Goal: Task Accomplishment & Management: Complete application form

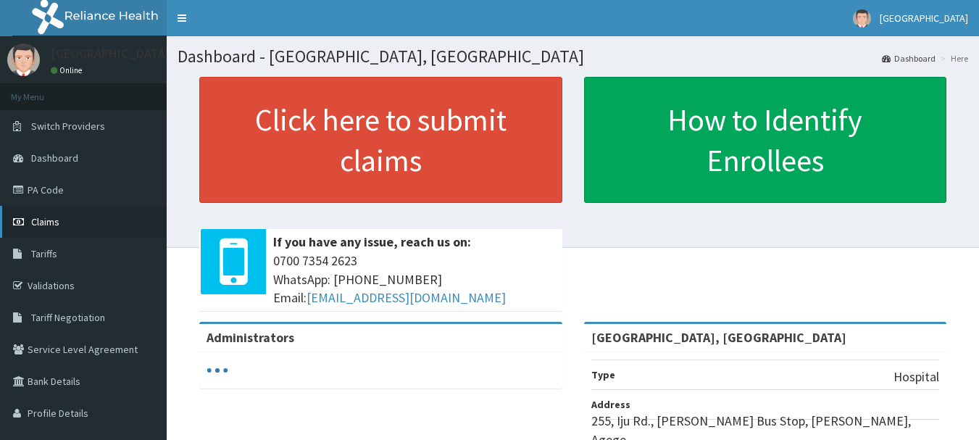
click at [114, 225] on link "Claims" at bounding box center [83, 222] width 167 height 32
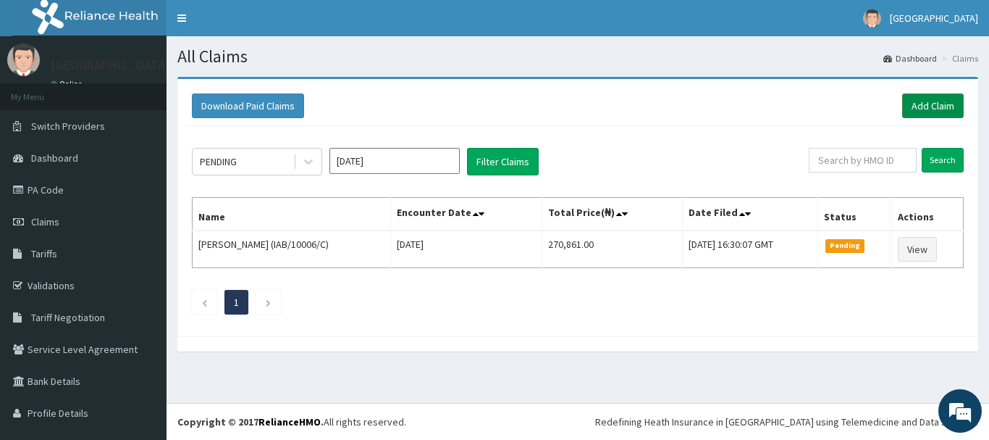
click at [917, 112] on link "Add Claim" at bounding box center [934, 105] width 62 height 25
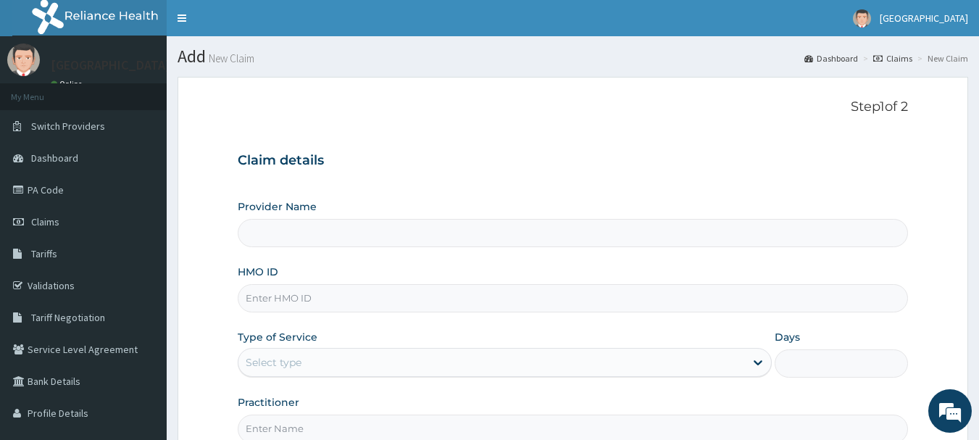
type input "[GEOGRAPHIC_DATA], [GEOGRAPHIC_DATA]"
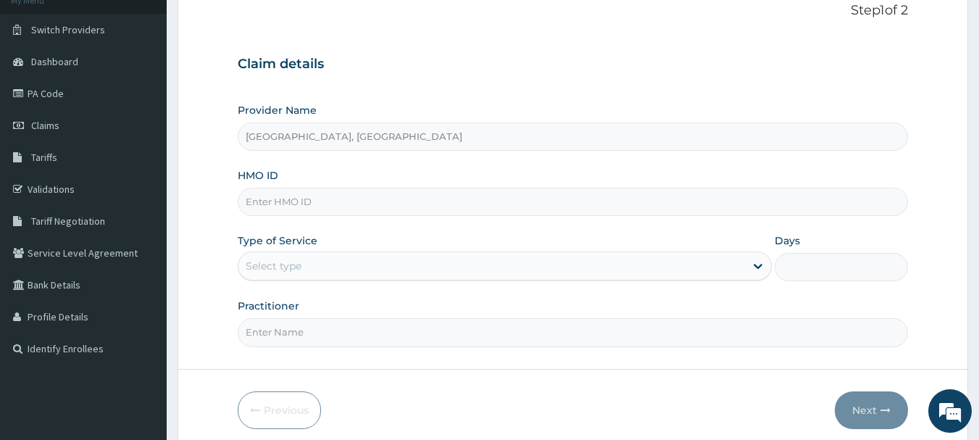
scroll to position [97, 0]
paste input "OHT/10347/B"
type input "OHT/10347/B"
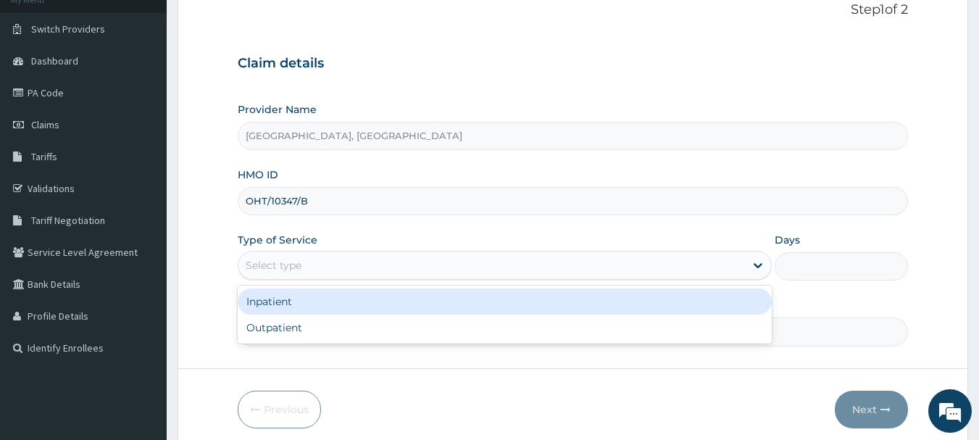
click at [322, 337] on div "Outpatient" at bounding box center [505, 327] width 534 height 26
type input "1"
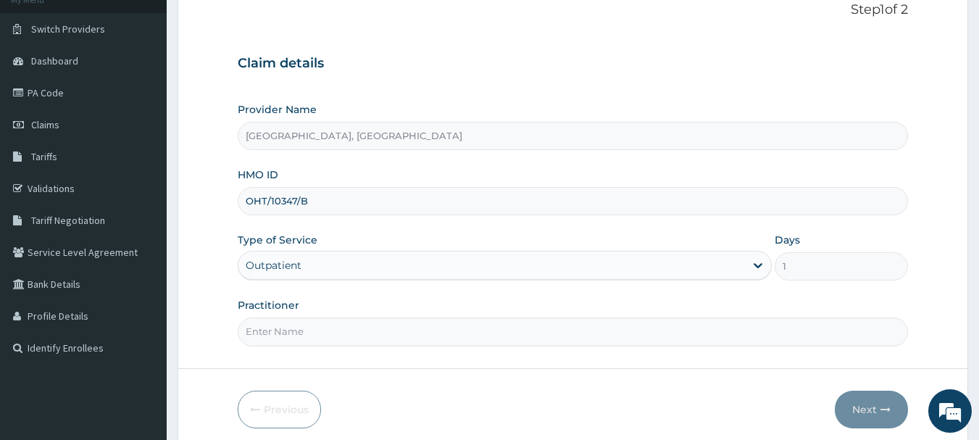
click at [359, 330] on input "Practitioner" at bounding box center [573, 331] width 671 height 28
type input "Dr Calista"
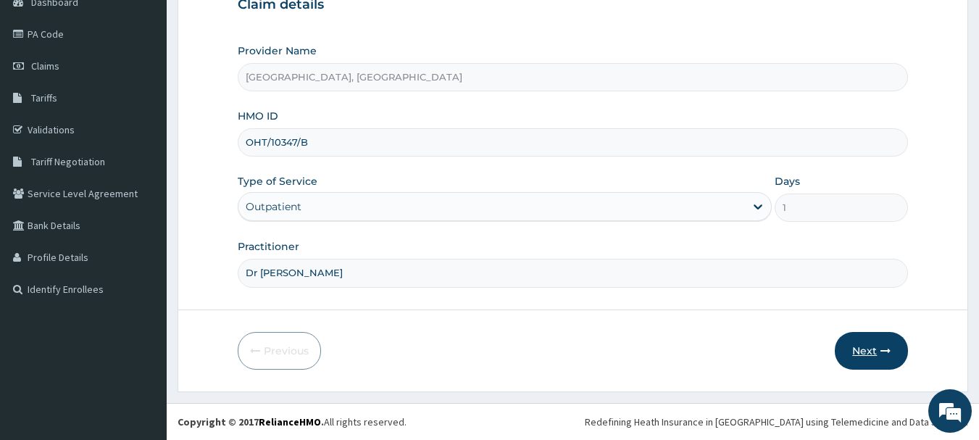
click at [880, 349] on icon "button" at bounding box center [885, 351] width 10 height 10
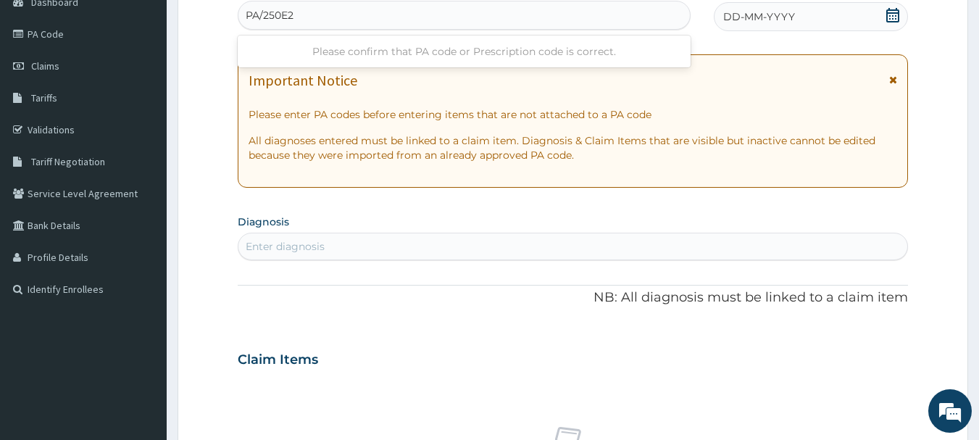
type input "PA/250E23"
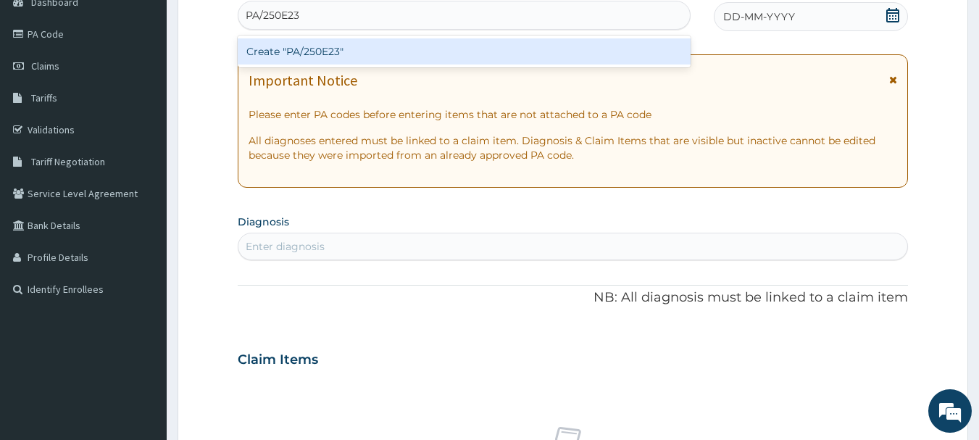
click at [482, 49] on div "Create "PA/250E23"" at bounding box center [464, 51] width 453 height 26
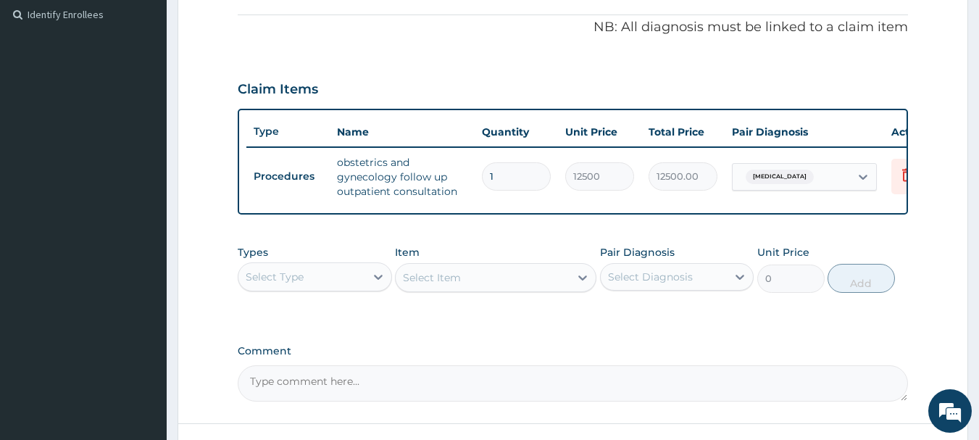
scroll to position [555, 0]
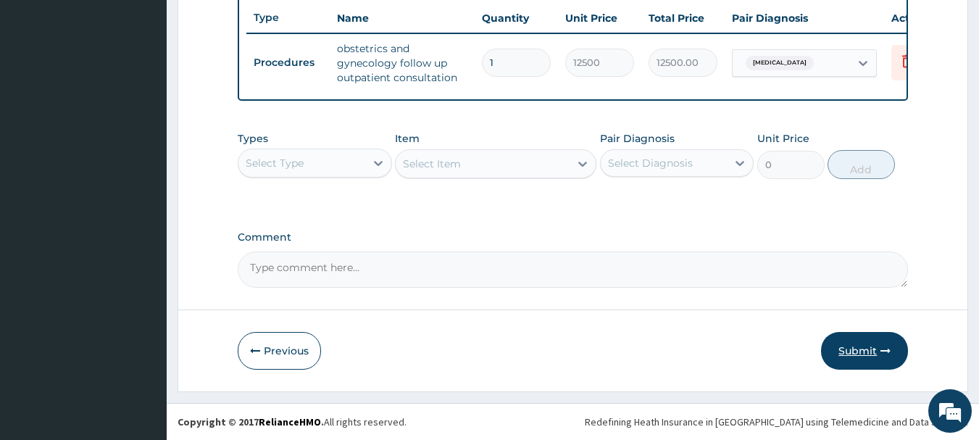
click at [878, 359] on button "Submit" at bounding box center [864, 351] width 87 height 38
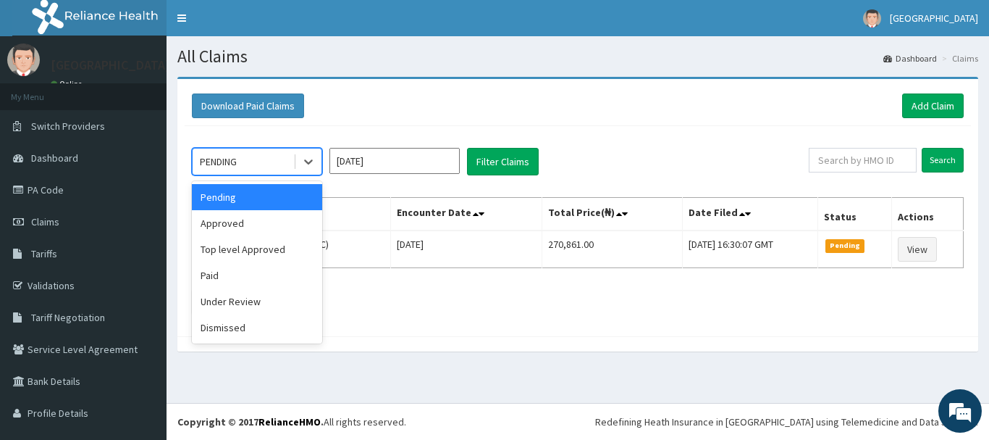
click at [290, 222] on div "Approved" at bounding box center [257, 223] width 130 height 26
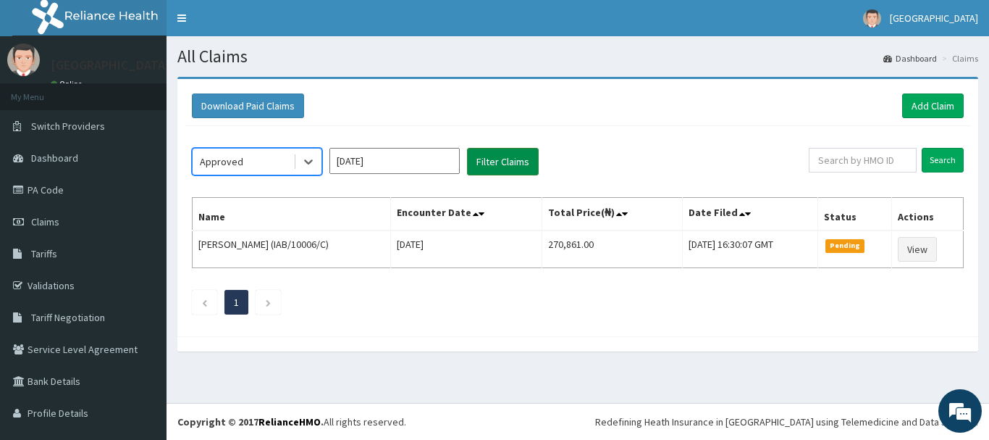
click at [512, 169] on button "Filter Claims" at bounding box center [503, 162] width 72 height 28
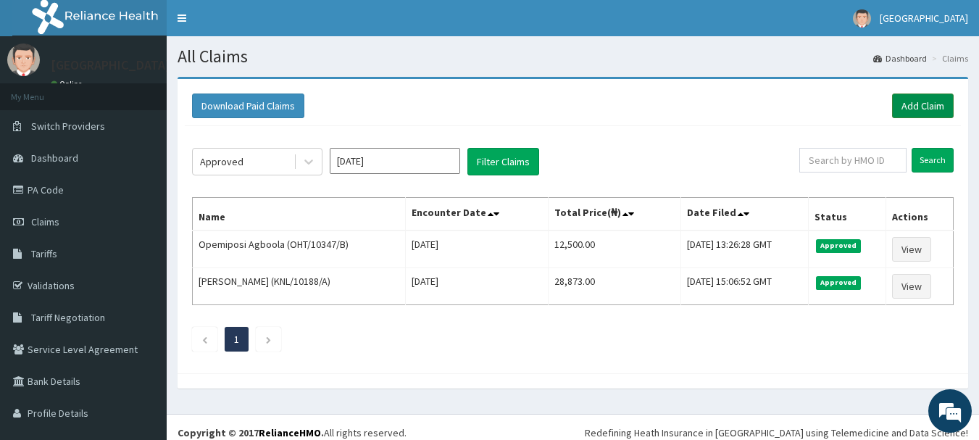
click at [917, 112] on link "Add Claim" at bounding box center [923, 105] width 62 height 25
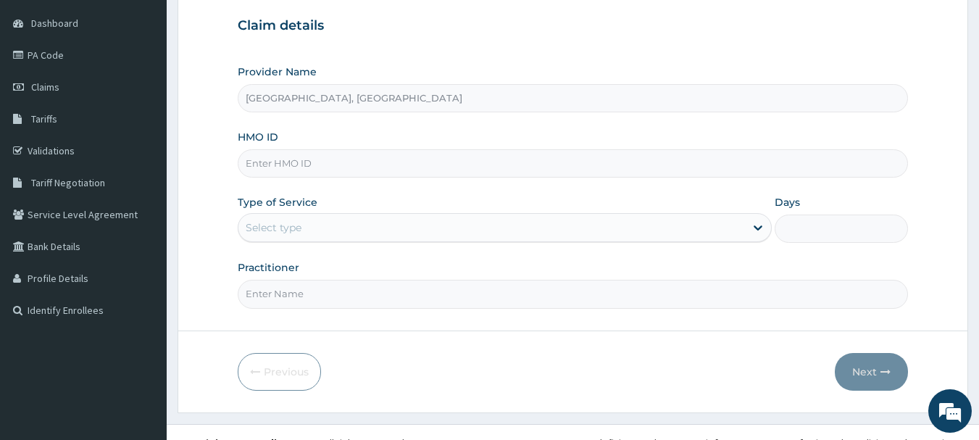
scroll to position [144, 0]
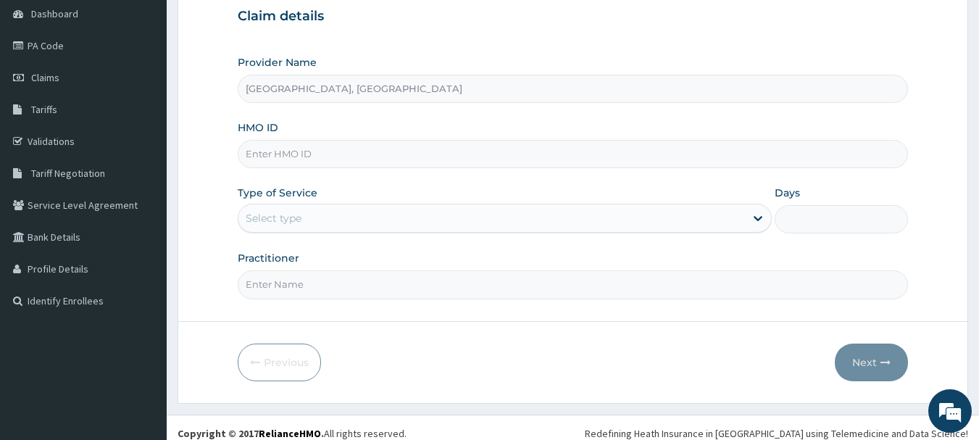
paste input "XIA/10482/C"
type input "XIA/10482/C"
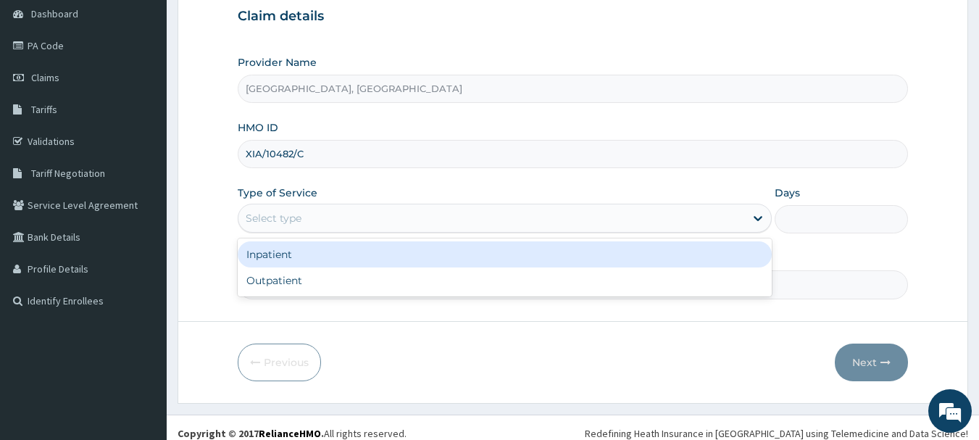
click at [350, 292] on div "Outpatient" at bounding box center [505, 280] width 534 height 26
type input "1"
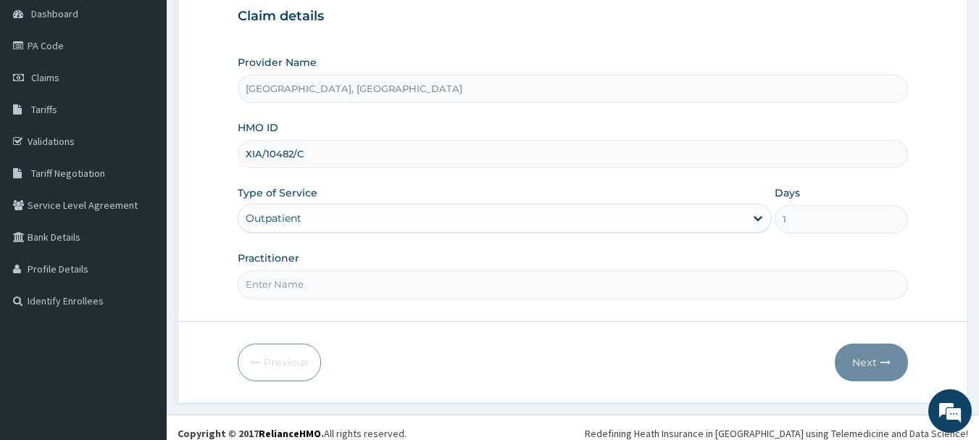
click at [361, 288] on input "Practitioner" at bounding box center [573, 284] width 671 height 28
type input "Dr [PERSON_NAME]"
click at [884, 359] on icon "button" at bounding box center [885, 362] width 10 height 10
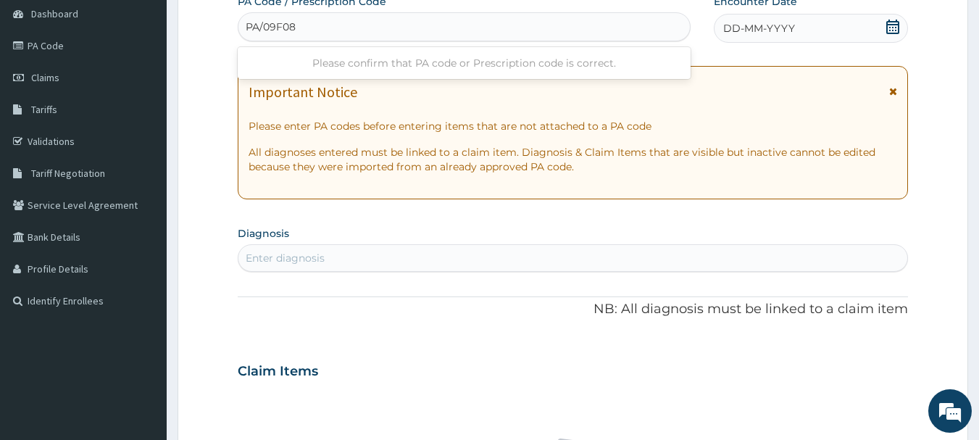
type input "PA/09F089"
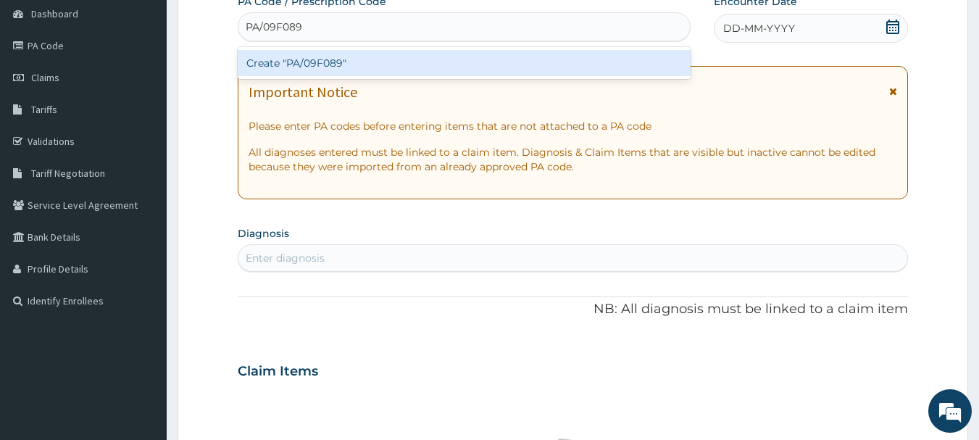
click at [428, 58] on div "Create "PA/09F089"" at bounding box center [464, 63] width 453 height 26
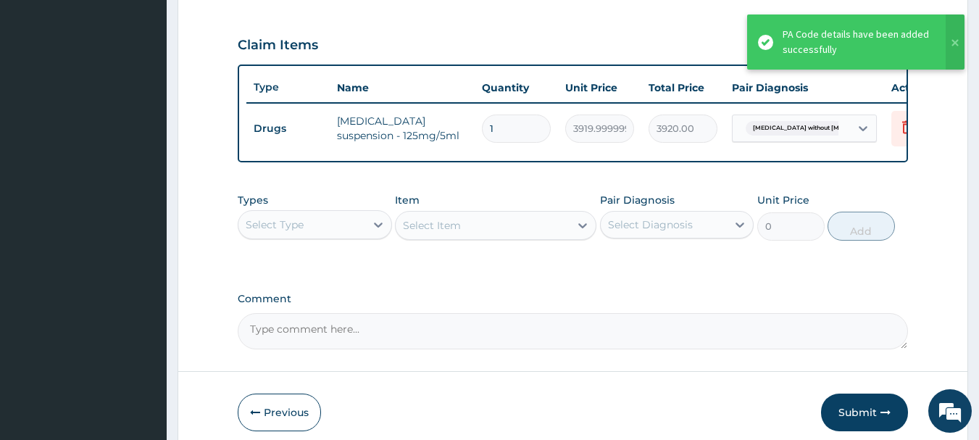
scroll to position [512, 0]
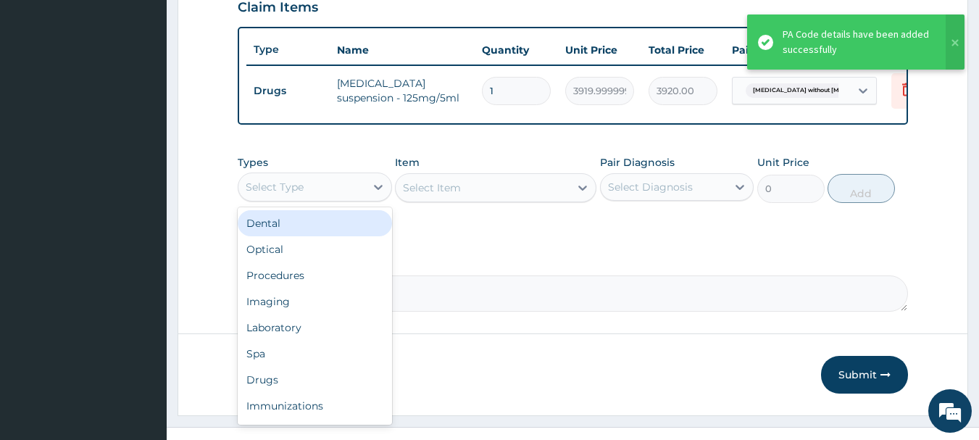
click at [337, 286] on div "Procedures" at bounding box center [315, 275] width 154 height 26
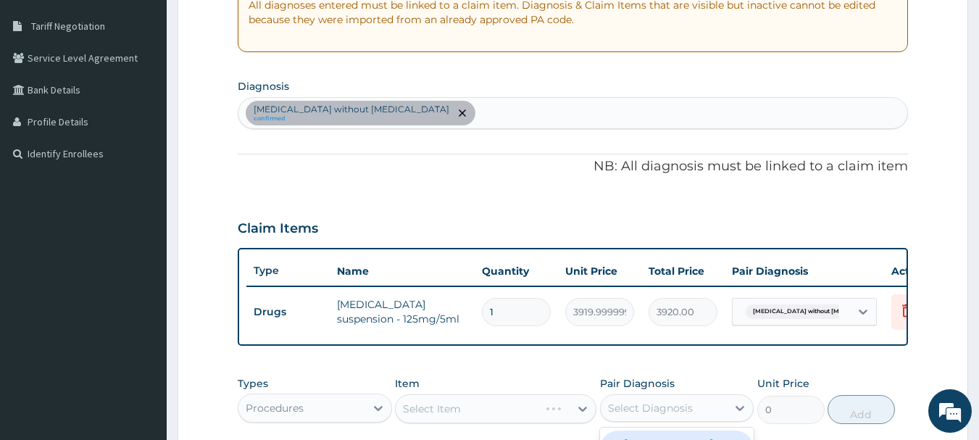
scroll to position [290, 0]
type input "MALARIA"
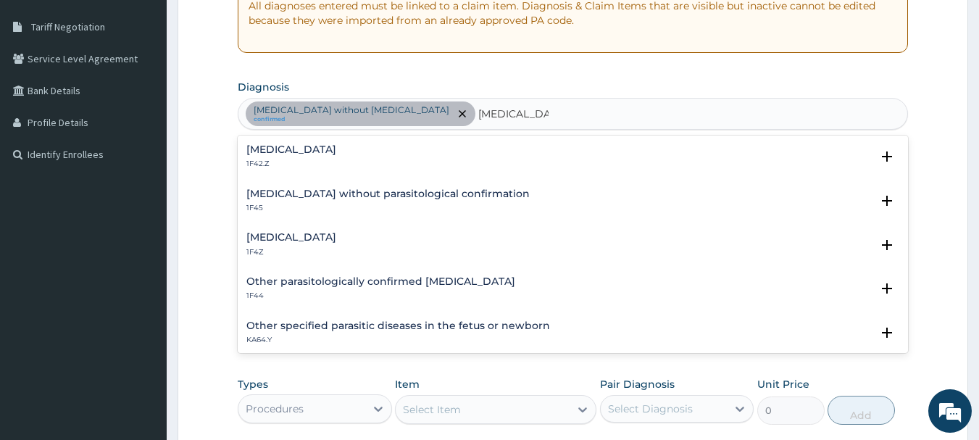
click at [391, 235] on div "Malaria, unspecified 1F4Z" at bounding box center [572, 244] width 653 height 25
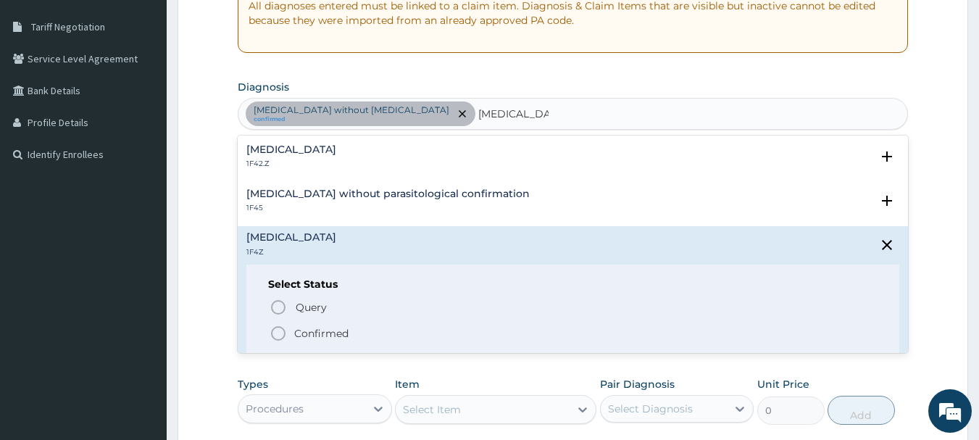
click at [364, 332] on span "Confirmed" at bounding box center [573, 333] width 608 height 17
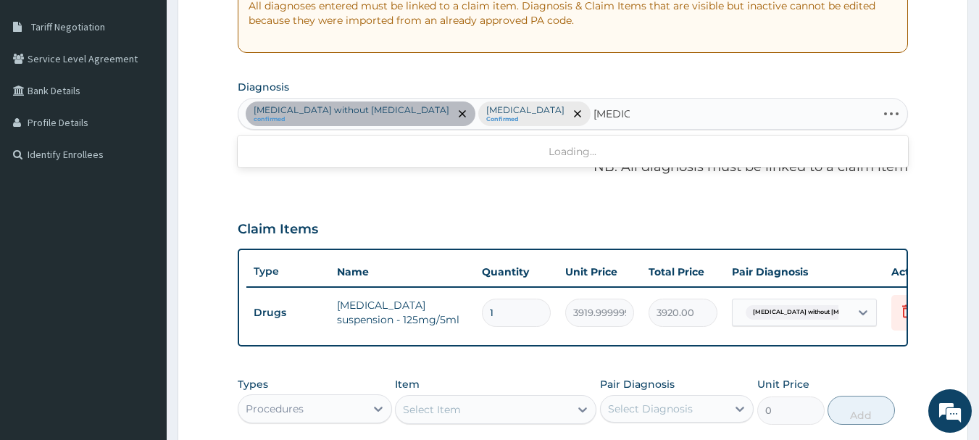
type input "GASTROE"
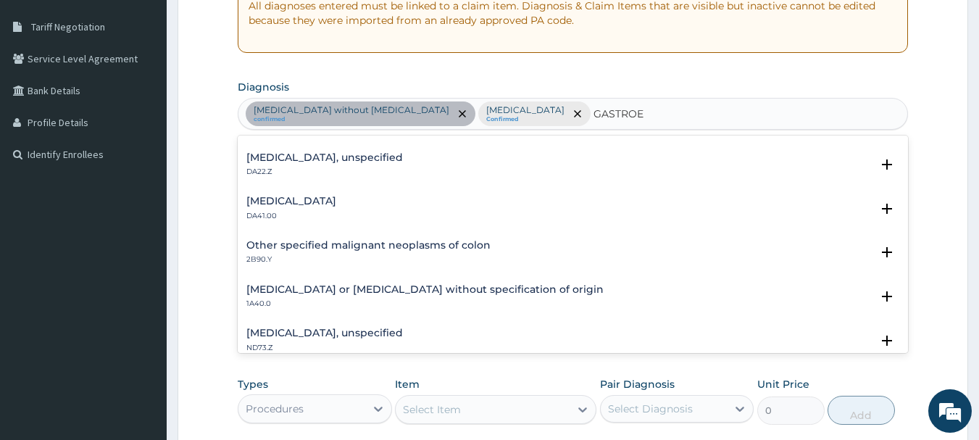
scroll to position [863, 0]
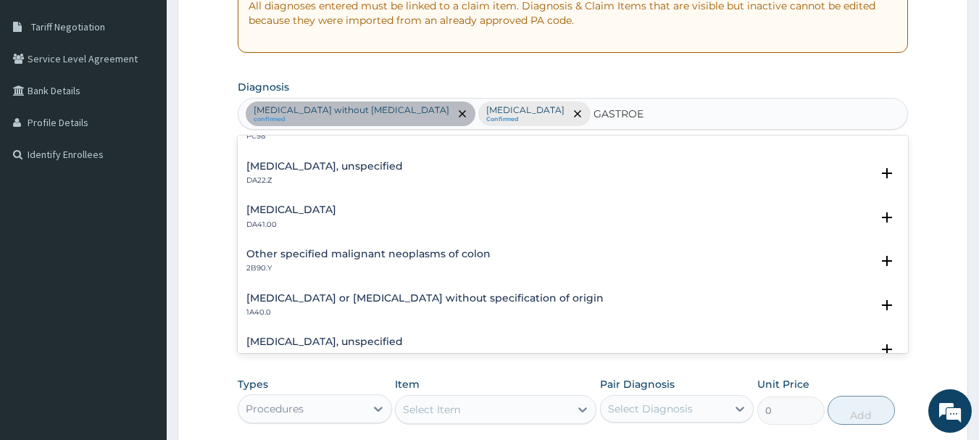
click at [512, 296] on h4 "Gastroenteritis or colitis without specification of origin" at bounding box center [424, 298] width 357 height 11
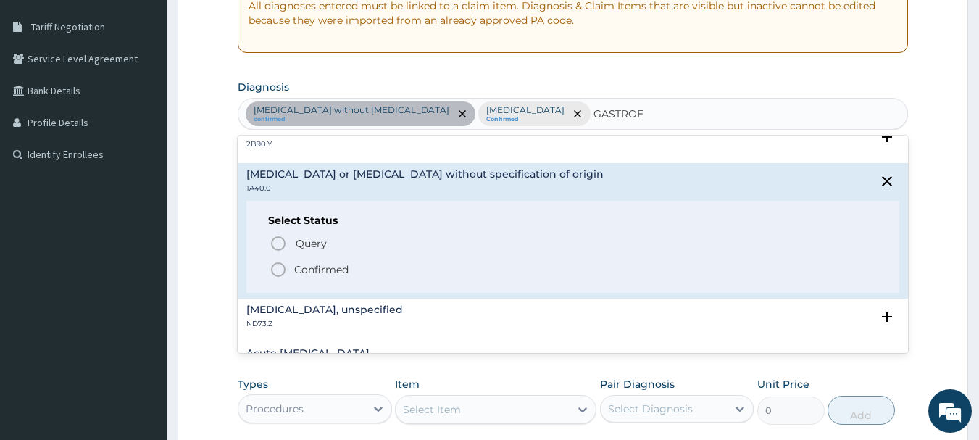
scroll to position [996, 0]
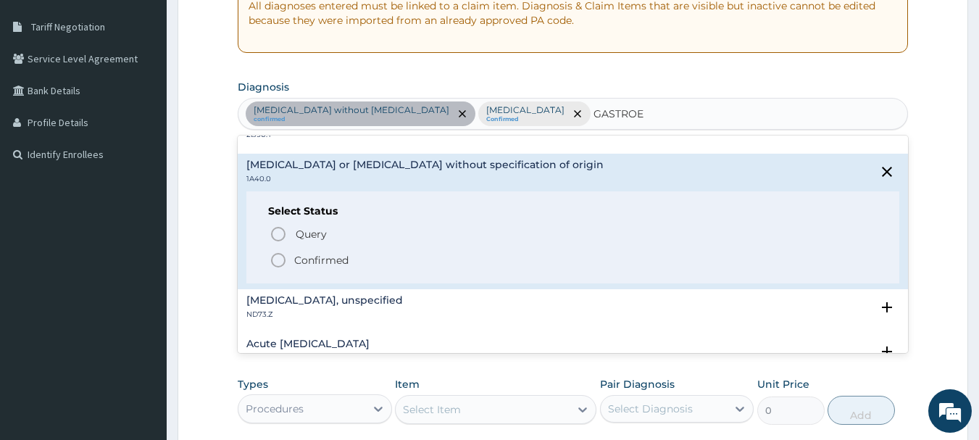
click at [491, 255] on span "Confirmed" at bounding box center [573, 259] width 608 height 17
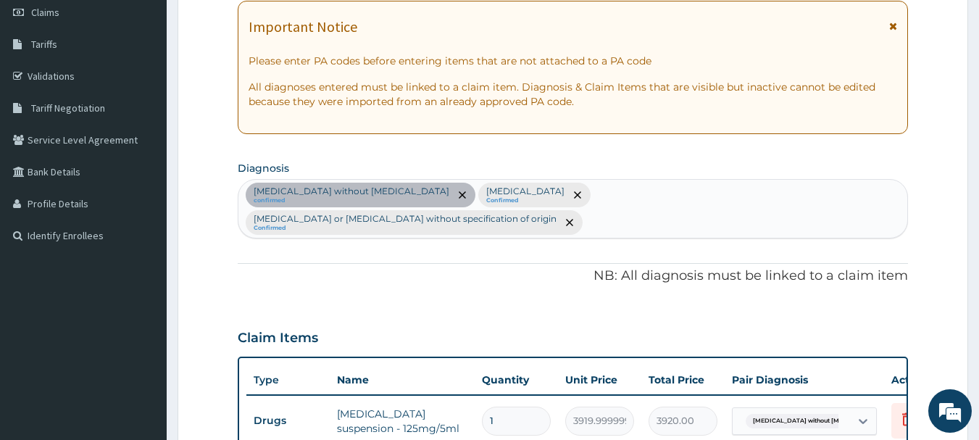
scroll to position [201, 0]
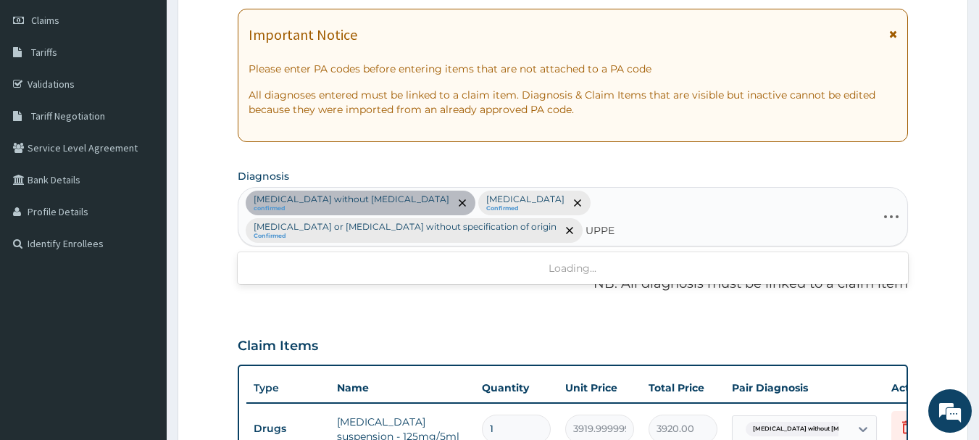
type input "UPPER"
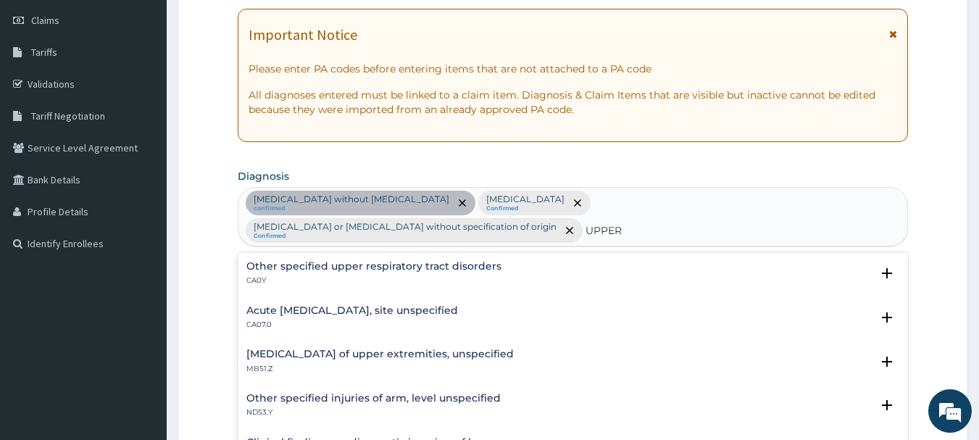
click at [451, 319] on p "CA07.0" at bounding box center [352, 324] width 212 height 10
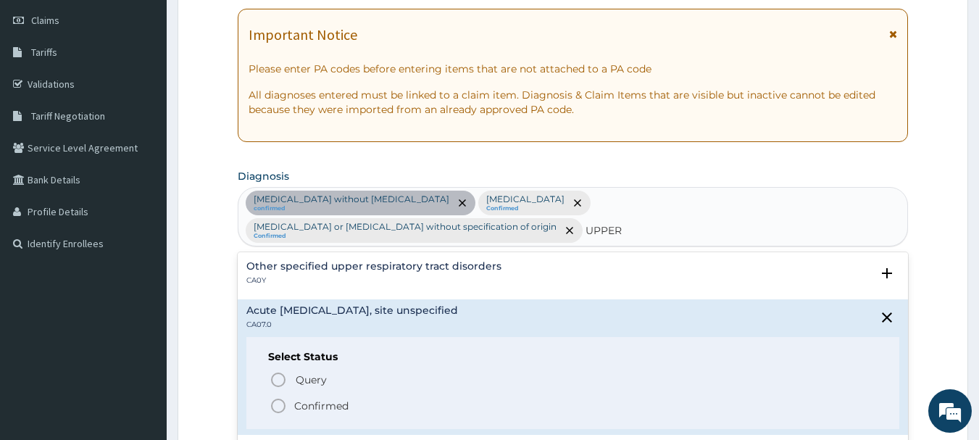
click at [354, 397] on span "Confirmed" at bounding box center [573, 405] width 608 height 17
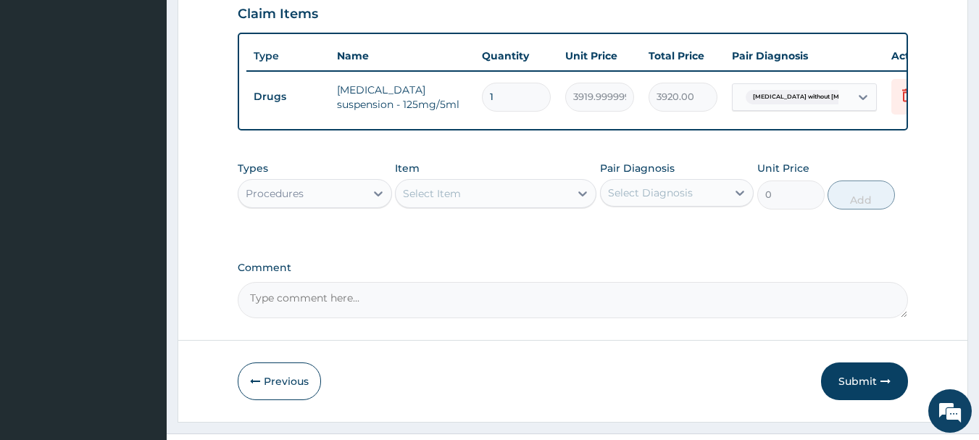
scroll to position [535, 0]
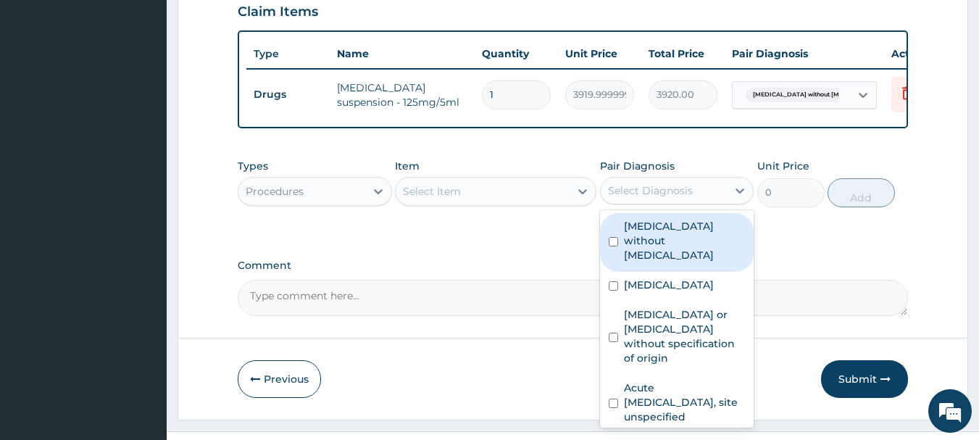
click at [695, 247] on label "[MEDICAL_DATA] without [MEDICAL_DATA]" at bounding box center [685, 240] width 122 height 43
checkbox input "true"
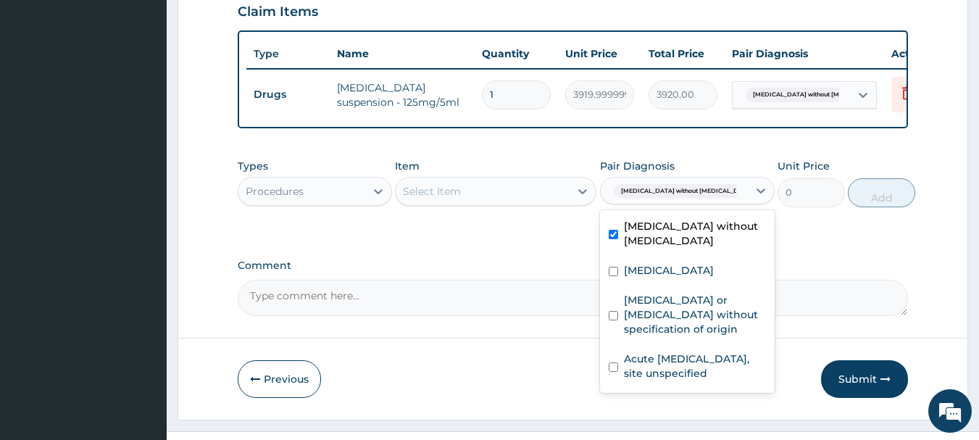
click at [687, 298] on div "Gastroenteritis or colitis without specification of origin" at bounding box center [687, 316] width 175 height 59
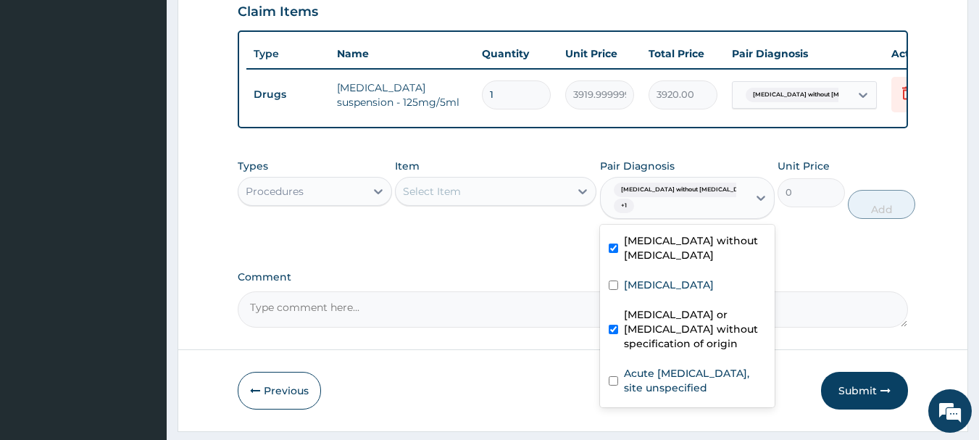
click at [676, 339] on label "Gastroenteritis or colitis without specification of origin" at bounding box center [695, 328] width 142 height 43
checkbox input "false"
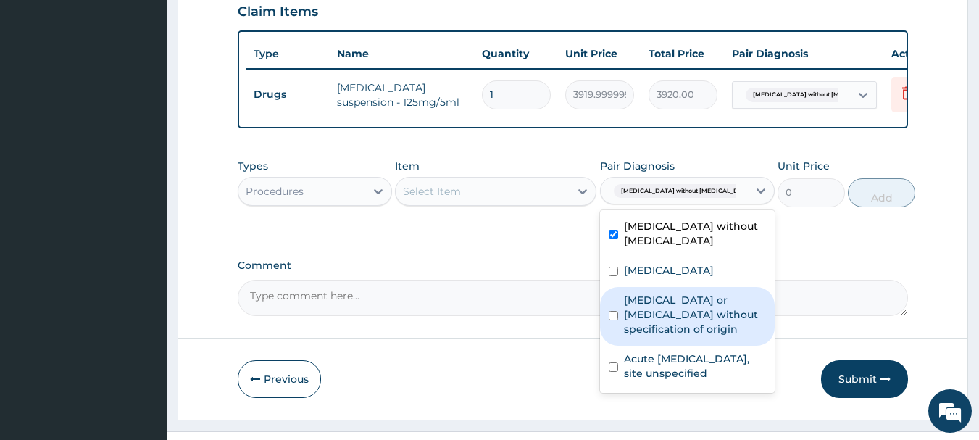
click at [682, 287] on div "[MEDICAL_DATA]" at bounding box center [687, 272] width 175 height 30
checkbox input "true"
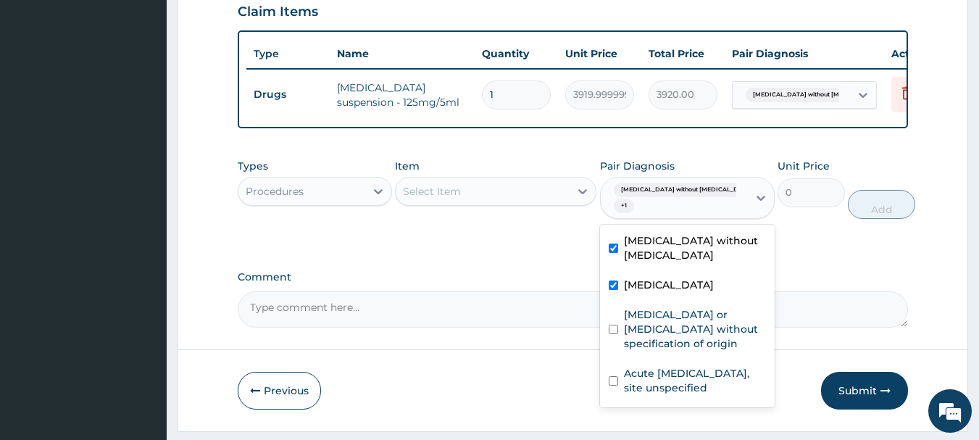
click at [674, 335] on label "Gastroenteritis or colitis without specification of origin" at bounding box center [695, 328] width 142 height 43
checkbox input "true"
click at [678, 395] on label "Acute upper respiratory infection, site unspecified" at bounding box center [695, 380] width 142 height 29
checkbox input "true"
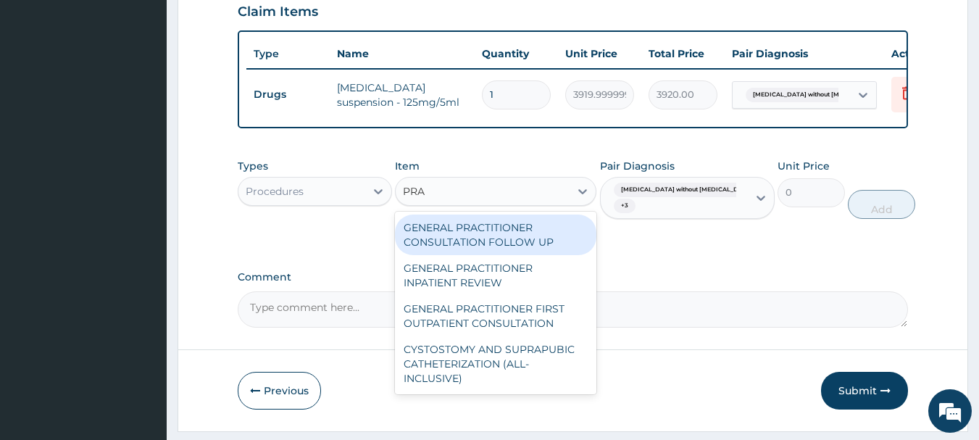
type input "PRAC"
click at [534, 336] on div "GENERAL PRACTITIONER FIRST OUTPATIENT CONSULTATION" at bounding box center [495, 316] width 201 height 41
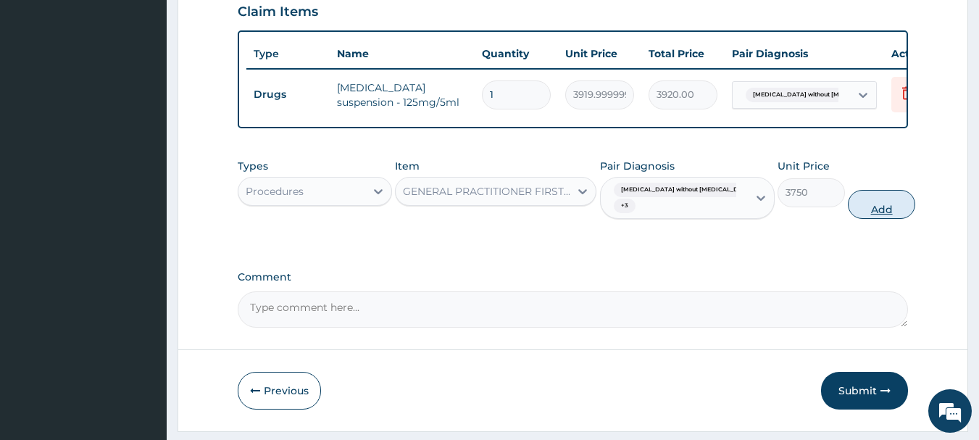
click at [891, 218] on button "Add" at bounding box center [880, 204] width 67 height 29
type input "0"
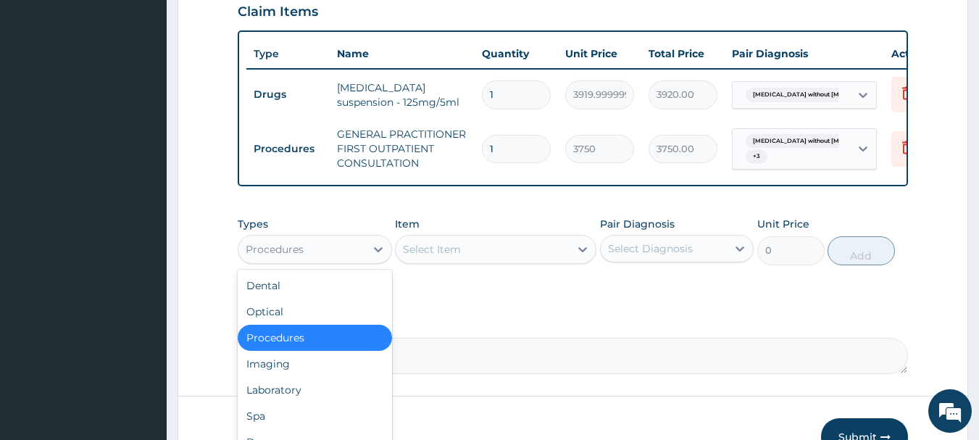
click at [343, 397] on div "Laboratory" at bounding box center [315, 390] width 154 height 26
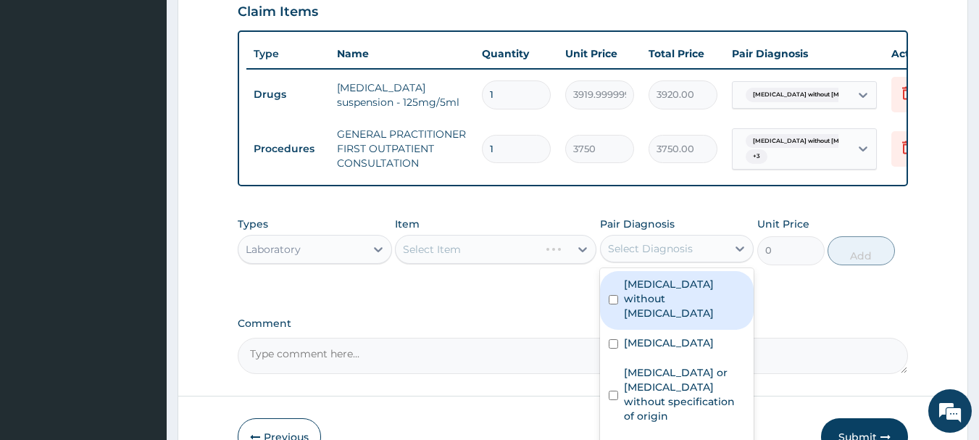
click at [713, 343] on label "Malaria, unspecified" at bounding box center [669, 342] width 90 height 14
checkbox input "true"
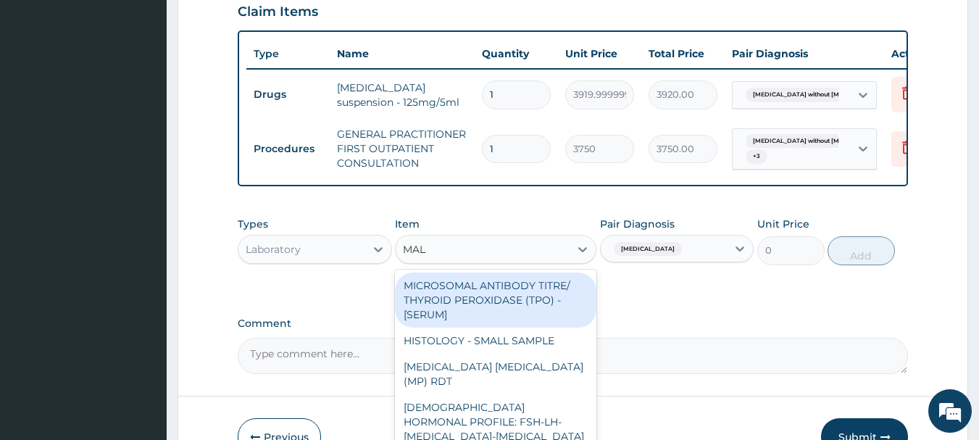
type input "MALA"
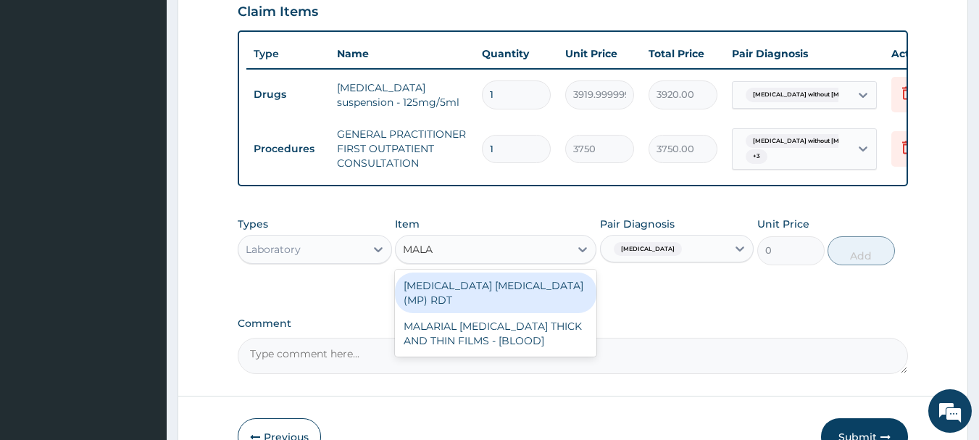
click at [554, 334] on div "MALARIAL PARASITE THICK AND THIN FILMS - [BLOOD]" at bounding box center [495, 333] width 201 height 41
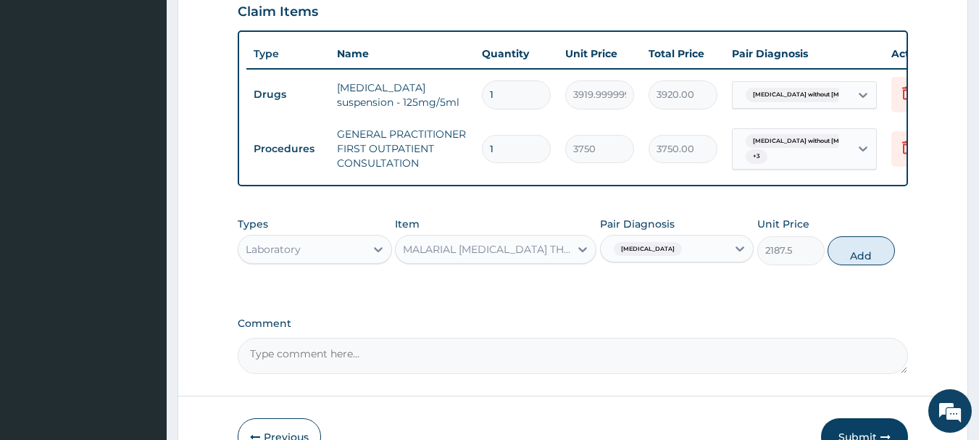
click at [893, 269] on div "Types Laboratory Item option MALARIAL PARASITE THICK AND THIN FILMS - [BLOOD], …" at bounding box center [573, 240] width 671 height 62
click at [866, 265] on button "Add" at bounding box center [860, 250] width 67 height 29
type input "0"
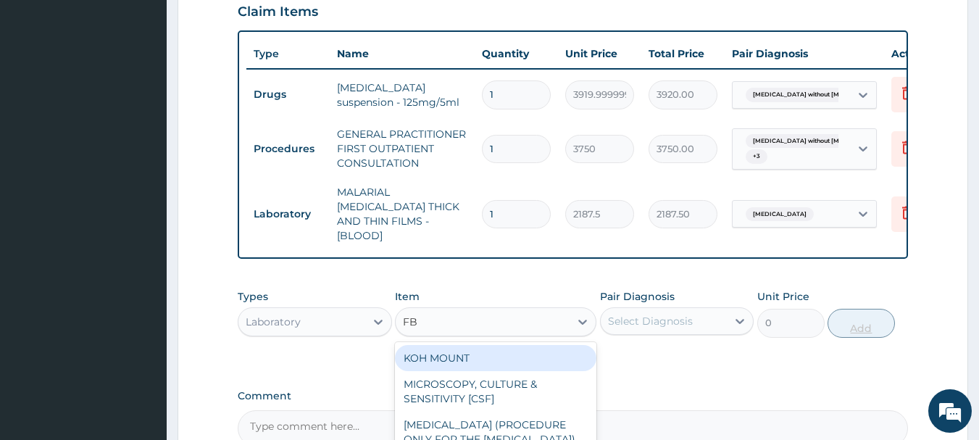
type input "FBC"
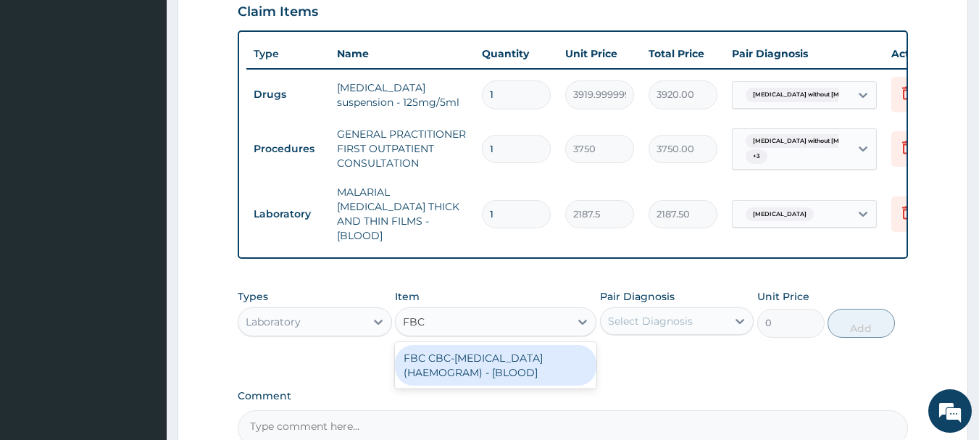
click at [531, 369] on div "FBC CBC-COMPLETE BLOOD COUNT (HAEMOGRAM) - [BLOOD]" at bounding box center [495, 365] width 201 height 41
type input "5000"
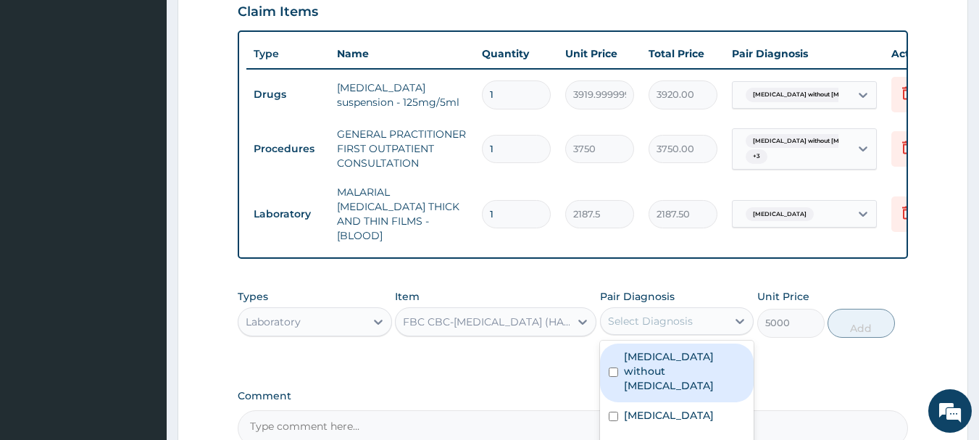
click at [713, 364] on label "Sepsis without septic shock" at bounding box center [685, 370] width 122 height 43
checkbox input "true"
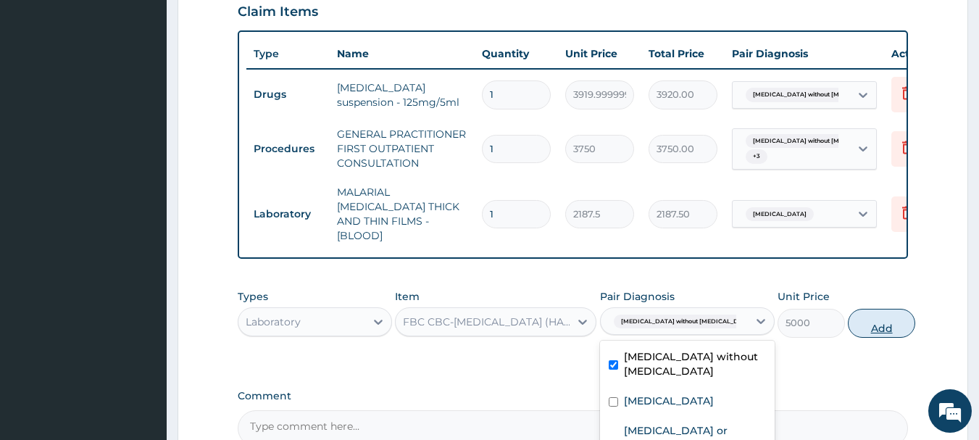
click at [871, 330] on button "Add" at bounding box center [880, 323] width 67 height 29
type input "0"
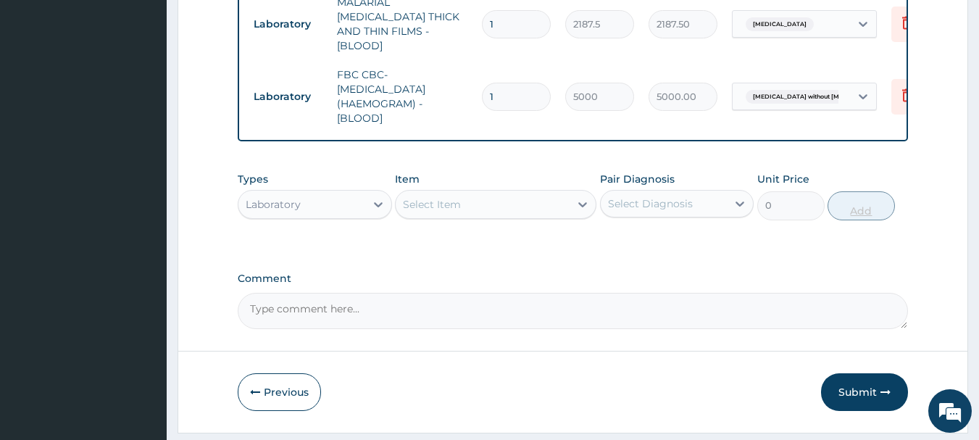
scroll to position [728, 0]
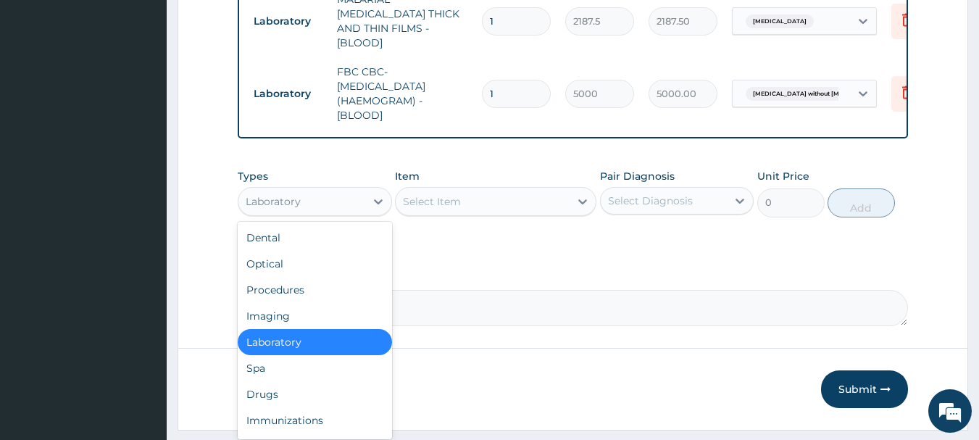
click at [319, 396] on div "Drugs" at bounding box center [315, 394] width 154 height 26
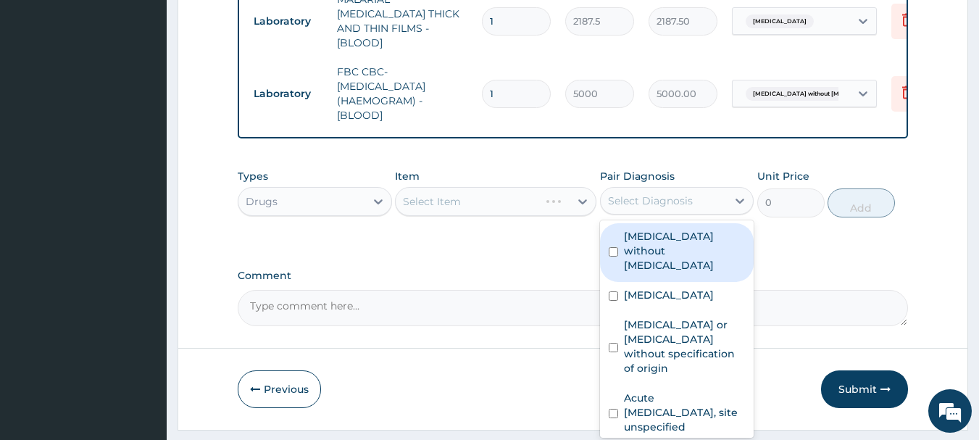
click at [705, 285] on div "Malaria, unspecified" at bounding box center [677, 297] width 154 height 30
checkbox input "true"
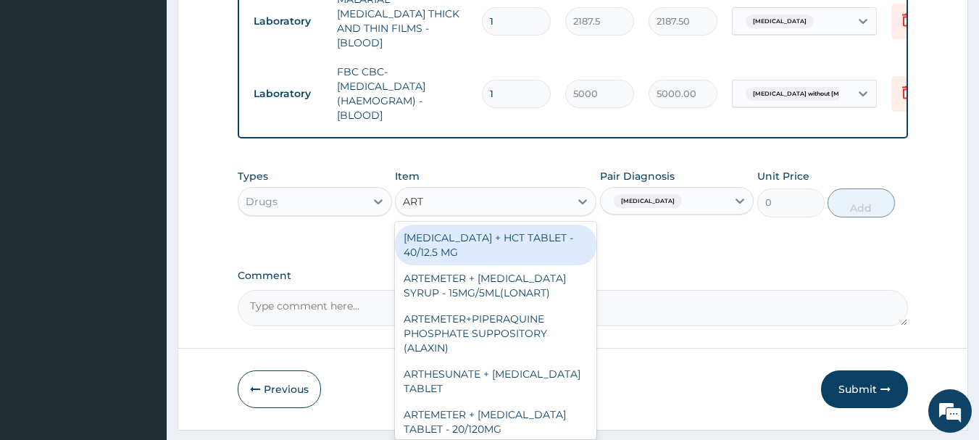
type input "ARTE"
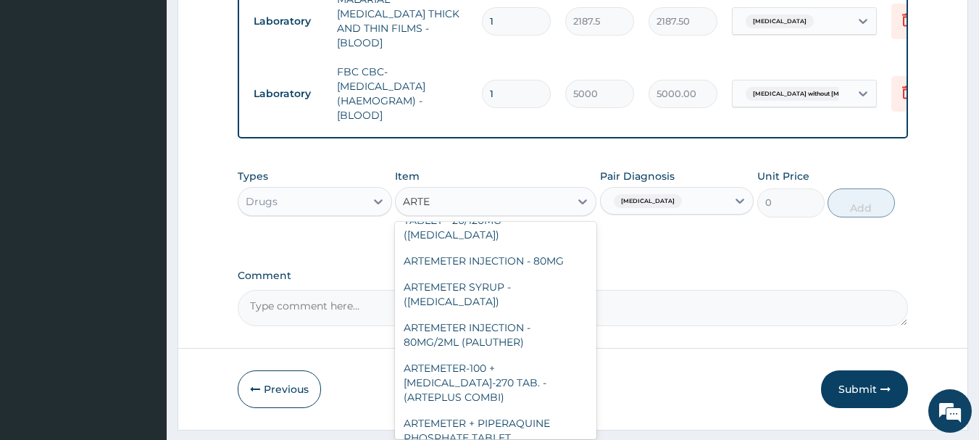
scroll to position [129, 0]
click at [541, 322] on div "ARTEMETER INJECTION - 80MG/2ML (PALUTHER)" at bounding box center [495, 333] width 201 height 41
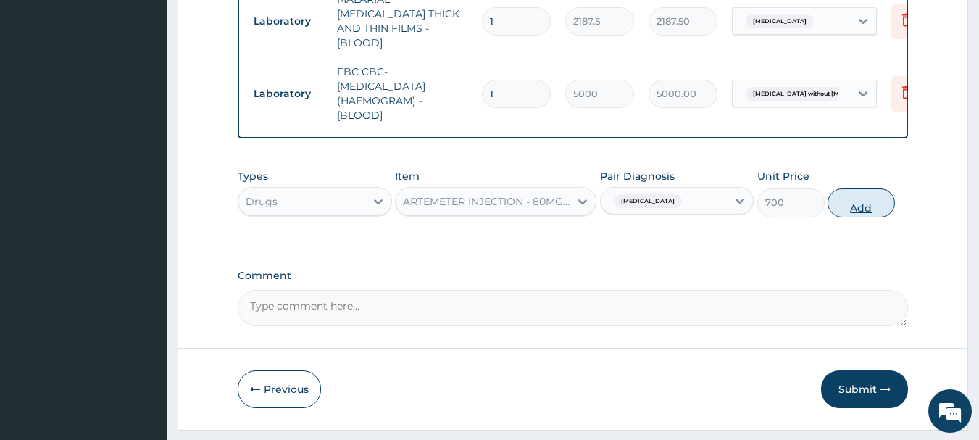
click at [868, 204] on button "Add" at bounding box center [860, 202] width 67 height 29
type input "0"
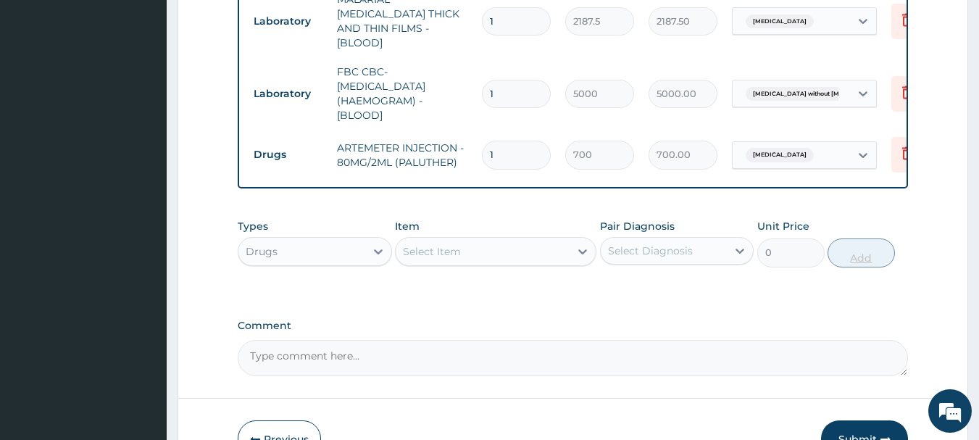
type input "0.00"
type input "3"
type input "2100.00"
type input "3"
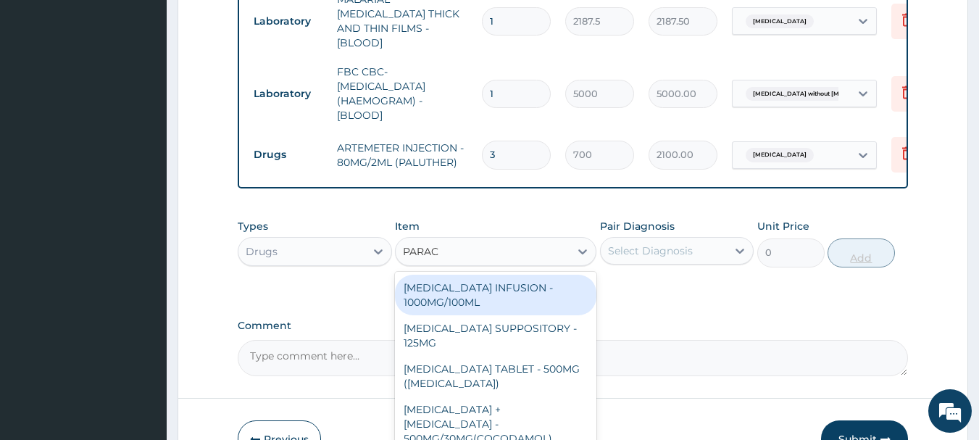
type input "PARACE"
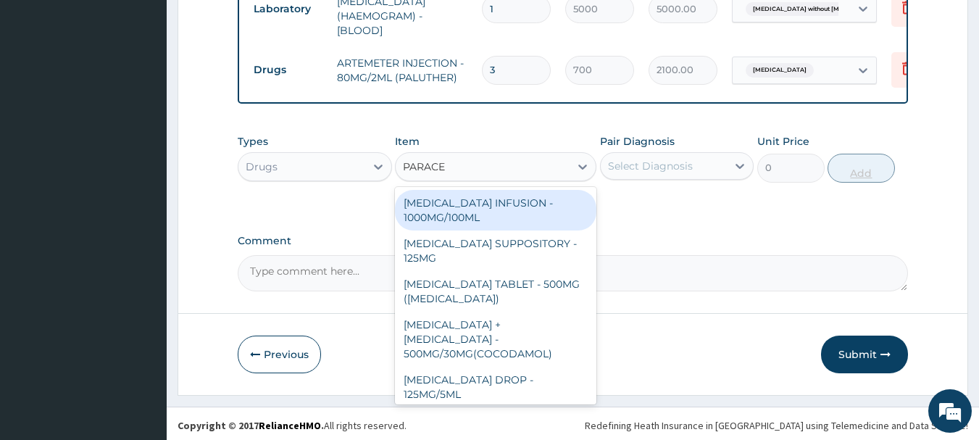
scroll to position [154, 0]
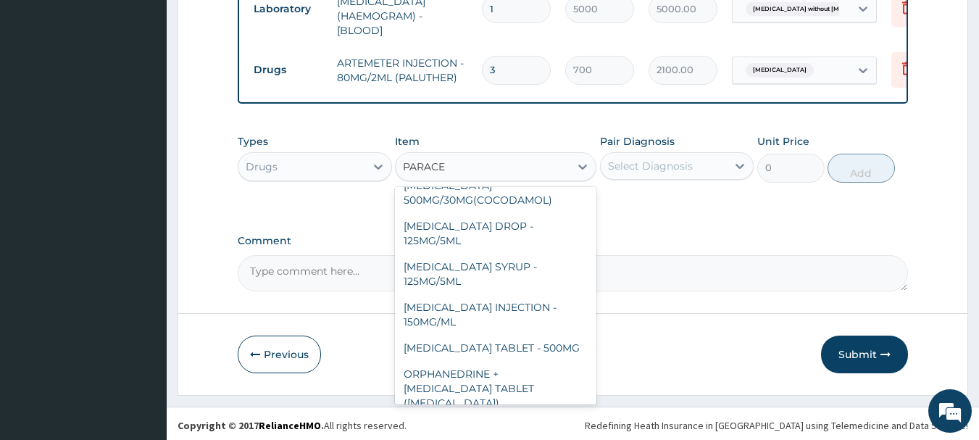
click at [532, 254] on div "PARACETAMOL SYRUP - 125MG/5ML" at bounding box center [495, 274] width 201 height 41
type input "840"
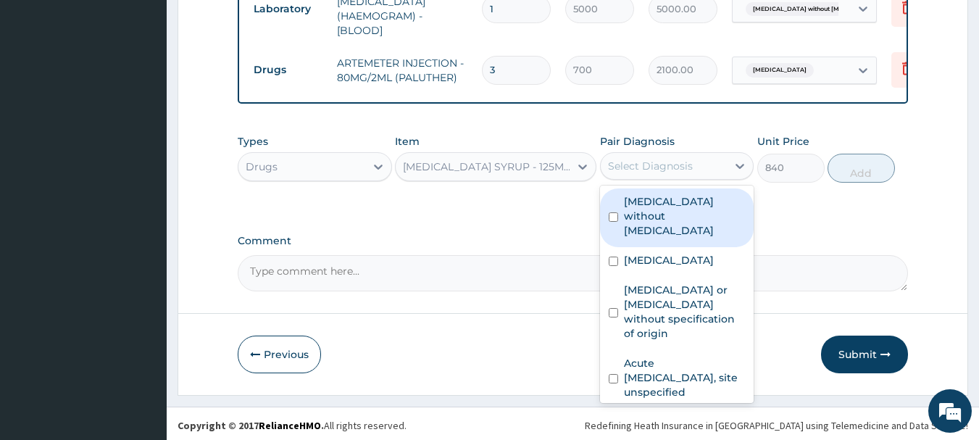
click at [705, 250] on div "Malaria, unspecified" at bounding box center [677, 262] width 154 height 30
checkbox input "true"
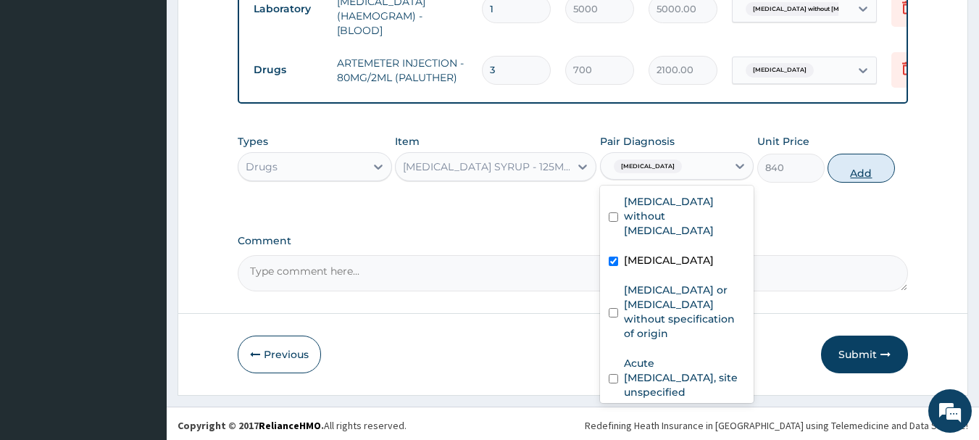
click at [869, 169] on button "Add" at bounding box center [860, 168] width 67 height 29
type input "0"
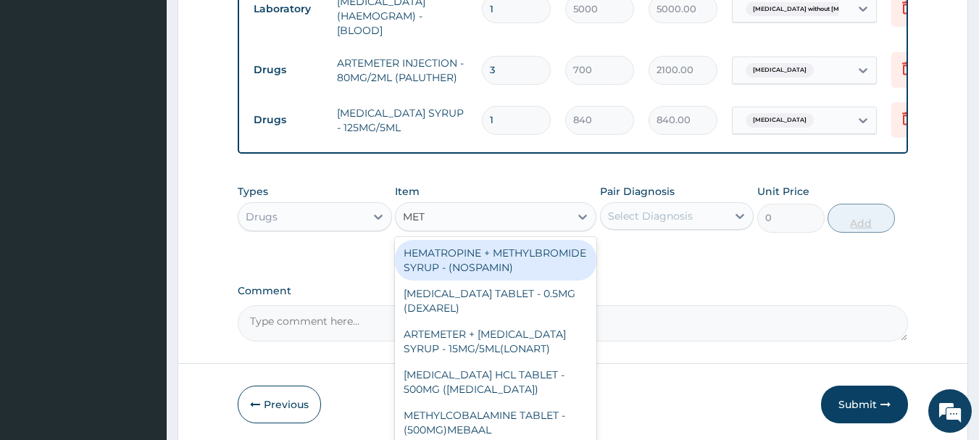
type input "METR"
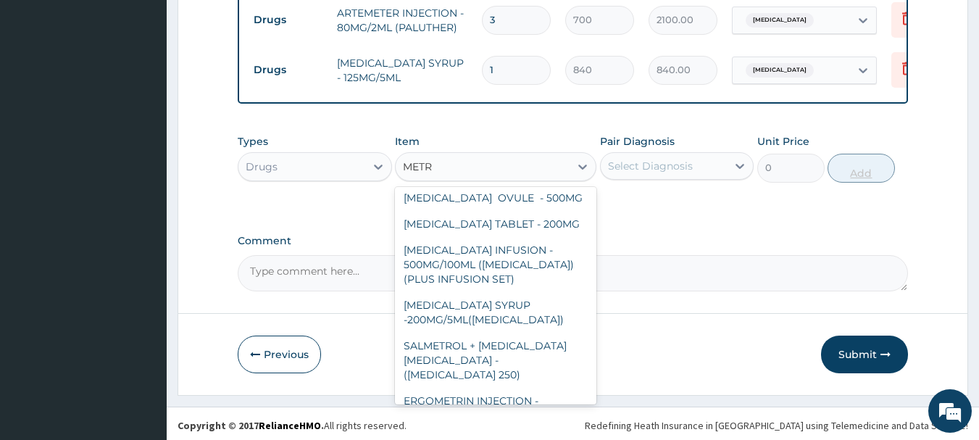
scroll to position [113, 0]
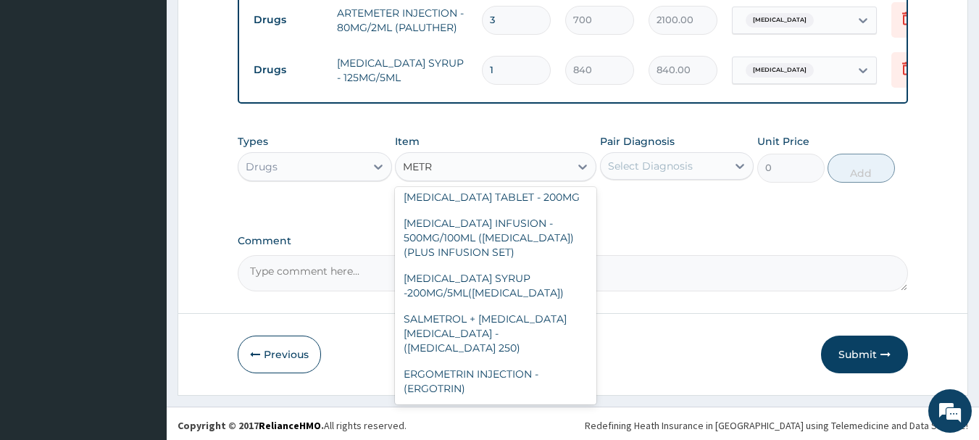
click at [529, 299] on div "METRONIDAZOLE SYRUP -200MG/5ML(FLAGYL)" at bounding box center [495, 285] width 201 height 41
type input "672"
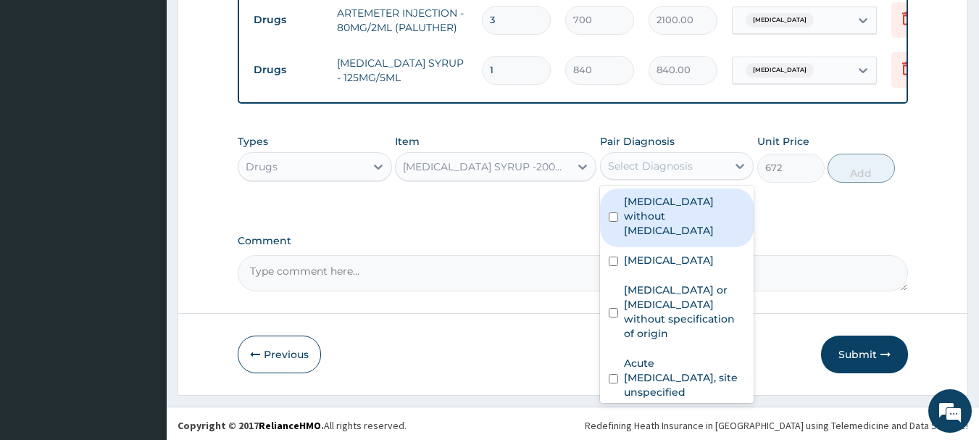
click at [697, 291] on label "Gastroenteritis or colitis without specification of origin" at bounding box center [685, 311] width 122 height 58
checkbox input "true"
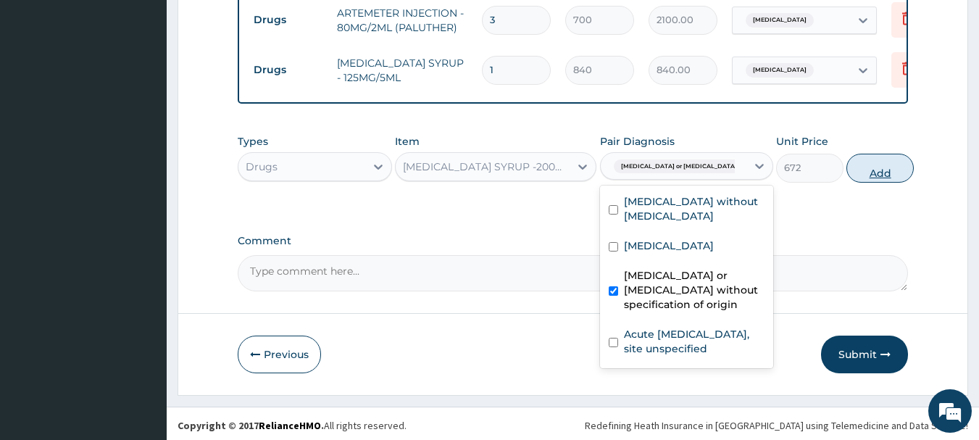
click at [866, 175] on button "Add" at bounding box center [879, 168] width 67 height 29
type input "0"
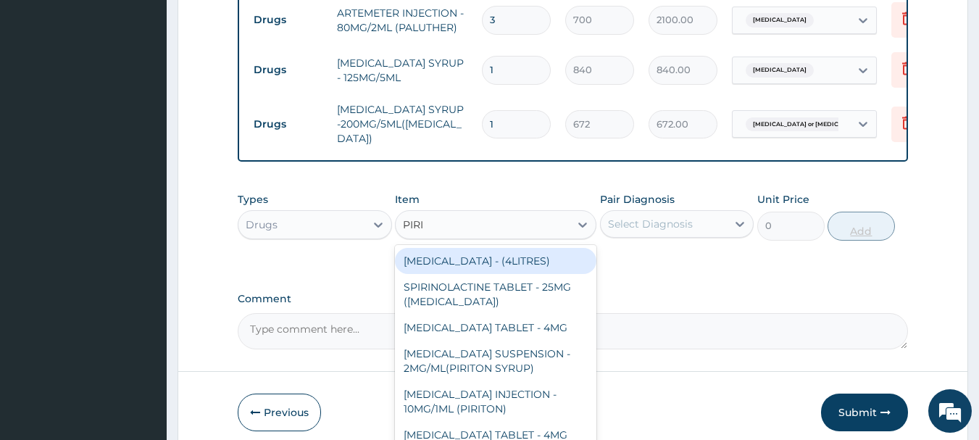
type input "PIRIT"
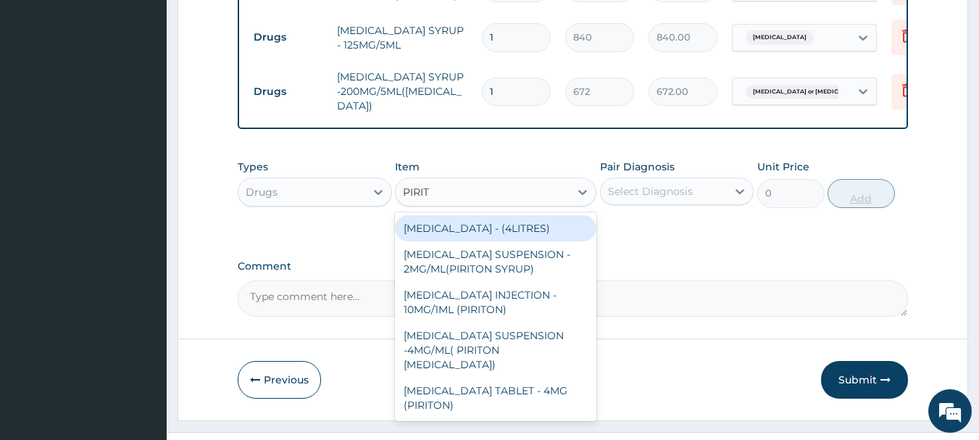
scroll to position [921, 0]
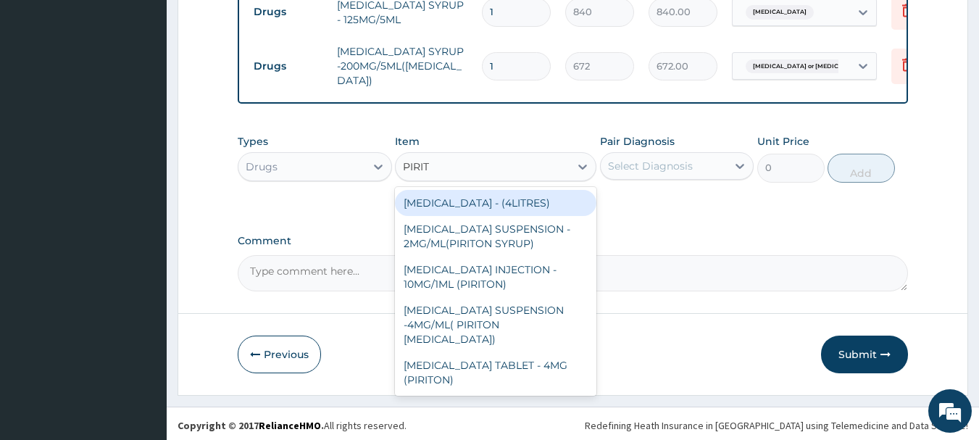
click at [542, 243] on div "CHLORPHENIRAMINE SUSPENSION - 2MG/ML(PIRITON SYRUP)" at bounding box center [495, 236] width 201 height 41
type input "840"
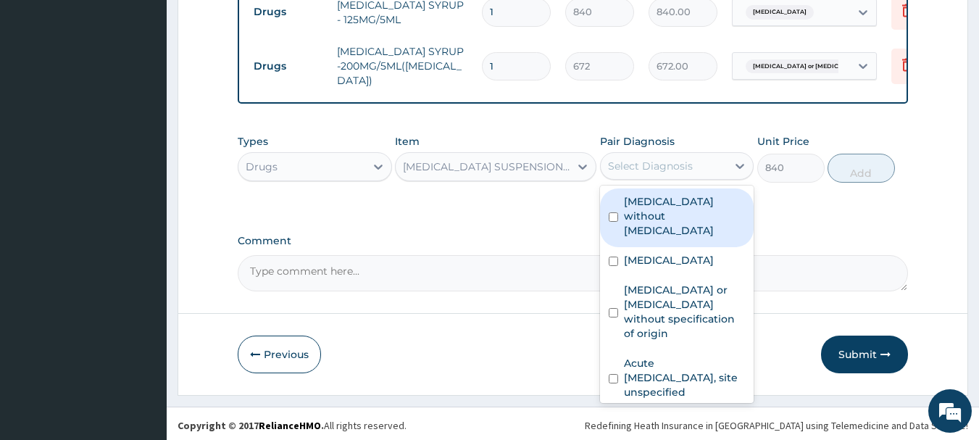
click at [700, 358] on label "Acute upper respiratory infection, site unspecified" at bounding box center [685, 377] width 122 height 43
checkbox input "true"
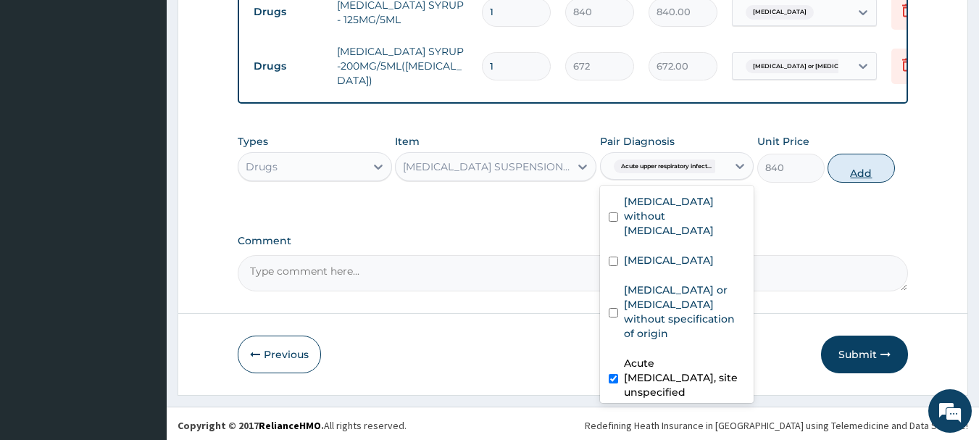
click at [871, 168] on button "Add" at bounding box center [860, 168] width 67 height 29
type input "0"
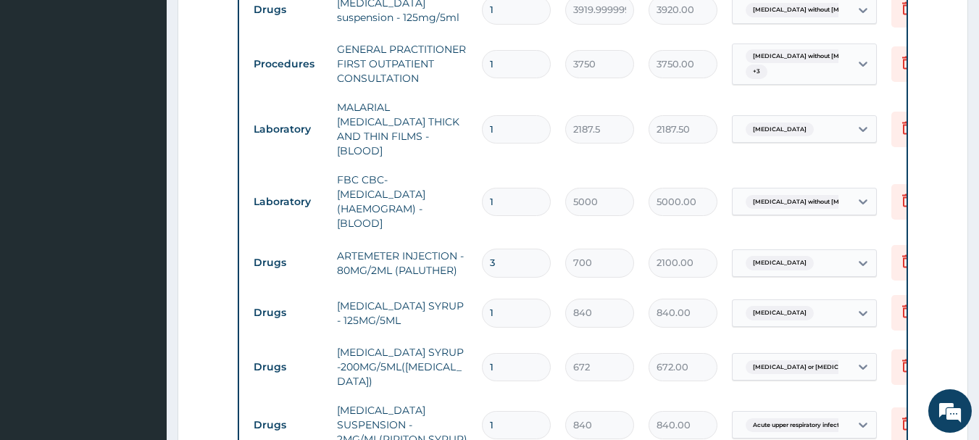
scroll to position [979, 0]
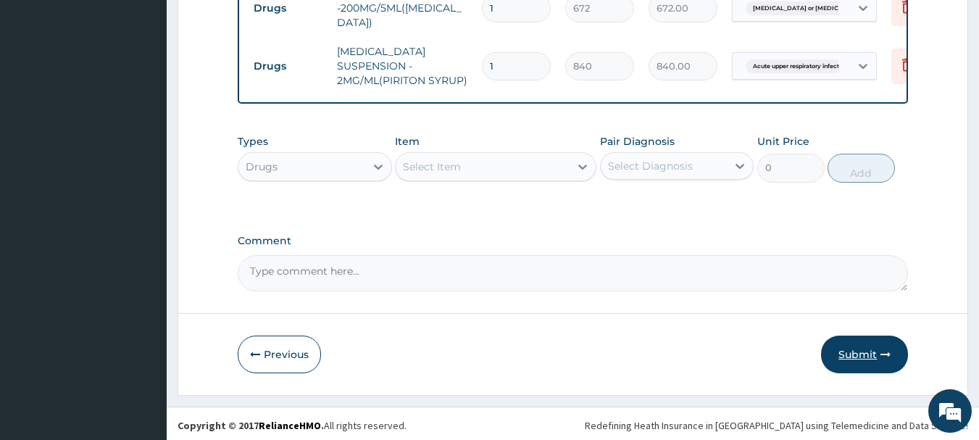
click at [872, 361] on button "Submit" at bounding box center [864, 354] width 87 height 38
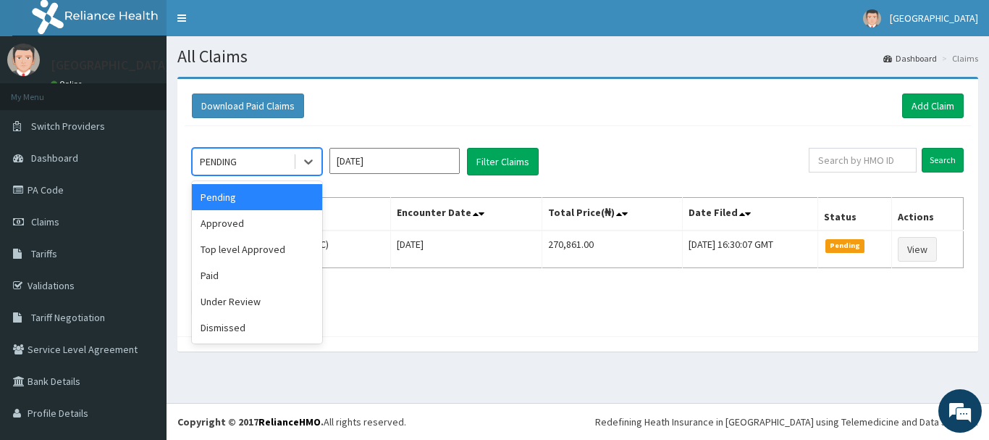
click at [289, 226] on div "Approved" at bounding box center [257, 223] width 130 height 26
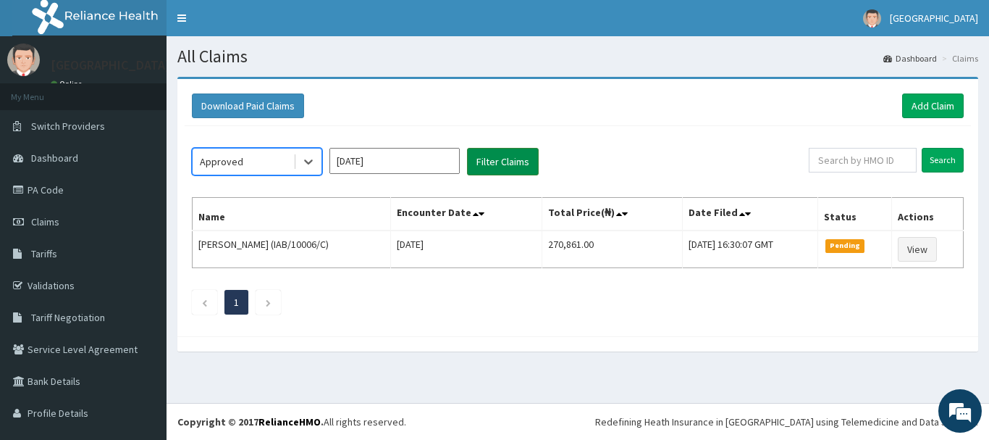
click at [517, 165] on button "Filter Claims" at bounding box center [503, 162] width 72 height 28
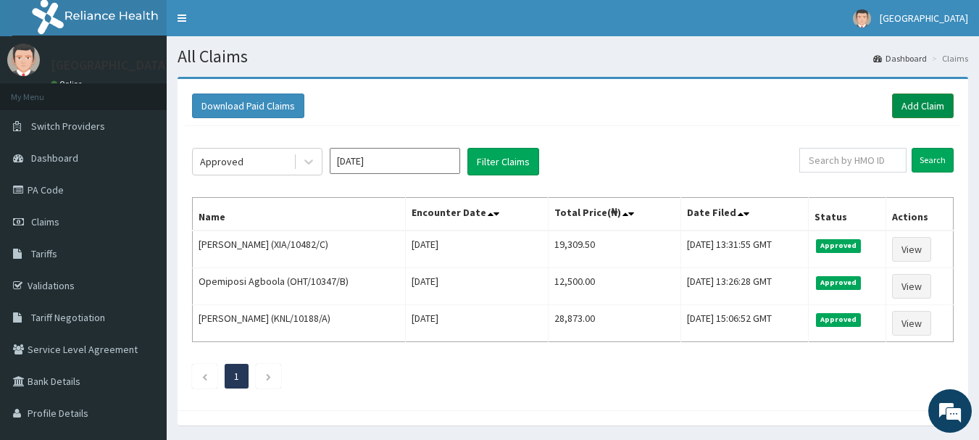
click at [919, 103] on link "Add Claim" at bounding box center [923, 105] width 62 height 25
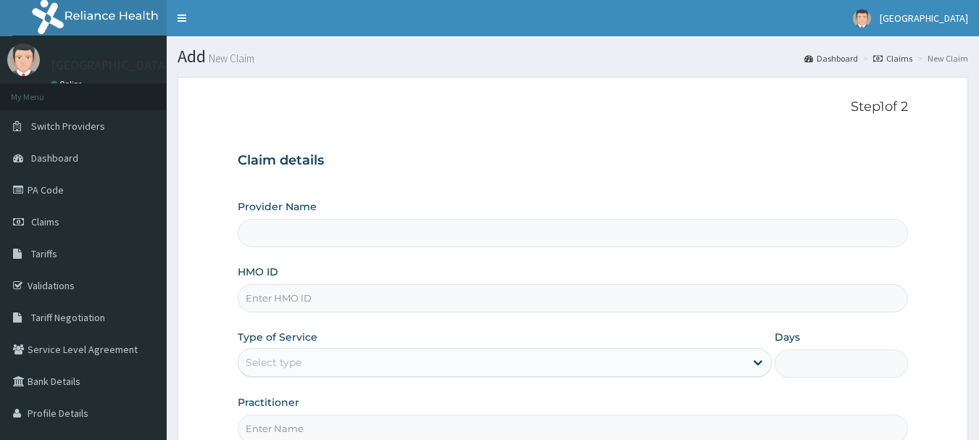
type input "[GEOGRAPHIC_DATA], [GEOGRAPHIC_DATA]"
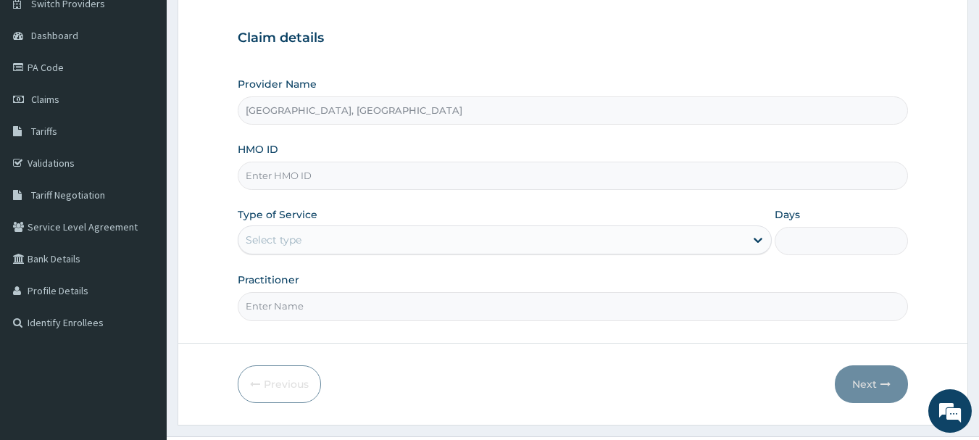
scroll to position [127, 0]
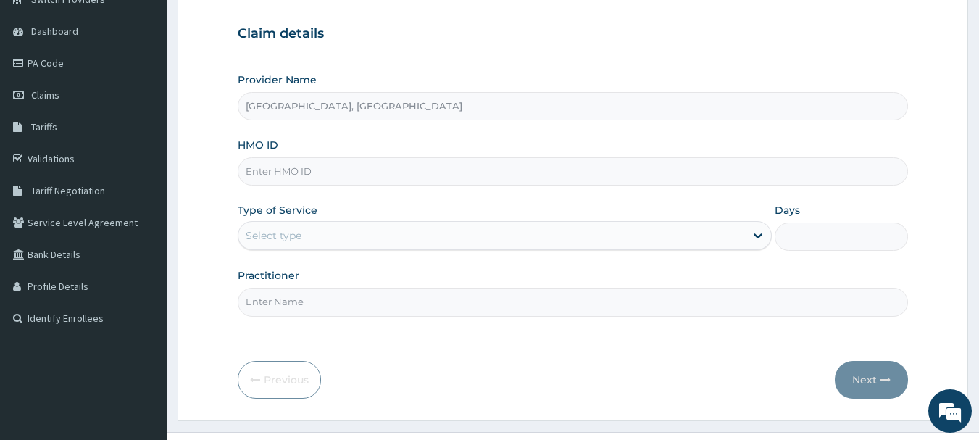
paste input "GCA/10022/A"
type input "GCA/10022/A"
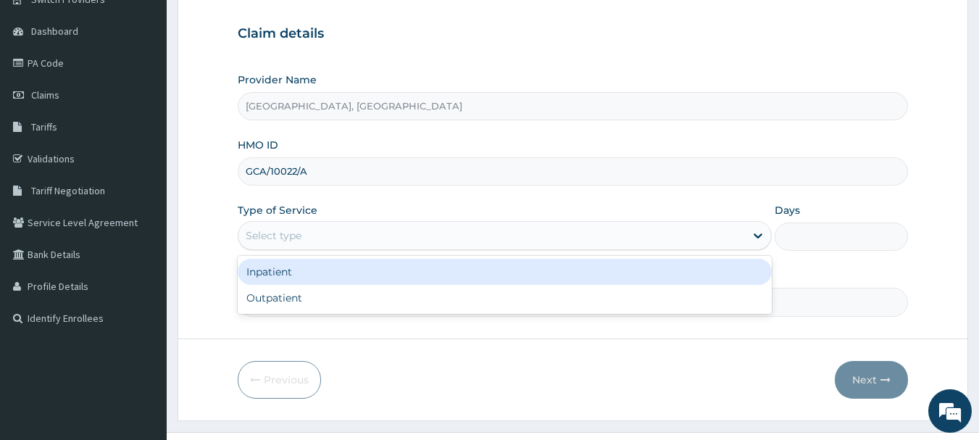
click at [336, 305] on div "Outpatient" at bounding box center [505, 298] width 534 height 26
type input "1"
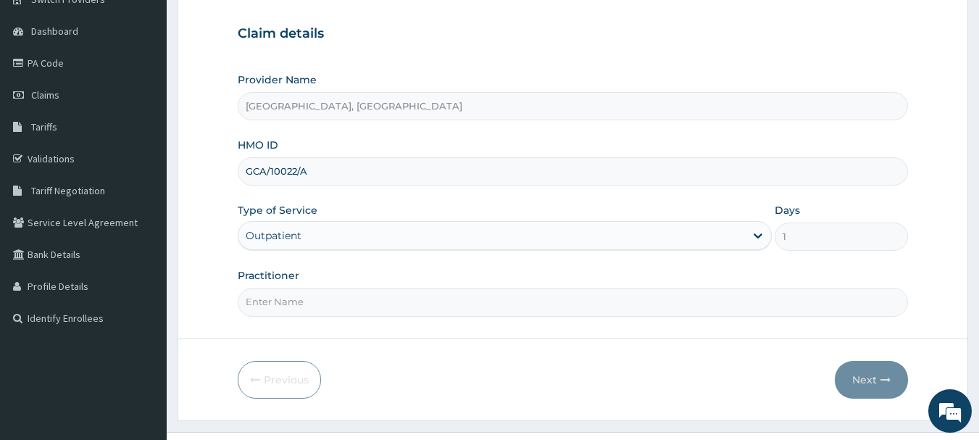
click at [317, 305] on input "Practitioner" at bounding box center [573, 302] width 671 height 28
type input "Dr [PERSON_NAME]"
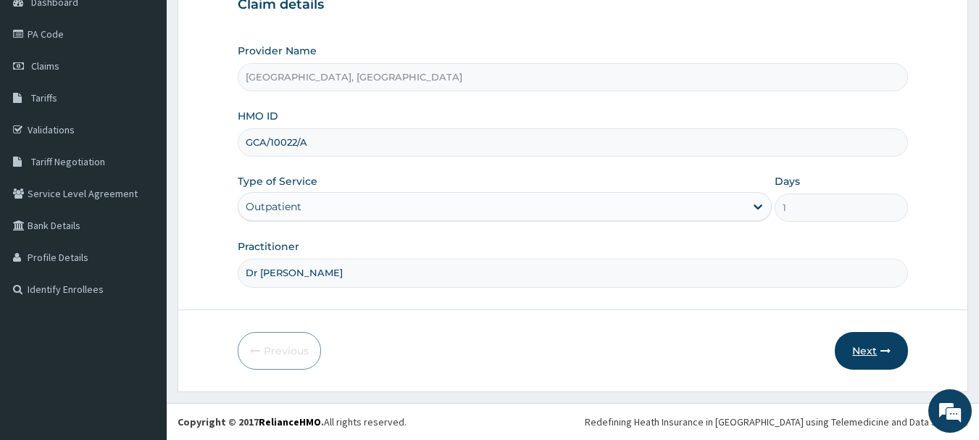
click at [876, 351] on button "Next" at bounding box center [870, 351] width 73 height 38
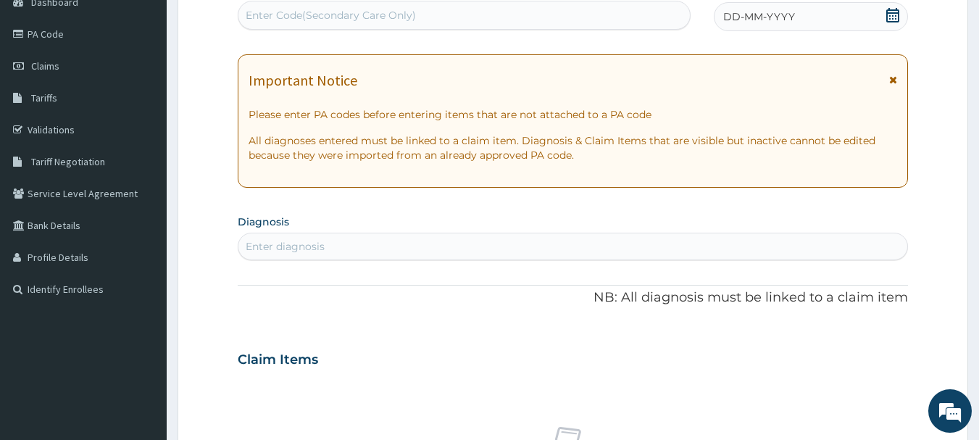
click at [908, 26] on div "DD-MM-YYYY" at bounding box center [810, 16] width 194 height 29
click at [904, 24] on div "DD-MM-YYYY" at bounding box center [810, 16] width 194 height 29
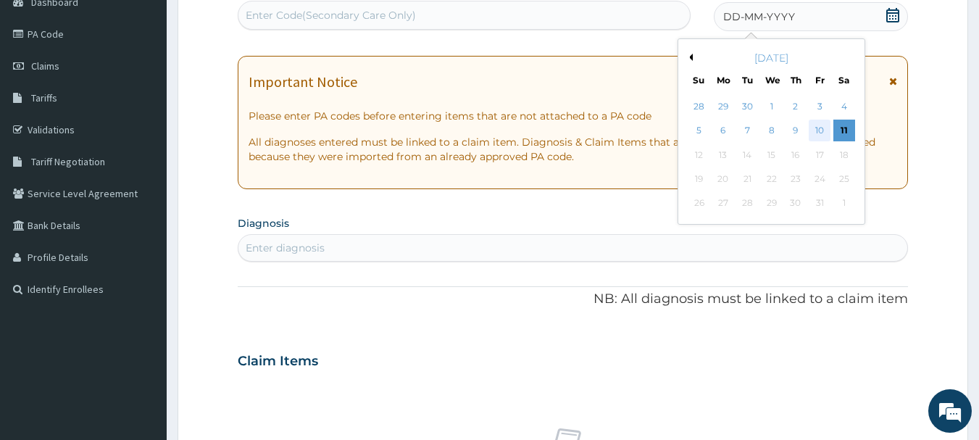
click at [824, 125] on div "10" at bounding box center [819, 131] width 22 height 22
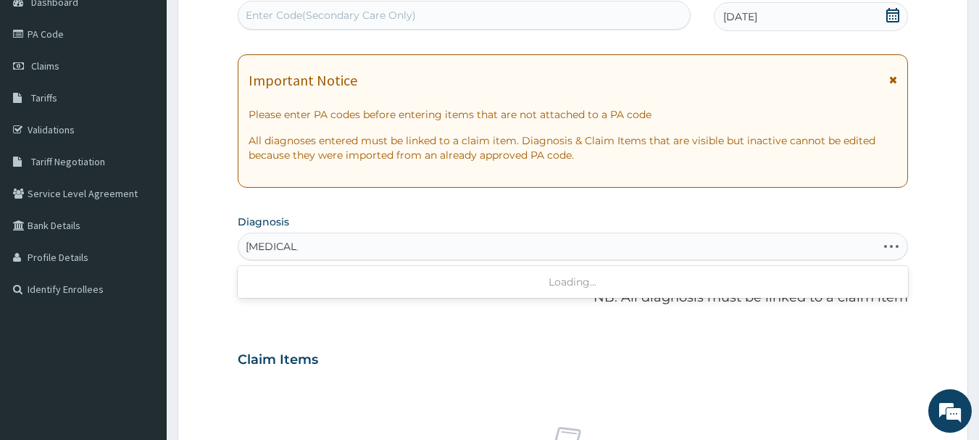
type input "MALARIA"
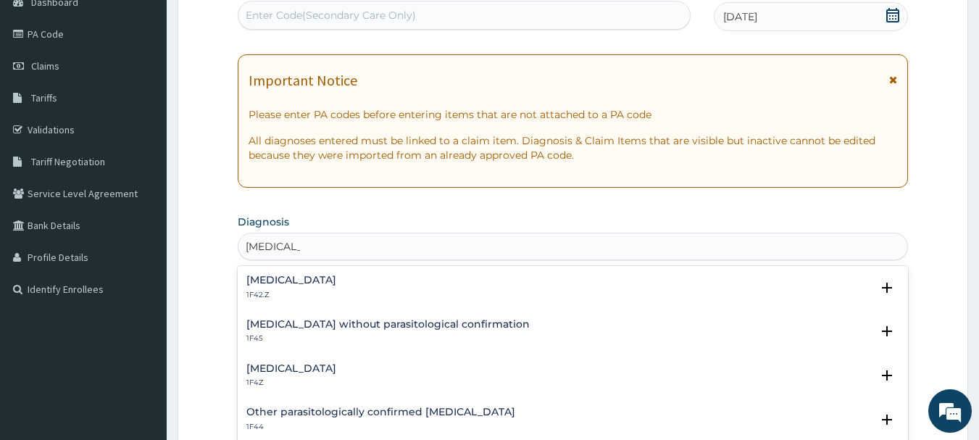
click at [413, 377] on div "Malaria, unspecified 1F4Z" at bounding box center [572, 375] width 653 height 25
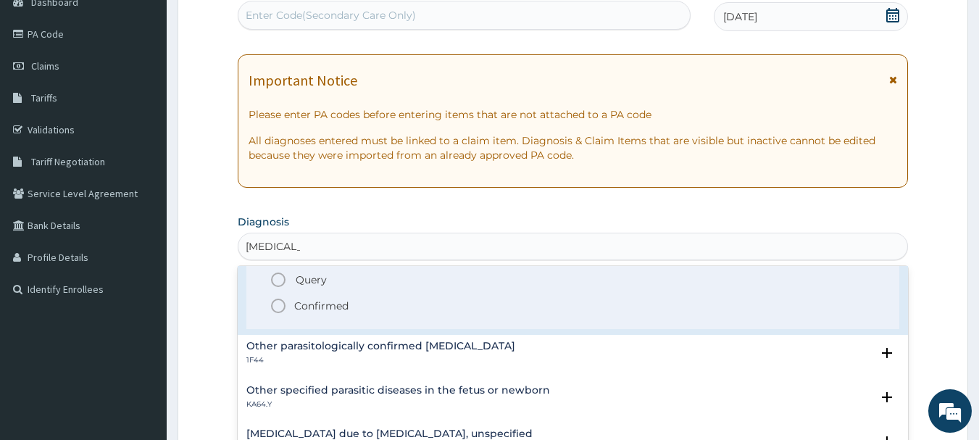
scroll to position [146, 0]
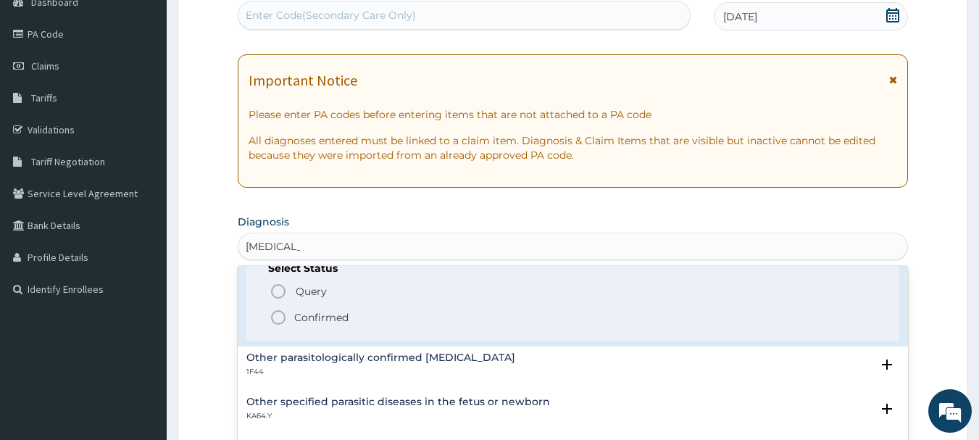
click at [376, 325] on span "Confirmed" at bounding box center [573, 317] width 608 height 17
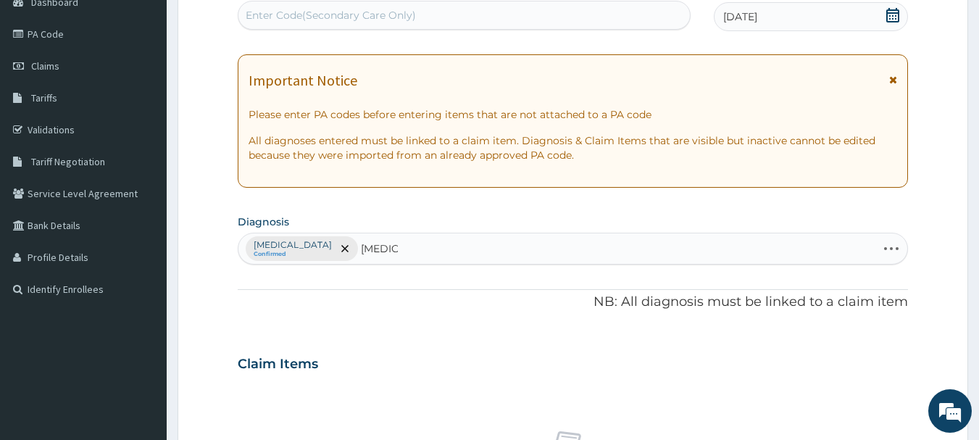
type input "SEPSIS"
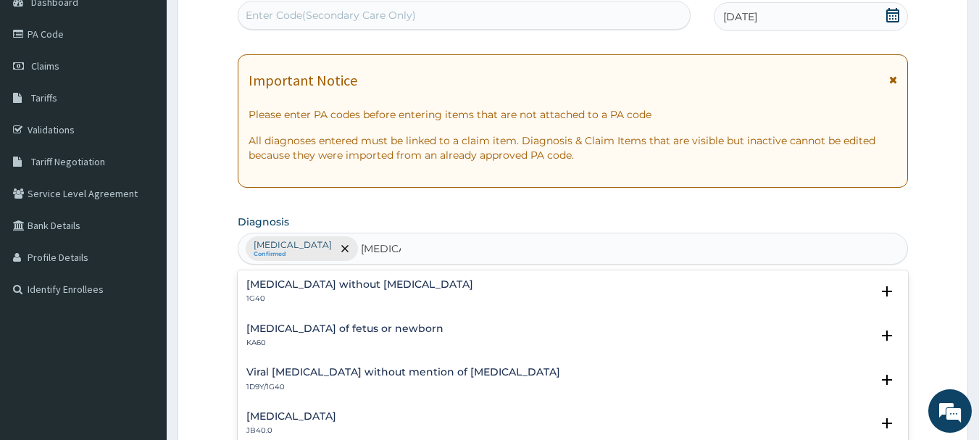
click at [413, 290] on div "Sepsis without septic shock 1G40" at bounding box center [572, 291] width 653 height 25
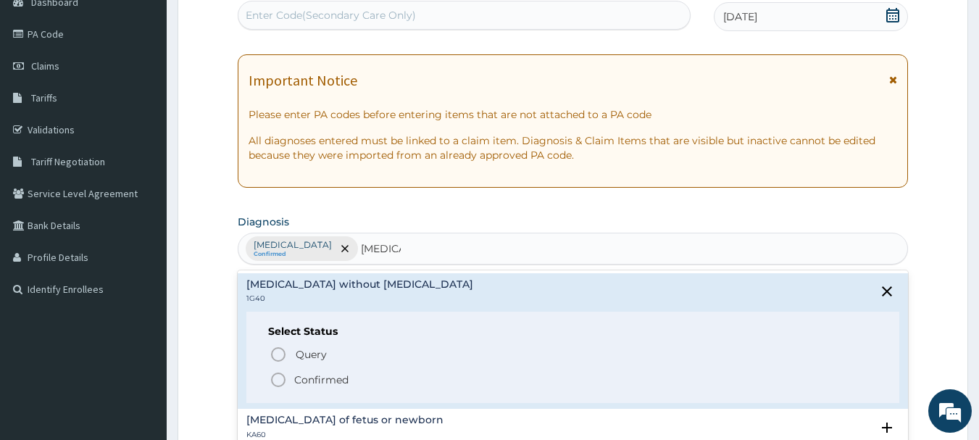
click at [380, 377] on span "Confirmed" at bounding box center [573, 379] width 608 height 17
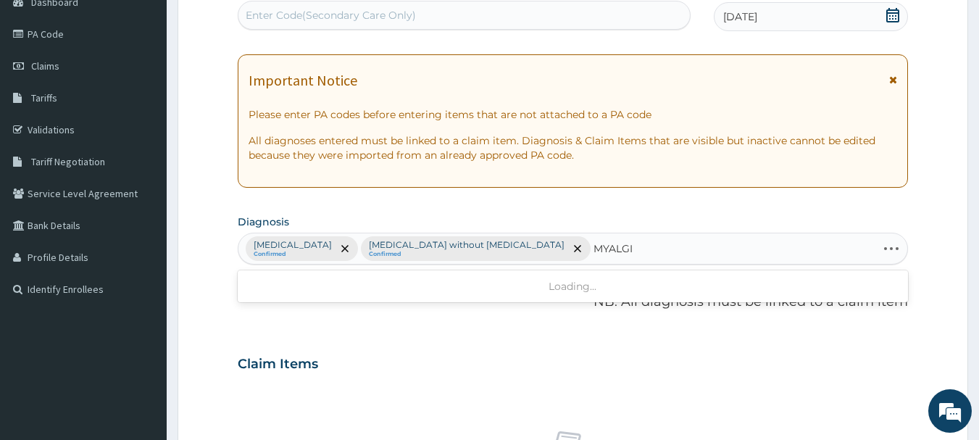
type input "MYALGIA"
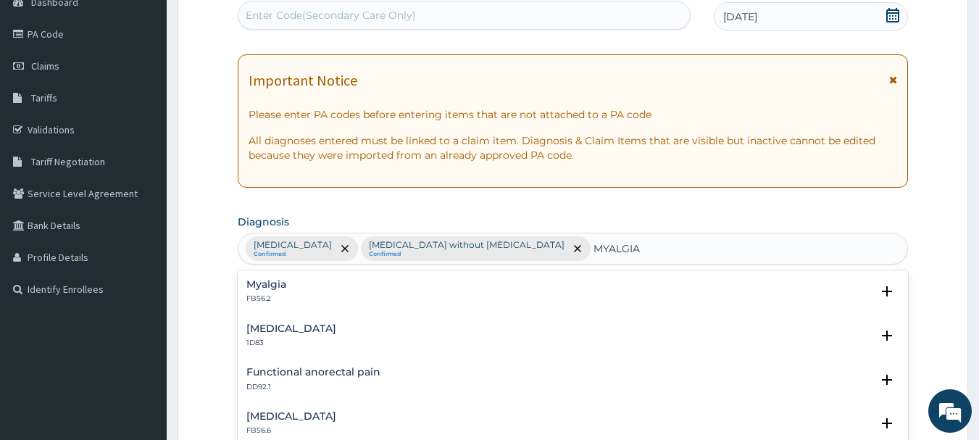
click at [363, 296] on div "Myalgia FB56.2" at bounding box center [572, 291] width 653 height 25
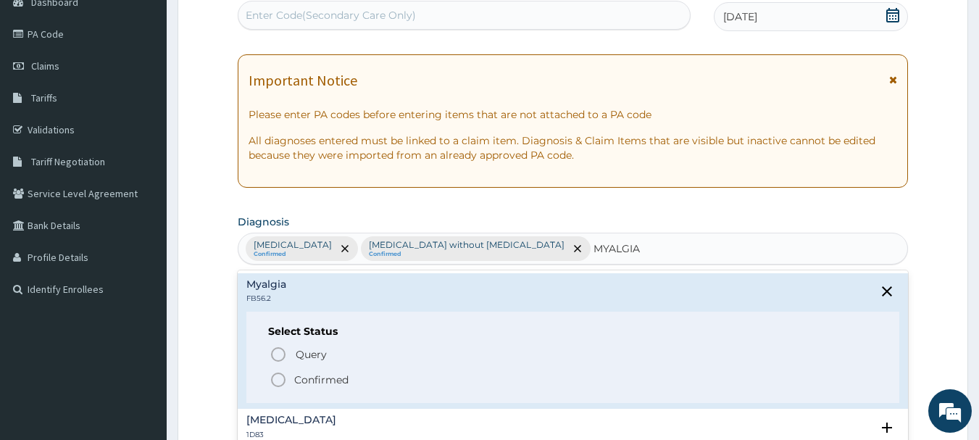
click at [397, 385] on span "Confirmed" at bounding box center [573, 379] width 608 height 17
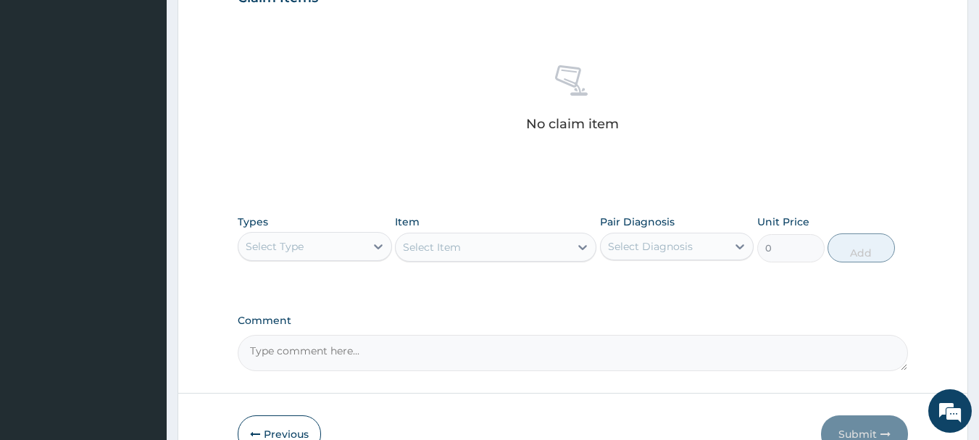
scroll to position [598, 0]
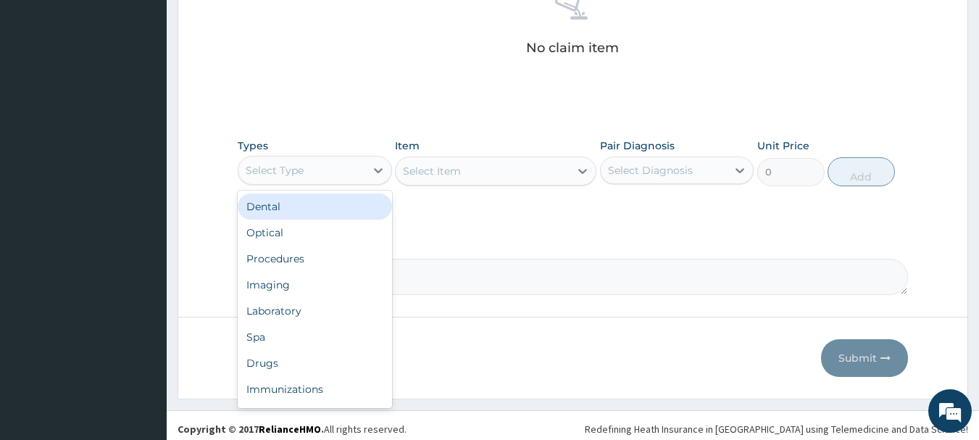
click at [334, 251] on div "Procedures" at bounding box center [315, 259] width 154 height 26
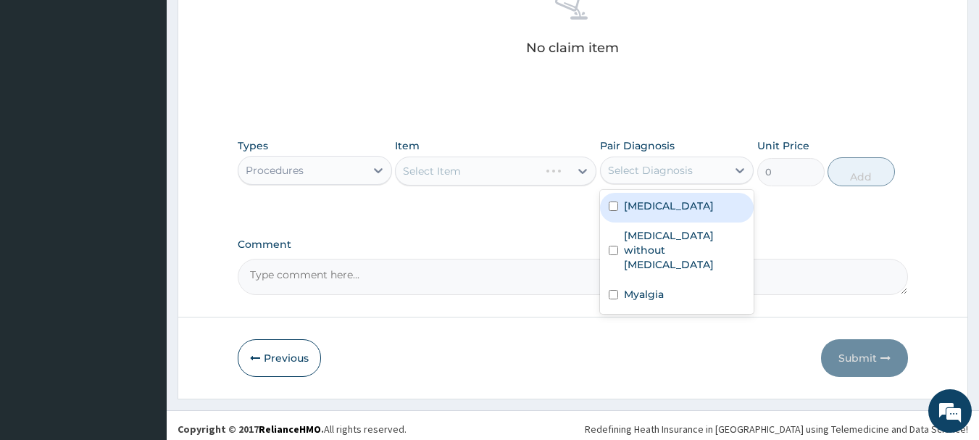
click at [690, 214] on div "Malaria, unspecified" at bounding box center [677, 208] width 154 height 30
checkbox input "true"
click at [683, 261] on div "Sepsis without septic shock" at bounding box center [677, 251] width 154 height 59
checkbox input "true"
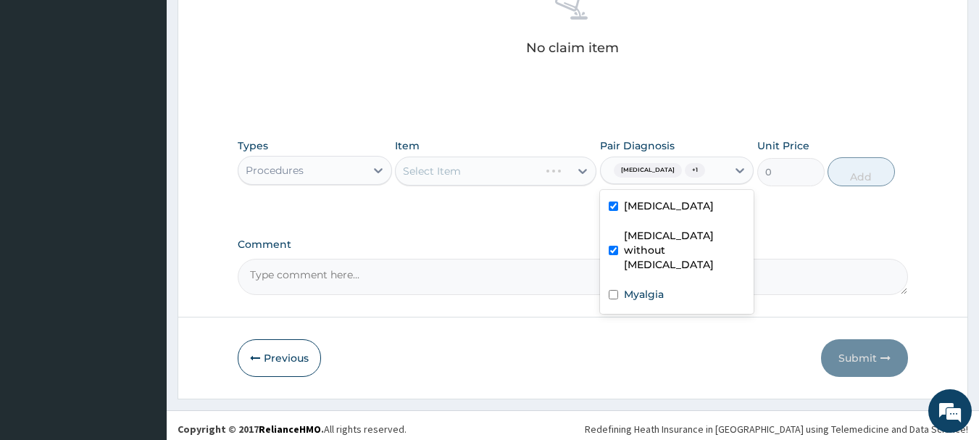
click at [669, 293] on div "Myalgia" at bounding box center [677, 296] width 154 height 30
checkbox input "true"
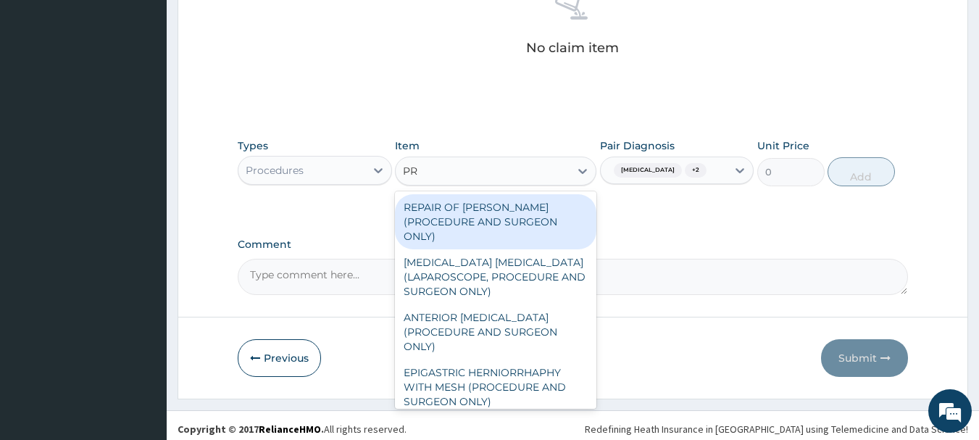
type input "PRA"
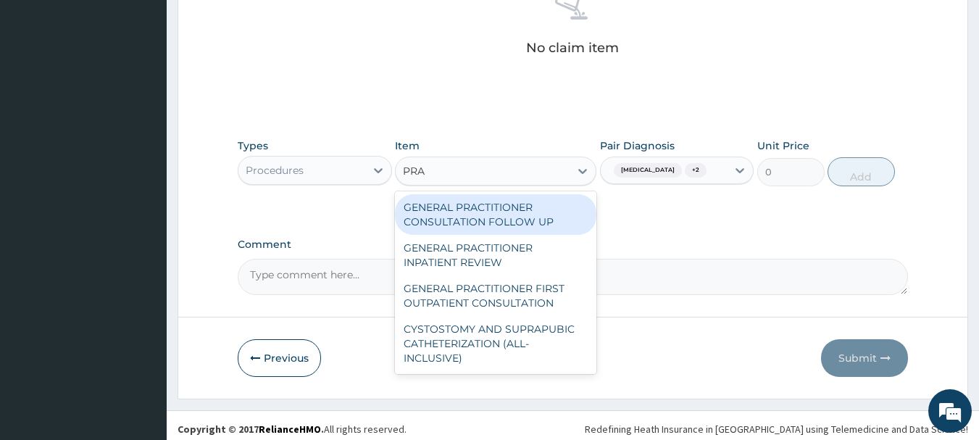
click at [553, 305] on div "GENERAL PRACTITIONER FIRST OUTPATIENT CONSULTATION" at bounding box center [495, 295] width 201 height 41
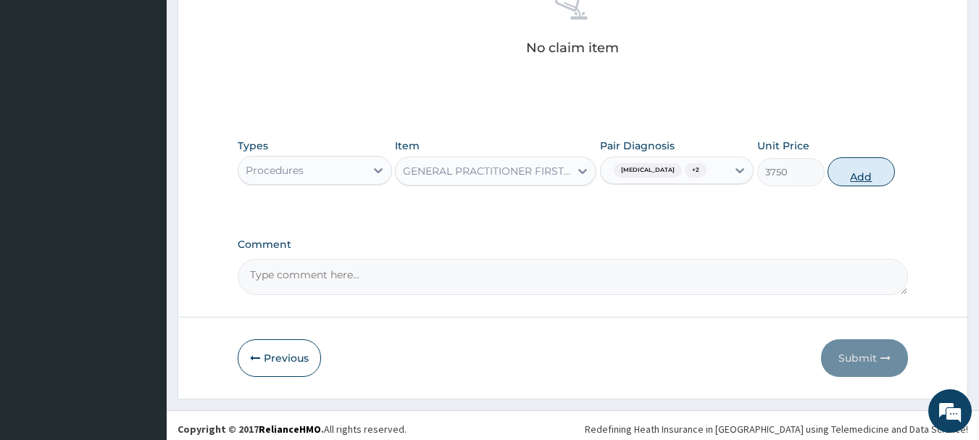
click at [888, 171] on button "Add" at bounding box center [860, 171] width 67 height 29
type input "0"
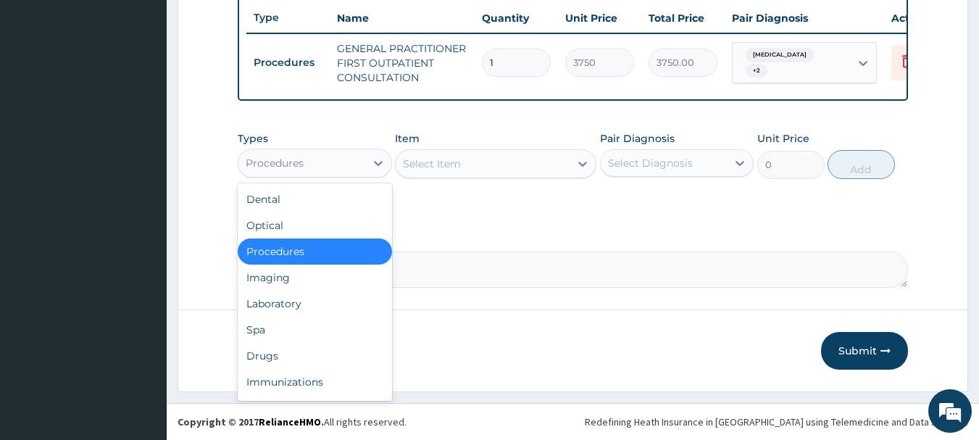
click at [336, 310] on div "Laboratory" at bounding box center [315, 303] width 154 height 26
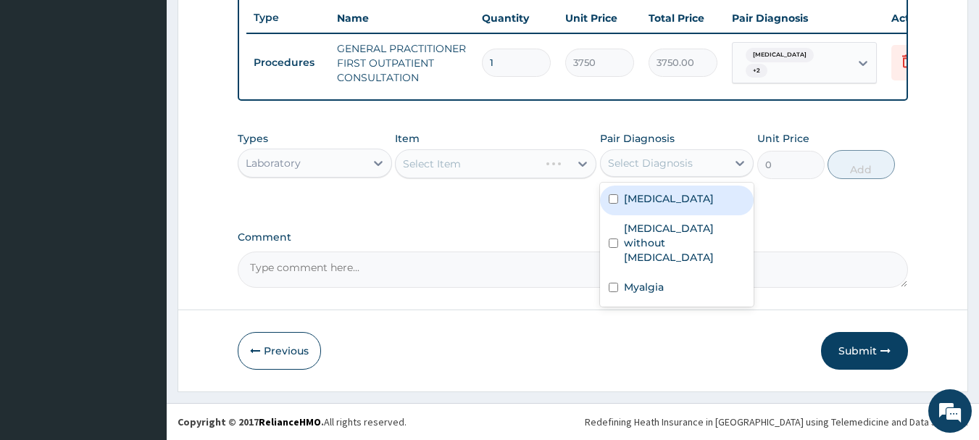
click at [704, 207] on div "Malaria, unspecified" at bounding box center [677, 200] width 154 height 30
checkbox input "true"
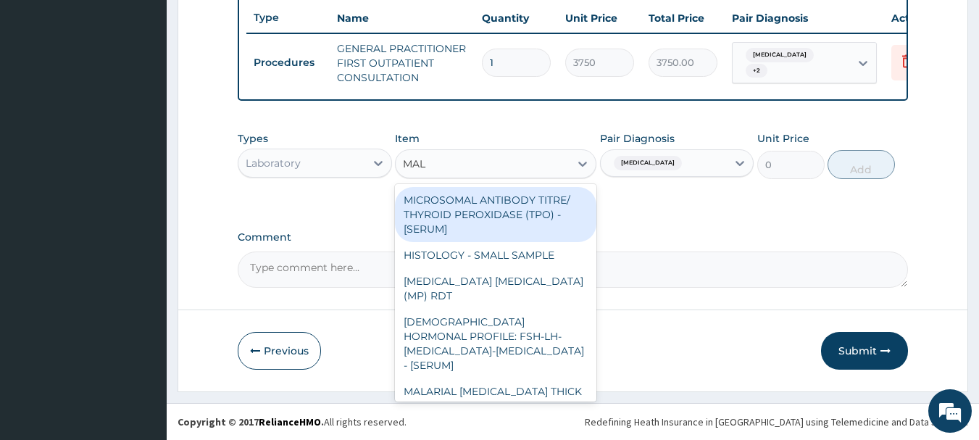
type input "MALA"
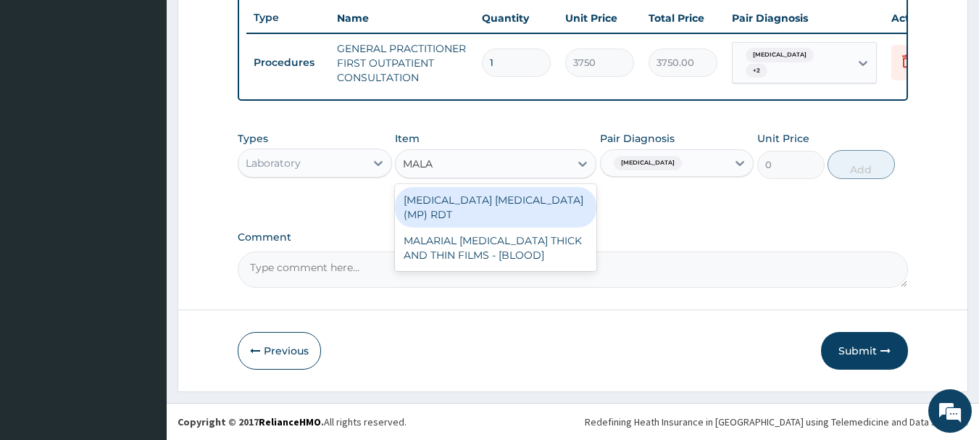
click at [537, 235] on div "MALARIAL PARASITE THICK AND THIN FILMS - [BLOOD]" at bounding box center [495, 247] width 201 height 41
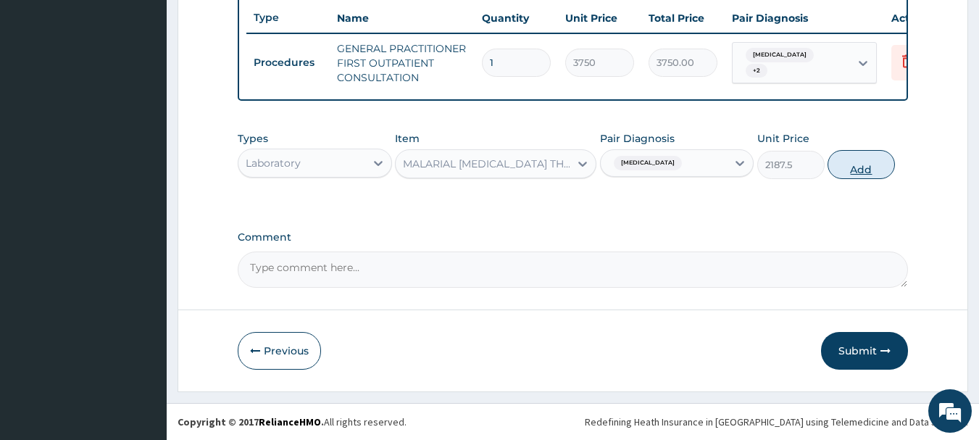
click at [872, 169] on button "Add" at bounding box center [860, 164] width 67 height 29
type input "0"
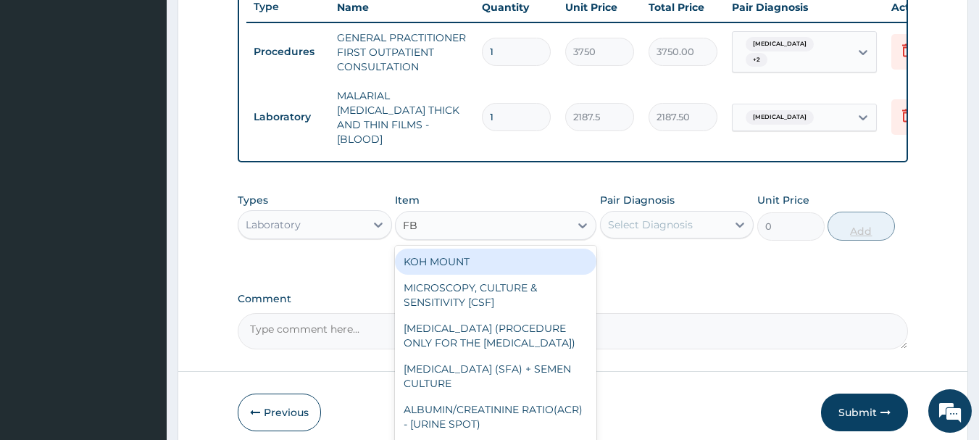
type input "FBC"
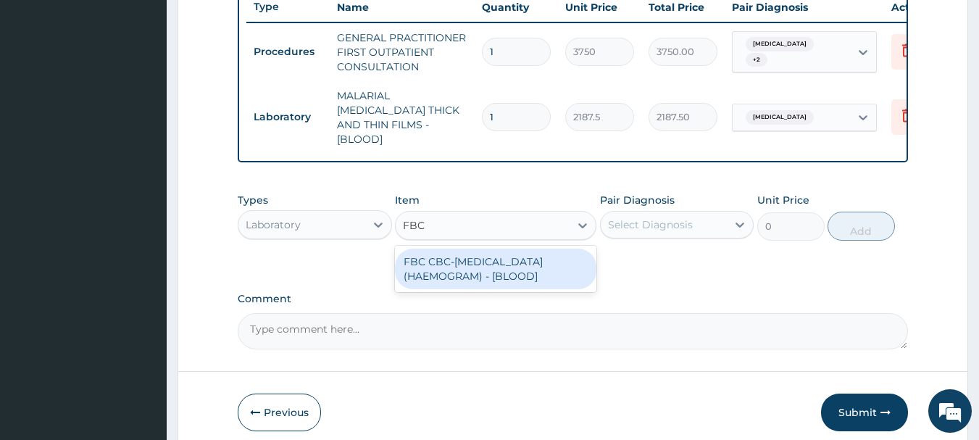
click at [534, 261] on div "FBC CBC-[MEDICAL_DATA] (HAEMOGRAM) - [BLOOD]" at bounding box center [495, 268] width 201 height 41
type input "5000"
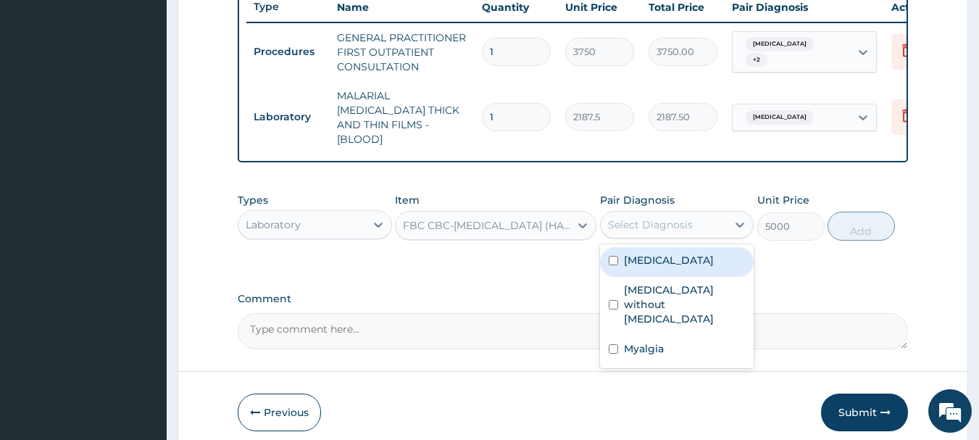
click at [710, 299] on label "Sepsis without septic shock" at bounding box center [685, 303] width 122 height 43
checkbox input "true"
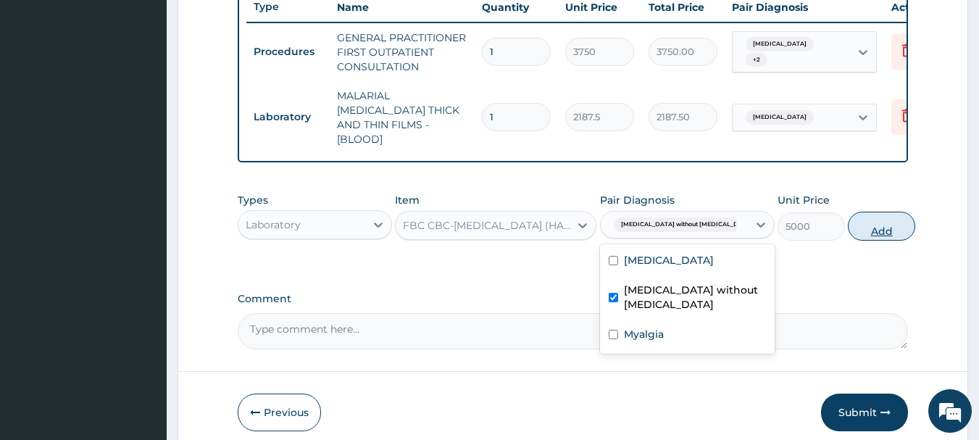
click at [876, 221] on button "Add" at bounding box center [880, 226] width 67 height 29
type input "0"
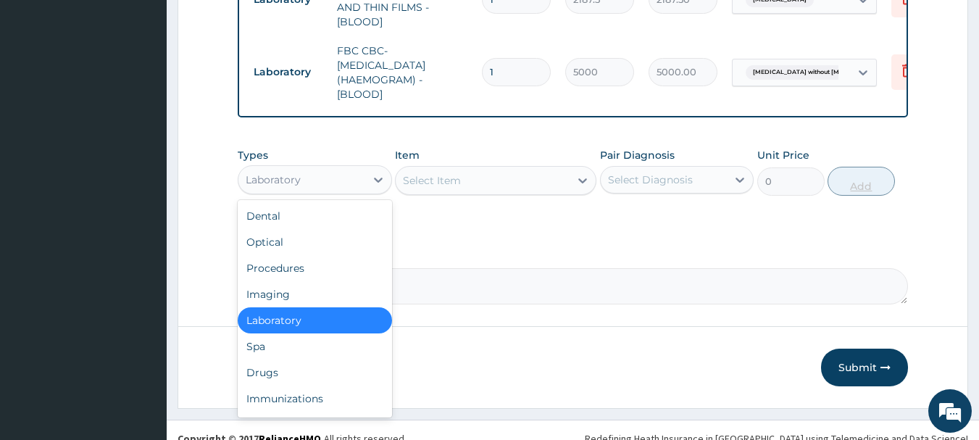
scroll to position [685, 0]
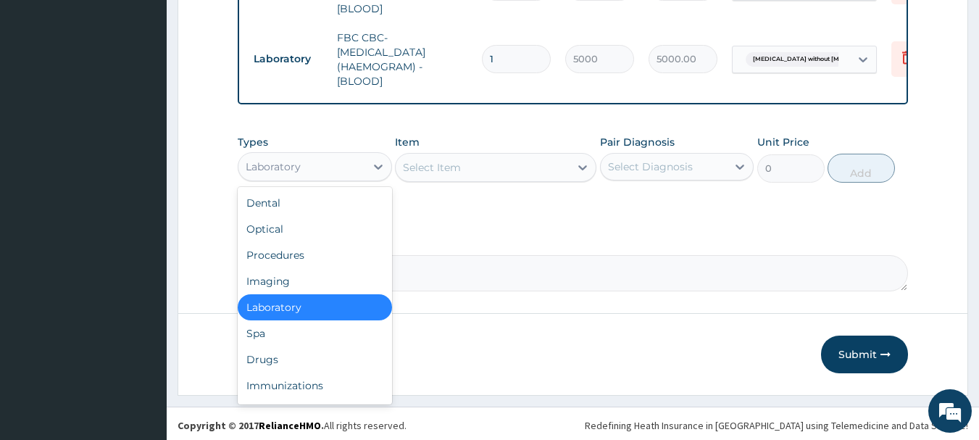
click at [298, 359] on div "Drugs" at bounding box center [315, 359] width 154 height 26
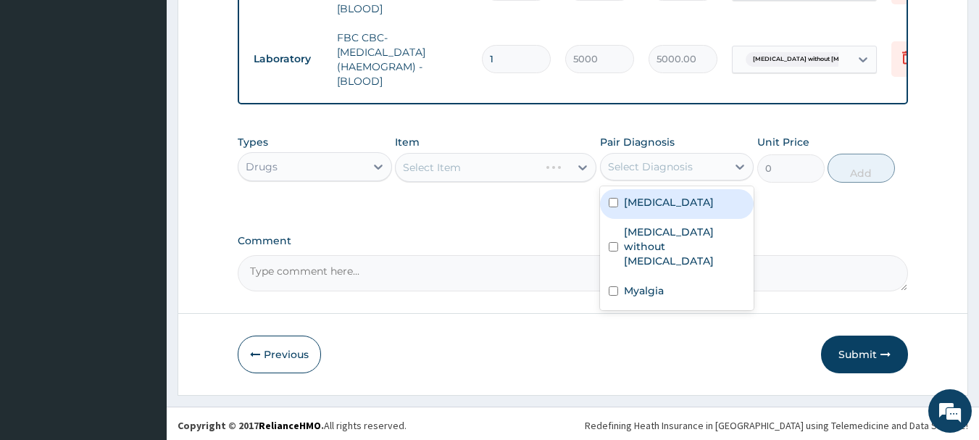
click at [724, 207] on div "Malaria, unspecified" at bounding box center [677, 204] width 154 height 30
checkbox input "true"
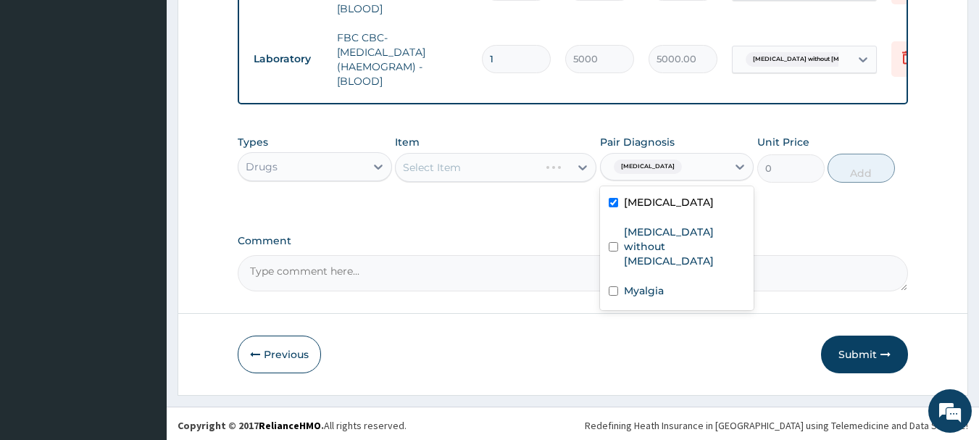
click at [668, 284] on div "Myalgia" at bounding box center [677, 292] width 154 height 30
checkbox input "true"
click at [705, 195] on label "Malaria, unspecified" at bounding box center [669, 202] width 90 height 14
checkbox input "false"
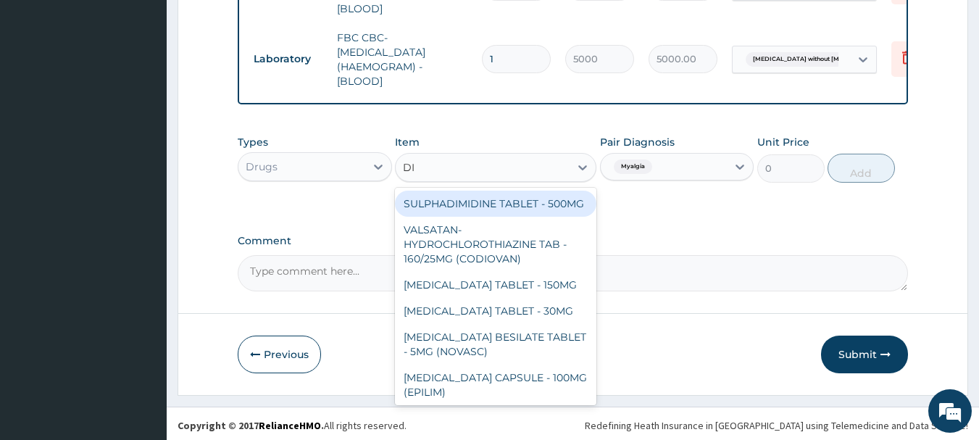
type input "DIC"
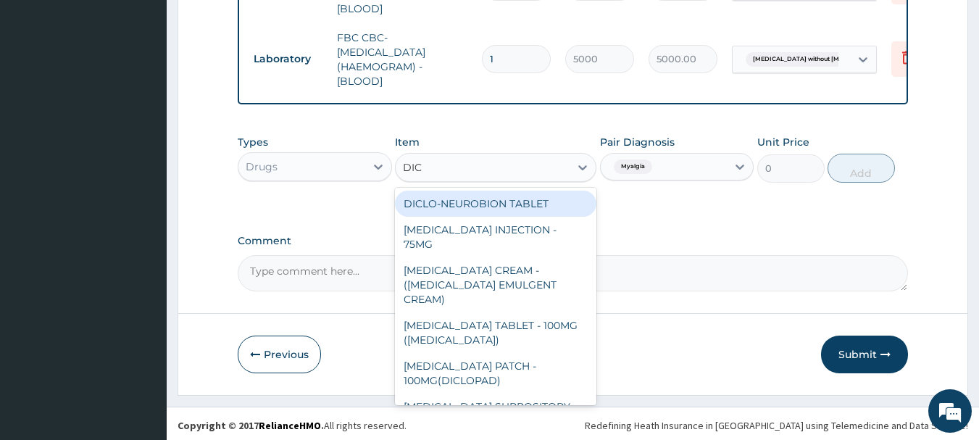
click at [556, 230] on div "DICLOFENAC INJECTION - 75MG" at bounding box center [495, 237] width 201 height 41
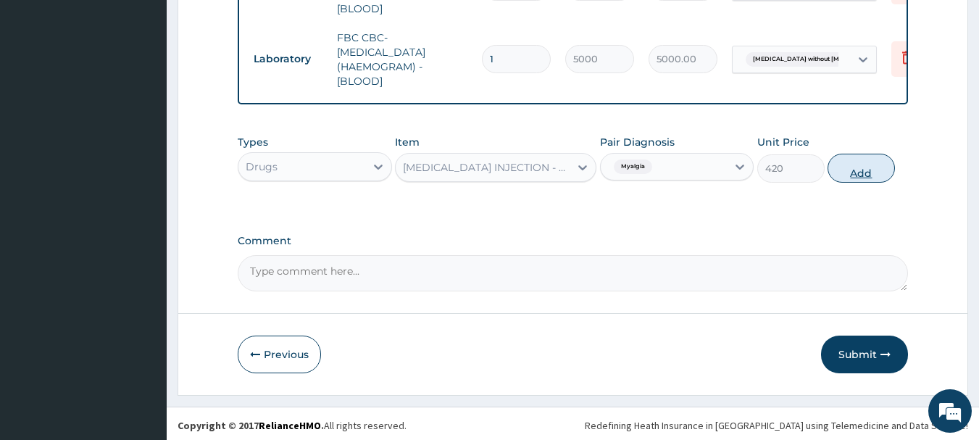
click at [874, 172] on button "Add" at bounding box center [860, 168] width 67 height 29
type input "0"
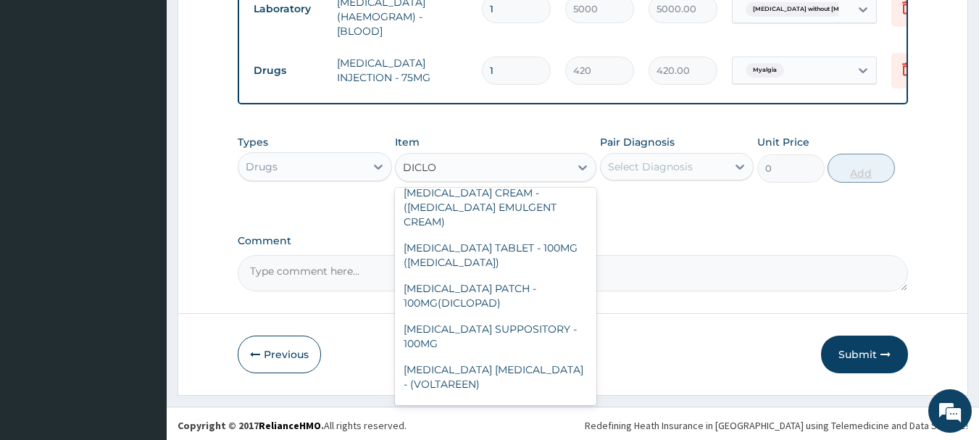
scroll to position [0, 0]
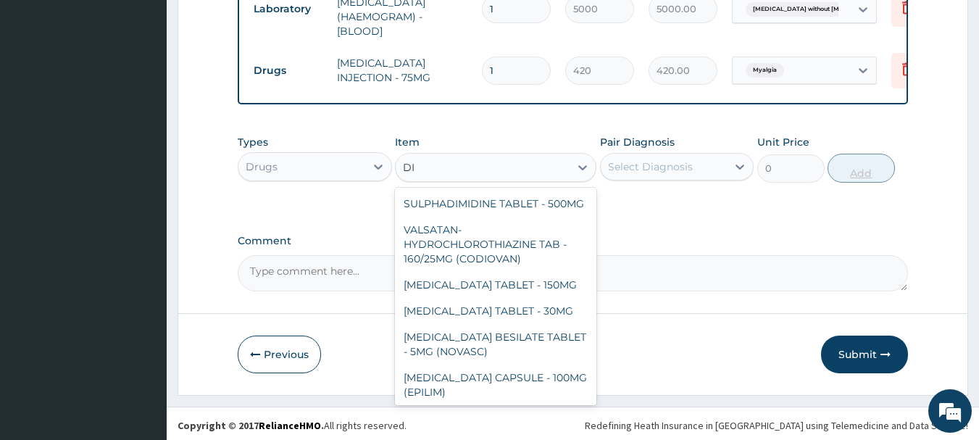
type input "D"
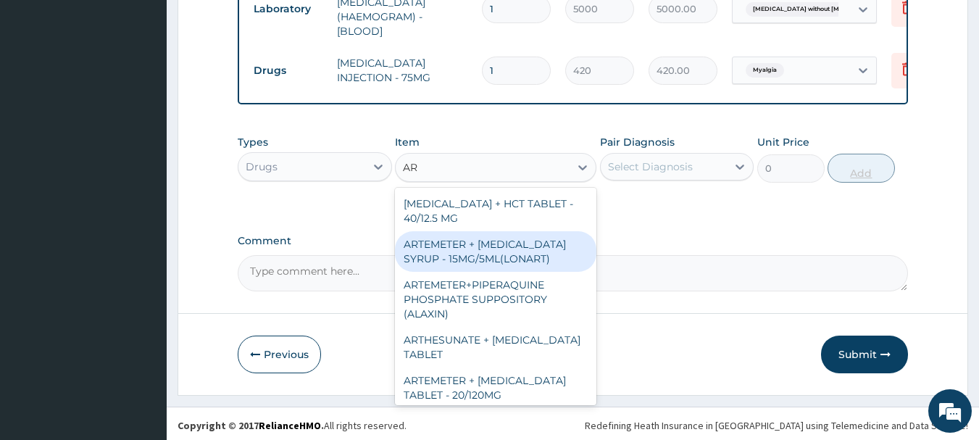
type input "A"
type input "ARTE"
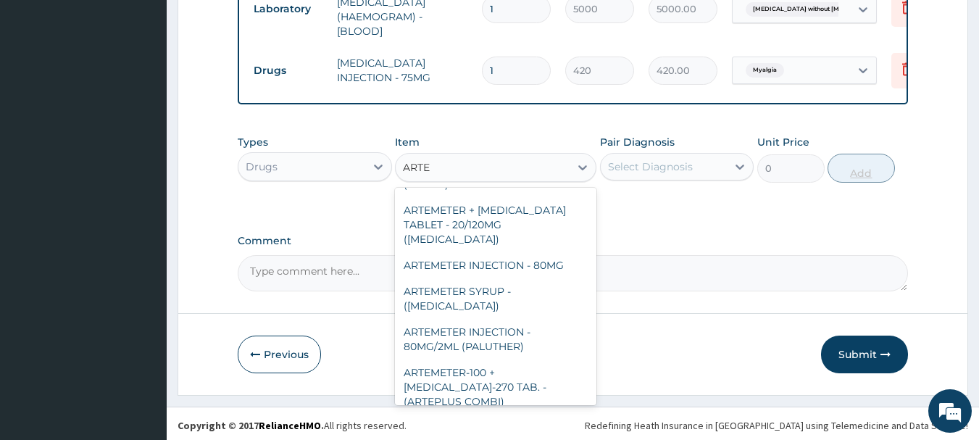
scroll to position [99, 0]
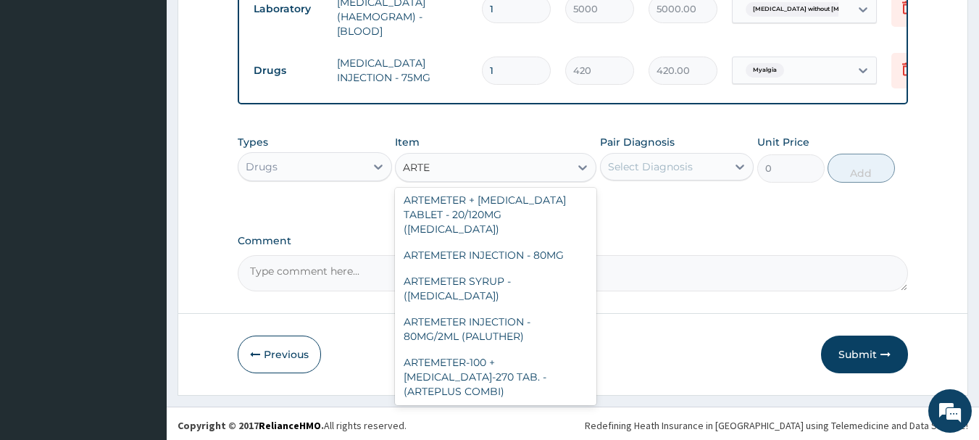
click at [546, 321] on div "ARTEMETER INJECTION - 80MG/2ML (PALUTHER)" at bounding box center [495, 329] width 201 height 41
type input "700"
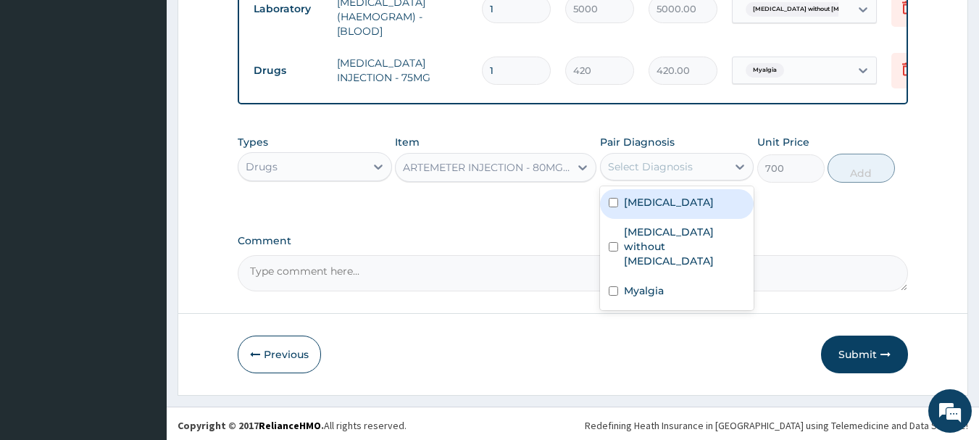
click at [707, 204] on label "[MEDICAL_DATA]" at bounding box center [669, 202] width 90 height 14
checkbox input "true"
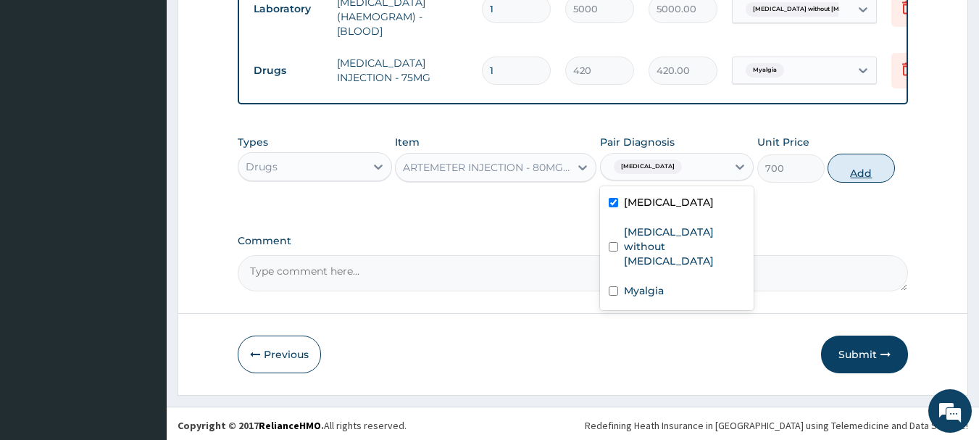
click at [878, 172] on button "Add" at bounding box center [860, 168] width 67 height 29
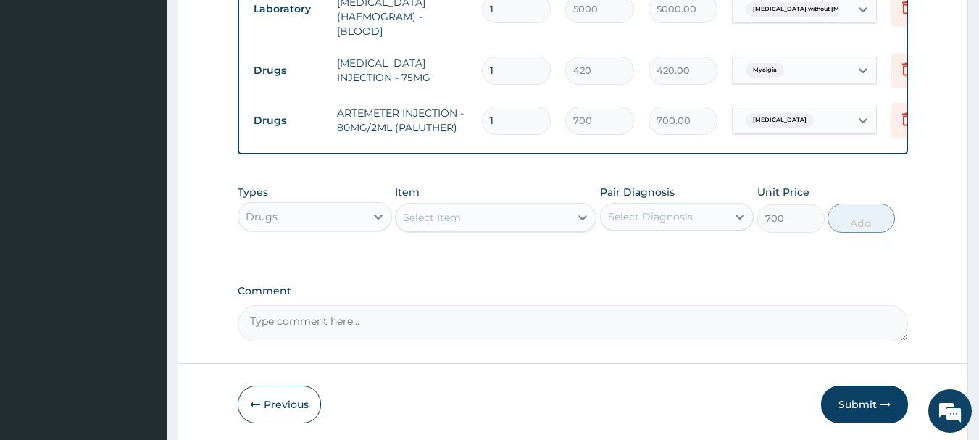
type input "0"
type input "0.00"
type input "6"
type input "4200.00"
type input "6"
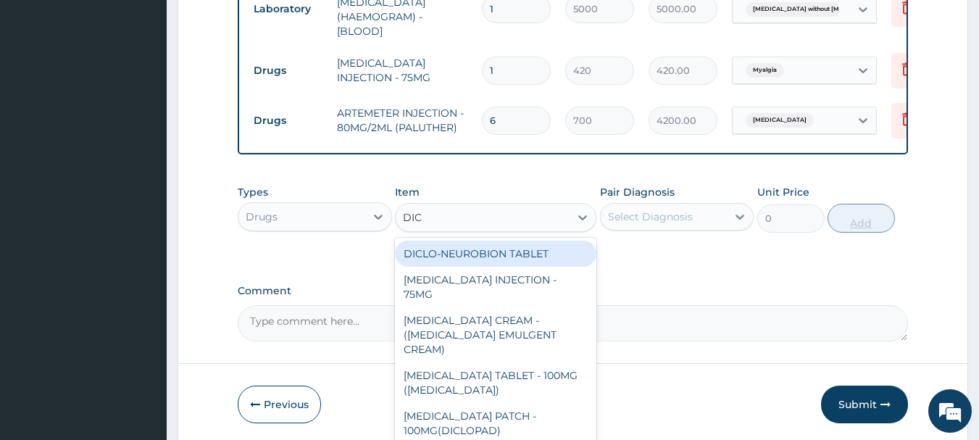
type input "DICL"
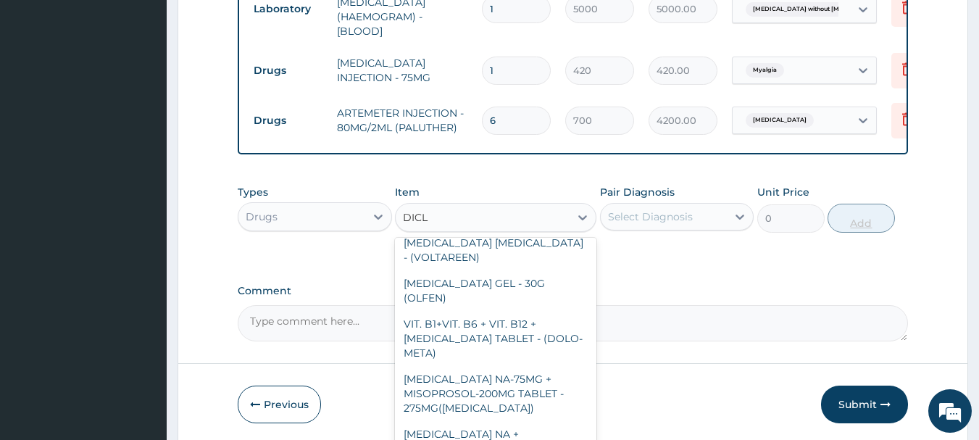
scroll to position [356, 0]
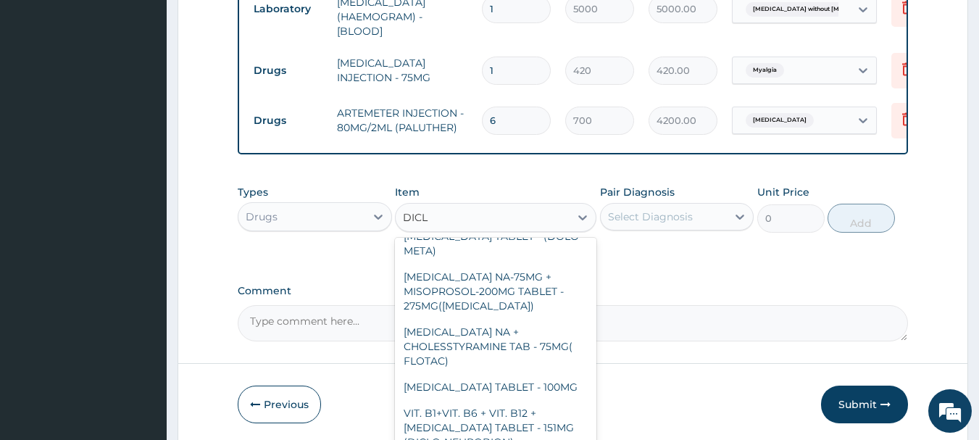
click at [563, 374] on div "[MEDICAL_DATA] TABLET - 100MG" at bounding box center [495, 387] width 201 height 26
type input "112"
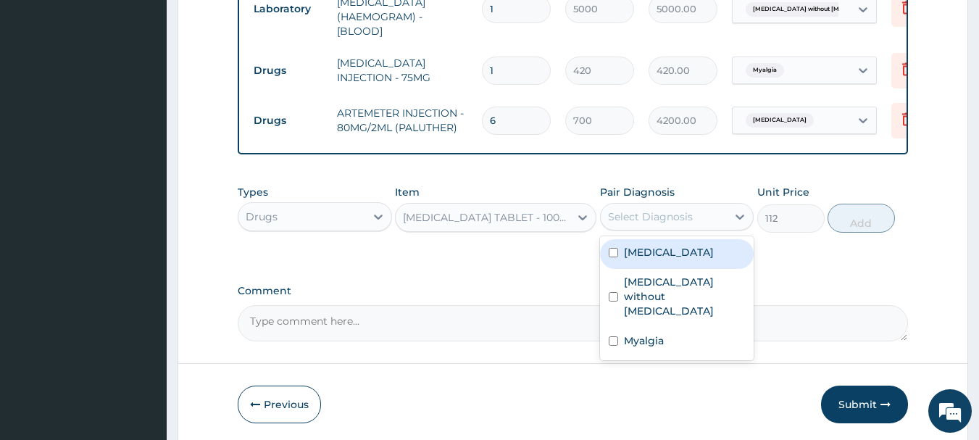
click at [683, 332] on div "Myalgia" at bounding box center [677, 342] width 154 height 30
checkbox input "true"
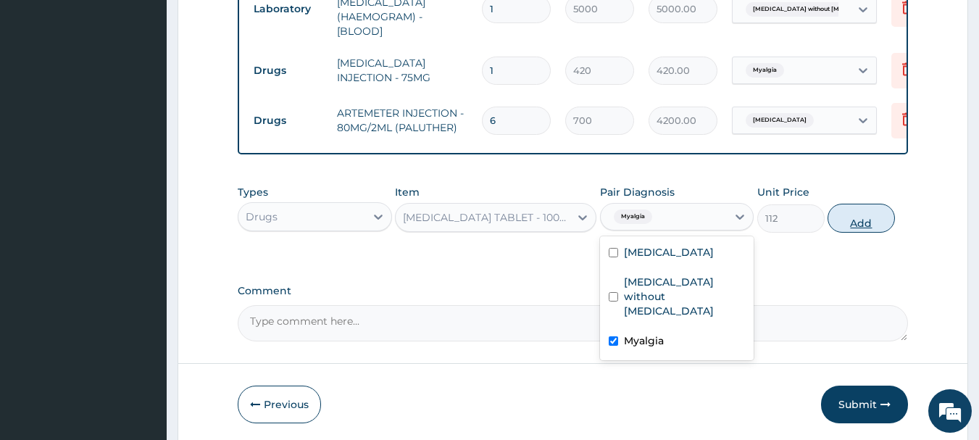
click at [886, 214] on button "Add" at bounding box center [860, 218] width 67 height 29
type input "0"
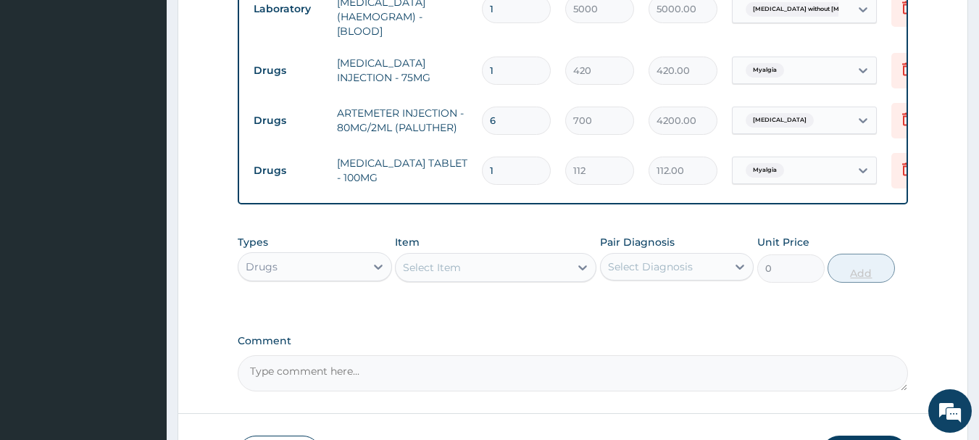
type input "10"
type input "1120.00"
type input "10"
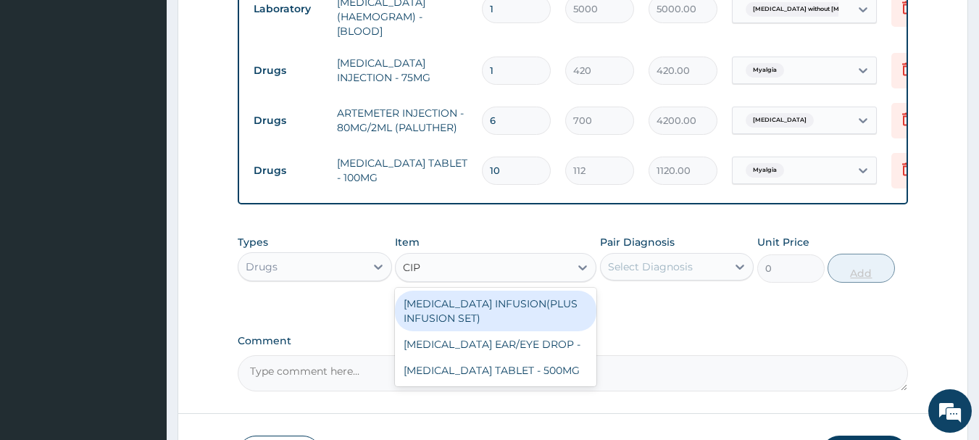
type input "CIPR"
click at [572, 377] on div "CIPROFLOXACIN TABLET - 500MG" at bounding box center [495, 370] width 201 height 26
type input "196"
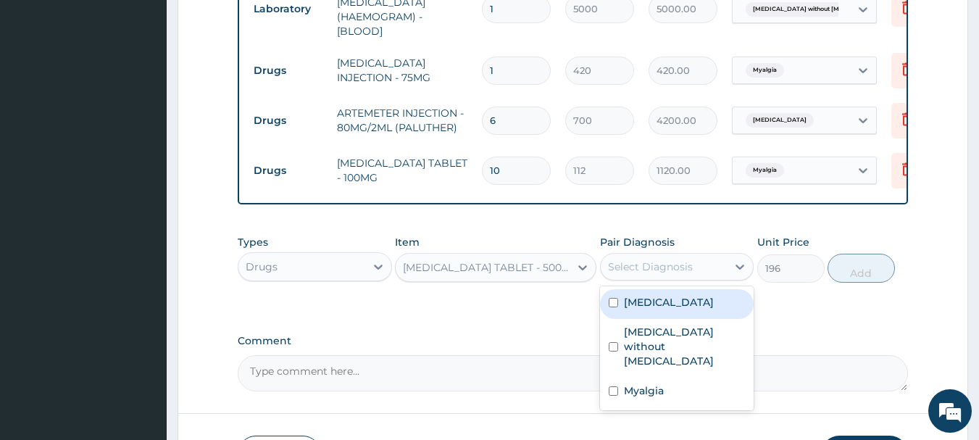
click at [709, 327] on label "Sepsis without septic shock" at bounding box center [685, 346] width 122 height 43
checkbox input "true"
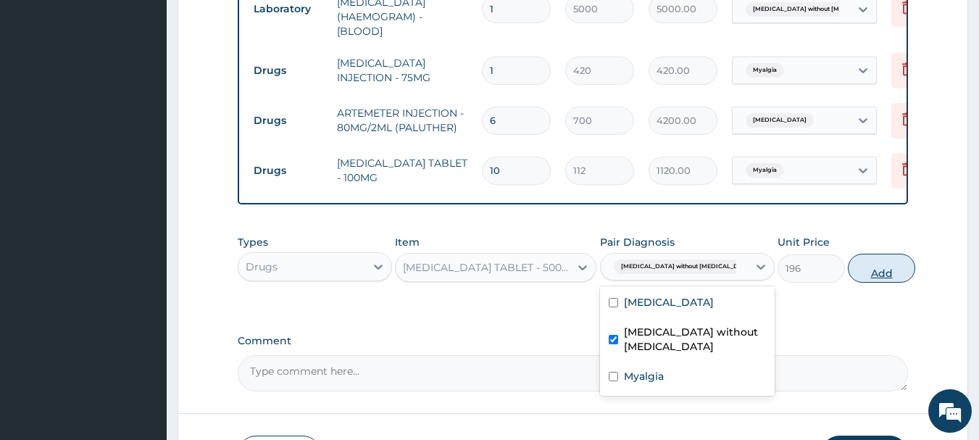
click at [869, 278] on button "Add" at bounding box center [880, 268] width 67 height 29
type input "0"
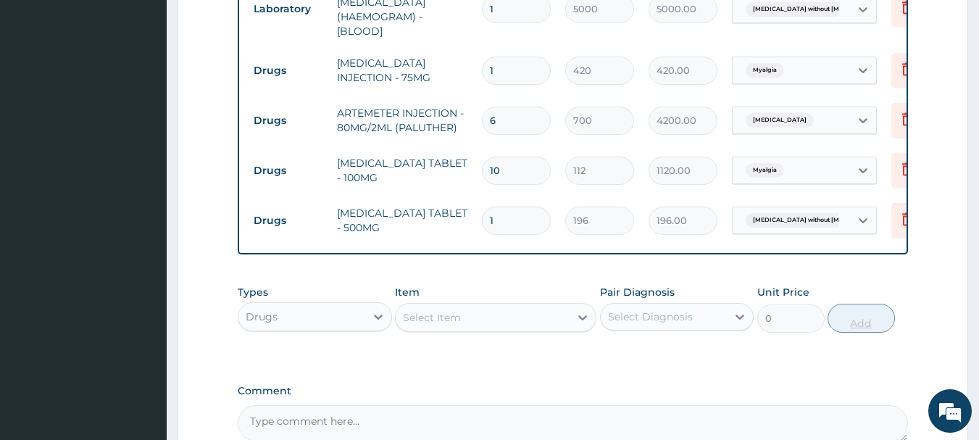
type input "10"
type input "1960.00"
type input "10"
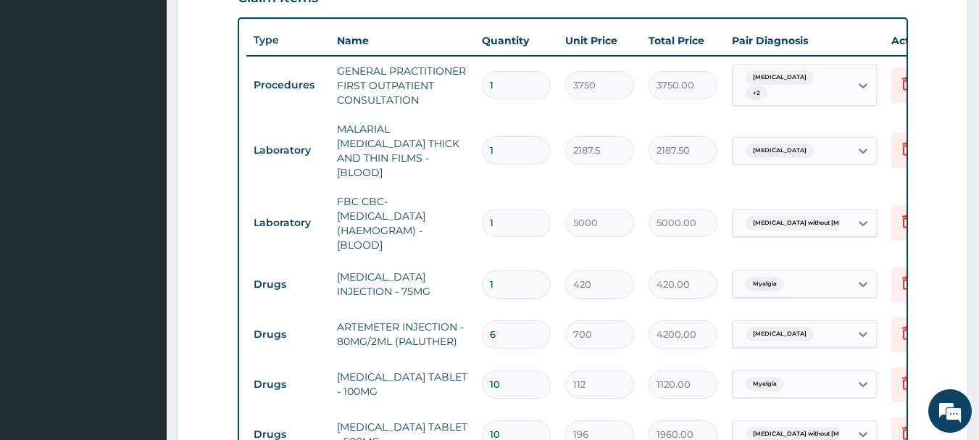
scroll to position [516, 0]
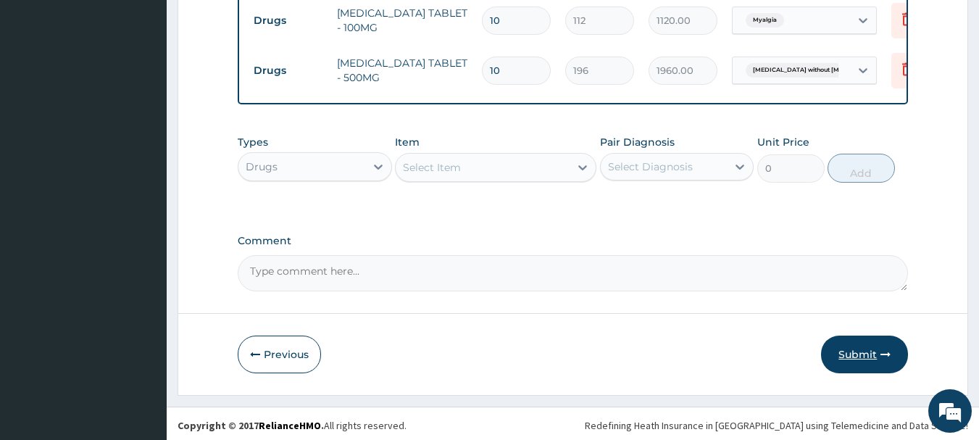
click at [867, 362] on button "Submit" at bounding box center [864, 354] width 87 height 38
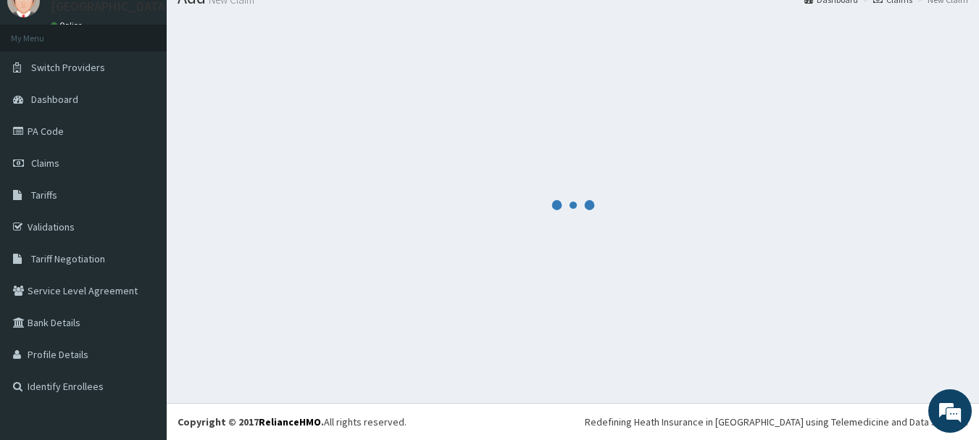
scroll to position [885, 0]
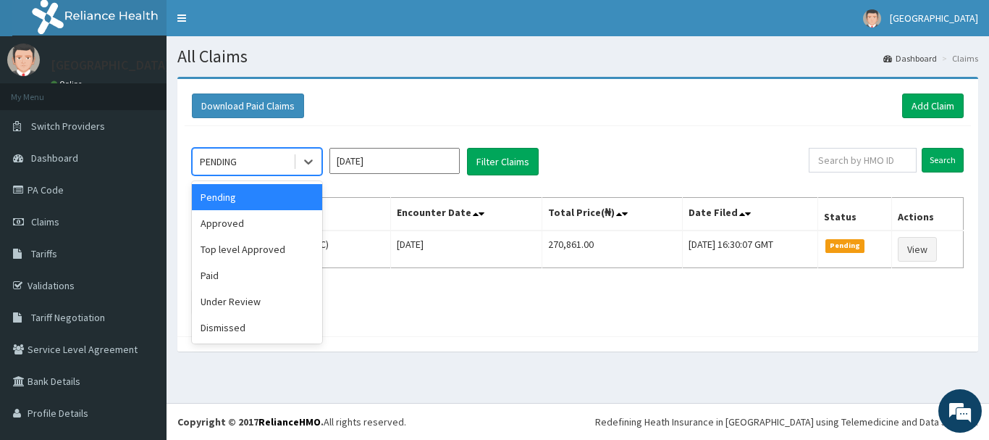
click at [292, 220] on div "Approved" at bounding box center [257, 223] width 130 height 26
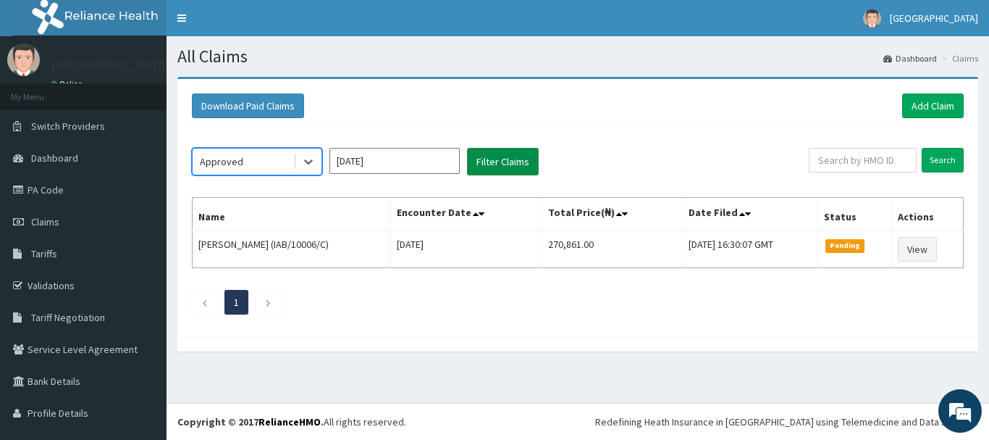
click at [510, 161] on button "Filter Claims" at bounding box center [503, 162] width 72 height 28
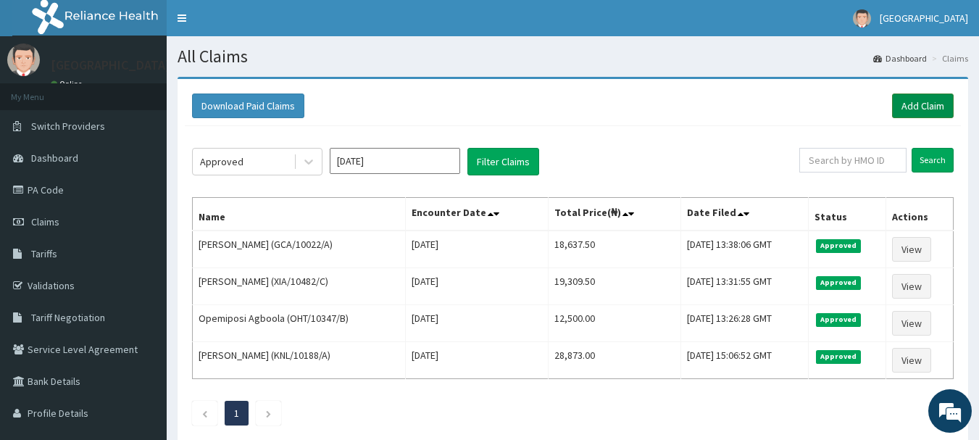
click at [939, 111] on link "Add Claim" at bounding box center [923, 105] width 62 height 25
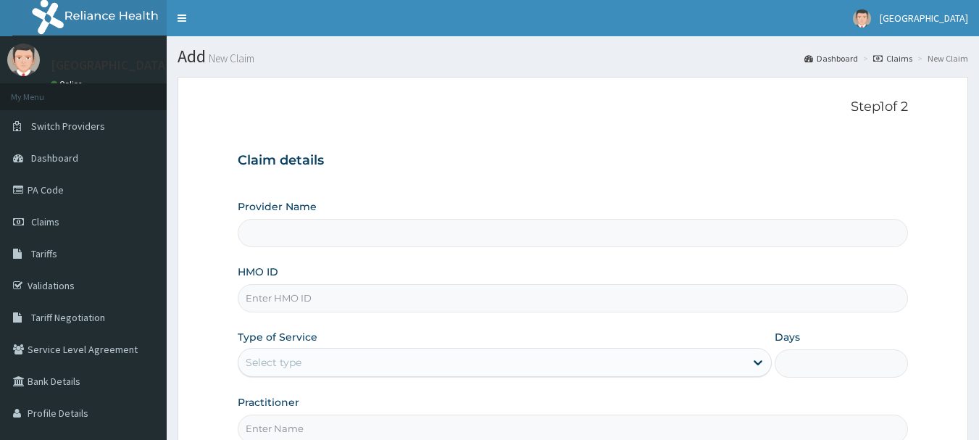
type input "[GEOGRAPHIC_DATA], [GEOGRAPHIC_DATA]"
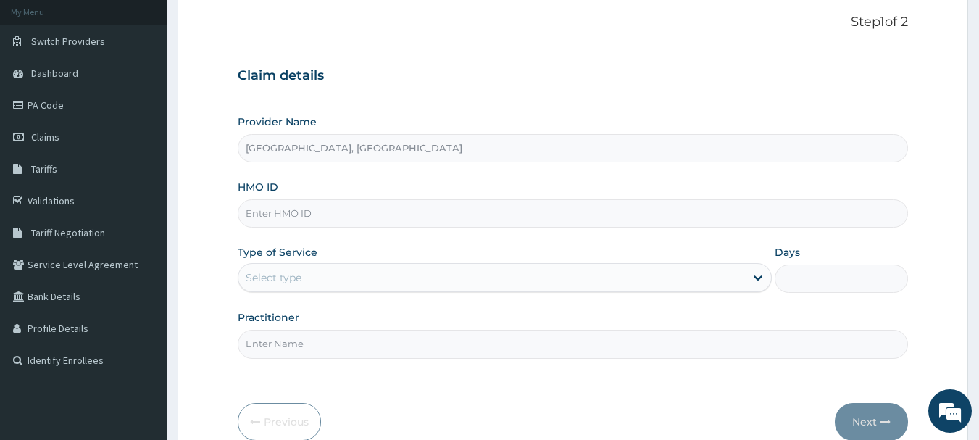
scroll to position [102, 0]
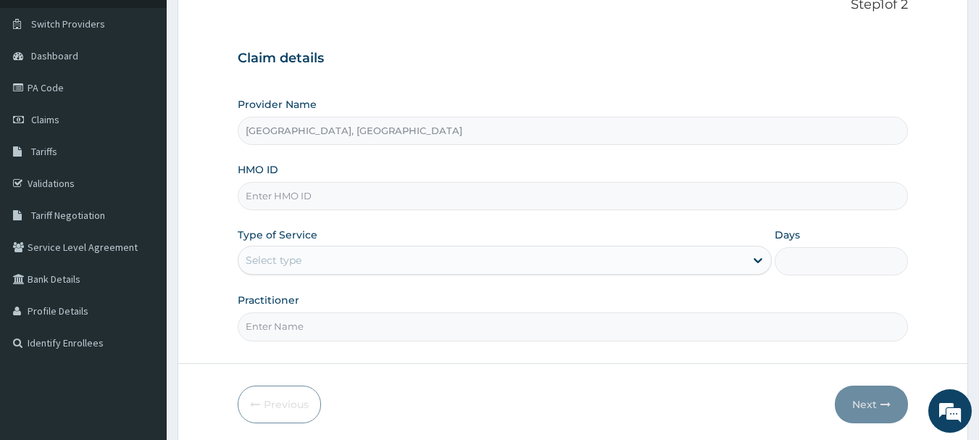
paste input "CSW/10041/A"
type input "CSW/10041/A"
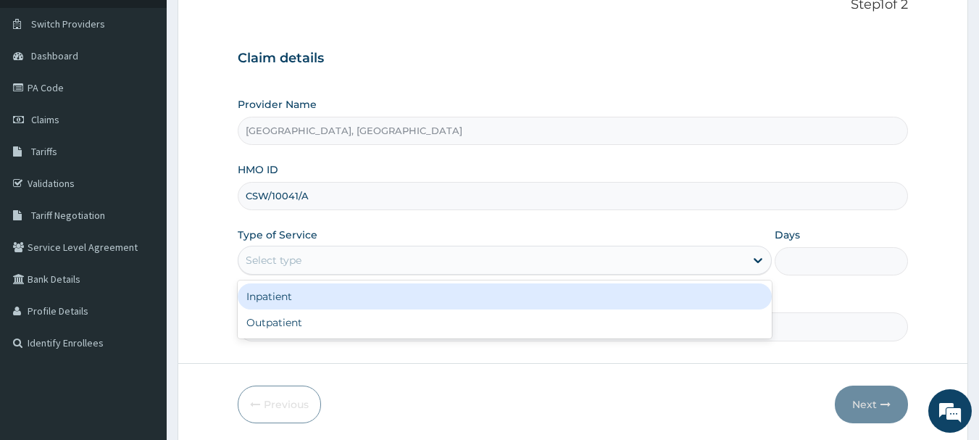
click at [331, 327] on div "Outpatient" at bounding box center [505, 322] width 534 height 26
type input "1"
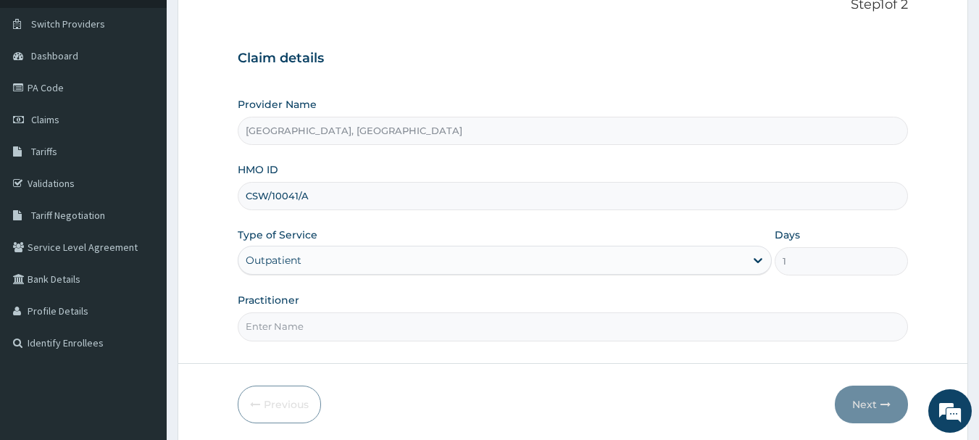
click at [339, 327] on input "Practitioner" at bounding box center [573, 326] width 671 height 28
type input "[PERSON_NAME]"
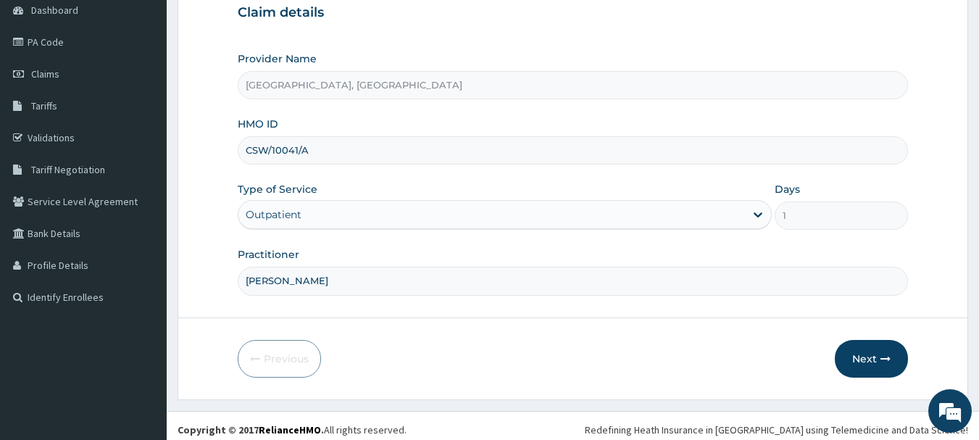
scroll to position [156, 0]
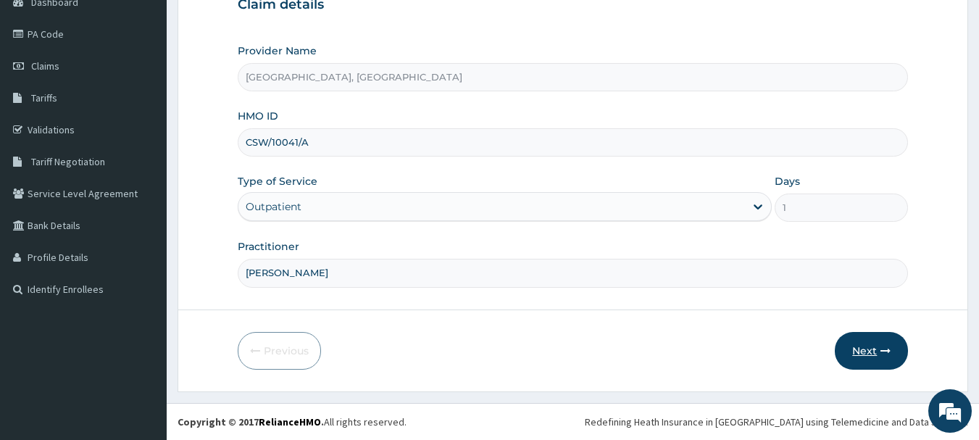
click at [886, 361] on button "Next" at bounding box center [870, 351] width 73 height 38
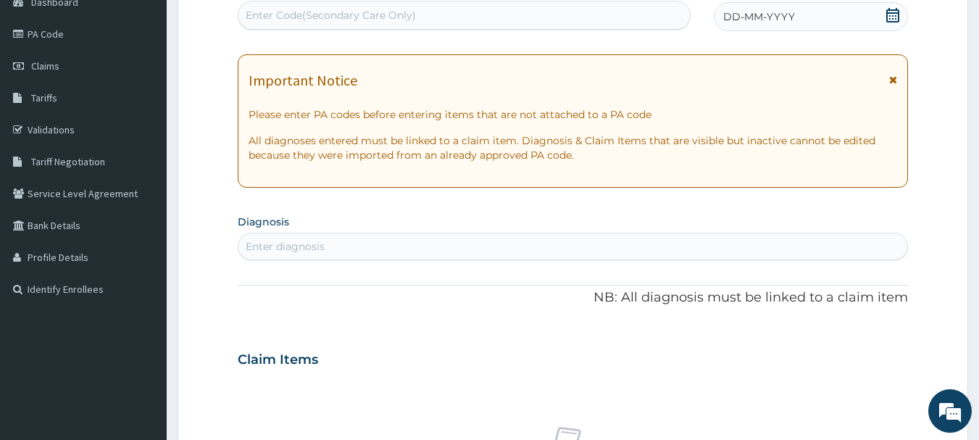
type input "A"
type input "PA/213E89"
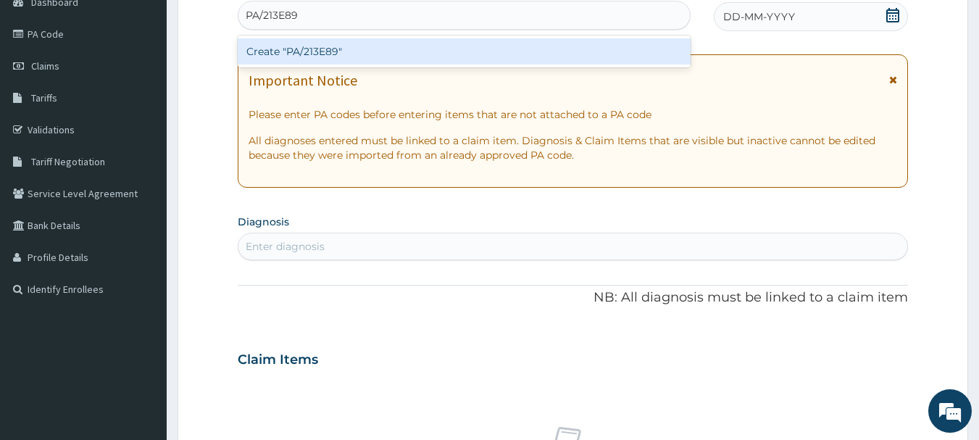
click at [443, 52] on div "Create "PA/213E89"" at bounding box center [464, 51] width 453 height 26
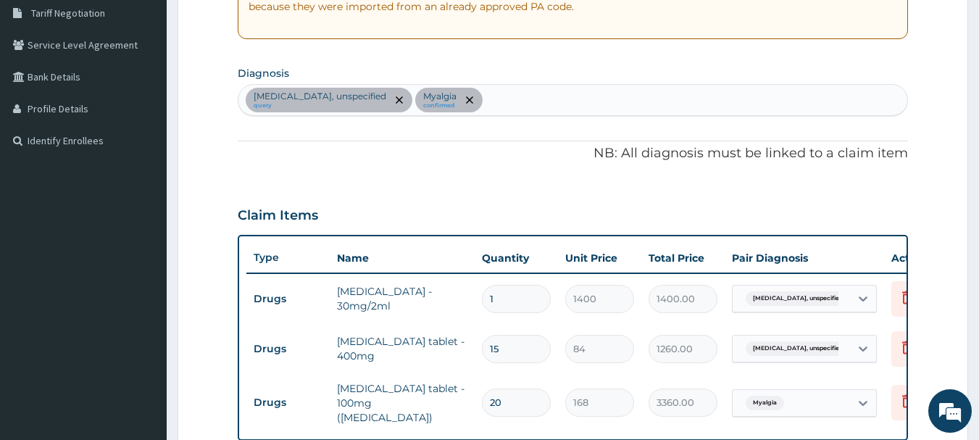
scroll to position [303, 0]
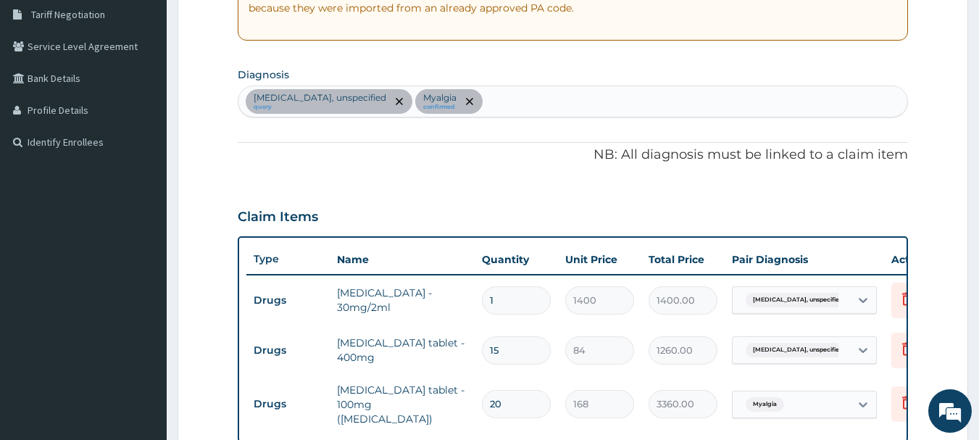
type input "E"
type input "PELVIC"
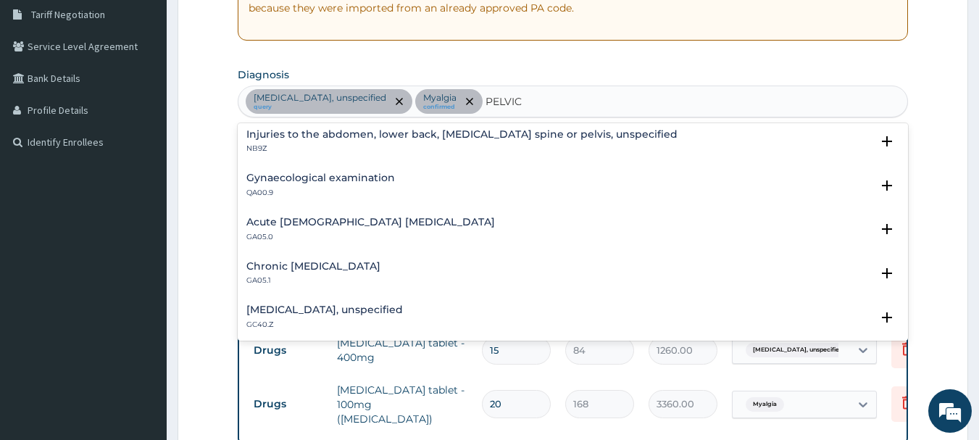
scroll to position [313, 0]
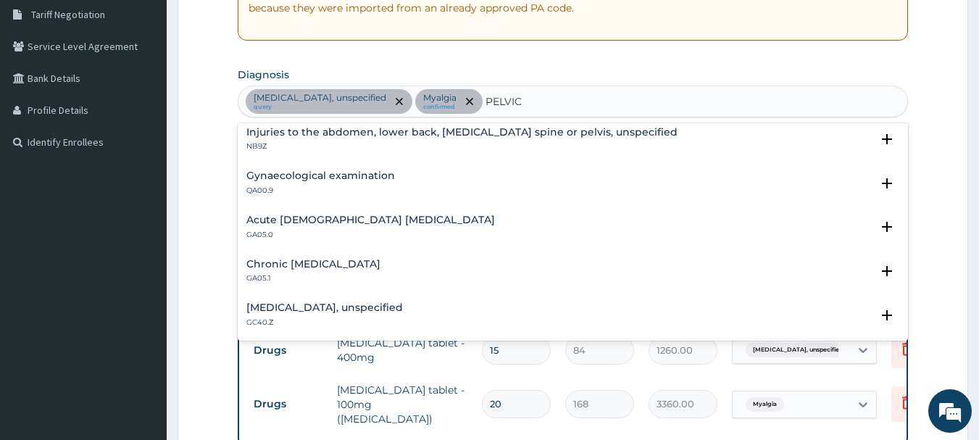
click at [540, 230] on div "Acute female pelvic inflammatory disease GA05.0" at bounding box center [572, 226] width 653 height 25
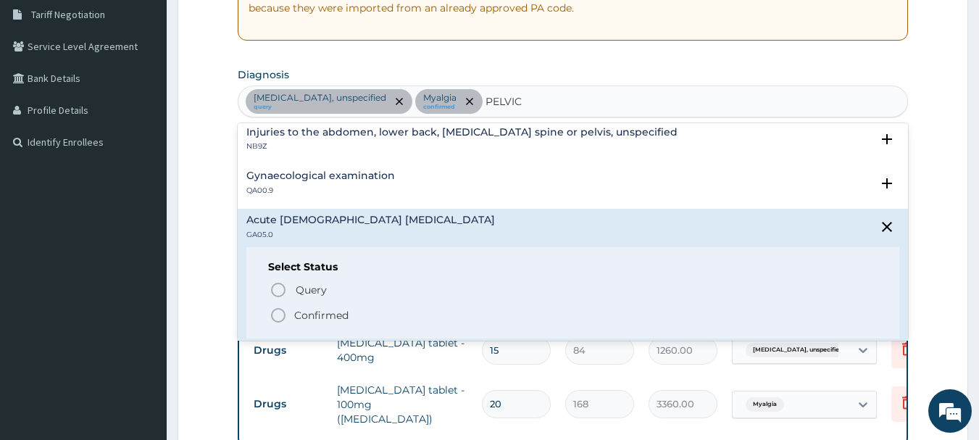
click at [456, 319] on span "Confirmed" at bounding box center [573, 314] width 608 height 17
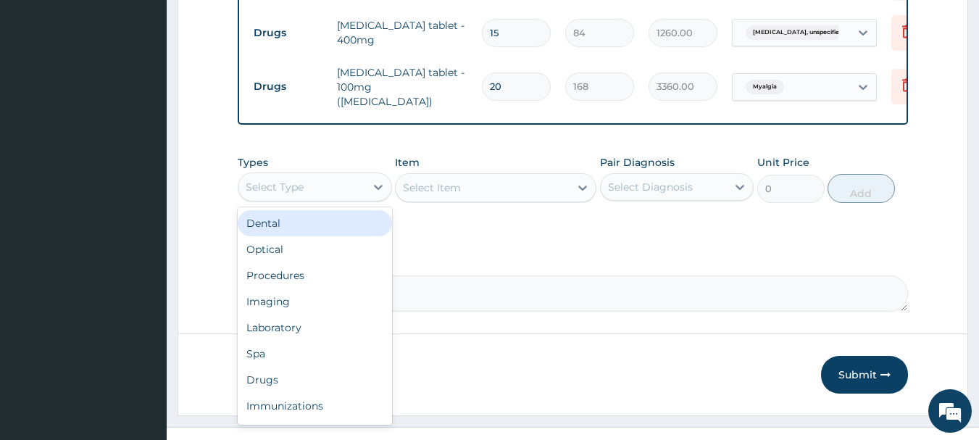
scroll to position [627, 0]
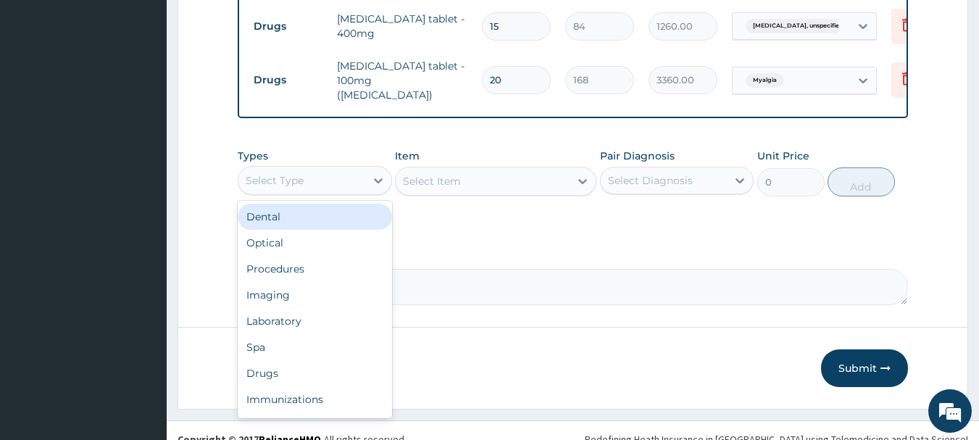
click at [332, 280] on div "Procedures" at bounding box center [315, 269] width 154 height 26
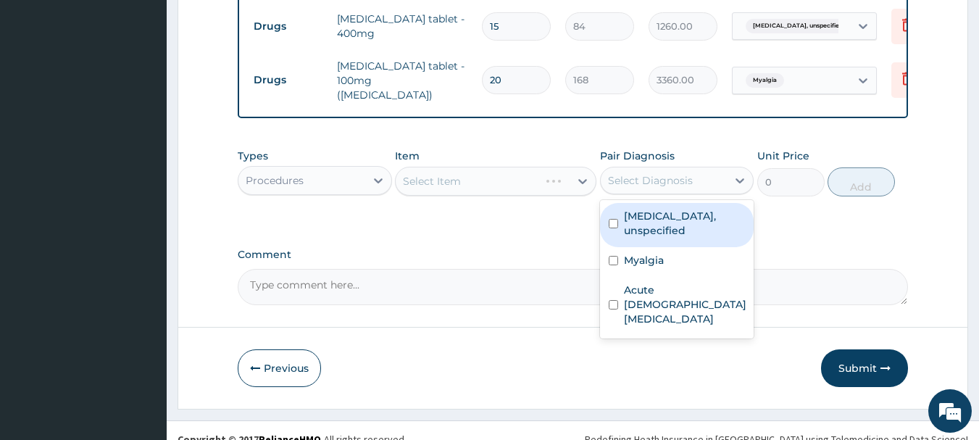
click at [685, 235] on label "Appendicitis, unspecified" at bounding box center [685, 223] width 122 height 29
checkbox input "true"
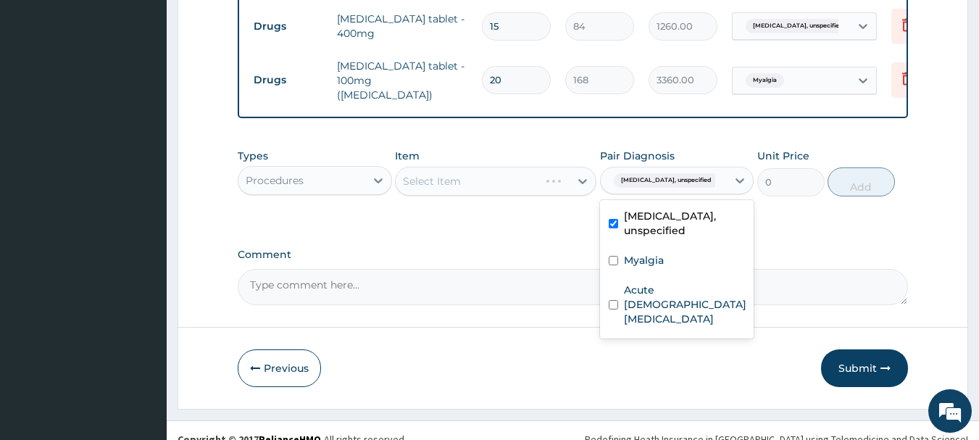
click at [680, 281] on div "Acute female pelvic inflammatory disease" at bounding box center [677, 306] width 154 height 59
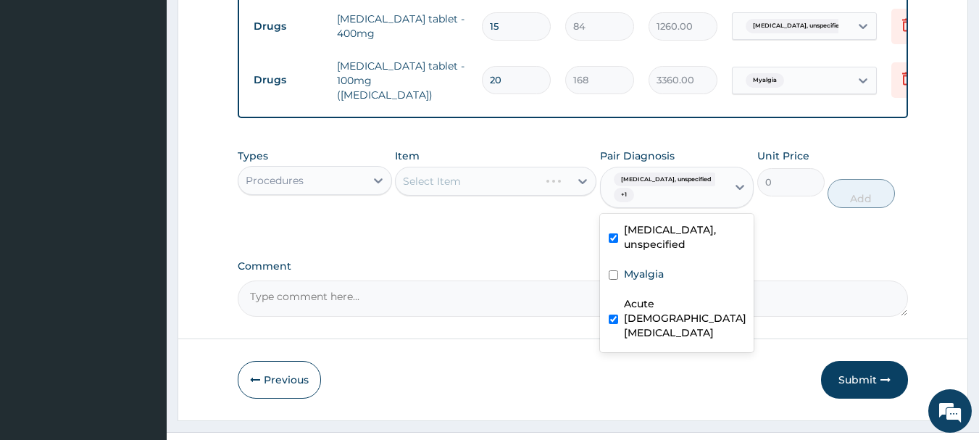
click at [666, 323] on label "Acute female pelvic inflammatory disease" at bounding box center [685, 317] width 122 height 43
checkbox input "false"
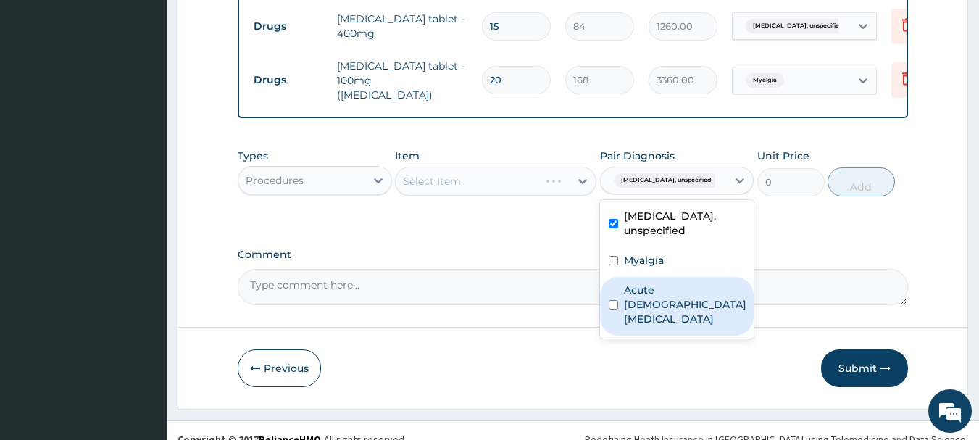
click at [672, 263] on div "Myalgia" at bounding box center [677, 262] width 154 height 30
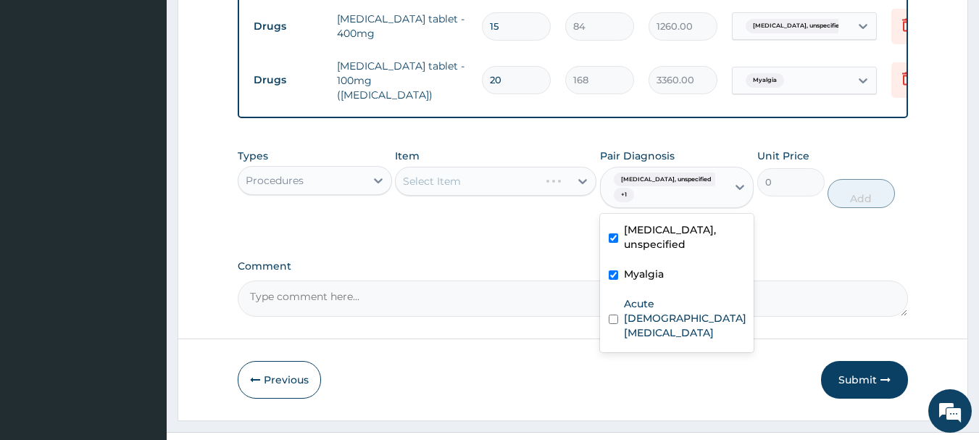
checkbox input "true"
click at [669, 306] on label "Acute female pelvic inflammatory disease" at bounding box center [685, 317] width 122 height 43
checkbox input "true"
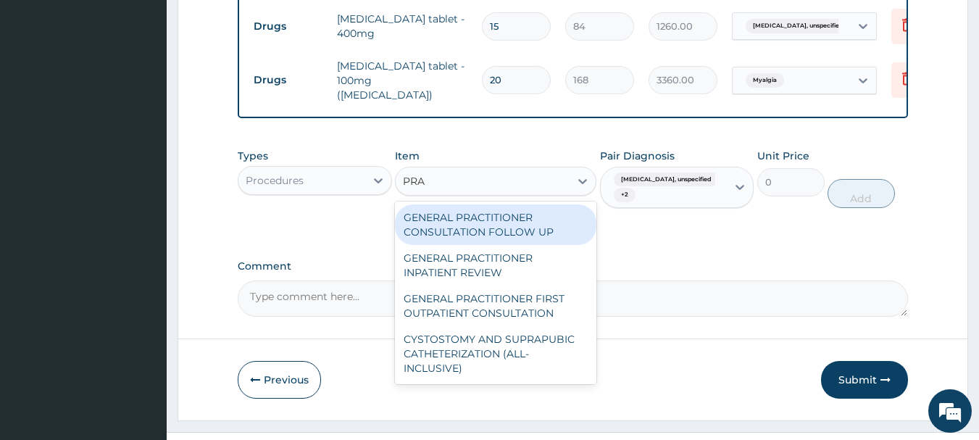
type input "PRAC"
click at [518, 321] on div "GENERAL PRACTITIONER FIRST OUTPATIENT CONSULTATION" at bounding box center [495, 305] width 201 height 41
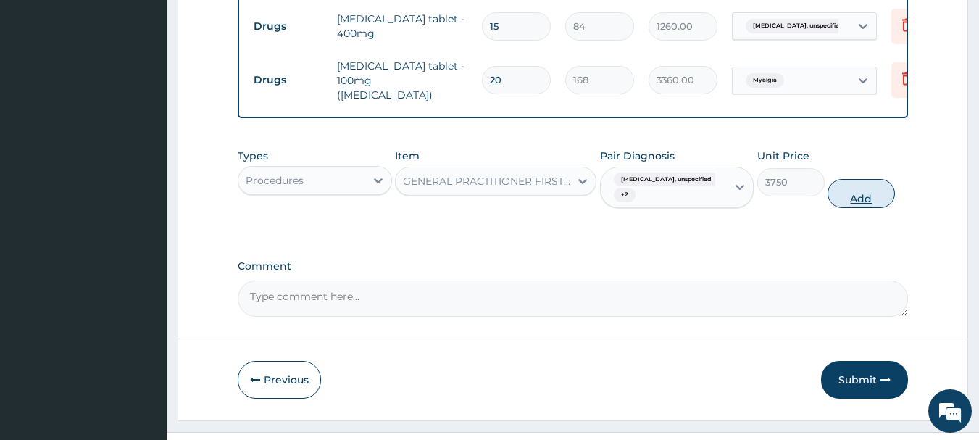
click at [874, 206] on button "Add" at bounding box center [860, 193] width 67 height 29
type input "0"
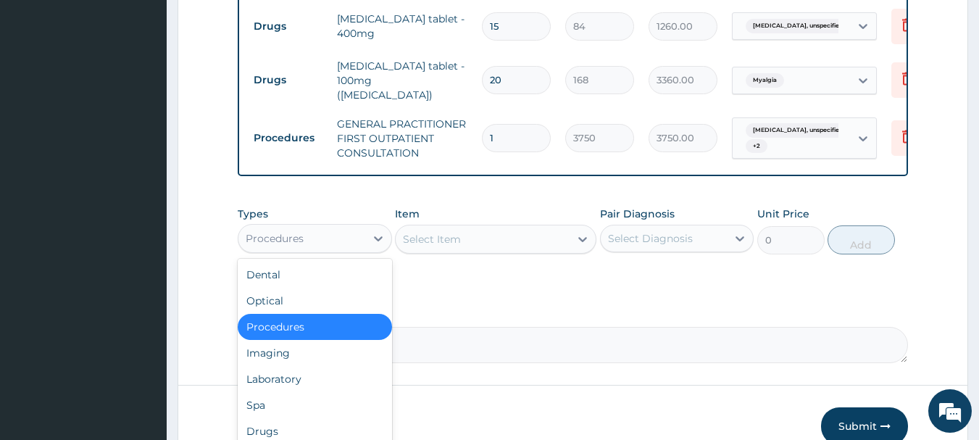
click at [316, 424] on div "Drugs" at bounding box center [315, 431] width 154 height 26
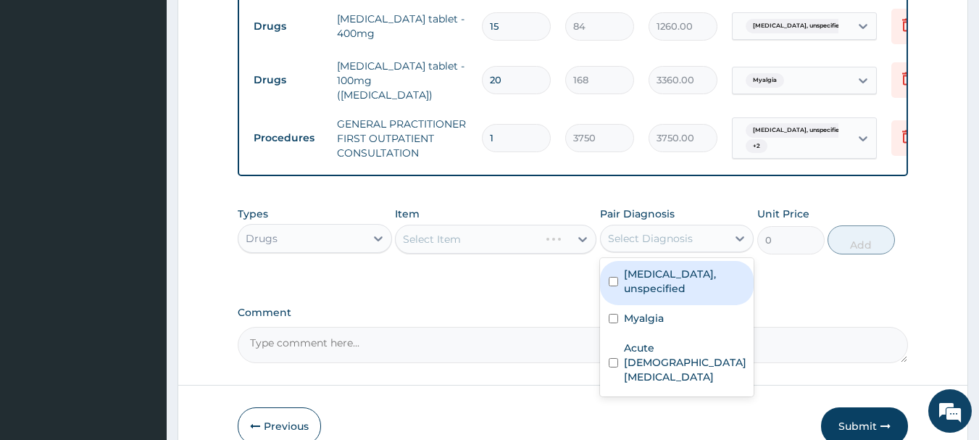
click at [708, 293] on label "Appendicitis, unspecified" at bounding box center [685, 281] width 122 height 29
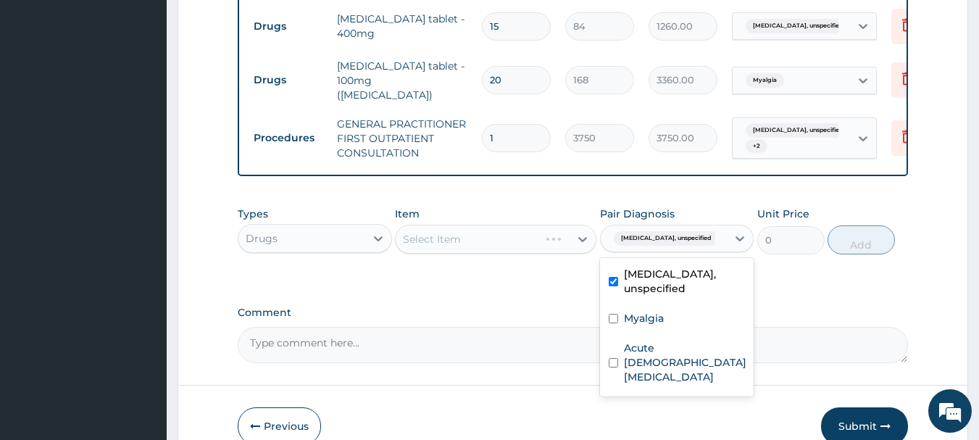
click at [691, 283] on label "Appendicitis, unspecified" at bounding box center [685, 281] width 122 height 29
checkbox input "false"
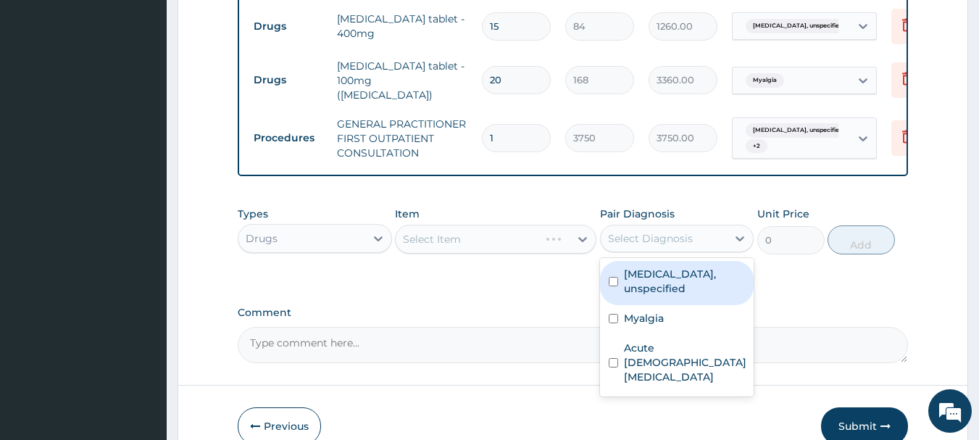
click at [687, 377] on div "Acute female pelvic inflammatory disease" at bounding box center [677, 364] width 154 height 59
checkbox input "true"
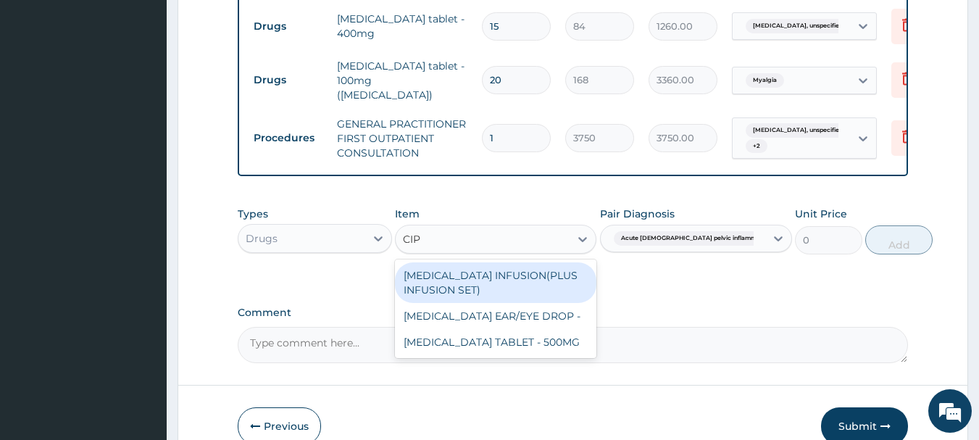
type input "CIPR"
click at [571, 351] on div "CIPROFLOXACIN TABLET - 500MG" at bounding box center [495, 342] width 201 height 26
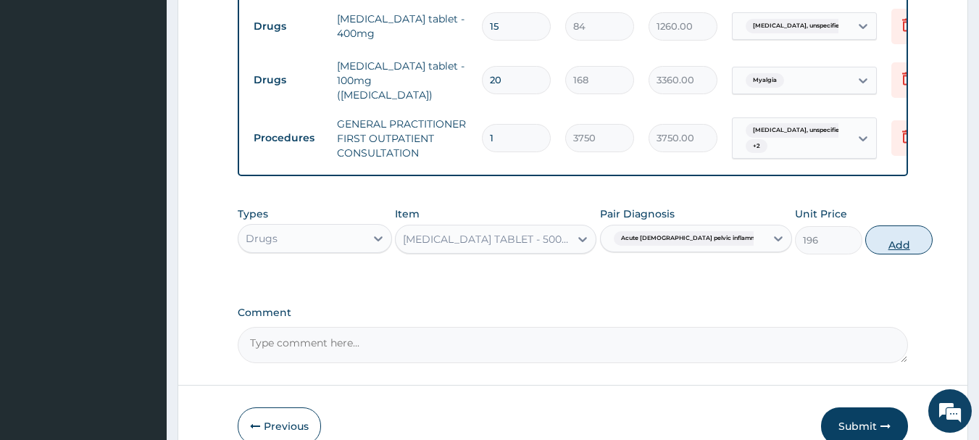
click at [882, 250] on button "Add" at bounding box center [898, 239] width 67 height 29
type input "0"
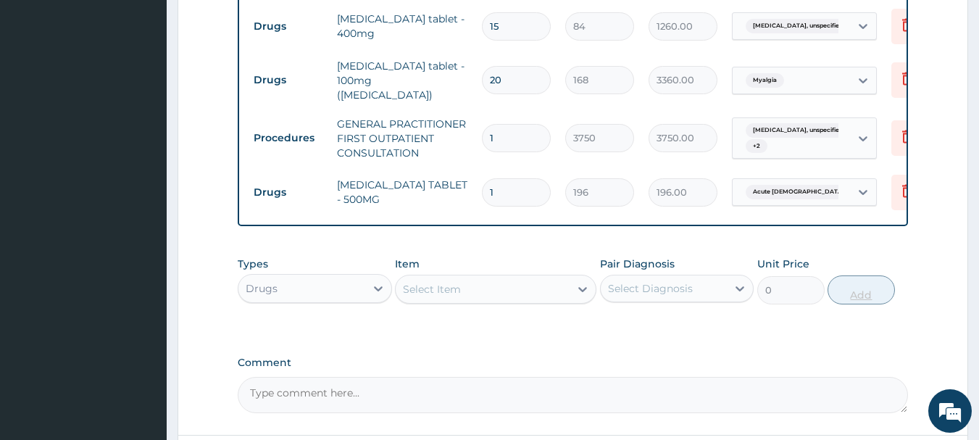
type input "10"
type input "1960.00"
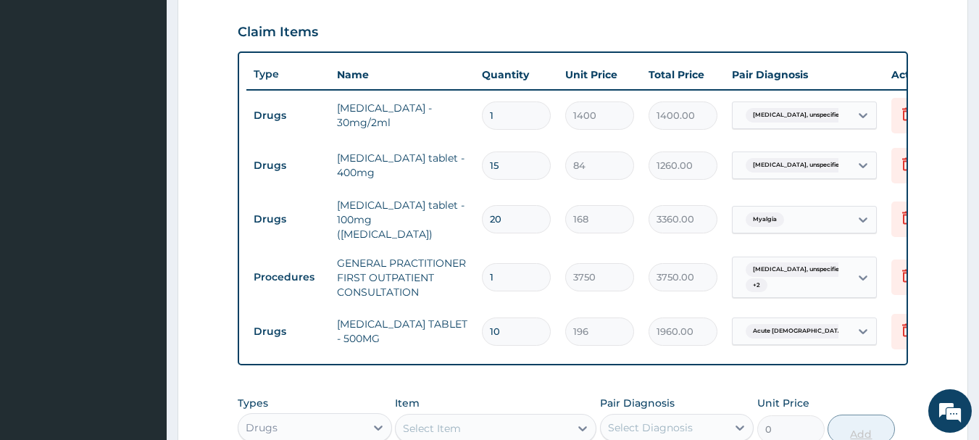
scroll to position [480, 0]
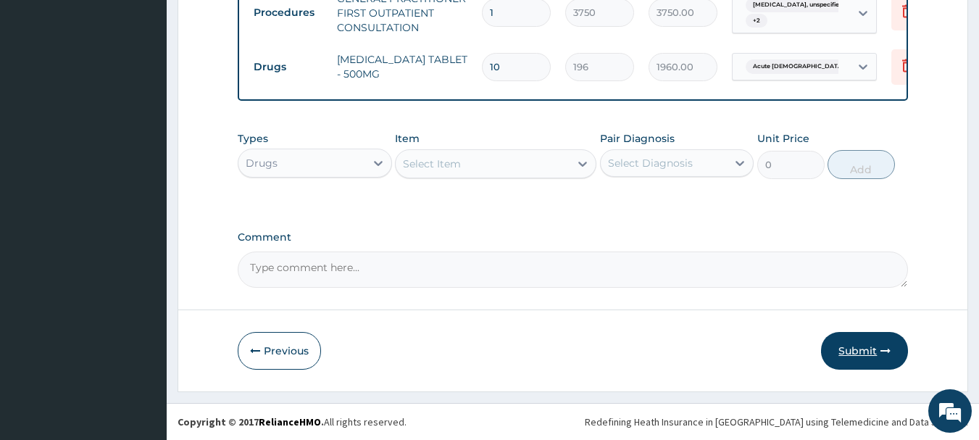
click at [868, 361] on button "Submit" at bounding box center [864, 351] width 87 height 38
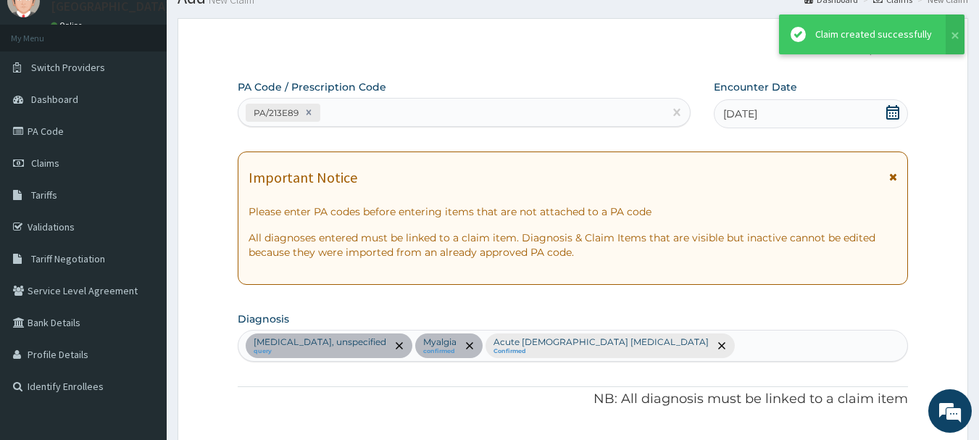
scroll to position [755, 0]
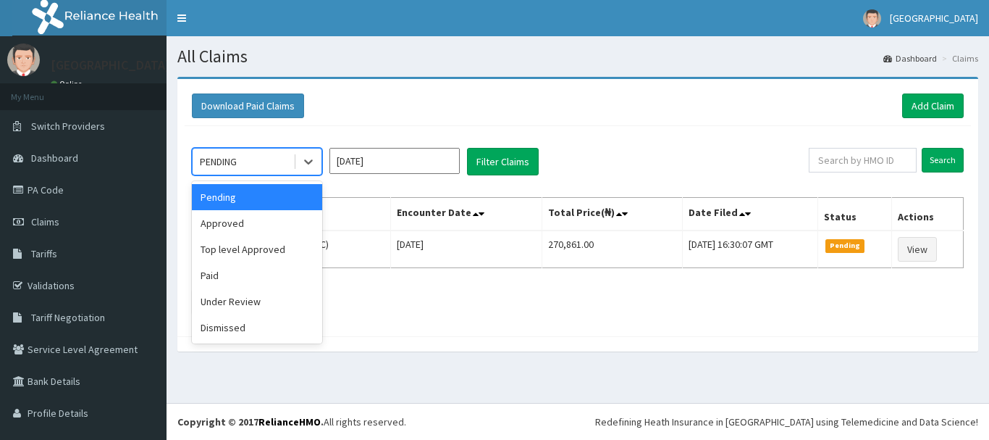
click at [296, 212] on div "Approved" at bounding box center [257, 223] width 130 height 26
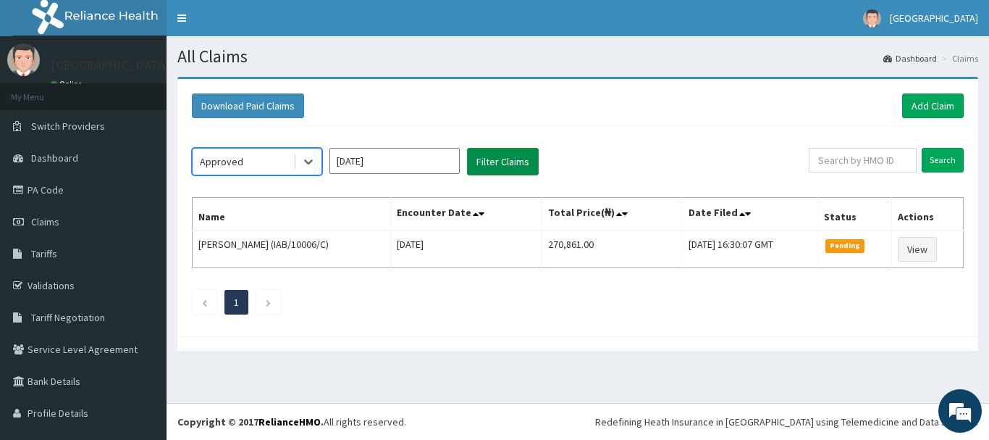
click at [515, 159] on button "Filter Claims" at bounding box center [503, 162] width 72 height 28
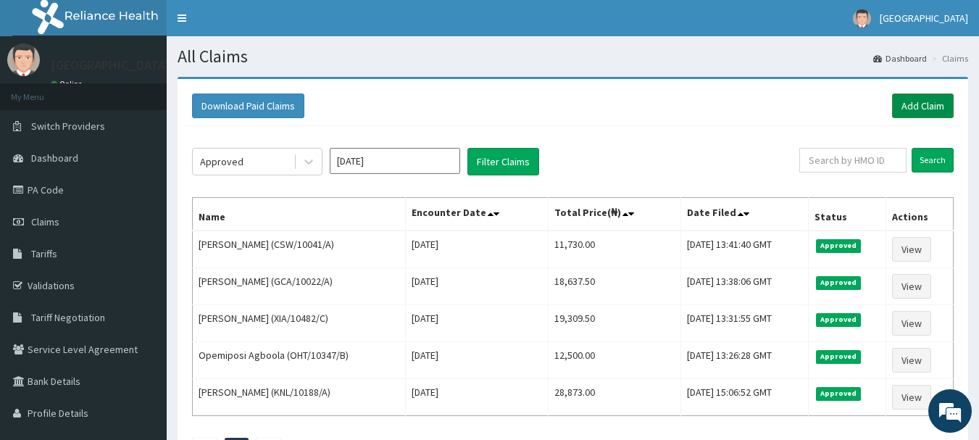
click at [934, 112] on link "Add Claim" at bounding box center [923, 105] width 62 height 25
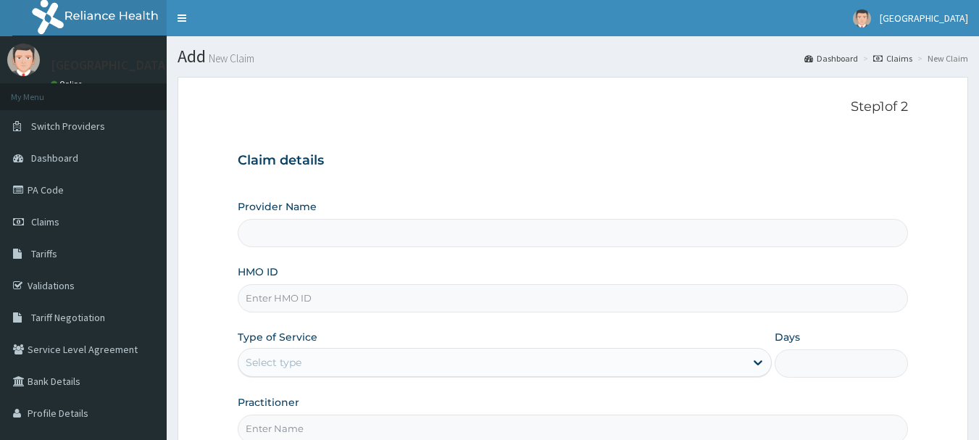
type input "[GEOGRAPHIC_DATA], [GEOGRAPHIC_DATA]"
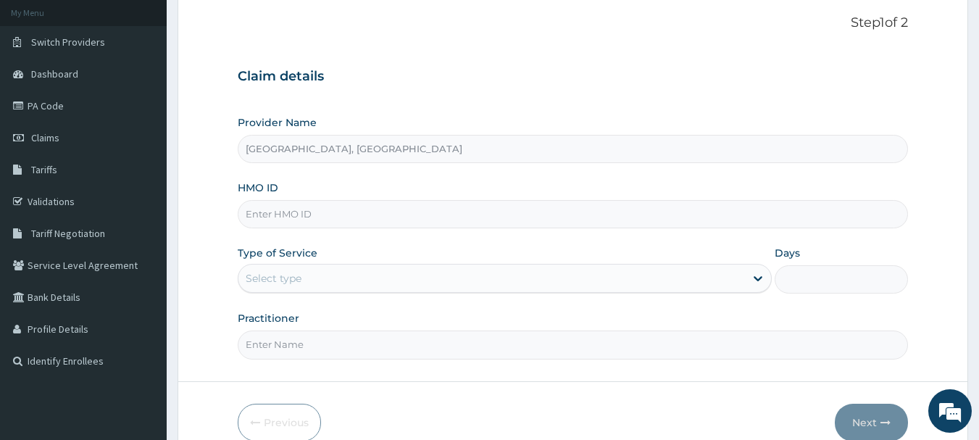
scroll to position [107, 0]
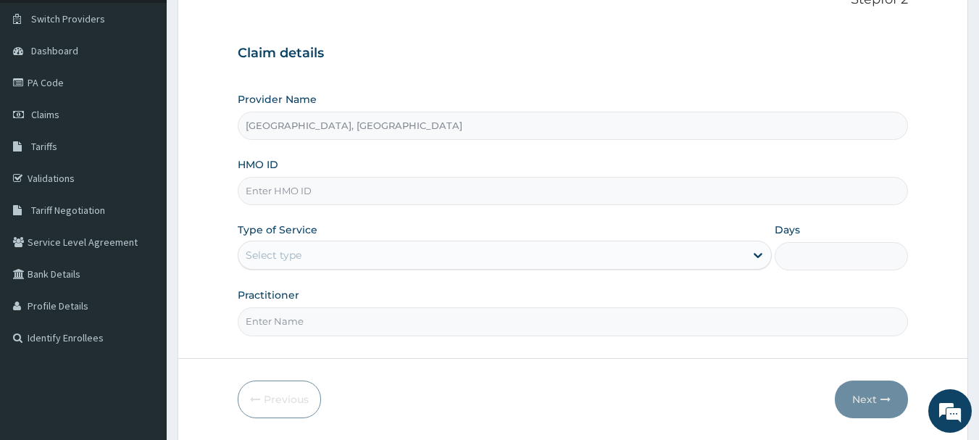
paste input "FMP/10187/C"
type input "FMP/10187/C"
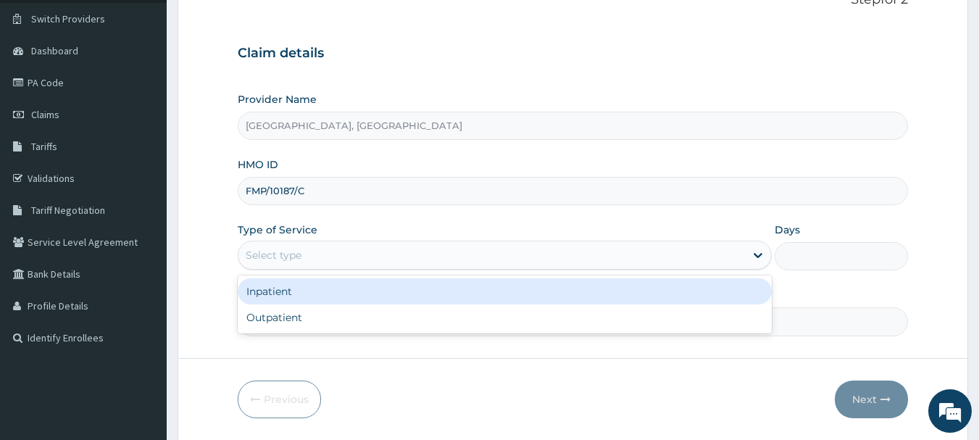
click at [334, 317] on div "Outpatient" at bounding box center [505, 317] width 534 height 26
type input "1"
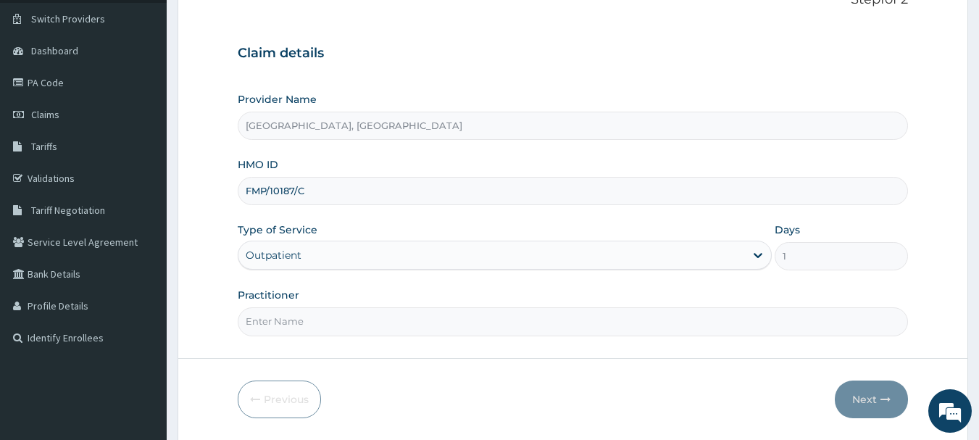
click at [361, 322] on input "Practitioner" at bounding box center [573, 321] width 671 height 28
type input "Dr Calista"
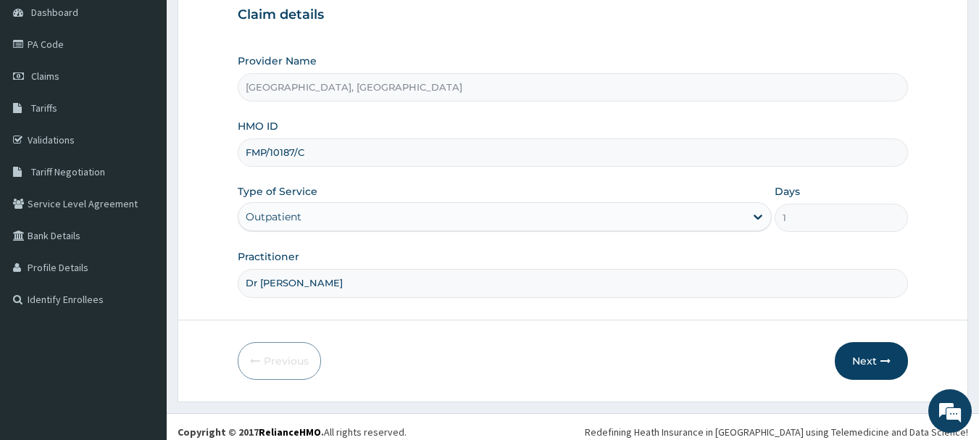
scroll to position [156, 0]
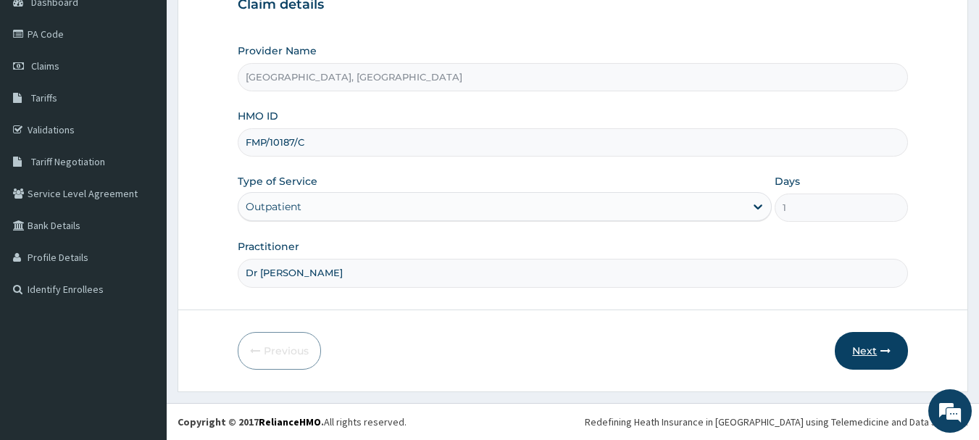
click at [880, 348] on icon "button" at bounding box center [885, 351] width 10 height 10
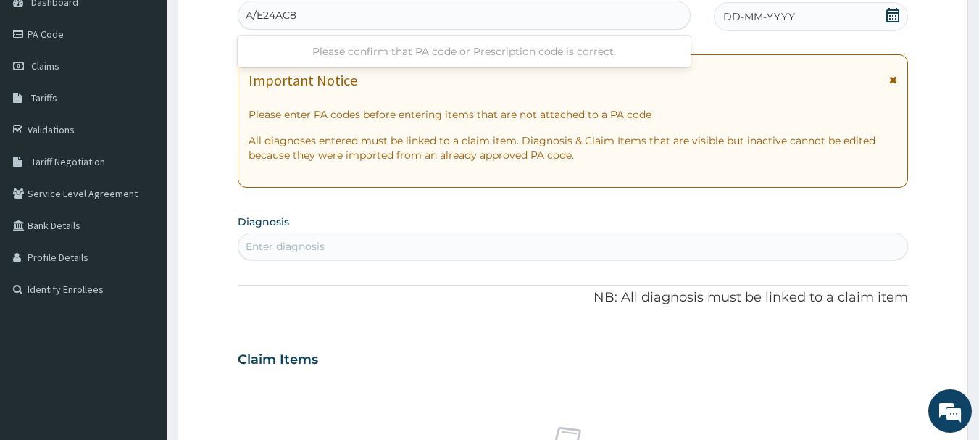
click at [248, 17] on input "A/E24AC8" at bounding box center [272, 15] width 52 height 14
type input "PA/E24AC8"
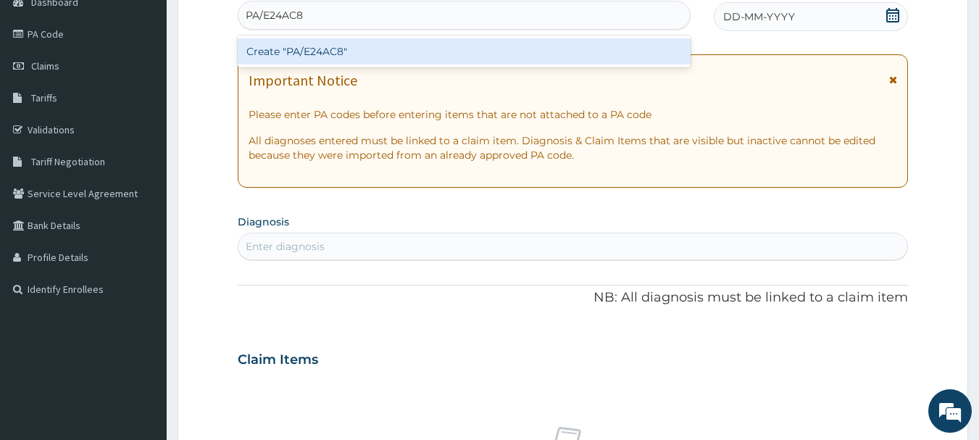
click at [468, 51] on div "Create "PA/E24AC8"" at bounding box center [464, 51] width 453 height 26
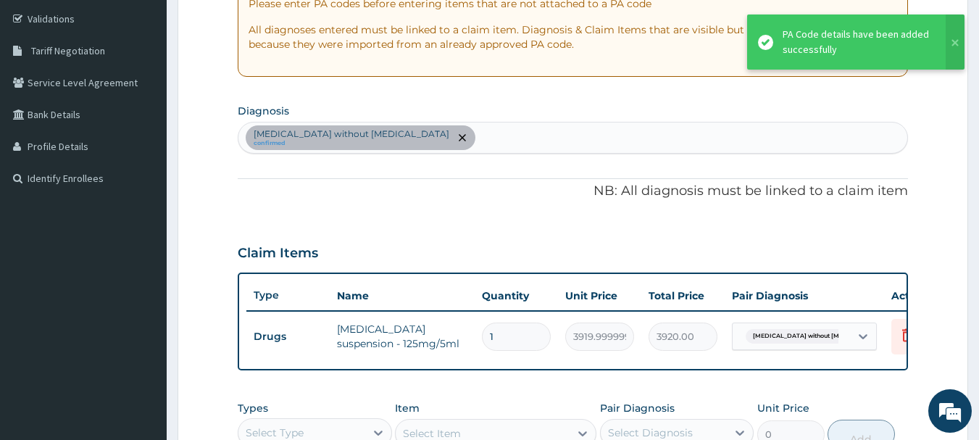
scroll to position [296, 0]
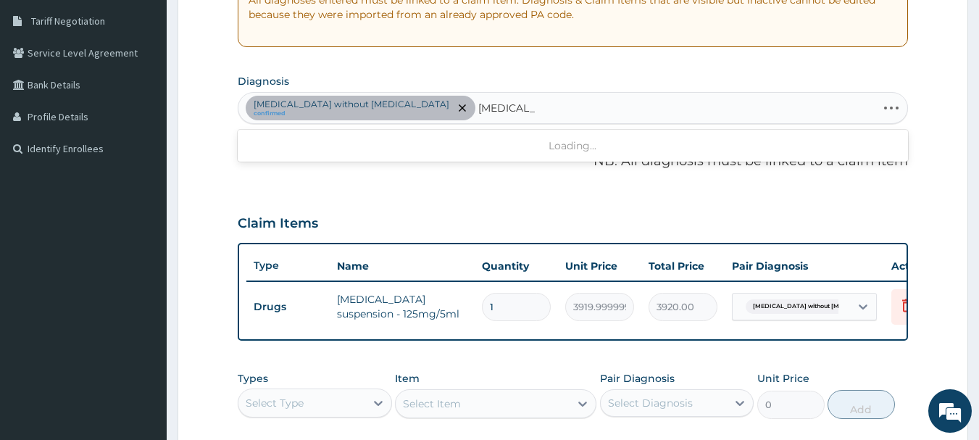
type input "MALARIA"
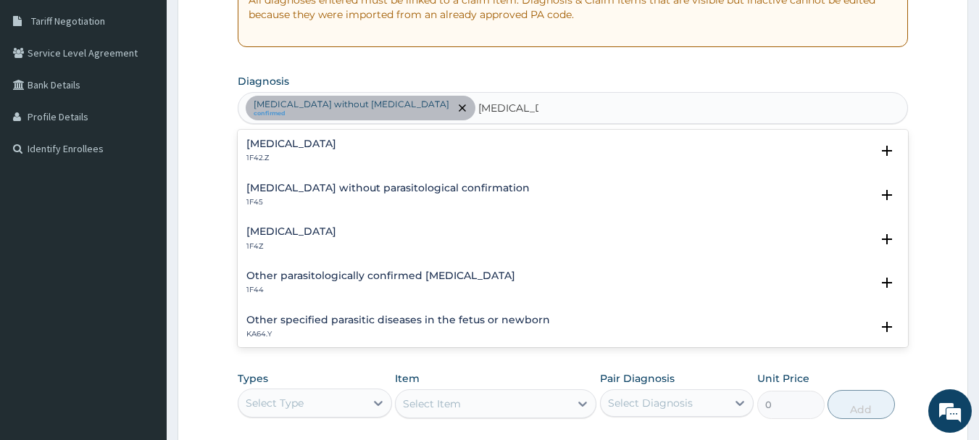
click at [399, 243] on div "Malaria, unspecified 1F4Z" at bounding box center [572, 238] width 653 height 25
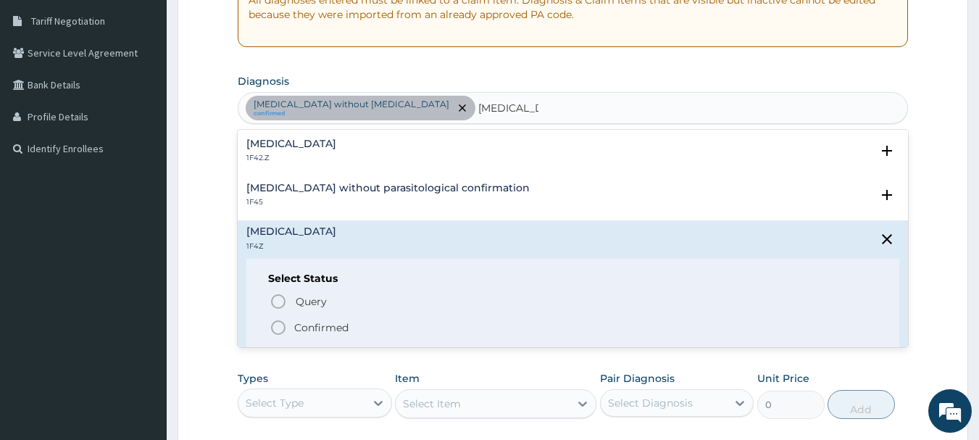
click at [376, 330] on span "Confirmed" at bounding box center [573, 327] width 608 height 17
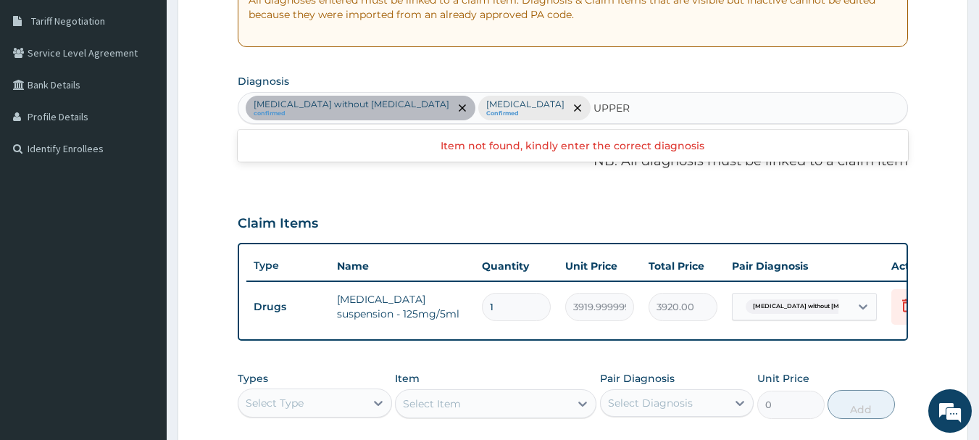
type input "UPPER"
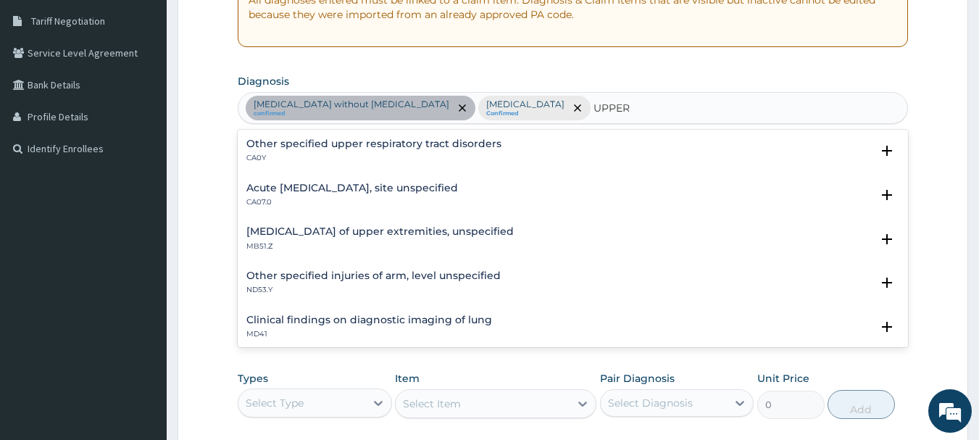
click at [443, 204] on p "CA07.0" at bounding box center [352, 202] width 212 height 10
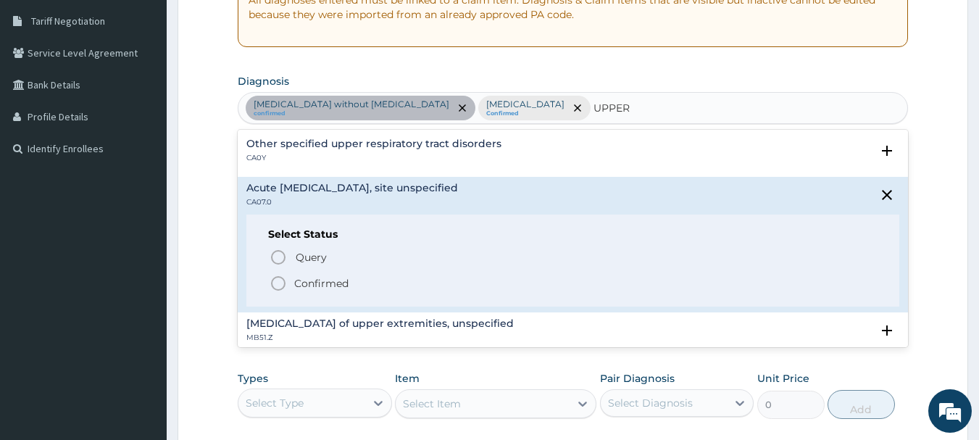
click at [380, 277] on span "Confirmed" at bounding box center [573, 283] width 608 height 17
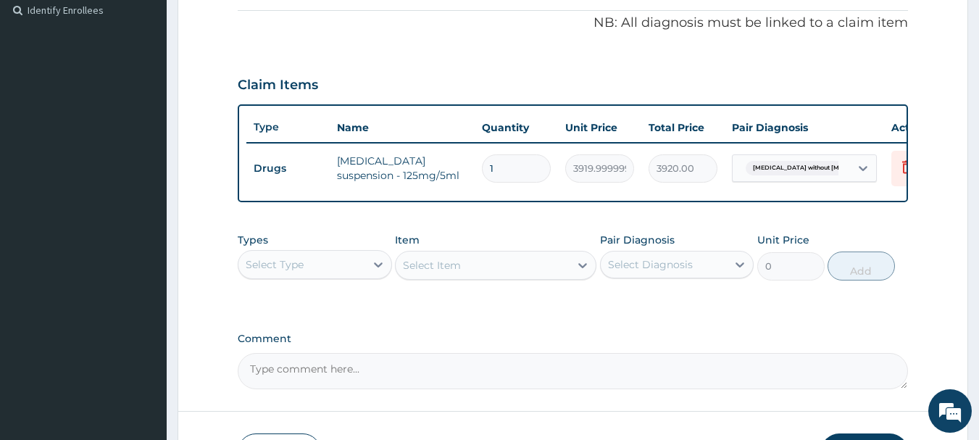
scroll to position [436, 0]
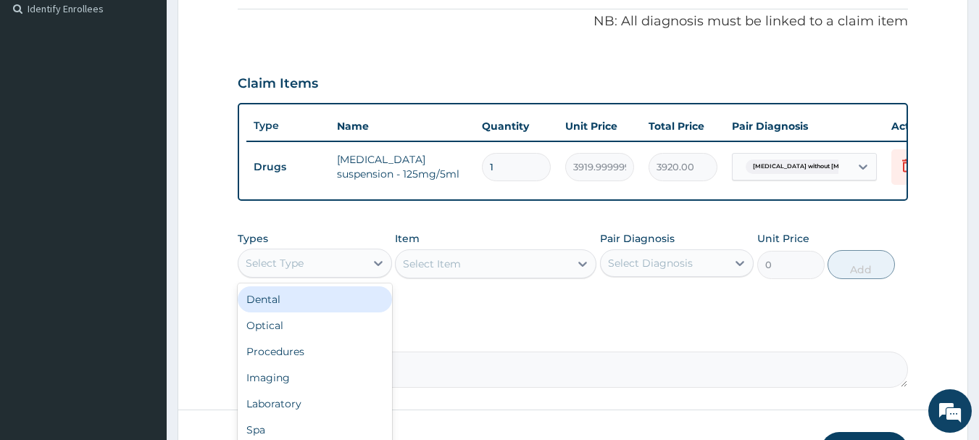
click at [336, 364] on div "Procedures" at bounding box center [315, 351] width 154 height 26
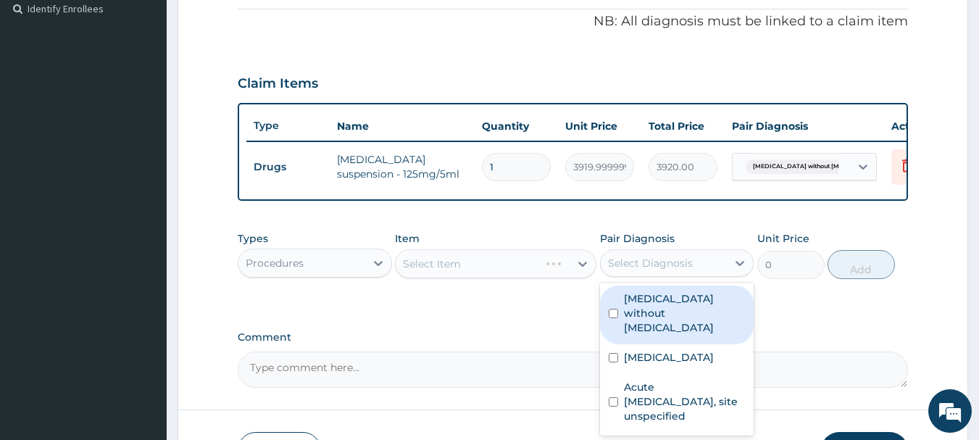
click at [690, 329] on label "Sepsis without septic shock" at bounding box center [685, 312] width 122 height 43
checkbox input "true"
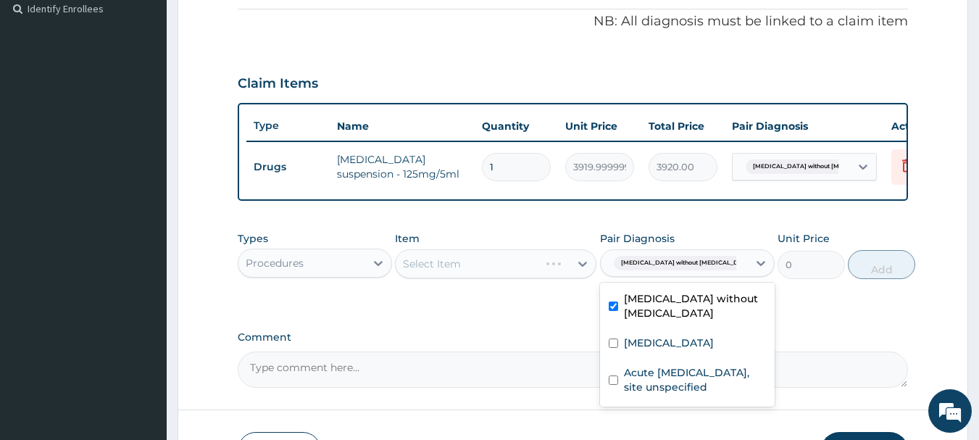
click at [683, 359] on div "[MEDICAL_DATA]" at bounding box center [687, 345] width 175 height 30
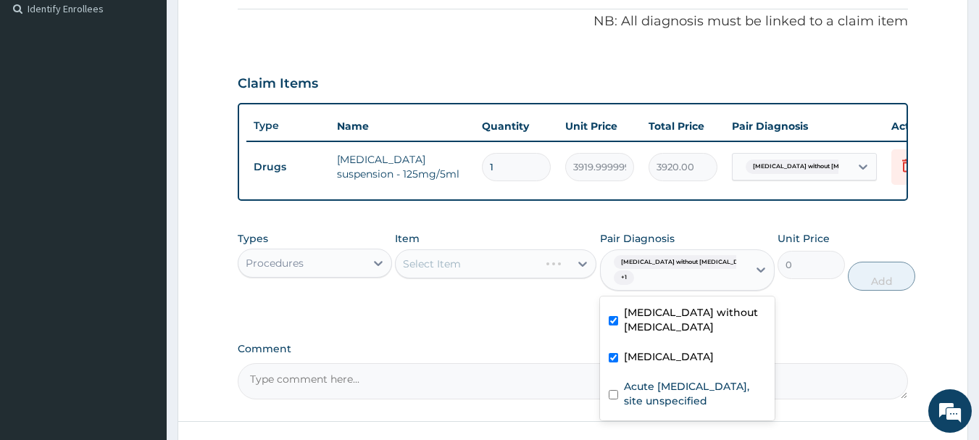
checkbox input "true"
click at [683, 408] on label "Acute [MEDICAL_DATA], site unspecified" at bounding box center [695, 393] width 142 height 29
checkbox input "true"
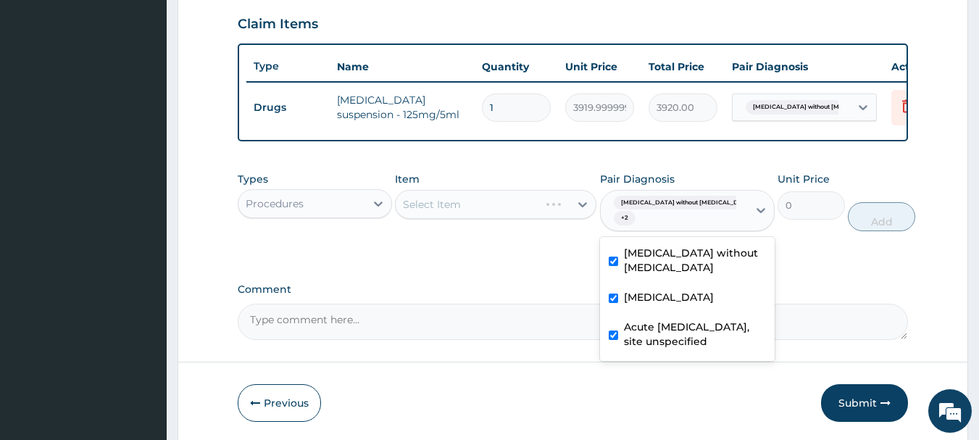
scroll to position [558, 0]
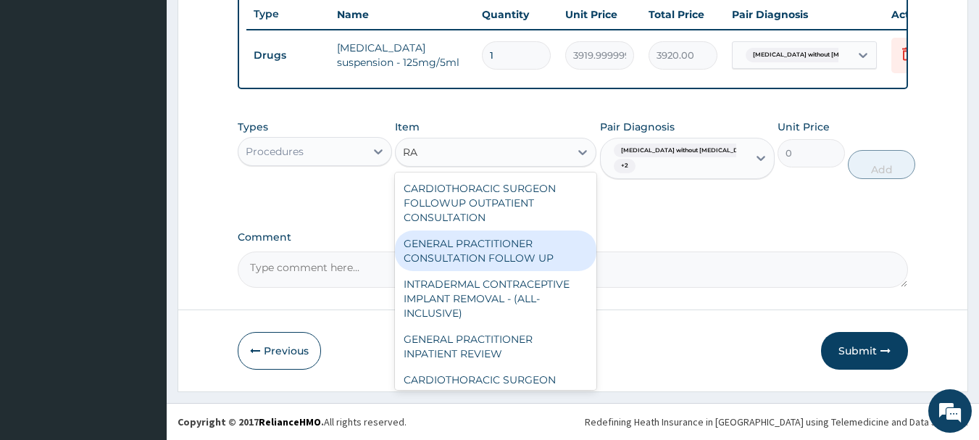
type input "R"
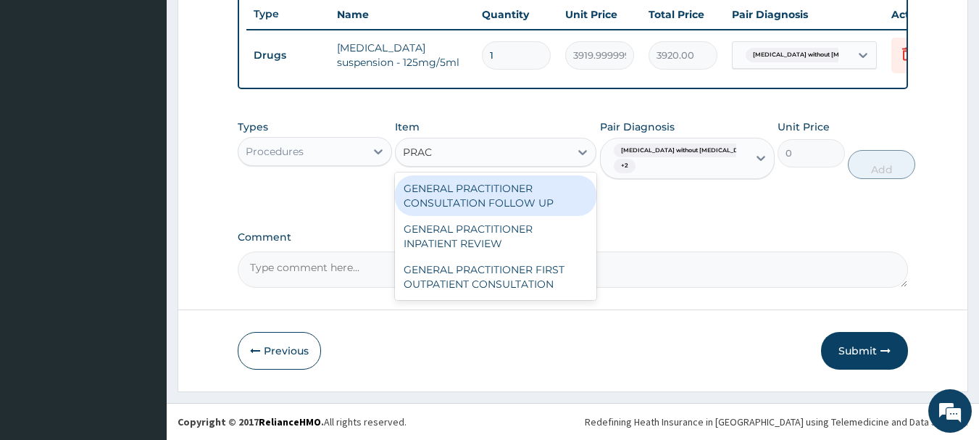
type input "PRACT"
click at [544, 281] on div "GENERAL PRACTITIONER FIRST OUTPATIENT CONSULTATION" at bounding box center [495, 276] width 201 height 41
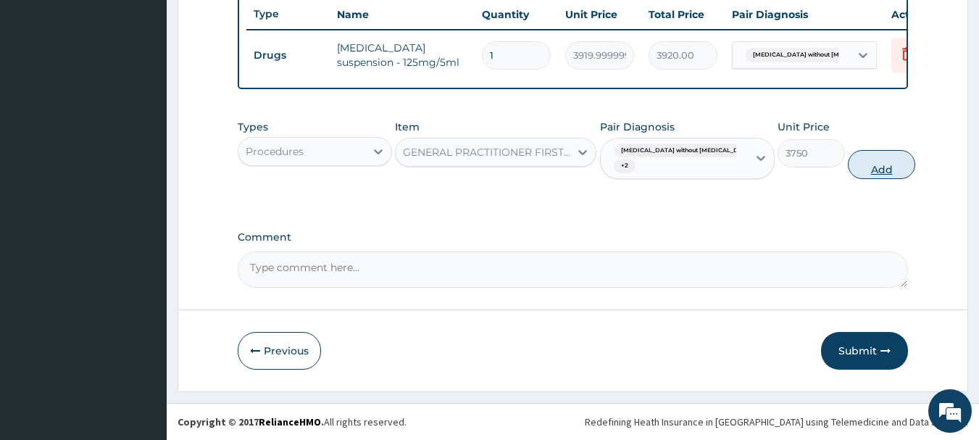
click at [867, 169] on button "Add" at bounding box center [880, 164] width 67 height 29
type input "0"
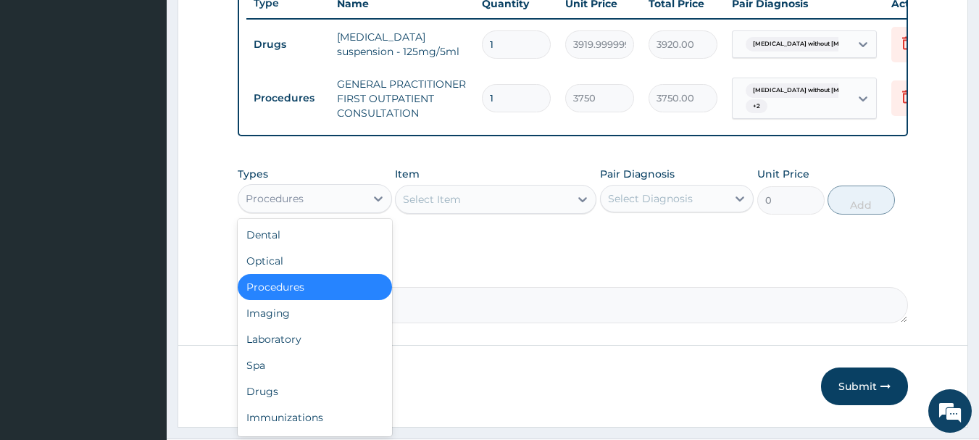
click at [337, 352] on div "Laboratory" at bounding box center [315, 339] width 154 height 26
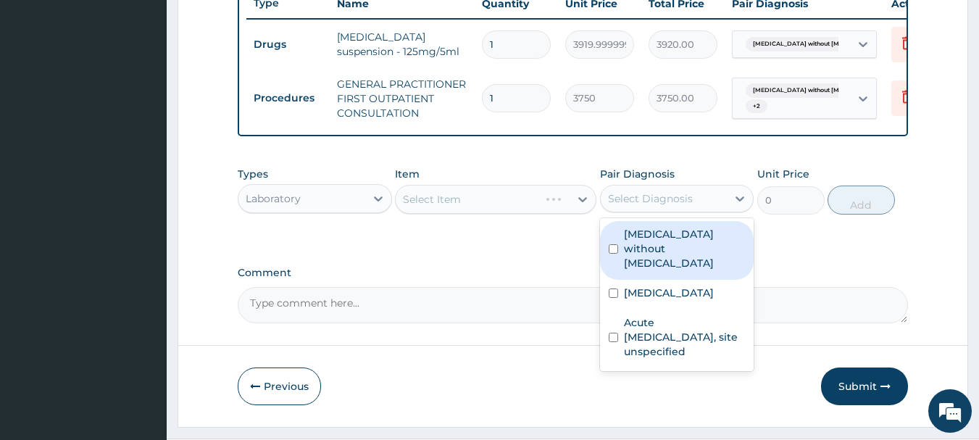
click at [695, 300] on div "Malaria, unspecified" at bounding box center [677, 295] width 154 height 30
checkbox input "true"
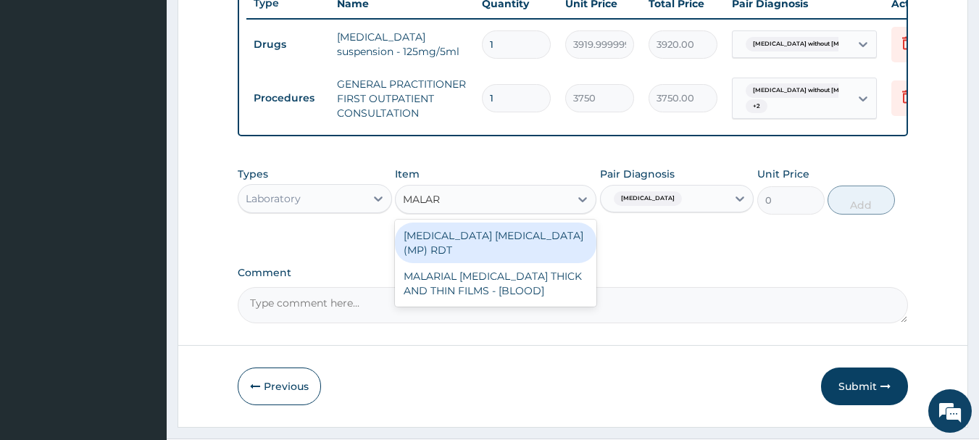
type input "MALARI"
click at [558, 274] on div "MALARIAL PARASITE THICK AND THIN FILMS - [BLOOD]" at bounding box center [495, 283] width 201 height 41
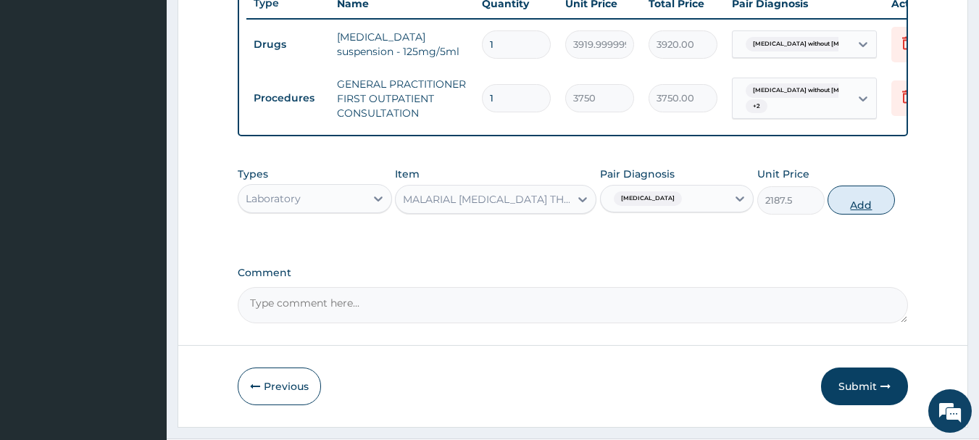
click at [876, 212] on button "Add" at bounding box center [860, 199] width 67 height 29
type input "0"
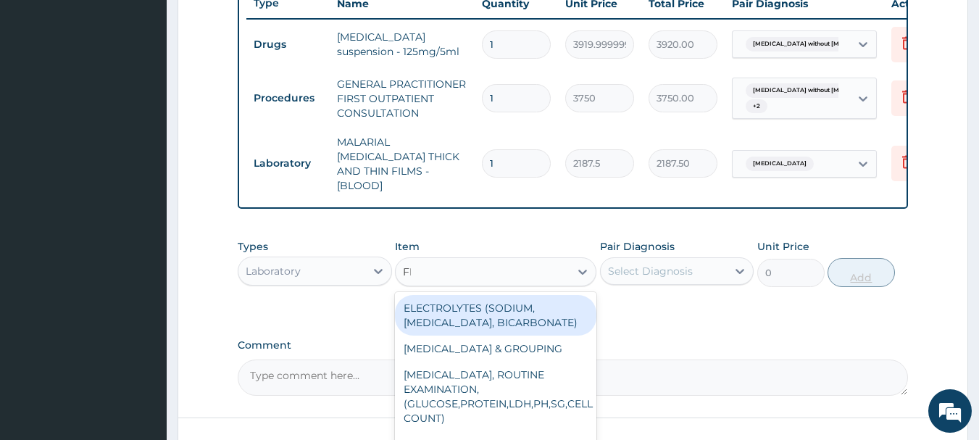
type input "FBC"
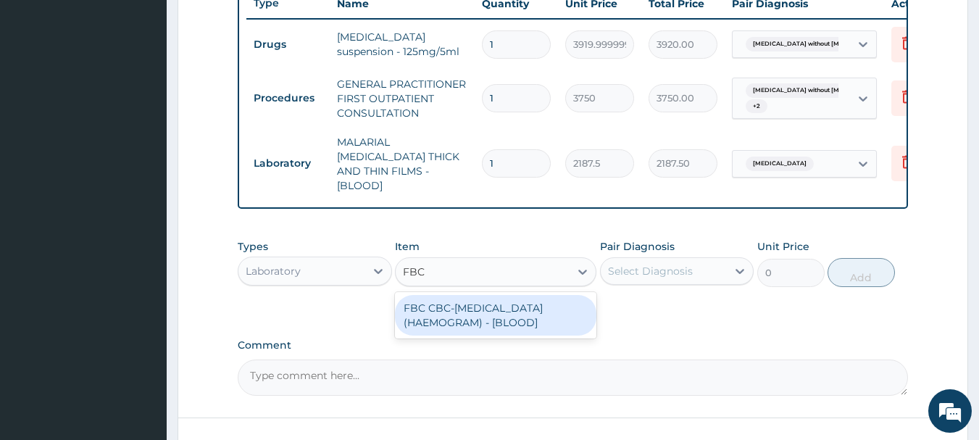
click at [553, 327] on div "FBC CBC-COMPLETE BLOOD COUNT (HAEMOGRAM) - [BLOOD]" at bounding box center [495, 315] width 201 height 41
type input "5000"
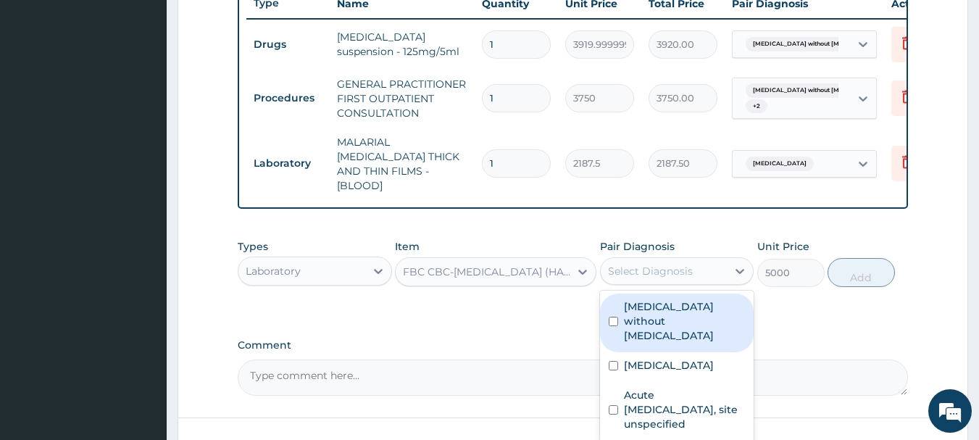
click at [711, 319] on label "Sepsis without septic shock" at bounding box center [685, 320] width 122 height 43
checkbox input "true"
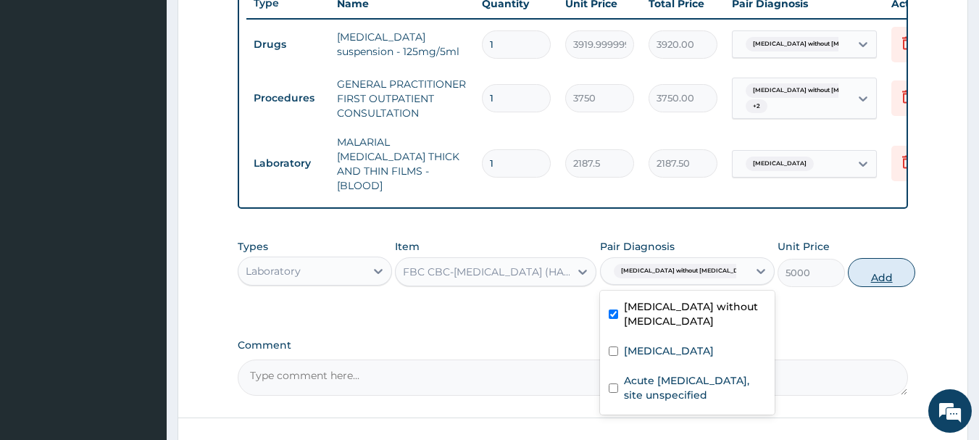
click at [874, 276] on button "Add" at bounding box center [880, 272] width 67 height 29
type input "0"
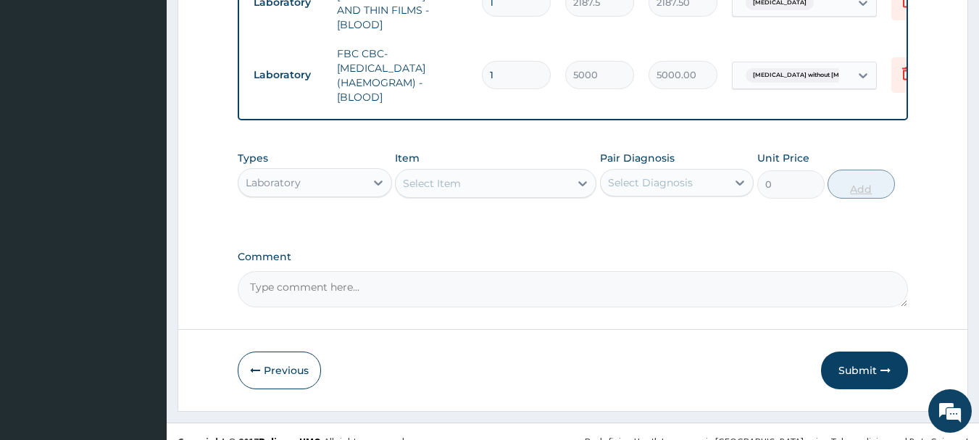
scroll to position [735, 0]
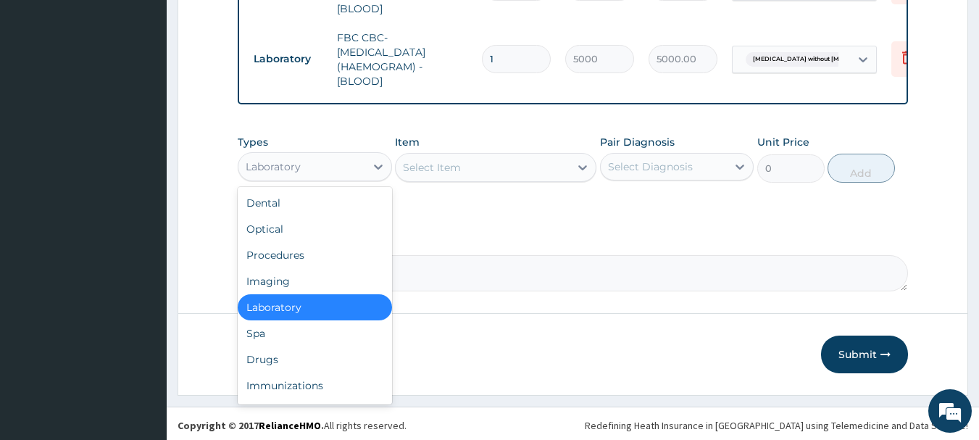
click at [338, 356] on div "Drugs" at bounding box center [315, 359] width 154 height 26
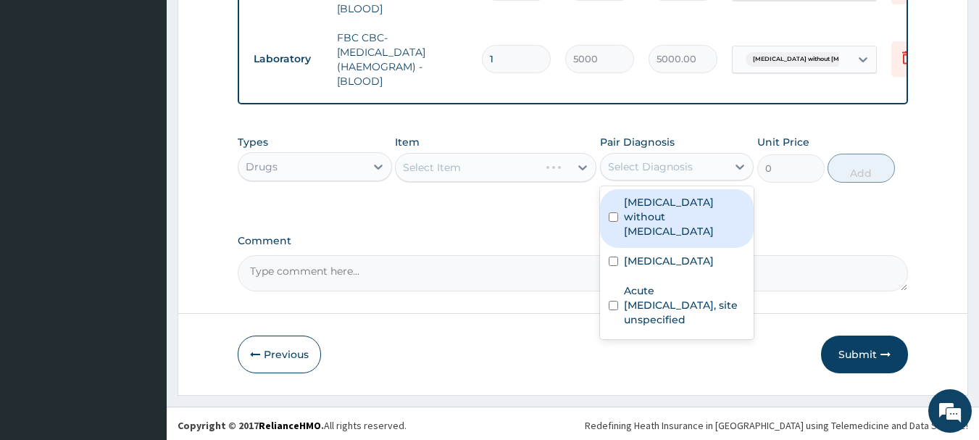
click at [684, 258] on div "[MEDICAL_DATA]" at bounding box center [677, 263] width 154 height 30
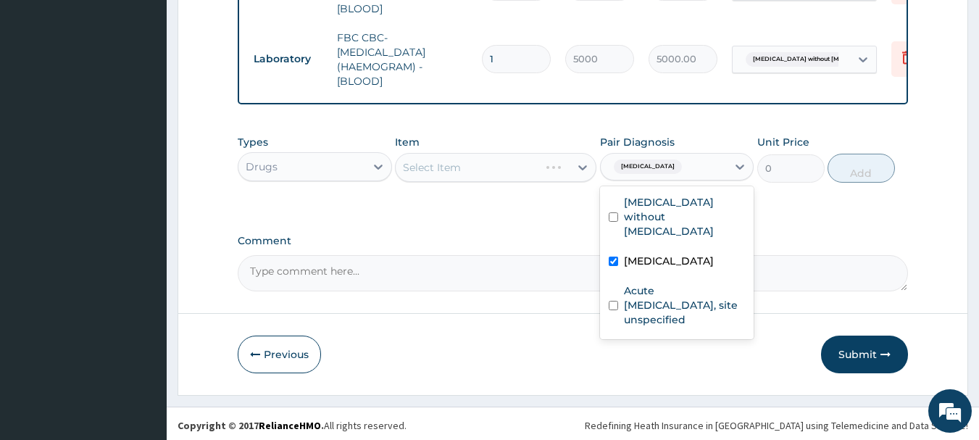
checkbox input "true"
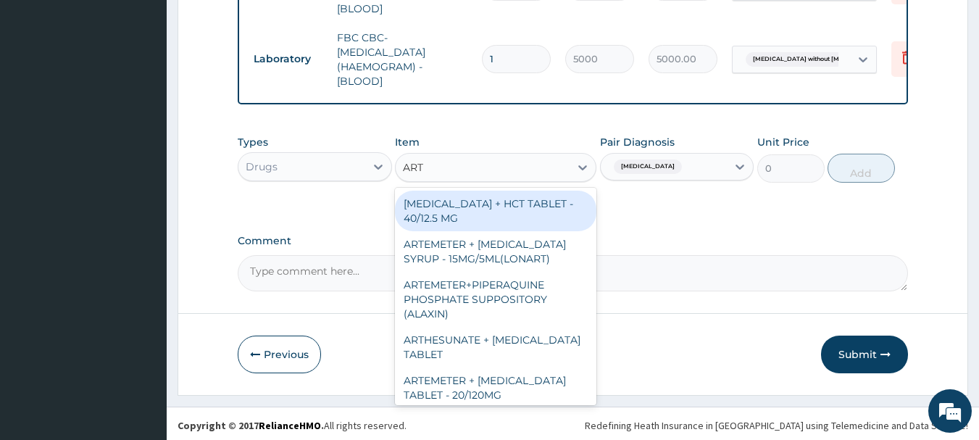
type input "ARTE"
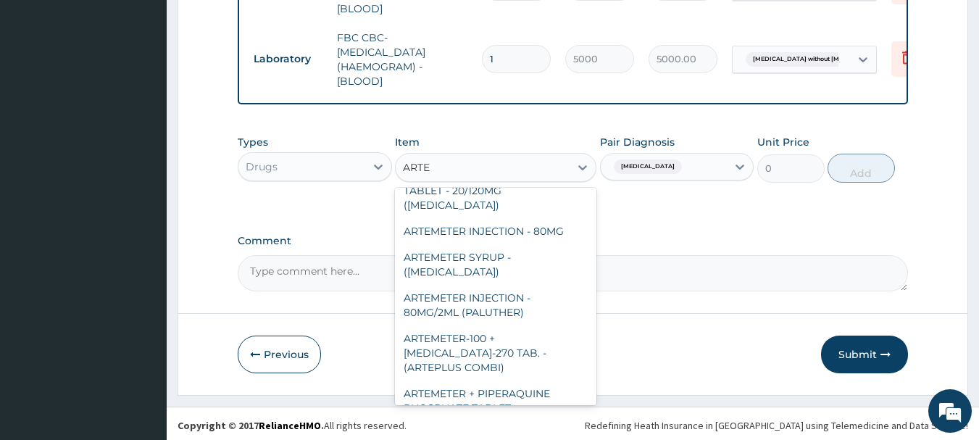
scroll to position [129, 0]
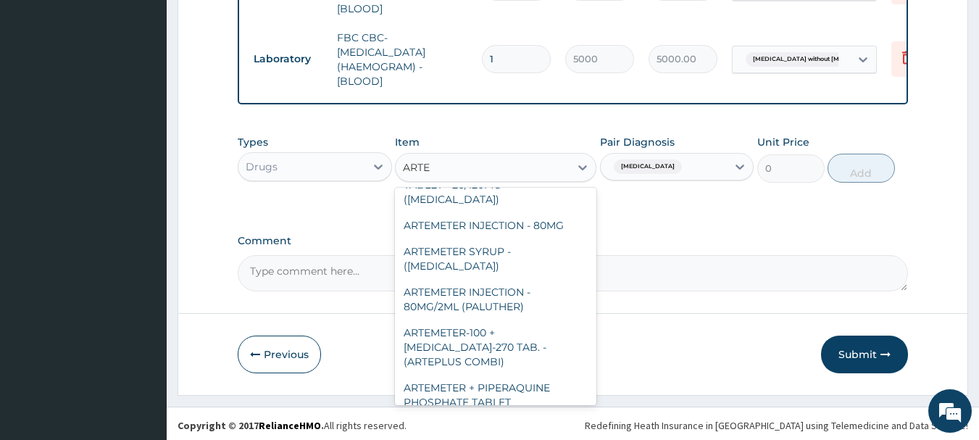
click at [543, 287] on div "ARTEMETER INJECTION - 80MG/2ML (PALUTHER)" at bounding box center [495, 299] width 201 height 41
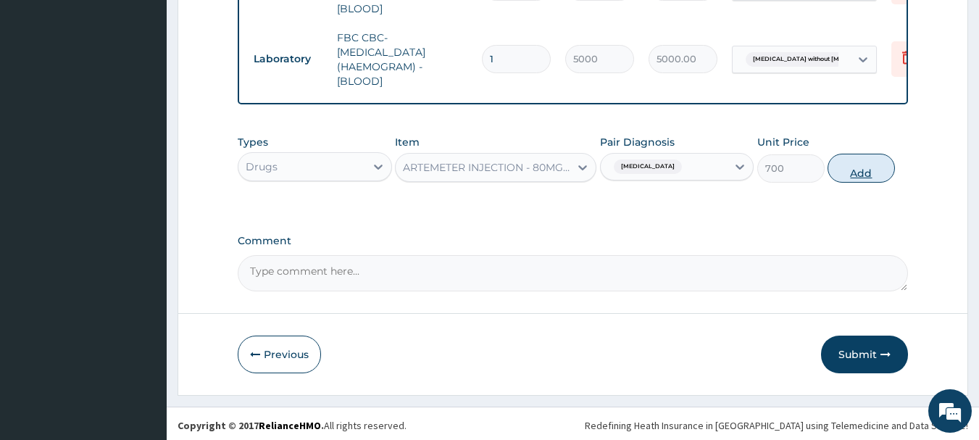
click at [879, 166] on button "Add" at bounding box center [860, 168] width 67 height 29
type input "0"
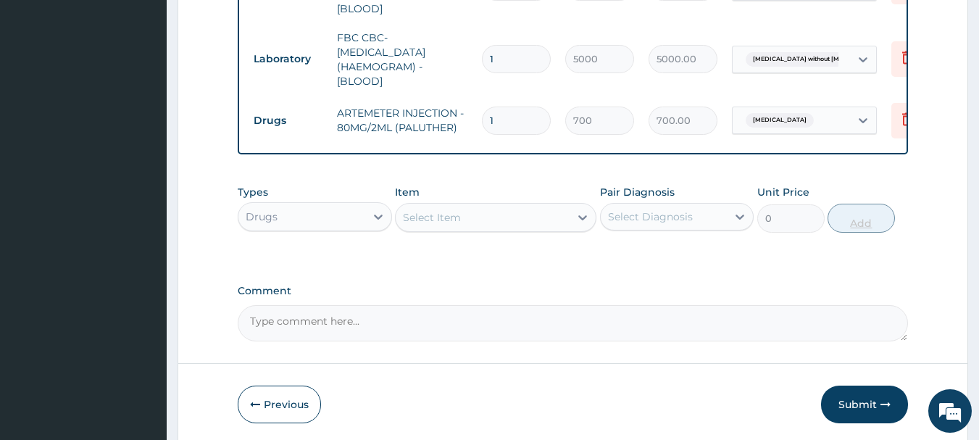
type input "0.00"
type input "3"
type input "2100.00"
type input "3"
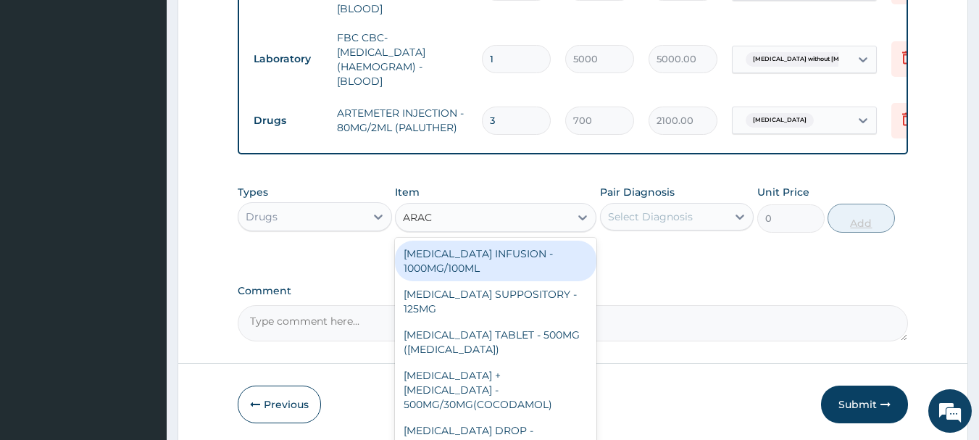
type input "ARACE"
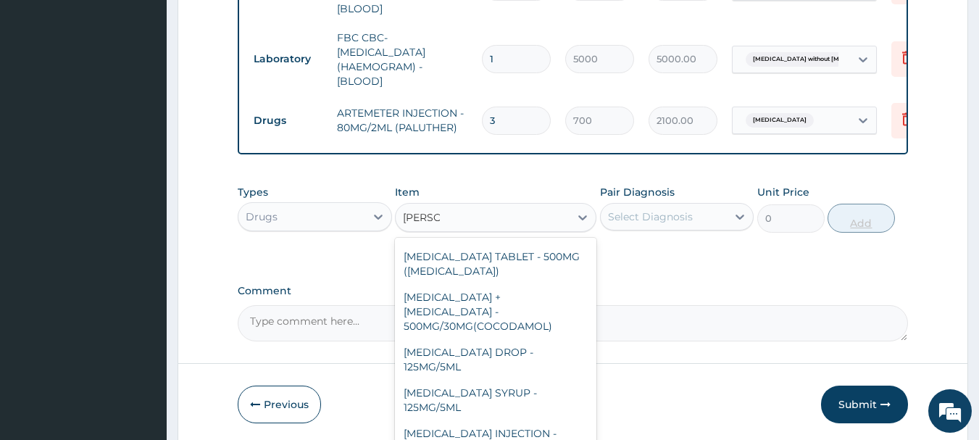
scroll to position [154, 0]
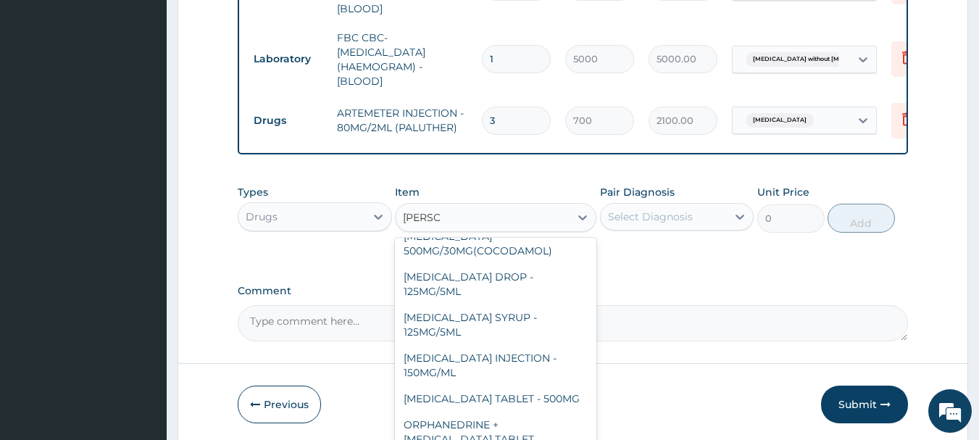
click at [540, 304] on div "[MEDICAL_DATA] SYRUP - 125MG/5ML" at bounding box center [495, 324] width 201 height 41
type input "840"
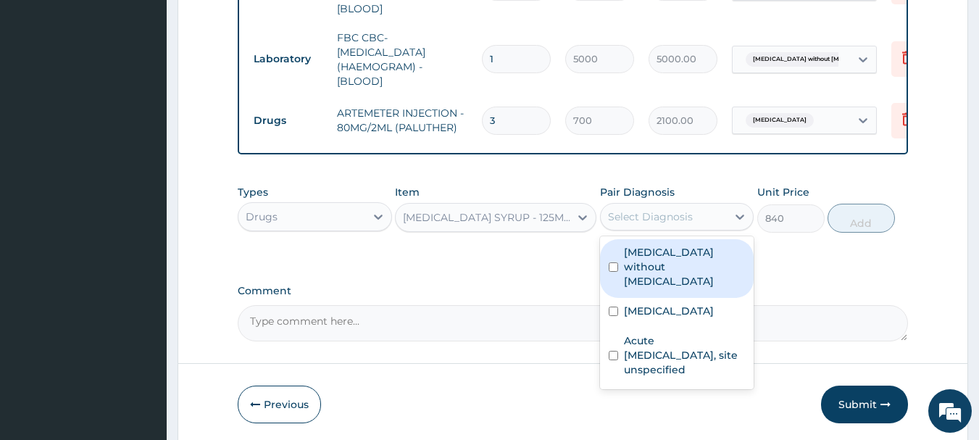
click at [707, 302] on div "[MEDICAL_DATA]" at bounding box center [677, 313] width 154 height 30
checkbox input "true"
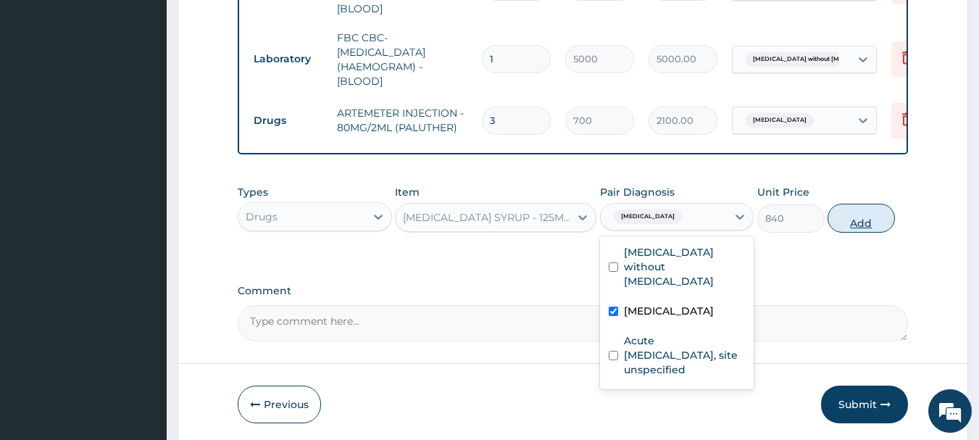
click at [880, 219] on button "Add" at bounding box center [860, 218] width 67 height 29
type input "0"
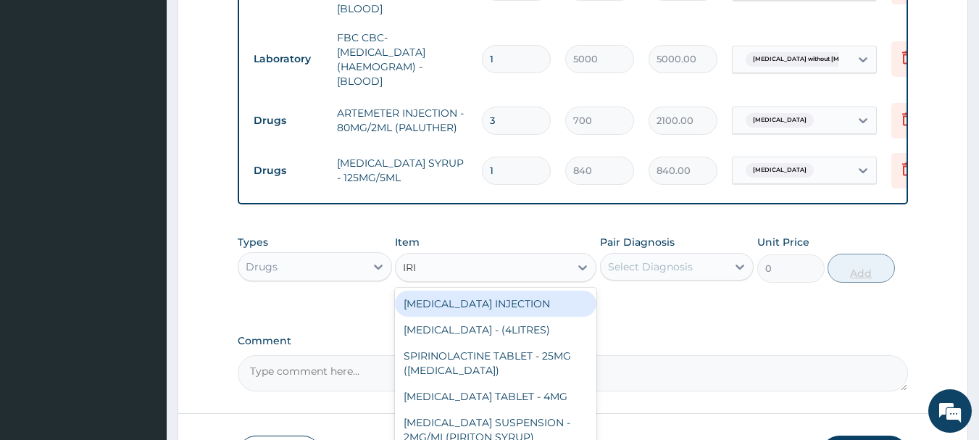
type input "IRIT"
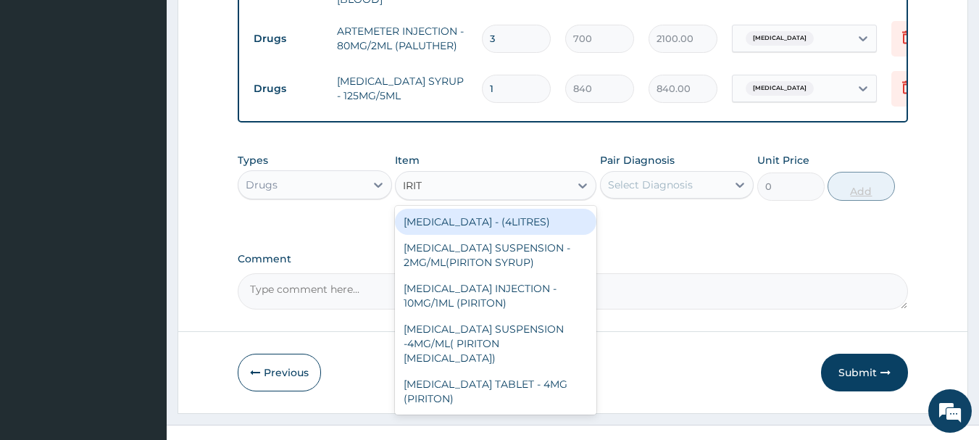
scroll to position [835, 0]
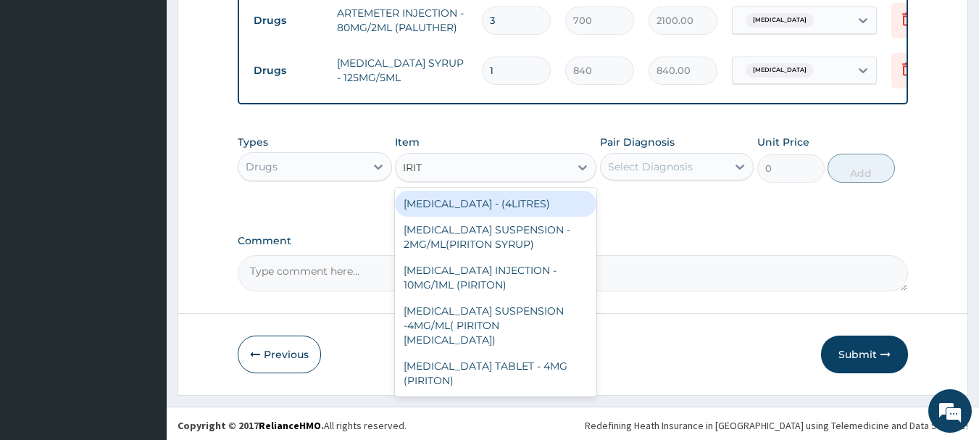
click at [557, 242] on div "[MEDICAL_DATA] SUSPENSION - 2MG/ML(PIRITON SYRUP)" at bounding box center [495, 237] width 201 height 41
type input "840"
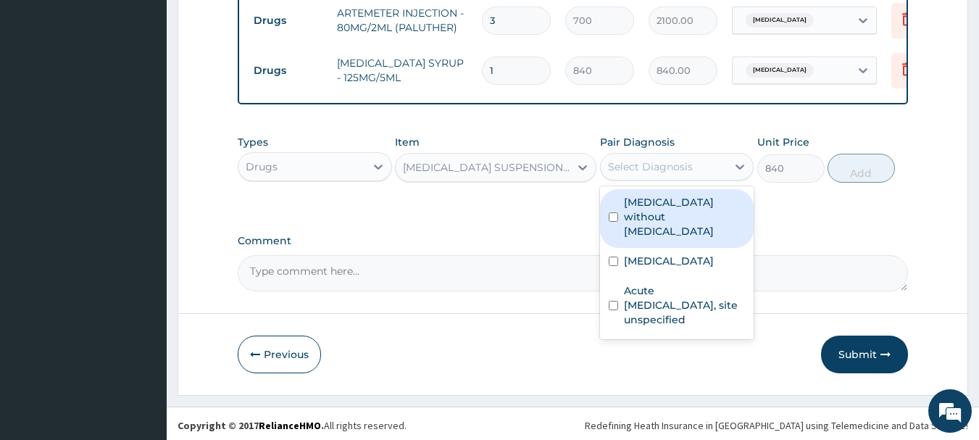
click at [696, 293] on label "Acute [MEDICAL_DATA], site unspecified" at bounding box center [685, 304] width 122 height 43
checkbox input "true"
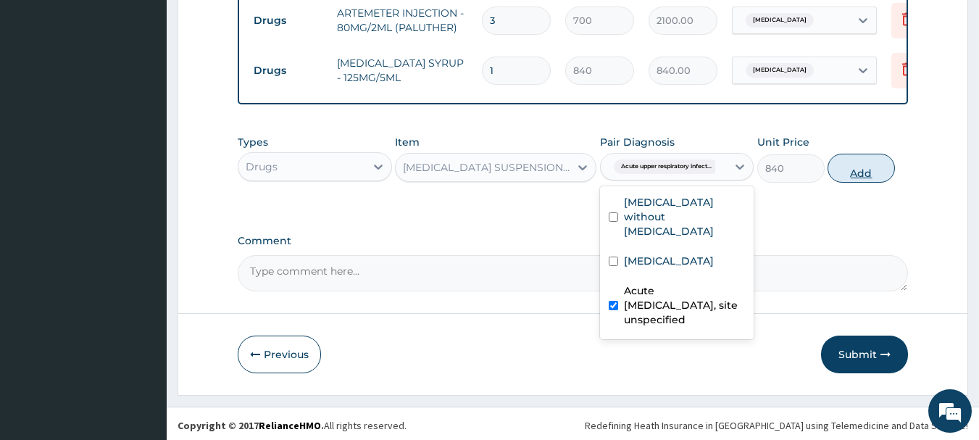
click at [882, 177] on button "Add" at bounding box center [860, 168] width 67 height 29
type input "0"
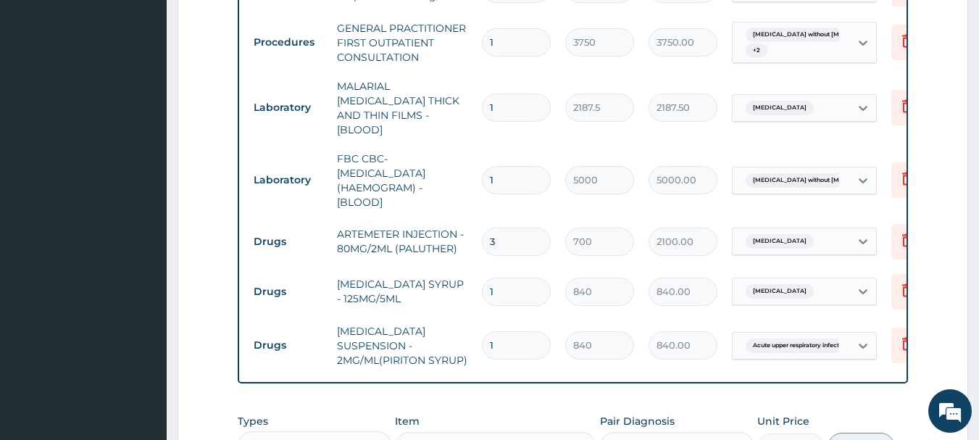
scroll to position [569, 0]
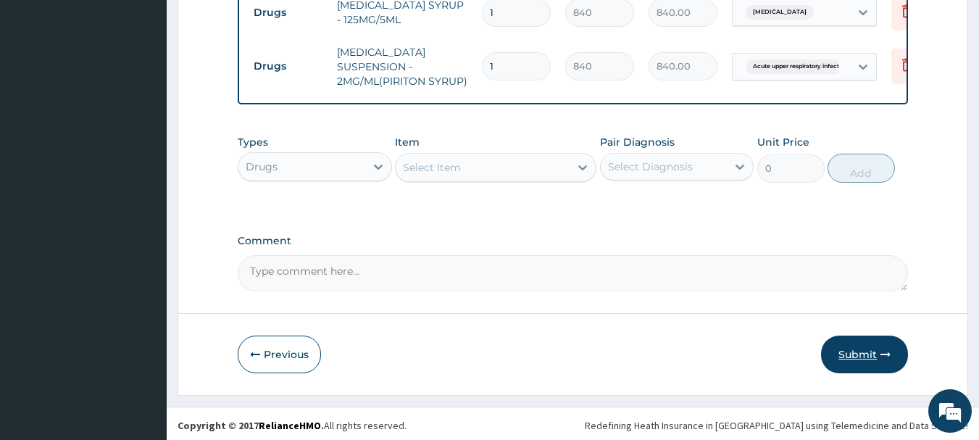
click at [863, 350] on button "Submit" at bounding box center [864, 354] width 87 height 38
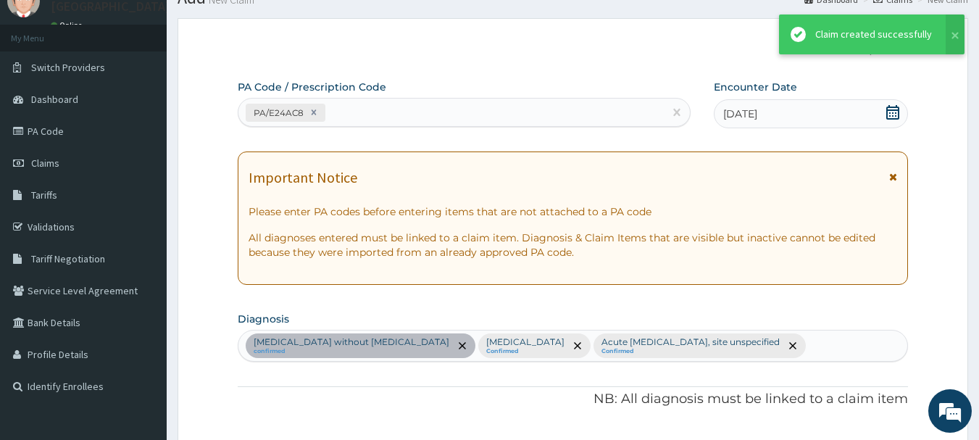
scroll to position [893, 0]
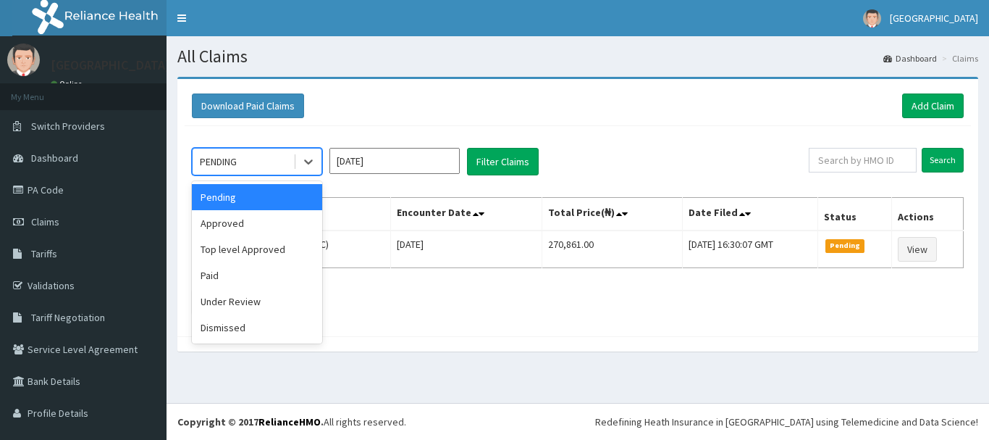
click at [290, 228] on div "Approved" at bounding box center [257, 223] width 130 height 26
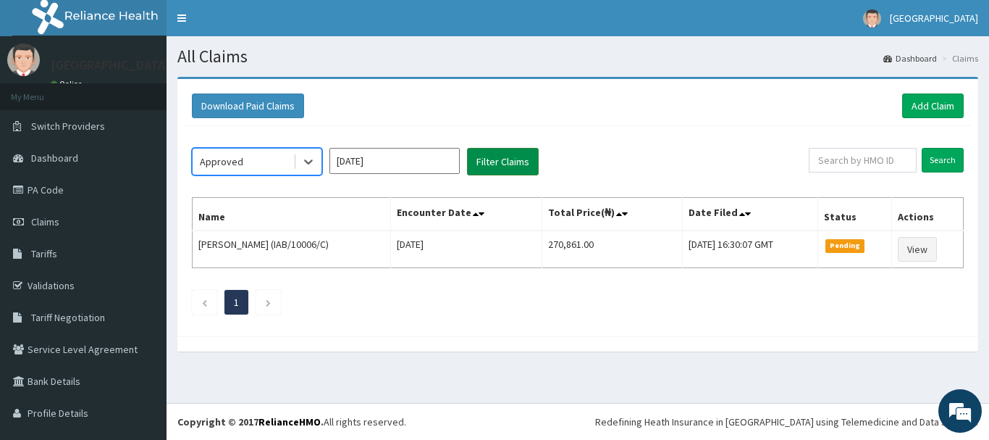
click at [510, 156] on button "Filter Claims" at bounding box center [503, 162] width 72 height 28
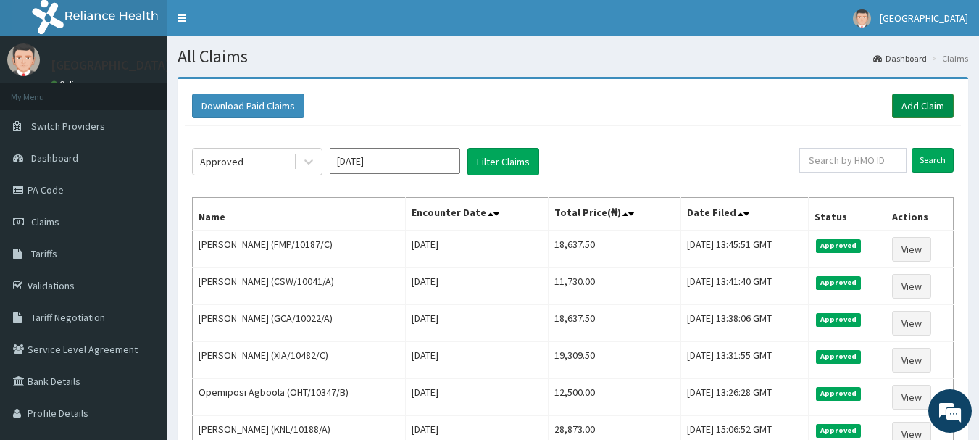
click at [921, 107] on link "Add Claim" at bounding box center [923, 105] width 62 height 25
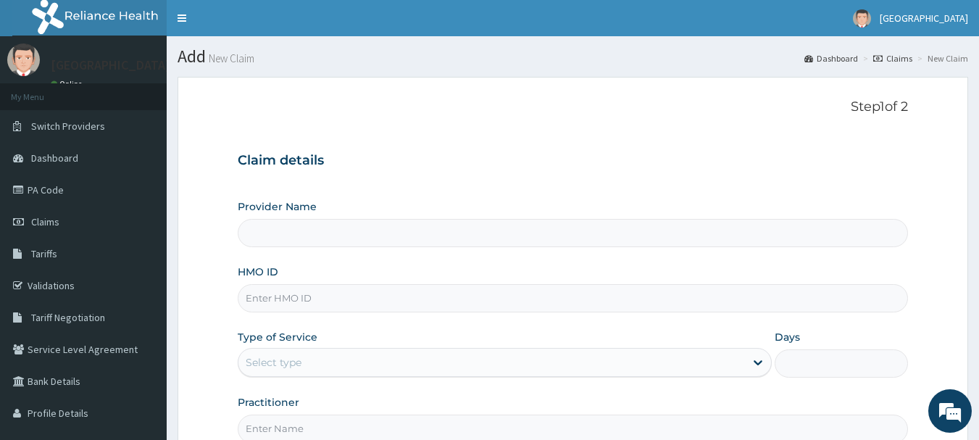
type input "[GEOGRAPHIC_DATA], [GEOGRAPHIC_DATA]"
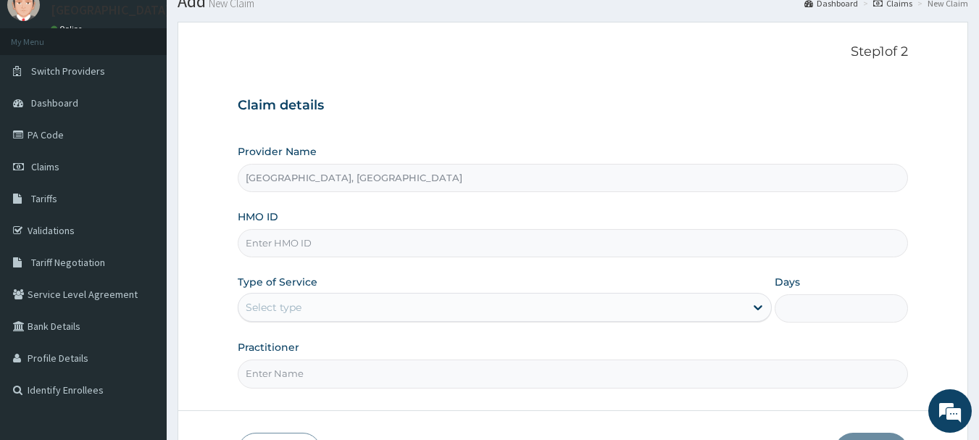
scroll to position [107, 0]
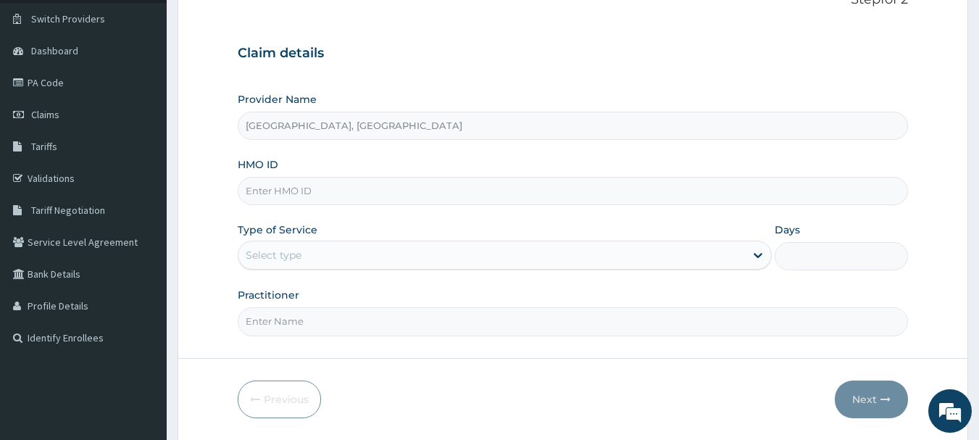
paste input "KER/10172/D"
type input "KER/10172/D"
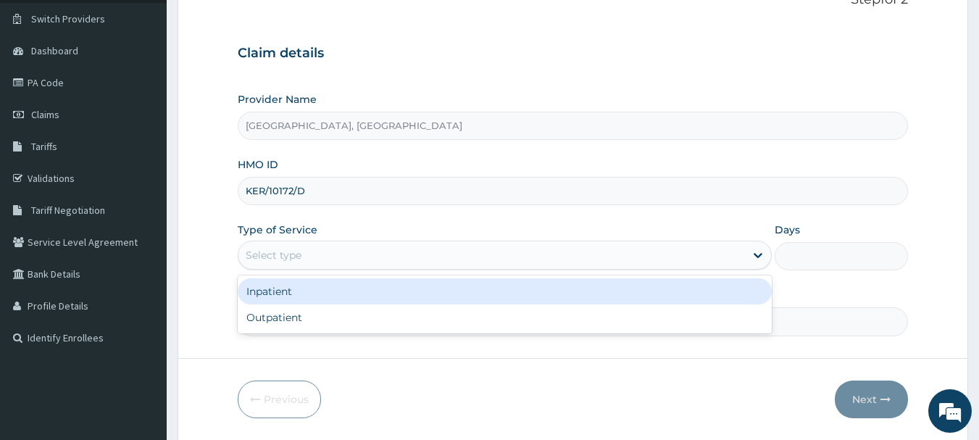
click at [337, 323] on div "Outpatient" at bounding box center [505, 317] width 534 height 26
type input "1"
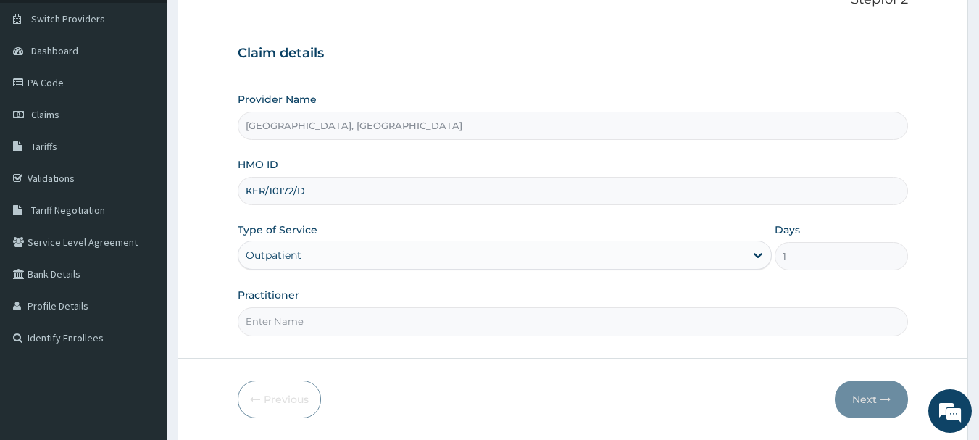
click at [385, 322] on input "Practitioner" at bounding box center [573, 321] width 671 height 28
type input "Dr Calista"
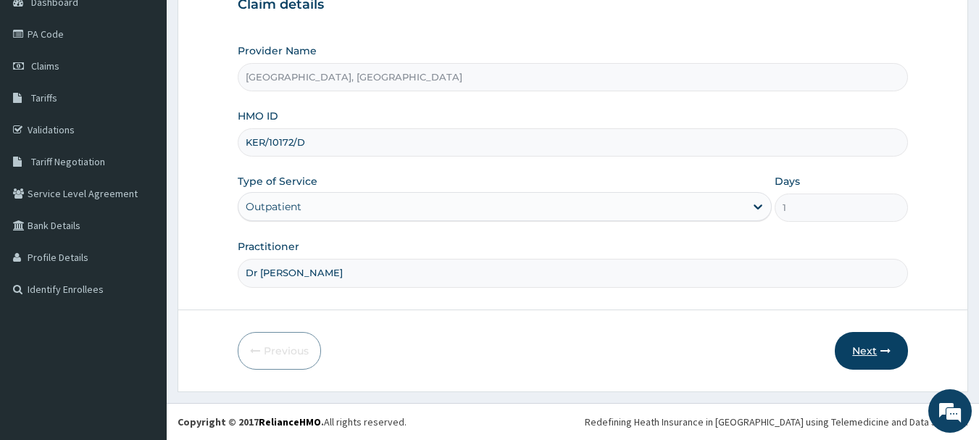
click at [882, 351] on icon "button" at bounding box center [885, 351] width 10 height 10
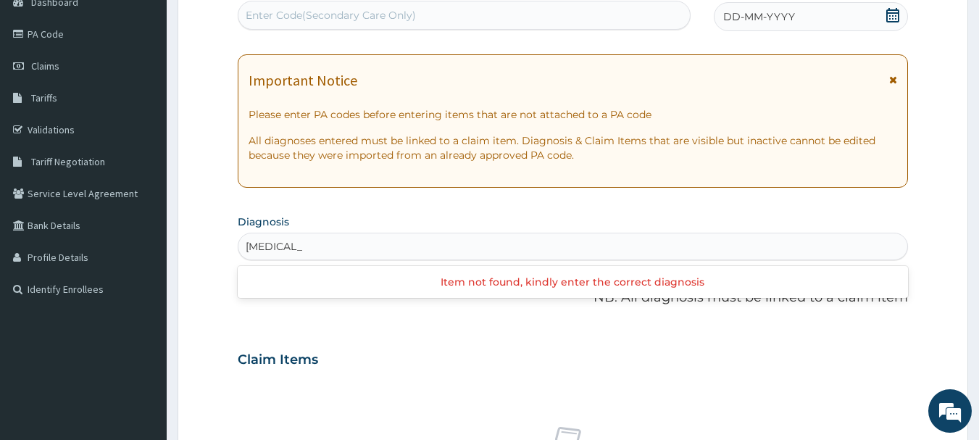
type input "[MEDICAL_DATA]"
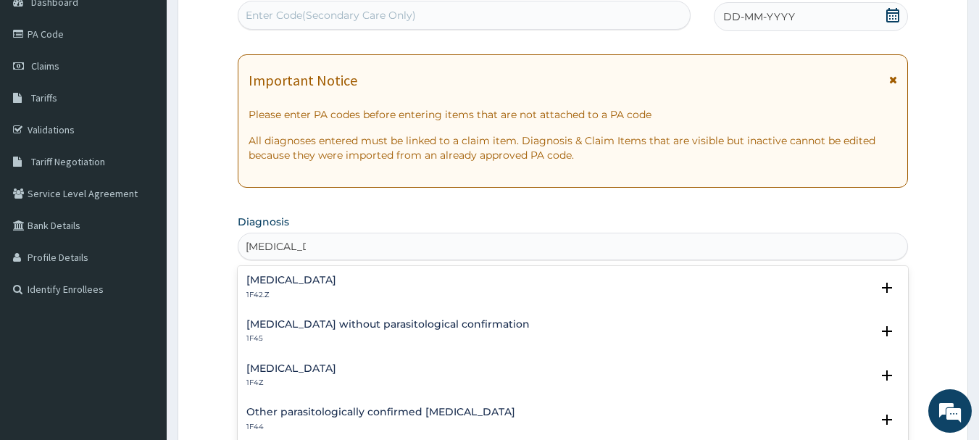
click at [380, 375] on div "[MEDICAL_DATA] 1F4Z" at bounding box center [572, 375] width 653 height 25
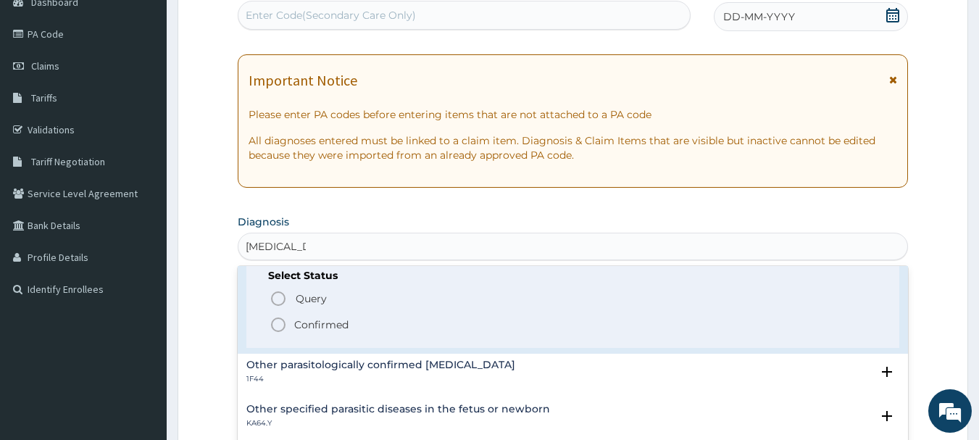
scroll to position [158, 0]
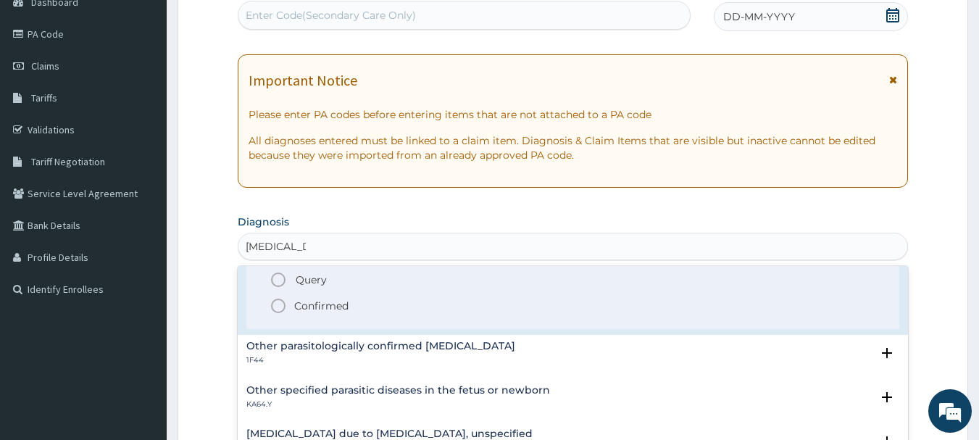
click at [395, 305] on span "Confirmed" at bounding box center [573, 305] width 608 height 17
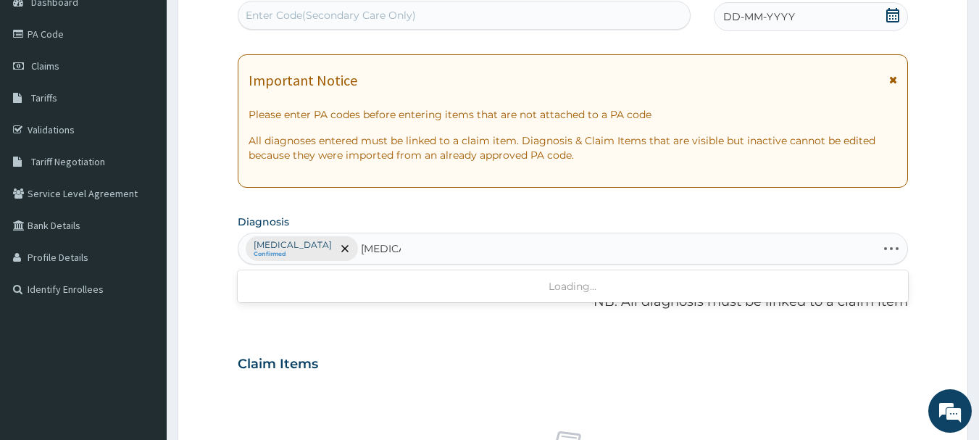
type input "SEPSIS"
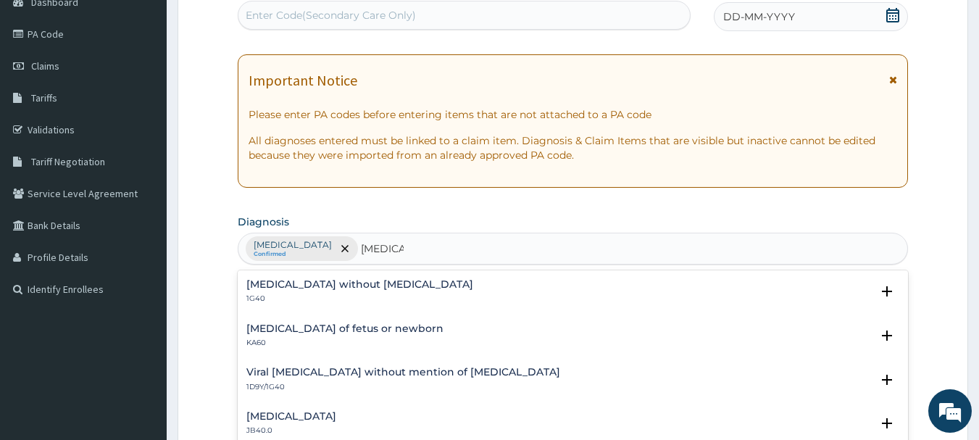
click at [456, 290] on div "Sepsis without septic shock 1G40" at bounding box center [572, 291] width 653 height 25
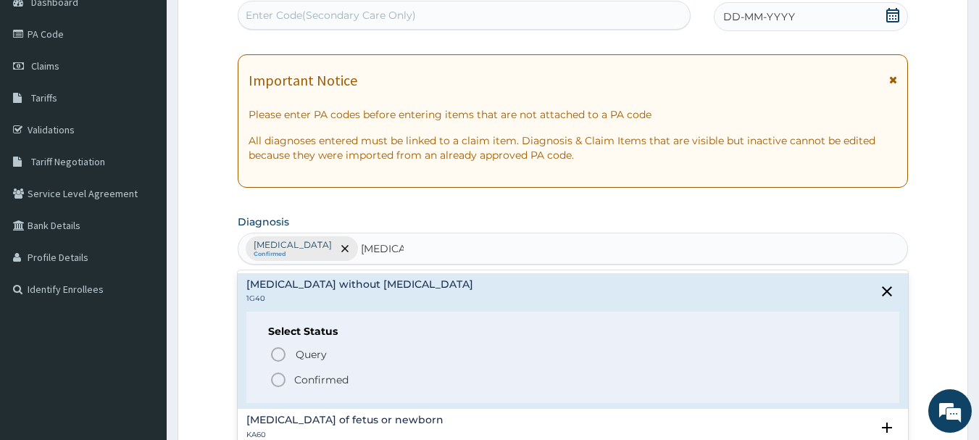
click at [416, 388] on span "Confirmed" at bounding box center [573, 379] width 608 height 17
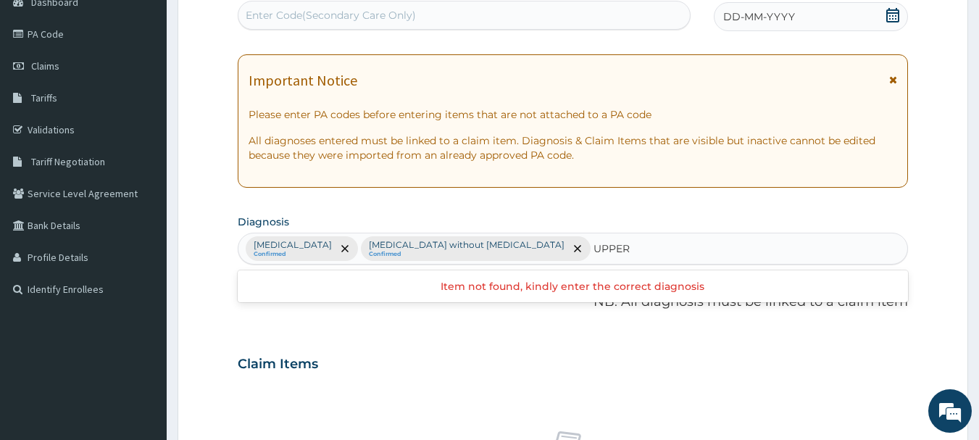
type input "UPPER"
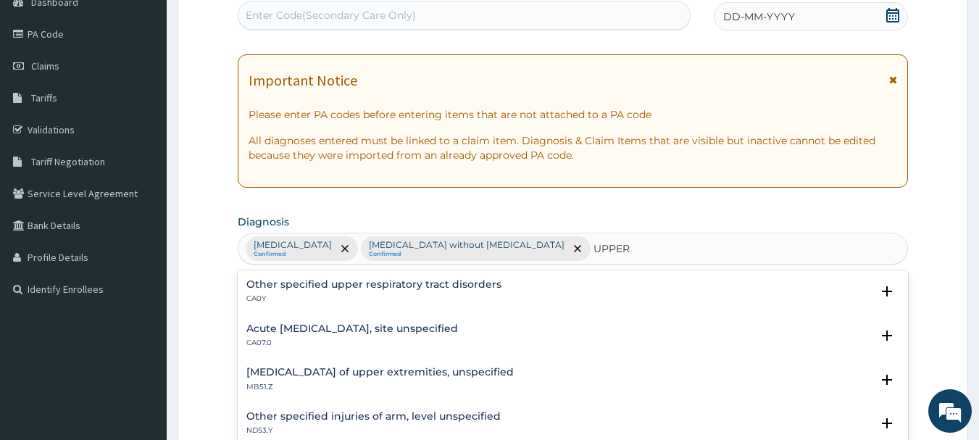
click at [458, 335] on div "Acute upper respiratory infection, site unspecified CA07.0" at bounding box center [352, 335] width 212 height 25
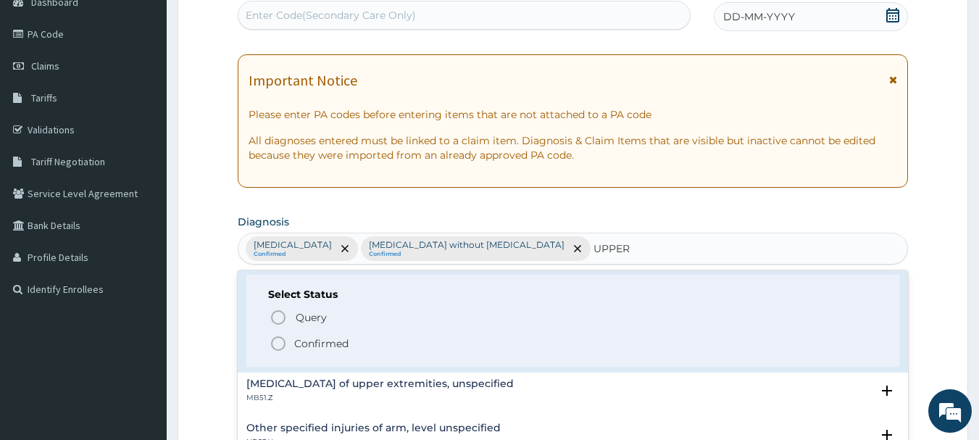
scroll to position [93, 0]
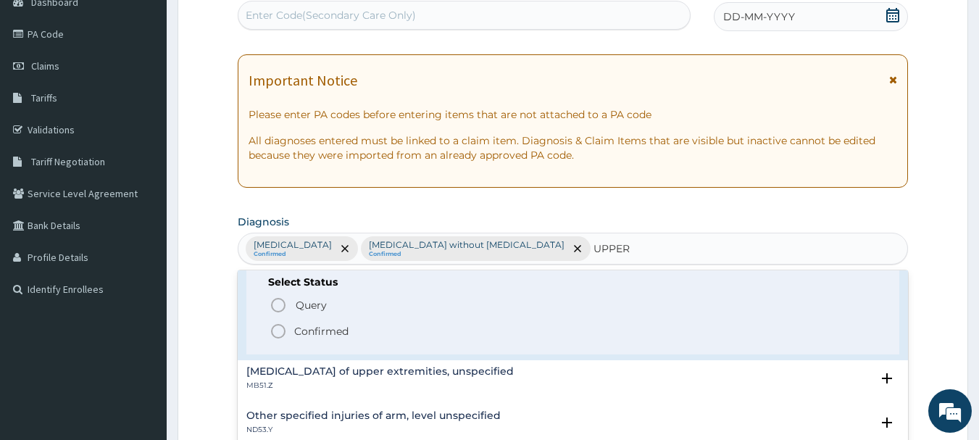
click at [432, 336] on span "Confirmed" at bounding box center [573, 330] width 608 height 17
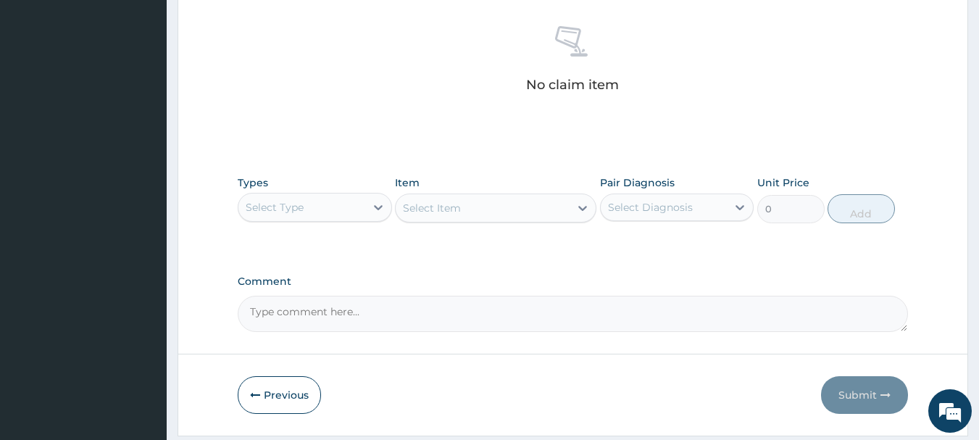
scroll to position [565, 0]
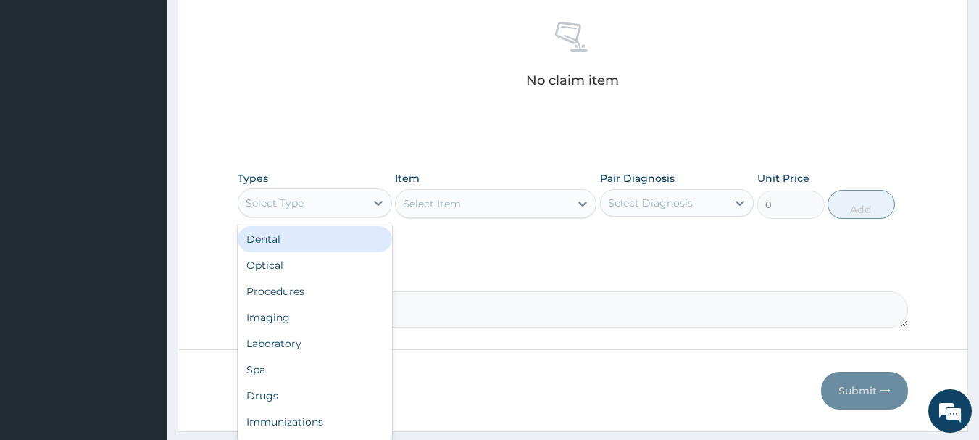
click at [349, 298] on div "Procedures" at bounding box center [315, 291] width 154 height 26
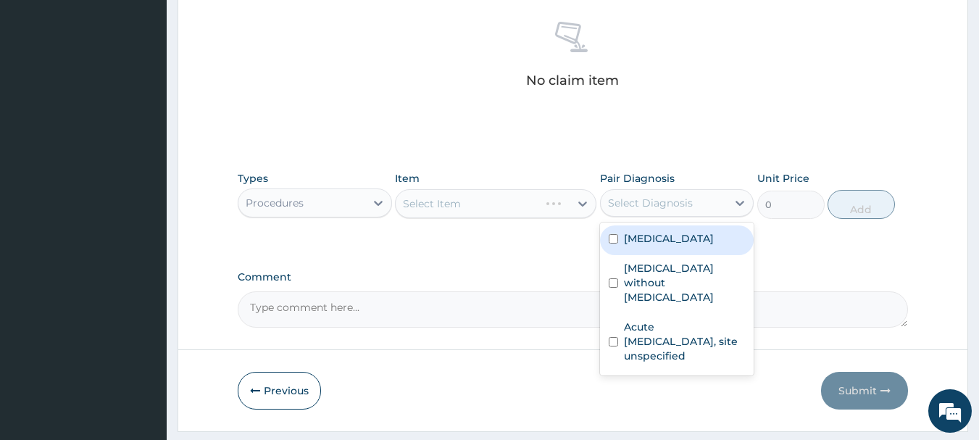
click at [689, 248] on div "Malaria, unspecified" at bounding box center [677, 240] width 154 height 30
checkbox input "true"
click at [668, 280] on label "Sepsis without septic shock" at bounding box center [685, 282] width 122 height 43
checkbox input "true"
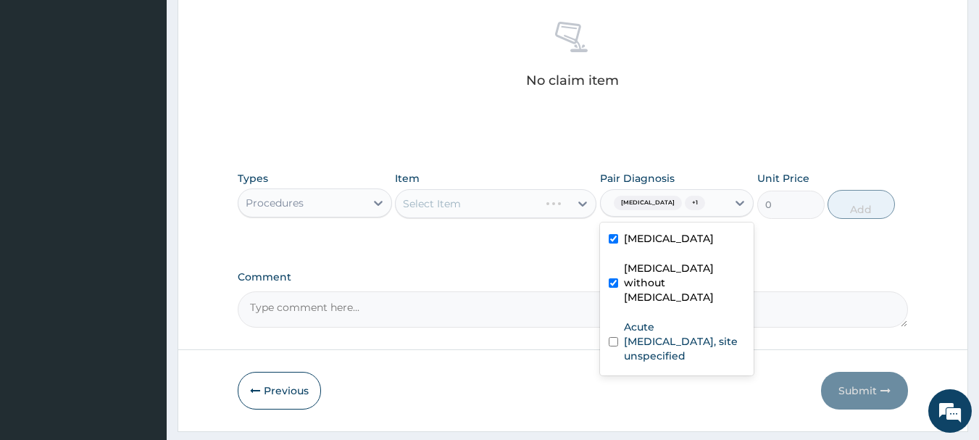
click at [668, 346] on label "Acute upper respiratory infection, site unspecified" at bounding box center [685, 340] width 122 height 43
checkbox input "true"
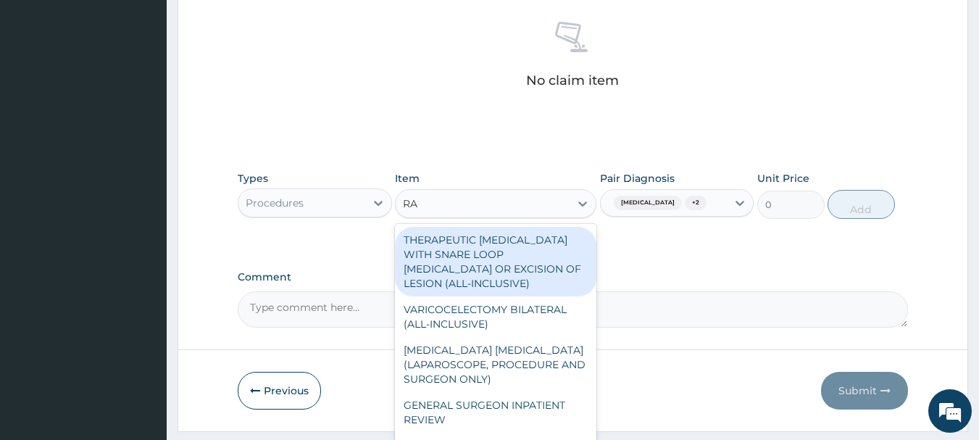
type input "R"
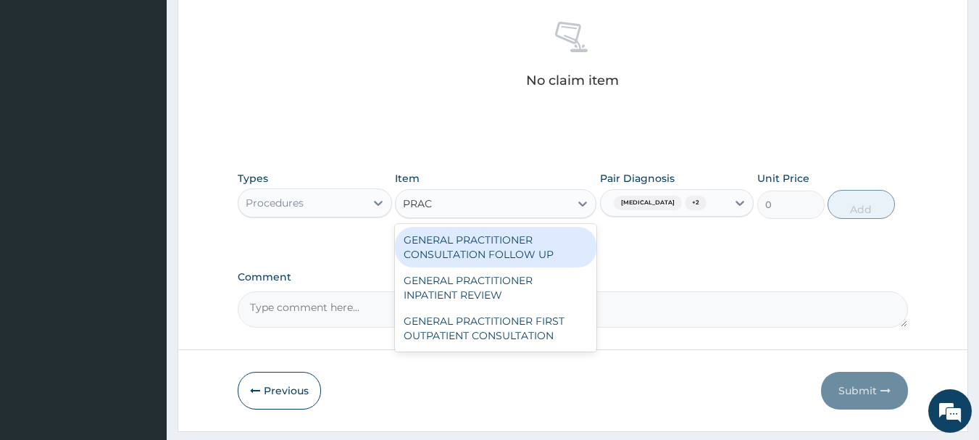
type input "PRACT"
click at [540, 335] on div "GENERAL PRACTITIONER FIRST OUTPATIENT CONSULTATION" at bounding box center [495, 328] width 201 height 41
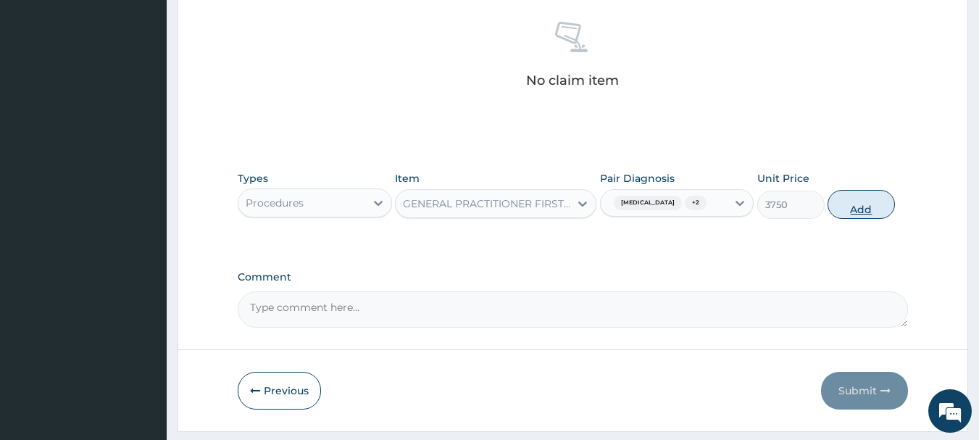
click at [861, 206] on button "Add" at bounding box center [860, 204] width 67 height 29
type input "0"
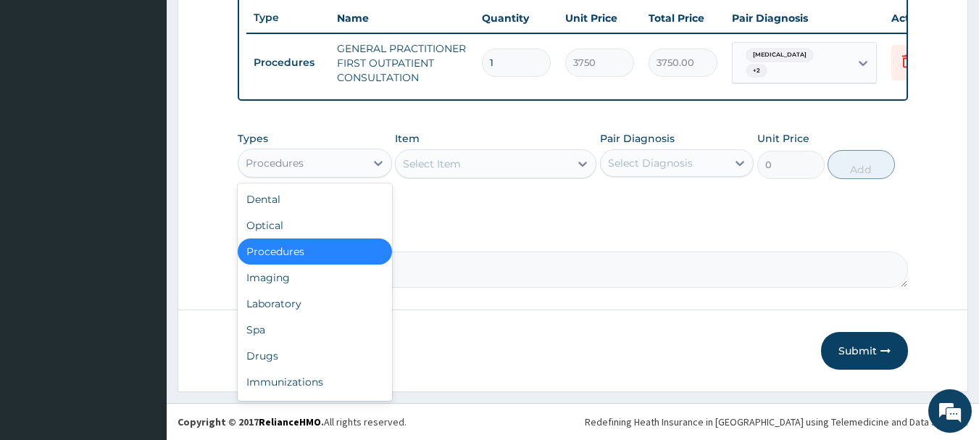
click at [352, 308] on div "Laboratory" at bounding box center [315, 303] width 154 height 26
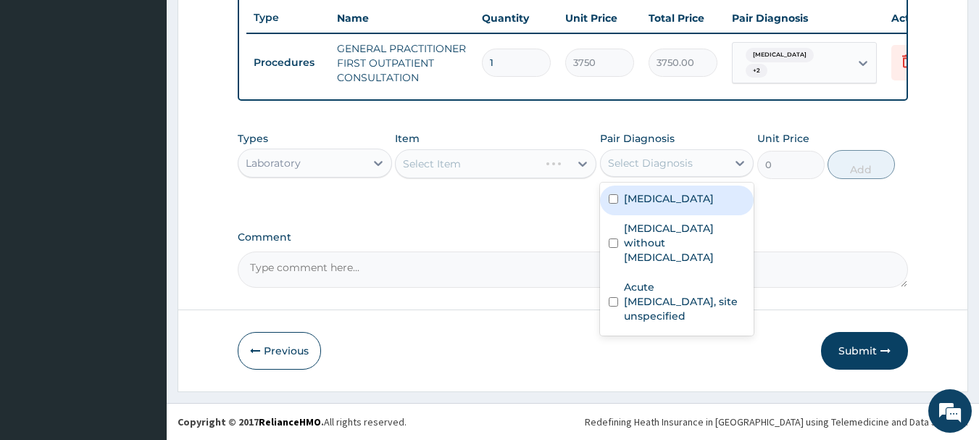
click at [690, 214] on div "[MEDICAL_DATA]" at bounding box center [677, 200] width 154 height 30
checkbox input "true"
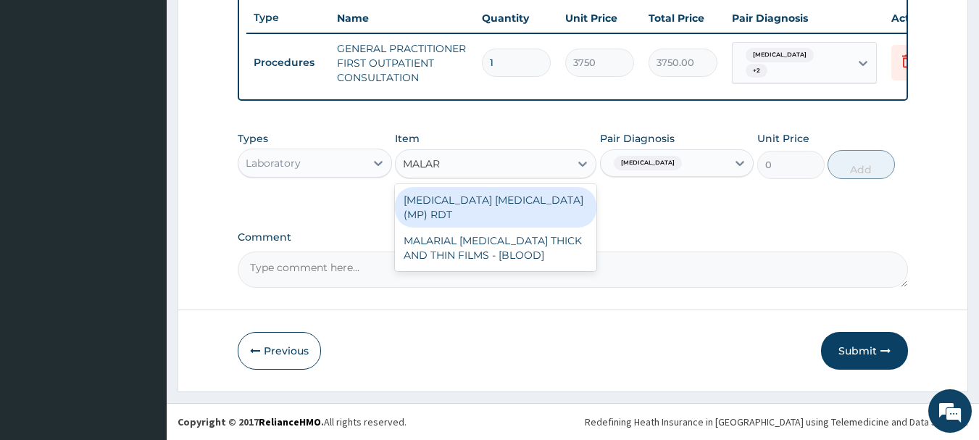
type input "MALARI"
click at [560, 232] on div "MALARIAL PARASITE THICK AND THIN FILMS - [BLOOD]" at bounding box center [495, 247] width 201 height 41
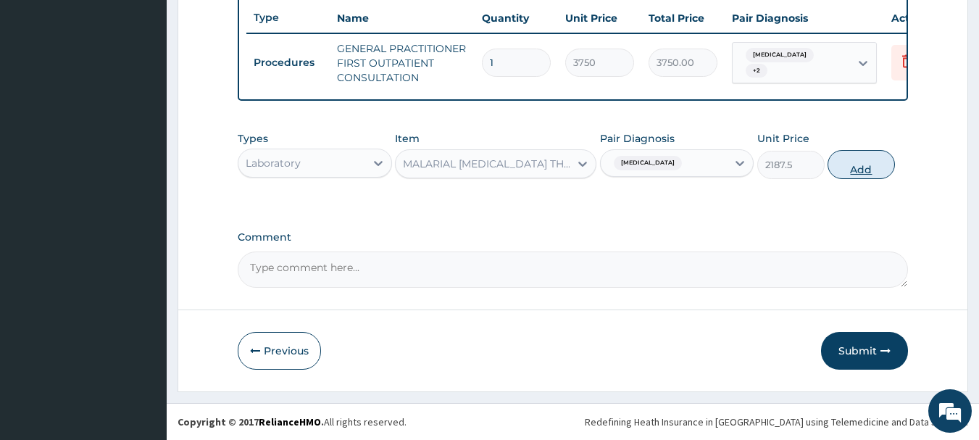
click at [863, 169] on button "Add" at bounding box center [860, 164] width 67 height 29
type input "0"
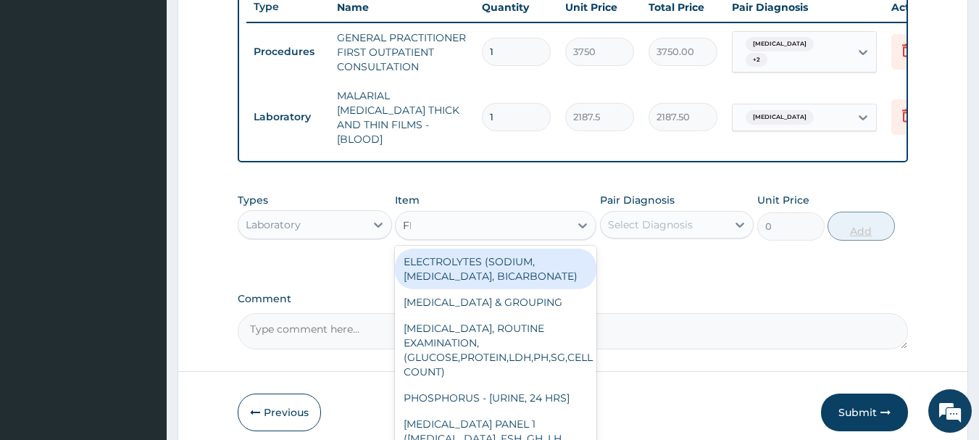
type input "FBC"
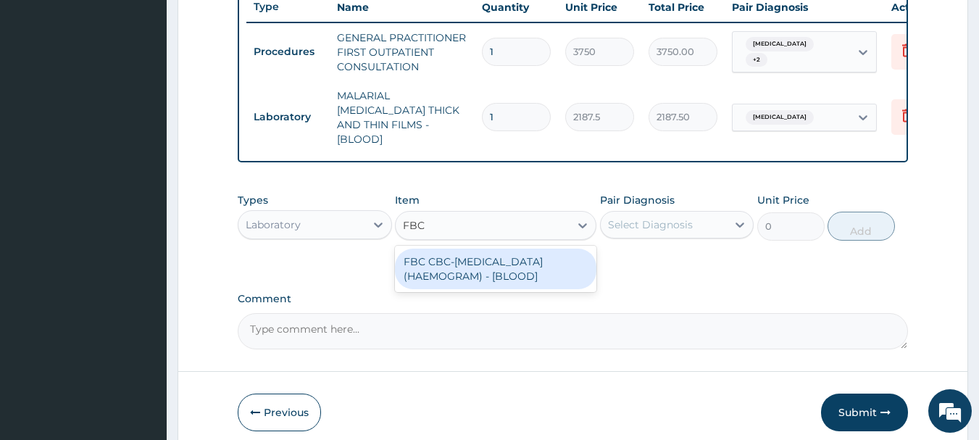
click at [550, 267] on div "FBC CBC-COMPLETE BLOOD COUNT (HAEMOGRAM) - [BLOOD]" at bounding box center [495, 268] width 201 height 41
type input "5000"
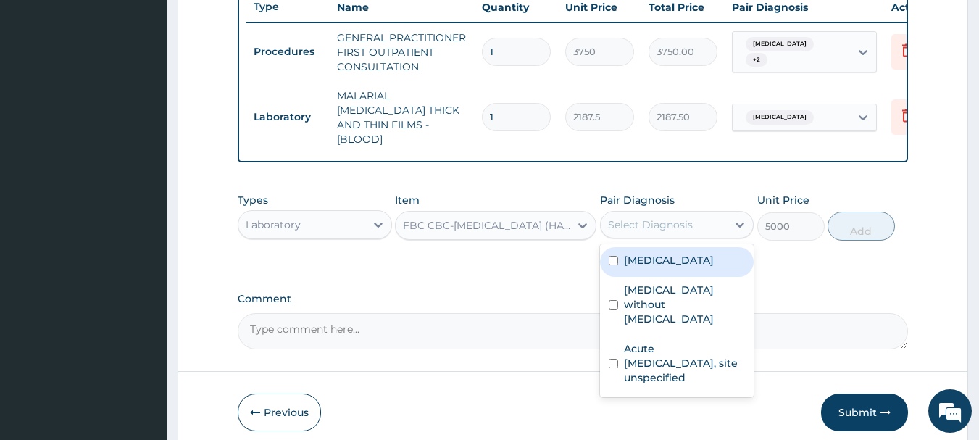
click at [698, 285] on label "Sepsis without septic shock" at bounding box center [685, 303] width 122 height 43
checkbox input "true"
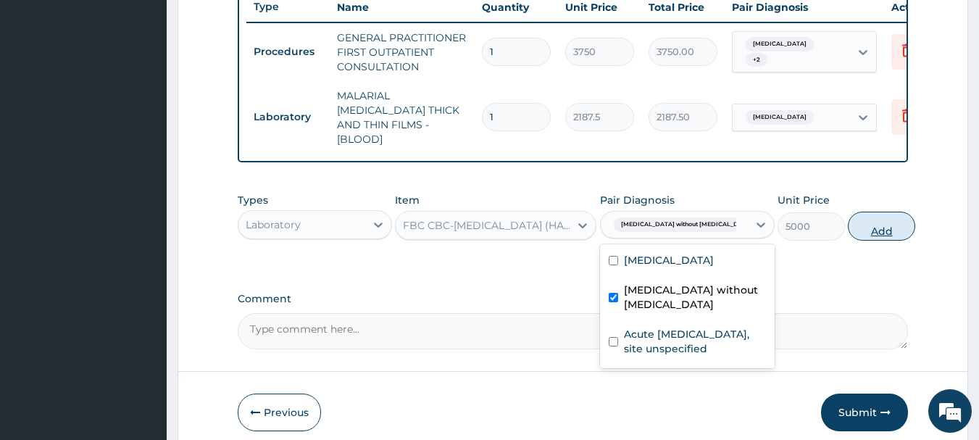
click at [861, 225] on button "Add" at bounding box center [880, 226] width 67 height 29
type input "0"
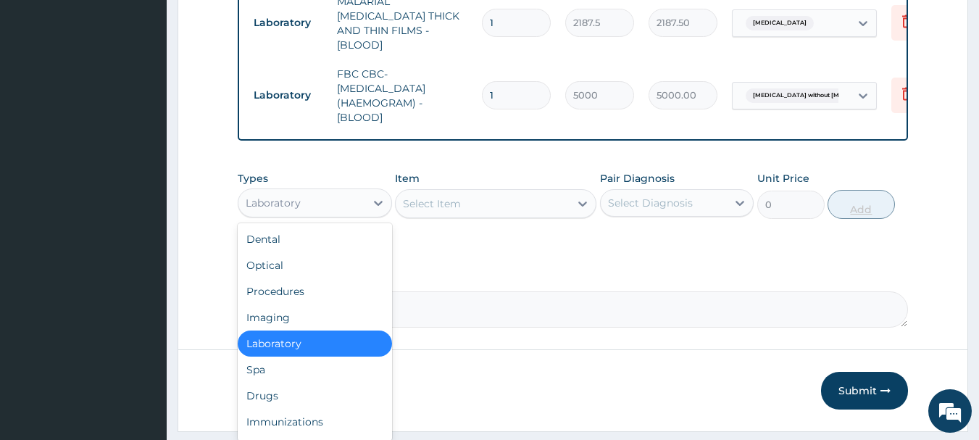
scroll to position [685, 0]
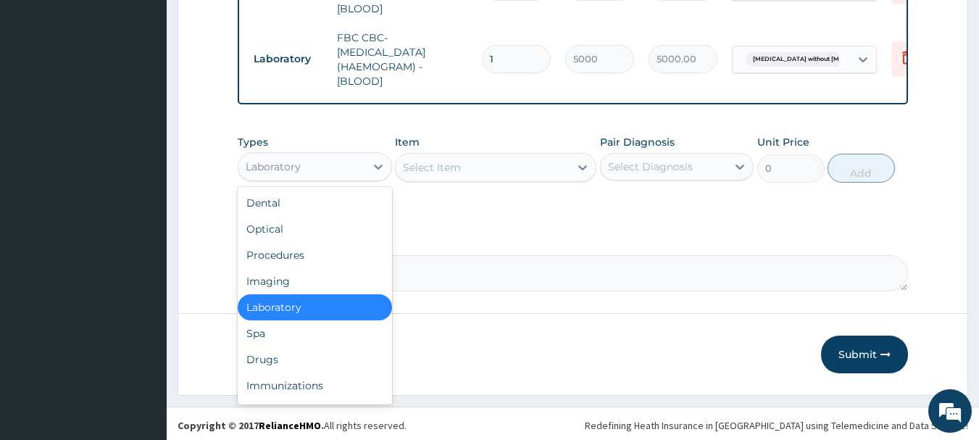
click at [303, 361] on div "Drugs" at bounding box center [315, 359] width 154 height 26
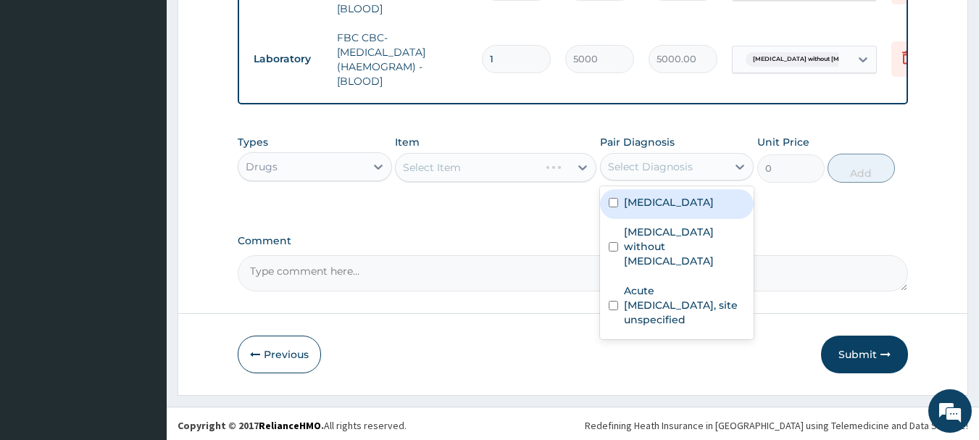
click at [689, 200] on label "Malaria, unspecified" at bounding box center [669, 202] width 90 height 14
checkbox input "true"
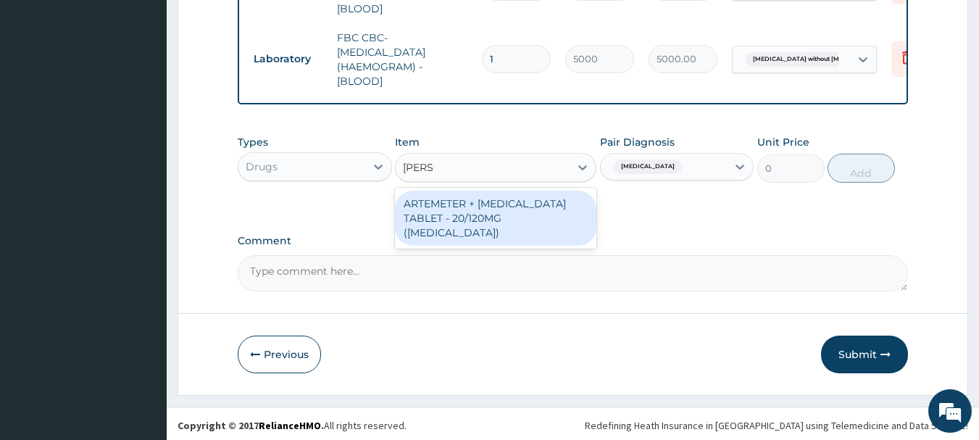
type input "COART"
click at [548, 212] on div "ARTEMETER + LUMEFANTRINE TABLET - 20/120MG (COARTEM)" at bounding box center [495, 217] width 201 height 55
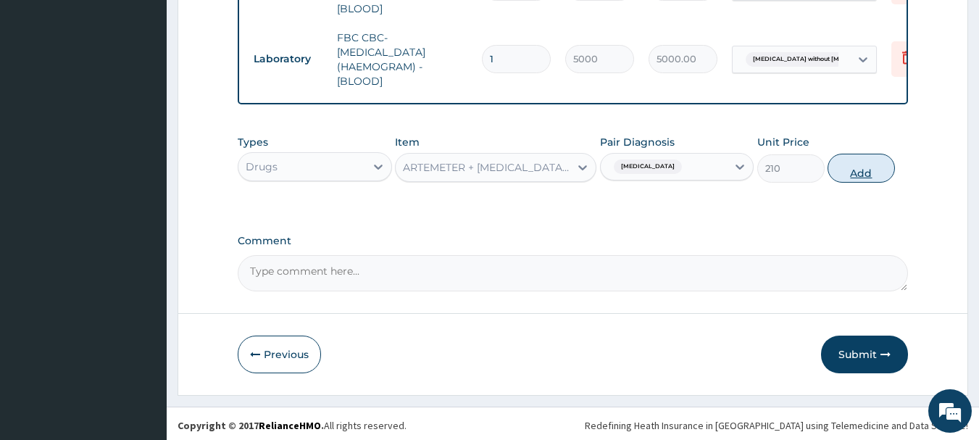
click at [877, 177] on button "Add" at bounding box center [860, 168] width 67 height 29
type input "0"
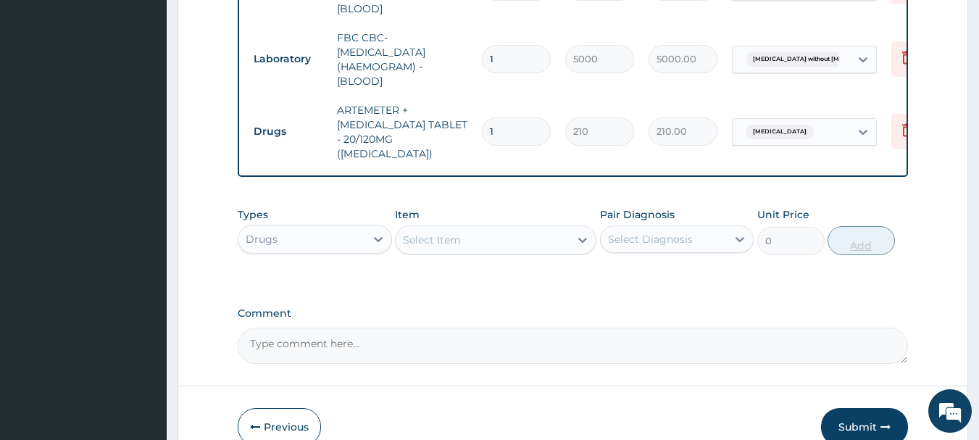
type input "12"
type input "2520.00"
type input "12"
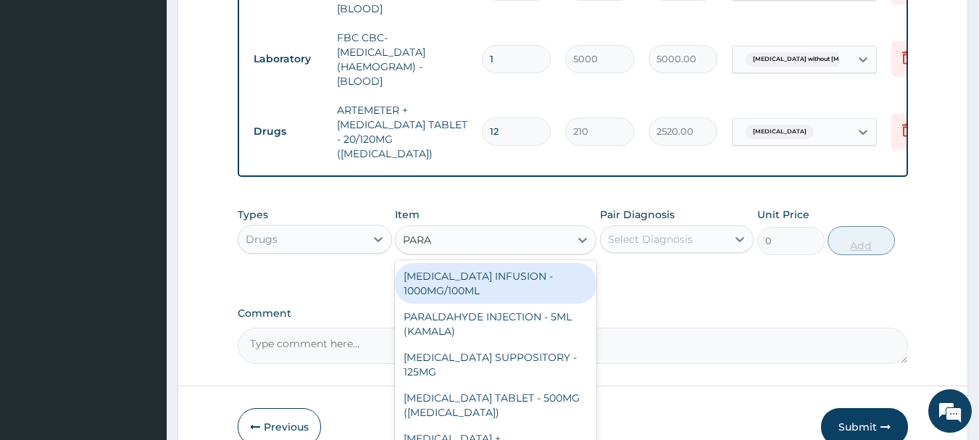
type input "PARAC"
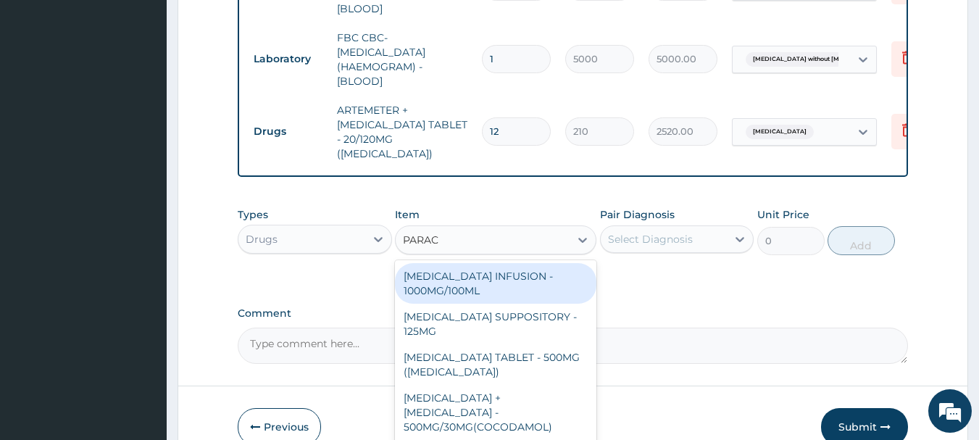
click at [553, 344] on div "PARACETAMOL TABLET - 500MG (PANADOL)" at bounding box center [495, 364] width 201 height 41
type input "42"
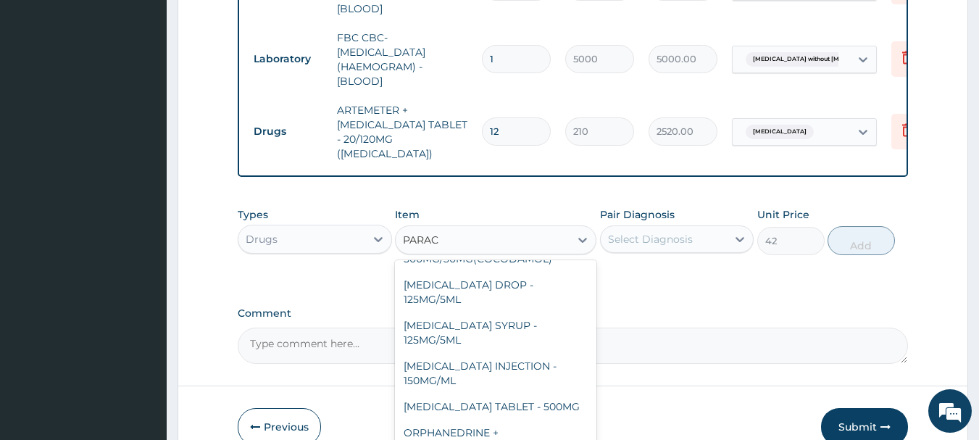
scroll to position [154, 0]
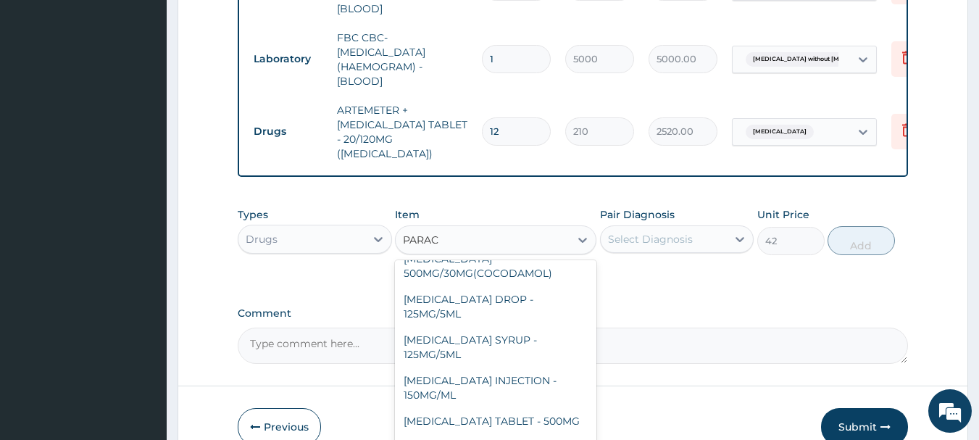
type input "PARACE"
click at [544, 408] on div "PARACETAMOL TABLET - 500MG" at bounding box center [495, 421] width 201 height 26
type input "33.599999999999994"
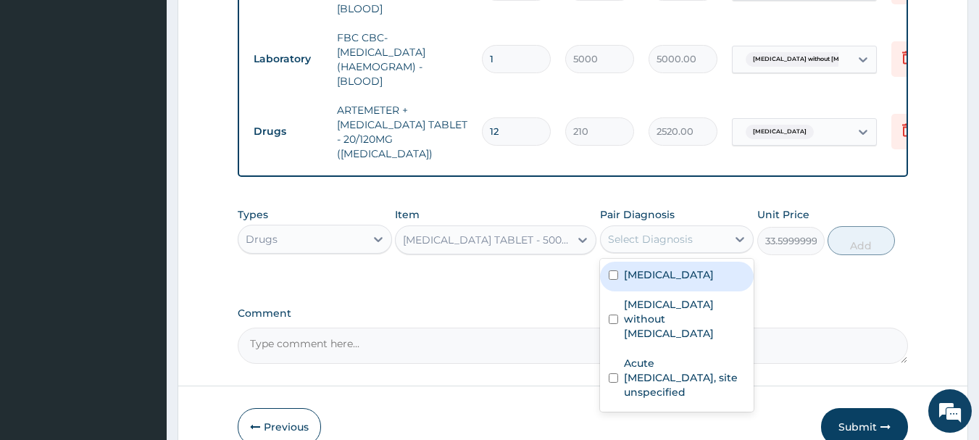
click at [713, 267] on label "Malaria, unspecified" at bounding box center [669, 274] width 90 height 14
checkbox input "true"
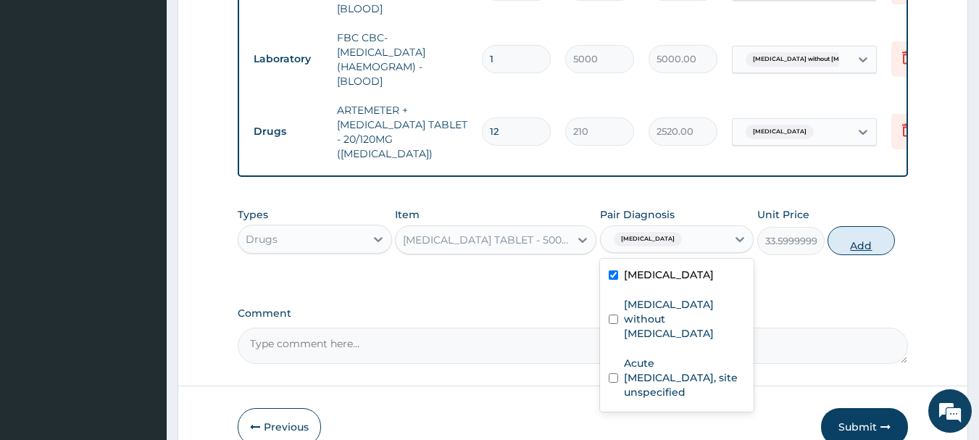
click at [878, 230] on button "Add" at bounding box center [860, 240] width 67 height 29
type input "0"
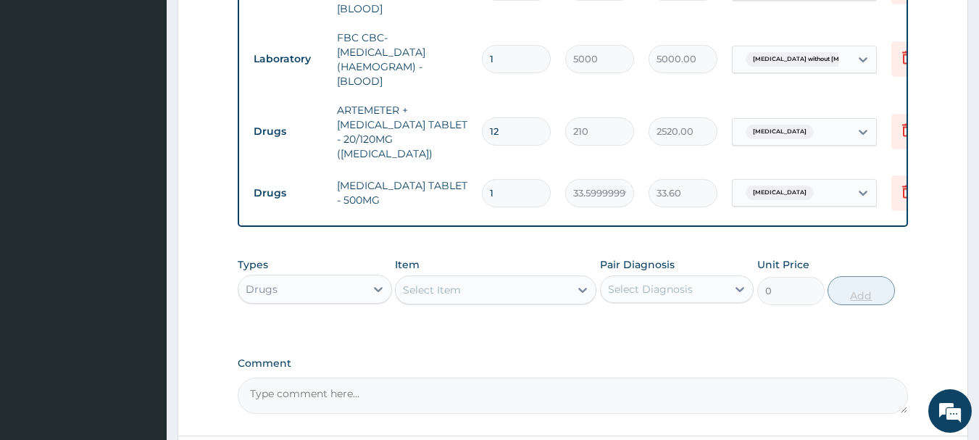
type input "18"
type input "604.80"
type input "18"
click at [511, 117] on input "12" at bounding box center [516, 131] width 69 height 28
type input "1"
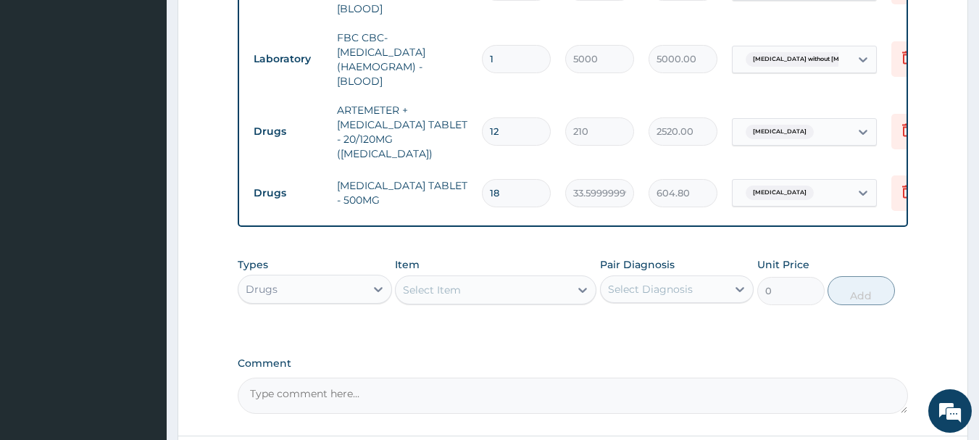
type input "210.00"
type input "0.00"
type input "2"
type input "420.00"
type input "24"
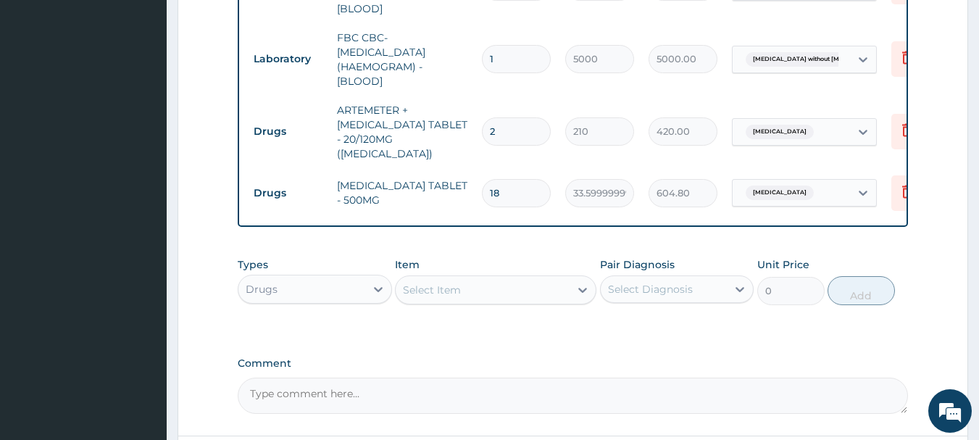
type input "5040.00"
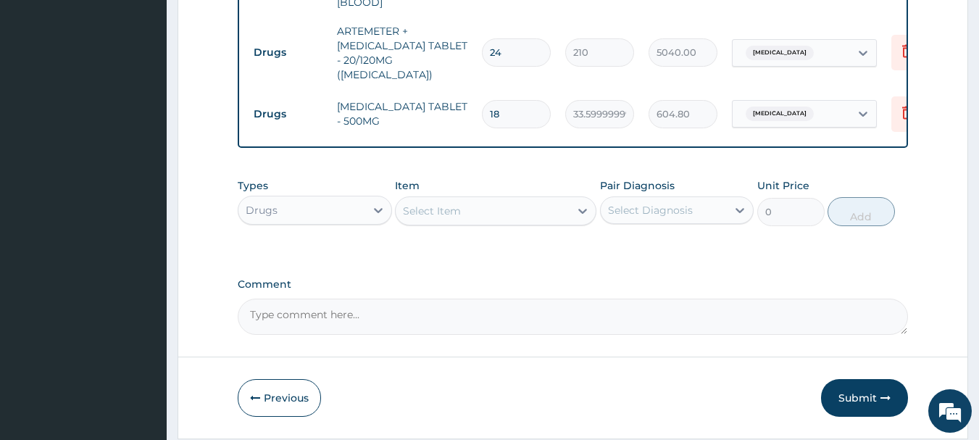
scroll to position [793, 0]
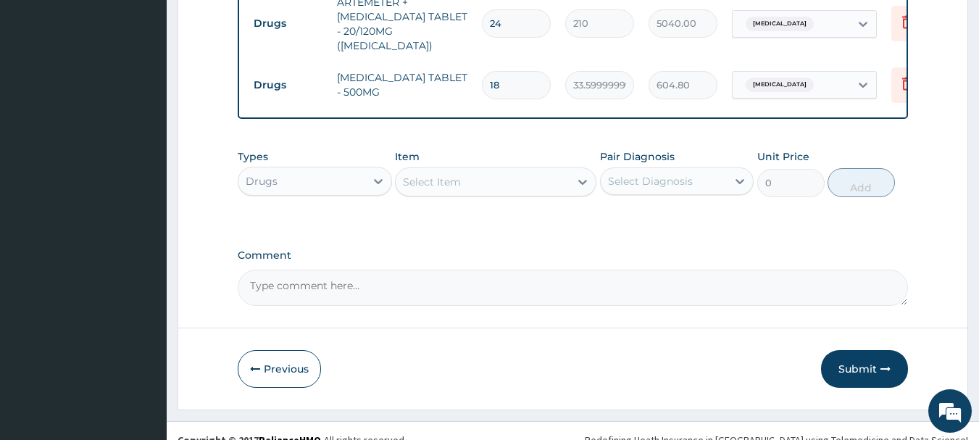
type input "24"
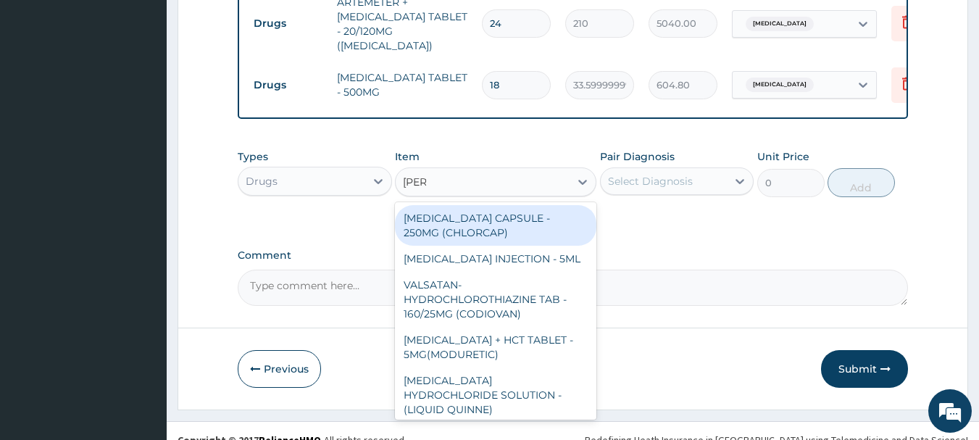
type input "LORAT"
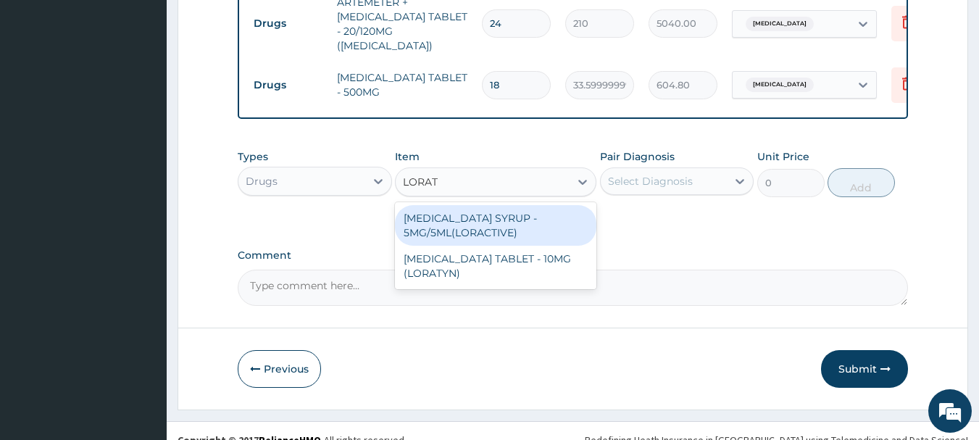
click at [546, 248] on div "LORATADINE TABLET - 10MG (LORATYN)" at bounding box center [495, 266] width 201 height 41
type input "98"
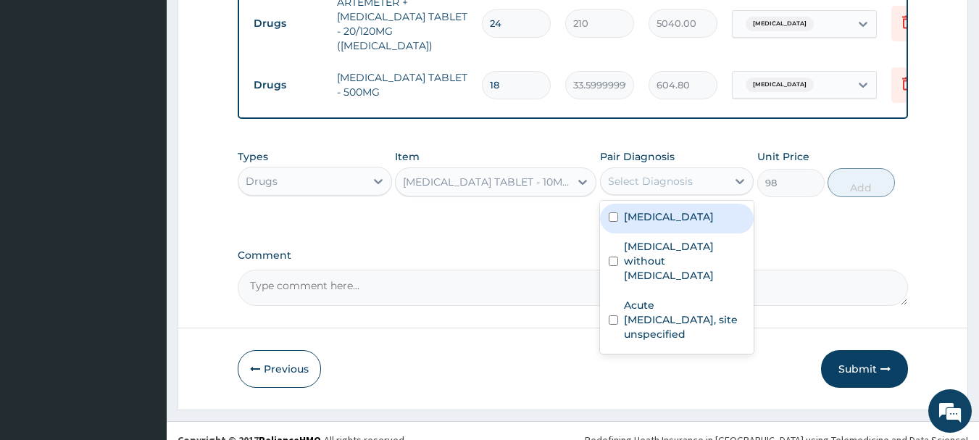
click at [709, 303] on label "Acute upper respiratory infection, site unspecified" at bounding box center [685, 319] width 122 height 43
checkbox input "true"
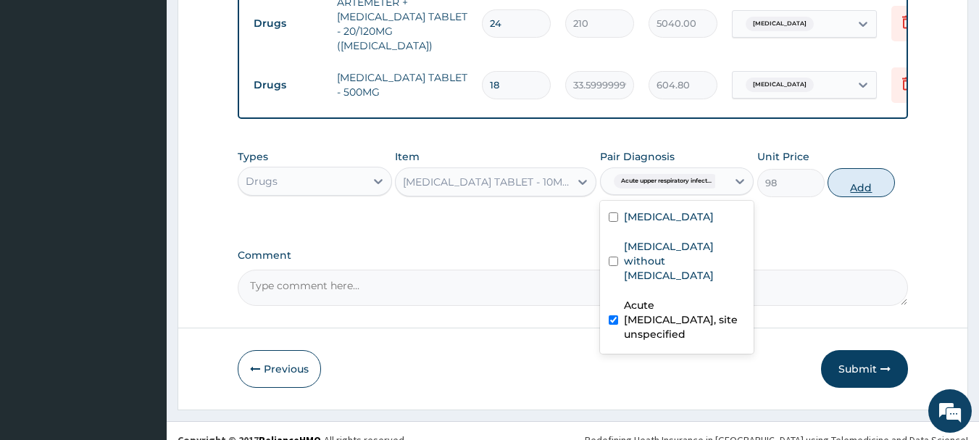
click at [884, 178] on button "Add" at bounding box center [860, 182] width 67 height 29
type input "0"
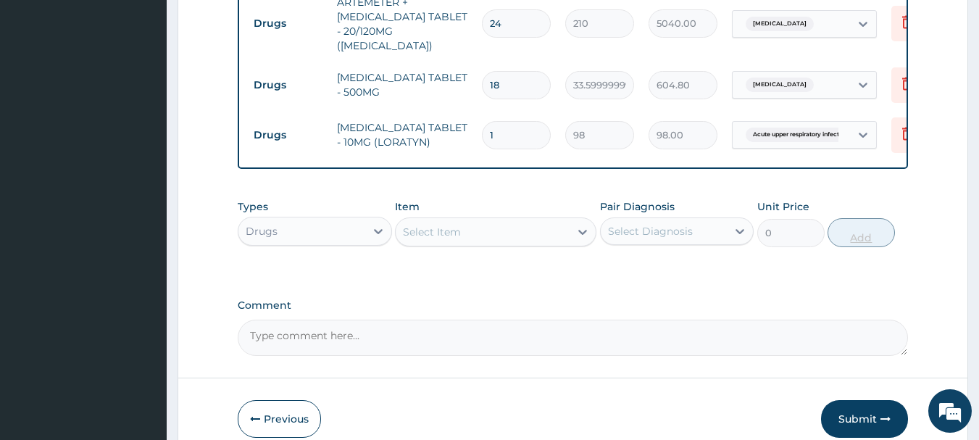
type input "0.00"
type input "5"
type input "490.00"
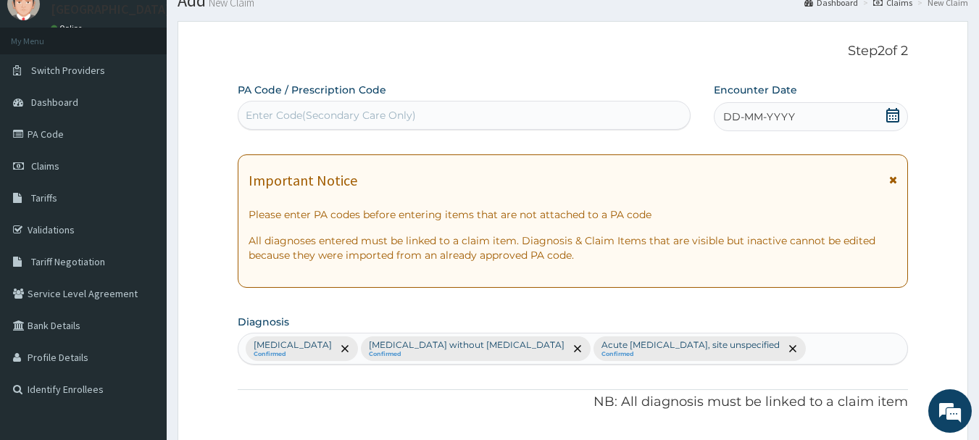
scroll to position [0, 0]
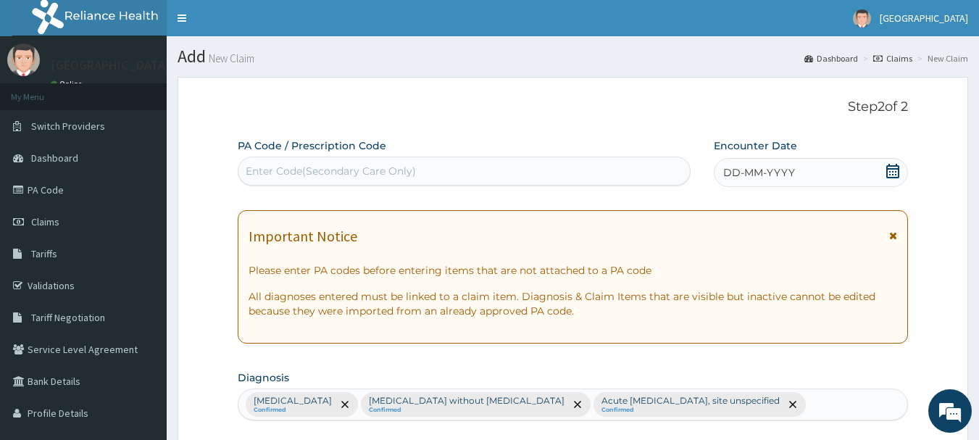
type input "5"
click at [905, 172] on div "DD-MM-YYYY" at bounding box center [810, 172] width 194 height 29
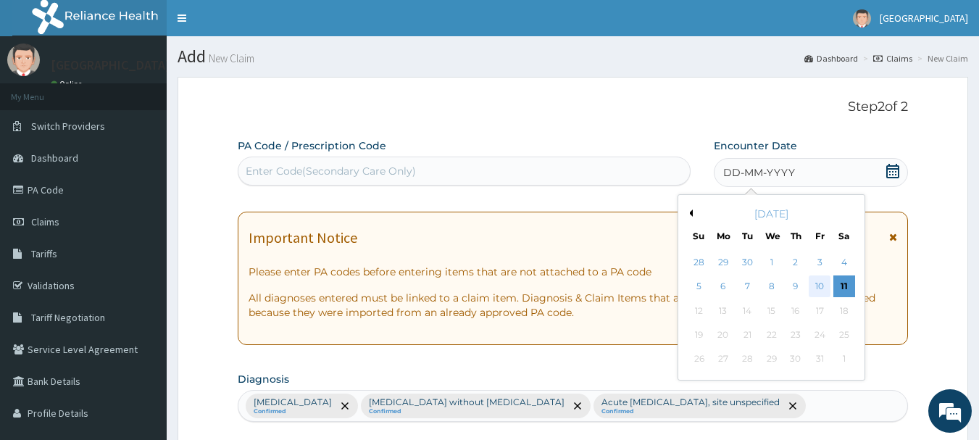
click at [824, 290] on div "10" at bounding box center [819, 287] width 22 height 22
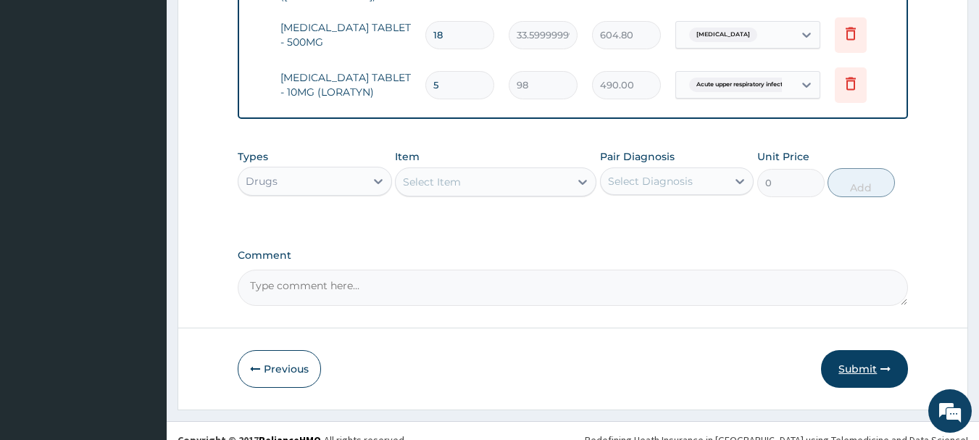
click at [863, 356] on button "Submit" at bounding box center [864, 369] width 87 height 38
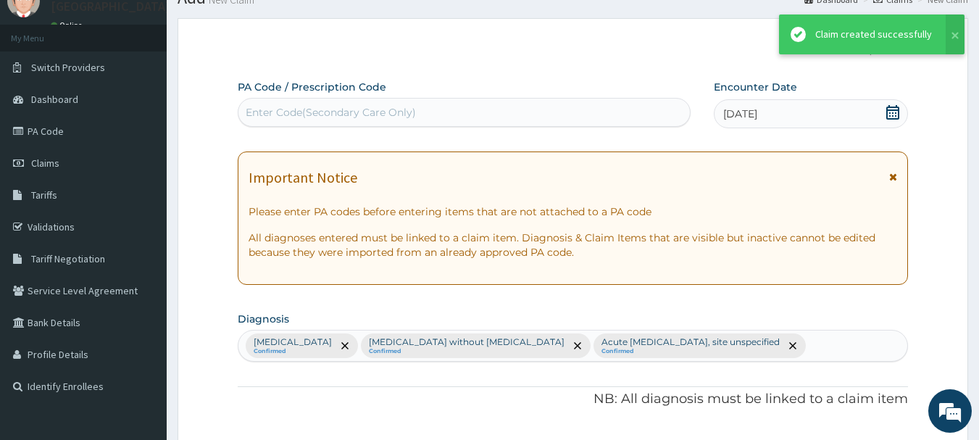
scroll to position [843, 0]
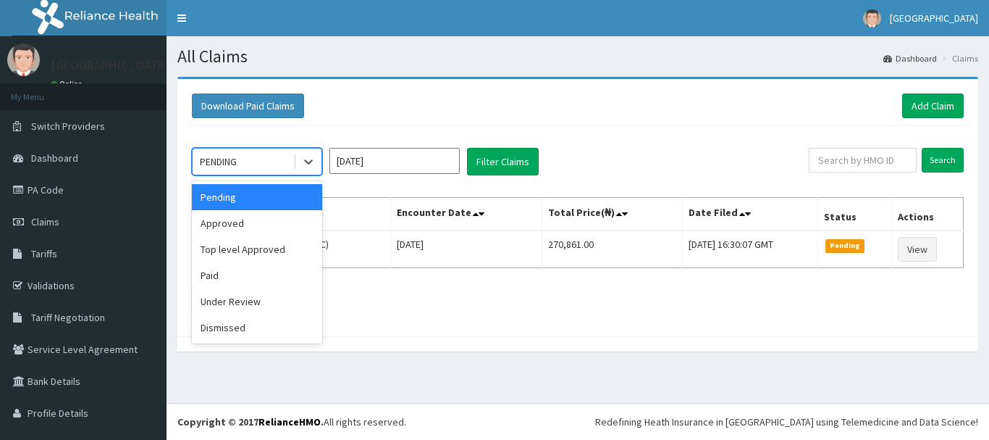
click at [275, 225] on div "Approved" at bounding box center [257, 223] width 130 height 26
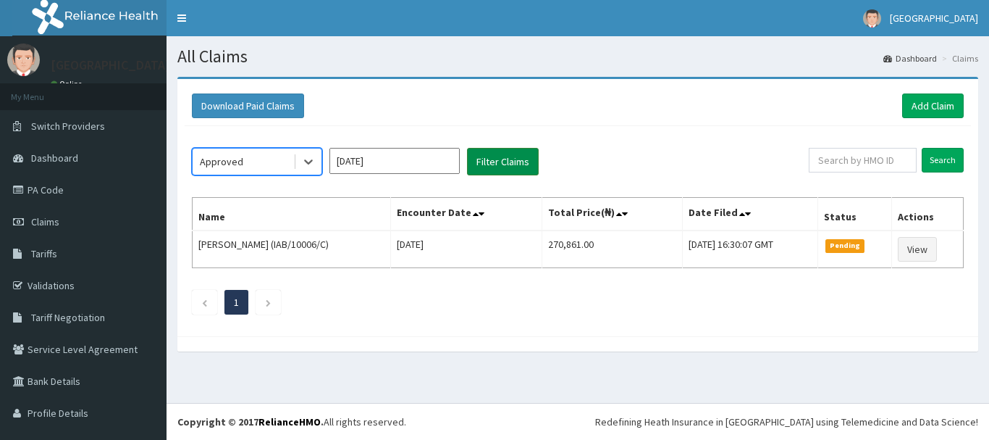
click at [511, 156] on button "Filter Claims" at bounding box center [503, 162] width 72 height 28
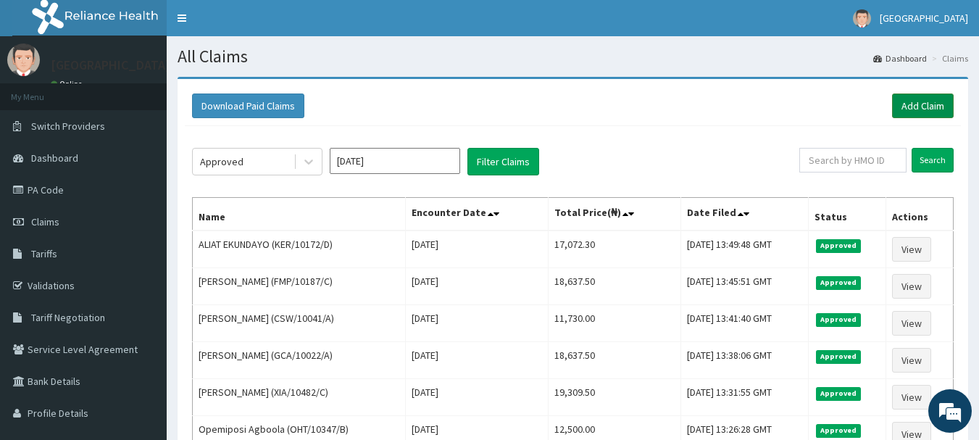
click at [926, 106] on link "Add Claim" at bounding box center [923, 105] width 62 height 25
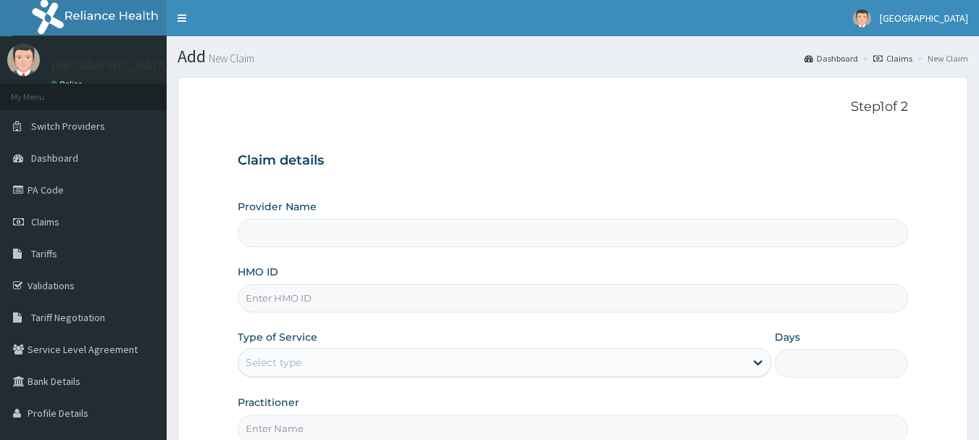
type input "[GEOGRAPHIC_DATA], [GEOGRAPHIC_DATA]"
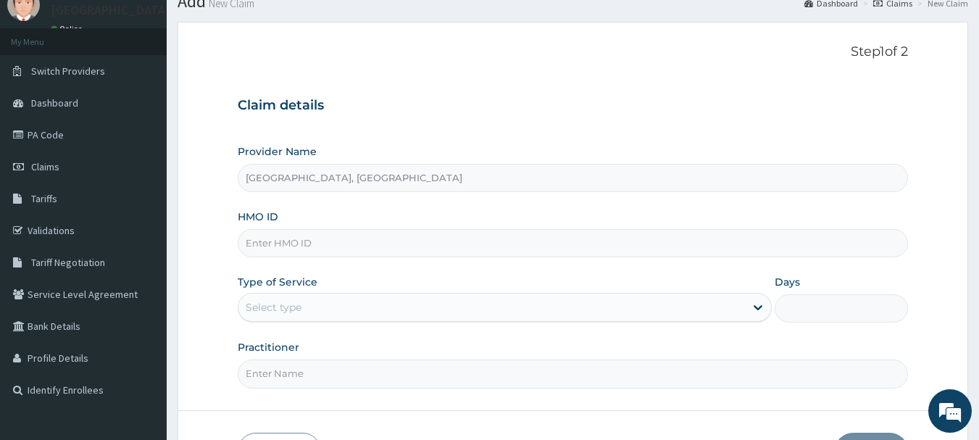
scroll to position [156, 0]
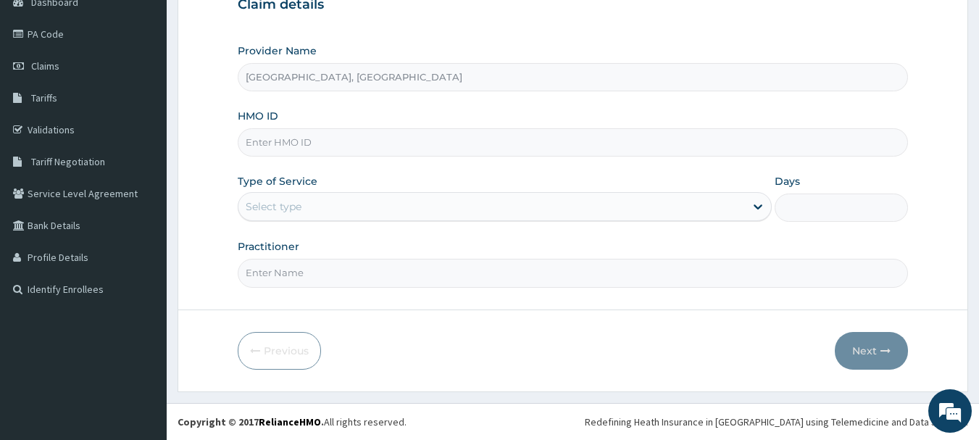
click at [341, 146] on input "HMO ID" at bounding box center [573, 142] width 671 height 28
paste input "WPL/10007/C"
type input "WPL/10007/C"
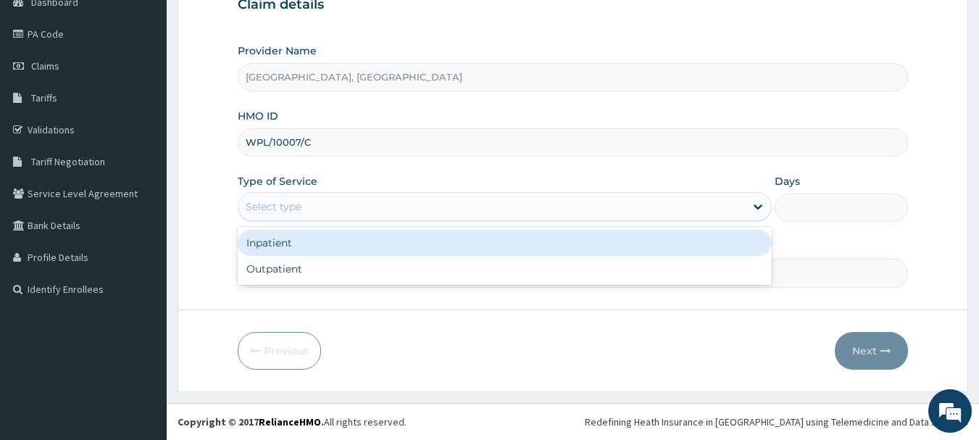
click at [315, 261] on div "Outpatient" at bounding box center [505, 269] width 534 height 26
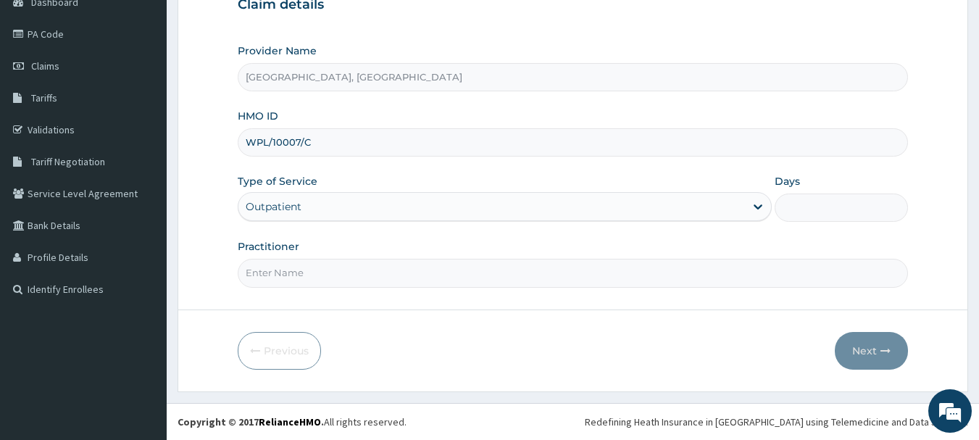
type input "1"
click at [306, 277] on input "Practitioner" at bounding box center [573, 273] width 671 height 28
type input "Dr Calista"
click at [882, 354] on icon "button" at bounding box center [885, 351] width 10 height 10
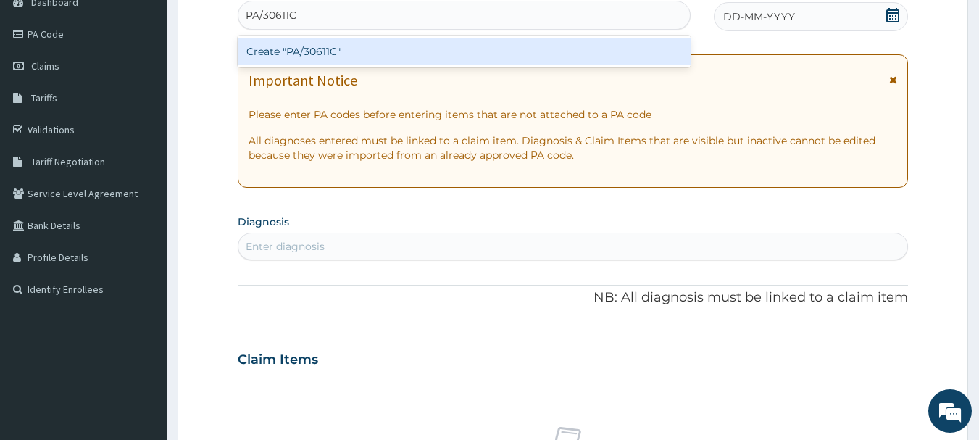
type input "PA/30611C"
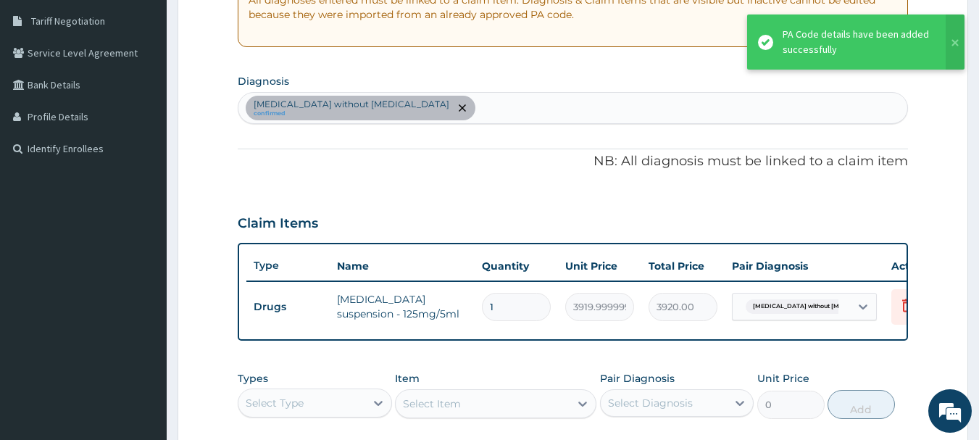
scroll to position [298, 0]
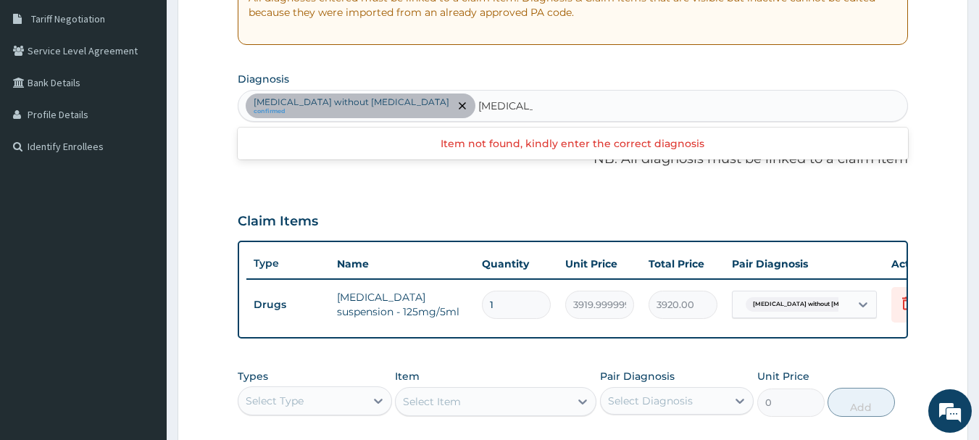
type input "[MEDICAL_DATA]"
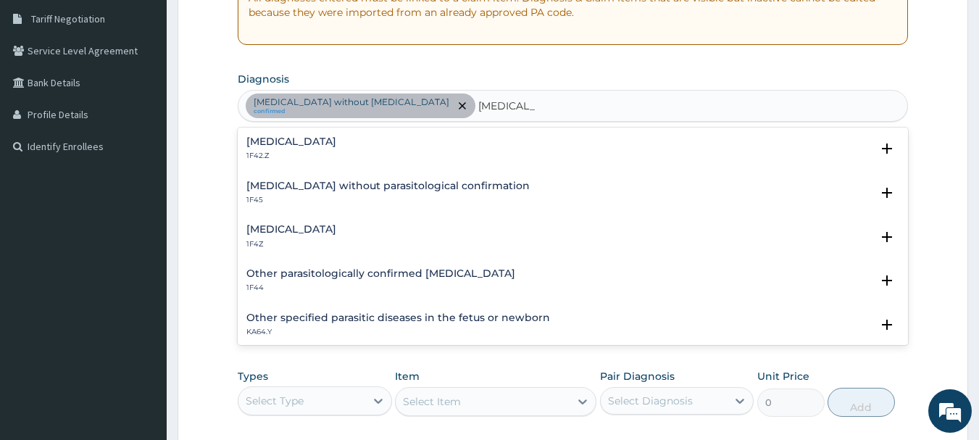
click at [408, 227] on div "[MEDICAL_DATA] 1F4Z" at bounding box center [572, 236] width 653 height 25
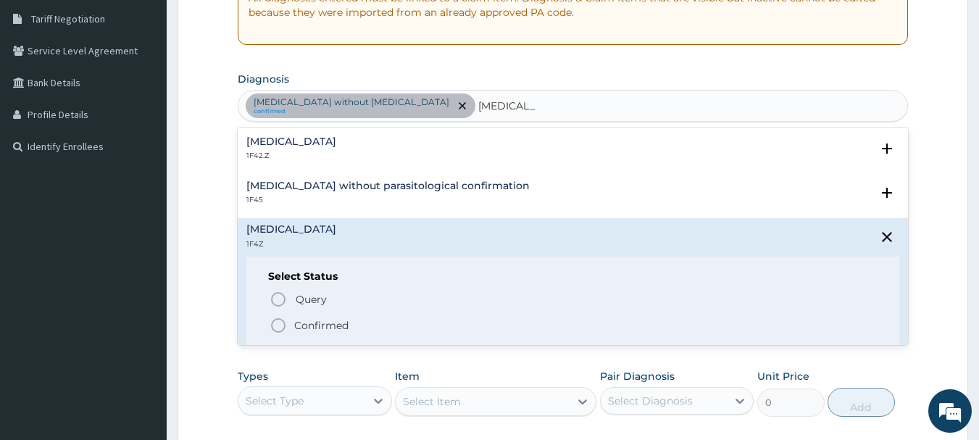
click at [398, 327] on span "Confirmed" at bounding box center [573, 325] width 608 height 17
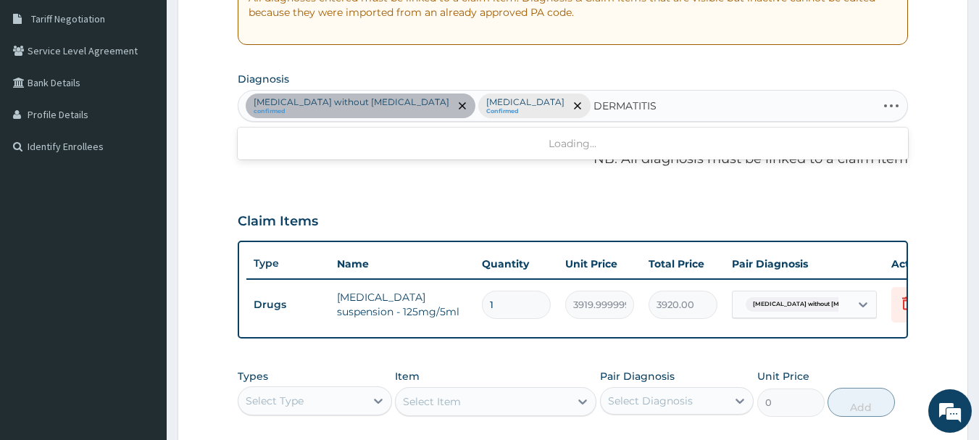
type input "DERMATITIS"
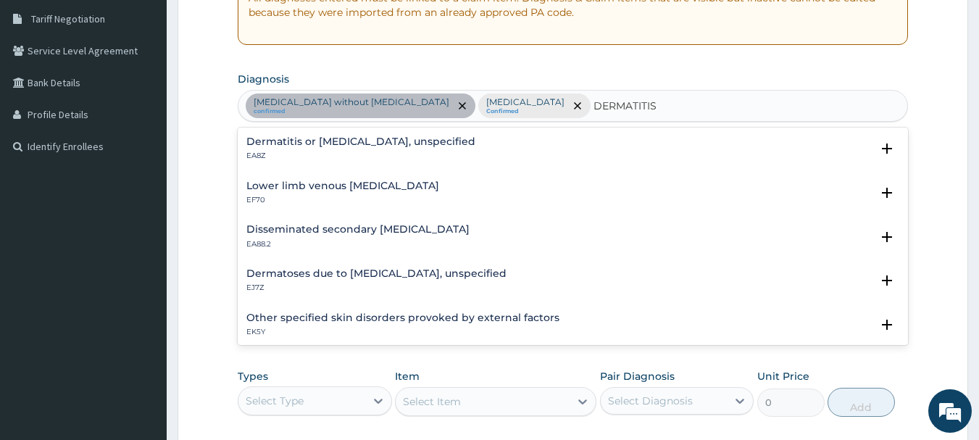
click at [469, 292] on p "EJ7Z" at bounding box center [376, 287] width 260 height 10
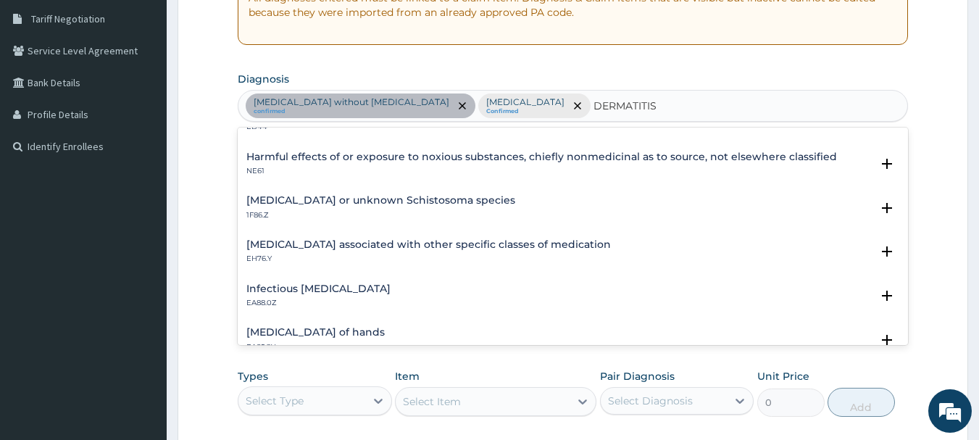
scroll to position [1127, 0]
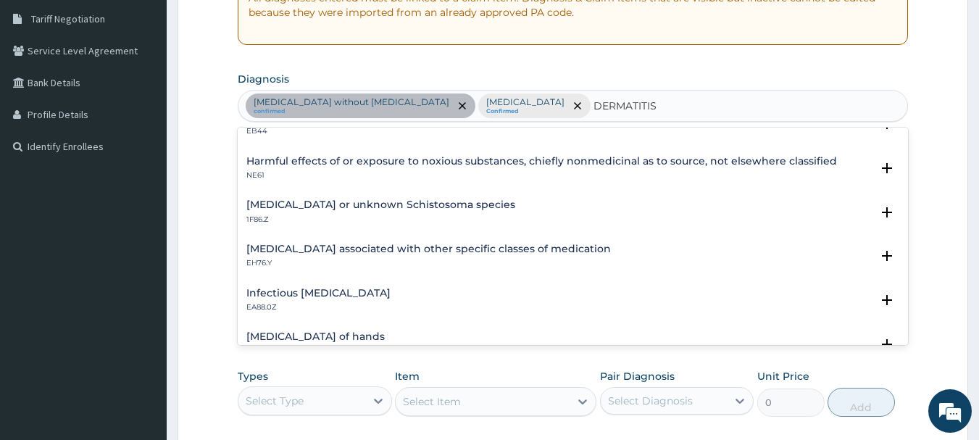
click at [426, 297] on div "Infectious dermatitis, unspecified EA88.0Z" at bounding box center [572, 300] width 653 height 25
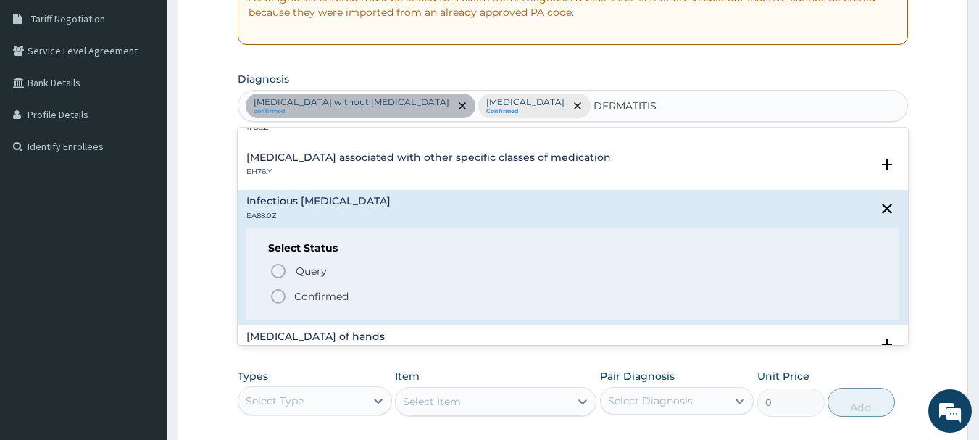
click at [401, 296] on span "Confirmed" at bounding box center [573, 296] width 608 height 17
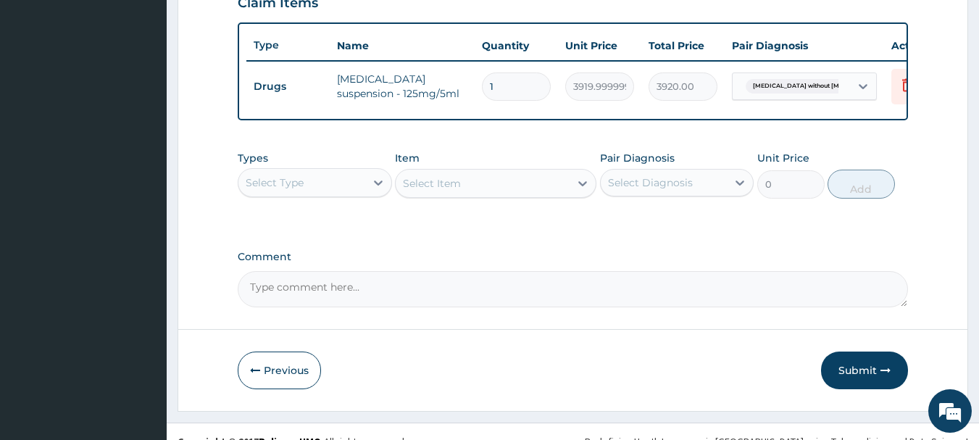
scroll to position [547, 0]
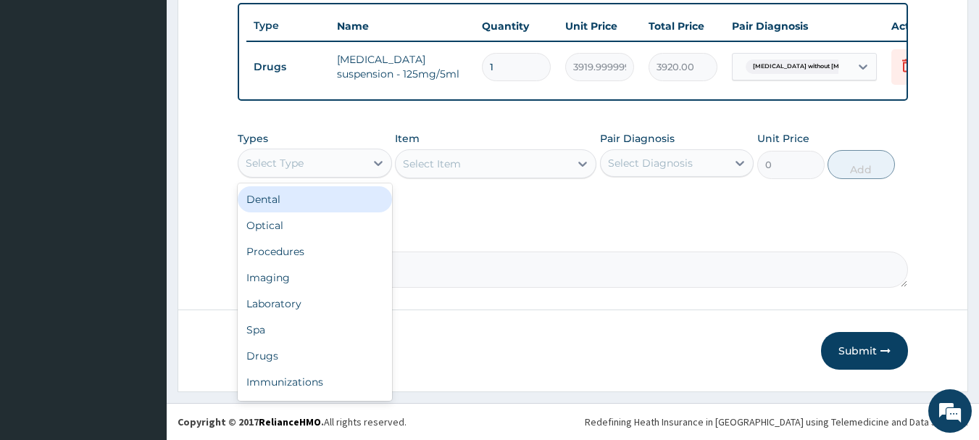
click at [338, 248] on div "Procedures" at bounding box center [315, 251] width 154 height 26
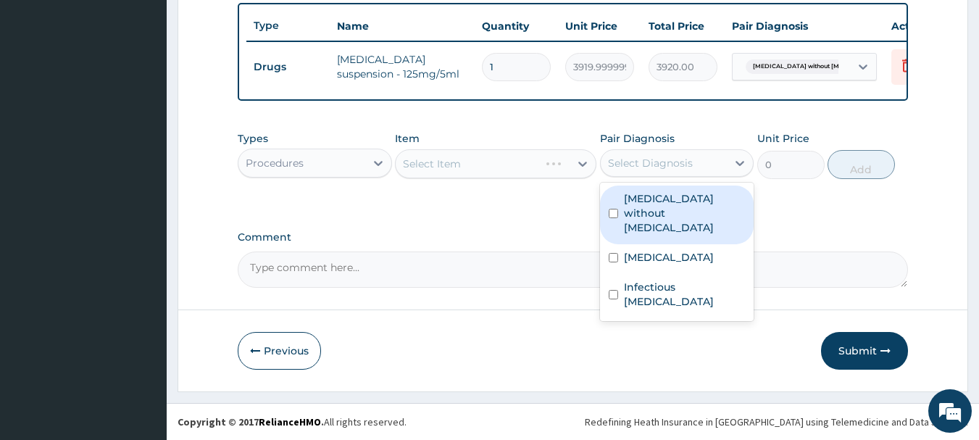
click at [685, 222] on div "[MEDICAL_DATA] without [MEDICAL_DATA]" at bounding box center [677, 214] width 154 height 59
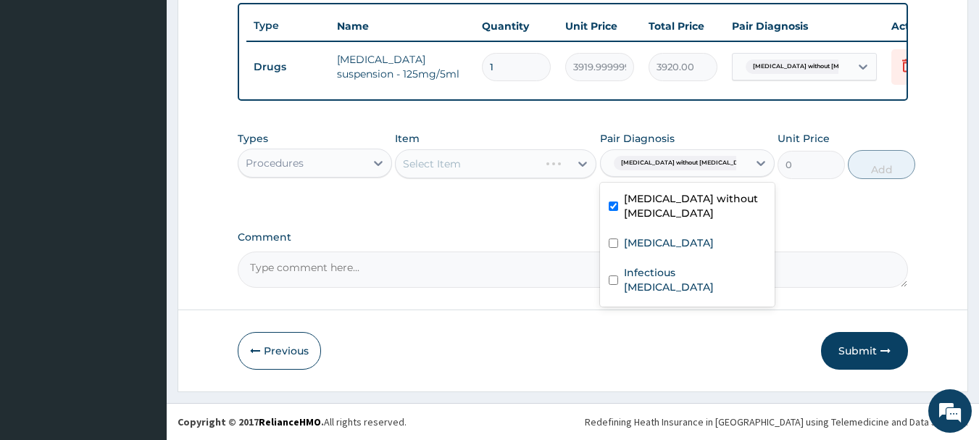
checkbox input "true"
click at [678, 255] on div "Malaria, unspecified" at bounding box center [687, 245] width 175 height 30
checkbox input "true"
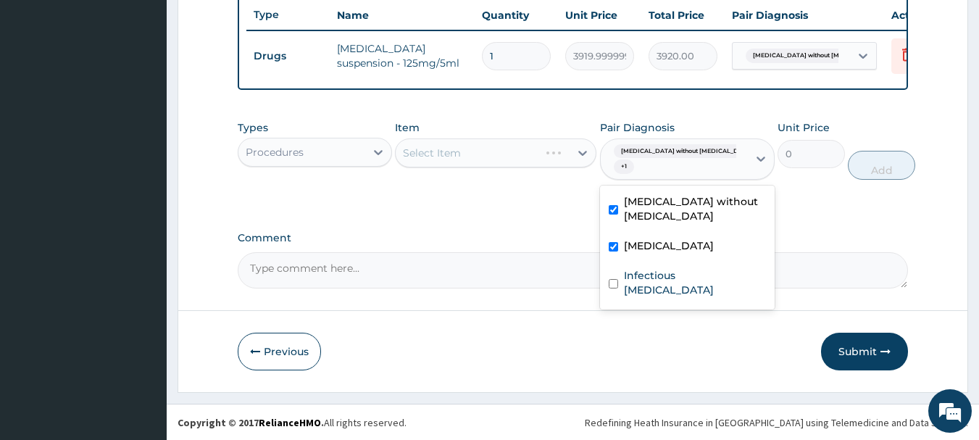
click at [670, 290] on label "Infectious dermatitis, unspecified" at bounding box center [695, 282] width 142 height 29
checkbox input "true"
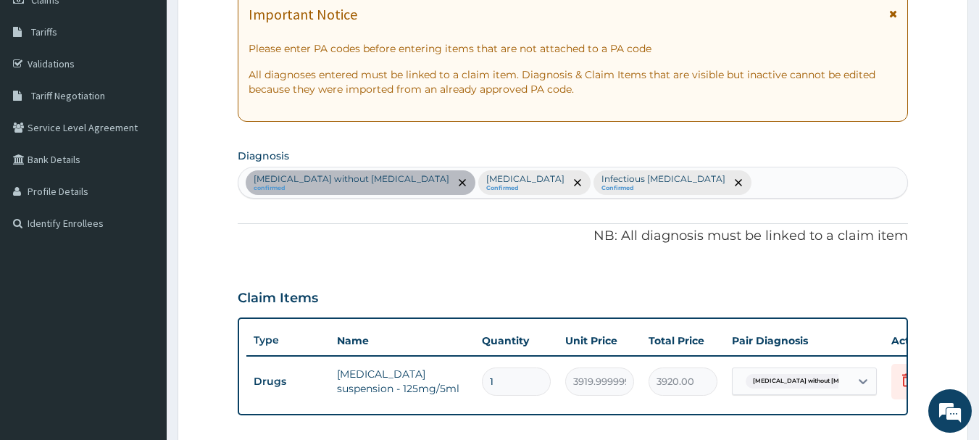
scroll to position [217, 0]
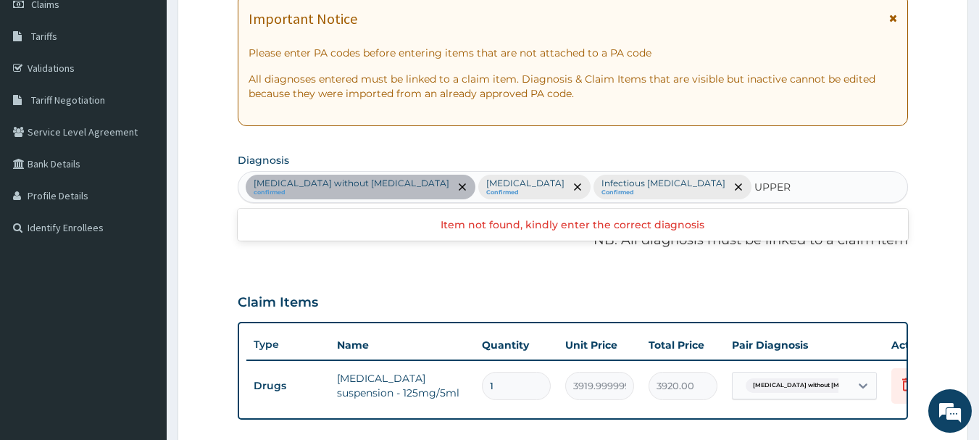
type input "UPPER"
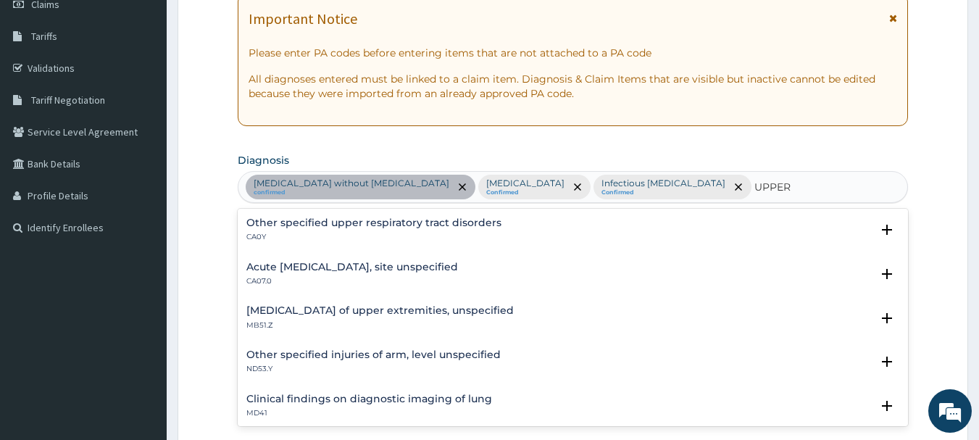
click at [395, 264] on h4 "Acute upper respiratory infection, site unspecified" at bounding box center [352, 266] width 212 height 11
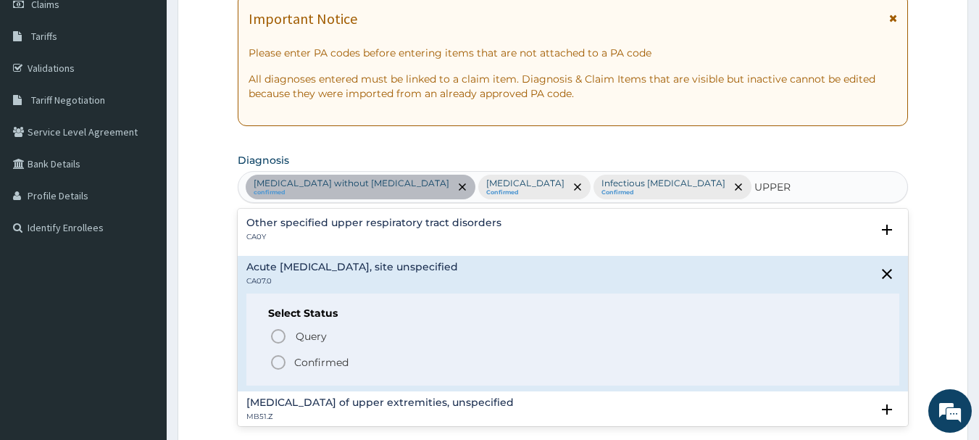
click at [384, 362] on span "Confirmed" at bounding box center [573, 361] width 608 height 17
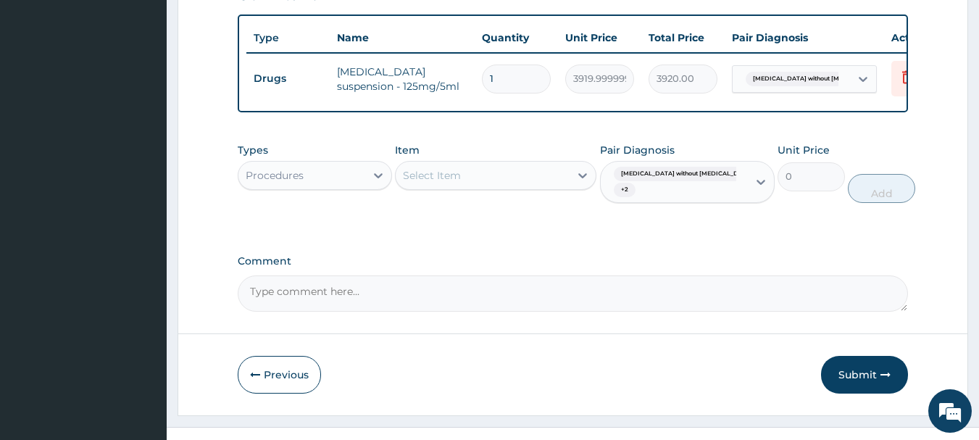
scroll to position [586, 0]
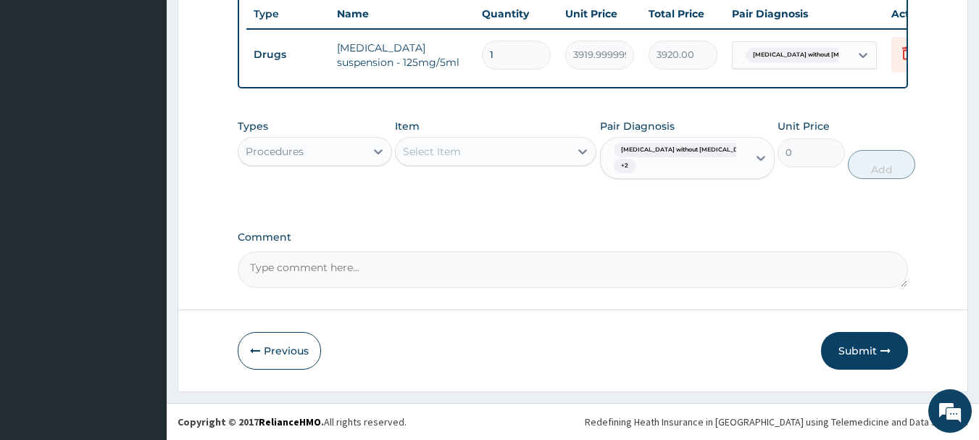
click at [739, 162] on input "text" at bounding box center [739, 158] width 1 height 14
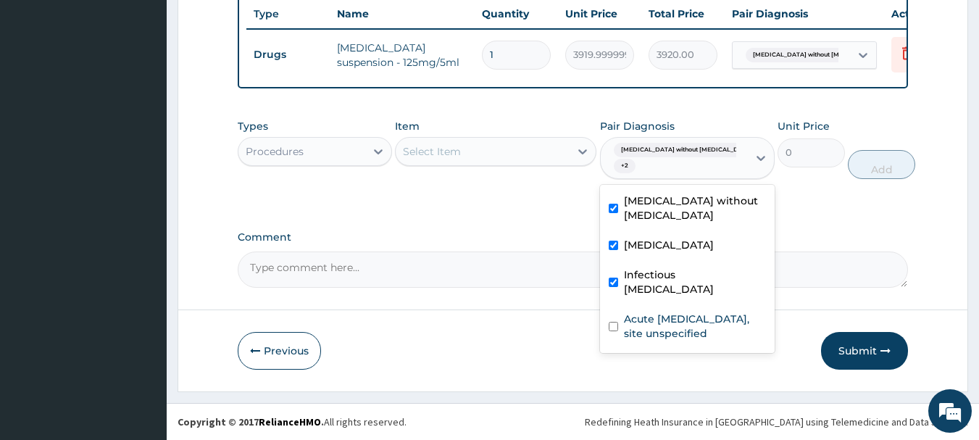
click at [693, 340] on label "Acute upper respiratory infection, site unspecified" at bounding box center [695, 325] width 142 height 29
checkbox input "true"
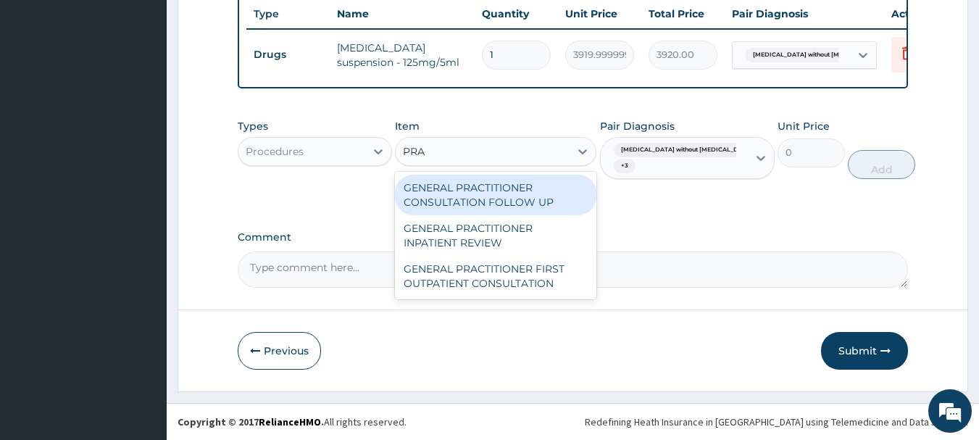
type input "PRAC"
click at [534, 276] on div "GENERAL PRACTITIONER FIRST OUTPATIENT CONSULTATION" at bounding box center [495, 276] width 201 height 41
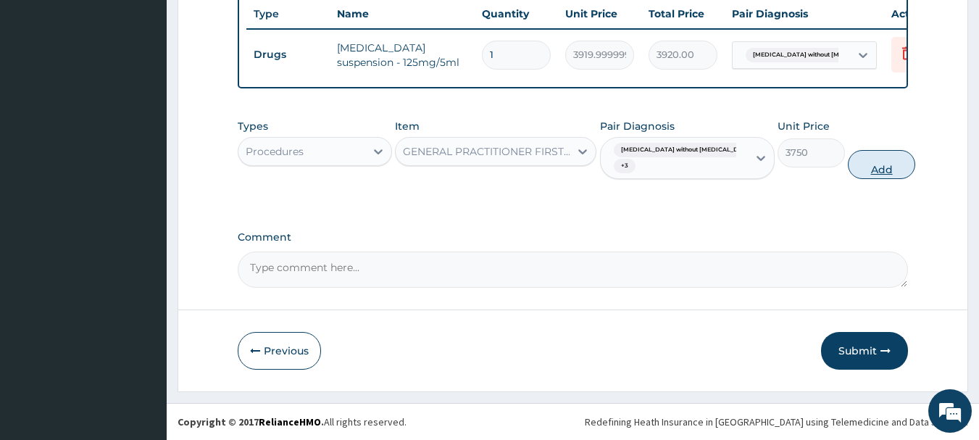
click at [877, 164] on button "Add" at bounding box center [880, 164] width 67 height 29
type input "0"
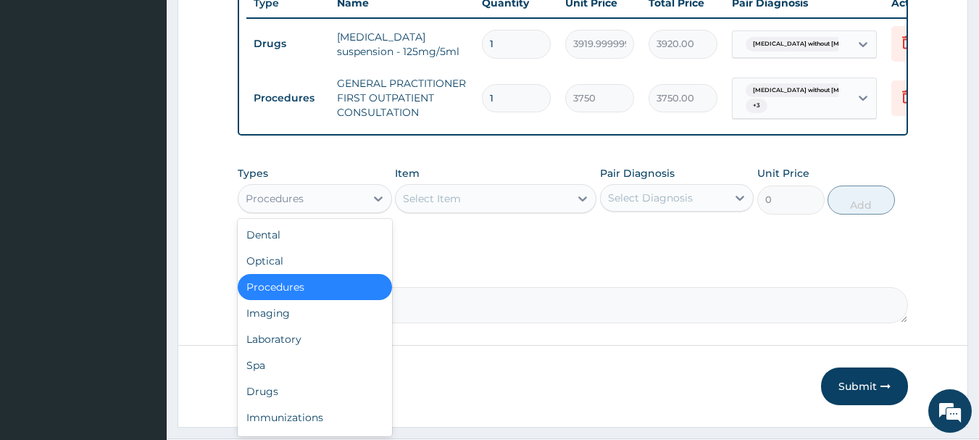
click at [338, 352] on div "Laboratory" at bounding box center [315, 339] width 154 height 26
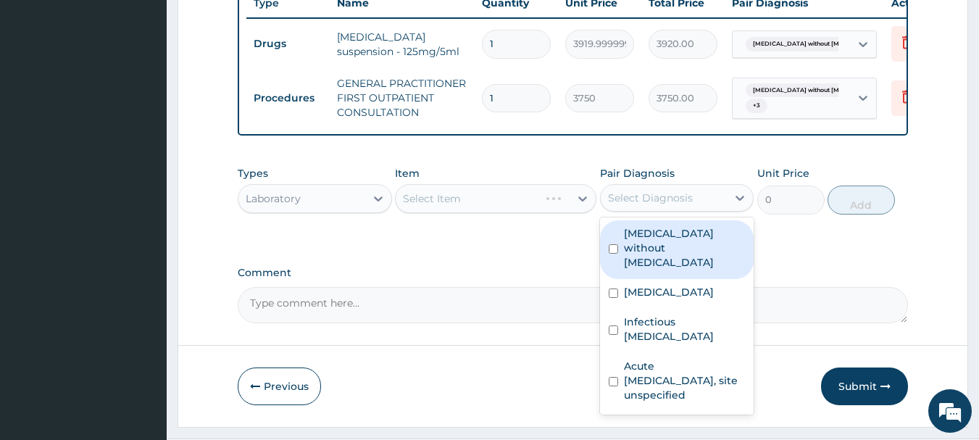
click at [707, 304] on div "[MEDICAL_DATA]" at bounding box center [677, 294] width 154 height 30
checkbox input "true"
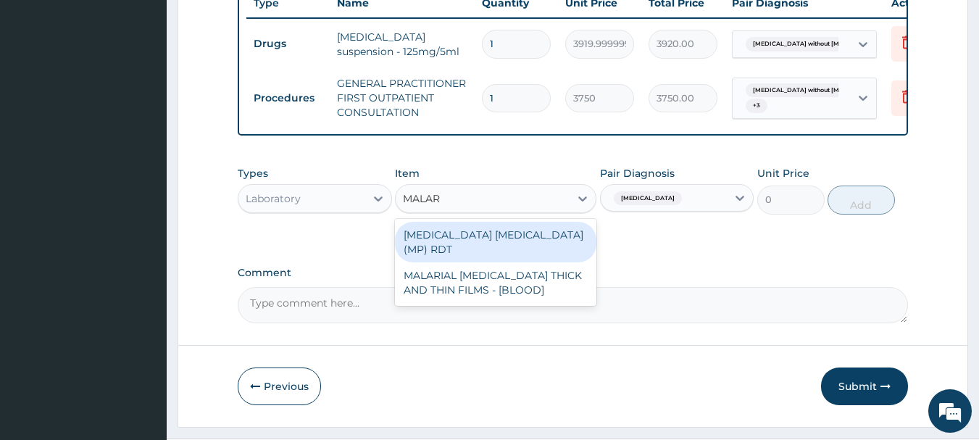
type input "MALARI"
click at [548, 280] on div "MALARIAL PARASITE THICK AND THIN FILMS - [BLOOD]" at bounding box center [495, 282] width 201 height 41
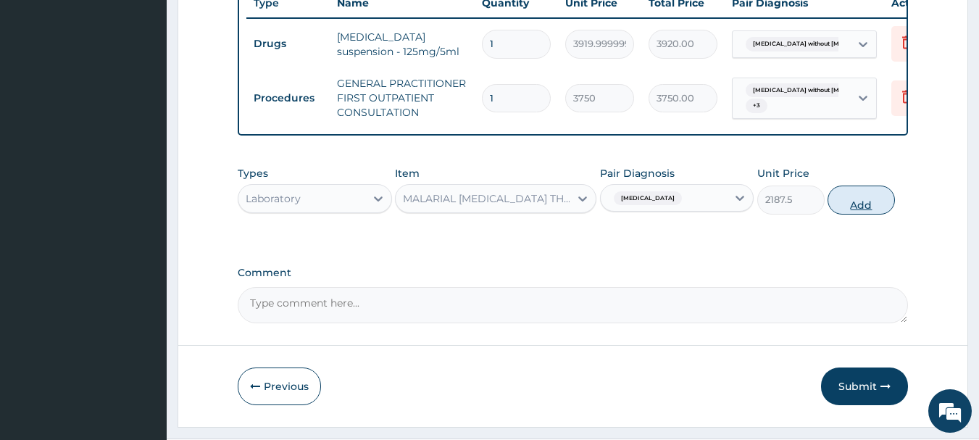
click at [881, 214] on button "Add" at bounding box center [860, 199] width 67 height 29
type input "0"
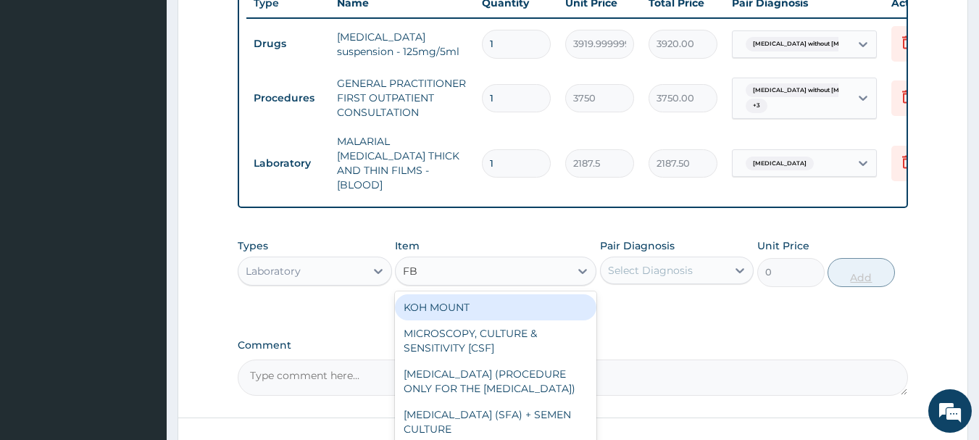
type input "FBC"
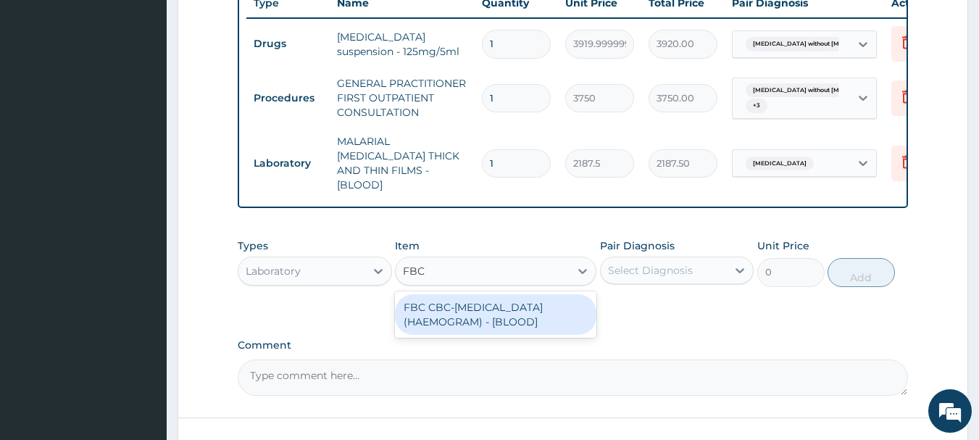
click at [544, 309] on div "FBC CBC-COMPLETE BLOOD COUNT (HAEMOGRAM) - [BLOOD]" at bounding box center [495, 314] width 201 height 41
type input "5000"
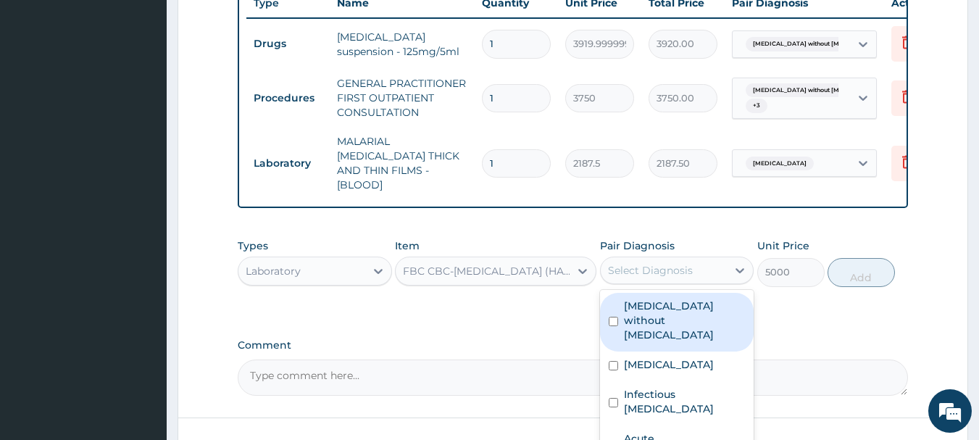
click at [709, 320] on label "Sepsis without septic shock" at bounding box center [685, 319] width 122 height 43
checkbox input "true"
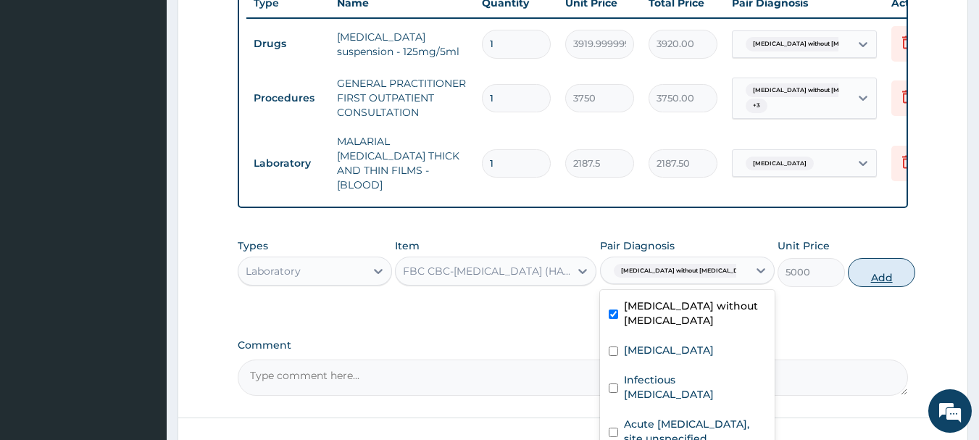
click at [871, 278] on button "Add" at bounding box center [880, 272] width 67 height 29
type input "0"
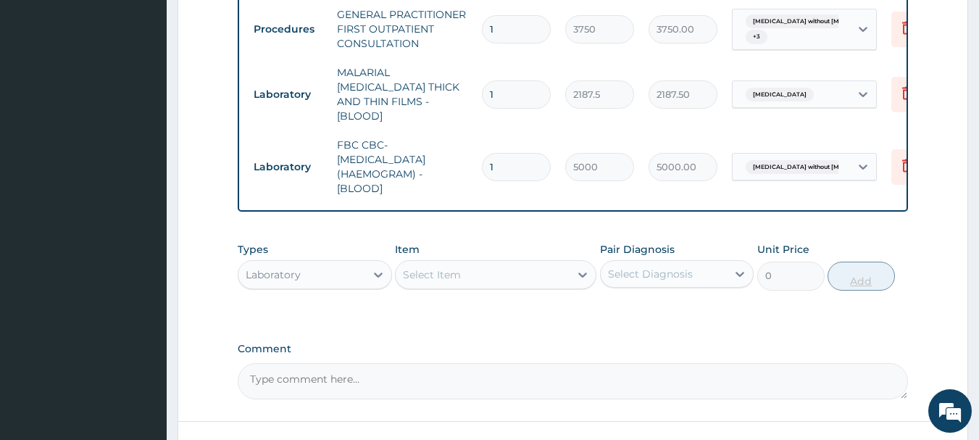
scroll to position [732, 0]
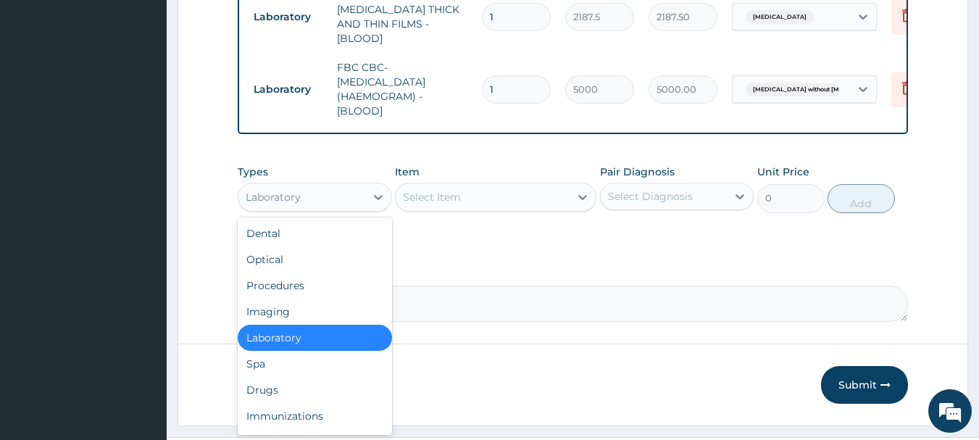
click at [322, 387] on div "Drugs" at bounding box center [315, 390] width 154 height 26
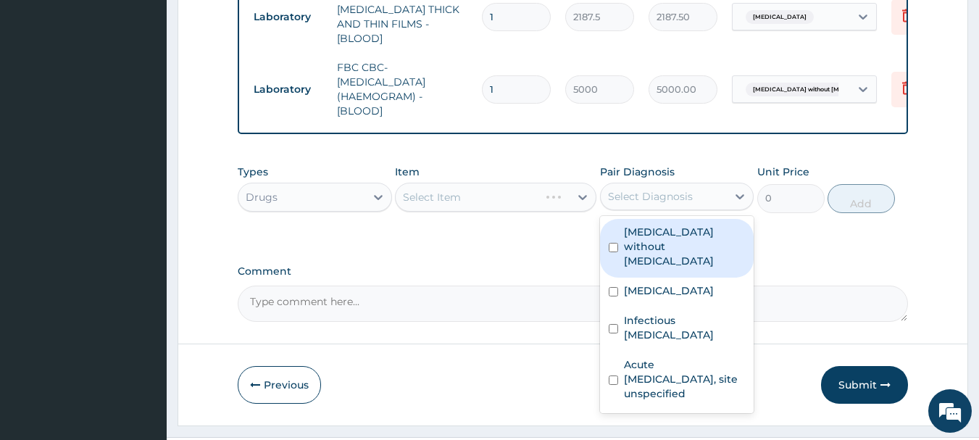
click at [703, 283] on label "Malaria, unspecified" at bounding box center [669, 290] width 90 height 14
checkbox input "true"
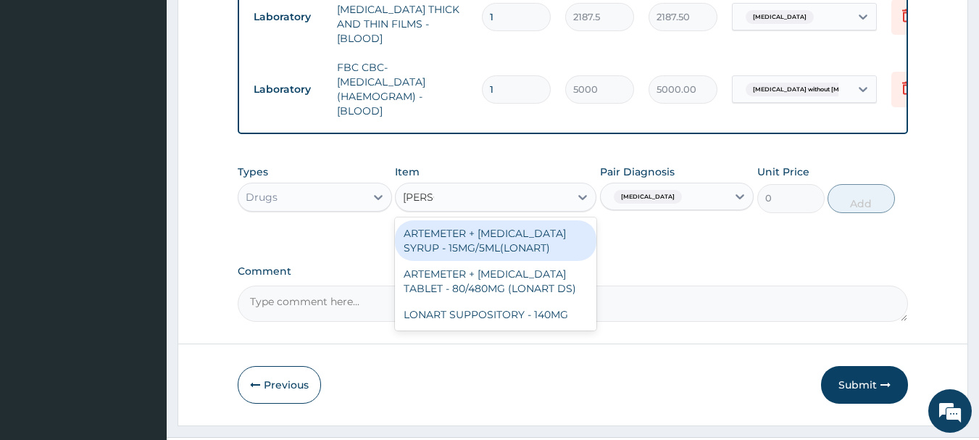
type input "LONAR"
click at [565, 246] on div "ARTEMETER + LUMEFANTRINE SYRUP - 15MG/5ML(LONART)" at bounding box center [495, 240] width 201 height 41
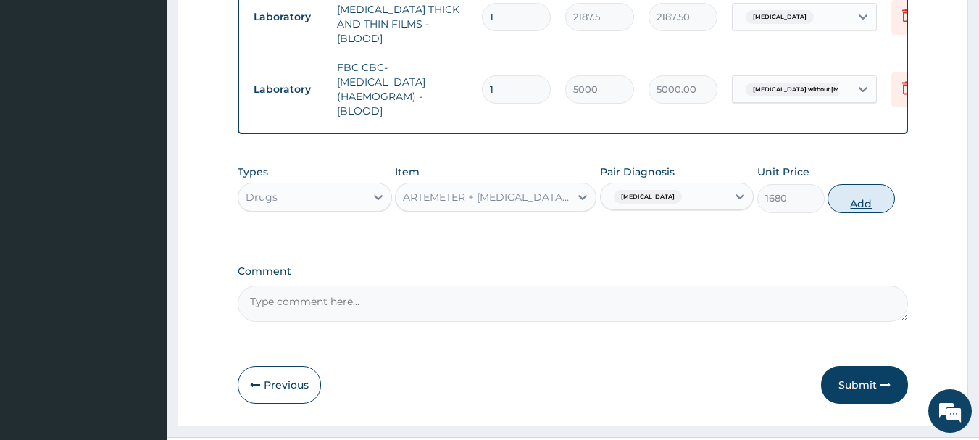
click at [868, 193] on button "Add" at bounding box center [860, 198] width 67 height 29
type input "0"
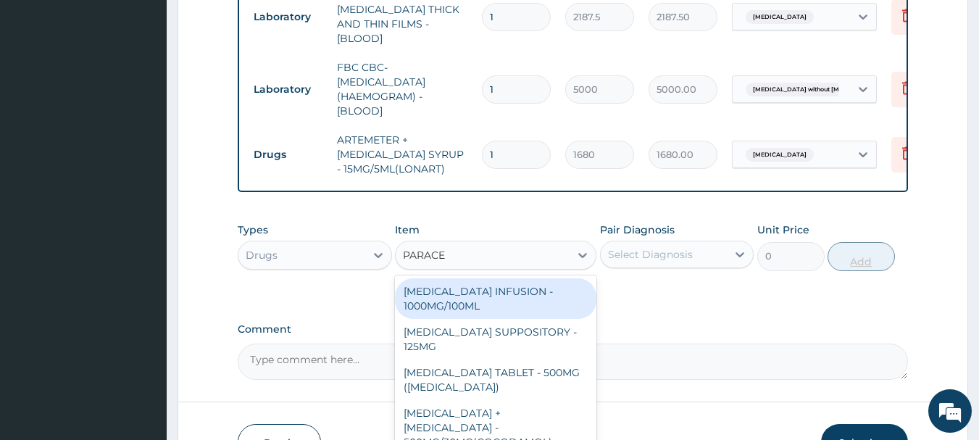
type input "PARACET"
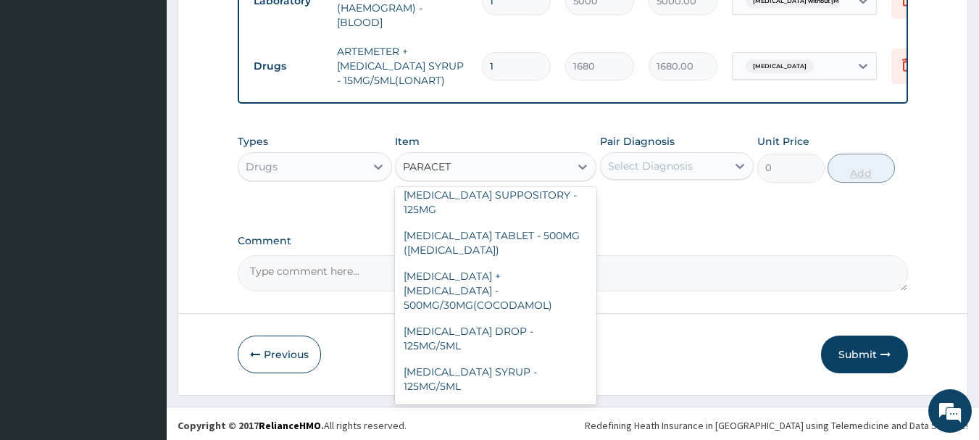
scroll to position [154, 0]
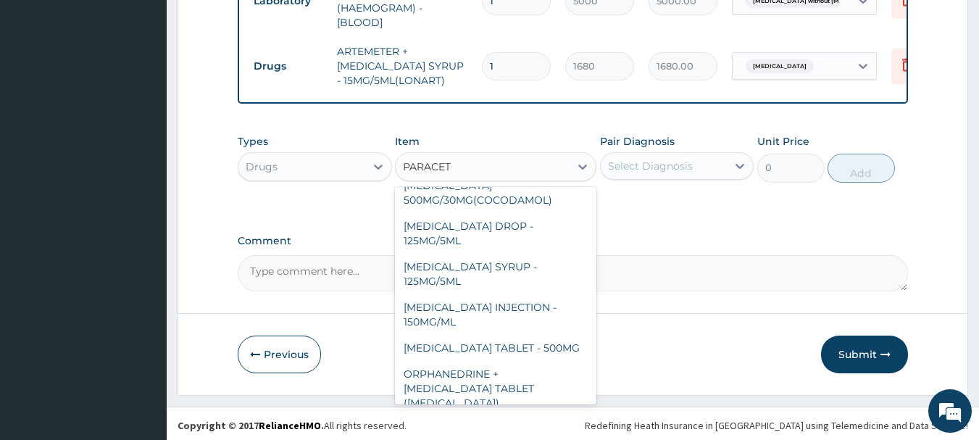
click at [529, 257] on div "[MEDICAL_DATA] SYRUP - 125MG/5ML" at bounding box center [495, 274] width 201 height 41
type input "840"
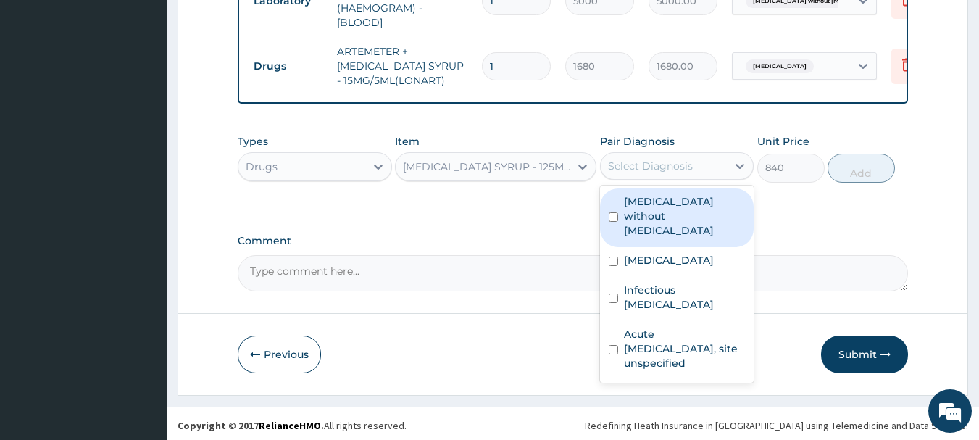
click at [704, 256] on div "[MEDICAL_DATA]" at bounding box center [677, 262] width 154 height 30
checkbox input "true"
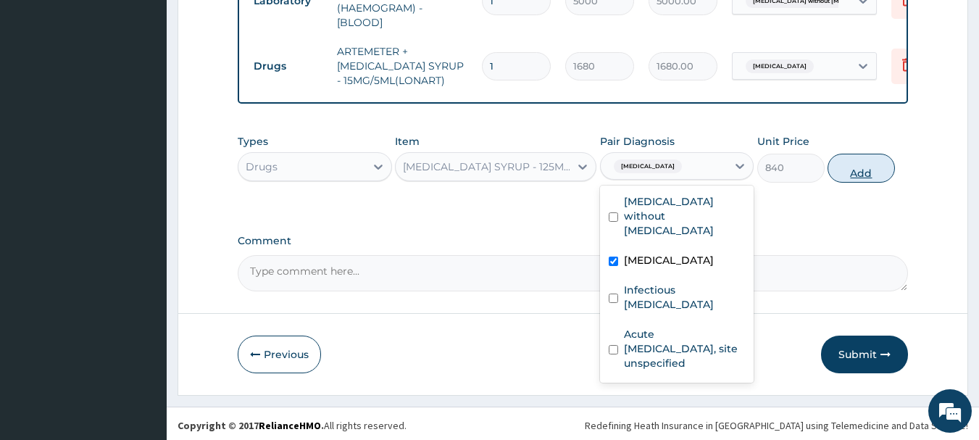
click at [862, 176] on button "Add" at bounding box center [860, 168] width 67 height 29
type input "0"
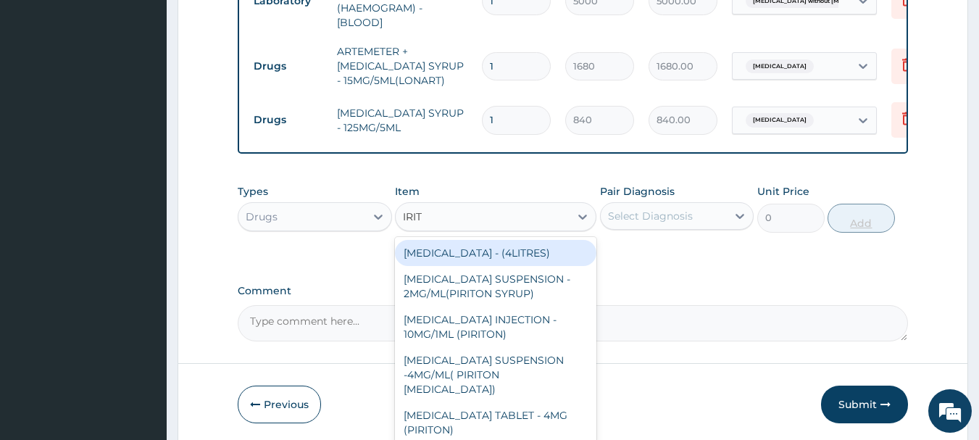
type input "IRITO"
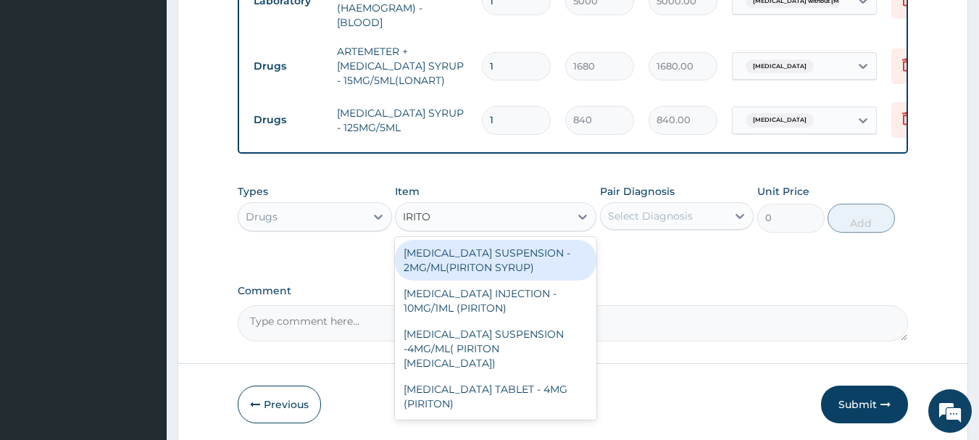
click at [565, 270] on div "[MEDICAL_DATA] SUSPENSION - 2MG/ML(PIRITON SYRUP)" at bounding box center [495, 260] width 201 height 41
type input "840"
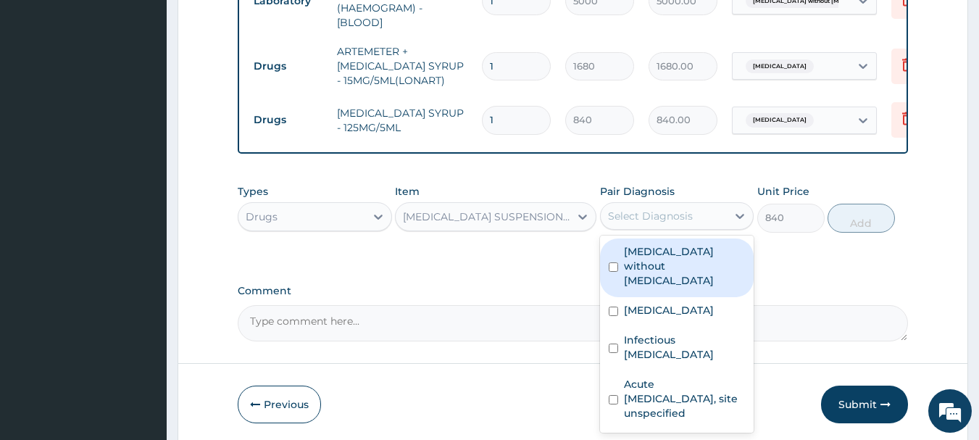
click at [698, 388] on label "Acute upper respiratory infection, site unspecified" at bounding box center [685, 398] width 122 height 43
checkbox input "true"
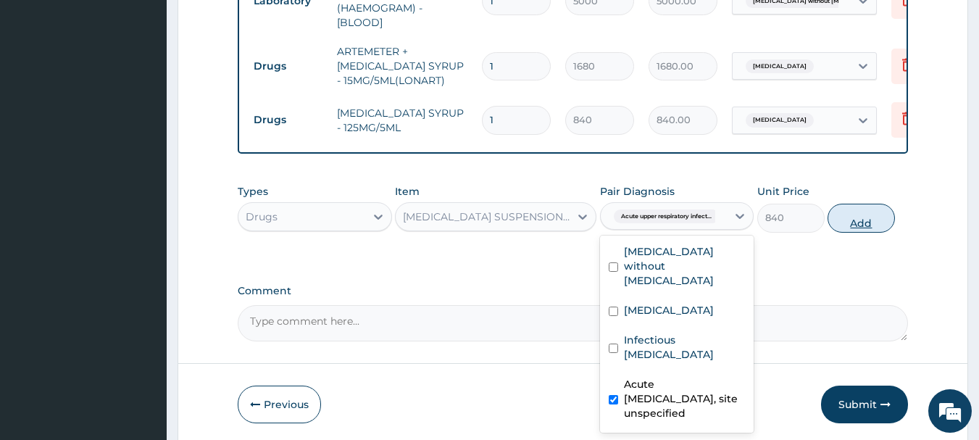
click at [882, 222] on button "Add" at bounding box center [860, 218] width 67 height 29
type input "0"
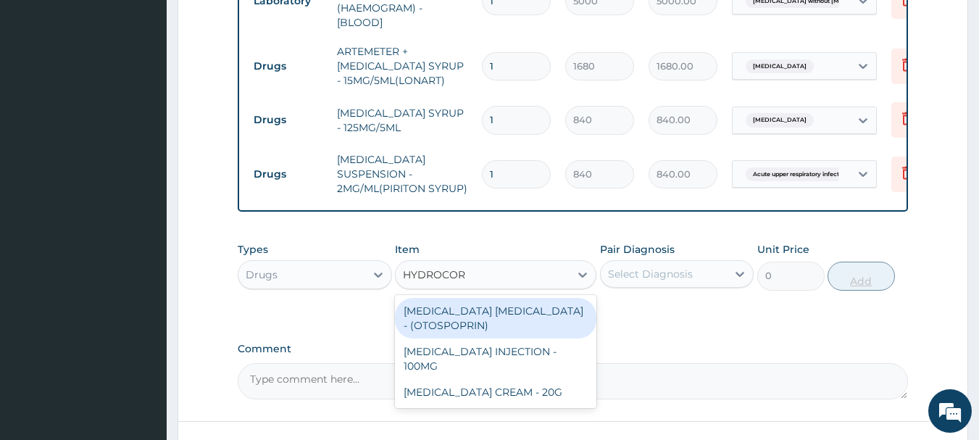
type input "HYDROCORT"
click at [569, 394] on div "[MEDICAL_DATA] CREAM - 20G" at bounding box center [495, 392] width 201 height 26
type input "1680"
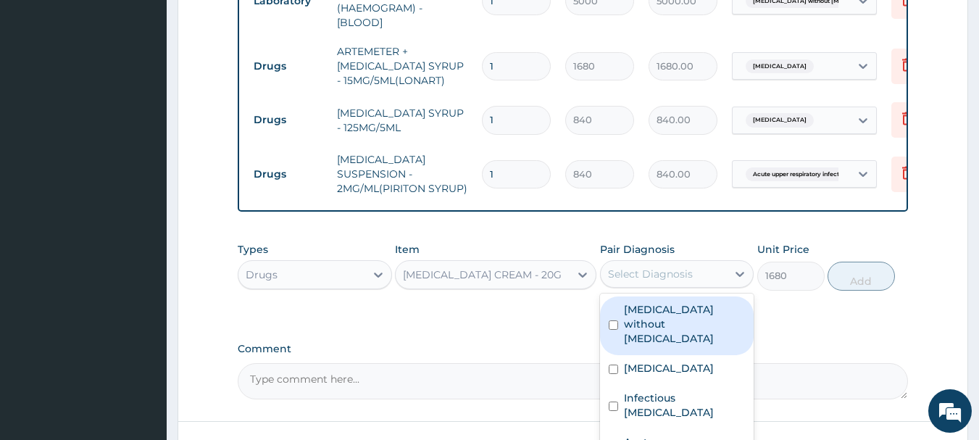
click at [706, 390] on label "Infectious dermatitis, unspecified" at bounding box center [685, 404] width 122 height 29
checkbox input "true"
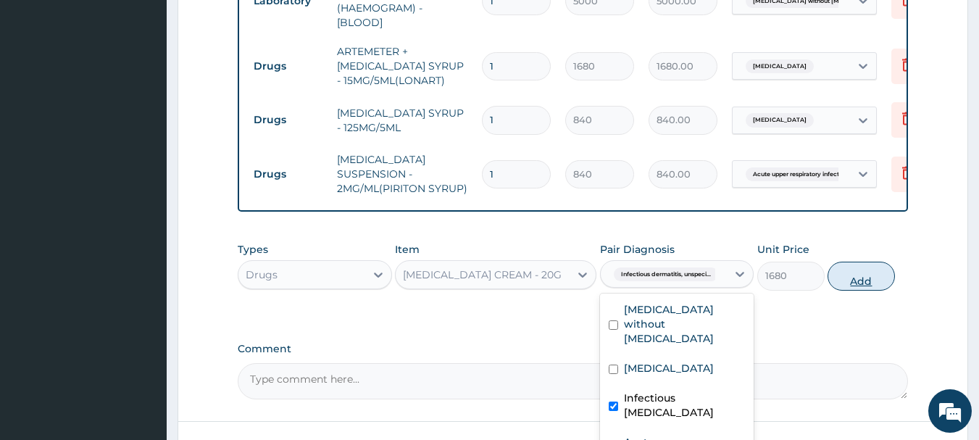
click at [871, 275] on button "Add" at bounding box center [860, 275] width 67 height 29
type input "0"
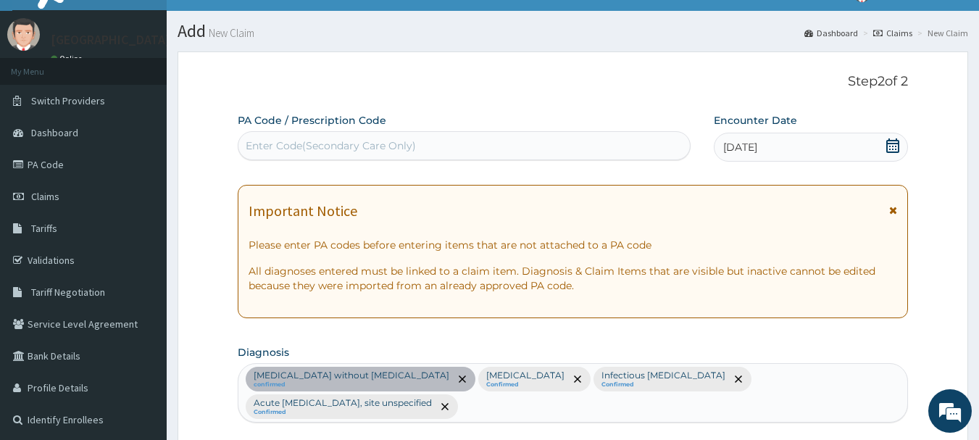
scroll to position [0, 0]
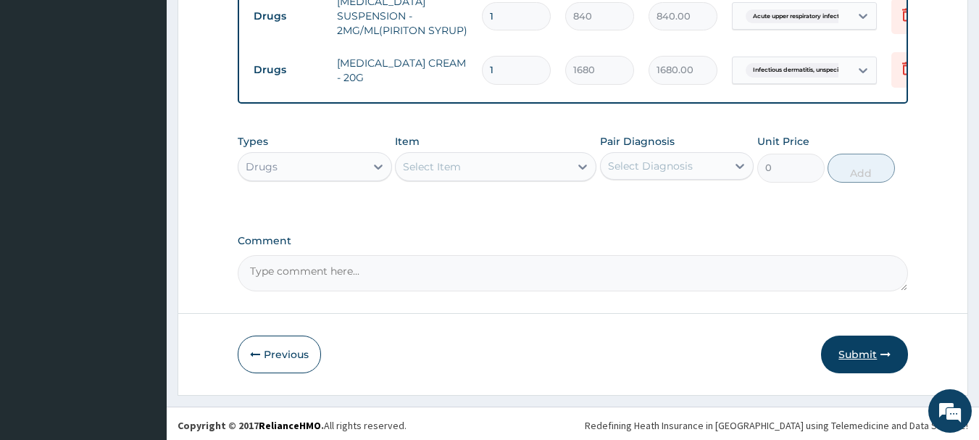
click at [880, 359] on button "Submit" at bounding box center [864, 354] width 87 height 38
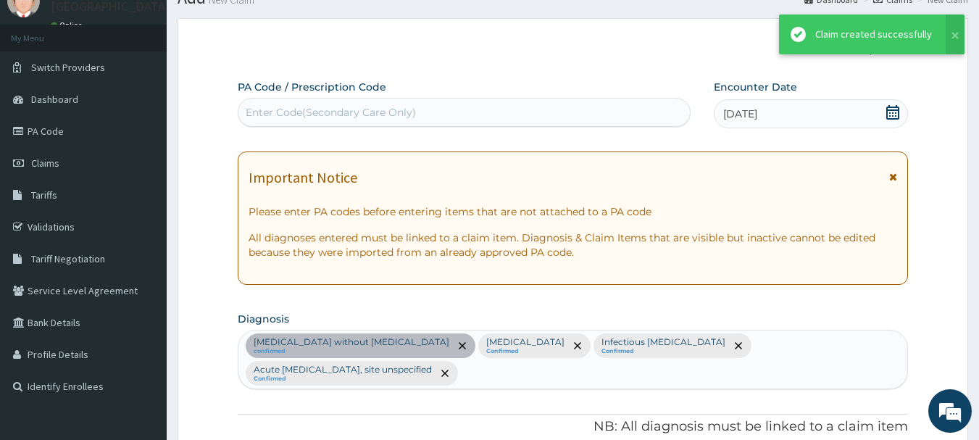
scroll to position [979, 0]
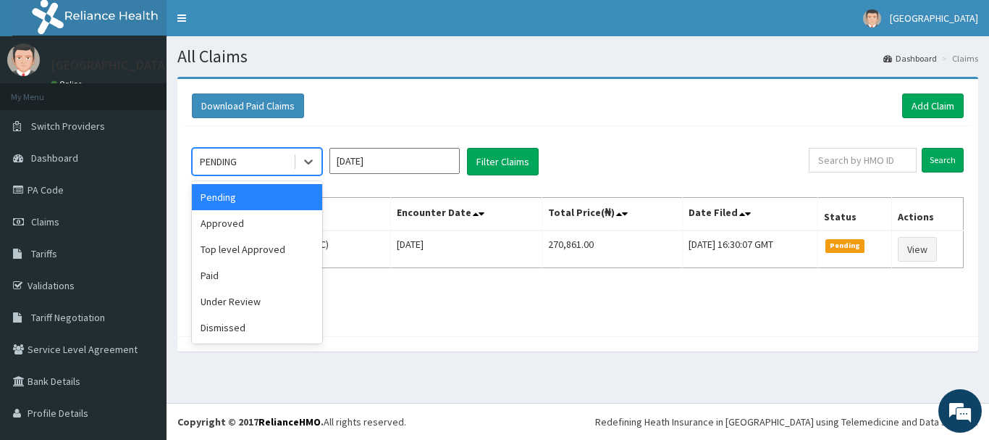
click at [293, 227] on div "Approved" at bounding box center [257, 223] width 130 height 26
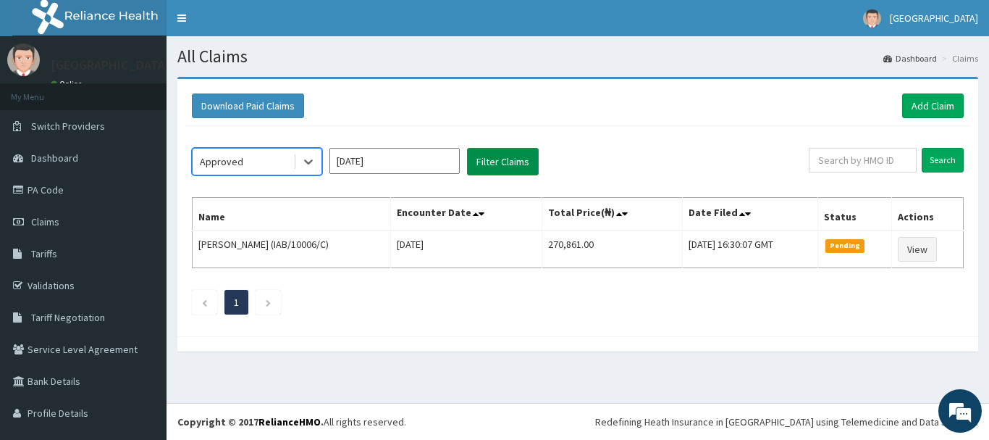
click at [514, 152] on button "Filter Claims" at bounding box center [503, 162] width 72 height 28
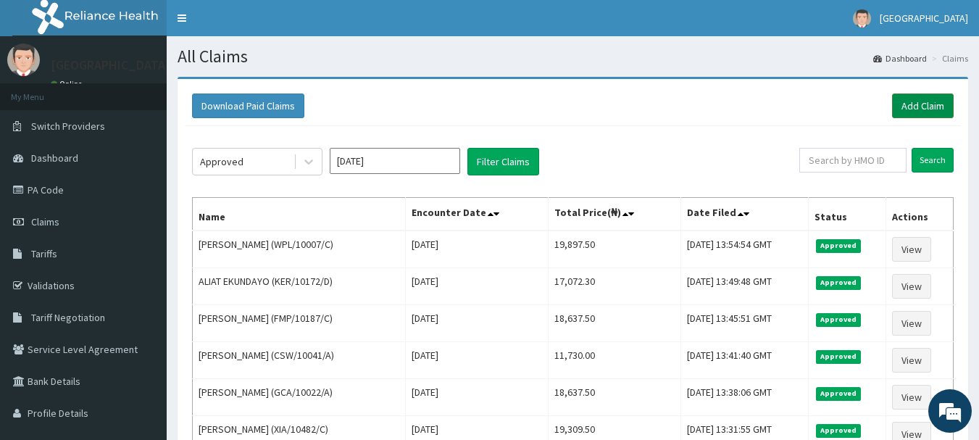
click at [939, 112] on link "Add Claim" at bounding box center [923, 105] width 62 height 25
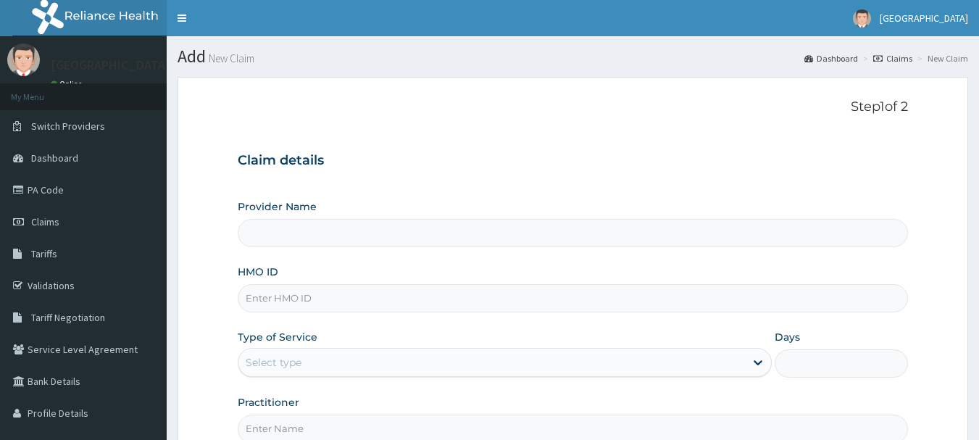
type input "[GEOGRAPHIC_DATA], [GEOGRAPHIC_DATA]"
paste input "ACQ/10111/A"
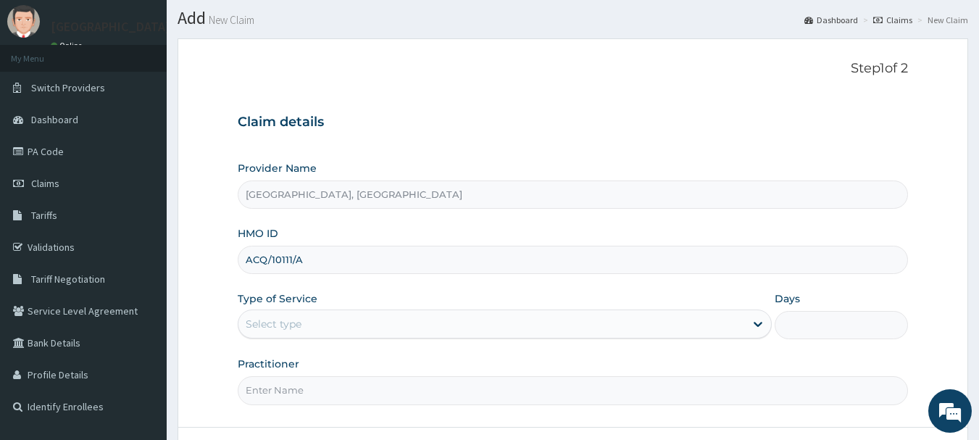
scroll to position [147, 0]
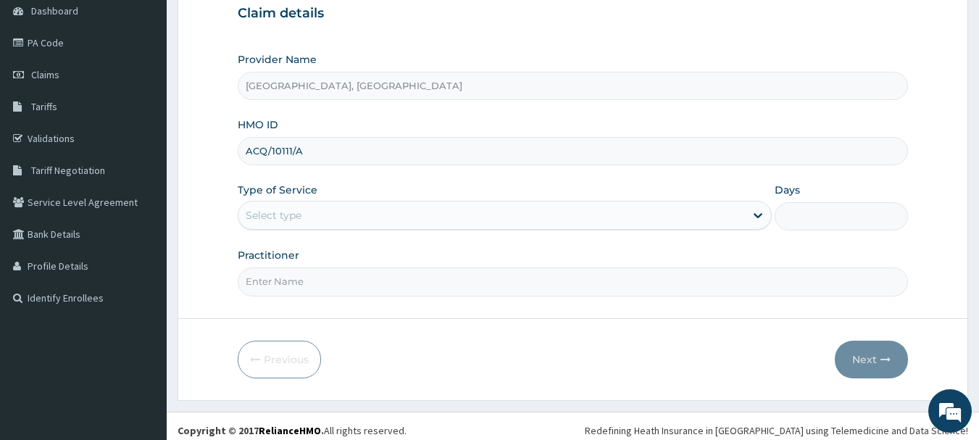
type input "ACQ/10111/A"
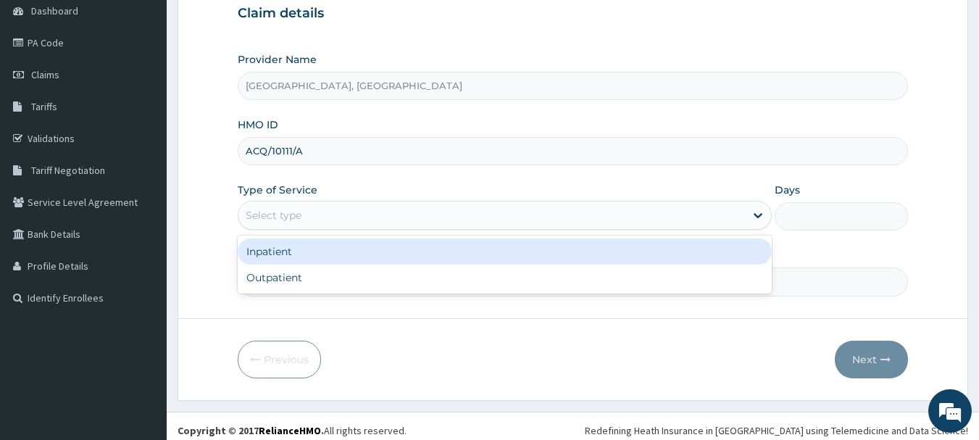
click at [356, 293] on div "Inpatient Outpatient" at bounding box center [505, 264] width 534 height 58
click at [357, 289] on div "Outpatient" at bounding box center [505, 277] width 534 height 26
type input "1"
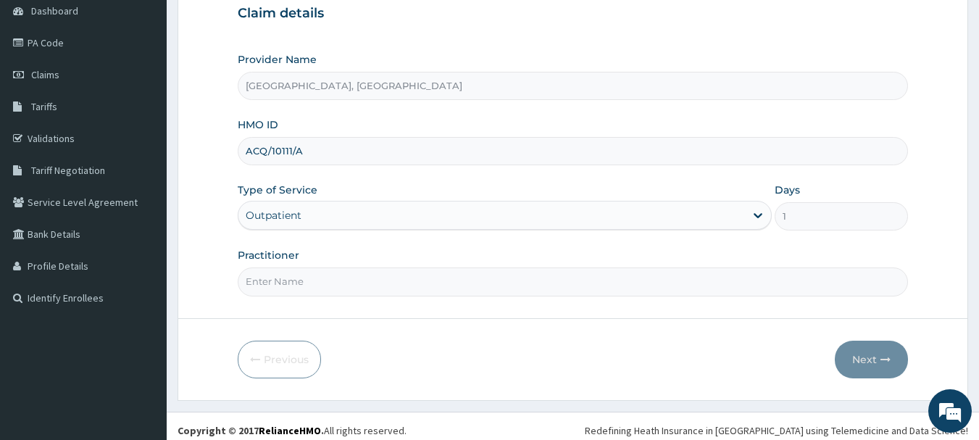
click at [336, 280] on input "Practitioner" at bounding box center [573, 281] width 671 height 28
type input "Dr [PERSON_NAME]"
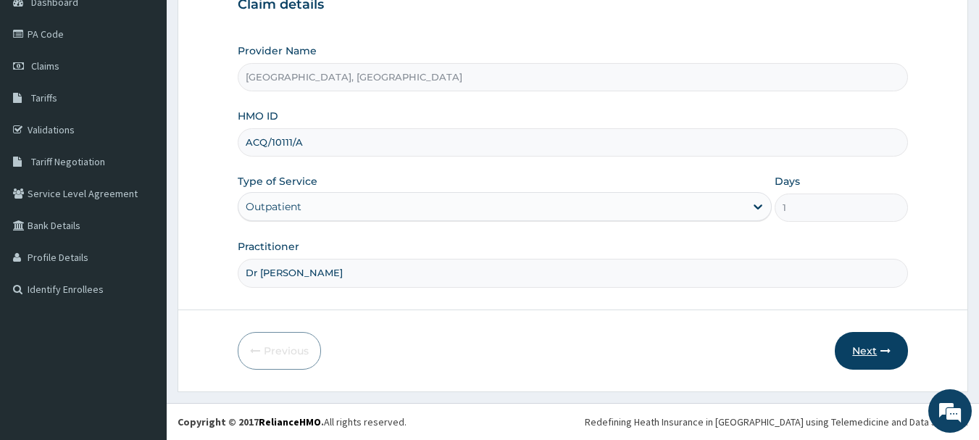
click at [878, 354] on button "Next" at bounding box center [870, 351] width 73 height 38
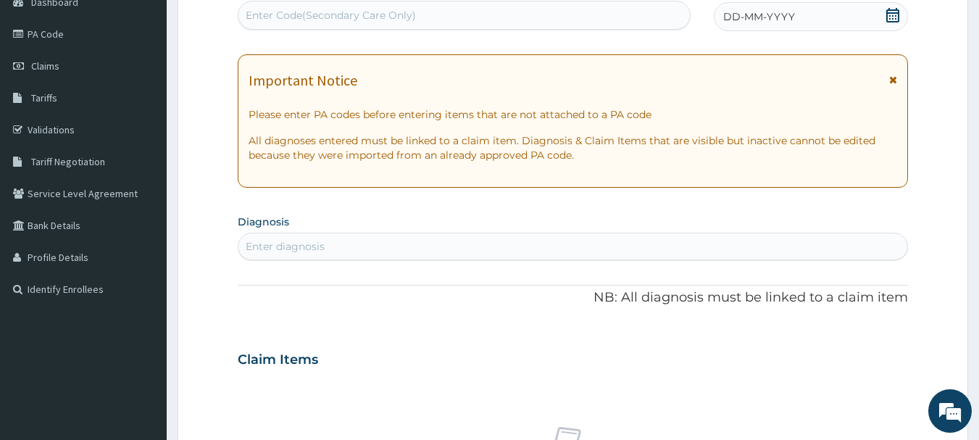
click at [891, 20] on icon at bounding box center [892, 15] width 14 height 14
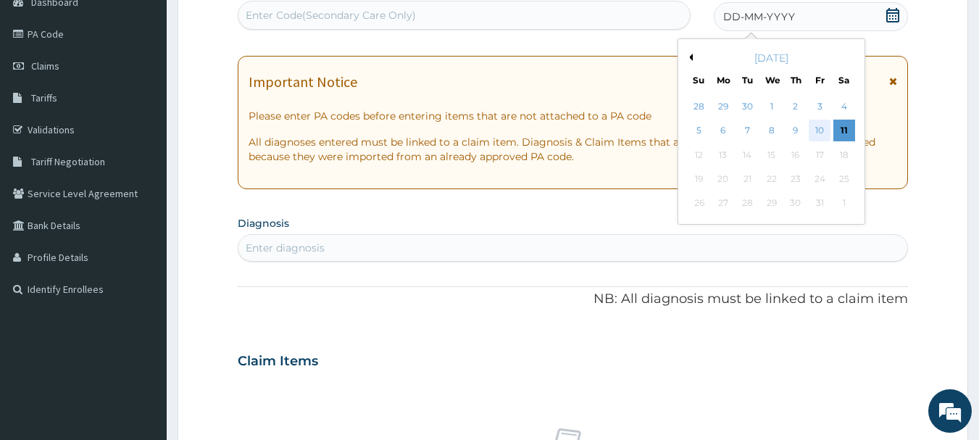
click at [823, 133] on div "10" at bounding box center [819, 131] width 22 height 22
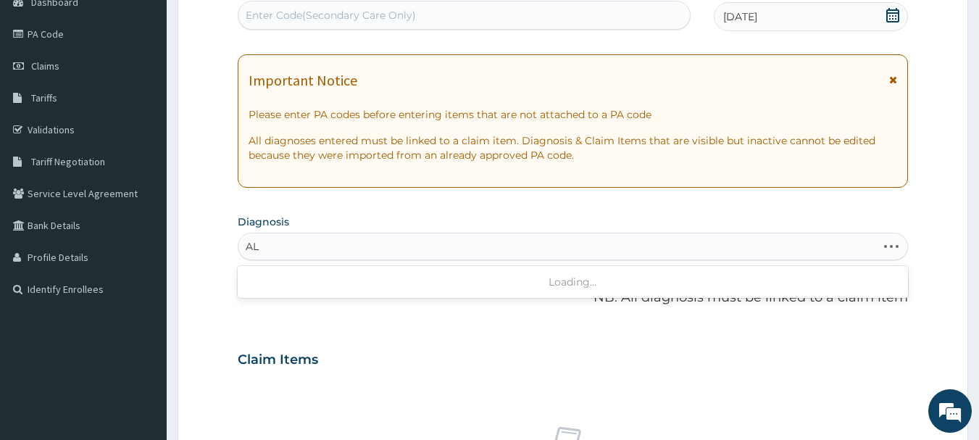
type input "A"
type input "[MEDICAL_DATA]"
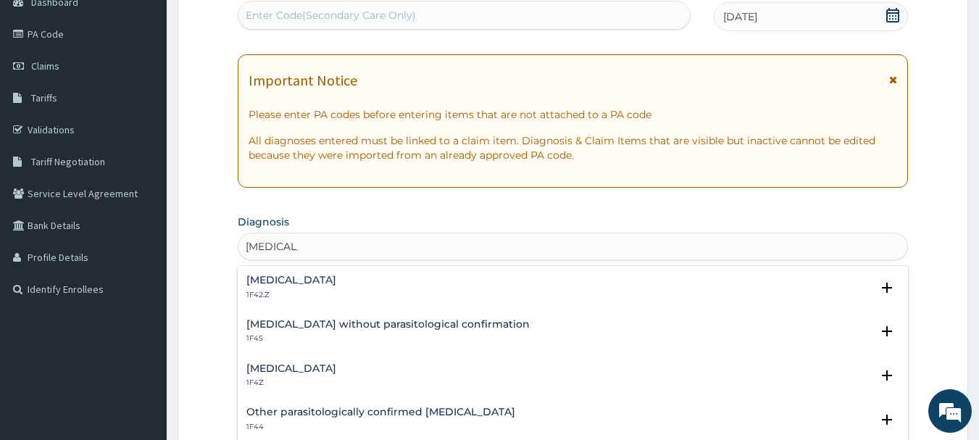
click at [382, 379] on div "[MEDICAL_DATA] 1F4Z" at bounding box center [572, 375] width 653 height 25
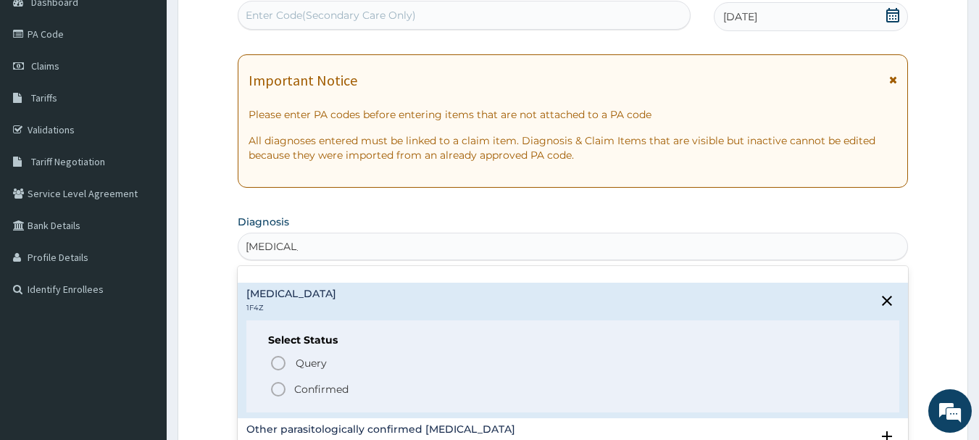
scroll to position [114, 0]
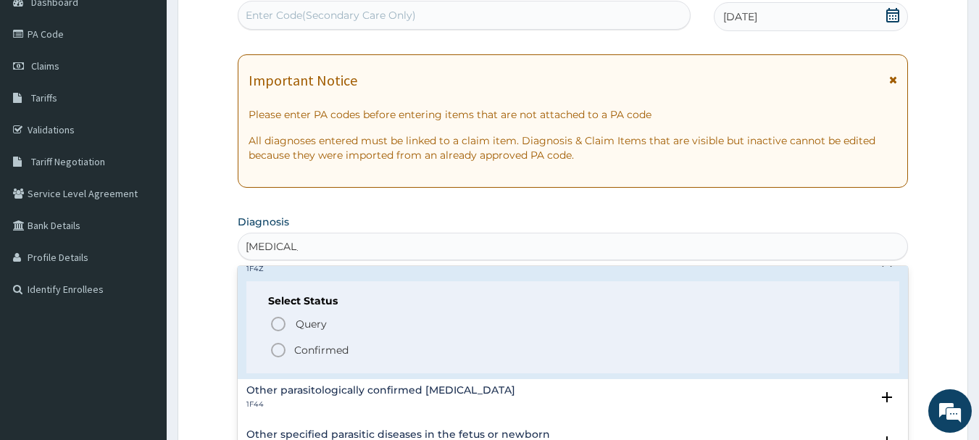
click at [361, 356] on span "Confirmed" at bounding box center [573, 349] width 608 height 17
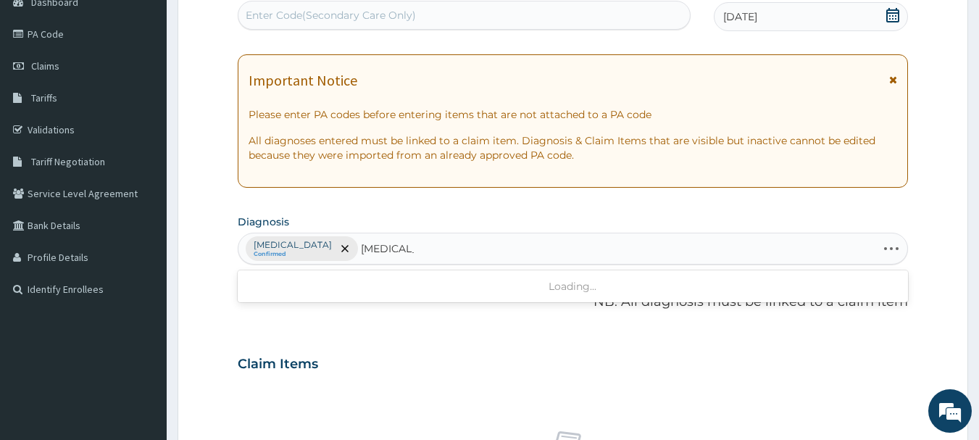
type input "[MEDICAL_DATA]"
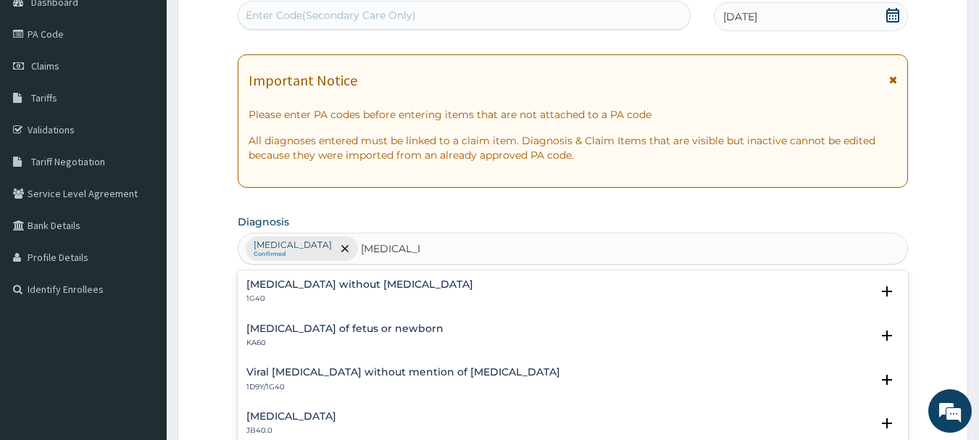
click at [429, 288] on div "[MEDICAL_DATA] without [MEDICAL_DATA] 1G40" at bounding box center [572, 291] width 653 height 25
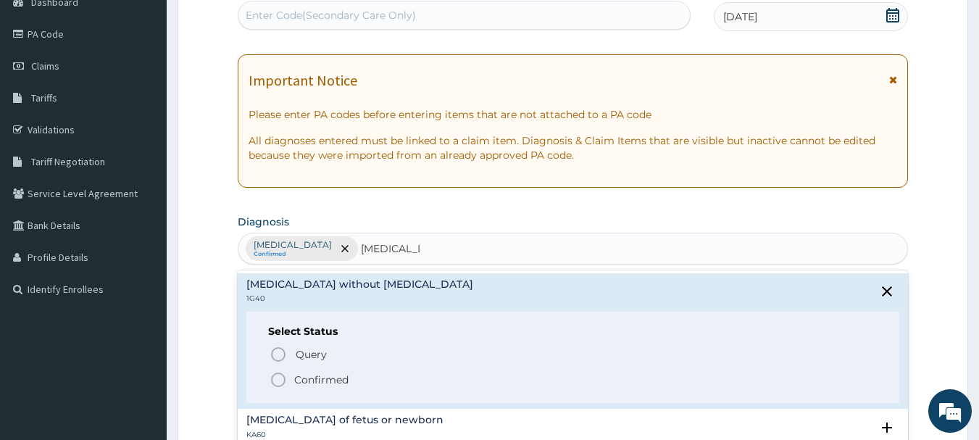
click at [384, 387] on span "Confirmed" at bounding box center [573, 379] width 608 height 17
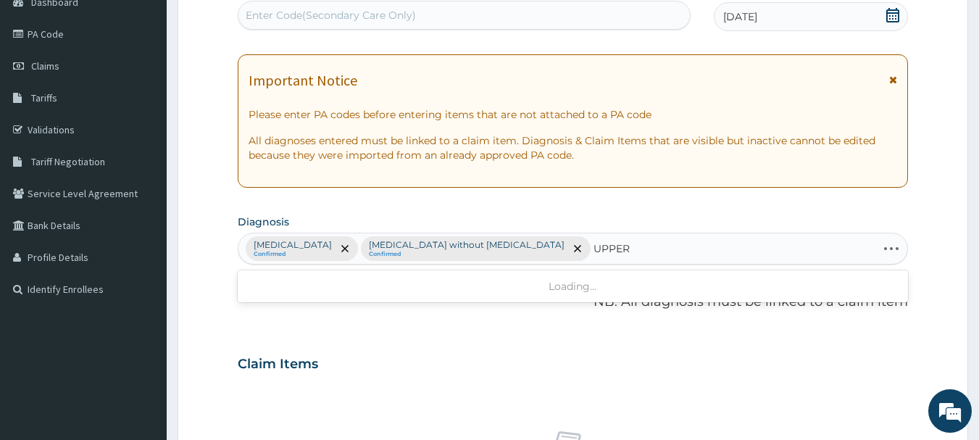
type input "UPPER"
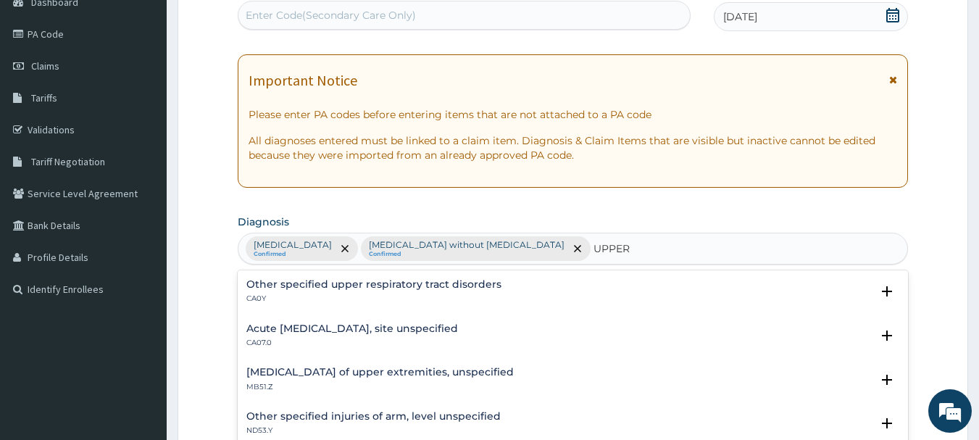
click at [410, 342] on p "CA07.0" at bounding box center [352, 343] width 212 height 10
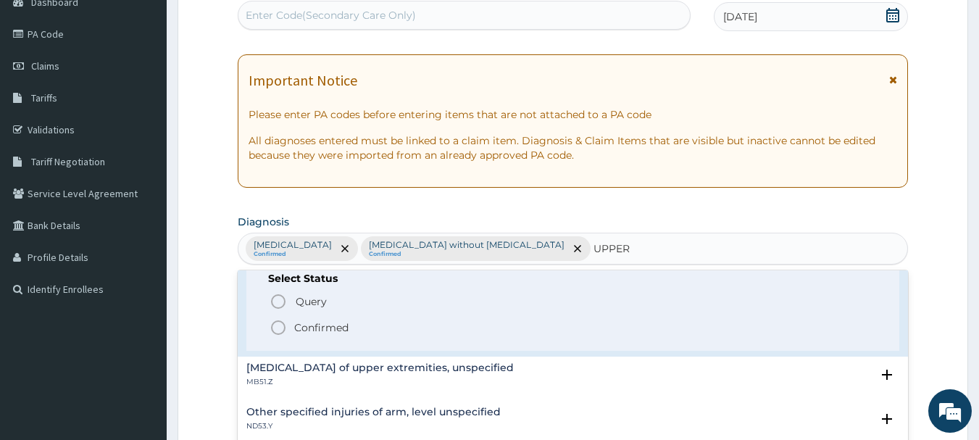
scroll to position [122, 0]
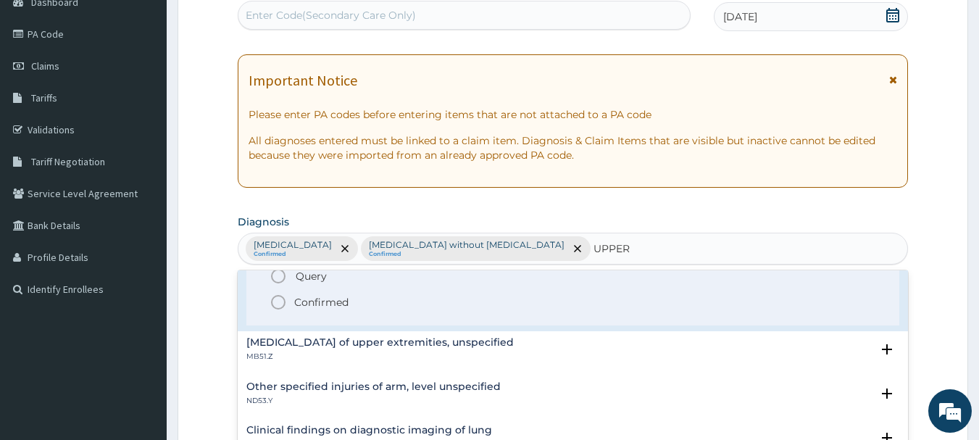
click at [374, 307] on span "Confirmed" at bounding box center [573, 301] width 608 height 17
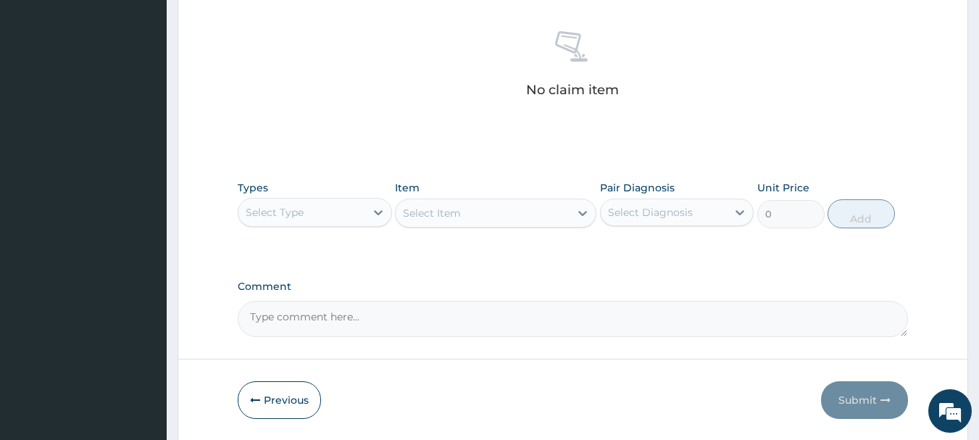
scroll to position [605, 0]
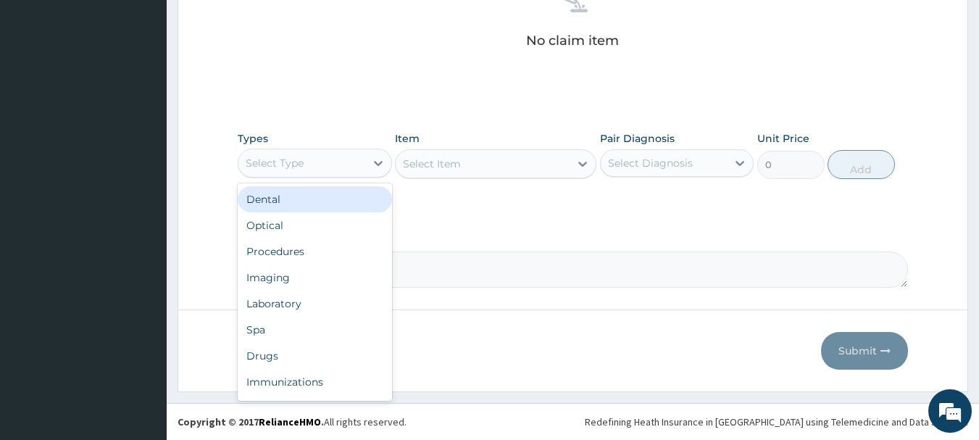
click at [338, 258] on div "Procedures" at bounding box center [315, 251] width 154 height 26
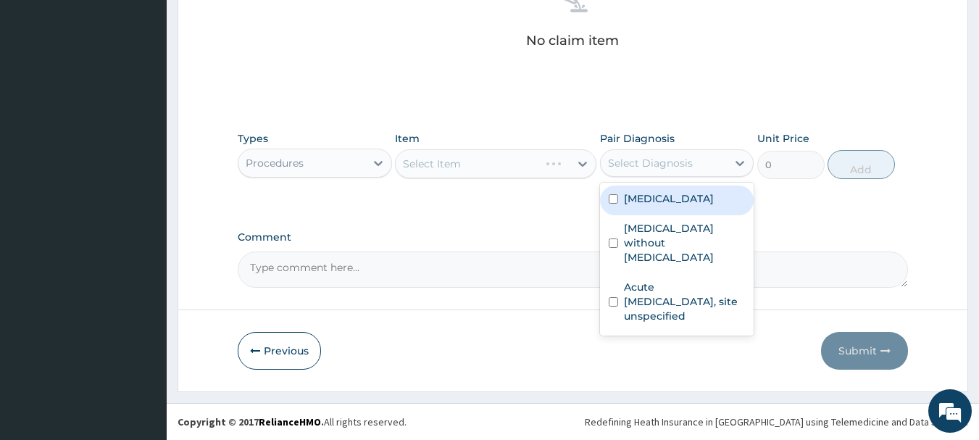
click at [700, 217] on div "Sepsis without septic shock" at bounding box center [677, 244] width 154 height 59
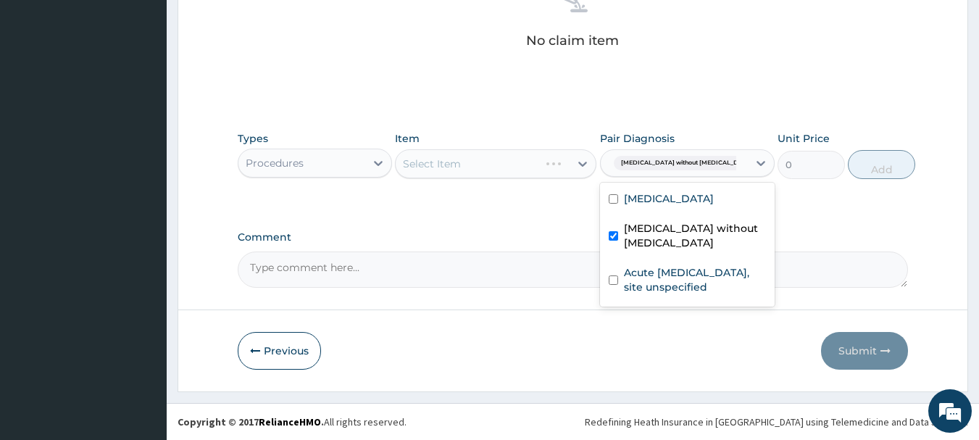
click at [677, 249] on label "Sepsis without septic shock" at bounding box center [695, 235] width 142 height 29
checkbox input "false"
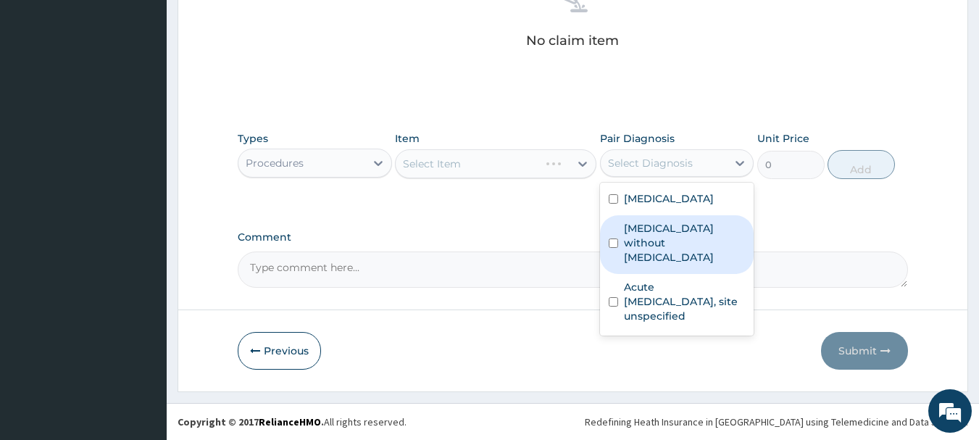
click at [682, 317] on div "Acute upper respiratory infection, site unspecified" at bounding box center [677, 303] width 154 height 59
checkbox input "true"
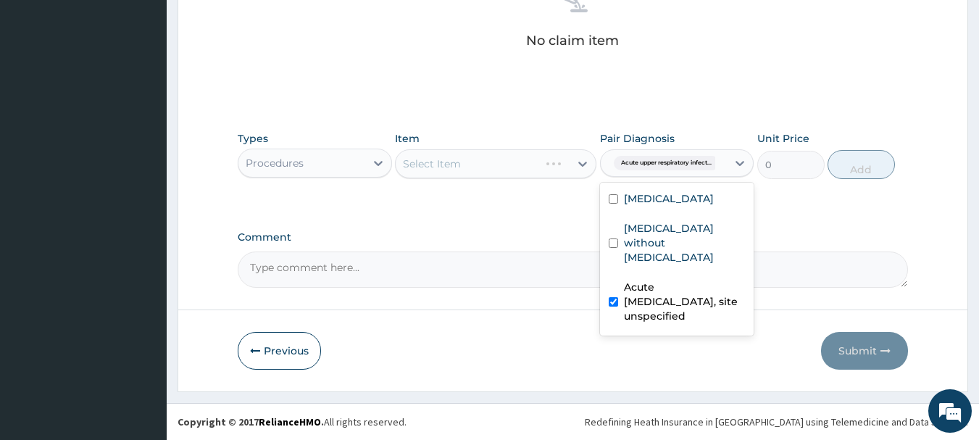
click at [672, 209] on div "Malaria, unspecified" at bounding box center [677, 200] width 154 height 30
checkbox input "true"
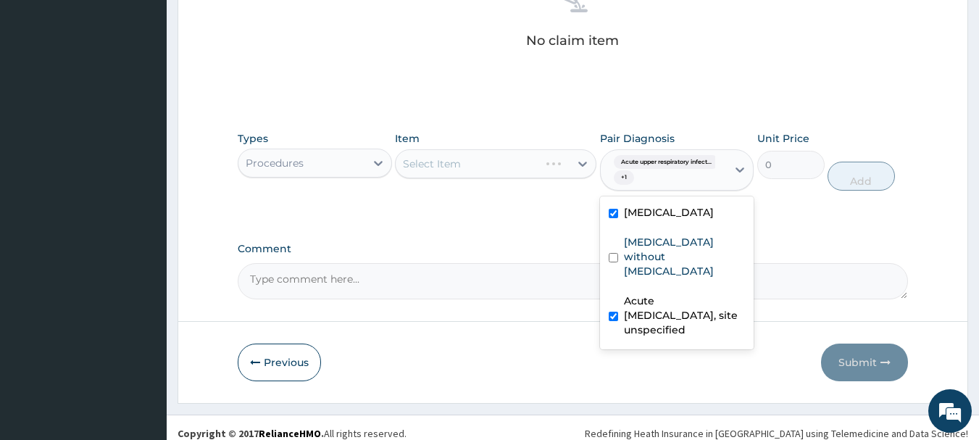
click at [669, 243] on label "Sepsis without septic shock" at bounding box center [685, 256] width 122 height 43
checkbox input "true"
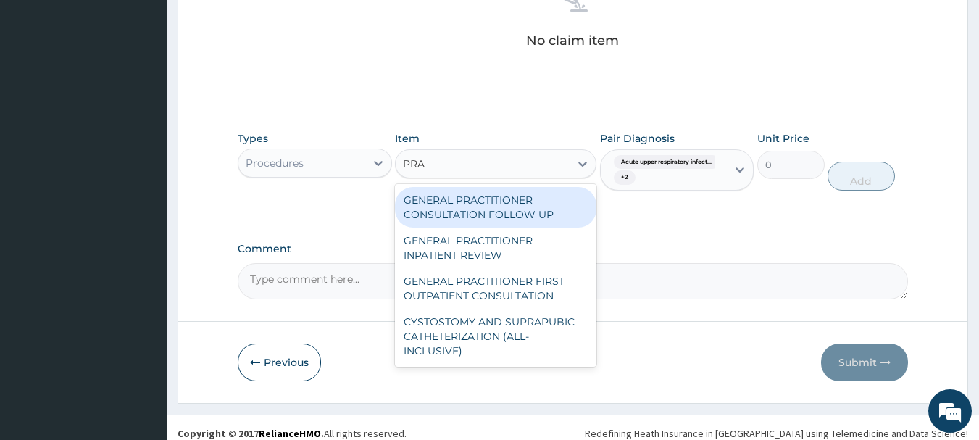
type input "PRAC"
click at [536, 292] on div "GENERAL PRACTITIONER FIRST OUTPATIENT CONSULTATION" at bounding box center [495, 288] width 201 height 41
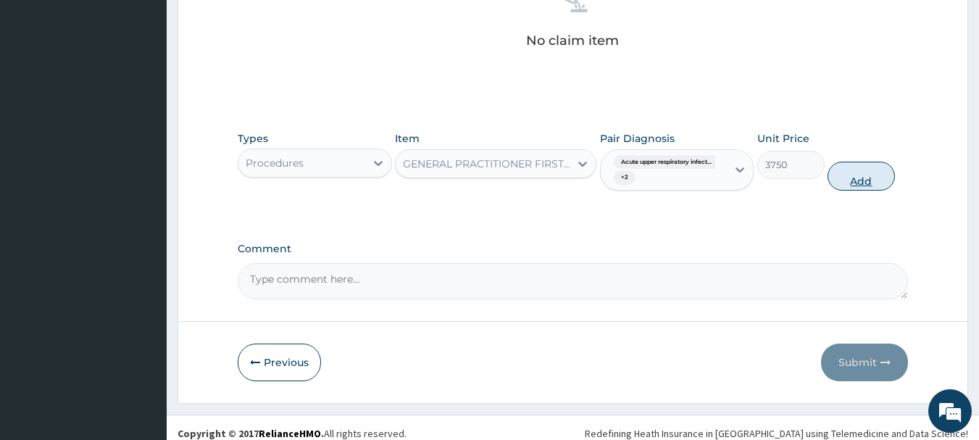
click at [875, 188] on button "Add" at bounding box center [860, 176] width 67 height 29
type input "0"
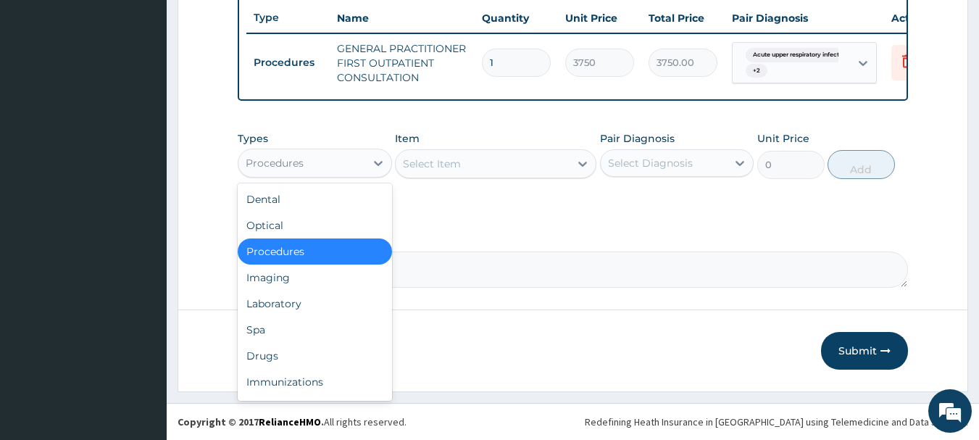
click at [312, 354] on div "Drugs" at bounding box center [315, 356] width 154 height 26
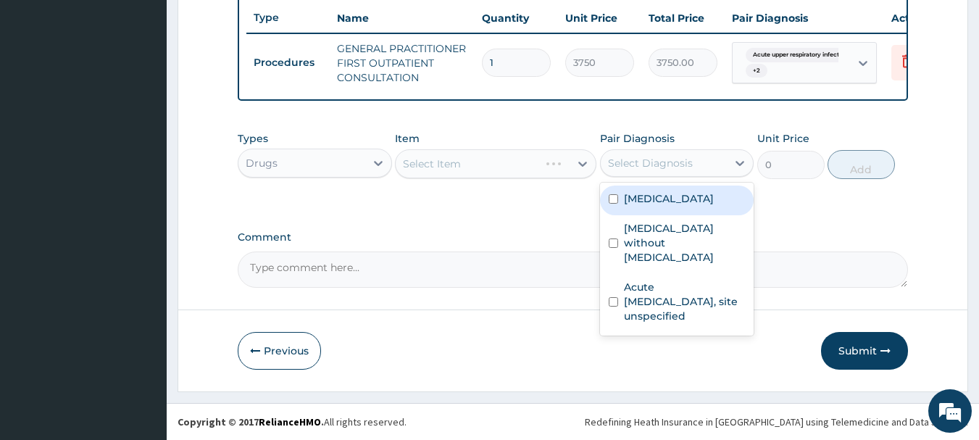
click at [700, 212] on div "Malaria, unspecified" at bounding box center [677, 200] width 154 height 30
checkbox input "true"
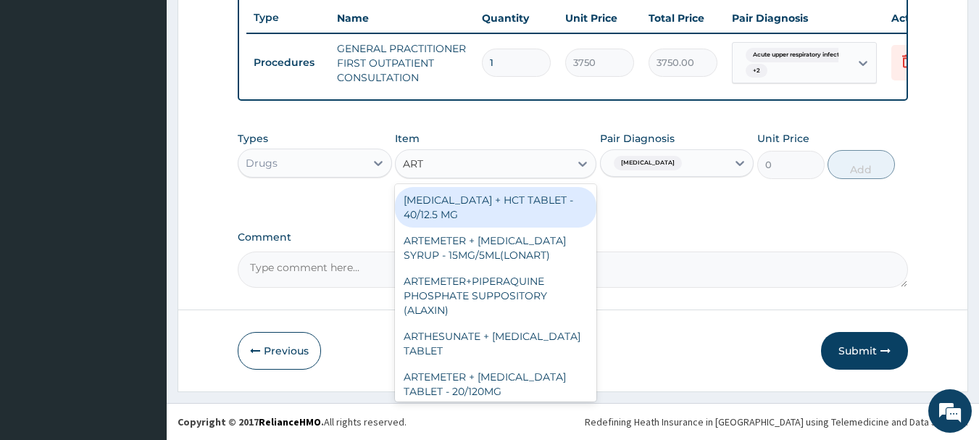
type input "ARTE"
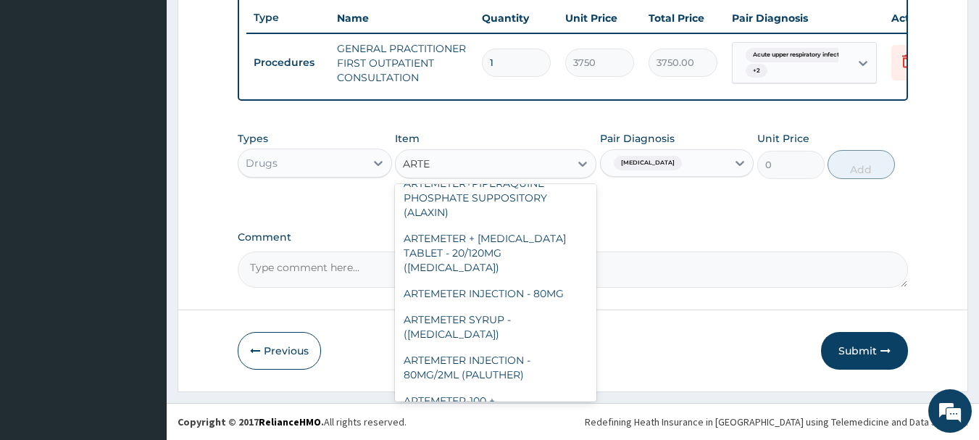
scroll to position [99, 0]
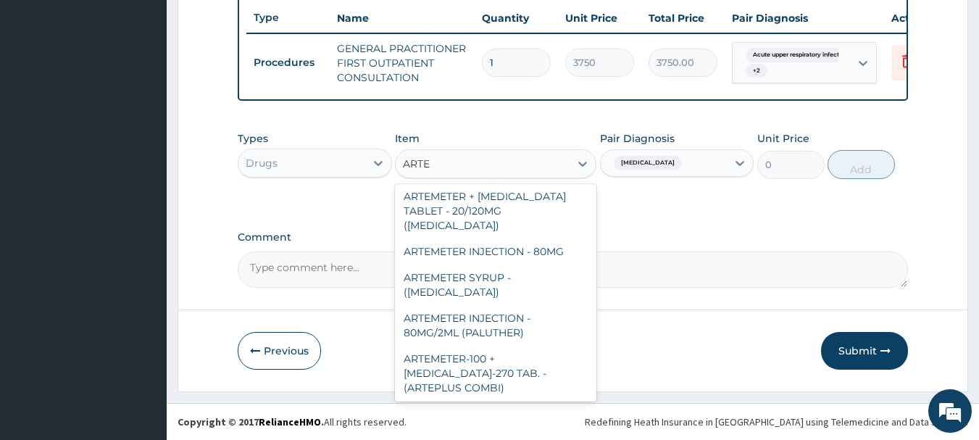
click at [535, 309] on div "ARTEMETER INJECTION - 80MG/2ML (PALUTHER)" at bounding box center [495, 325] width 201 height 41
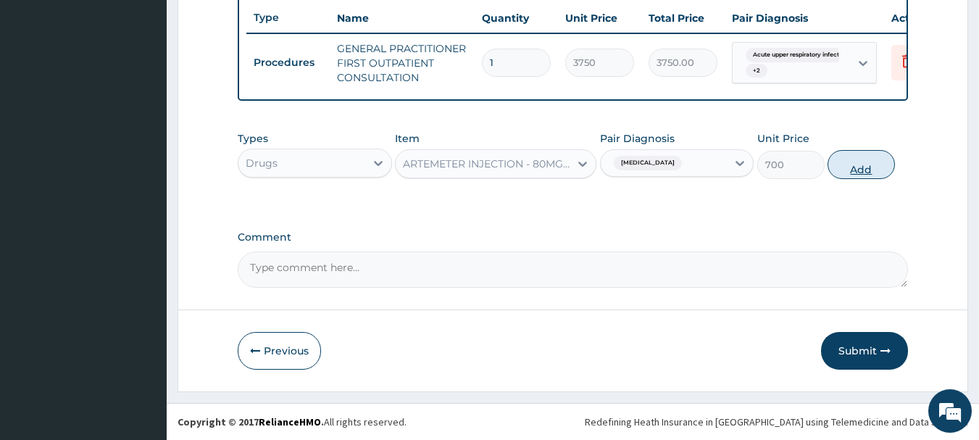
click at [862, 175] on button "Add" at bounding box center [860, 164] width 67 height 29
type input "0"
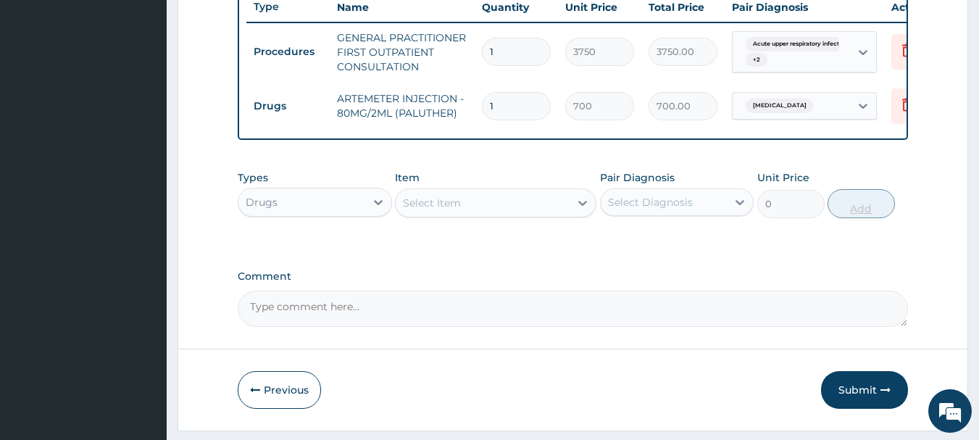
type input "0.00"
type input "6"
type input "4200.00"
type input "6"
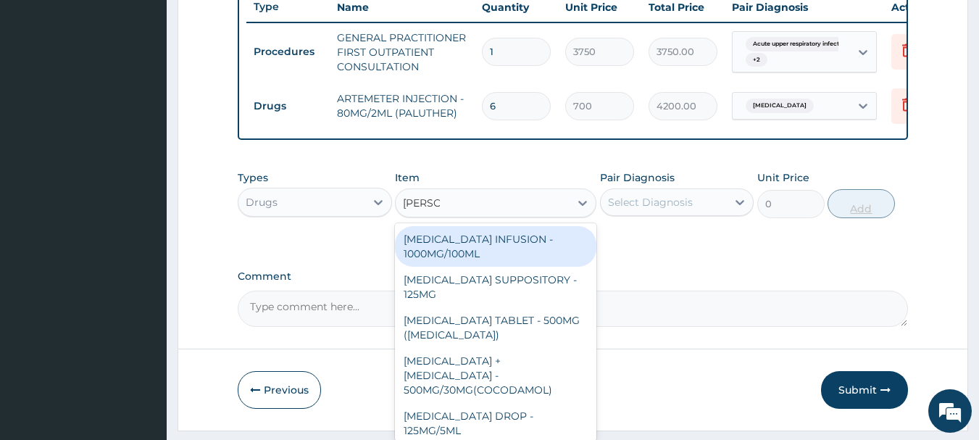
type input "ARACET"
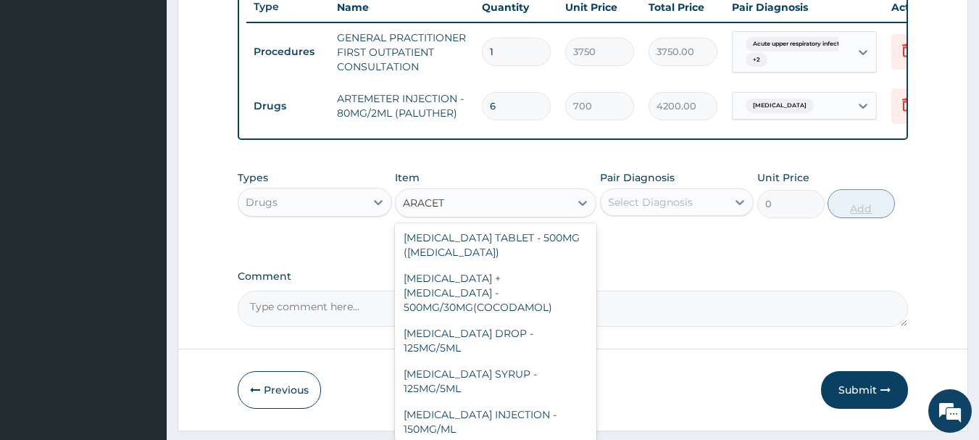
scroll to position [154, 0]
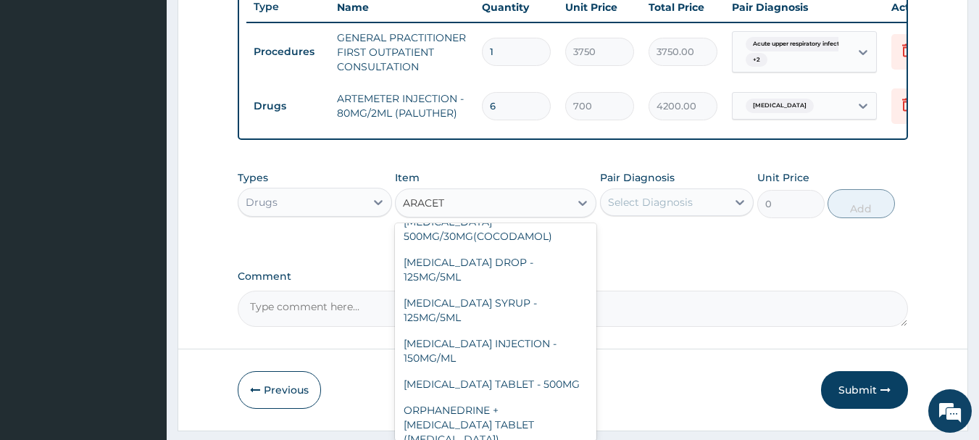
click at [546, 380] on div "PARACETAMOL TABLET - 500MG" at bounding box center [495, 384] width 201 height 26
type input "33.599999999999994"
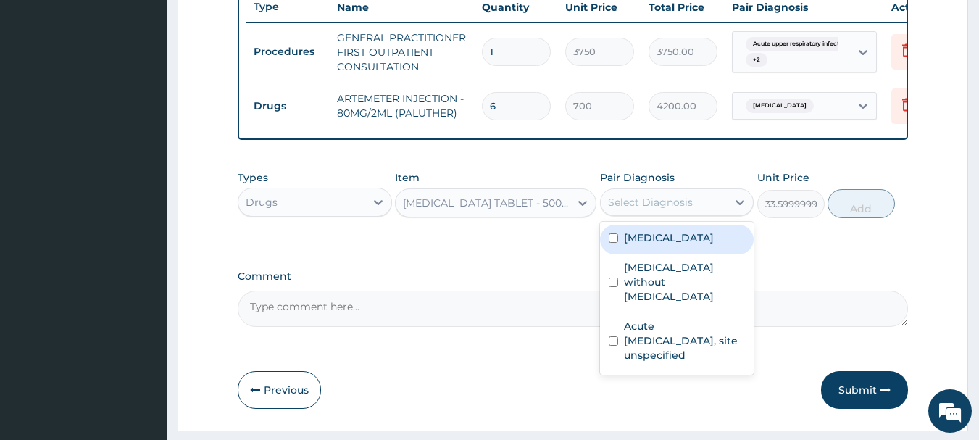
click at [718, 254] on div "Malaria, unspecified" at bounding box center [677, 240] width 154 height 30
checkbox input "true"
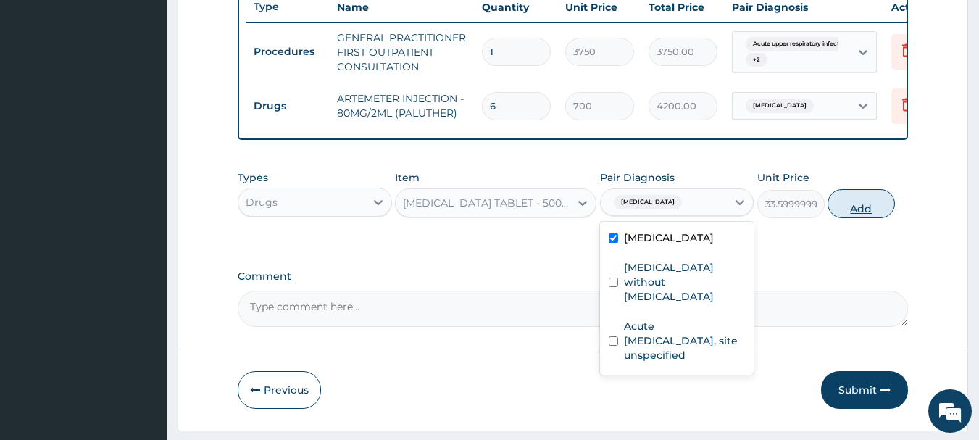
click at [880, 214] on button "Add" at bounding box center [860, 203] width 67 height 29
type input "0"
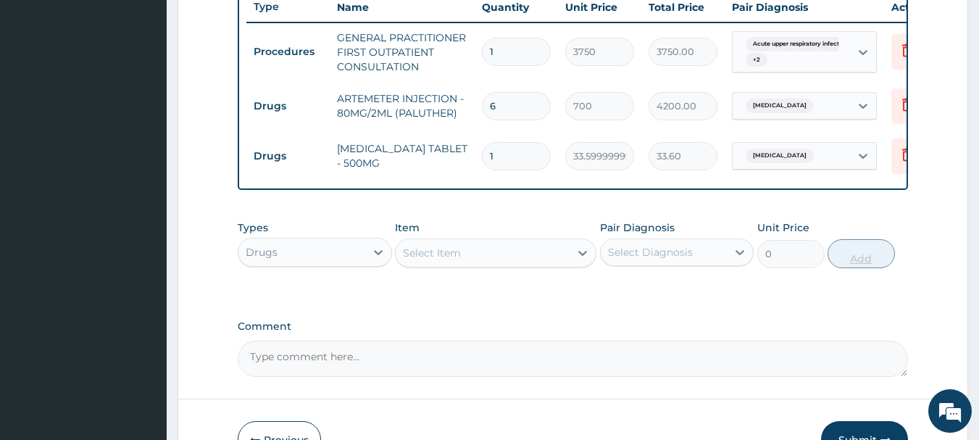
type input "18"
type input "604.80"
type input "18"
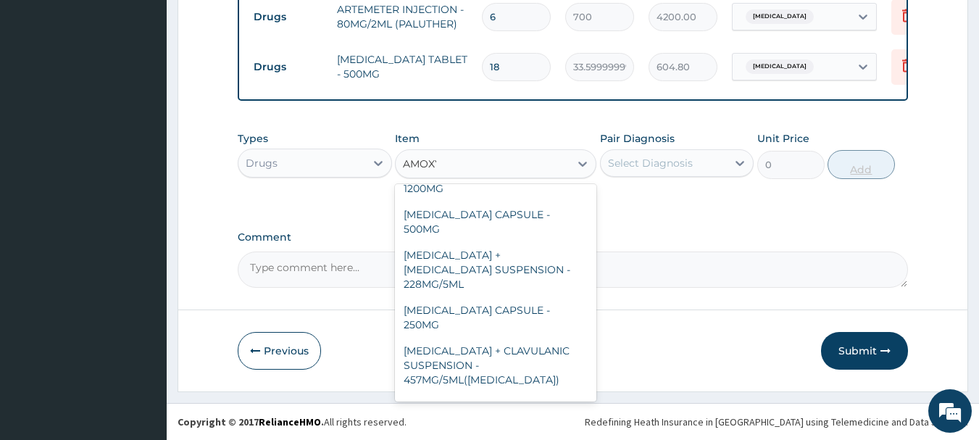
scroll to position [0, 0]
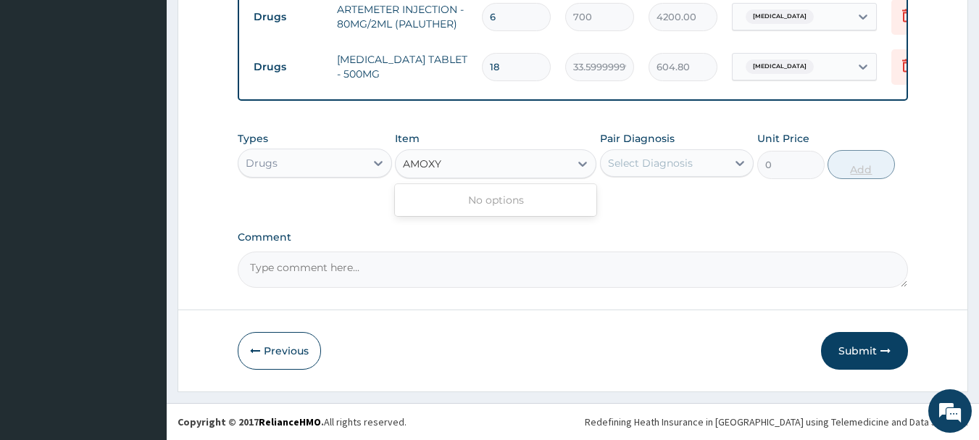
type input "AMOX"
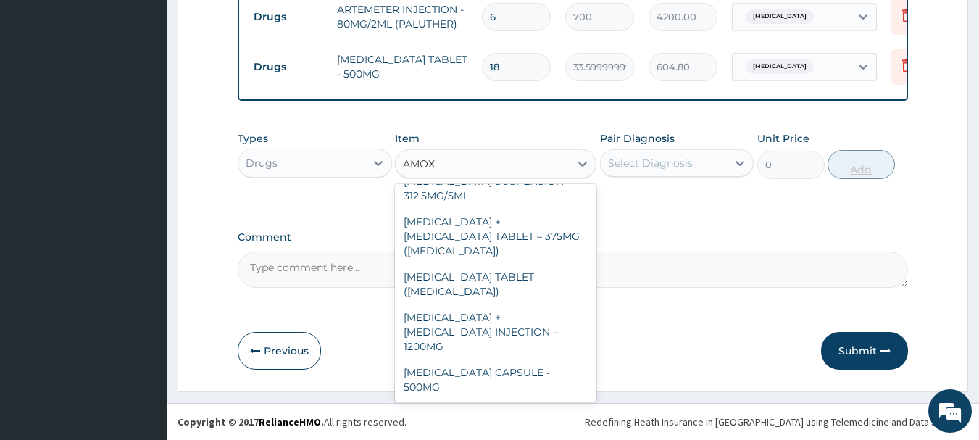
scroll to position [75, 0]
click at [563, 359] on div "AMOXICILLIN CAPSULE - 500MG" at bounding box center [495, 379] width 201 height 41
type input "112"
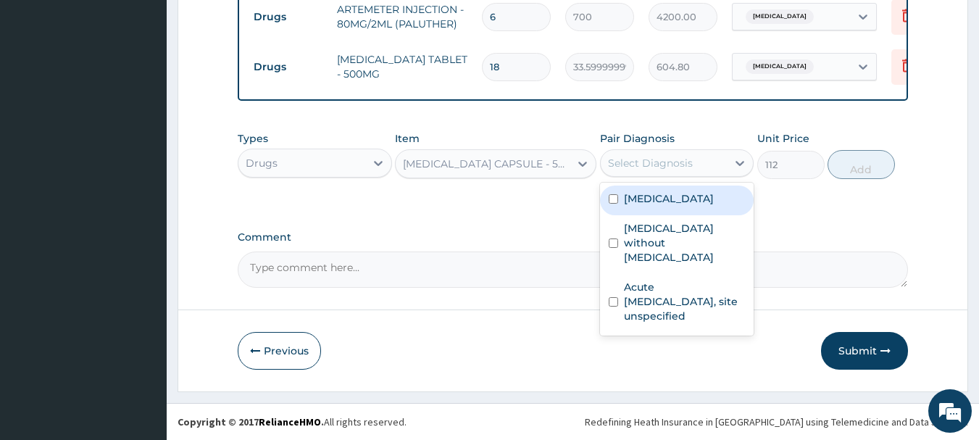
click at [713, 240] on label "Sepsis without septic shock" at bounding box center [685, 242] width 122 height 43
checkbox input "true"
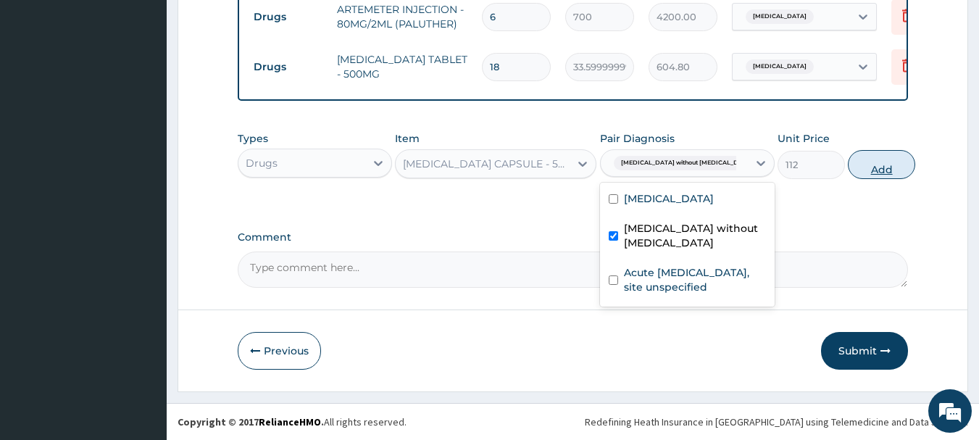
click at [876, 173] on button "Add" at bounding box center [880, 164] width 67 height 29
type input "0"
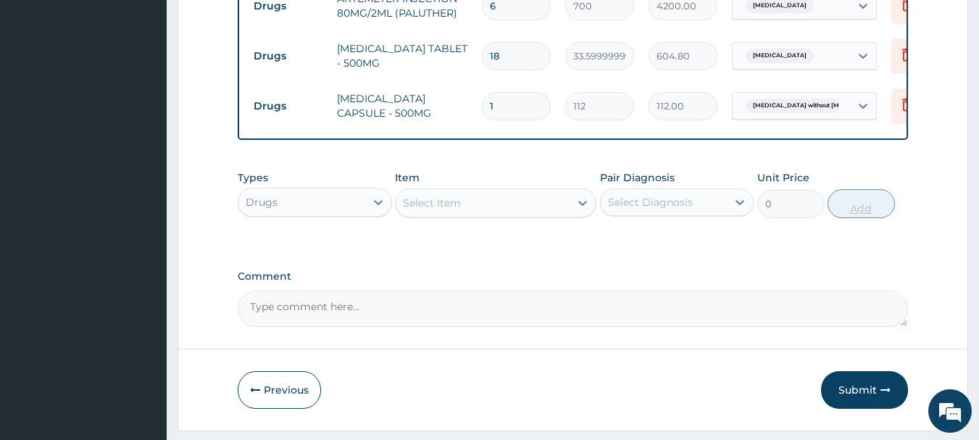
type input "15"
type input "1680.00"
type input "15"
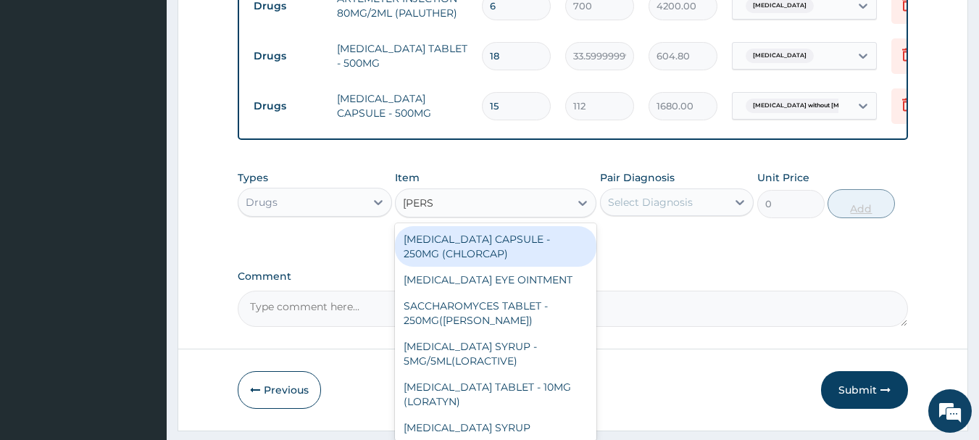
type input "LORAT"
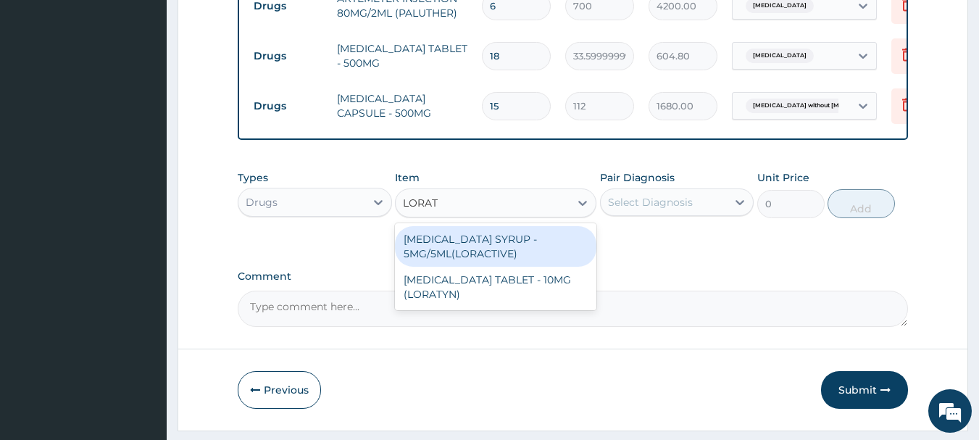
click at [550, 296] on div "LORATADINE TABLET - 10MG (LORATYN)" at bounding box center [495, 287] width 201 height 41
type input "98"
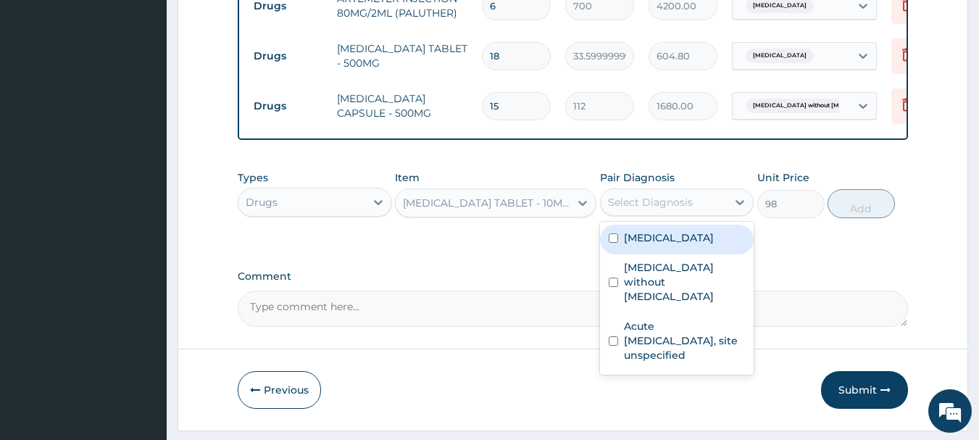
click at [700, 350] on label "Acute upper respiratory infection, site unspecified" at bounding box center [685, 340] width 122 height 43
checkbox input "true"
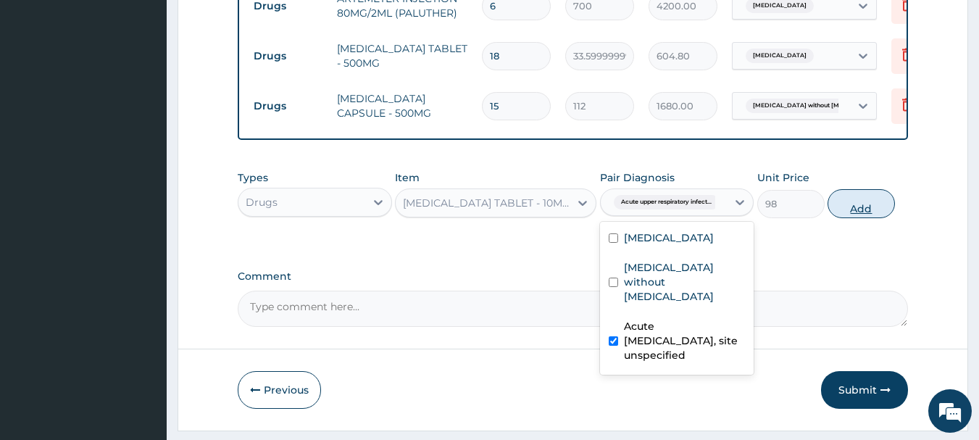
click at [876, 212] on button "Add" at bounding box center [860, 203] width 67 height 29
type input "0"
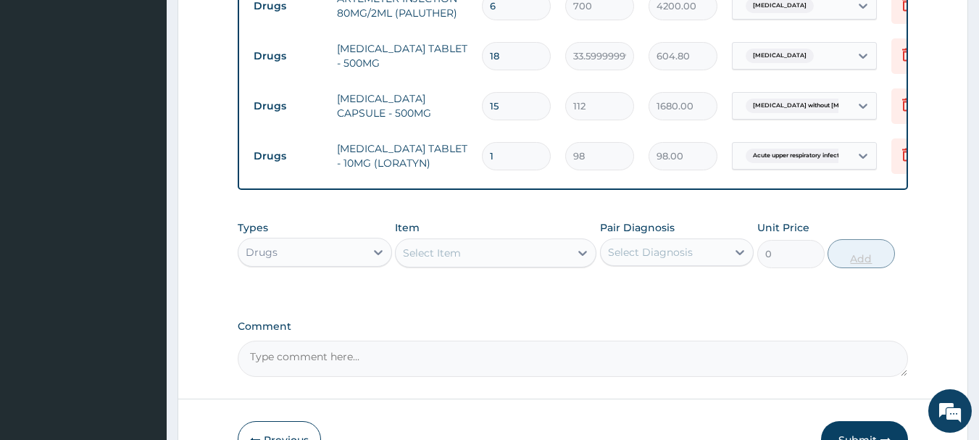
type input "0.00"
type input "5"
type input "490.00"
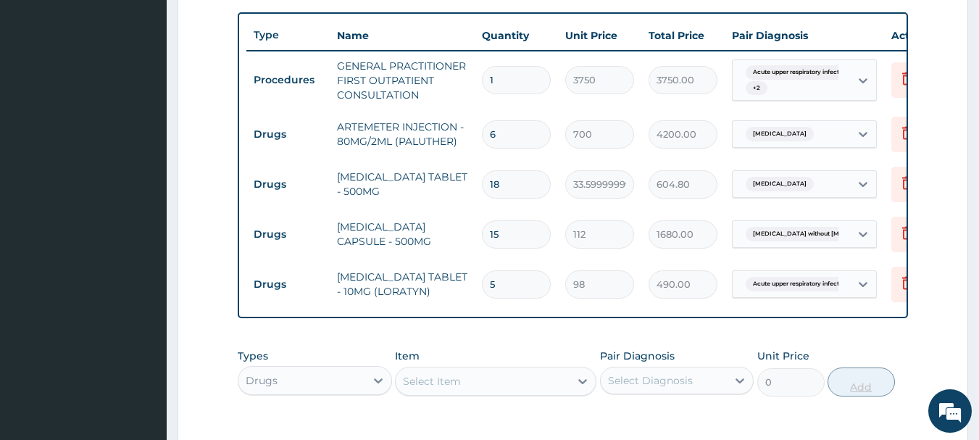
scroll to position [529, 0]
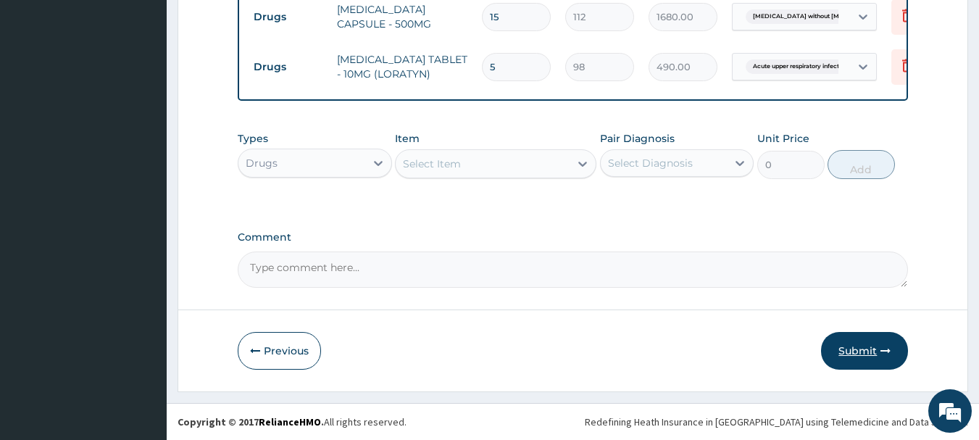
click at [873, 360] on button "Submit" at bounding box center [864, 351] width 87 height 38
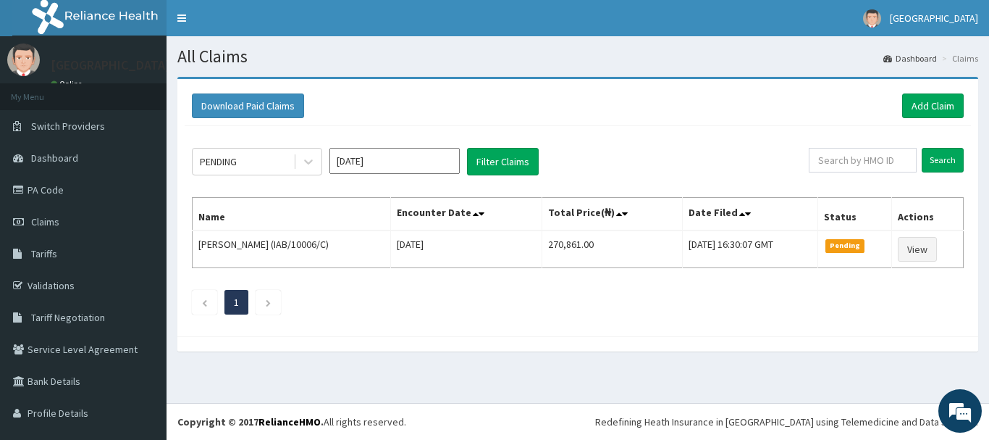
click at [668, 152] on div "PENDING [DATE] Filter Claims" at bounding box center [500, 162] width 617 height 28
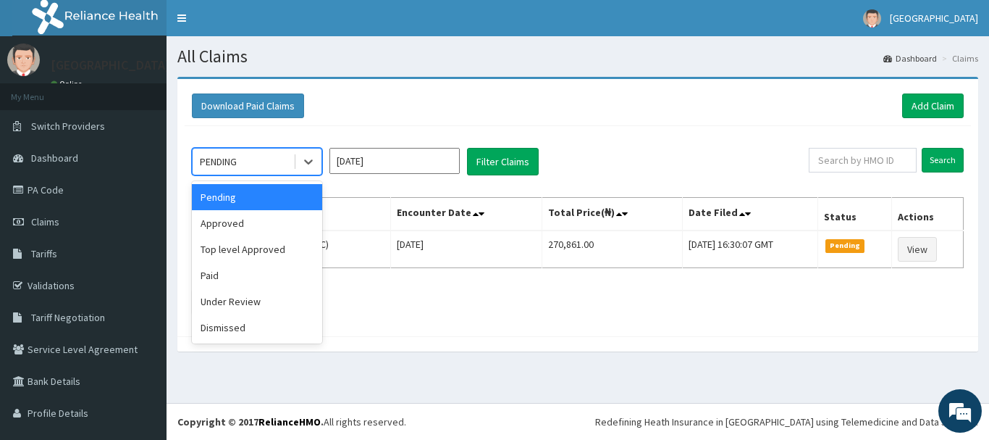
click at [282, 227] on div "Approved" at bounding box center [257, 223] width 130 height 26
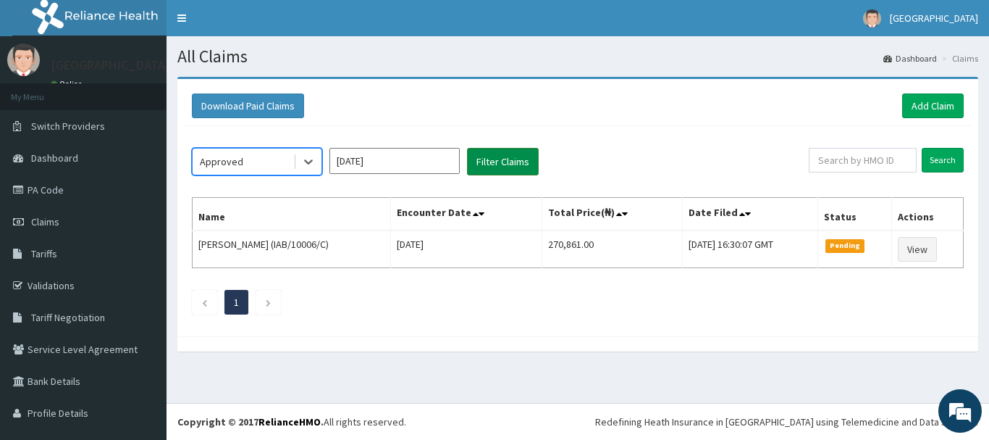
click at [508, 162] on button "Filter Claims" at bounding box center [503, 162] width 72 height 28
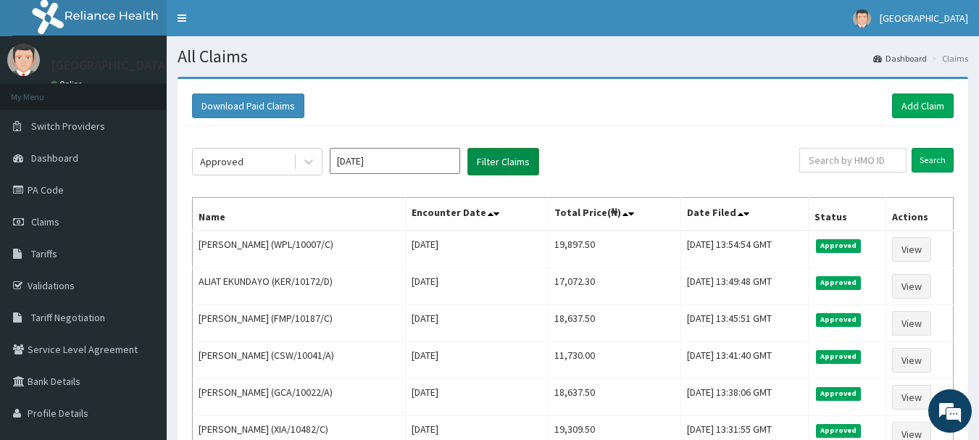
click at [518, 169] on button "Filter Claims" at bounding box center [503, 162] width 72 height 28
click at [514, 171] on button "Filter Claims" at bounding box center [503, 162] width 72 height 28
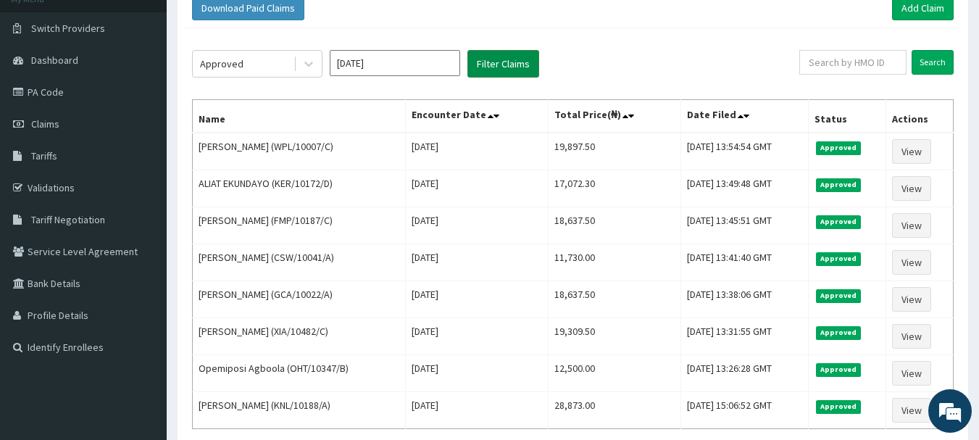
scroll to position [92, 0]
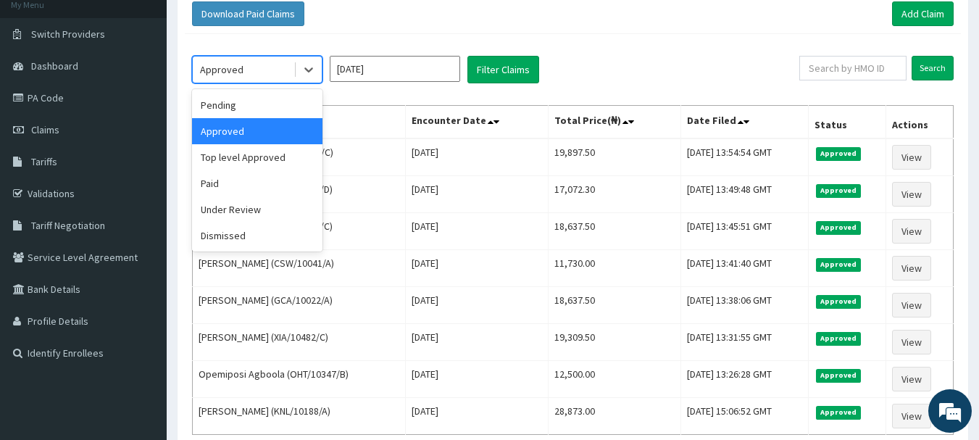
click at [293, 209] on div "Under Review" at bounding box center [257, 209] width 130 height 26
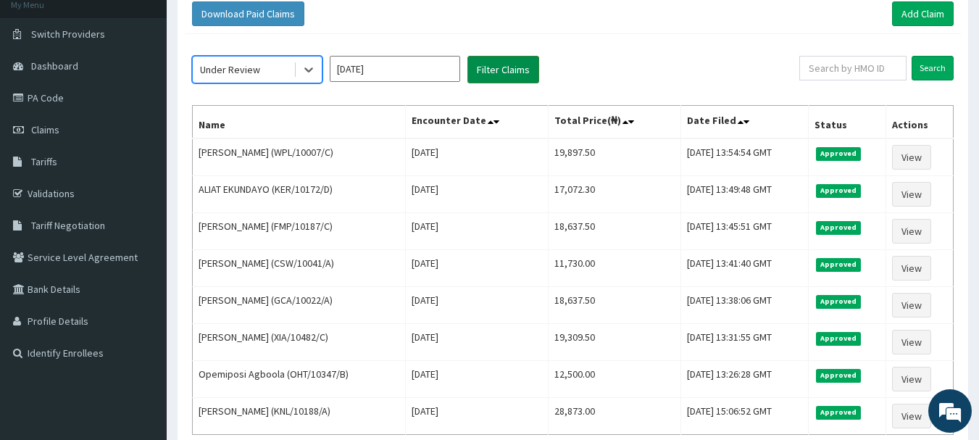
click at [505, 72] on button "Filter Claims" at bounding box center [503, 70] width 72 height 28
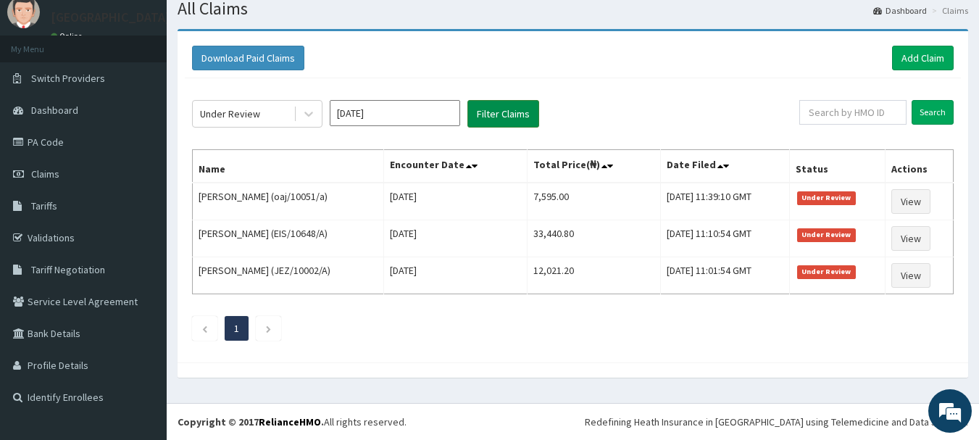
scroll to position [48, 0]
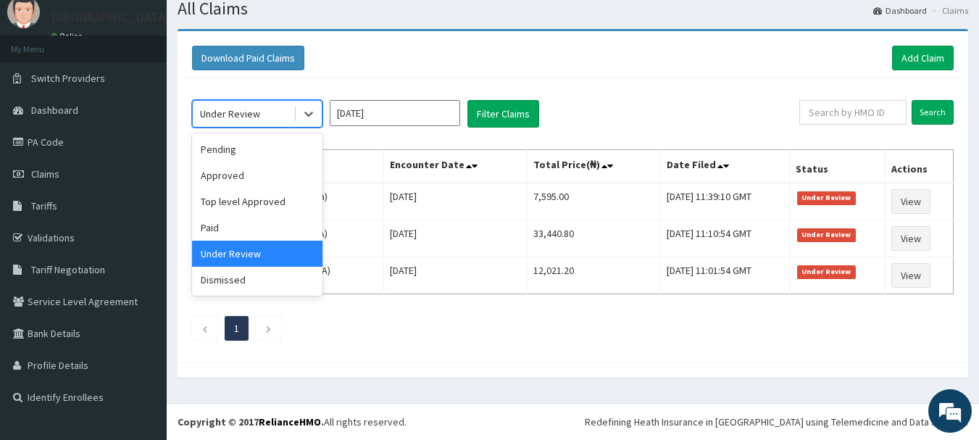
click at [271, 176] on div "Approved" at bounding box center [257, 175] width 130 height 26
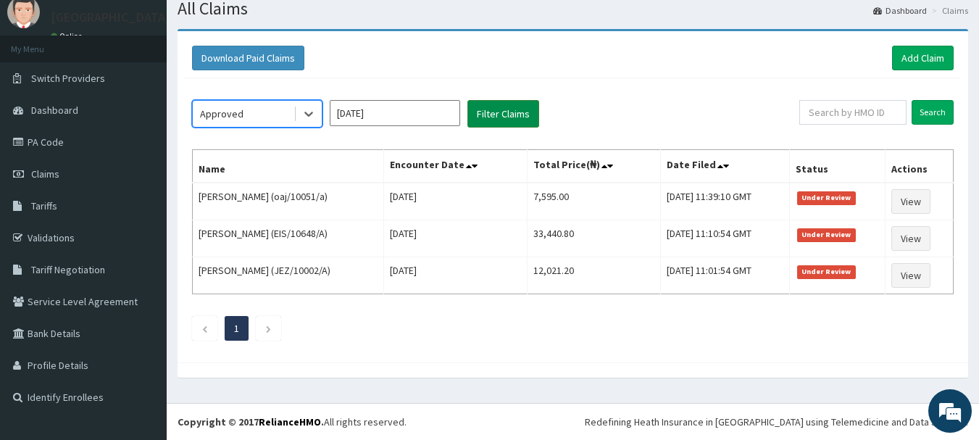
click at [508, 117] on button "Filter Claims" at bounding box center [503, 114] width 72 height 28
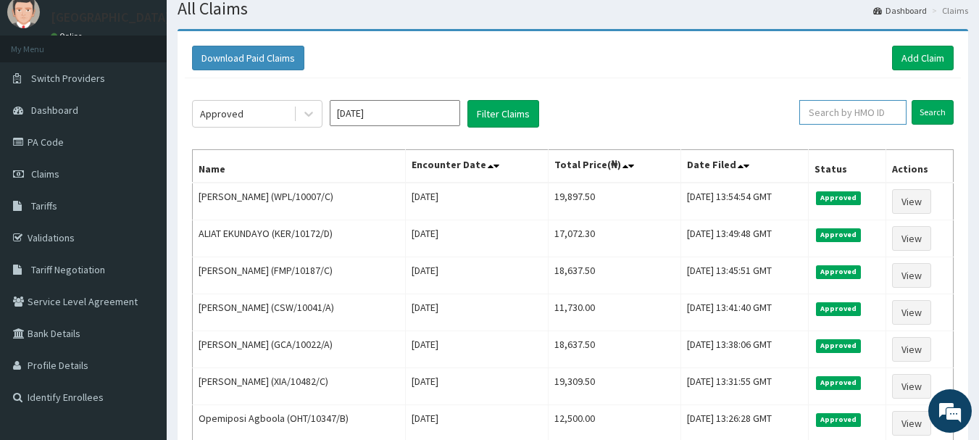
click at [859, 113] on input "text" at bounding box center [852, 112] width 107 height 25
type input "ACQ/10111/A"
click at [930, 120] on input "Search" at bounding box center [932, 112] width 42 height 25
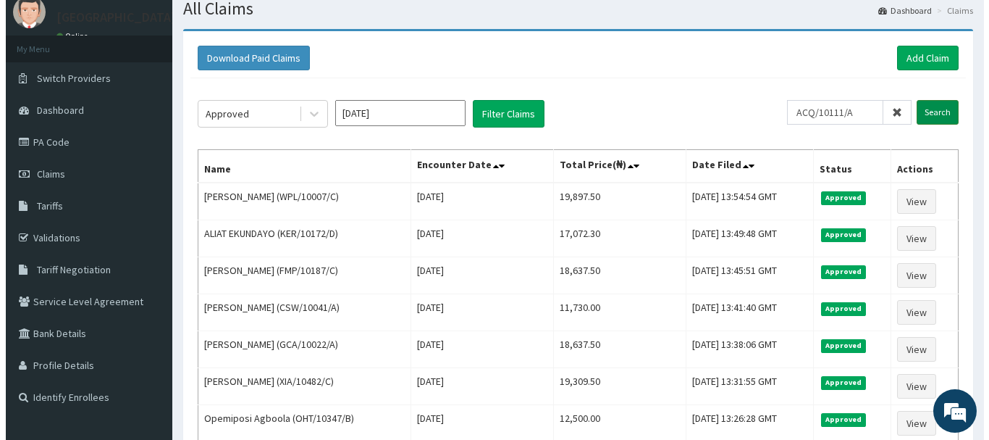
scroll to position [0, 0]
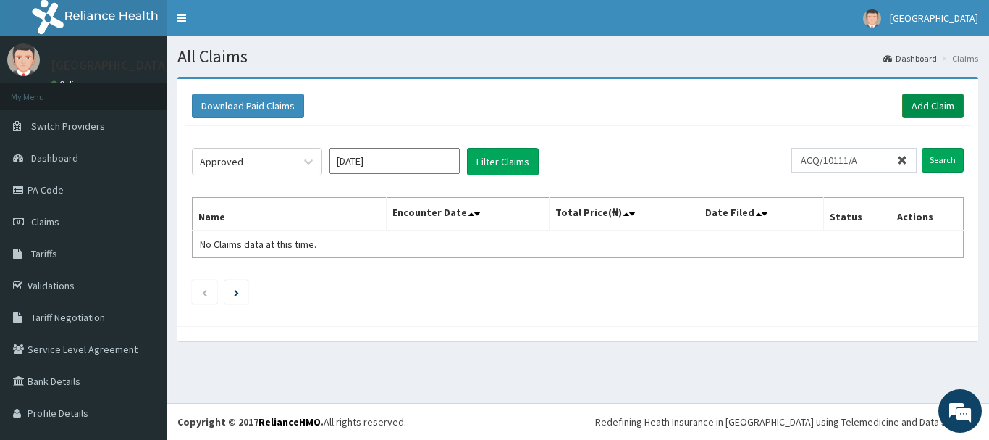
click at [938, 109] on link "Add Claim" at bounding box center [934, 105] width 62 height 25
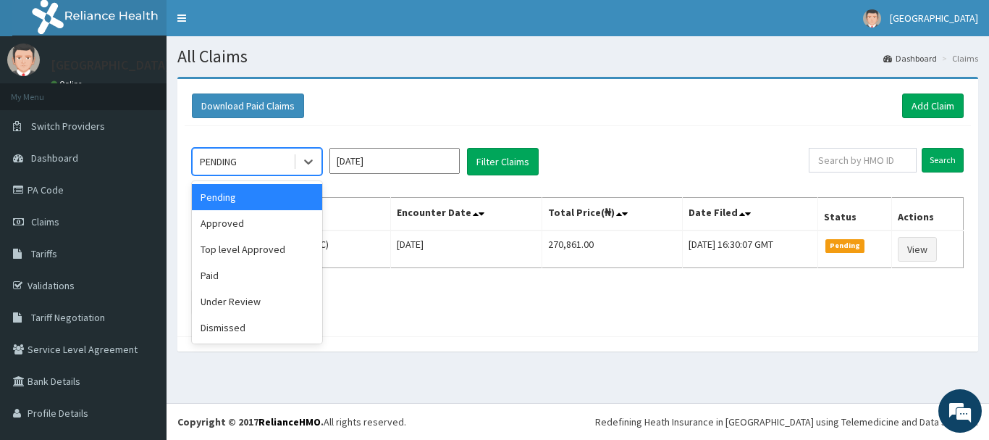
click at [275, 225] on div "Approved" at bounding box center [257, 223] width 130 height 26
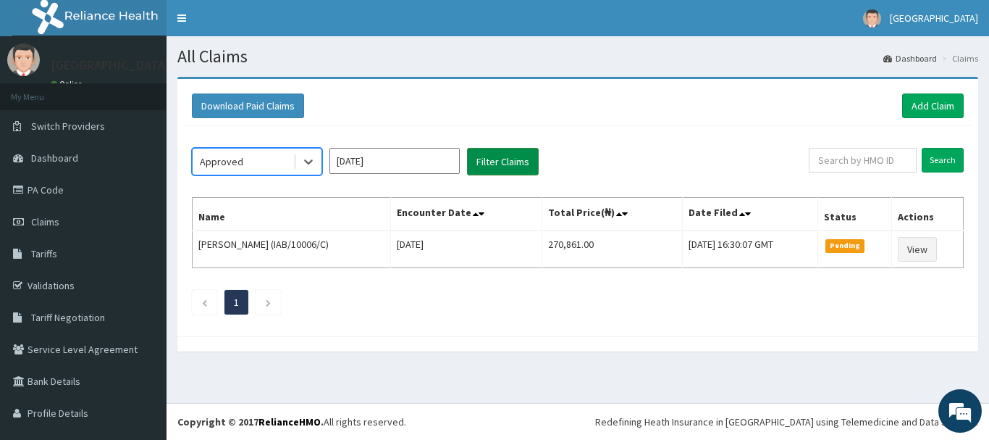
click at [511, 162] on button "Filter Claims" at bounding box center [503, 162] width 72 height 28
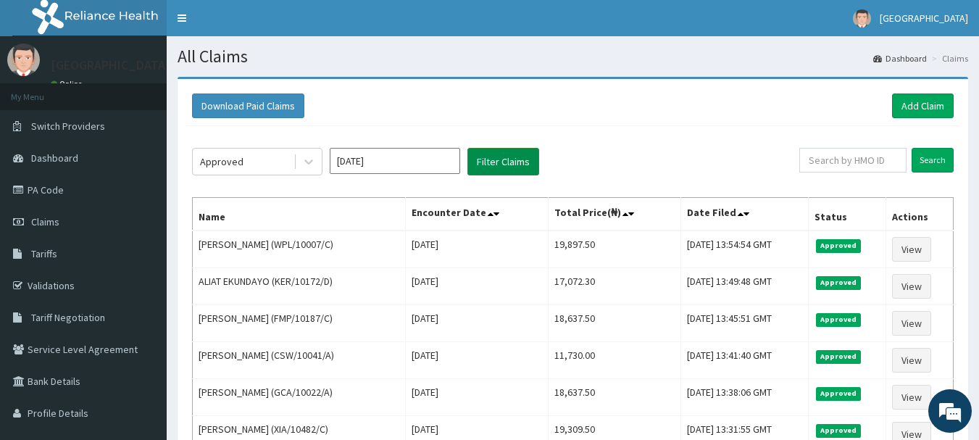
click at [506, 164] on button "Filter Claims" at bounding box center [503, 162] width 72 height 28
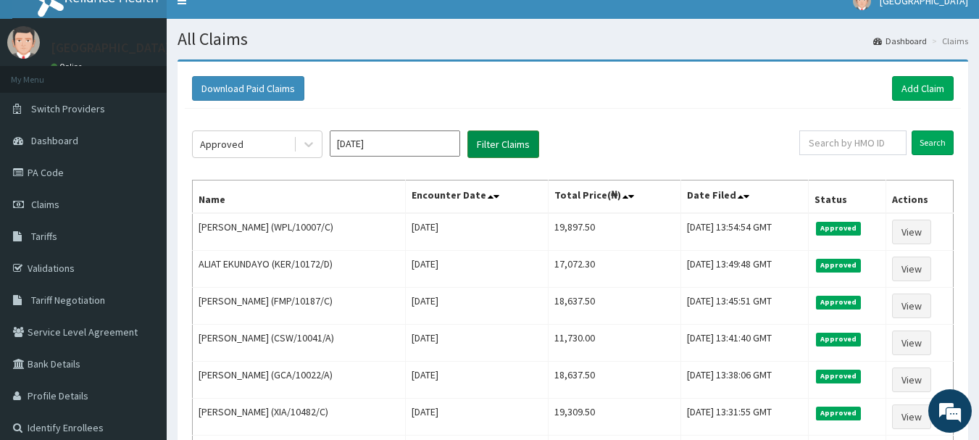
scroll to position [14, 0]
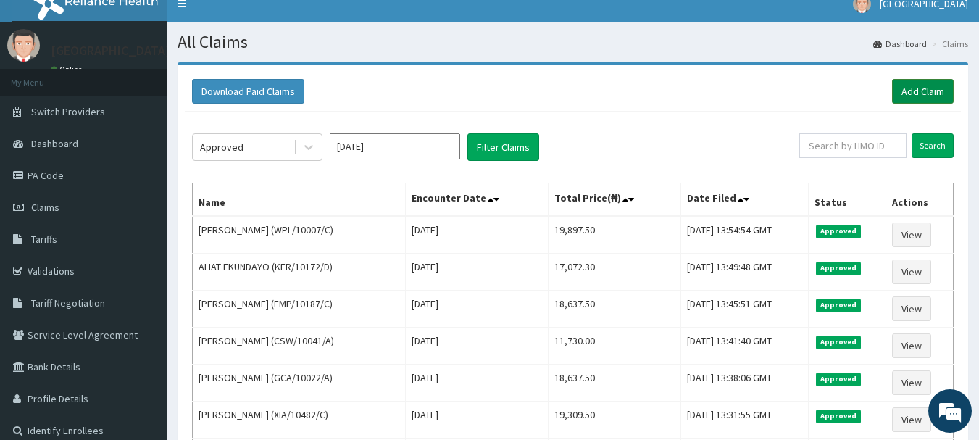
click at [918, 91] on link "Add Claim" at bounding box center [923, 91] width 62 height 25
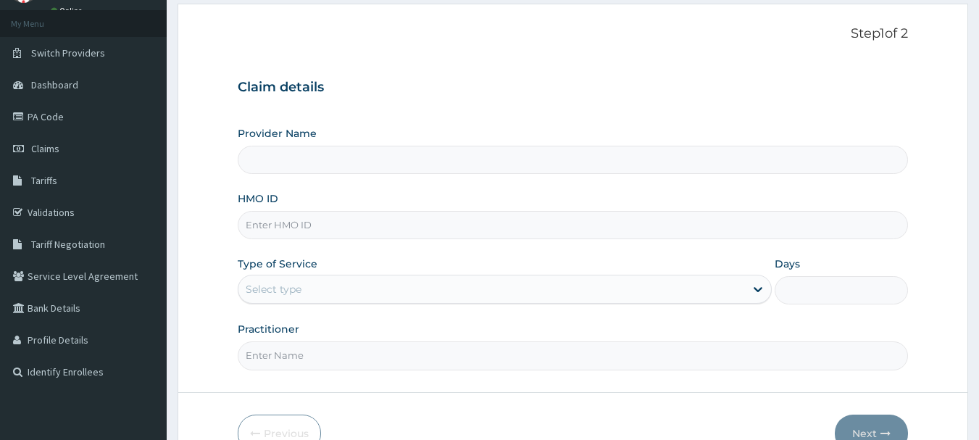
scroll to position [79, 0]
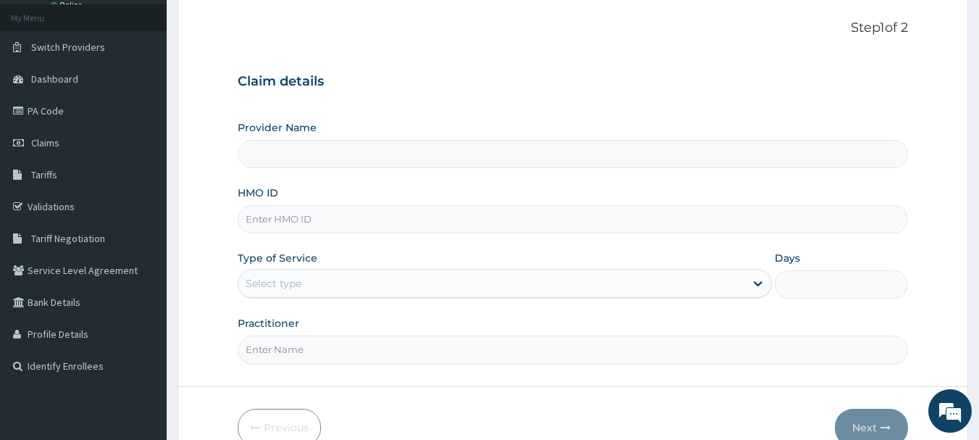
type input "Osuntuyi Medical Centre, Iju"
paste input "ACQ/10111/A"
type input "ACQ/10111/A"
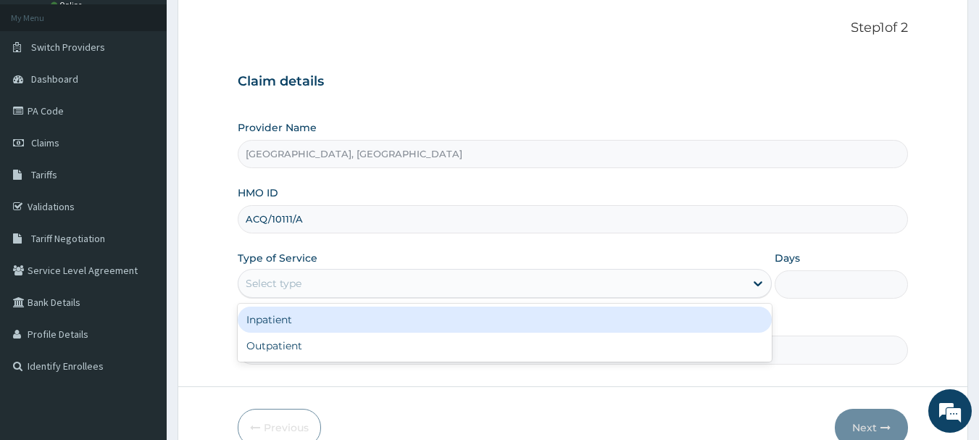
click at [312, 347] on div "Outpatient" at bounding box center [505, 345] width 534 height 26
type input "1"
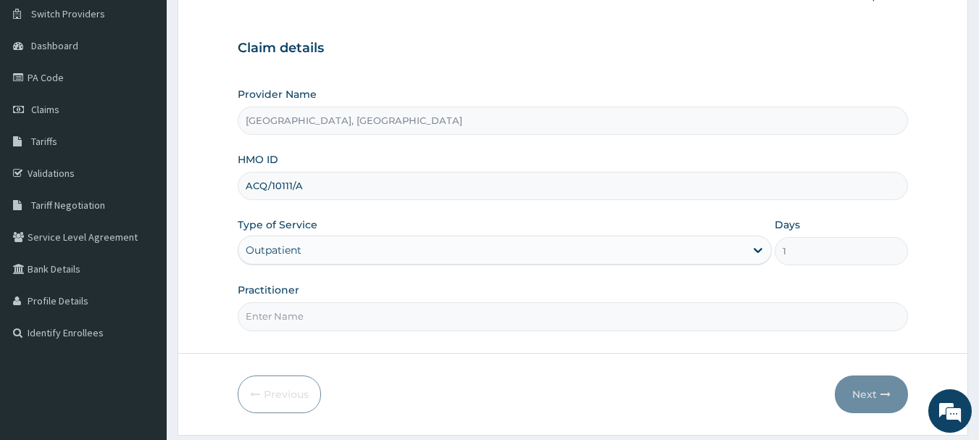
scroll to position [156, 0]
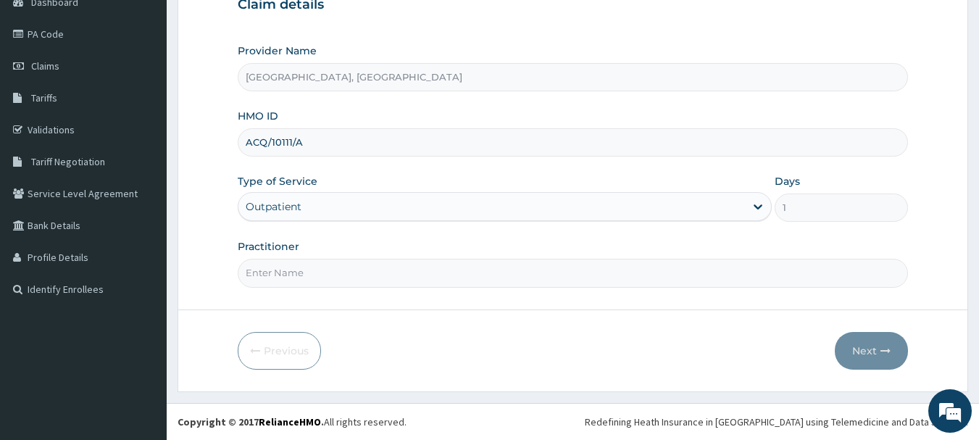
click at [345, 267] on input "Practitioner" at bounding box center [573, 273] width 671 height 28
type input "Dr Calista"
click at [882, 353] on icon "button" at bounding box center [885, 351] width 10 height 10
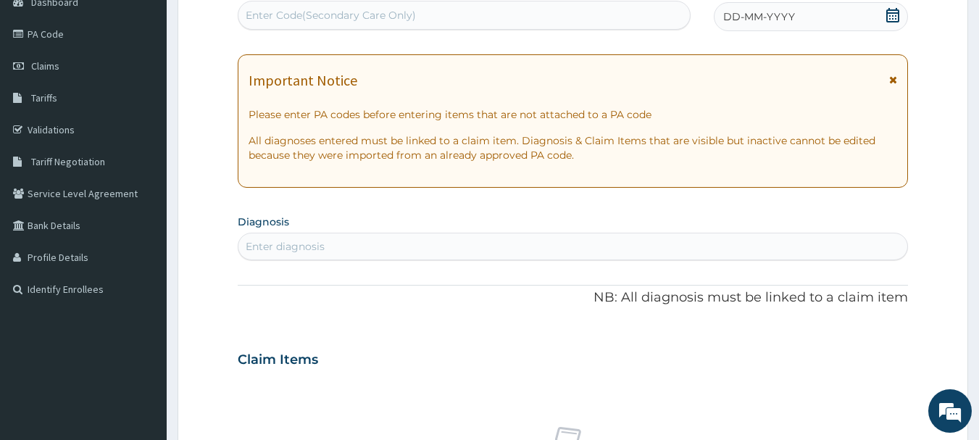
click at [900, 30] on div "DD-MM-YYYY" at bounding box center [810, 16] width 194 height 29
click at [893, 23] on span at bounding box center [892, 17] width 14 height 18
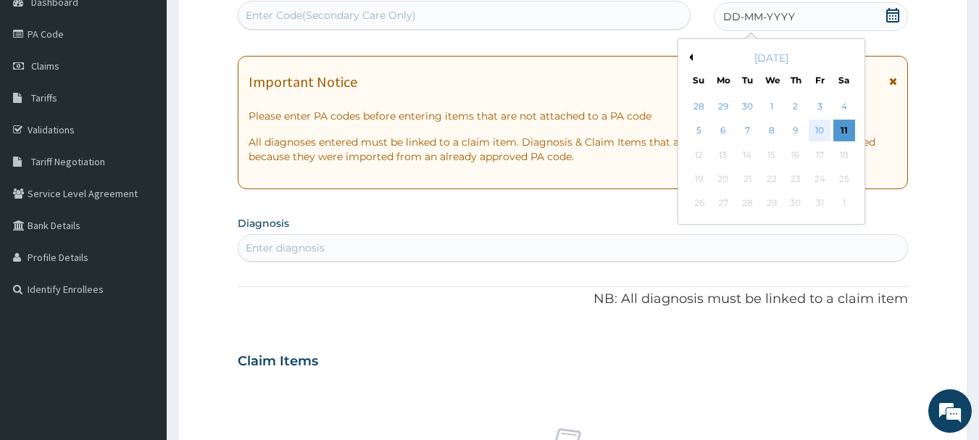
click at [811, 133] on div "10" at bounding box center [819, 131] width 22 height 22
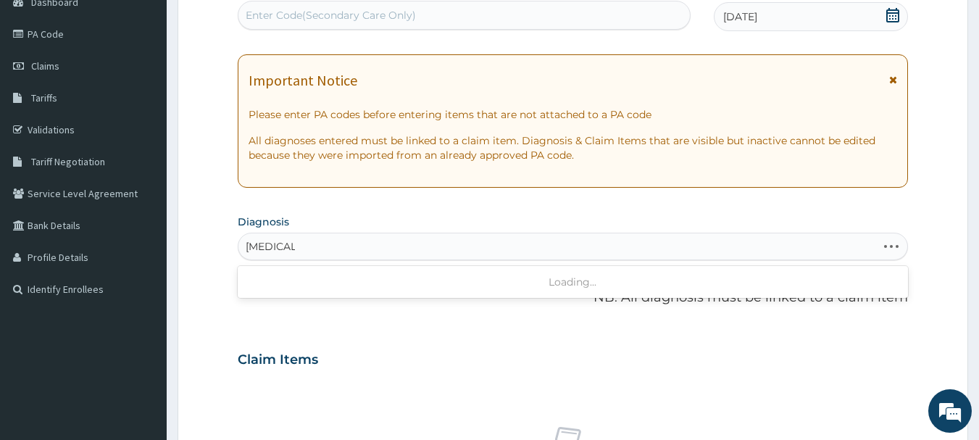
type input "MALARIA"
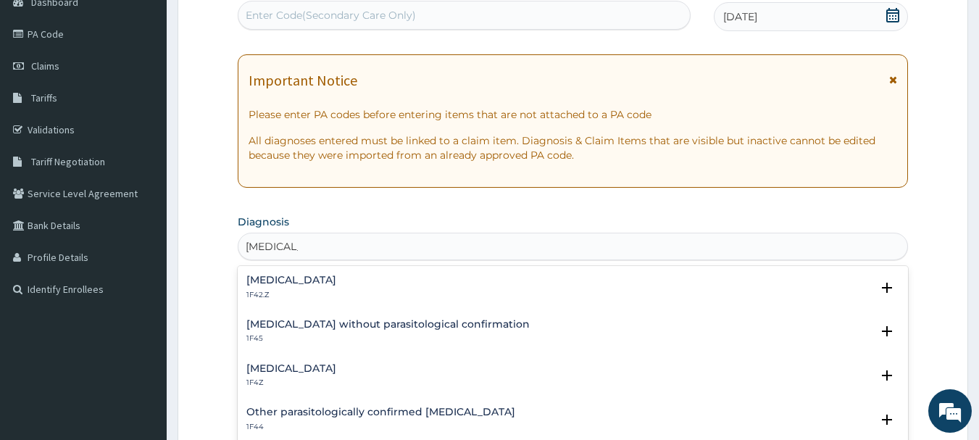
click at [379, 369] on div "[MEDICAL_DATA] 1F4Z" at bounding box center [572, 375] width 653 height 25
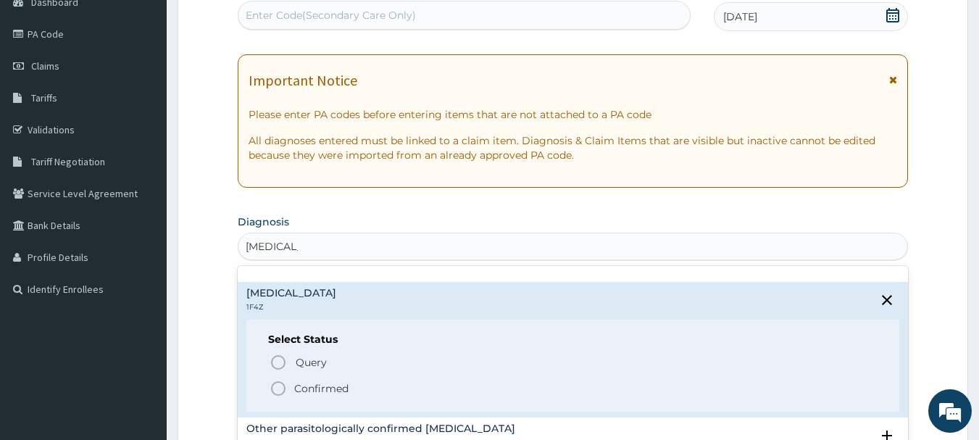
scroll to position [106, 0]
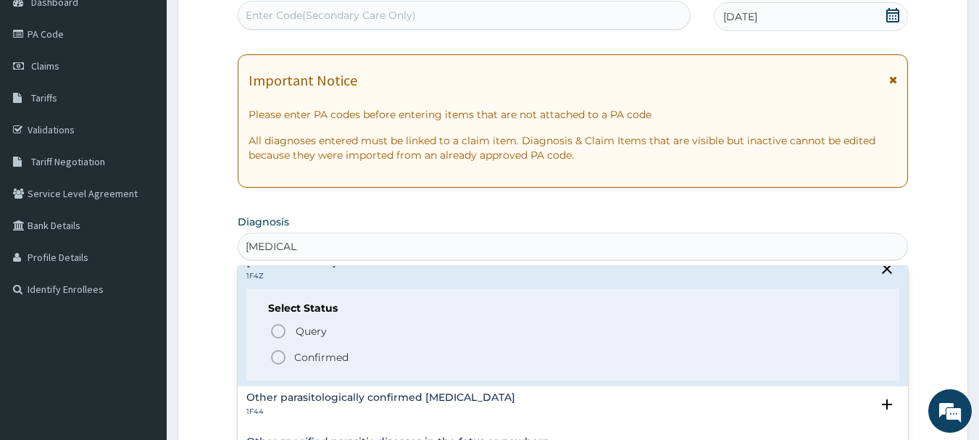
click at [345, 364] on span "Confirmed" at bounding box center [573, 356] width 608 height 17
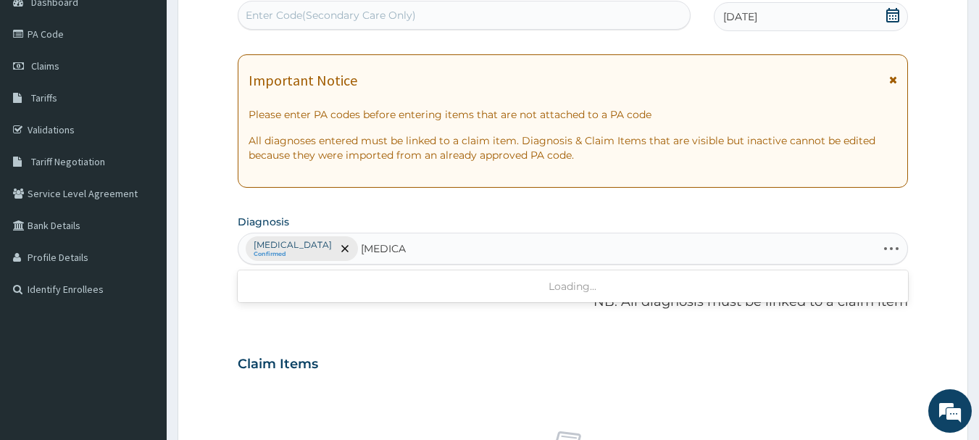
type input "SEPSIS"
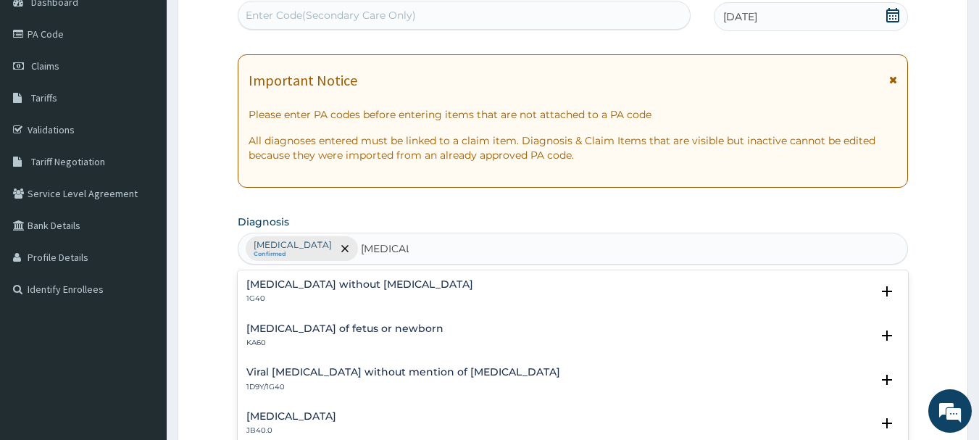
click at [413, 281] on div "Sepsis without septic shock 1G40" at bounding box center [572, 291] width 653 height 25
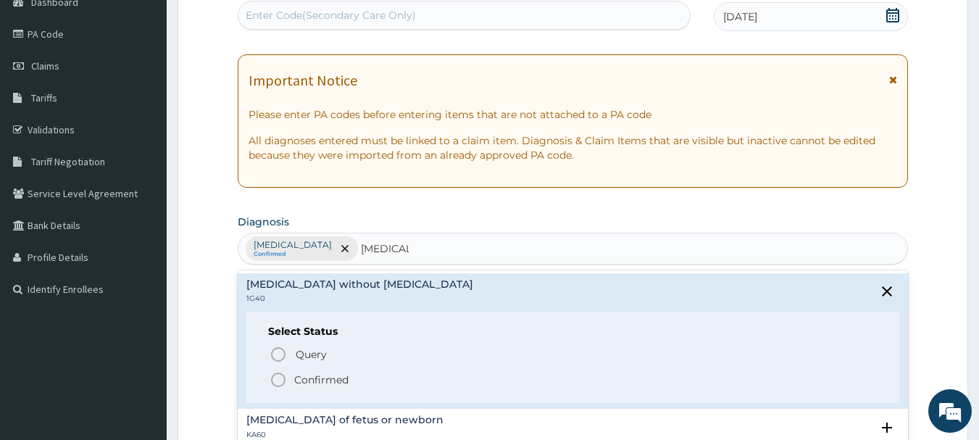
click at [372, 388] on span "Confirmed" at bounding box center [573, 379] width 608 height 17
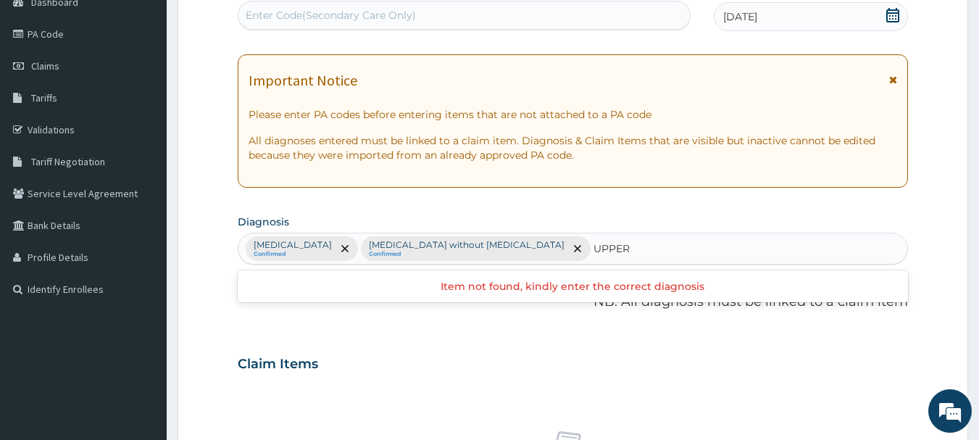
type input "UPPER"
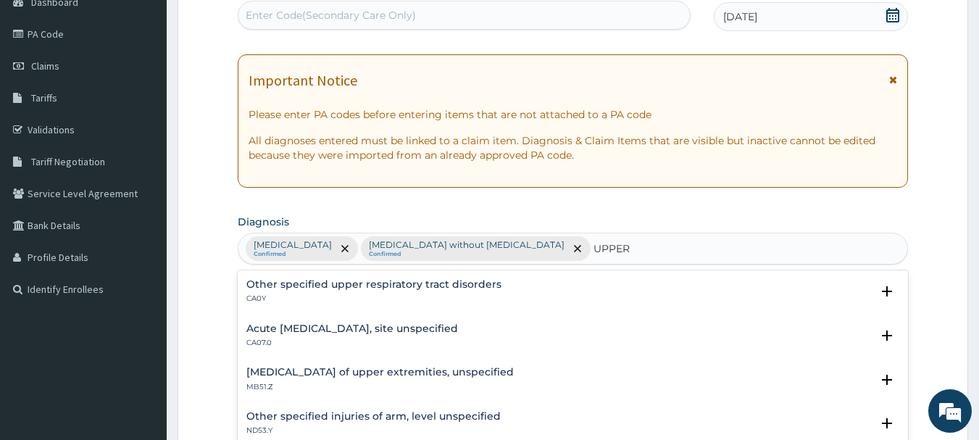
click at [383, 337] on div "Acute upper respiratory infection, site unspecified CA07.0" at bounding box center [352, 335] width 212 height 25
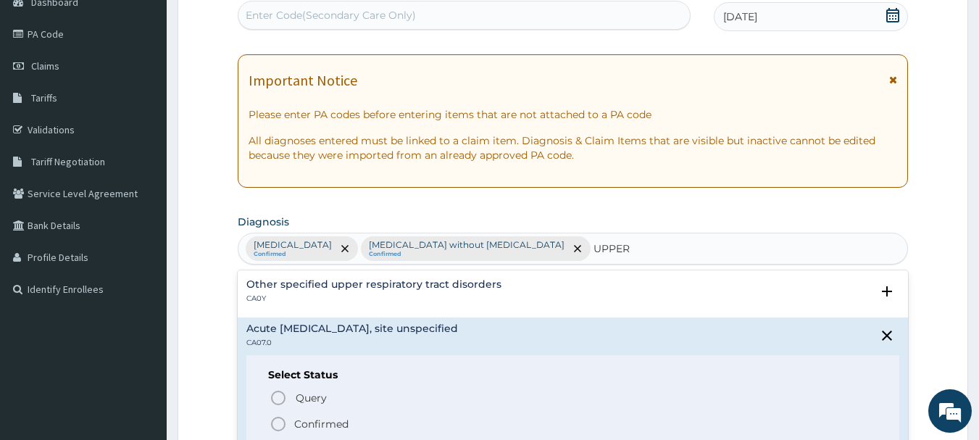
click at [381, 427] on span "Confirmed" at bounding box center [573, 423] width 608 height 17
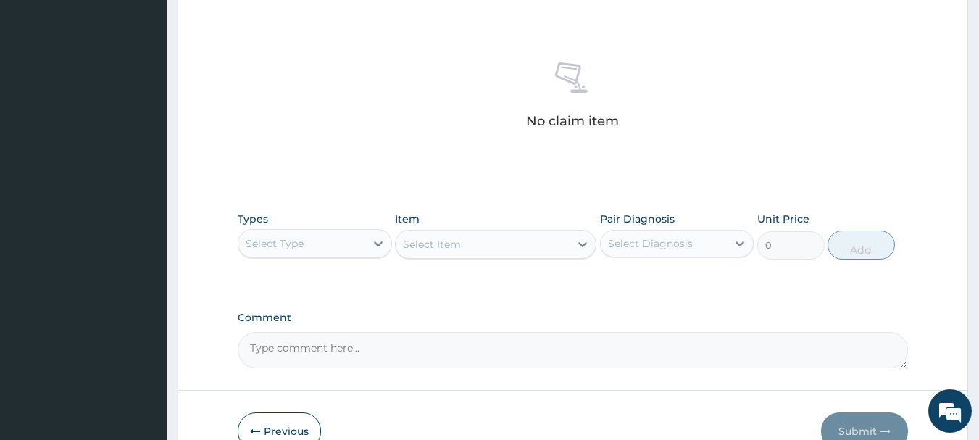
scroll to position [570, 0]
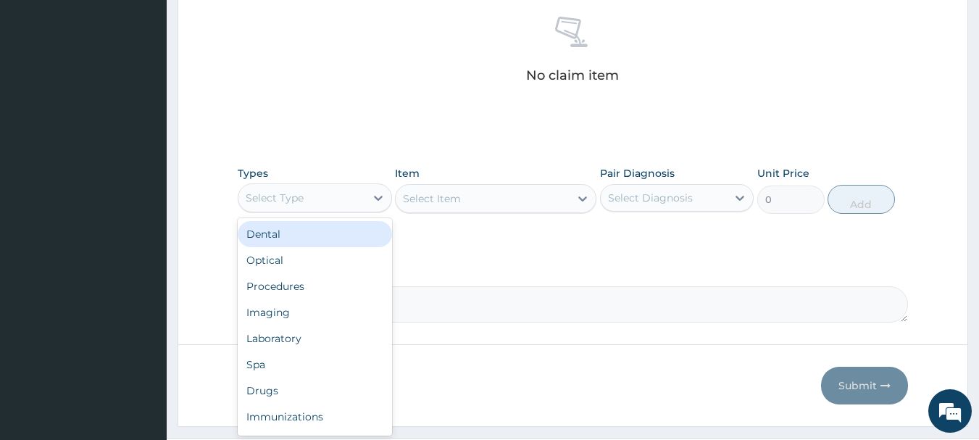
click at [343, 288] on div "Procedures" at bounding box center [315, 286] width 154 height 26
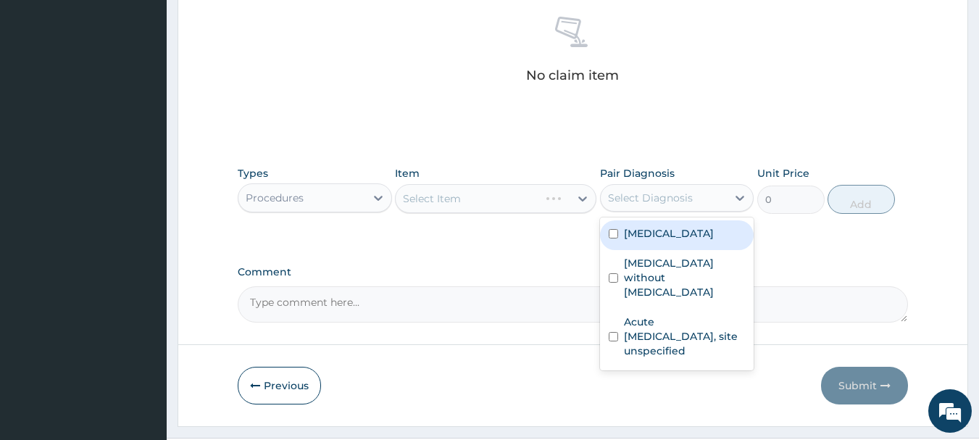
click at [685, 243] on div "Malaria, unspecified" at bounding box center [677, 235] width 154 height 30
checkbox input "true"
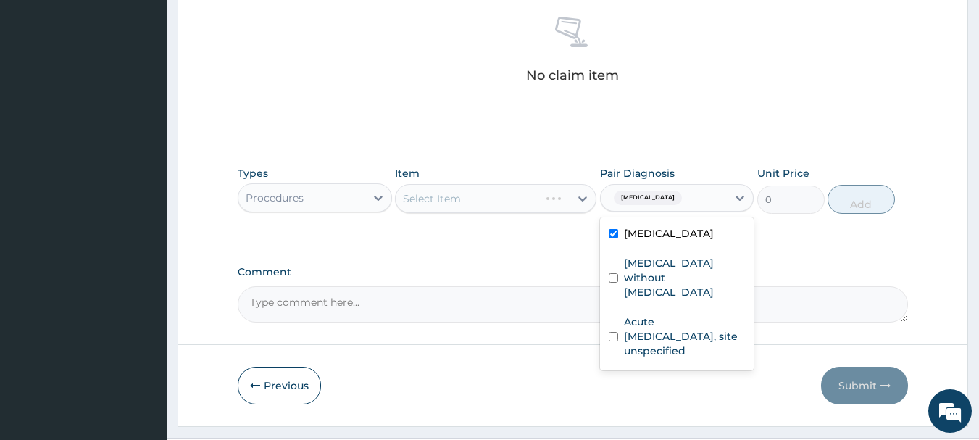
click at [678, 285] on div "Sepsis without septic shock" at bounding box center [677, 279] width 154 height 59
checkbox input "true"
click at [679, 330] on label "Acute upper respiratory infection, site unspecified" at bounding box center [685, 335] width 122 height 43
checkbox input "true"
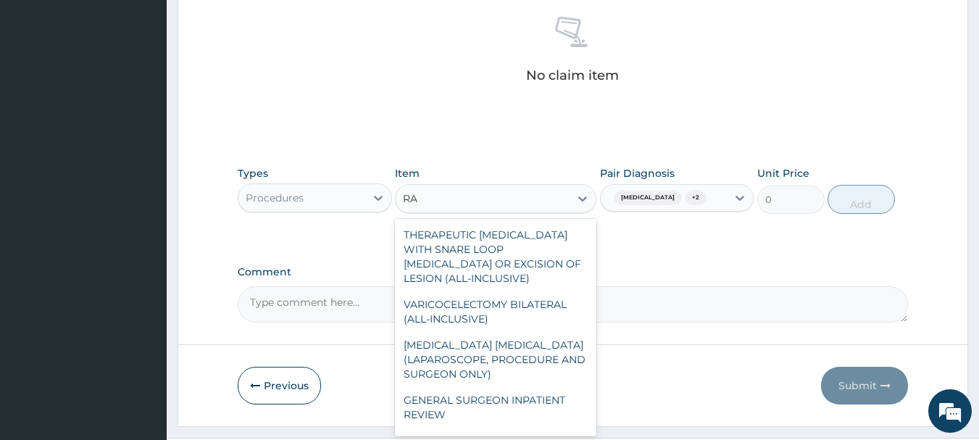
type input "R"
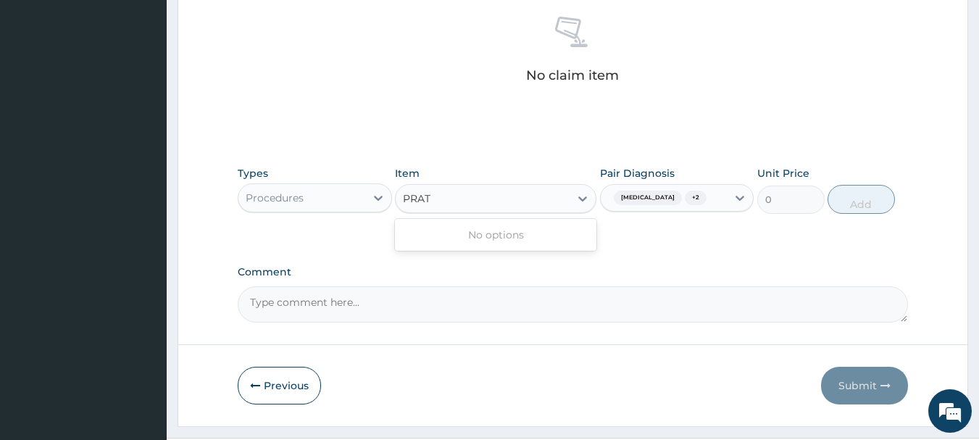
type input "PRA"
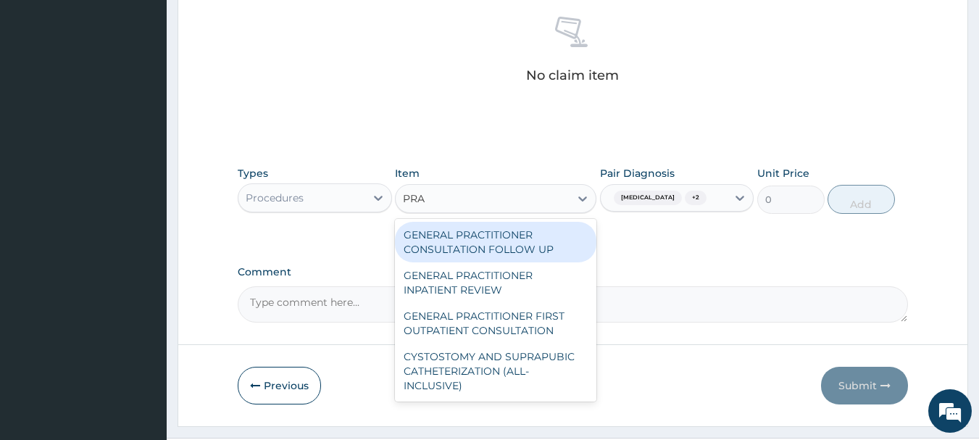
click at [537, 331] on div "GENERAL PRACTITIONER FIRST OUTPATIENT CONSULTATION" at bounding box center [495, 323] width 201 height 41
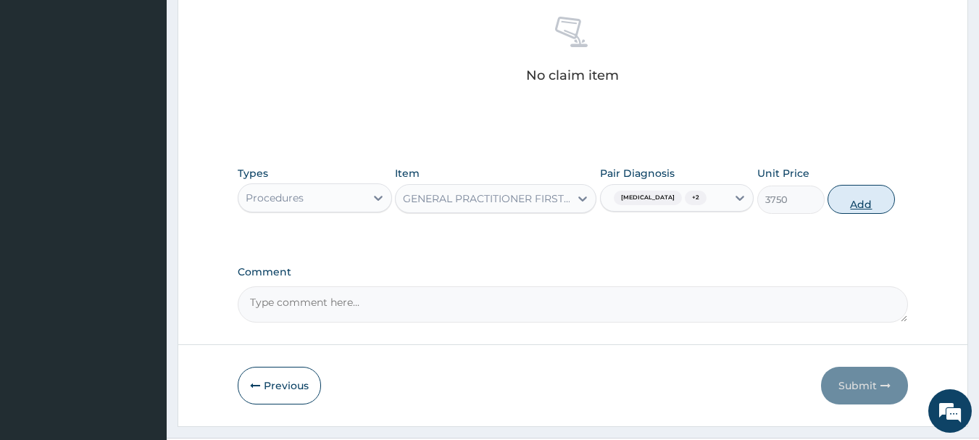
click at [864, 201] on button "Add" at bounding box center [860, 199] width 67 height 29
type input "0"
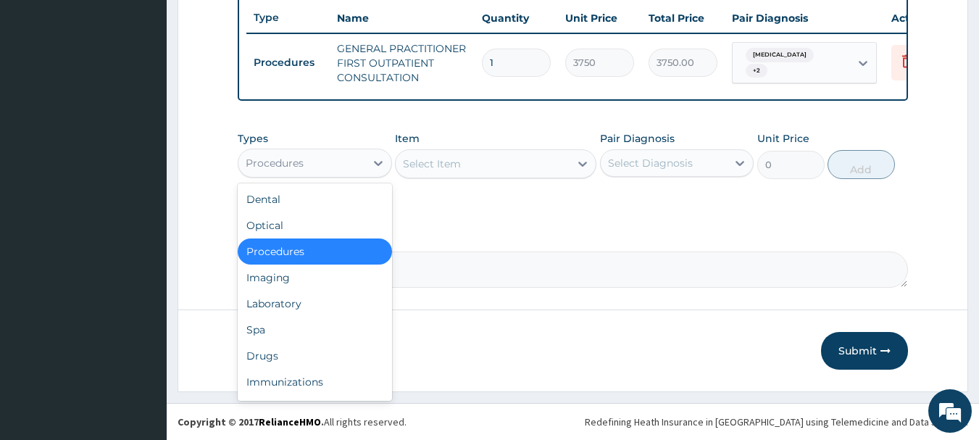
click at [319, 361] on div "Drugs" at bounding box center [315, 356] width 154 height 26
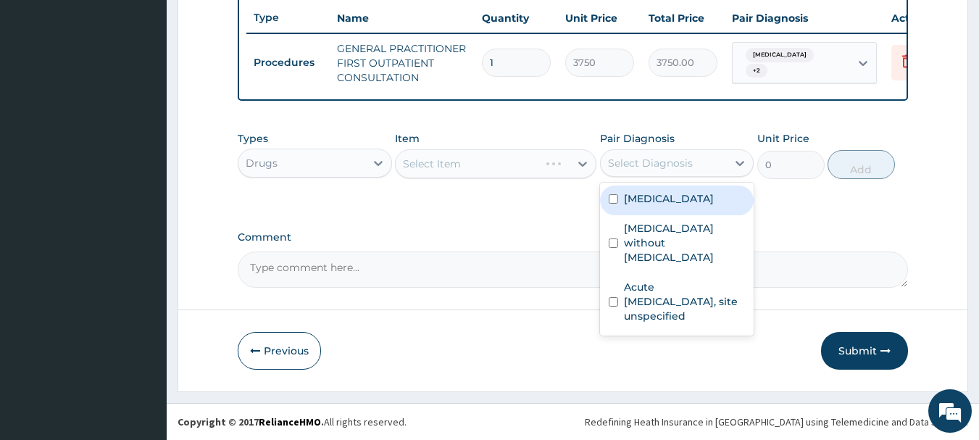
click at [708, 205] on label "Malaria, unspecified" at bounding box center [669, 198] width 90 height 14
checkbox input "true"
click at [509, 169] on div "Select Item" at bounding box center [495, 163] width 201 height 29
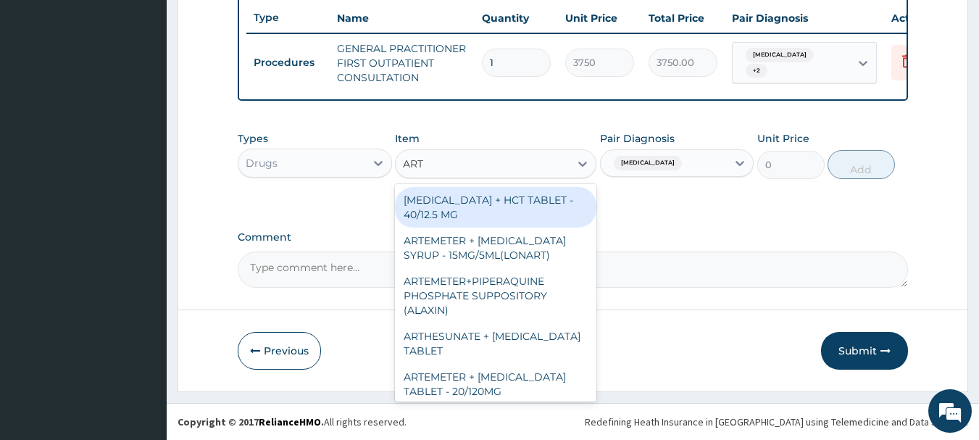
type input "ARTE"
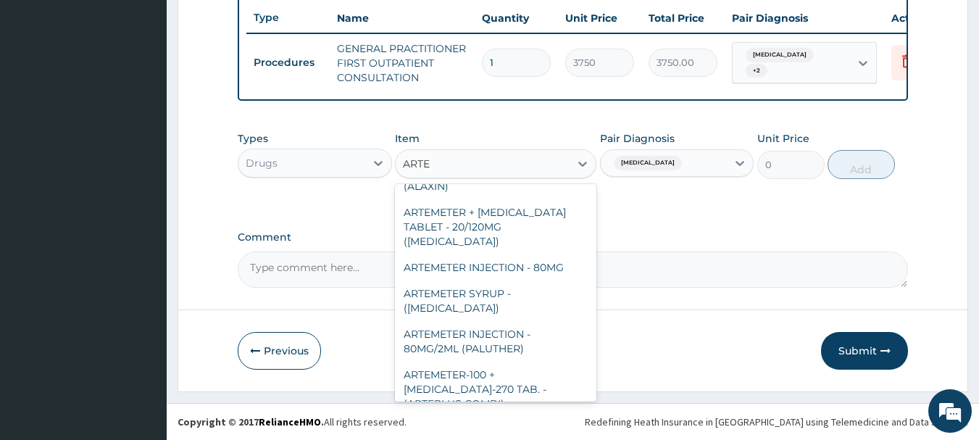
scroll to position [132, 0]
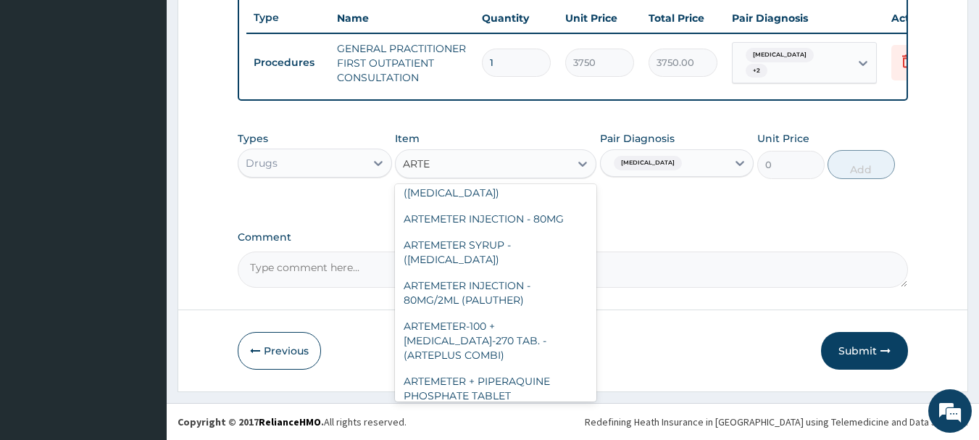
click at [544, 275] on div "ARTEMETER INJECTION - 80MG/2ML (PALUTHER)" at bounding box center [495, 292] width 201 height 41
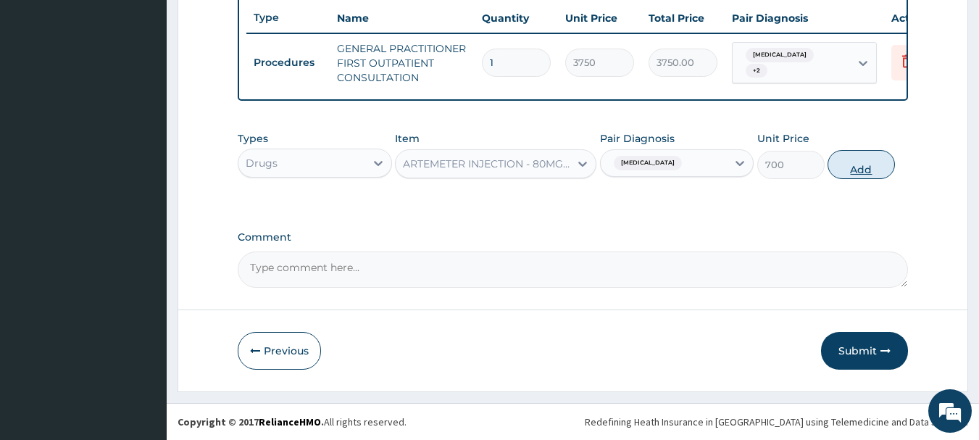
click at [880, 170] on button "Add" at bounding box center [860, 164] width 67 height 29
type input "0"
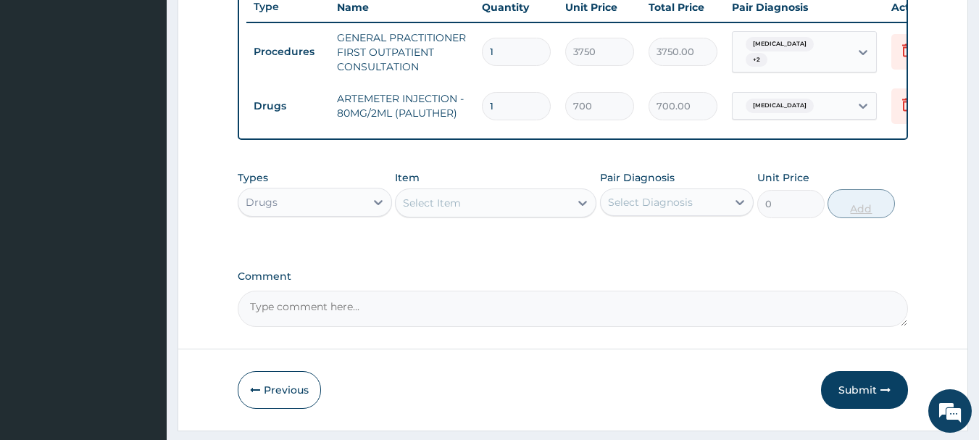
type input "0.00"
type input "6"
type input "4200.00"
type input "6"
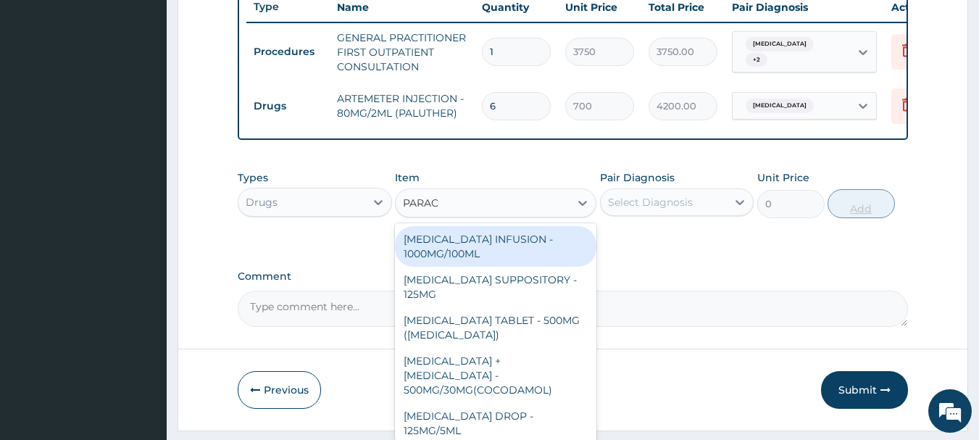
type input "PARACE"
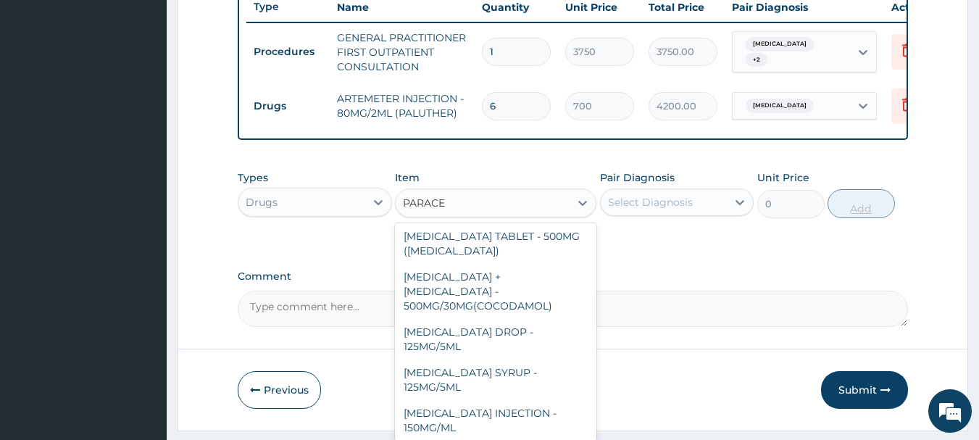
scroll to position [154, 0]
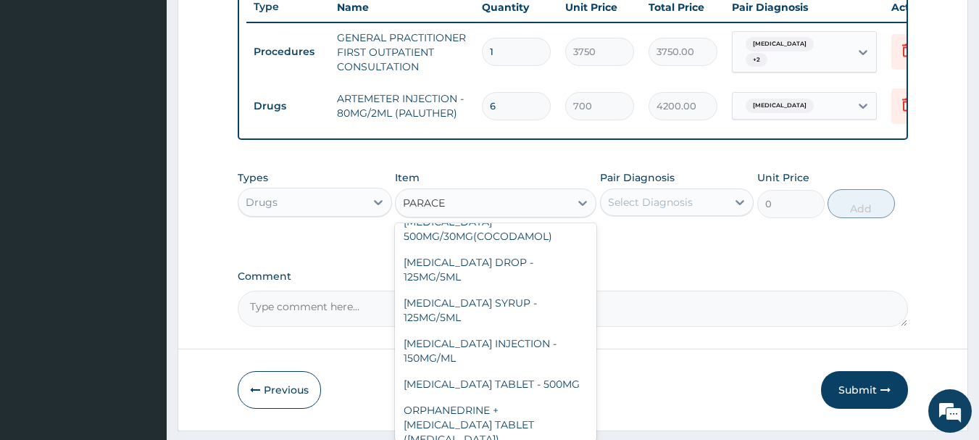
click at [553, 380] on div "PARACETAMOL TABLET - 500MG" at bounding box center [495, 384] width 201 height 26
type input "33.599999999999994"
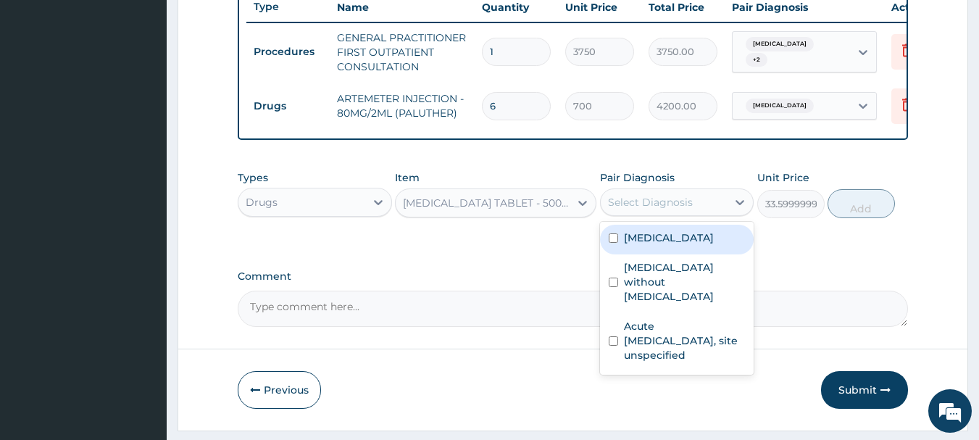
click at [713, 245] on label "Malaria, unspecified" at bounding box center [669, 237] width 90 height 14
checkbox input "true"
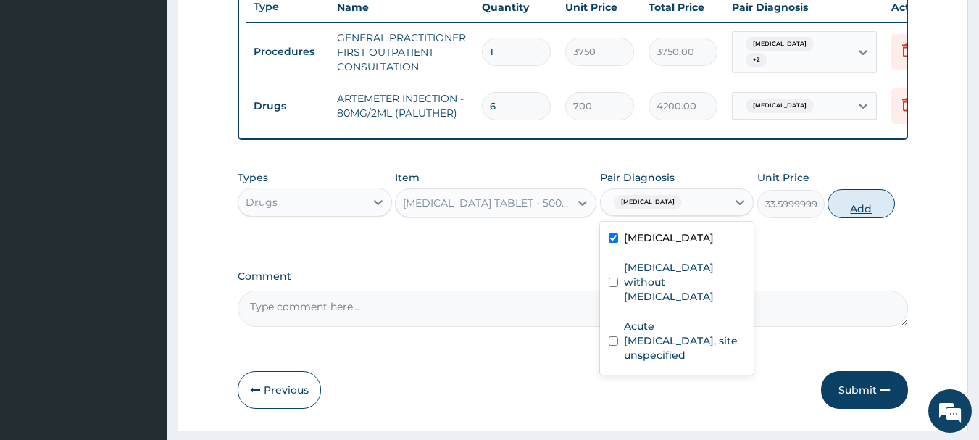
click at [882, 218] on button "Add" at bounding box center [860, 203] width 67 height 29
type input "0"
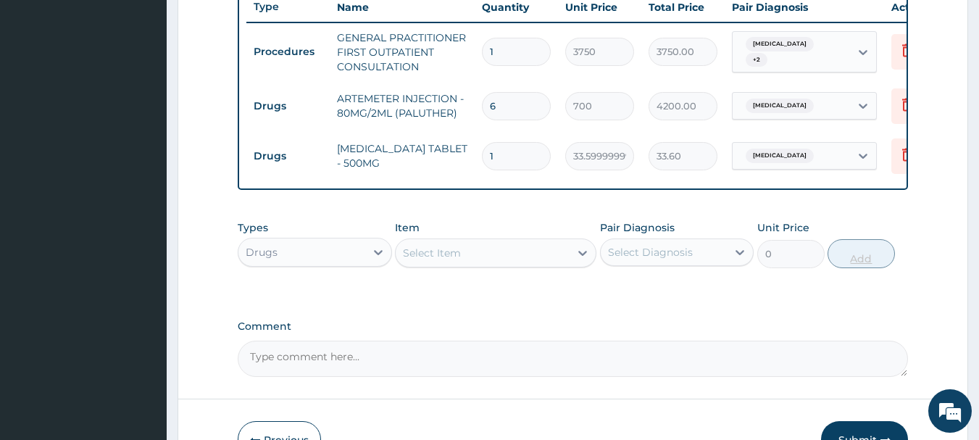
type input "18"
type input "604.80"
type input "18"
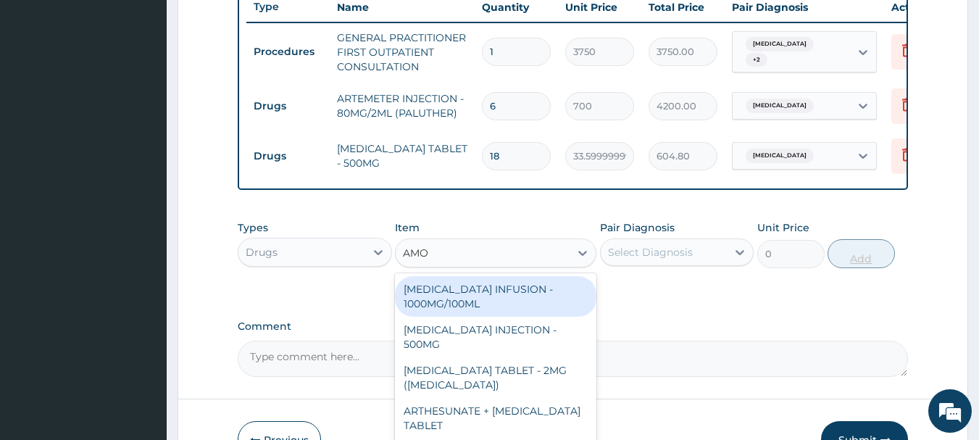
type input "AMOX"
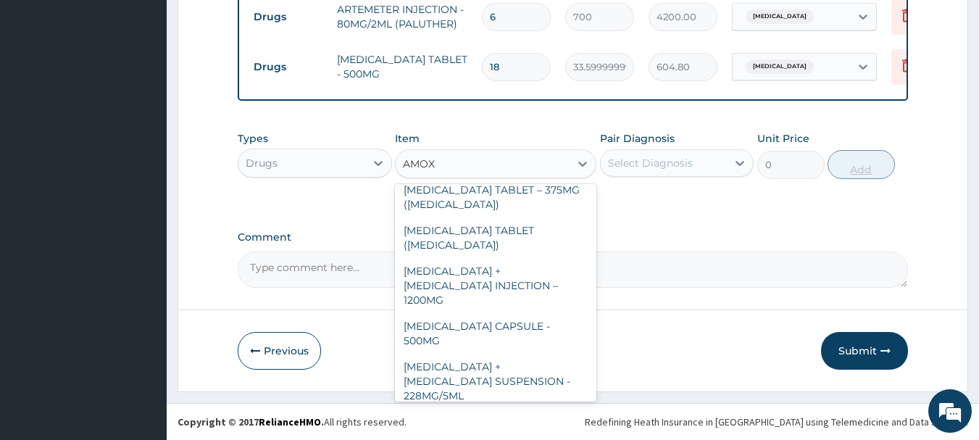
scroll to position [121, 0]
click at [539, 312] on div "AMOXICILLIN CAPSULE - 500MG" at bounding box center [495, 332] width 201 height 41
type input "112"
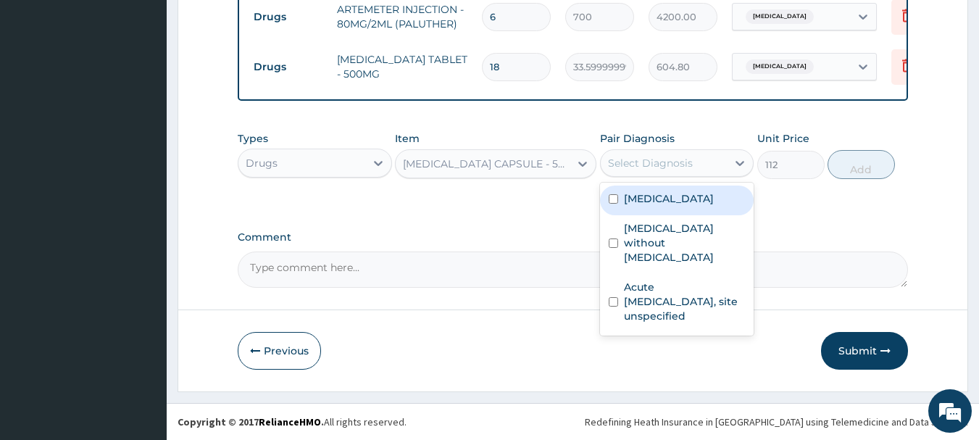
click at [709, 235] on label "Sepsis without septic shock" at bounding box center [685, 242] width 122 height 43
checkbox input "true"
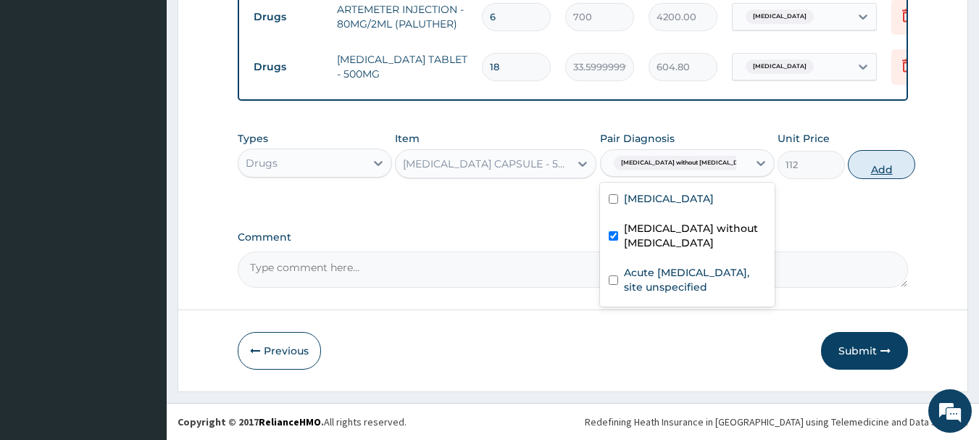
click at [882, 166] on button "Add" at bounding box center [880, 164] width 67 height 29
type input "0"
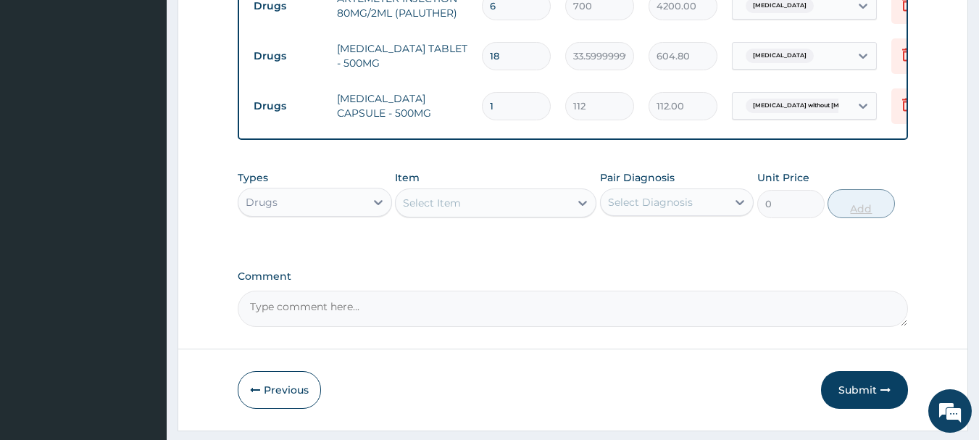
type input "15"
type input "1680.00"
type input "15"
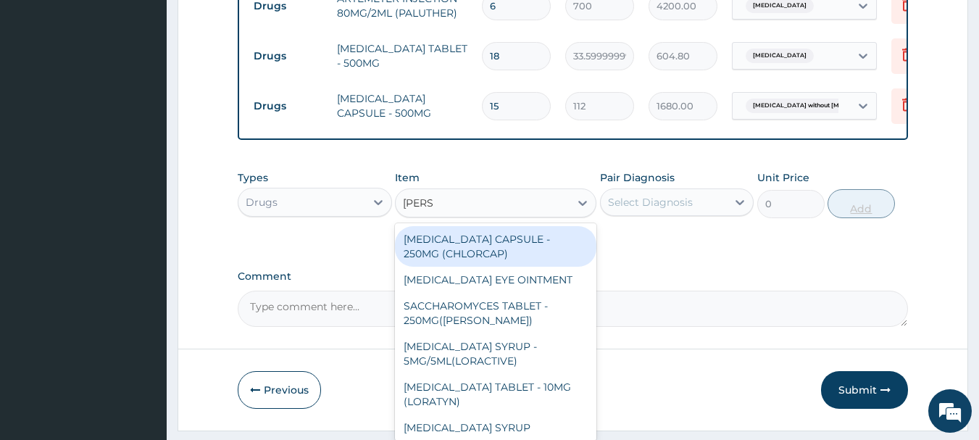
type input "LORAT"
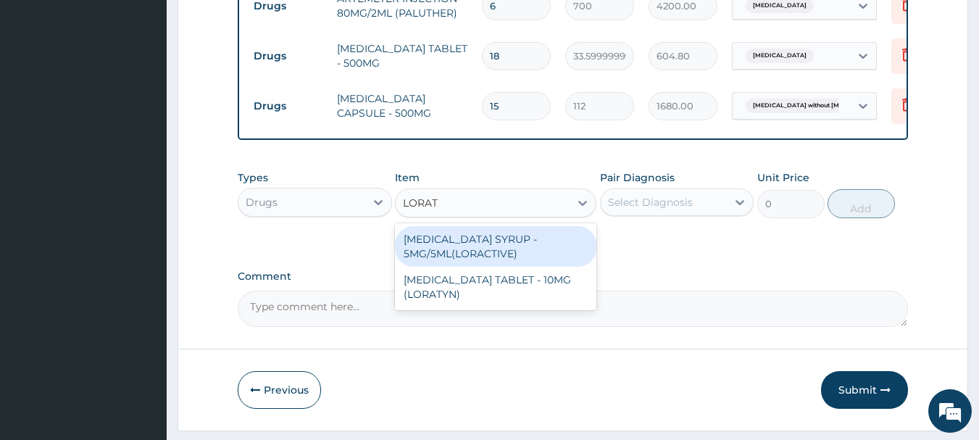
click at [529, 297] on div "LORATADINE TABLET - 10MG (LORATYN)" at bounding box center [495, 287] width 201 height 41
type input "98"
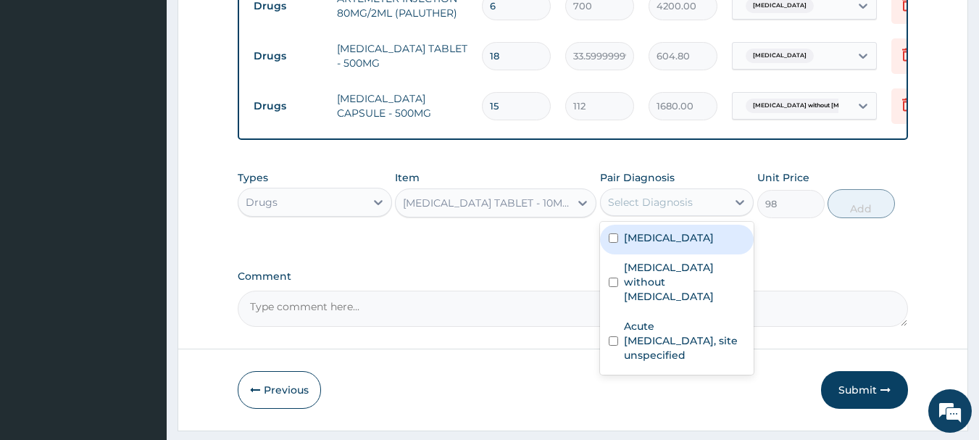
click at [700, 330] on label "Acute upper respiratory infection, site unspecified" at bounding box center [685, 340] width 122 height 43
checkbox input "true"
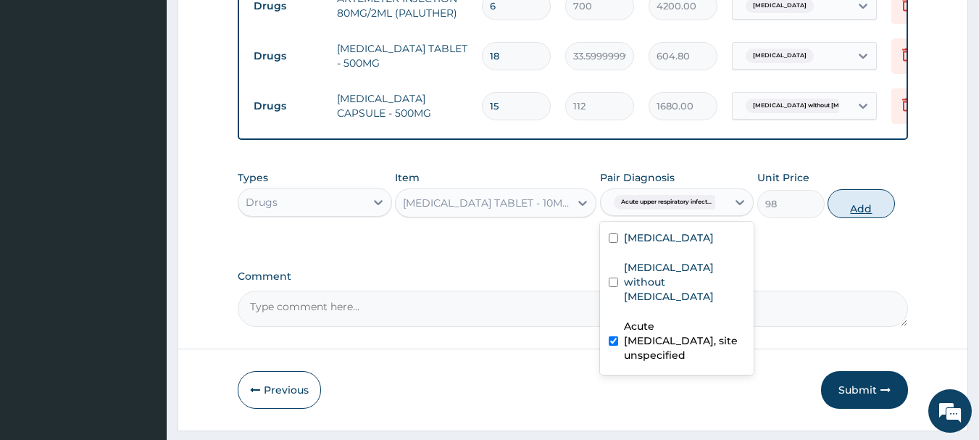
click at [873, 212] on button "Add" at bounding box center [860, 203] width 67 height 29
type input "0"
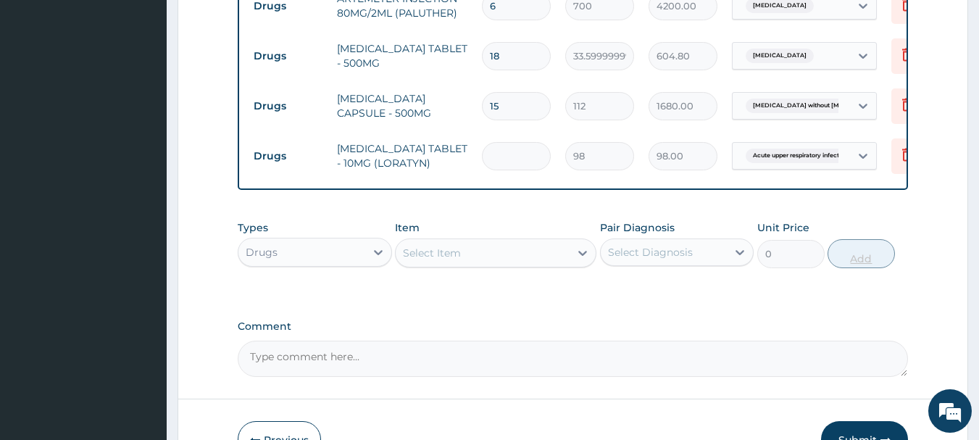
type input "0.00"
type input "5"
type input "490.00"
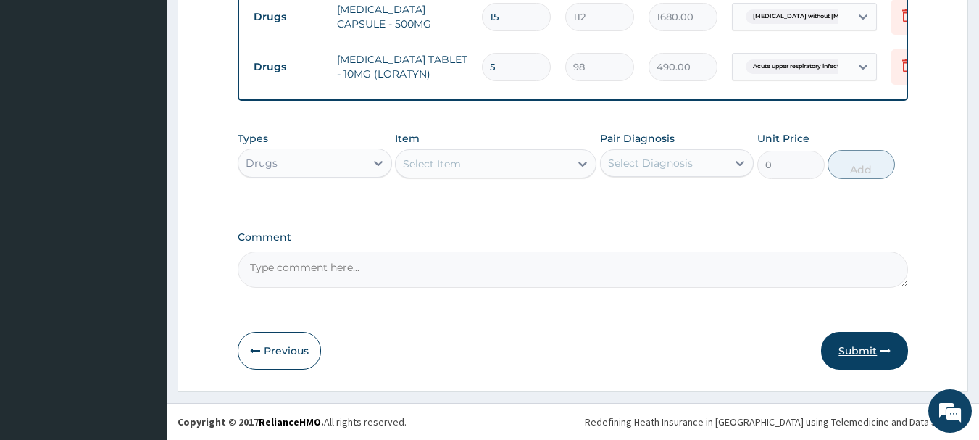
click at [870, 343] on button "Submit" at bounding box center [864, 351] width 87 height 38
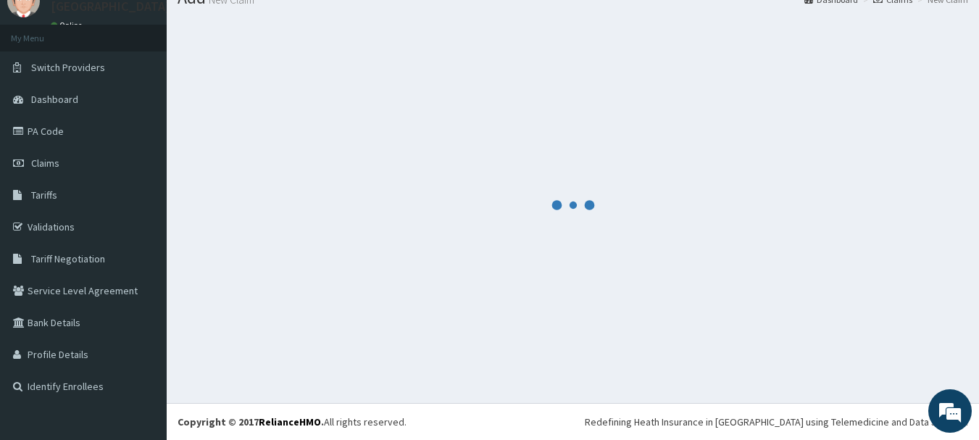
scroll to position [755, 0]
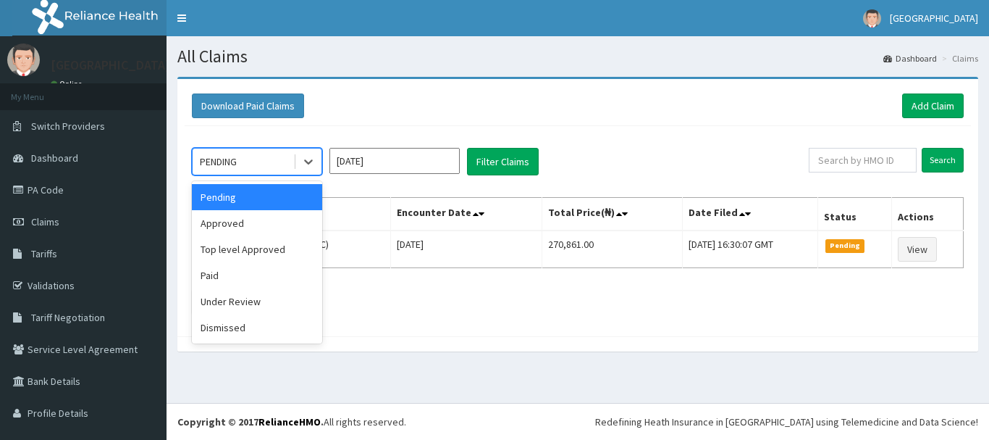
click at [282, 225] on div "Approved" at bounding box center [257, 223] width 130 height 26
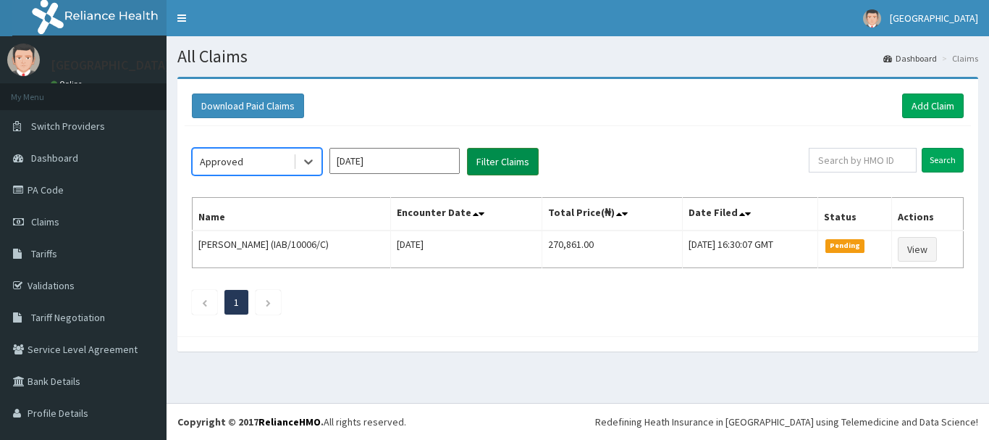
click at [514, 165] on button "Filter Claims" at bounding box center [503, 162] width 72 height 28
click at [502, 169] on button "Filter Claims" at bounding box center [503, 162] width 72 height 28
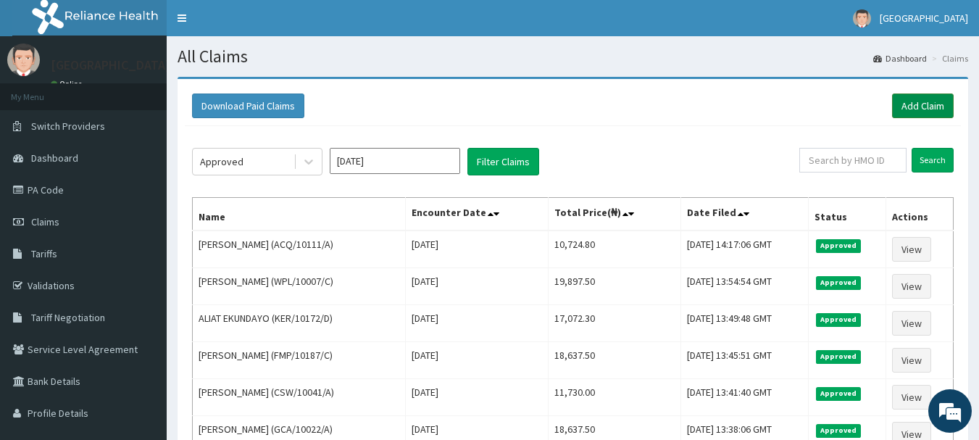
click at [936, 103] on link "Add Claim" at bounding box center [923, 105] width 62 height 25
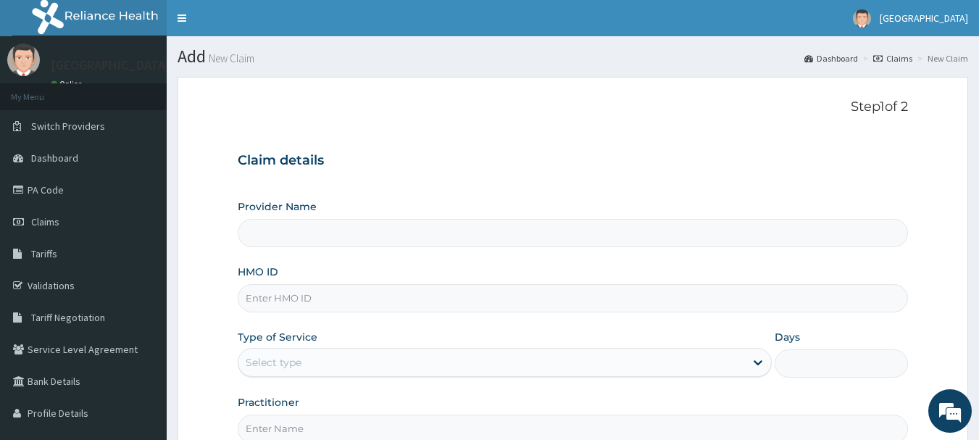
type input "[GEOGRAPHIC_DATA], [GEOGRAPHIC_DATA]"
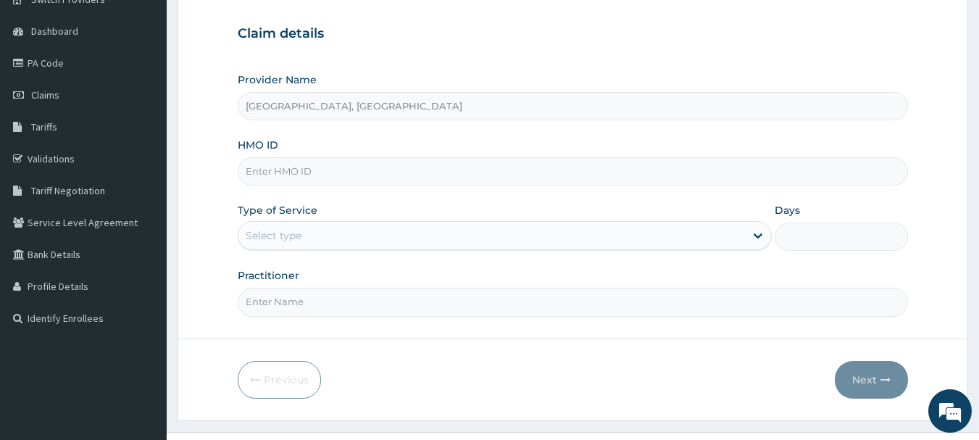
scroll to position [137, 0]
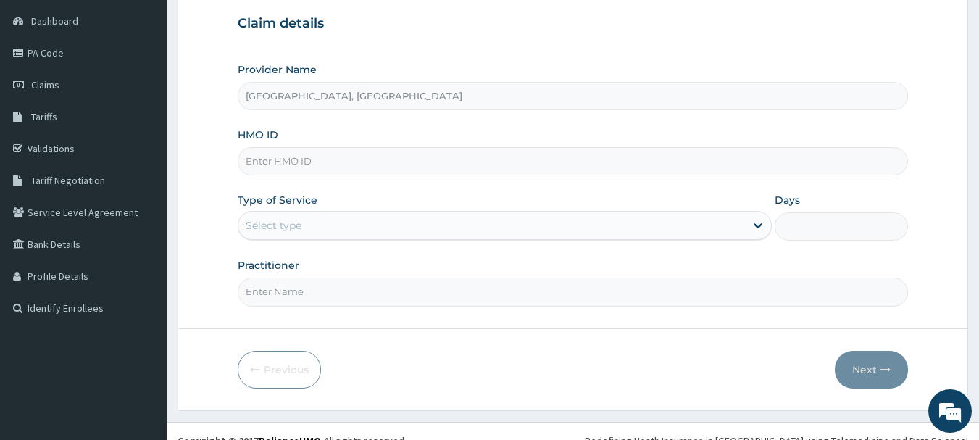
paste input "AIP/10087/A"
type input "AIP/10087/A"
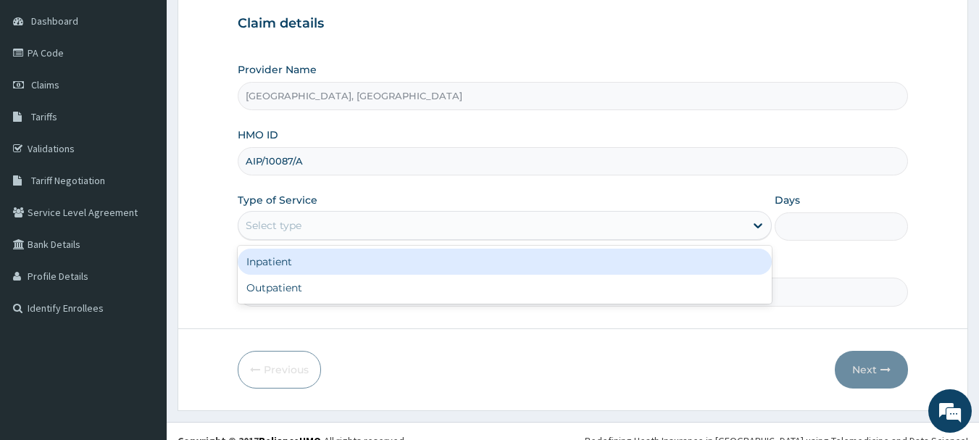
click at [336, 283] on div "Outpatient" at bounding box center [505, 288] width 534 height 26
type input "1"
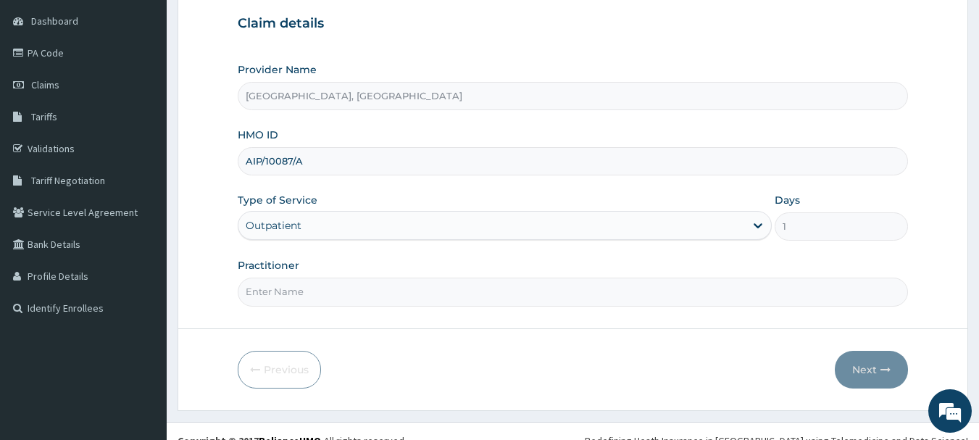
click at [363, 294] on input "Practitioner" at bounding box center [573, 291] width 671 height 28
type input "DR Adesipe"
click at [876, 366] on button "Next" at bounding box center [870, 370] width 73 height 38
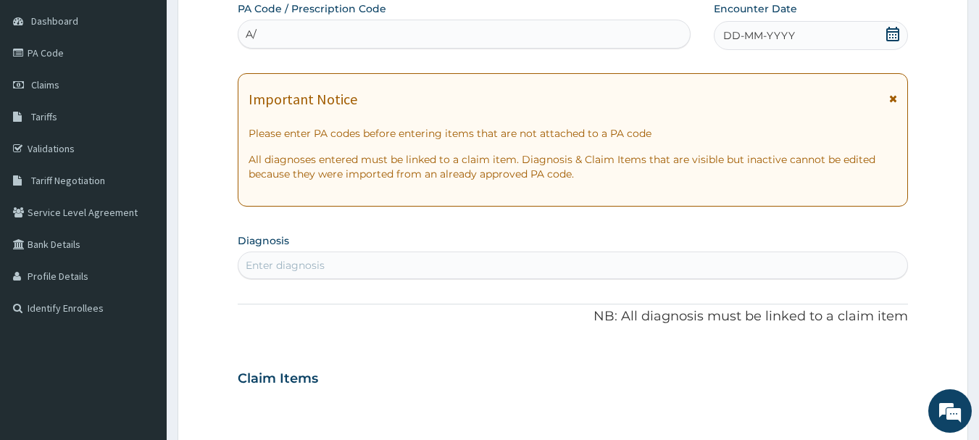
type input "A"
type input "PA/A4775E"
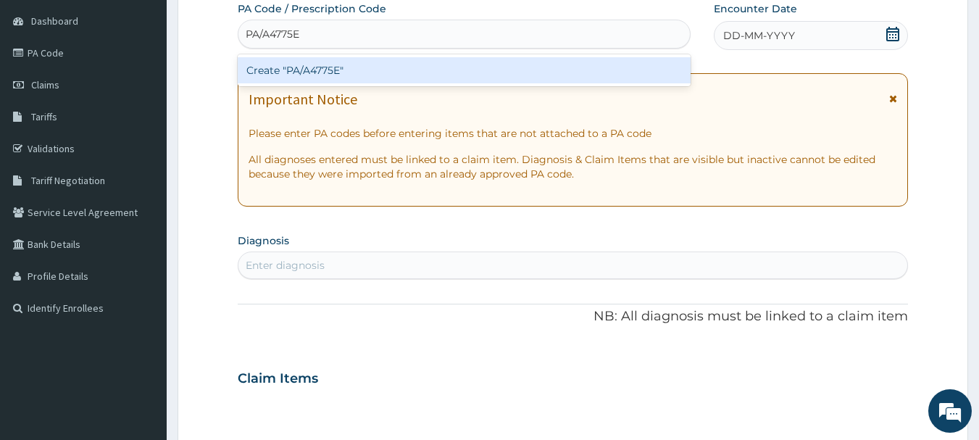
click at [550, 83] on div "Create "PA/A4775E"" at bounding box center [464, 70] width 453 height 26
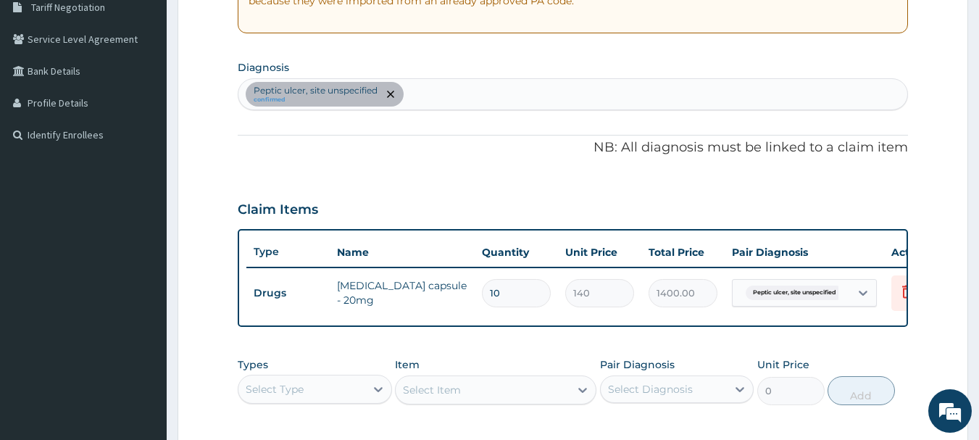
scroll to position [293, 0]
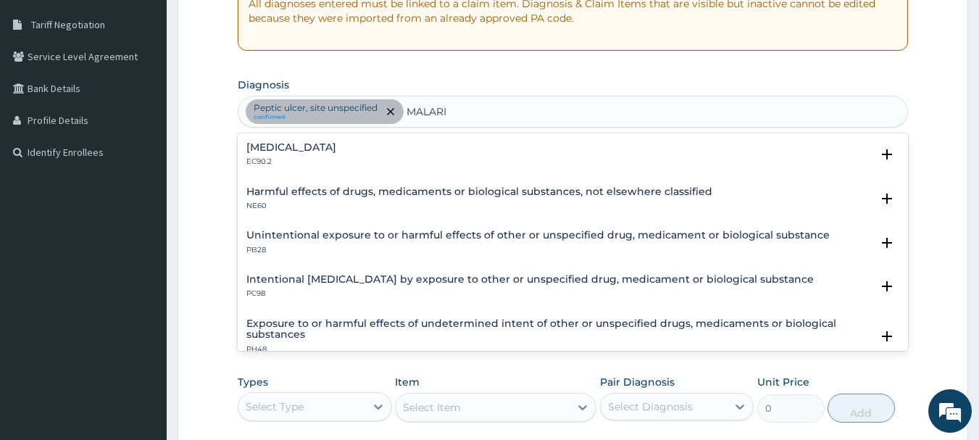
type input "MALARIA"
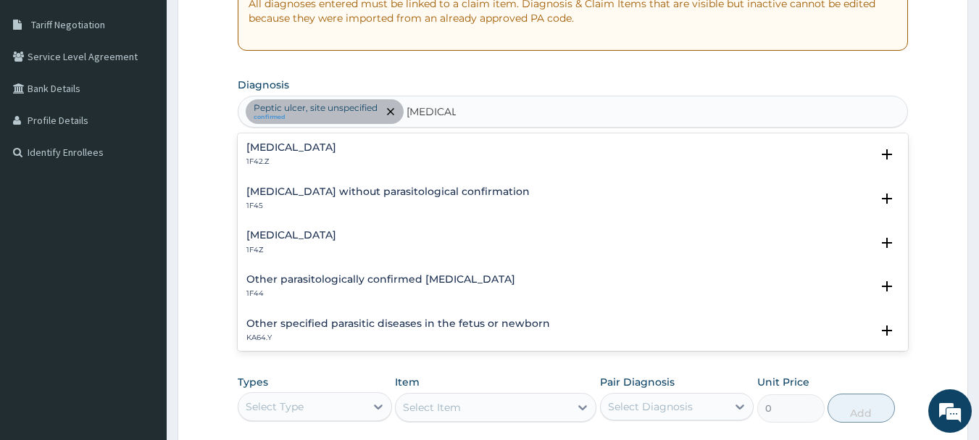
click at [420, 246] on div "Malaria, unspecified 1F4Z" at bounding box center [572, 242] width 653 height 25
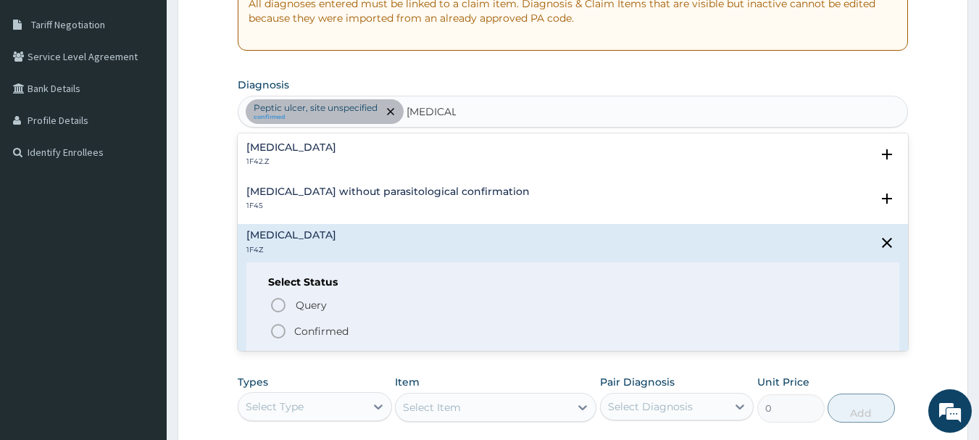
click at [393, 330] on span "Confirmed" at bounding box center [573, 330] width 608 height 17
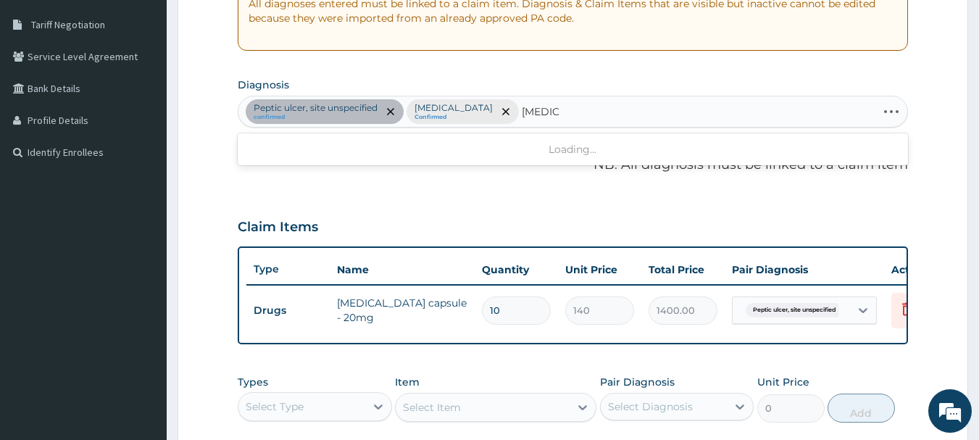
type input "SEPSIS"
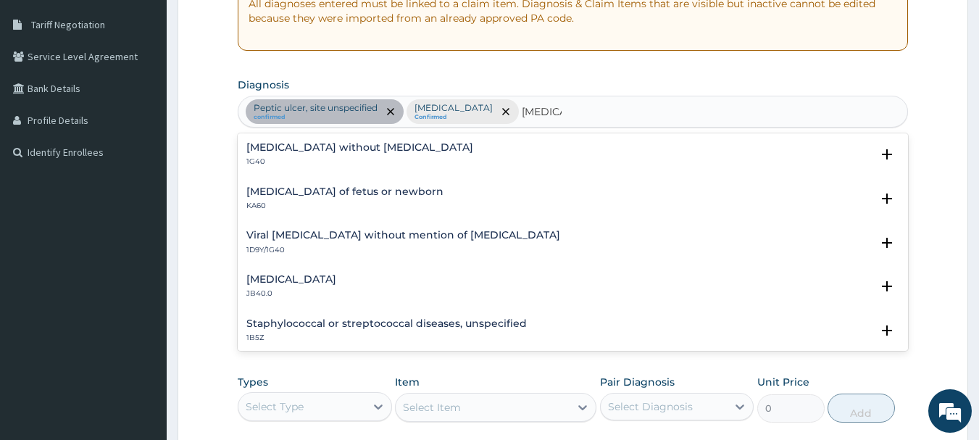
click at [404, 145] on div "Sepsis without septic shock 1G40" at bounding box center [572, 154] width 653 height 25
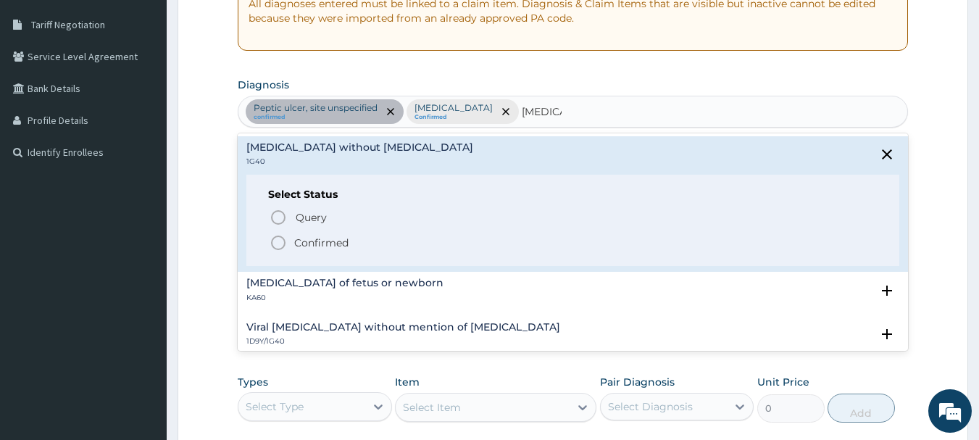
click at [367, 245] on span "Confirmed" at bounding box center [573, 242] width 608 height 17
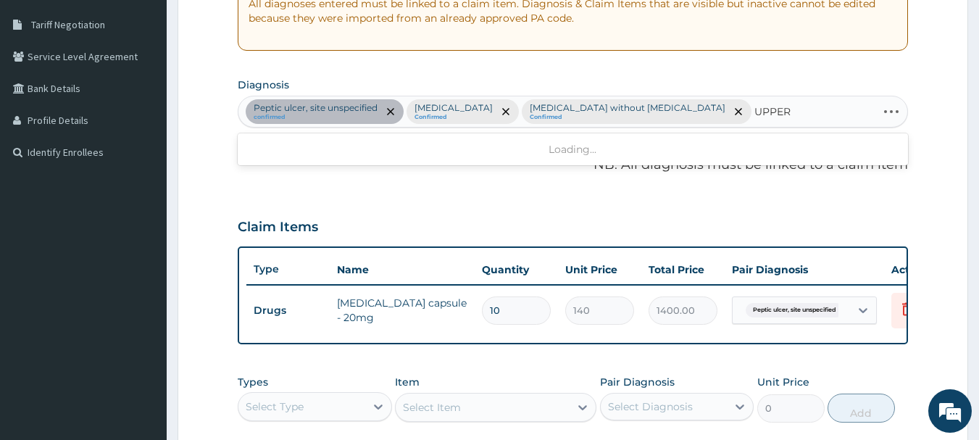
type input "UPPER"
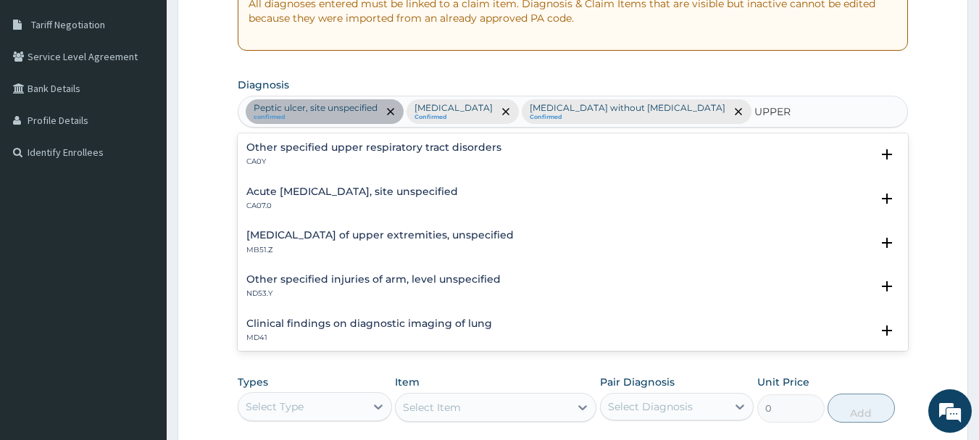
click at [458, 209] on p "CA07.0" at bounding box center [352, 206] width 212 height 10
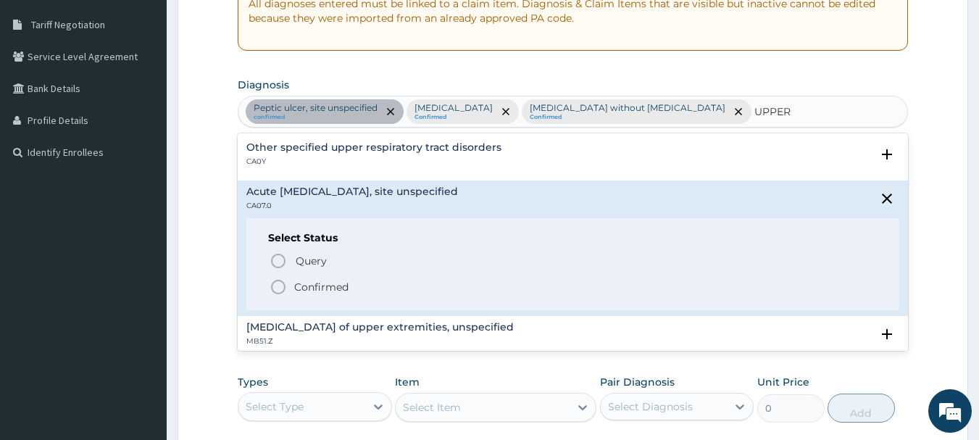
click at [392, 282] on span "Confirmed" at bounding box center [573, 286] width 608 height 17
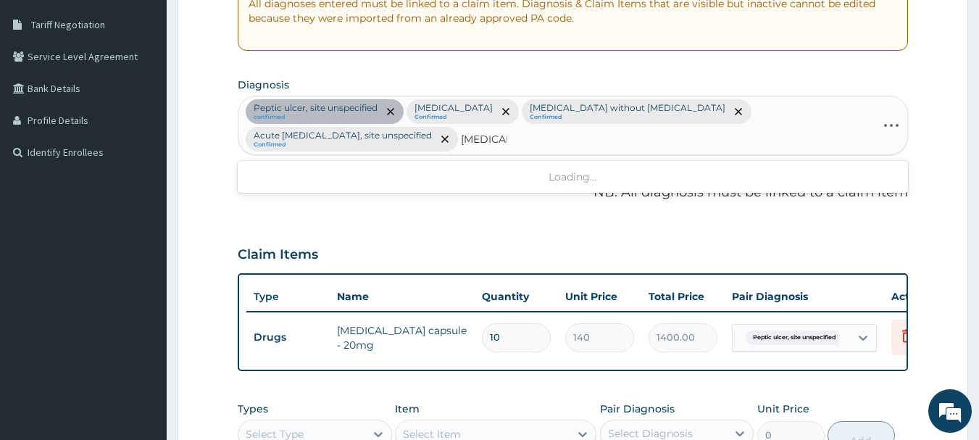
type input "RHINITIS"
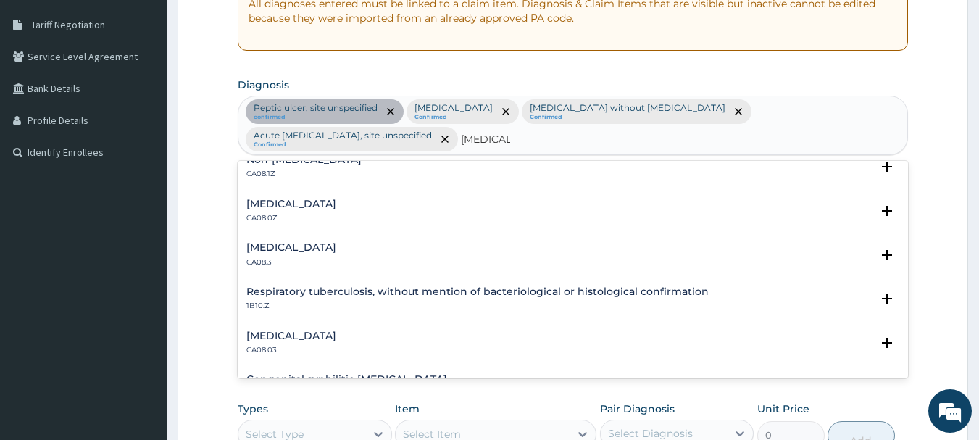
scroll to position [280, 0]
click at [336, 213] on p "CA08.0Z" at bounding box center [291, 217] width 90 height 10
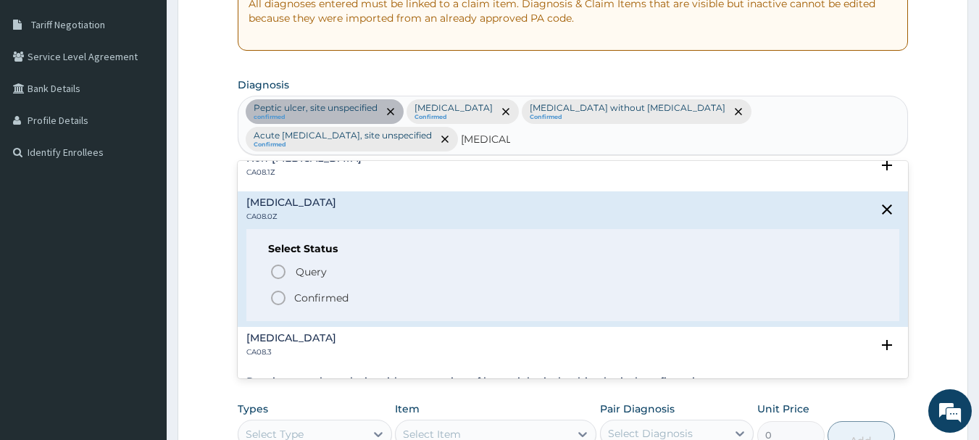
click at [382, 302] on span "Confirmed" at bounding box center [573, 297] width 608 height 17
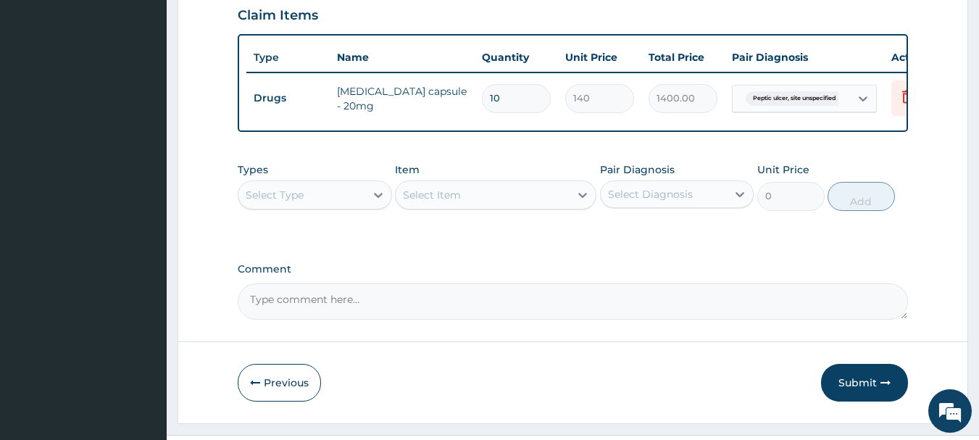
scroll to position [537, 0]
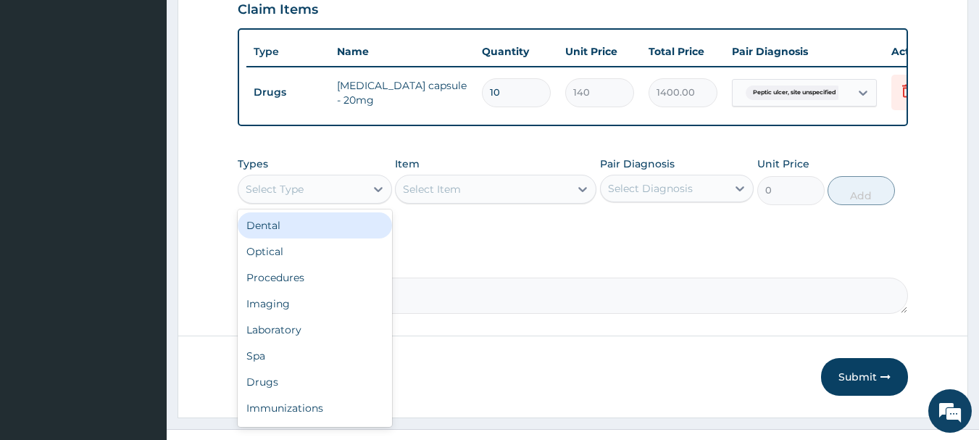
click at [338, 290] on div "Procedures" at bounding box center [315, 277] width 154 height 26
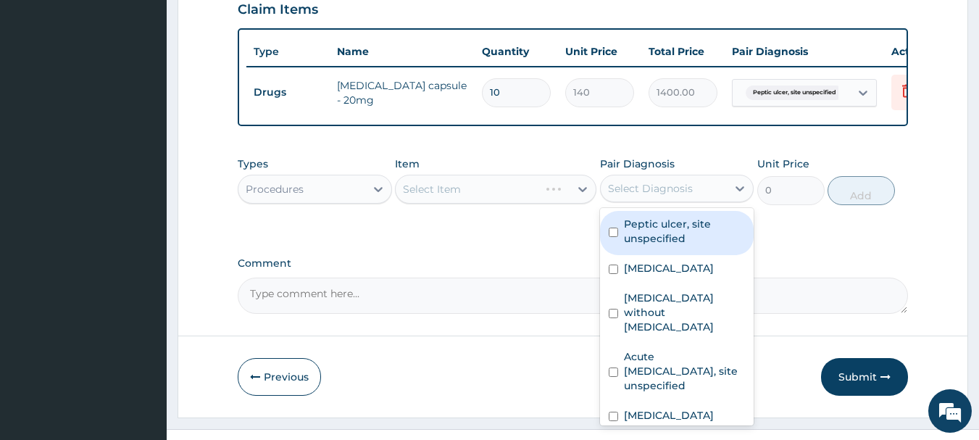
click at [693, 255] on div "Peptic ulcer, site unspecified" at bounding box center [677, 233] width 154 height 44
checkbox input "true"
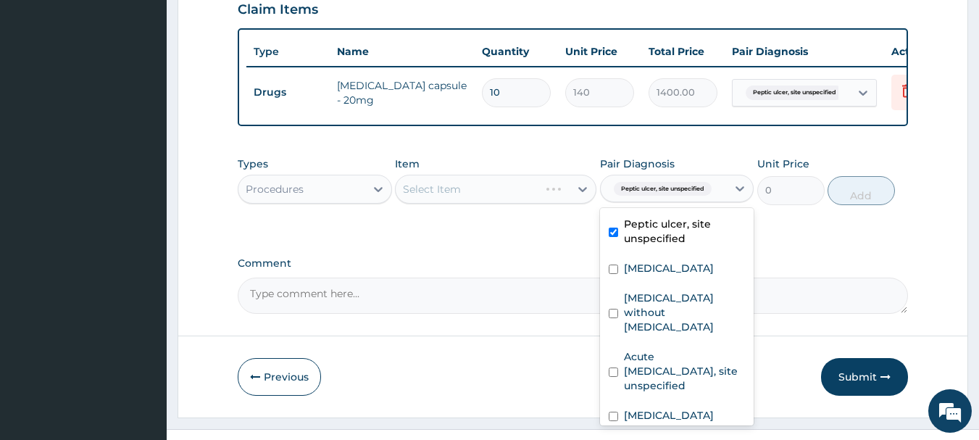
click at [691, 285] on div "Malaria, unspecified" at bounding box center [677, 270] width 154 height 30
checkbox input "true"
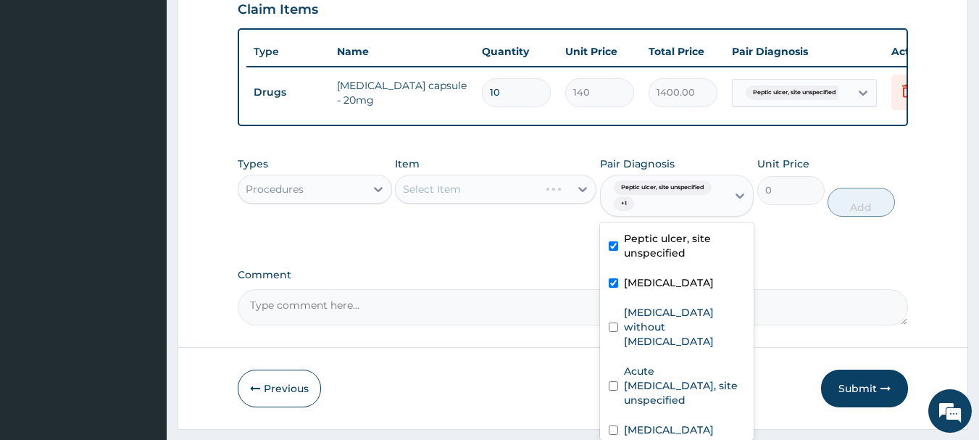
click at [690, 324] on label "Sepsis without septic shock" at bounding box center [685, 326] width 122 height 43
checkbox input "true"
click at [687, 390] on label "Acute upper respiratory infection, site unspecified" at bounding box center [685, 385] width 122 height 43
checkbox input "true"
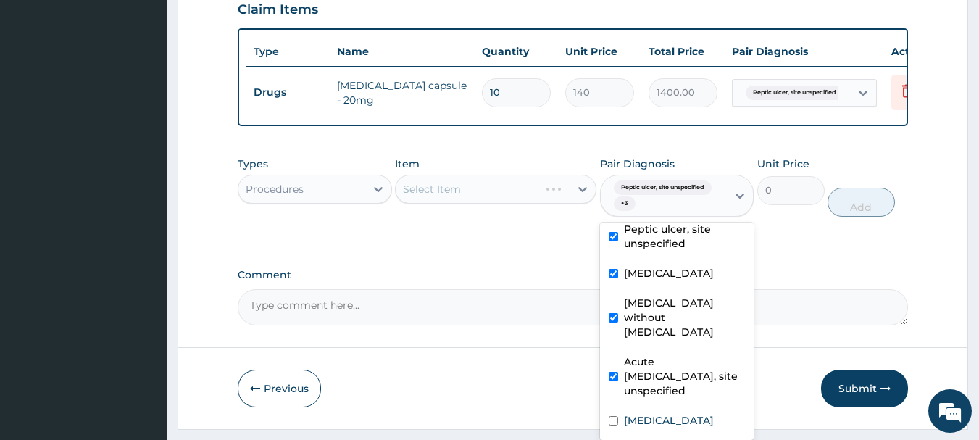
click at [675, 424] on label "Allergic rhinitis, unspecified" at bounding box center [669, 420] width 90 height 14
checkbox input "true"
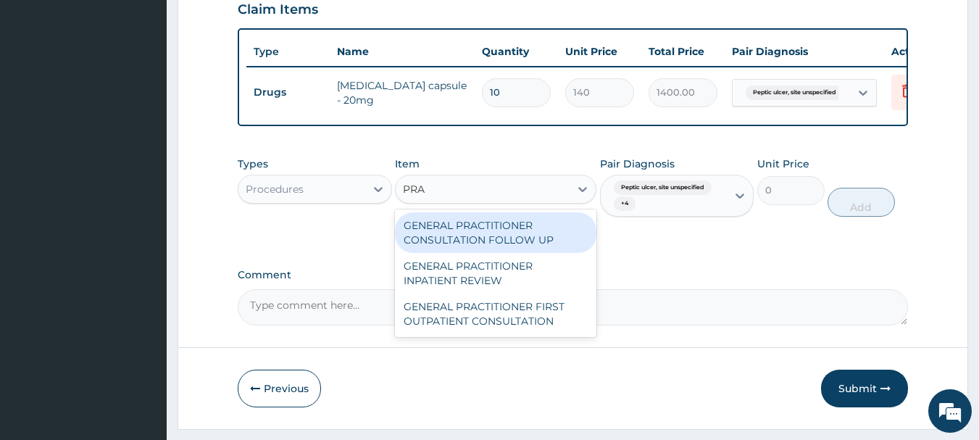
type input "PRAC"
click at [535, 324] on div "GENERAL PRACTITIONER FIRST OUTPATIENT CONSULTATION" at bounding box center [495, 313] width 201 height 41
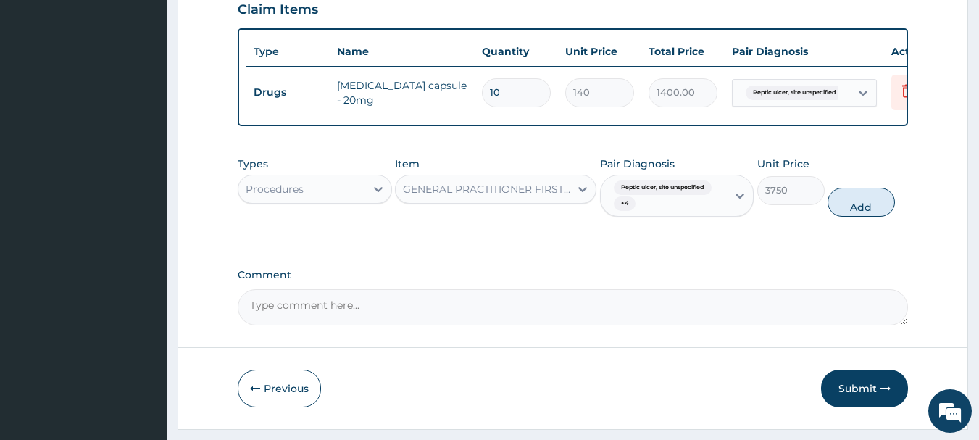
click at [887, 217] on button "Add" at bounding box center [860, 202] width 67 height 29
type input "0"
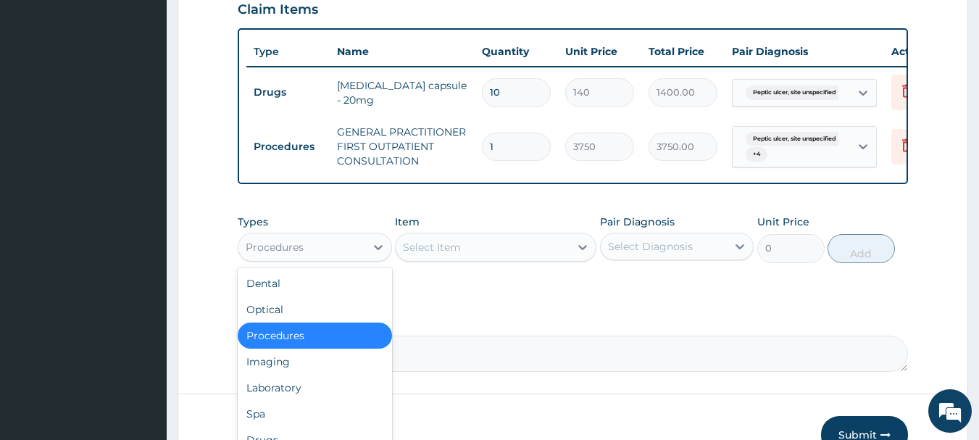
click at [335, 396] on div "Laboratory" at bounding box center [315, 387] width 154 height 26
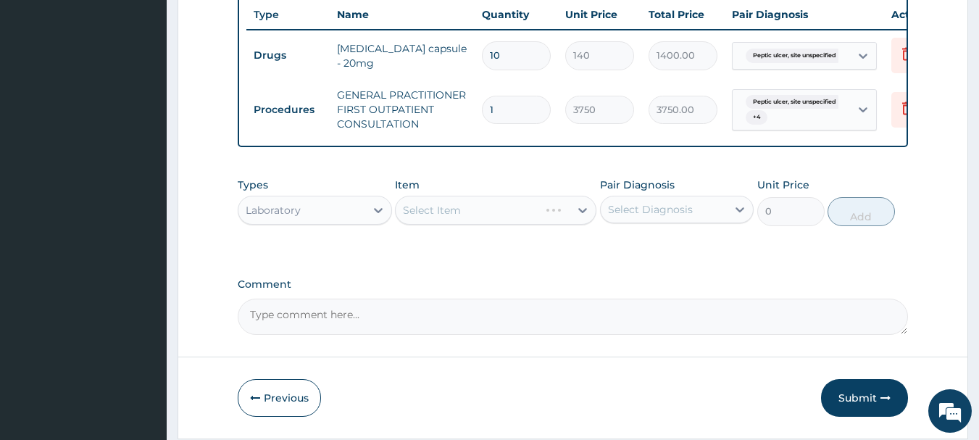
scroll to position [598, 0]
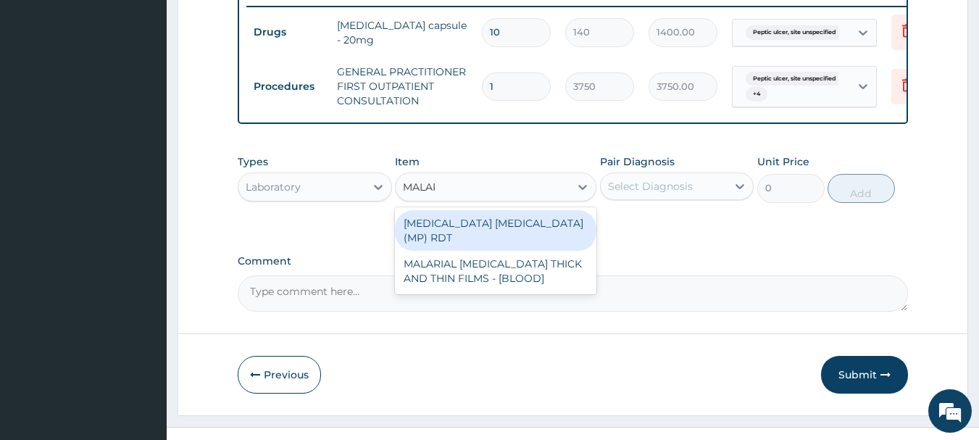
type input "MALARI"
click at [564, 274] on div "MALARIAL [MEDICAL_DATA] THICK AND THIN FILMS - [BLOOD]" at bounding box center [495, 271] width 201 height 41
type input "2187.5"
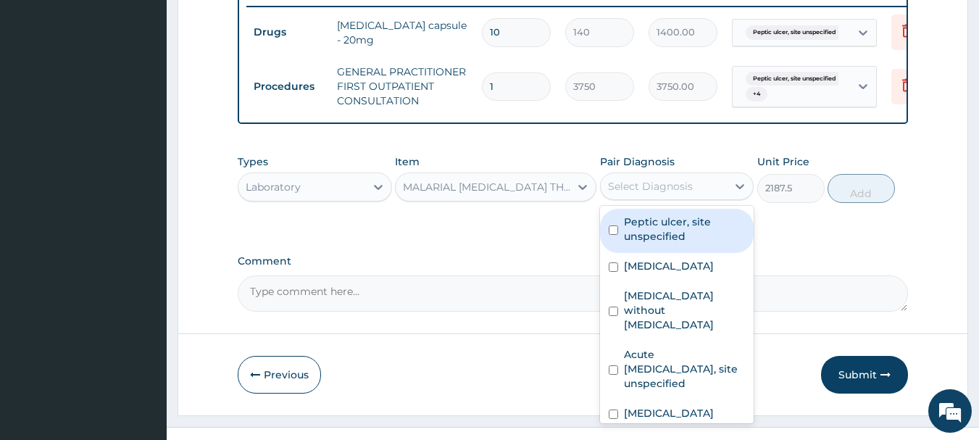
click at [703, 282] on div "[MEDICAL_DATA]" at bounding box center [677, 268] width 154 height 30
checkbox input "true"
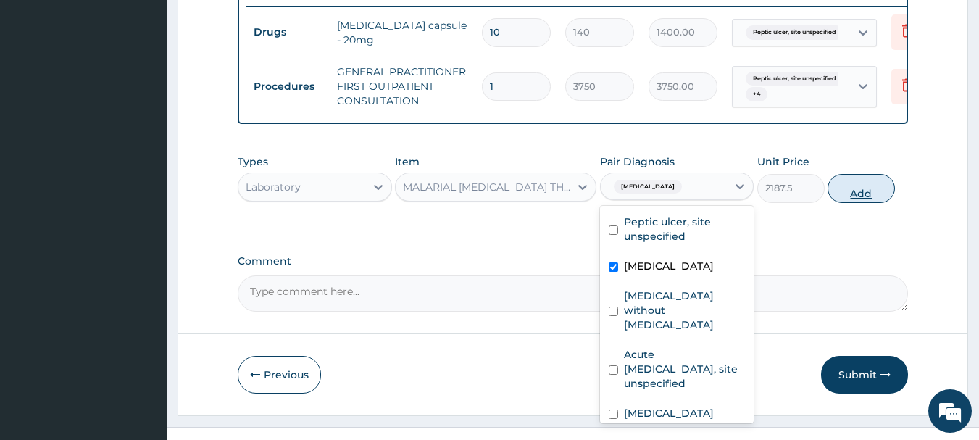
click at [879, 203] on button "Add" at bounding box center [860, 188] width 67 height 29
type input "0"
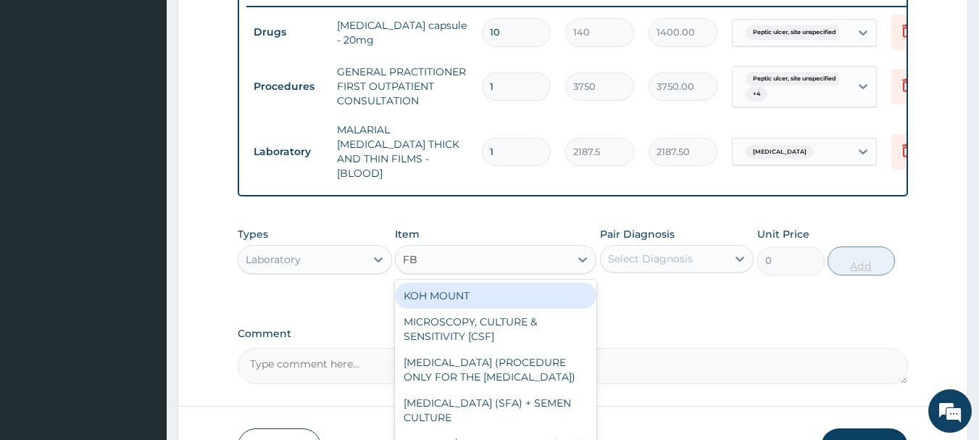
type input "FBC"
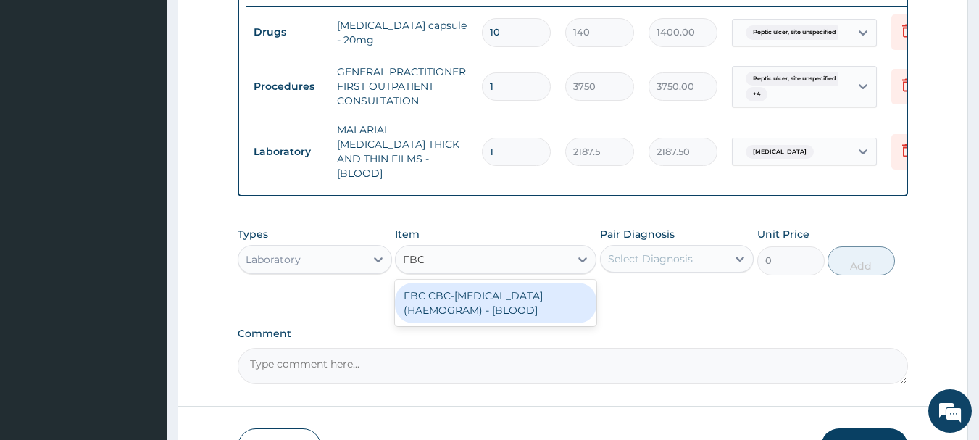
click at [538, 309] on div "FBC CBC-[MEDICAL_DATA] (HAEMOGRAM) - [BLOOD]" at bounding box center [495, 302] width 201 height 41
type input "5000"
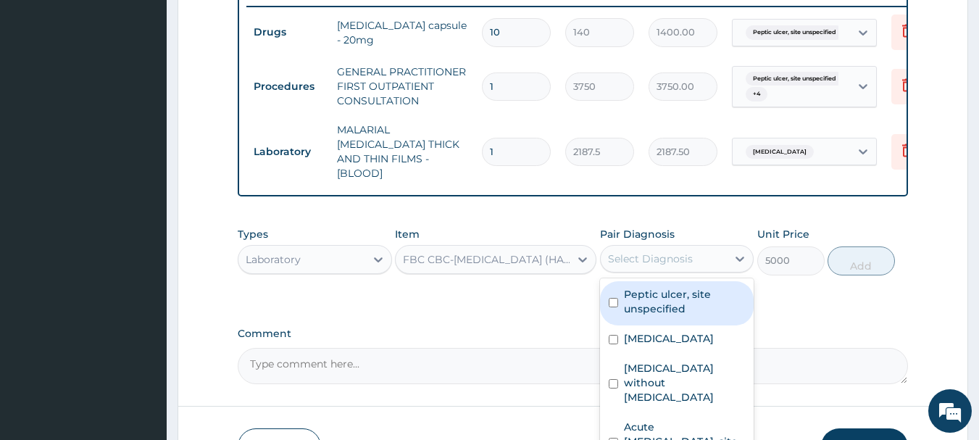
click at [695, 380] on label "[MEDICAL_DATA] without [MEDICAL_DATA]" at bounding box center [685, 382] width 122 height 43
checkbox input "true"
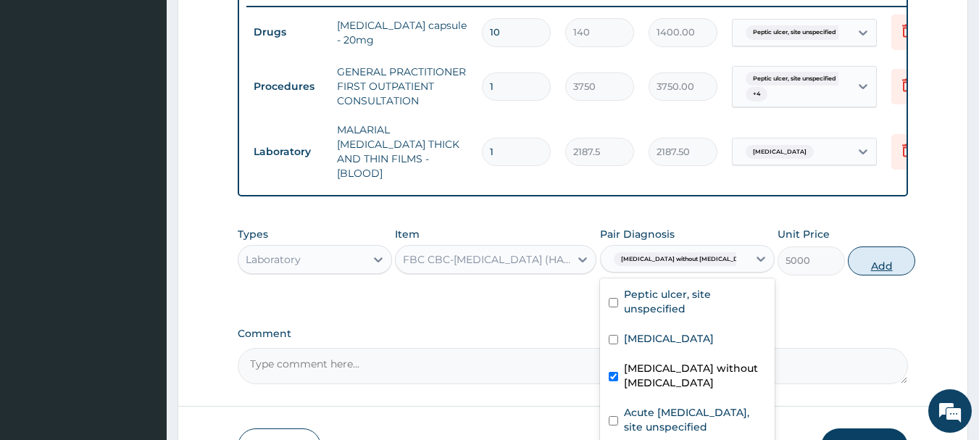
click at [873, 268] on button "Add" at bounding box center [880, 260] width 67 height 29
type input "0"
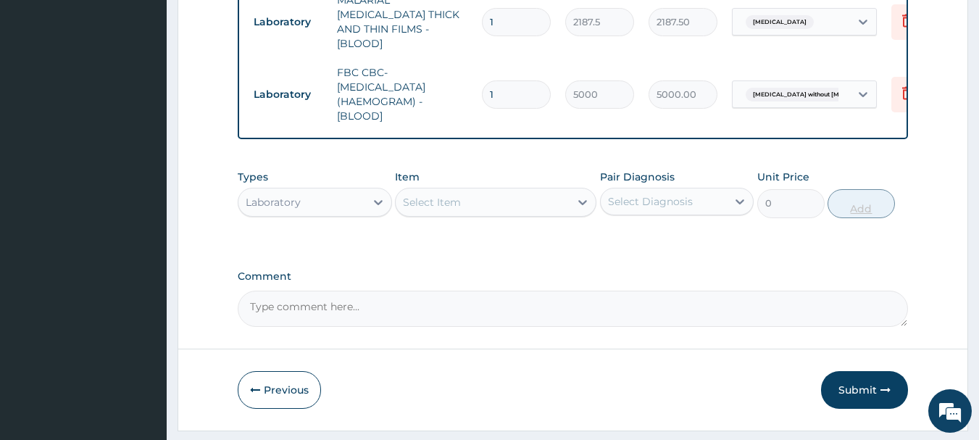
scroll to position [763, 0]
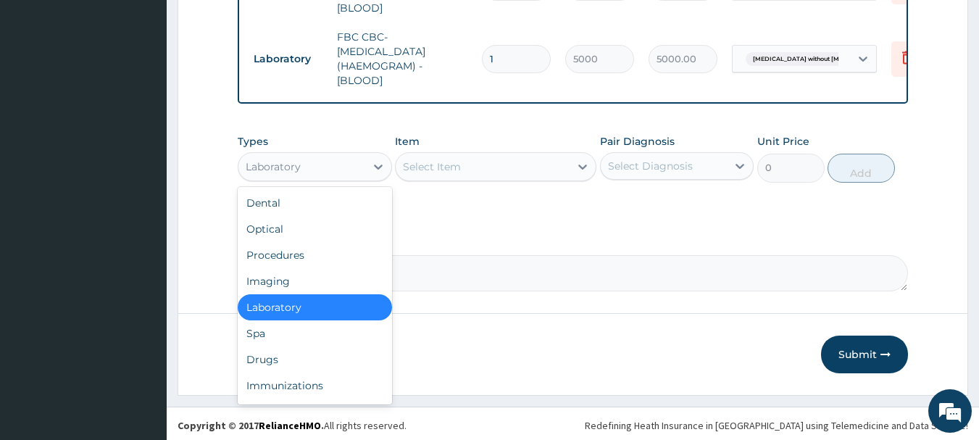
click at [309, 353] on div "Drugs" at bounding box center [315, 359] width 154 height 26
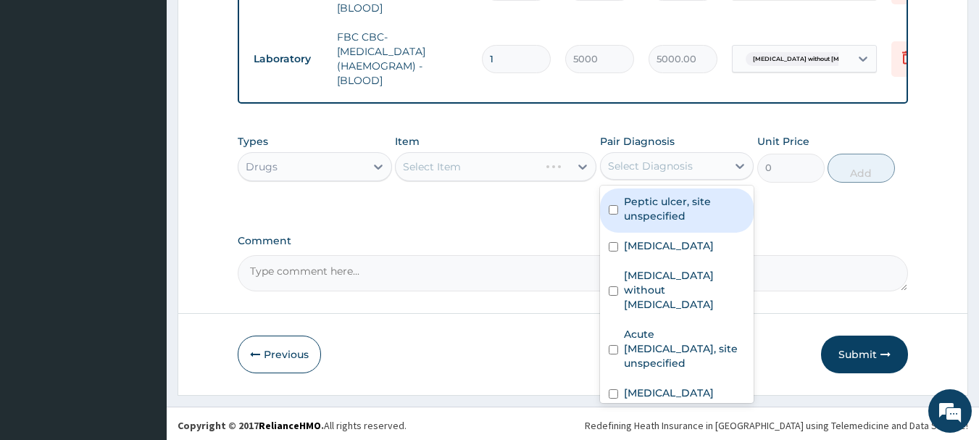
click at [695, 256] on div "[MEDICAL_DATA]" at bounding box center [677, 248] width 154 height 30
checkbox input "true"
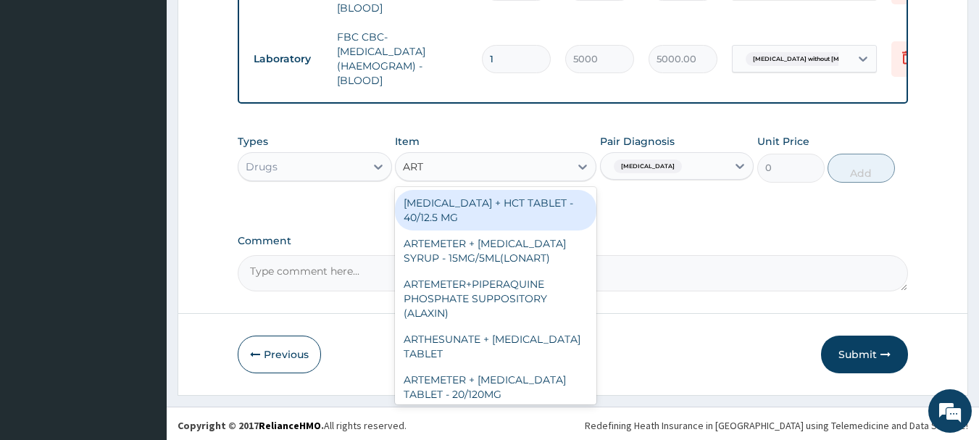
type input "ARTE"
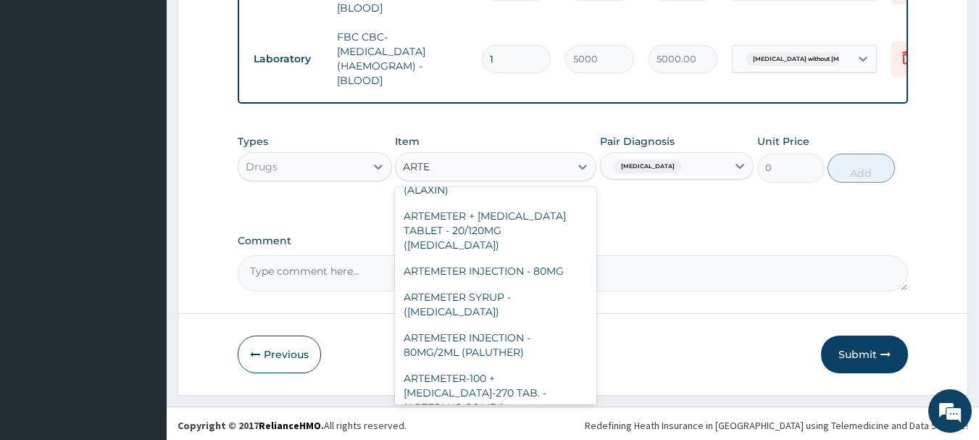
scroll to position [130, 0]
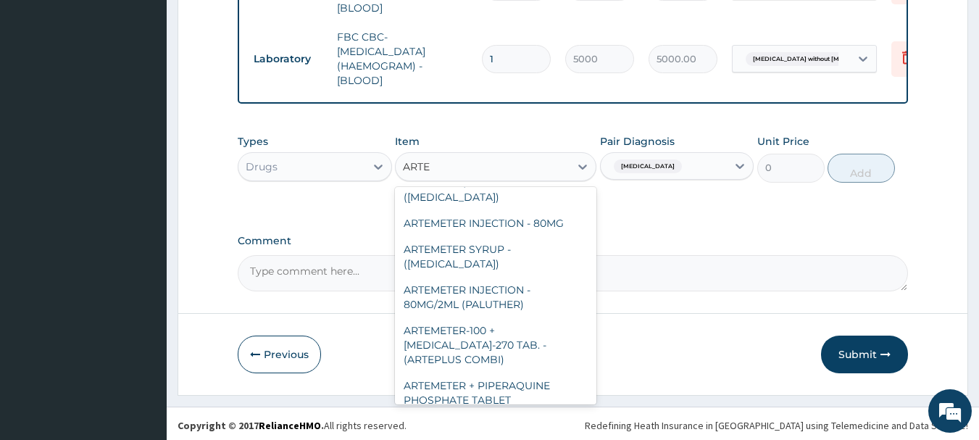
click at [535, 285] on div "ARTEMETER INJECTION - 80MG/2ML (PALUTHER)" at bounding box center [495, 297] width 201 height 41
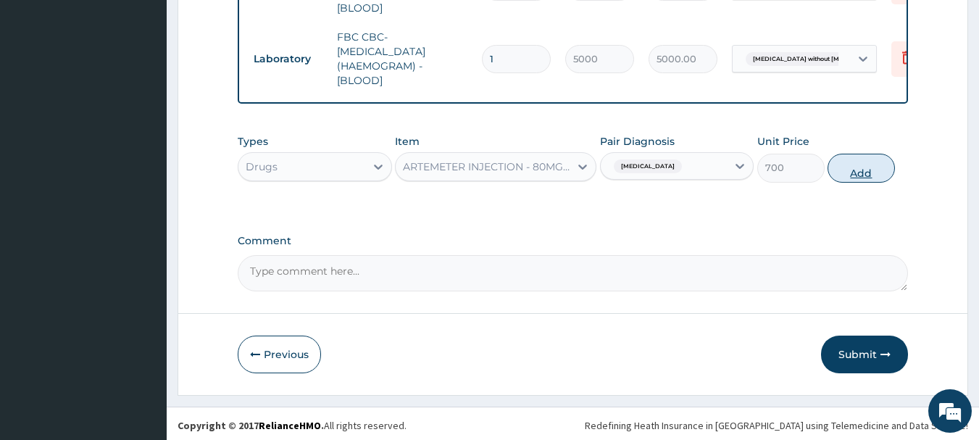
click at [871, 165] on button "Add" at bounding box center [860, 168] width 67 height 29
type input "0"
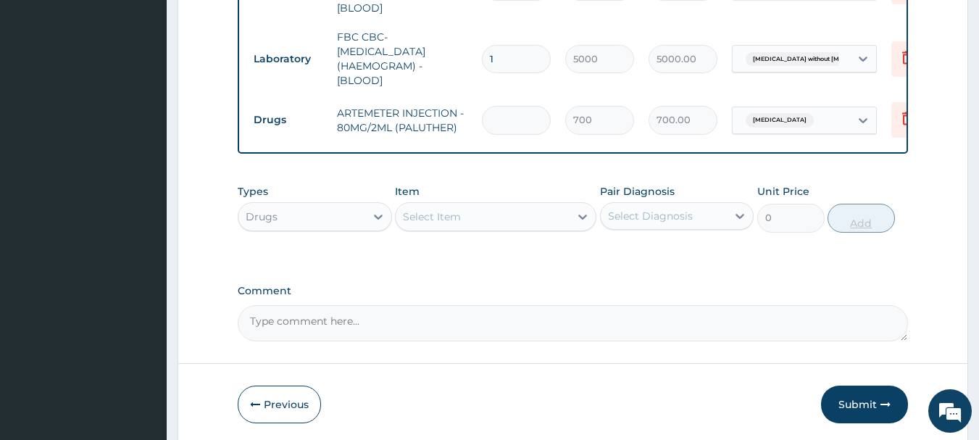
type input "0.00"
type input "6"
type input "4200.00"
type input "6"
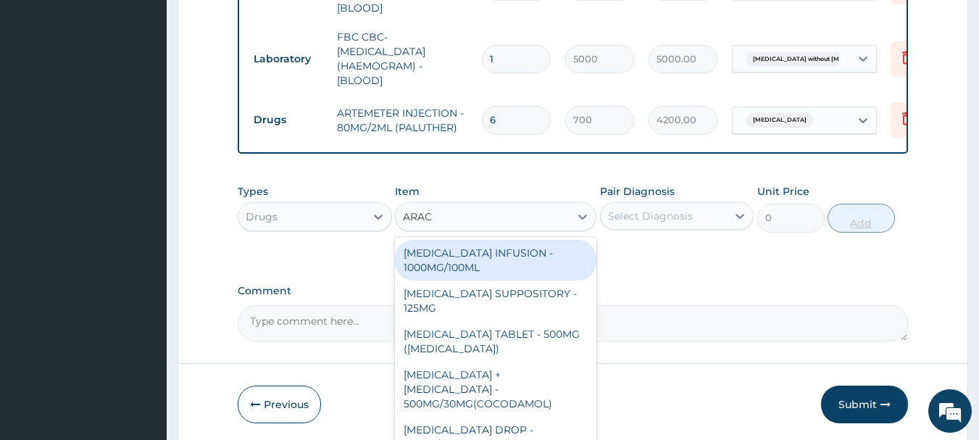
type input "ARACE"
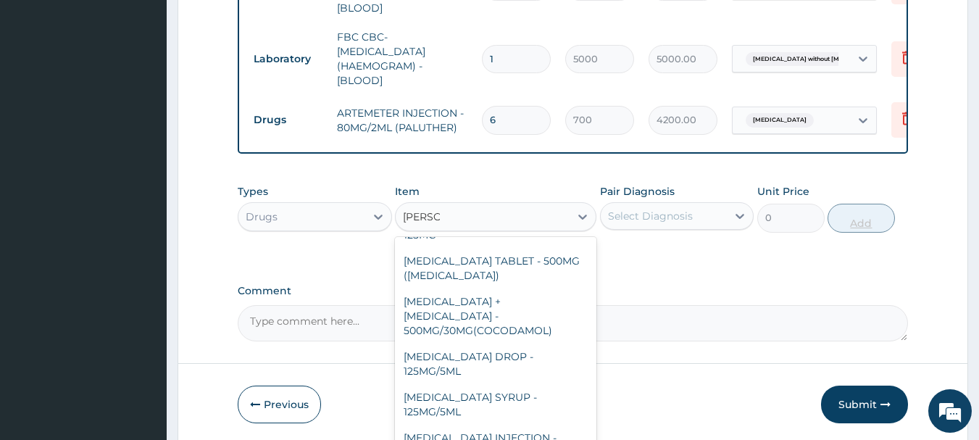
scroll to position [154, 0]
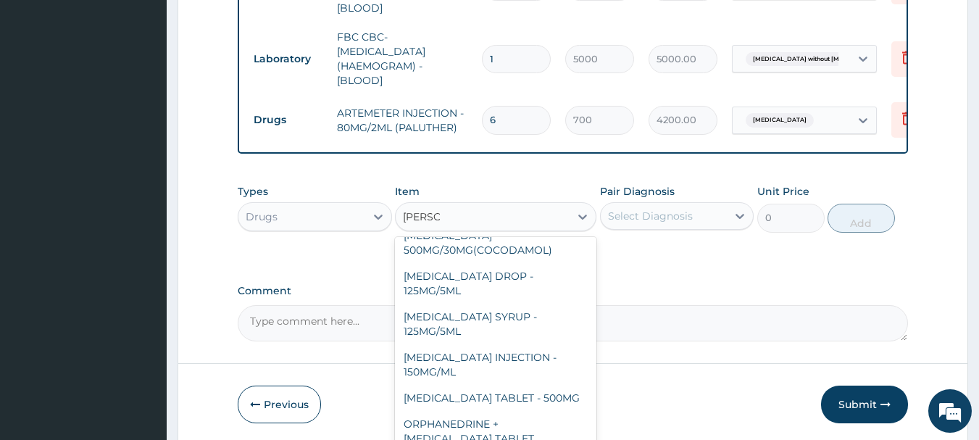
click at [549, 388] on div "[MEDICAL_DATA] TABLET - 500MG" at bounding box center [495, 398] width 201 height 26
type input "33.599999999999994"
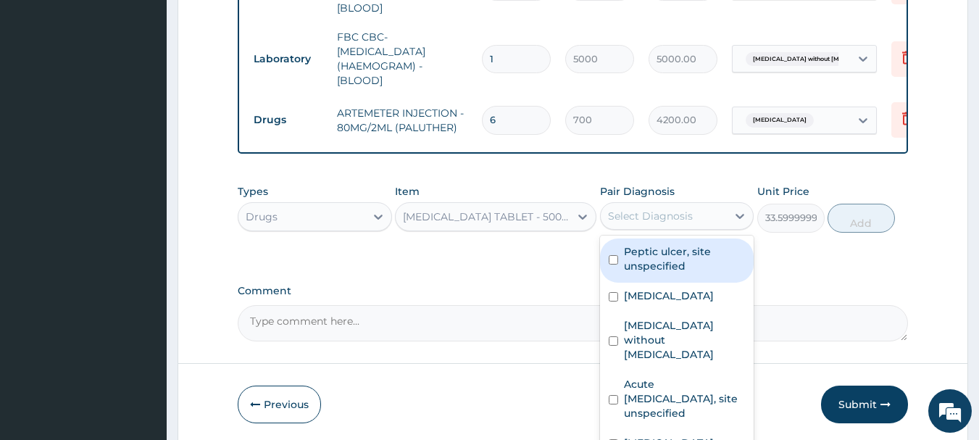
click at [708, 301] on div "[MEDICAL_DATA]" at bounding box center [677, 297] width 154 height 30
checkbox input "true"
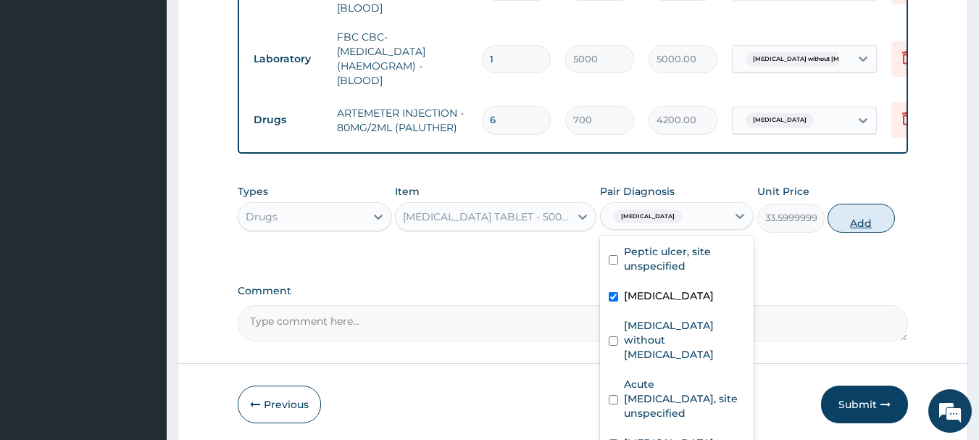
click at [877, 221] on button "Add" at bounding box center [860, 218] width 67 height 29
type input "0"
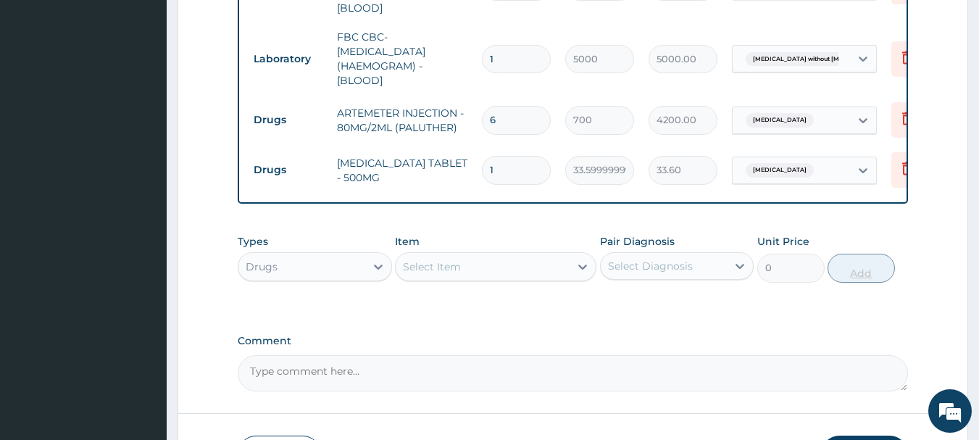
type input "18"
type input "604.80"
type input "18"
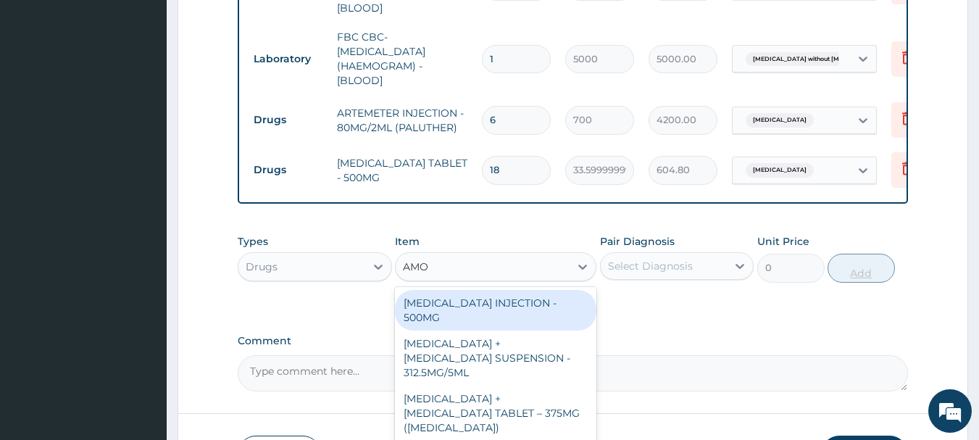
type input "AMOX"
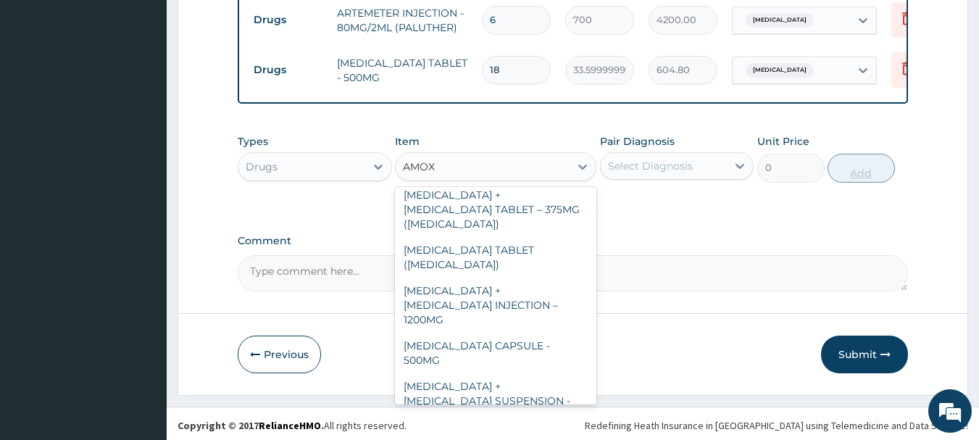
scroll to position [114, 0]
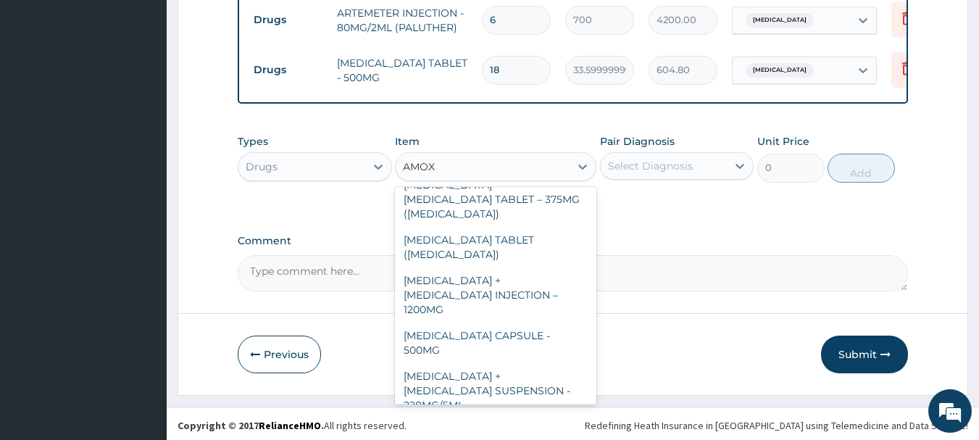
click at [532, 322] on div "[MEDICAL_DATA] CAPSULE - 500MG" at bounding box center [495, 342] width 201 height 41
type input "112"
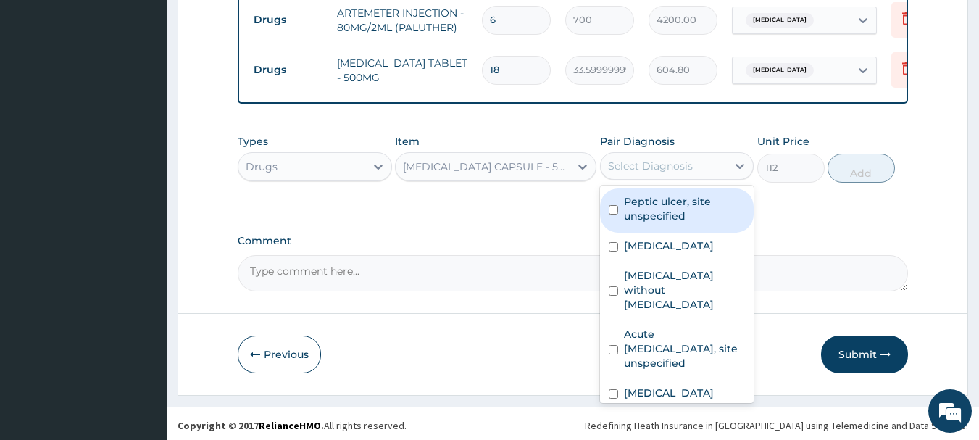
click at [699, 287] on label "[MEDICAL_DATA] without [MEDICAL_DATA]" at bounding box center [685, 289] width 122 height 43
checkbox input "true"
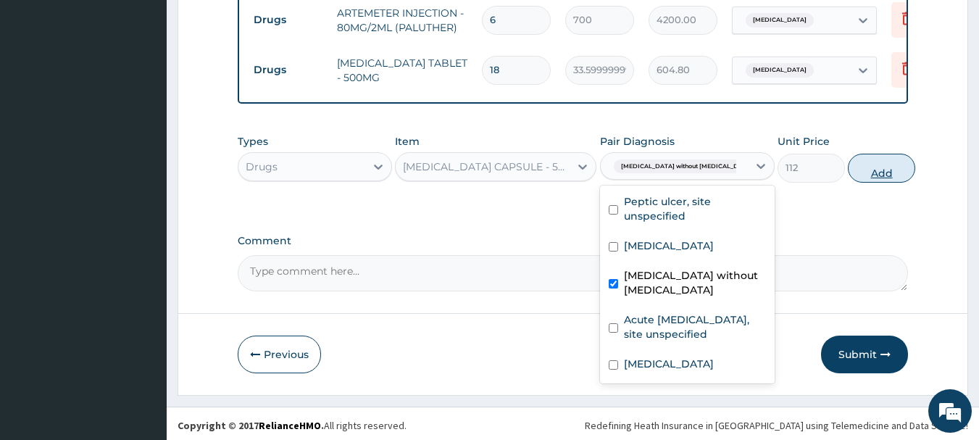
click at [881, 165] on button "Add" at bounding box center [880, 168] width 67 height 29
type input "0"
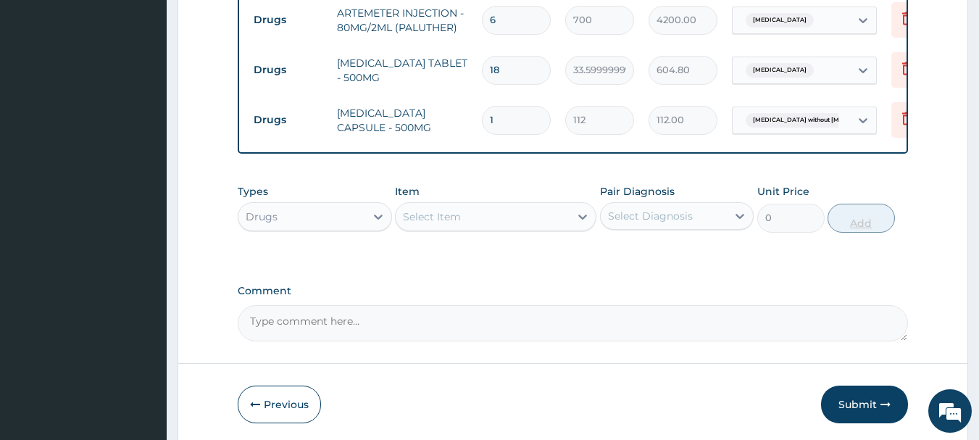
type input "15"
type input "1680.00"
type input "15"
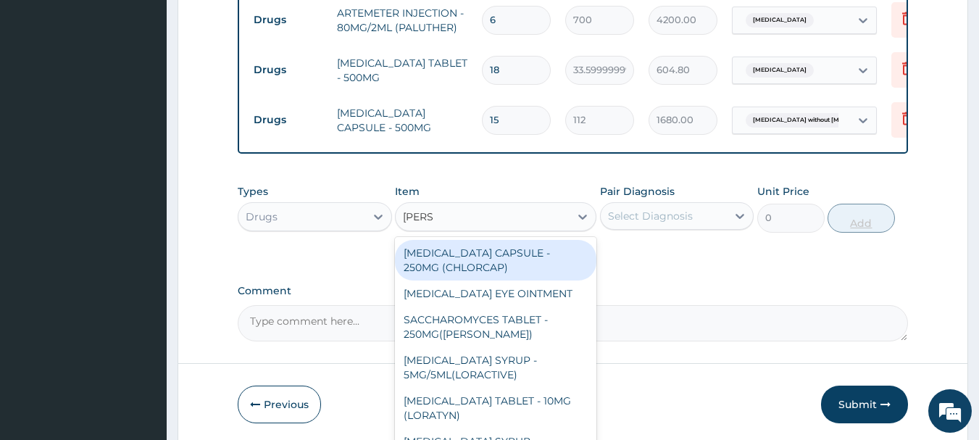
type input "LORAT"
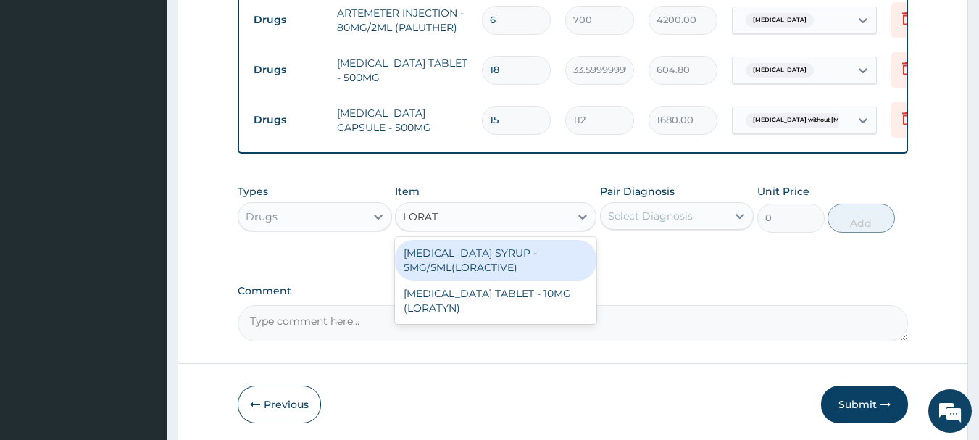
click at [531, 317] on div "[MEDICAL_DATA] TABLET - 10MG (LORATYN)" at bounding box center [495, 300] width 201 height 41
type input "98"
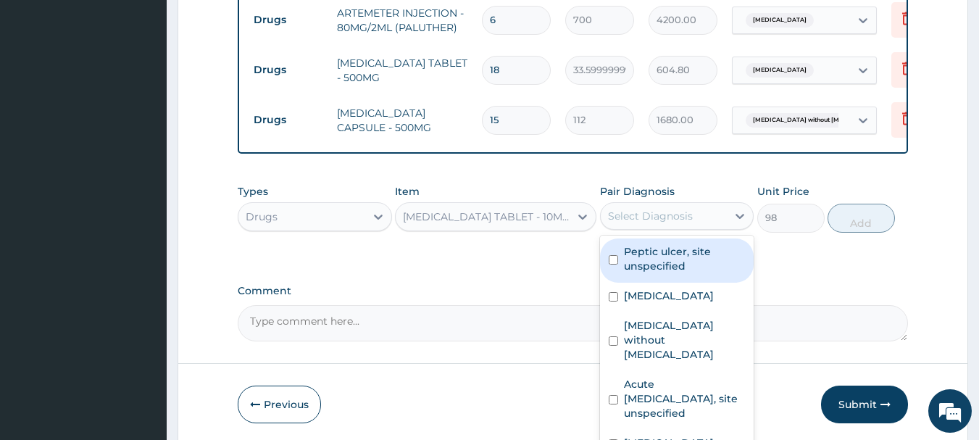
click at [692, 379] on label "Acute upper respiratory infection, site unspecified" at bounding box center [685, 398] width 122 height 43
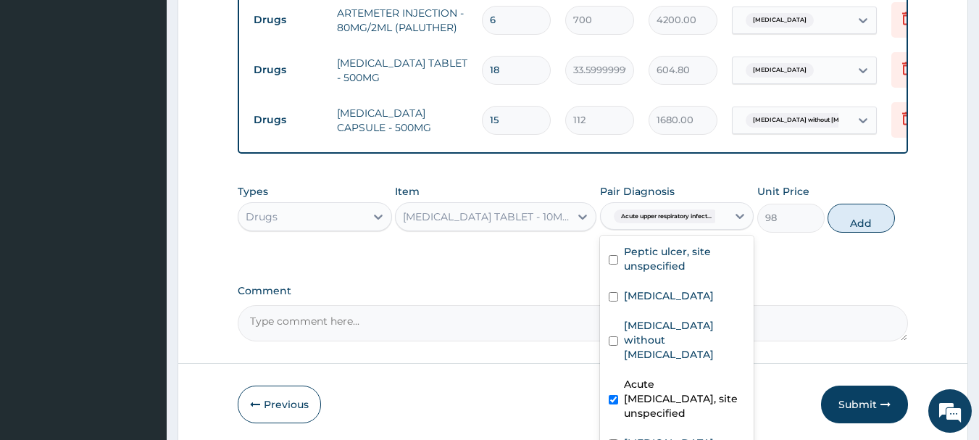
checkbox input "true"
click at [690, 435] on label "Allergic rhinitis, unspecified" at bounding box center [669, 442] width 90 height 14
checkbox input "true"
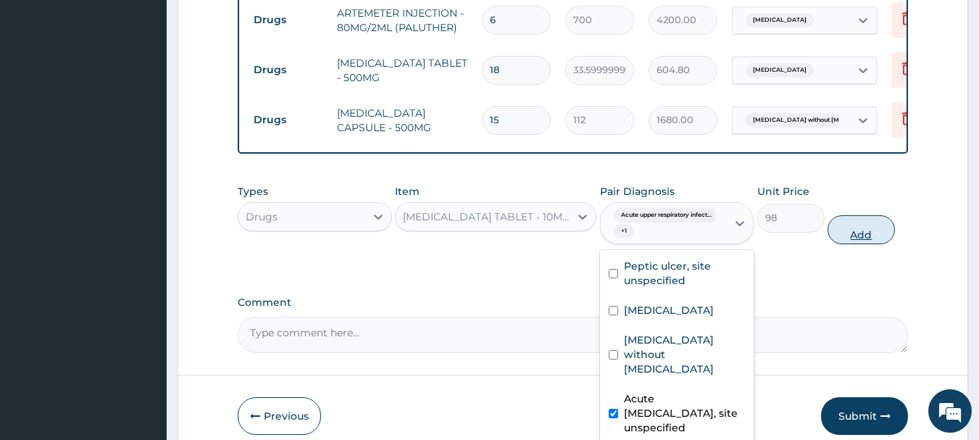
click at [873, 238] on button "Add" at bounding box center [860, 229] width 67 height 29
type input "0"
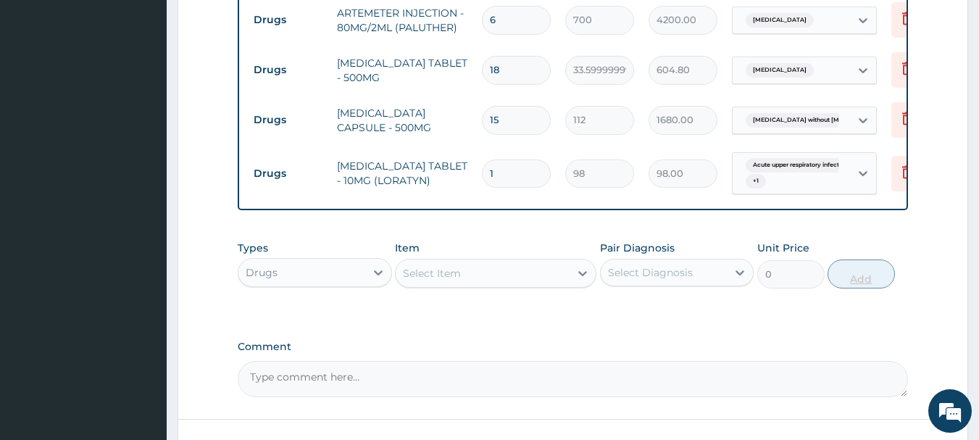
type input "0.00"
type input "5"
type input "490.00"
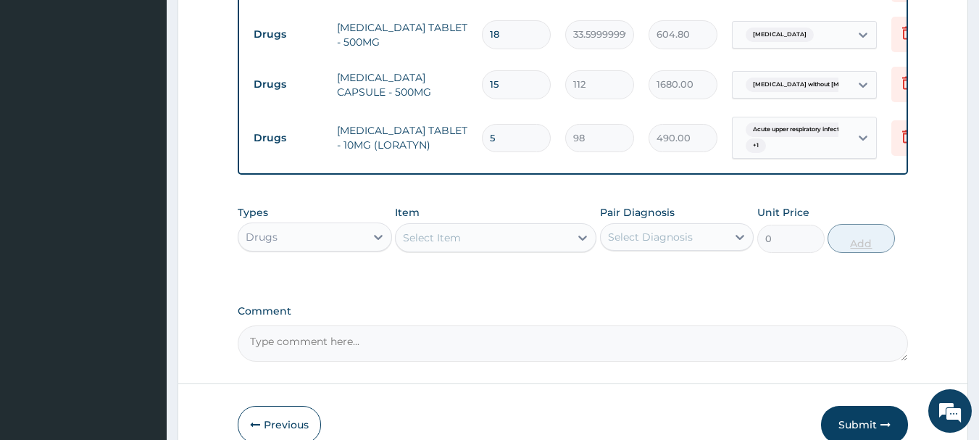
scroll to position [958, 0]
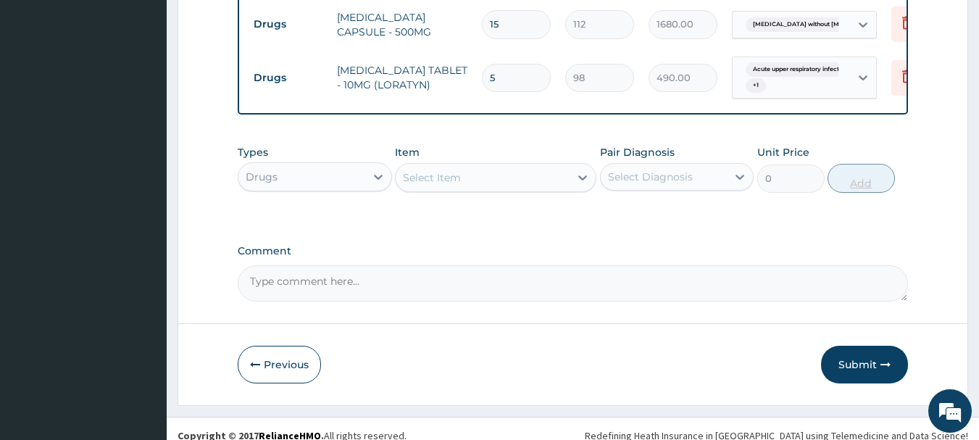
type input "5"
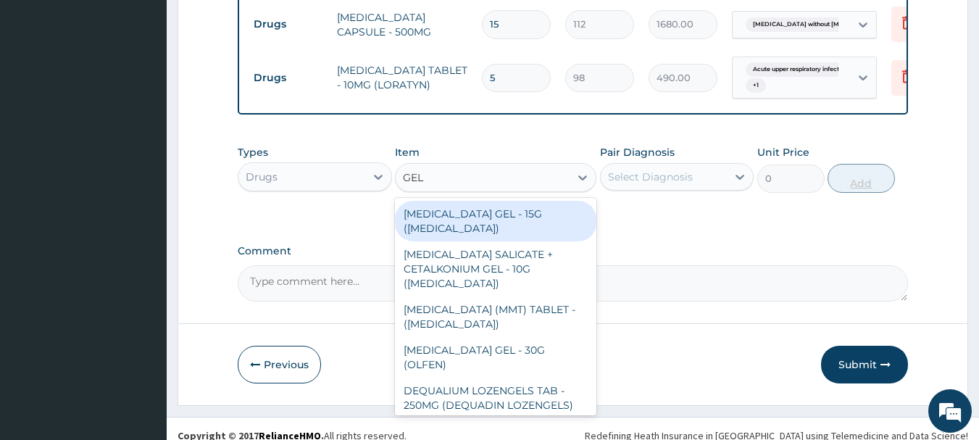
type input "GELU"
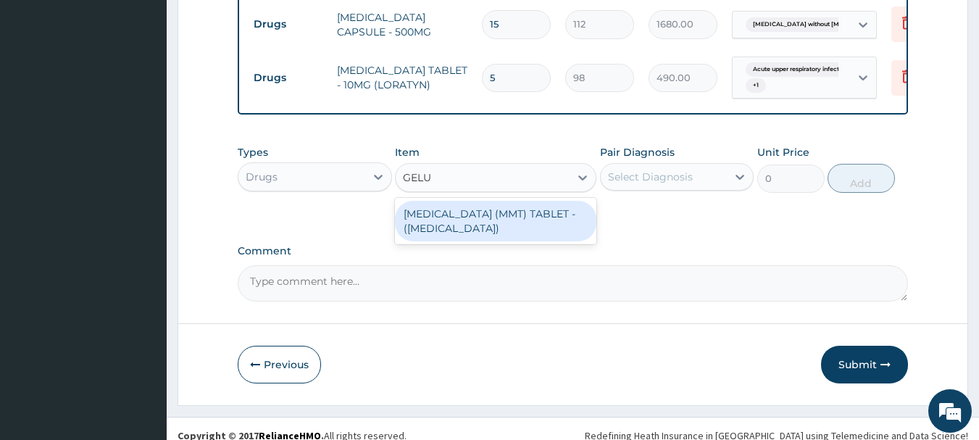
click at [561, 219] on div "[MEDICAL_DATA] (MMT) TABLET - ([MEDICAL_DATA])" at bounding box center [495, 221] width 201 height 41
type input "28"
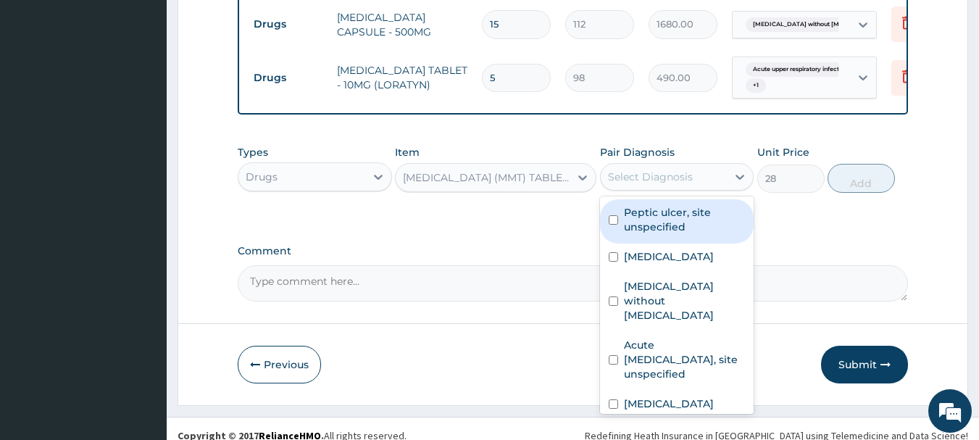
click at [715, 229] on label "Peptic ulcer, site unspecified" at bounding box center [685, 219] width 122 height 29
checkbox input "true"
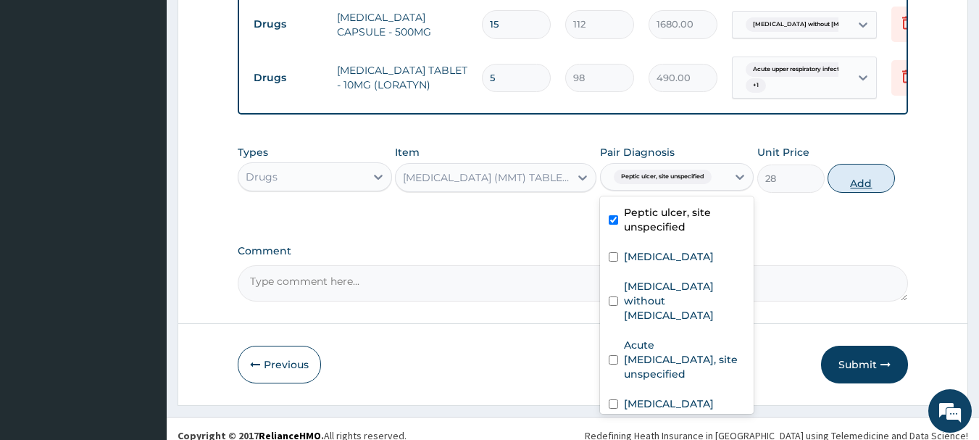
click at [893, 176] on button "Add" at bounding box center [860, 178] width 67 height 29
type input "0"
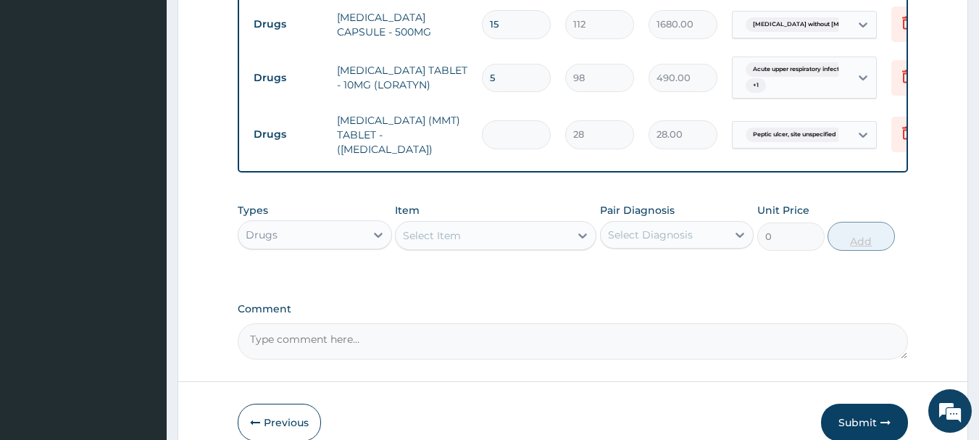
type input "0.00"
type input "3"
type input "84.00"
type input "30"
type input "840.00"
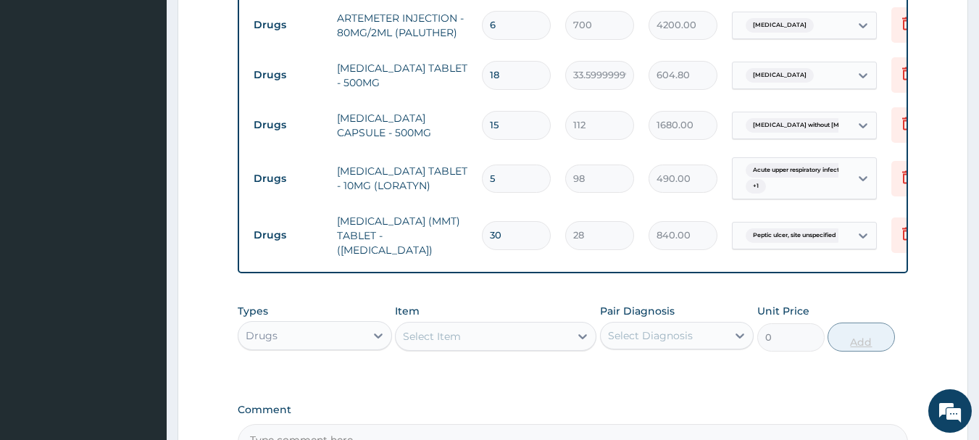
scroll to position [1018, 0]
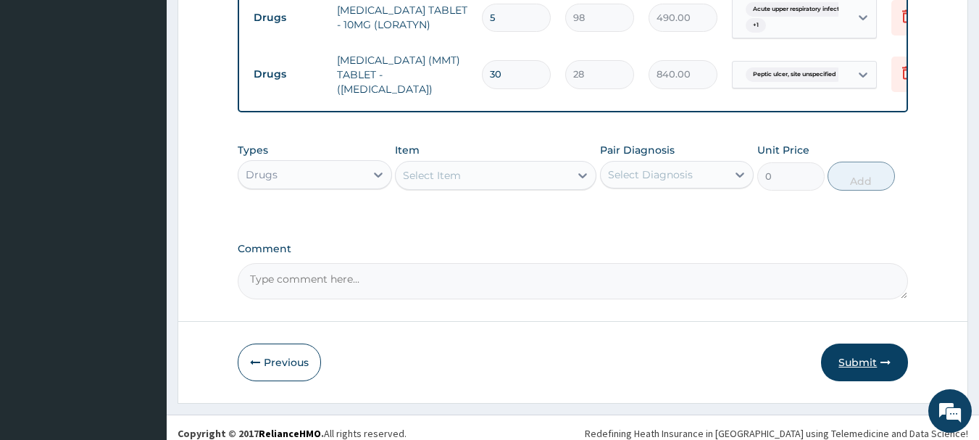
click at [872, 357] on button "Submit" at bounding box center [864, 362] width 87 height 38
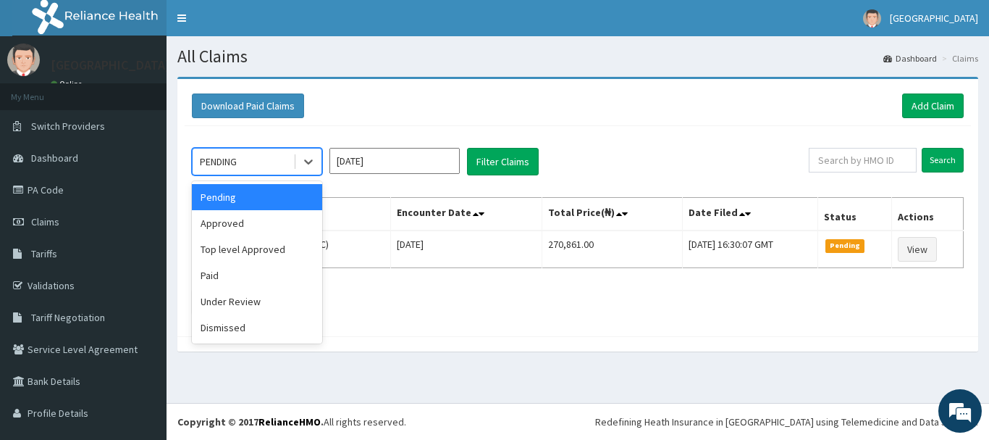
click at [267, 225] on div "Approved" at bounding box center [257, 223] width 130 height 26
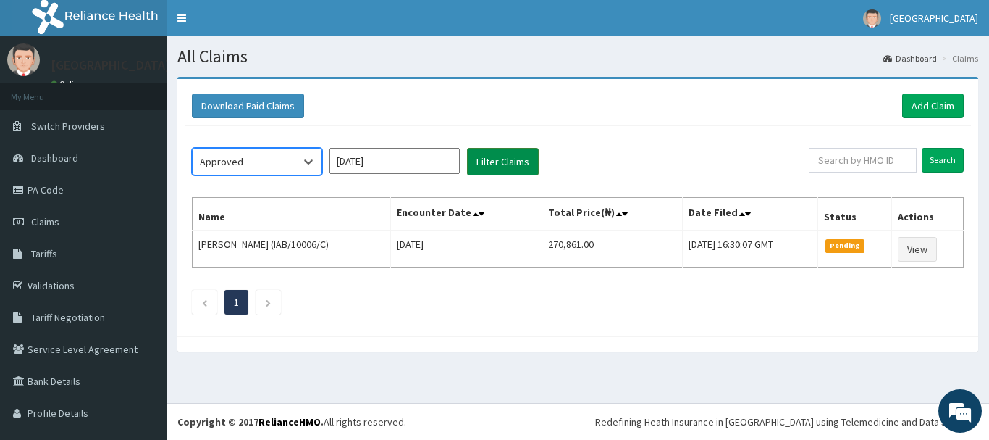
click at [529, 169] on button "Filter Claims" at bounding box center [503, 162] width 72 height 28
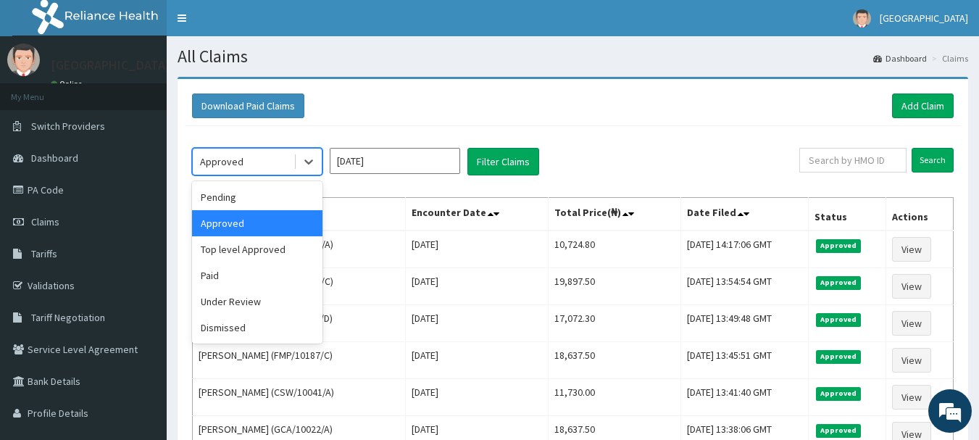
click at [296, 305] on div "Under Review" at bounding box center [257, 301] width 130 height 26
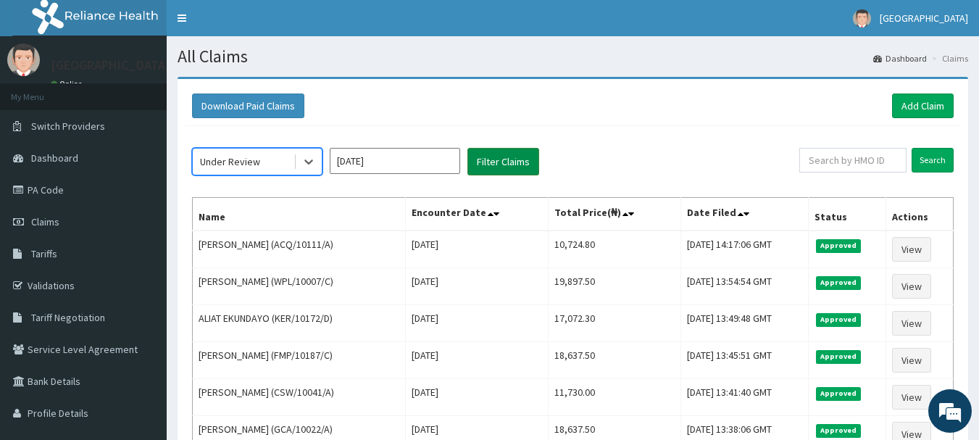
click at [520, 154] on button "Filter Claims" at bounding box center [503, 162] width 72 height 28
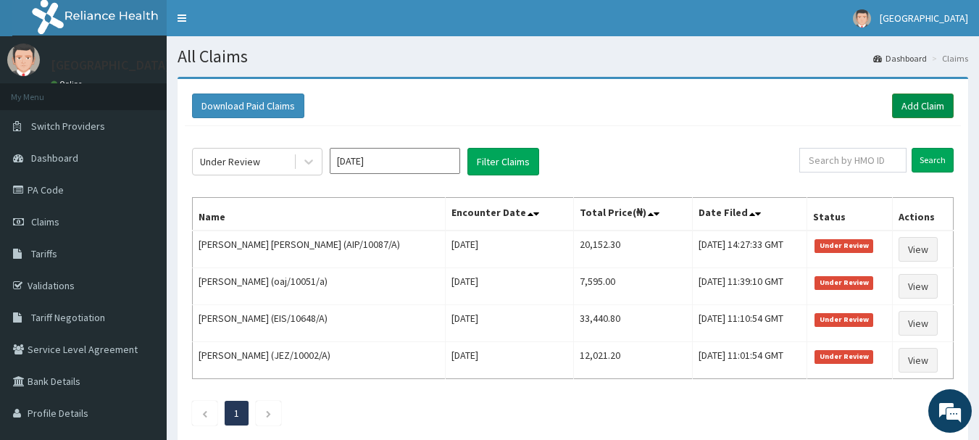
click at [924, 101] on link "Add Claim" at bounding box center [923, 105] width 62 height 25
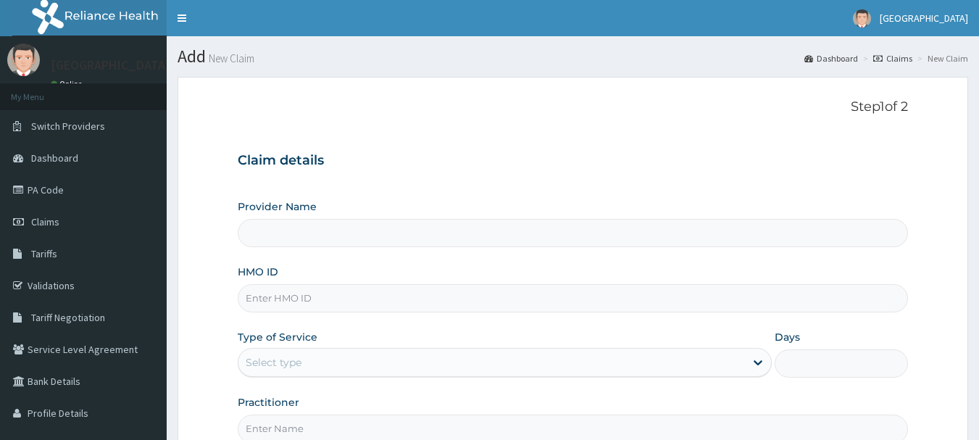
type input "[GEOGRAPHIC_DATA], [GEOGRAPHIC_DATA]"
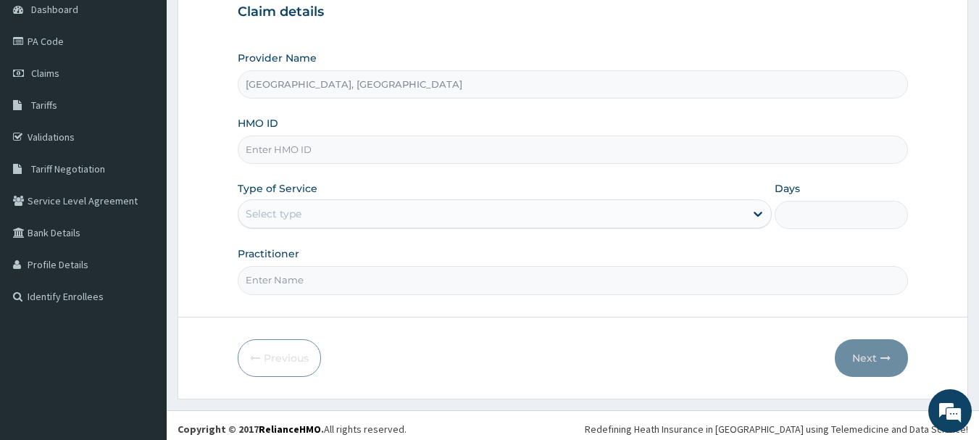
scroll to position [156, 0]
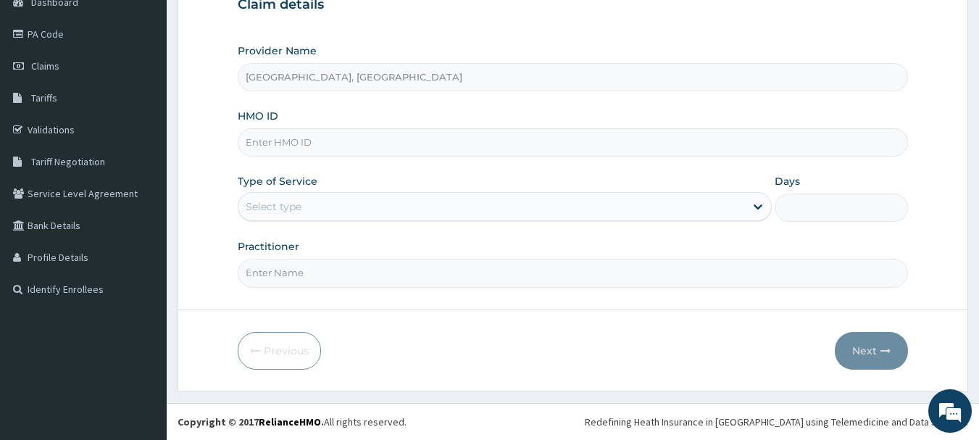
paste input "OKB/11925/A"
type input "OKB/11925/A"
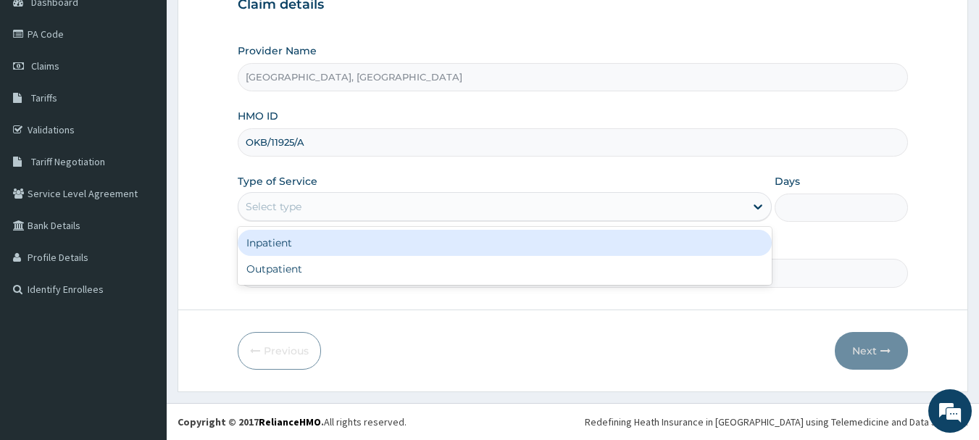
click at [340, 264] on div "Outpatient" at bounding box center [505, 269] width 534 height 26
type input "1"
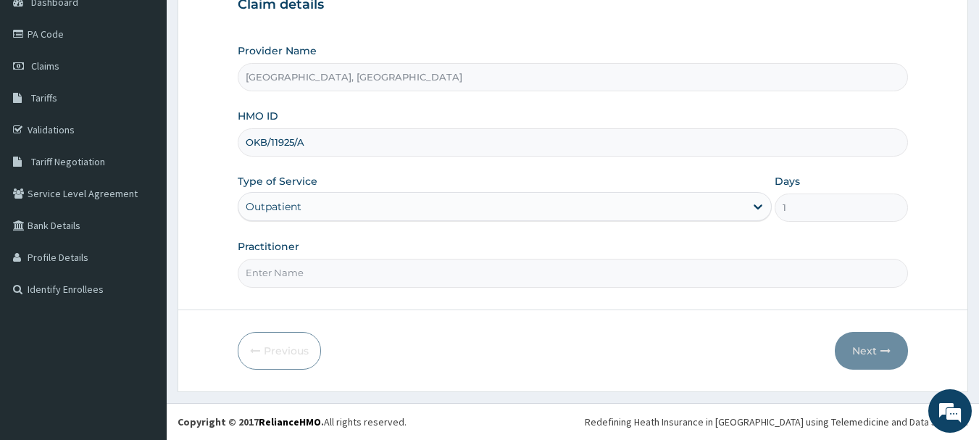
click at [346, 279] on input "Practitioner" at bounding box center [573, 273] width 671 height 28
type input "[PERSON_NAME]"
click at [885, 357] on button "Next" at bounding box center [870, 351] width 73 height 38
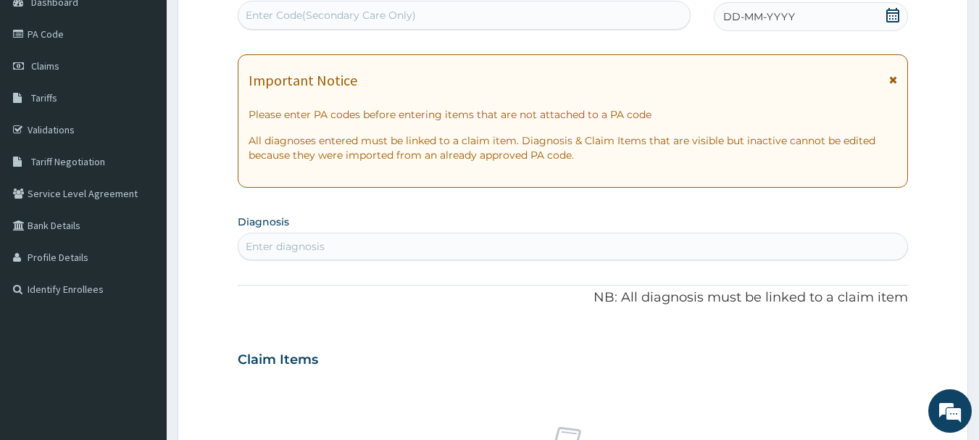
type input "A"
type input "PA/4C9BE7"
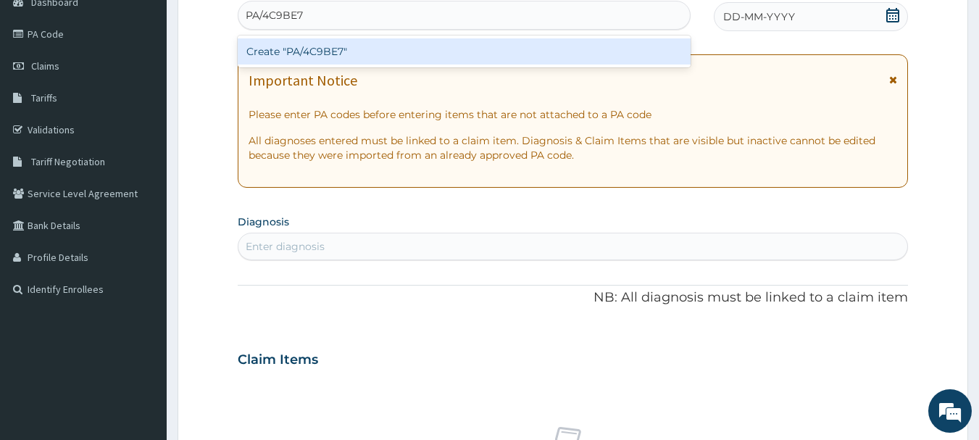
click at [436, 54] on div "Create "PA/4C9BE7"" at bounding box center [464, 51] width 453 height 26
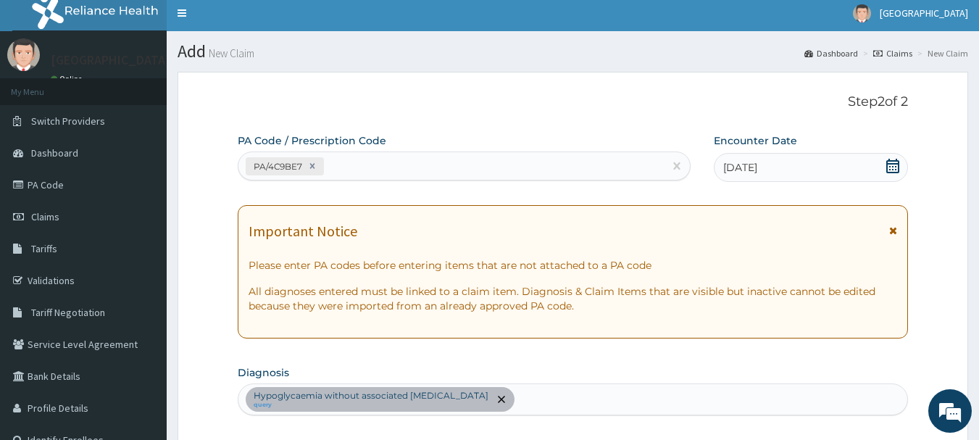
scroll to position [0, 0]
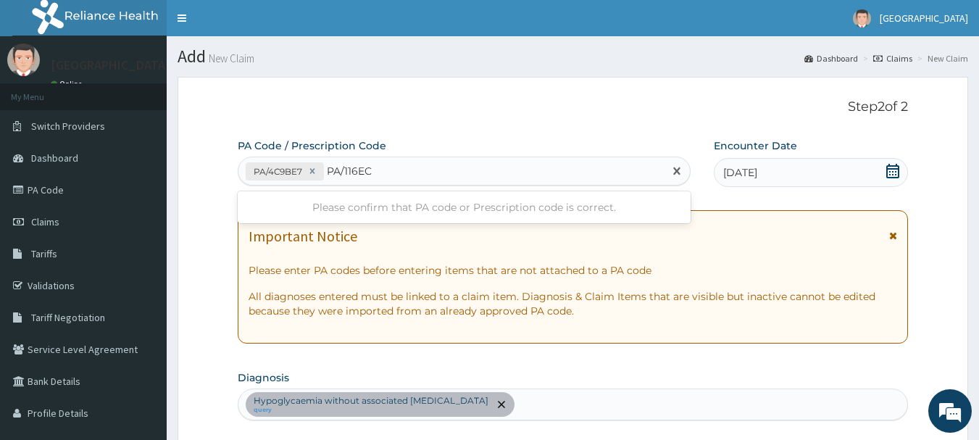
type input "PA/116EC5"
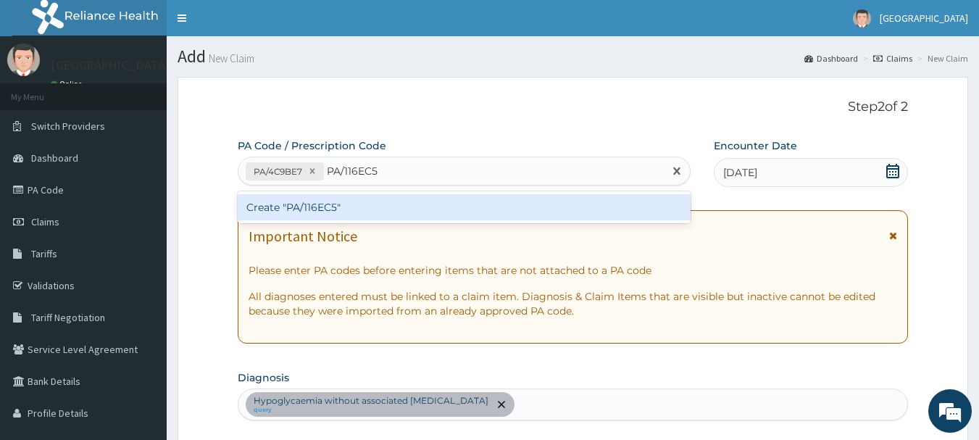
click at [426, 214] on div "Create "PA/116EC5"" at bounding box center [464, 207] width 453 height 26
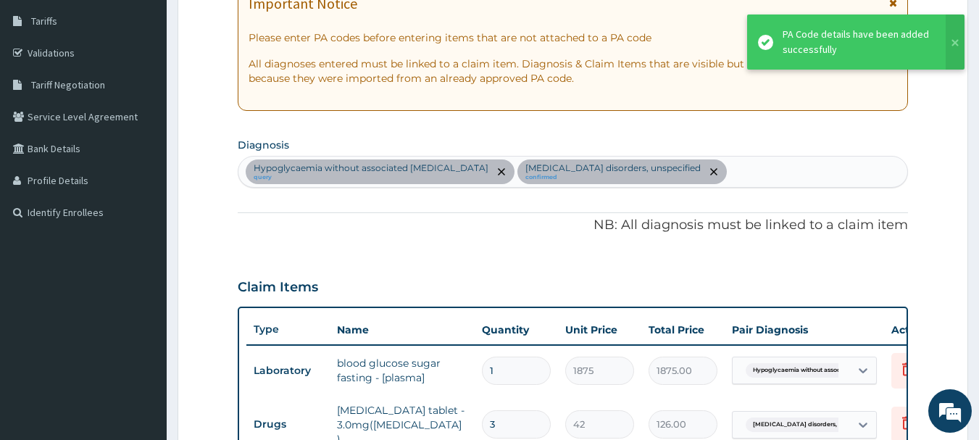
scroll to position [231, 0]
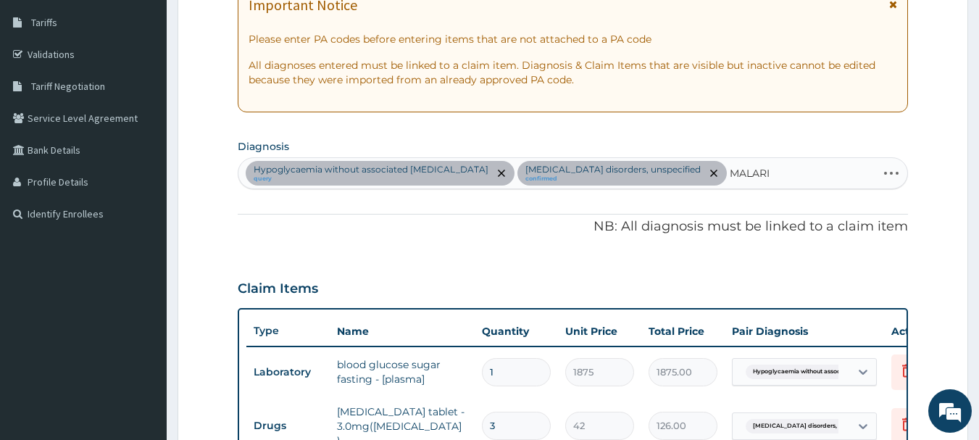
type input "[MEDICAL_DATA]"
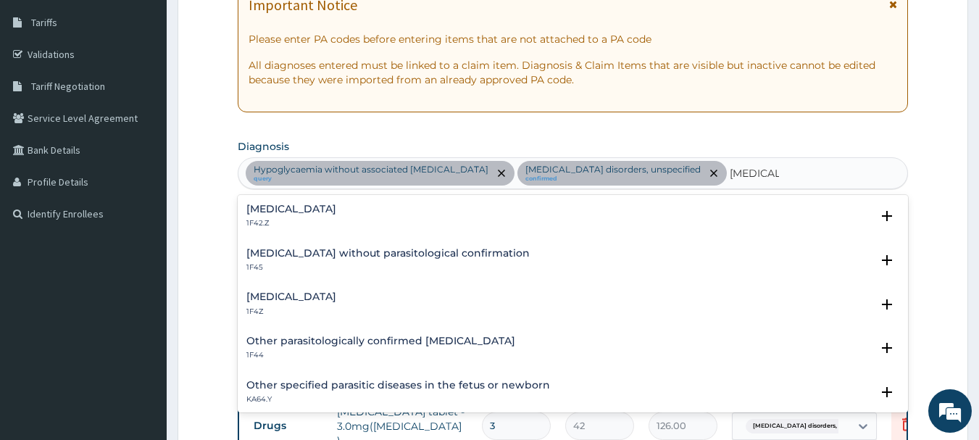
click at [490, 293] on div "[MEDICAL_DATA] 1F4Z" at bounding box center [572, 303] width 653 height 25
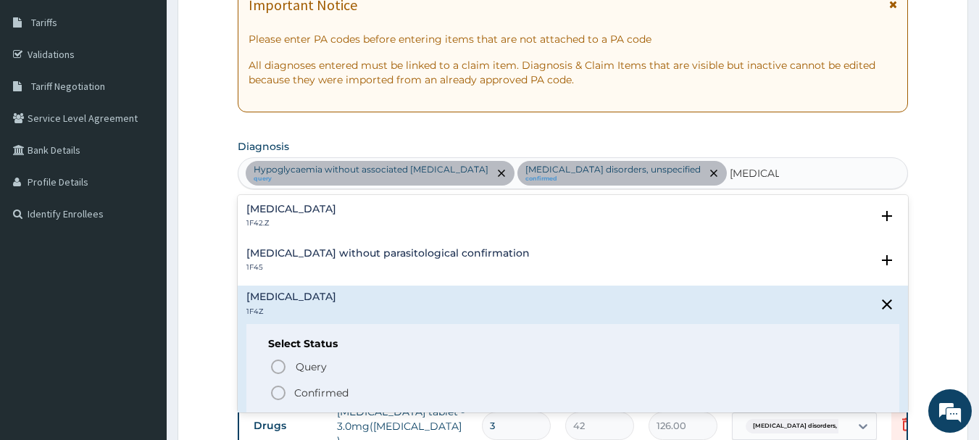
click at [453, 384] on span "Confirmed" at bounding box center [573, 392] width 608 height 17
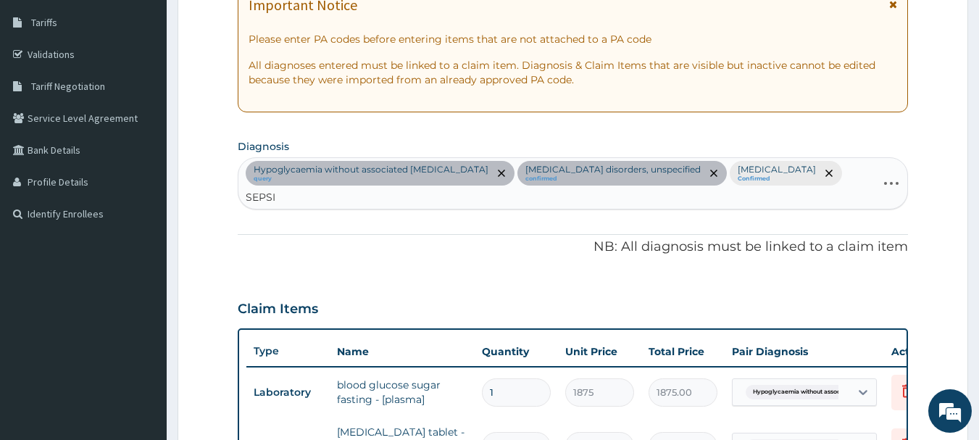
type input "SEPSIS"
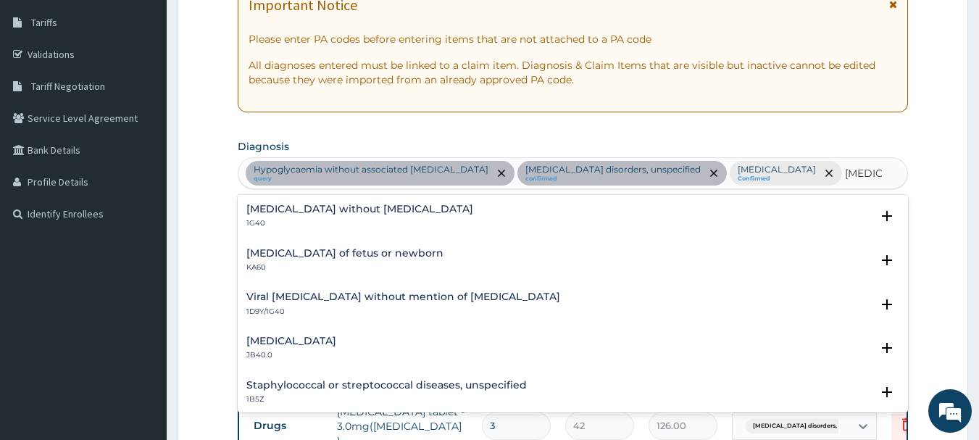
click at [417, 217] on div "Sepsis without septic shock 1G40" at bounding box center [572, 216] width 653 height 25
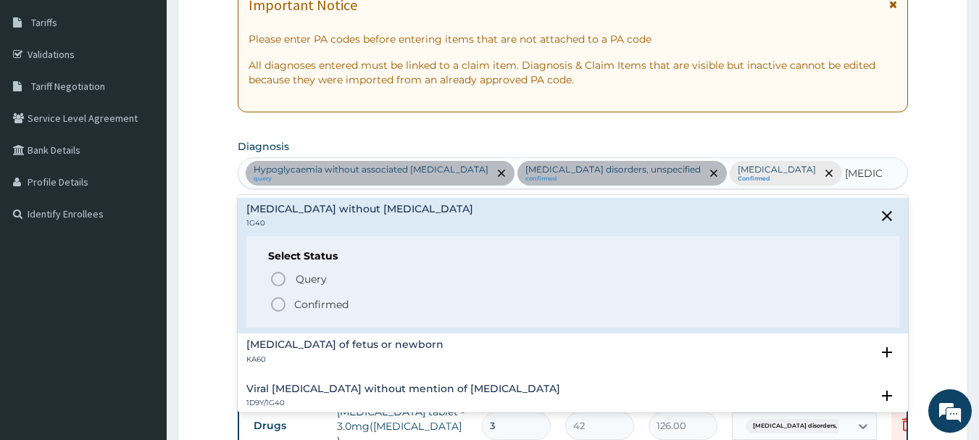
click at [397, 310] on span "Confirmed" at bounding box center [573, 304] width 608 height 17
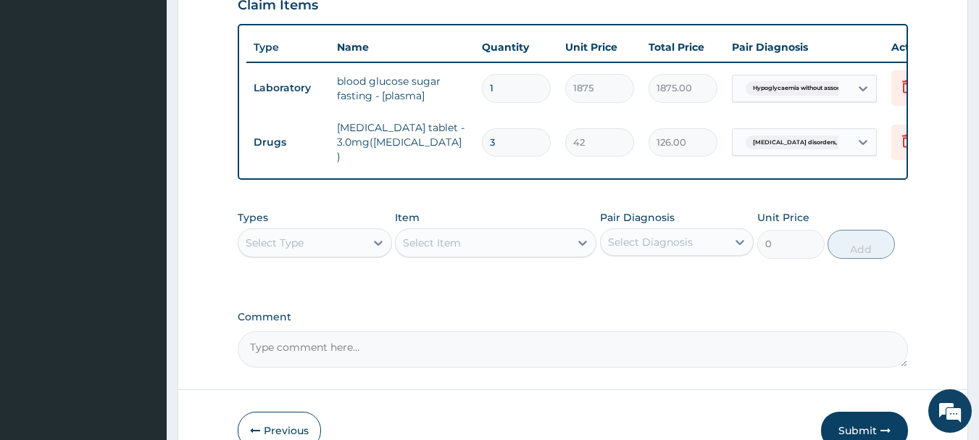
scroll to position [546, 0]
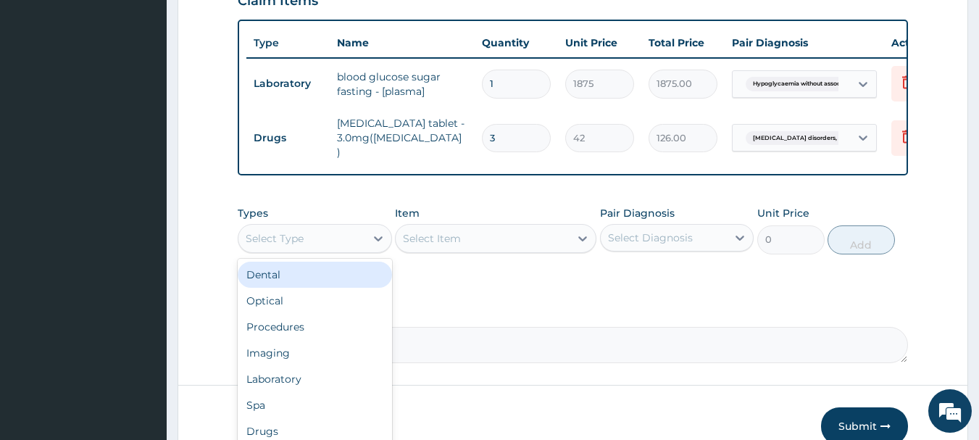
click at [339, 338] on div "Procedures" at bounding box center [315, 327] width 154 height 26
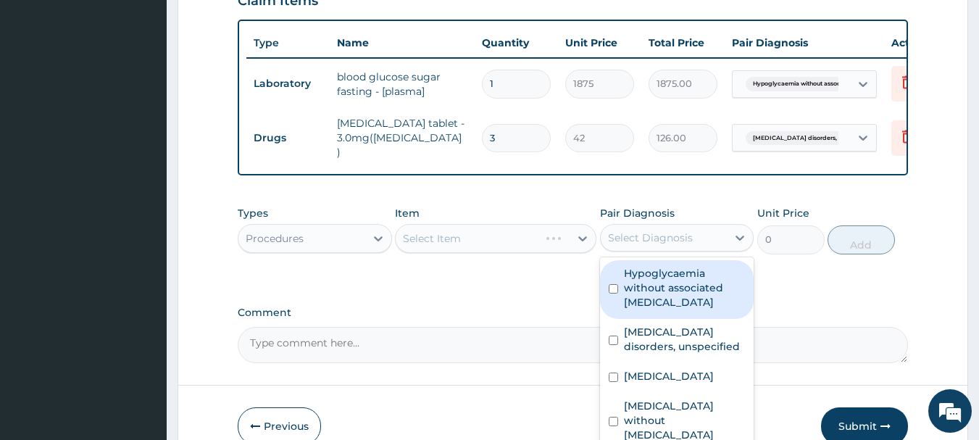
click at [693, 306] on label "Hypoglycaemia without associated diabetes" at bounding box center [685, 287] width 122 height 43
checkbox input "true"
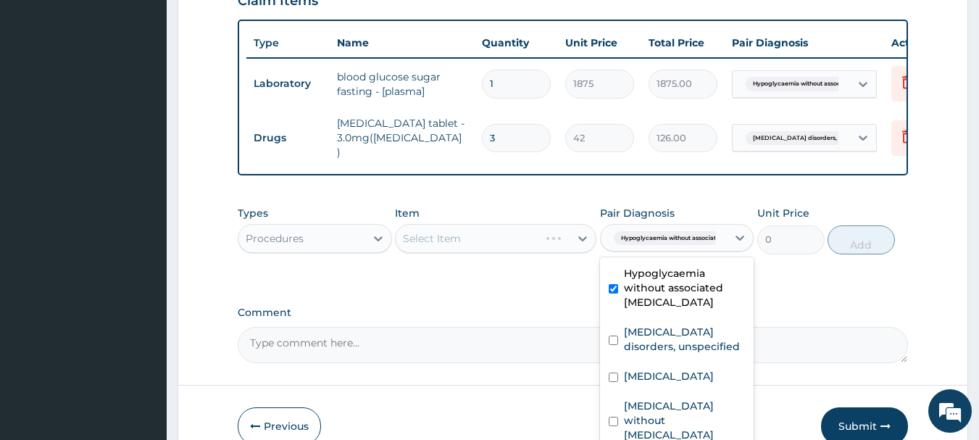
click at [685, 358] on div "[MEDICAL_DATA] disorders, unspecified" at bounding box center [677, 341] width 154 height 44
checkbox input "true"
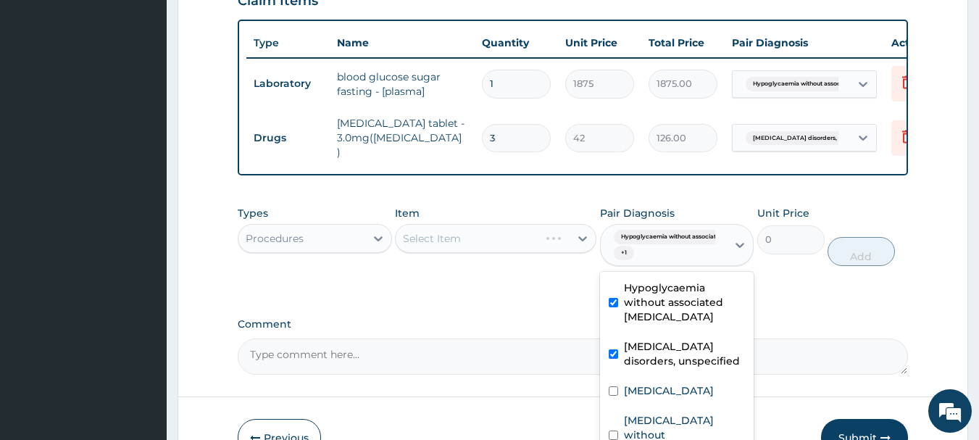
click at [683, 395] on label "Malaria, unspecified" at bounding box center [669, 390] width 90 height 14
checkbox input "true"
click at [677, 422] on label "Sepsis without septic shock" at bounding box center [685, 434] width 122 height 43
checkbox input "true"
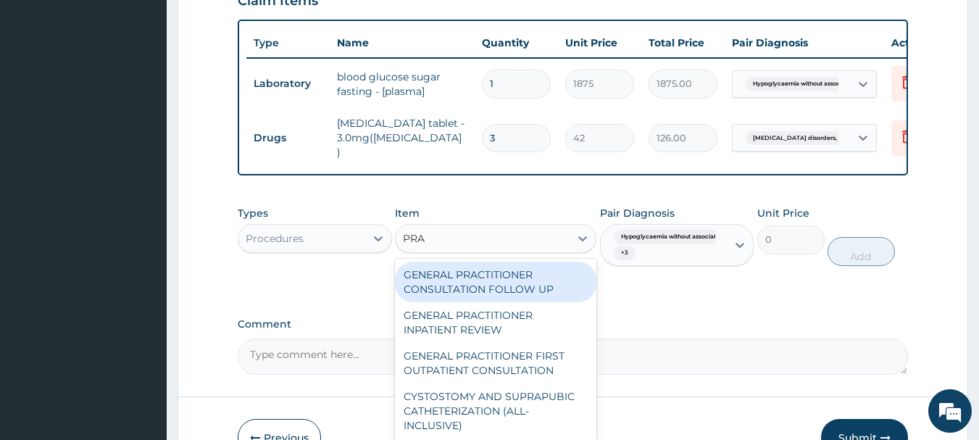
type input "PRAC"
click at [545, 380] on div "GENERAL PRACTITIONER FIRST OUTPATIENT CONSULTATION" at bounding box center [495, 363] width 201 height 41
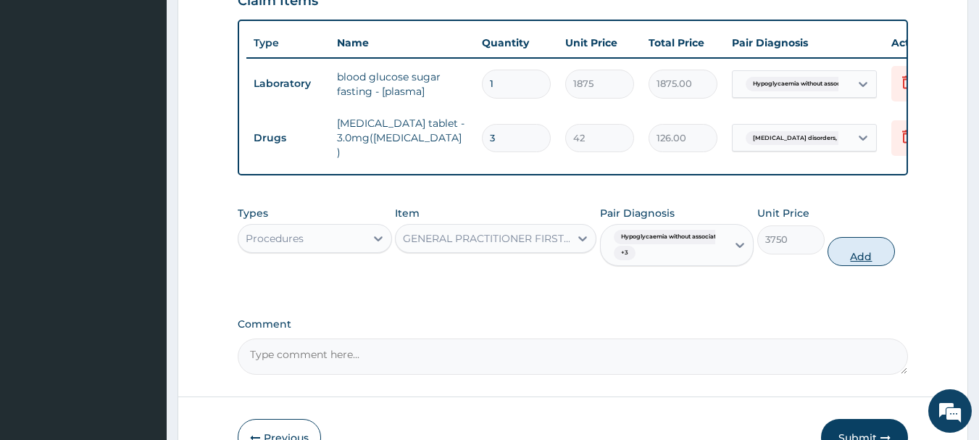
click at [891, 262] on button "Add" at bounding box center [860, 251] width 67 height 29
type input "0"
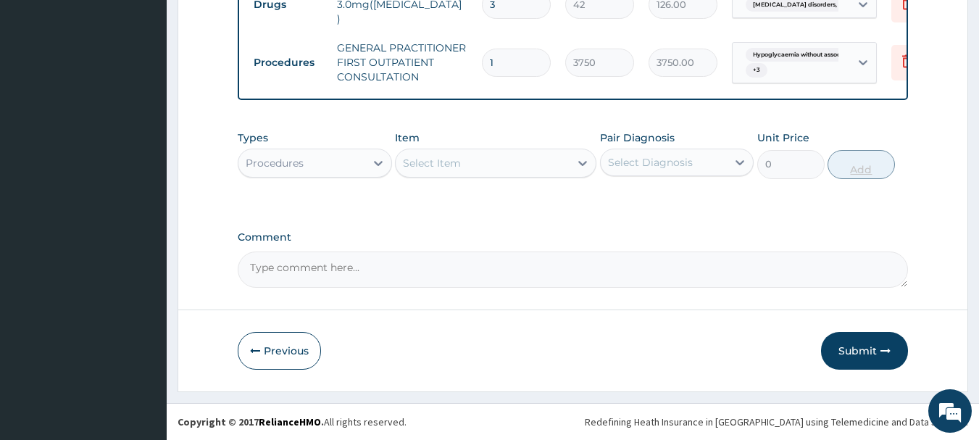
scroll to position [682, 0]
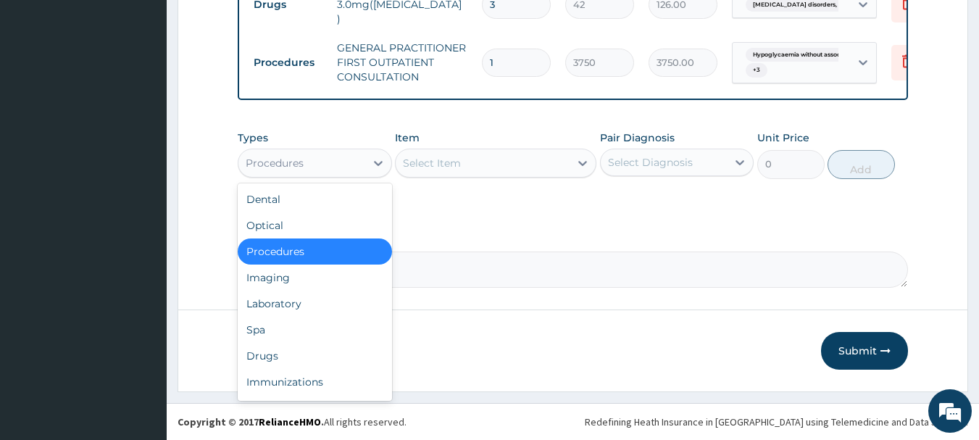
click at [337, 307] on div "Laboratory" at bounding box center [315, 303] width 154 height 26
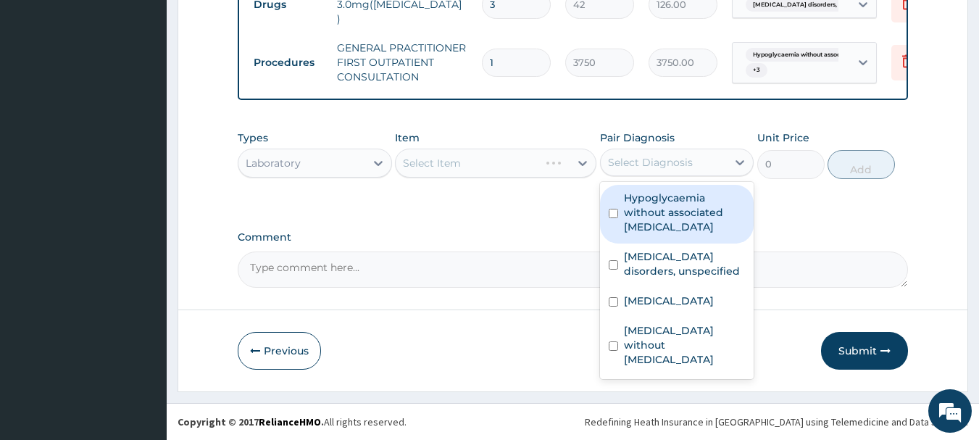
click at [690, 303] on label "Malaria, unspecified" at bounding box center [669, 300] width 90 height 14
checkbox input "true"
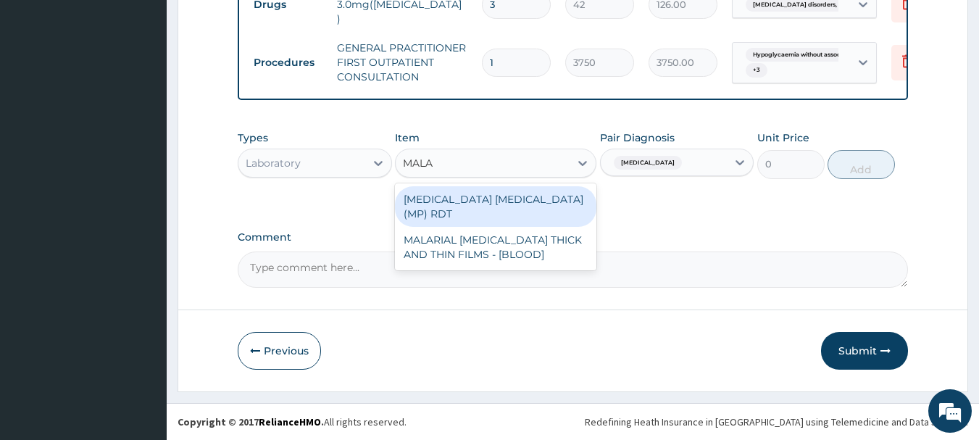
type input "MALAR"
click at [531, 241] on div "MALARIAL PARASITE THICK AND THIN FILMS - [BLOOD]" at bounding box center [495, 247] width 201 height 41
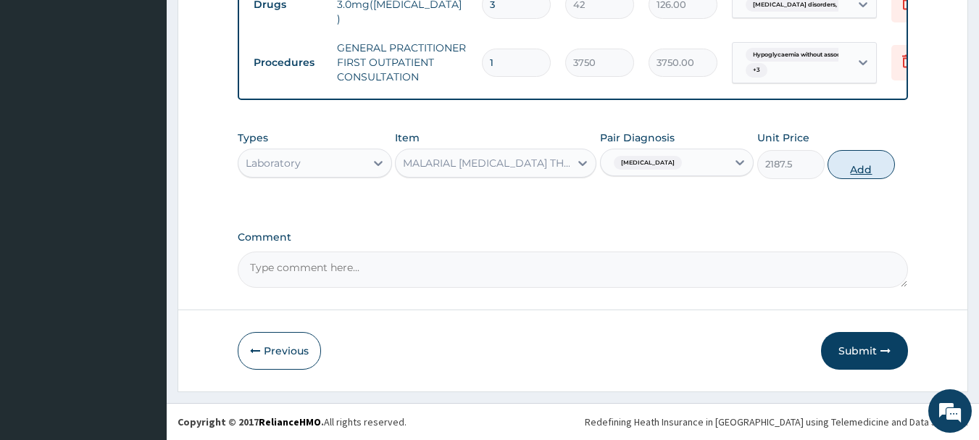
click at [860, 164] on button "Add" at bounding box center [860, 164] width 67 height 29
type input "0"
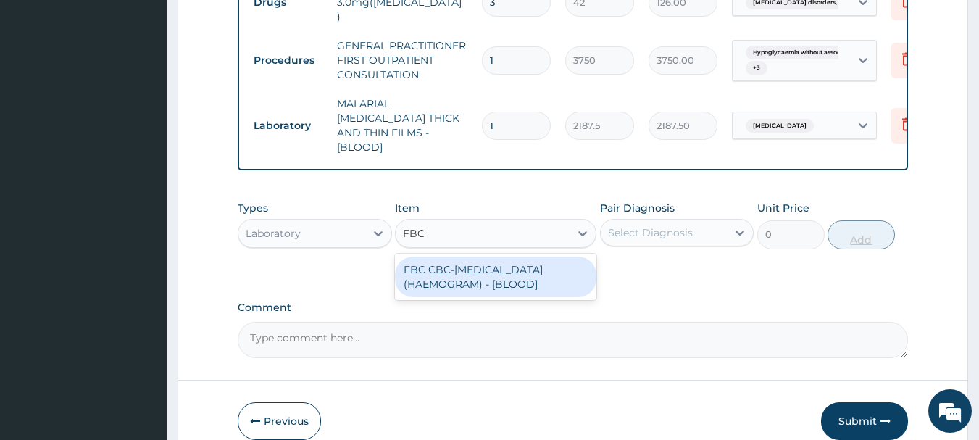
type input "FBC"
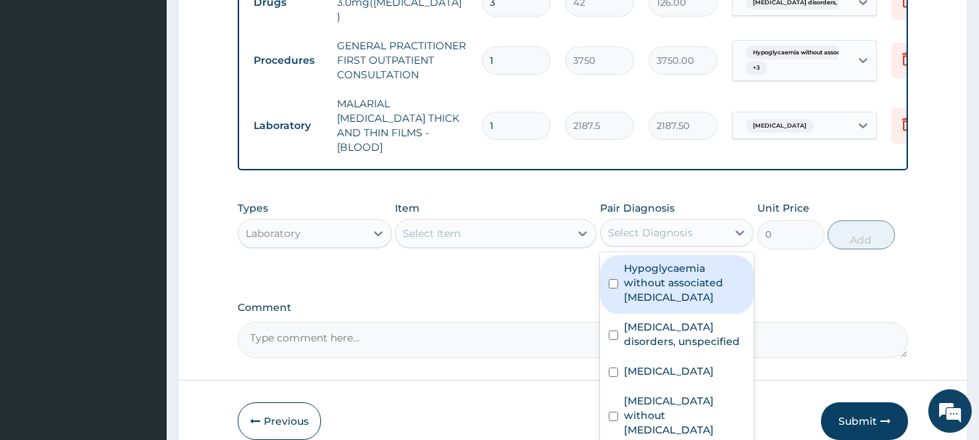
click at [683, 406] on label "Sepsis without septic shock" at bounding box center [685, 414] width 122 height 43
checkbox input "true"
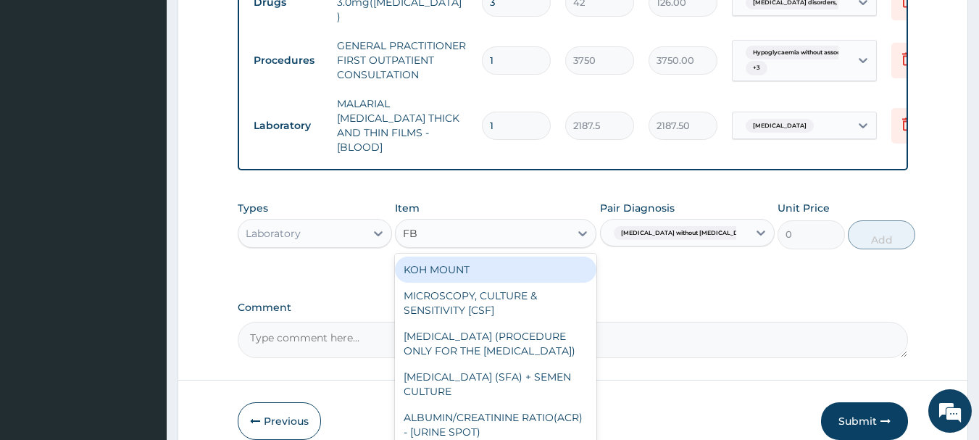
type input "FBC"
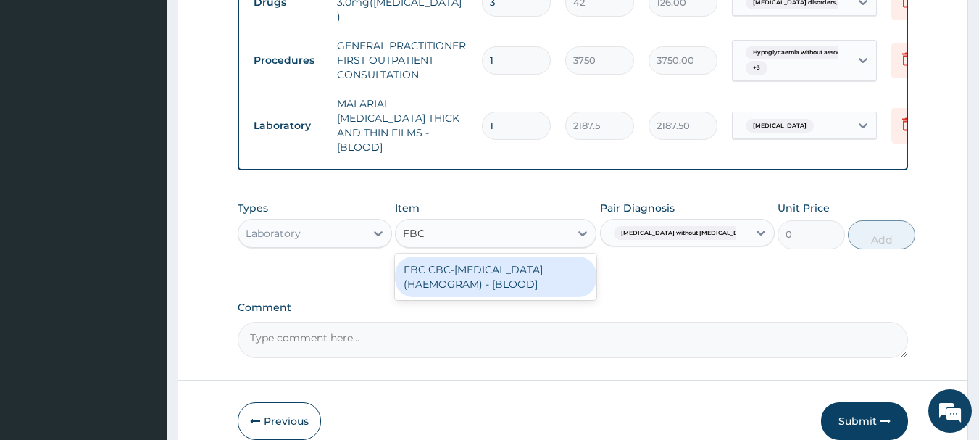
click at [535, 281] on div "FBC CBC-COMPLETE BLOOD COUNT (HAEMOGRAM) - [BLOOD]" at bounding box center [495, 276] width 201 height 41
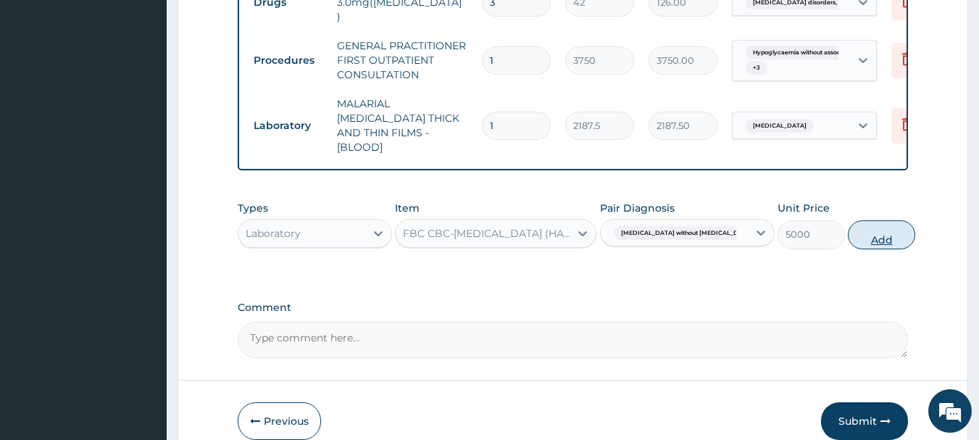
click at [887, 225] on button "Add" at bounding box center [880, 234] width 67 height 29
type input "0"
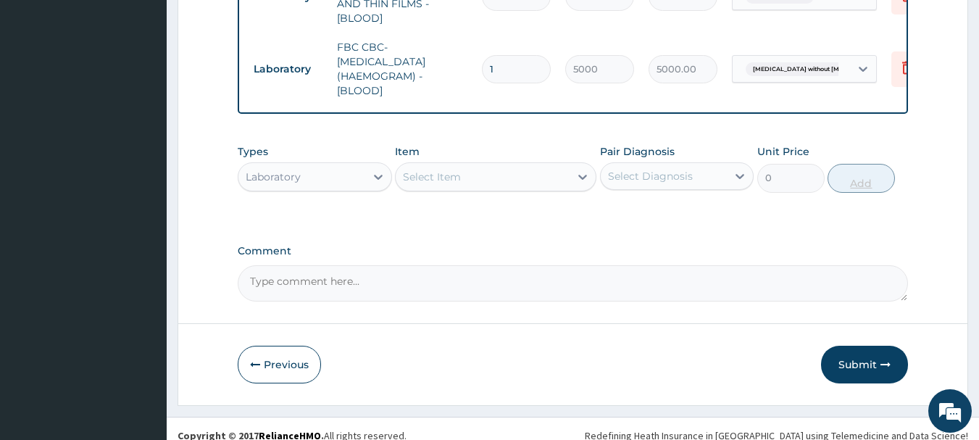
scroll to position [812, 0]
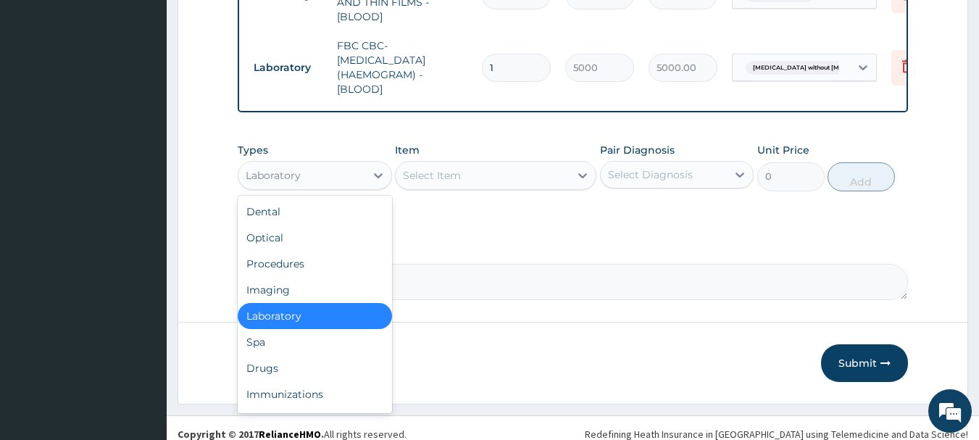
click at [306, 358] on div "Drugs" at bounding box center [315, 368] width 154 height 26
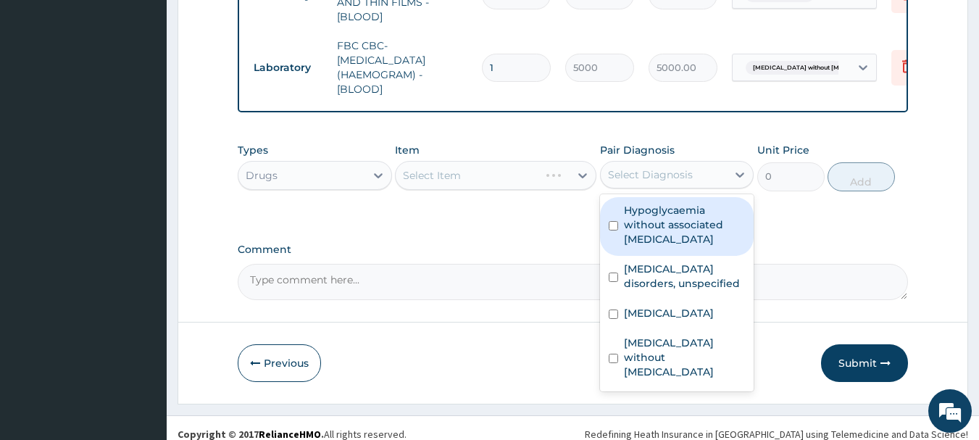
click at [713, 307] on label "Malaria, unspecified" at bounding box center [669, 313] width 90 height 14
checkbox input "true"
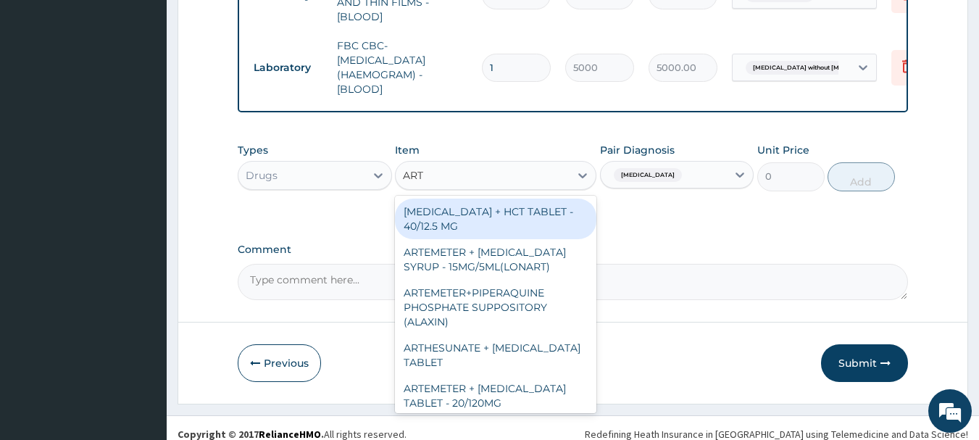
type input "ARTE"
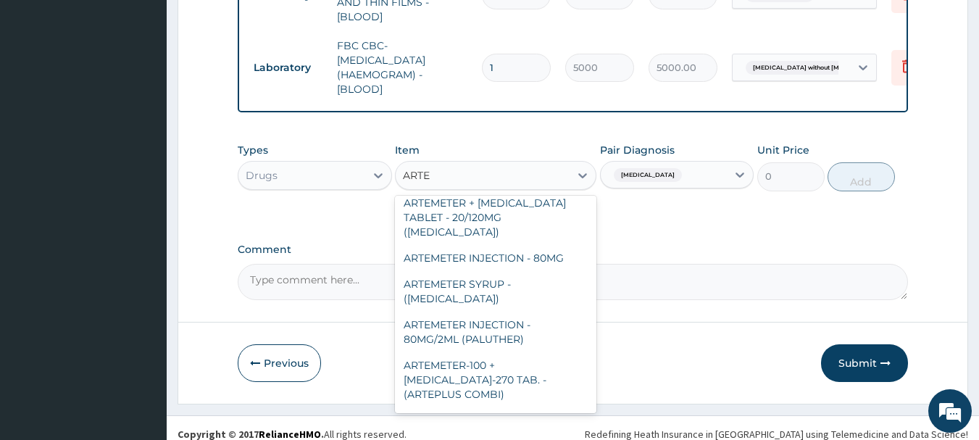
scroll to position [105, 0]
click at [550, 311] on div "ARTEMETER INJECTION - 80MG/2ML (PALUTHER)" at bounding box center [495, 331] width 201 height 41
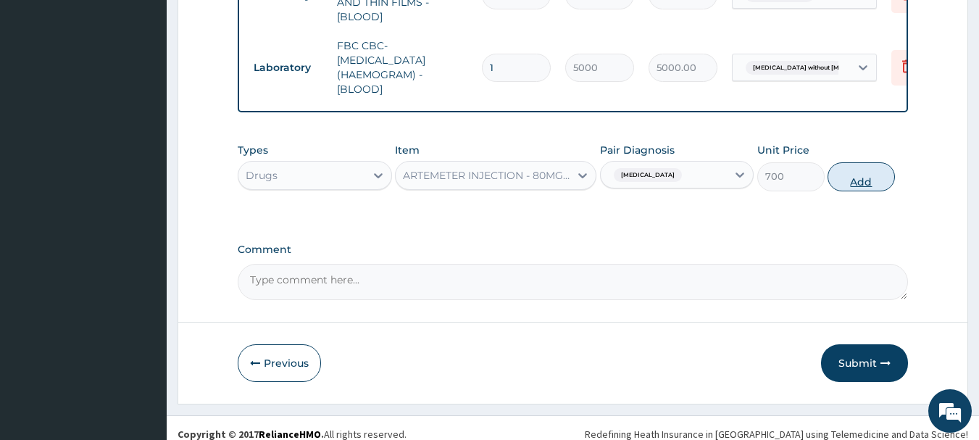
click at [878, 179] on button "Add" at bounding box center [860, 176] width 67 height 29
type input "0"
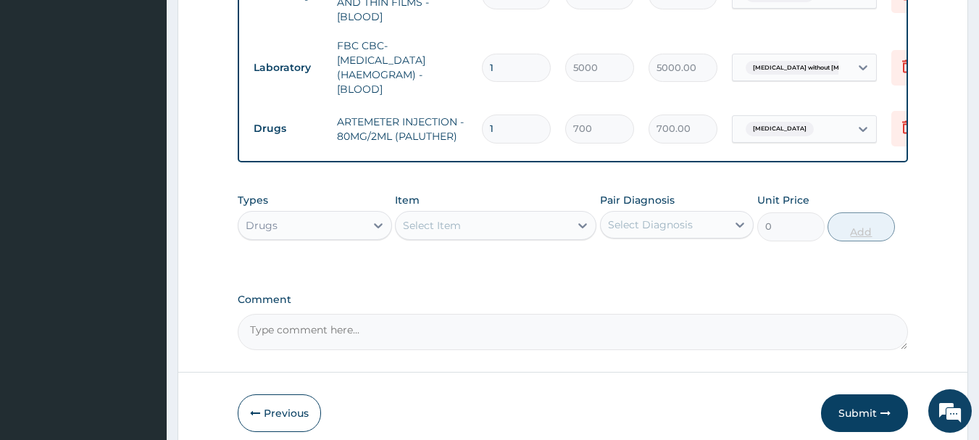
type input "0.00"
type input "6"
type input "4200.00"
type input "6"
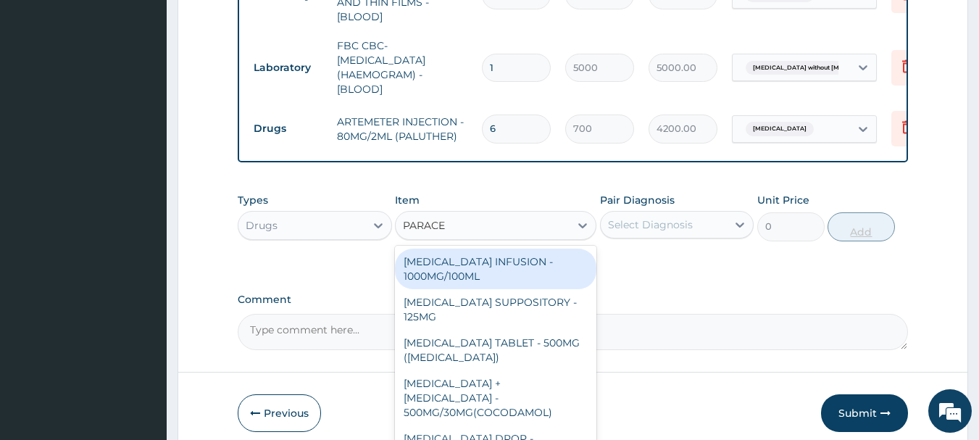
type input "PARACET"
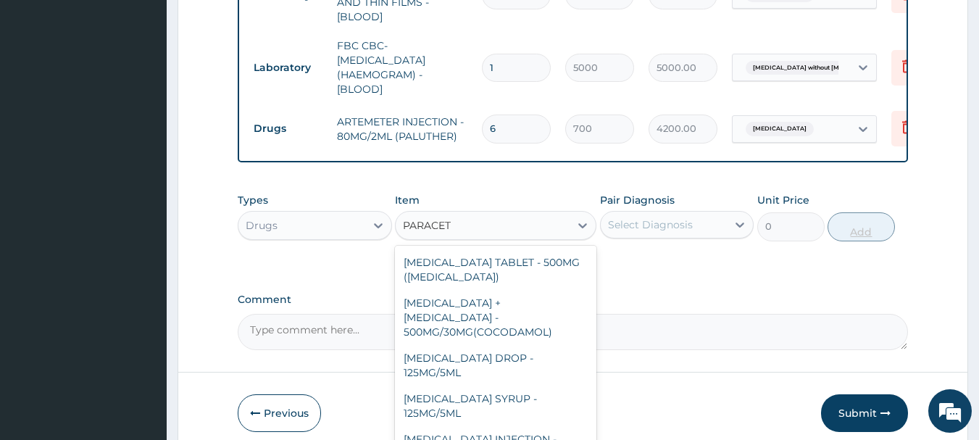
scroll to position [154, 0]
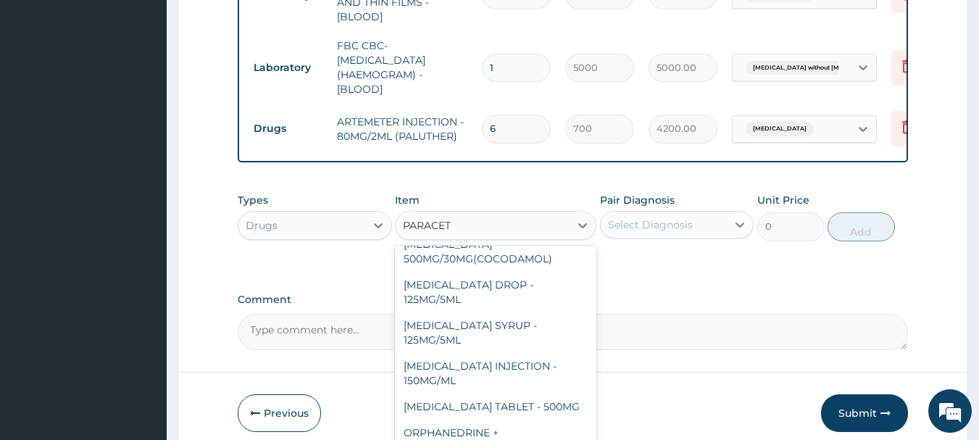
click at [564, 393] on div "PARACETAMOL TABLET - 500MG" at bounding box center [495, 406] width 201 height 26
type input "33.599999999999994"
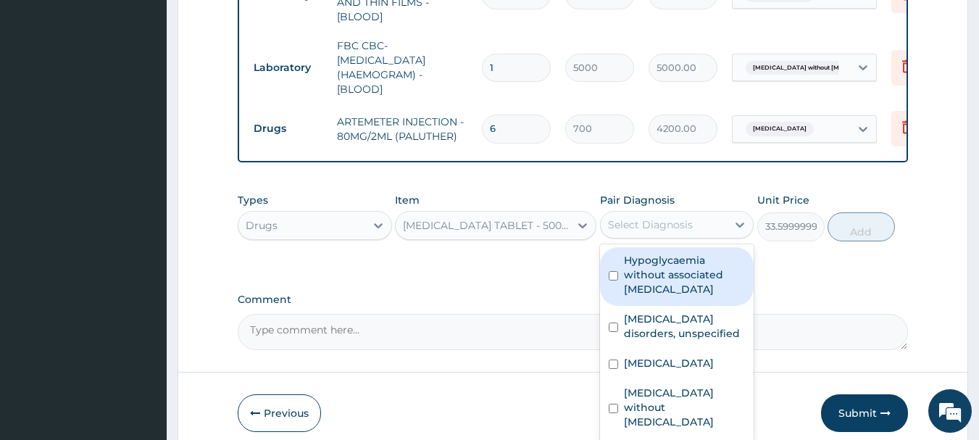
click at [705, 357] on label "Malaria, unspecified" at bounding box center [669, 363] width 90 height 14
checkbox input "true"
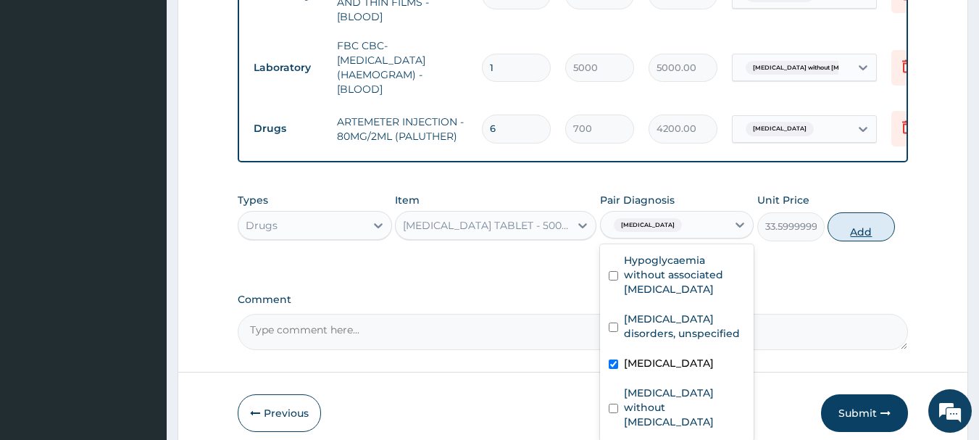
click at [874, 214] on button "Add" at bounding box center [860, 226] width 67 height 29
type input "0"
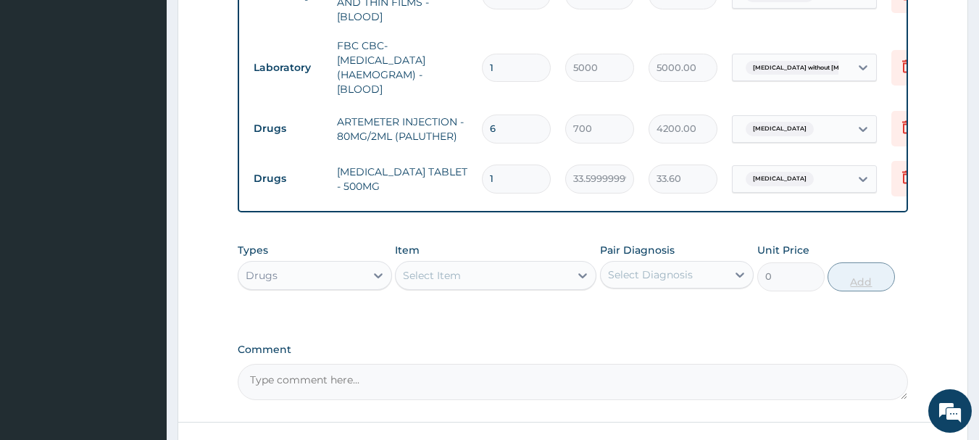
type input "18"
type input "604.80"
type input "18"
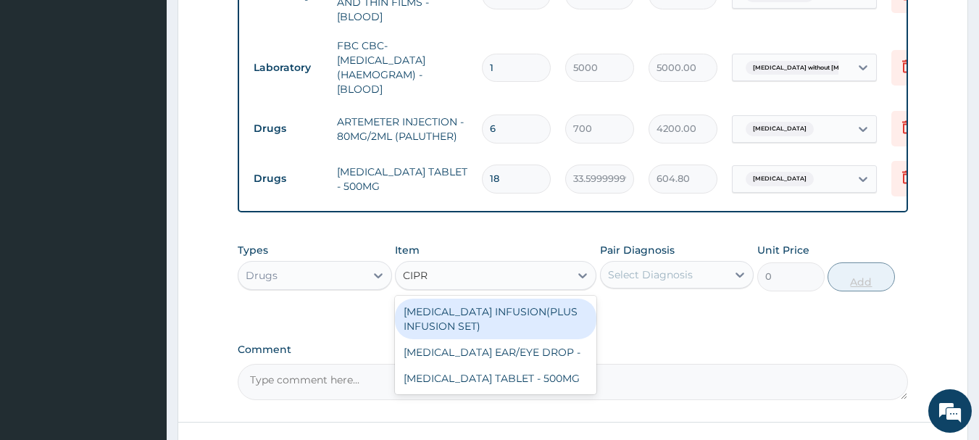
type input "CIPRO"
click at [535, 375] on div "CIPROFLOXACIN TABLET - 500MG" at bounding box center [495, 378] width 201 height 26
type input "196"
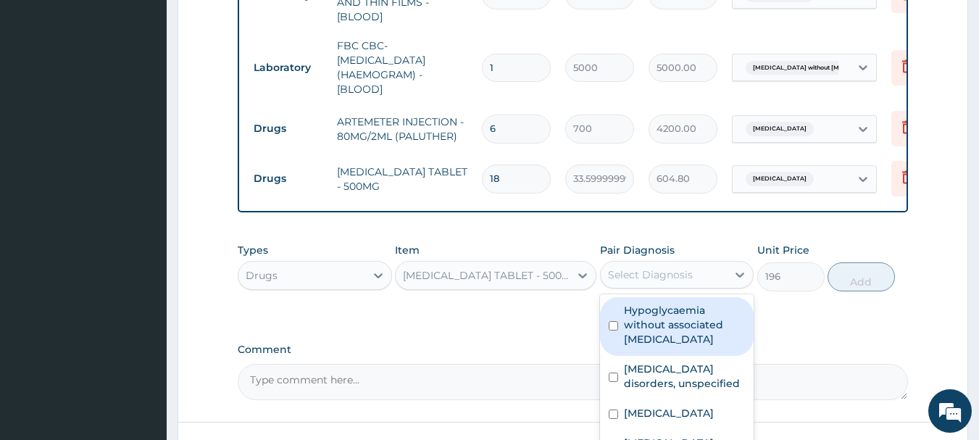
checkbox input "true"
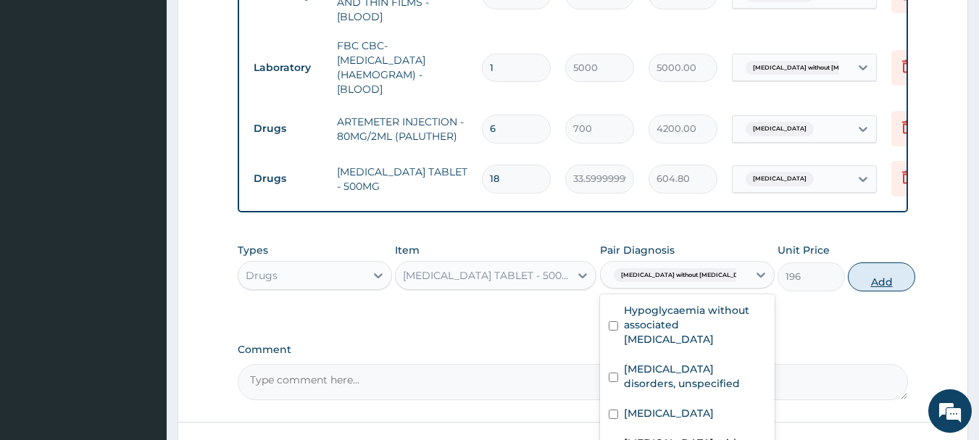
click at [879, 267] on button "Add" at bounding box center [880, 276] width 67 height 29
type input "0"
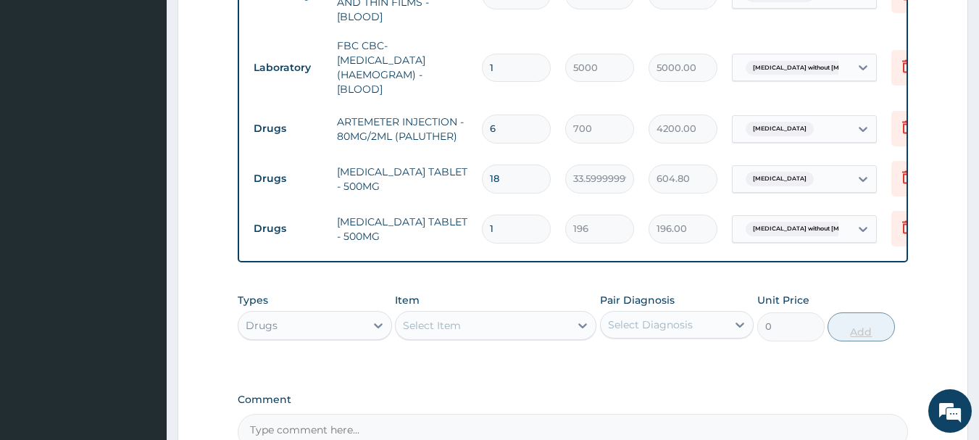
type input "10"
type input "1960.00"
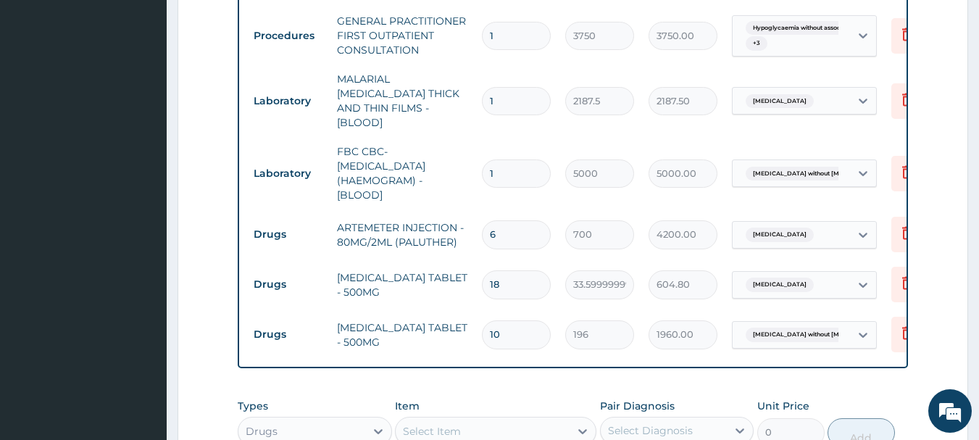
scroll to position [0, 0]
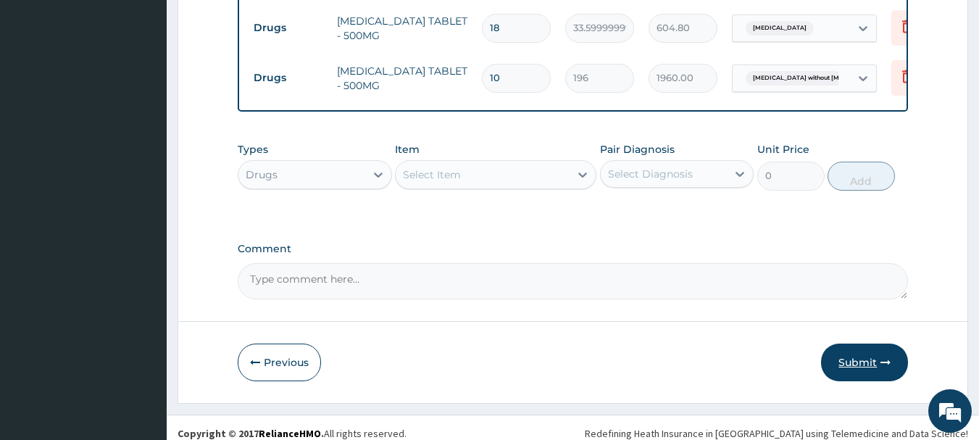
click at [882, 358] on button "Submit" at bounding box center [864, 362] width 87 height 38
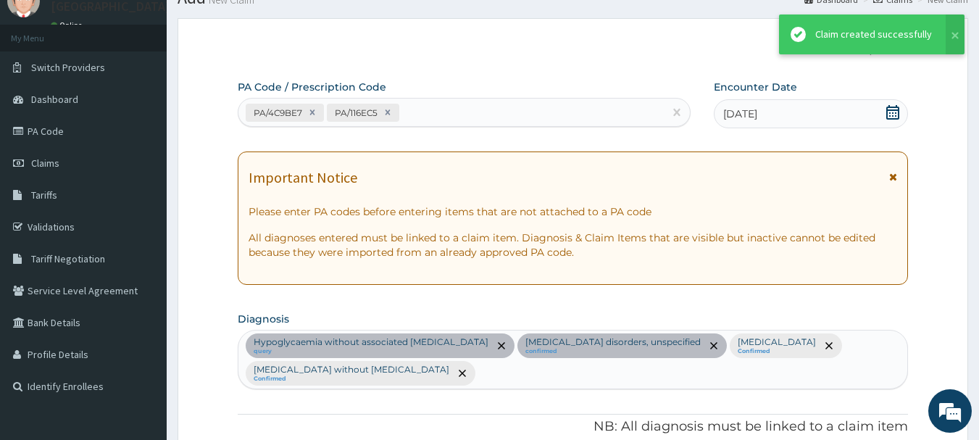
scroll to position [963, 0]
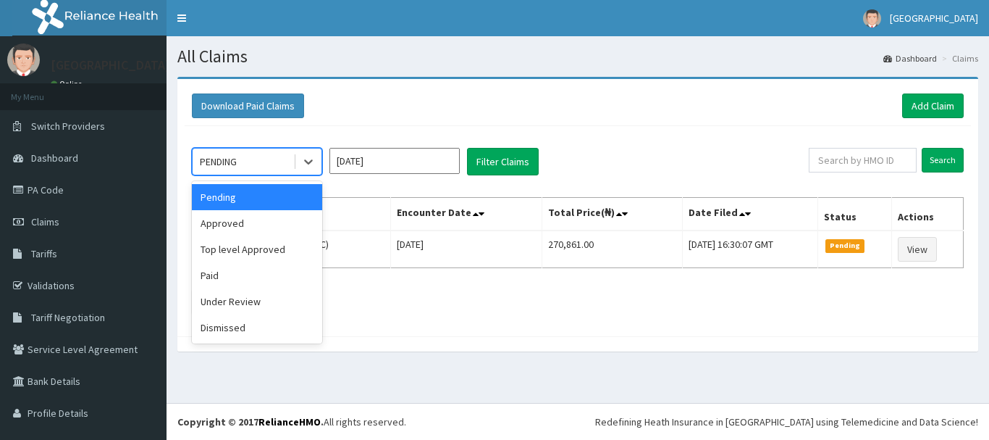
click at [298, 229] on div "Approved" at bounding box center [257, 223] width 130 height 26
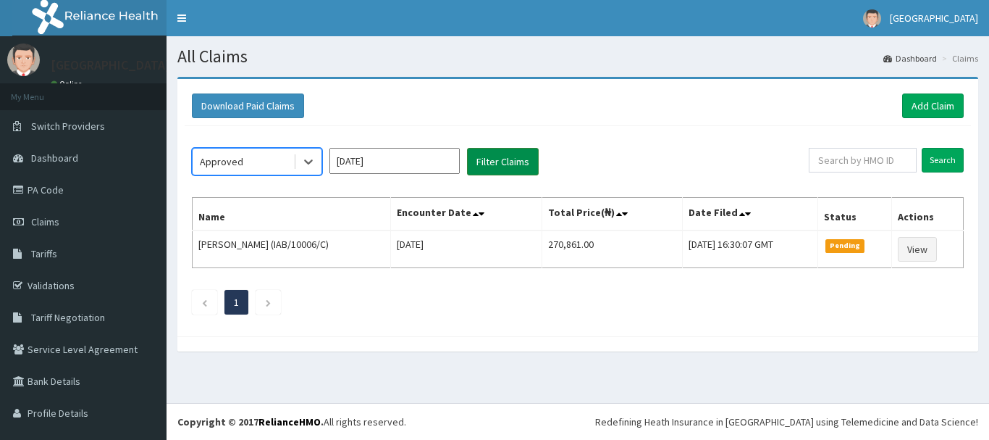
click at [514, 167] on button "Filter Claims" at bounding box center [503, 162] width 72 height 28
click at [505, 168] on button "Filter Claims" at bounding box center [503, 162] width 72 height 28
click at [515, 169] on button "Filter Claims" at bounding box center [503, 162] width 72 height 28
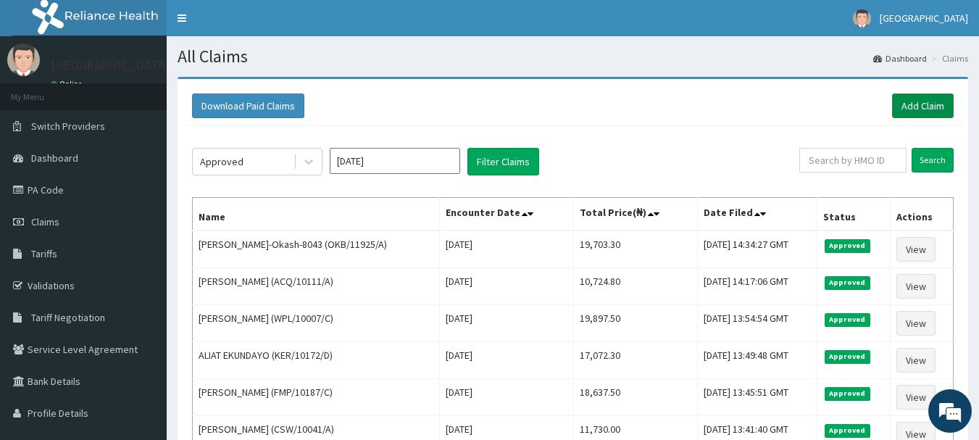
click at [924, 113] on link "Add Claim" at bounding box center [923, 105] width 62 height 25
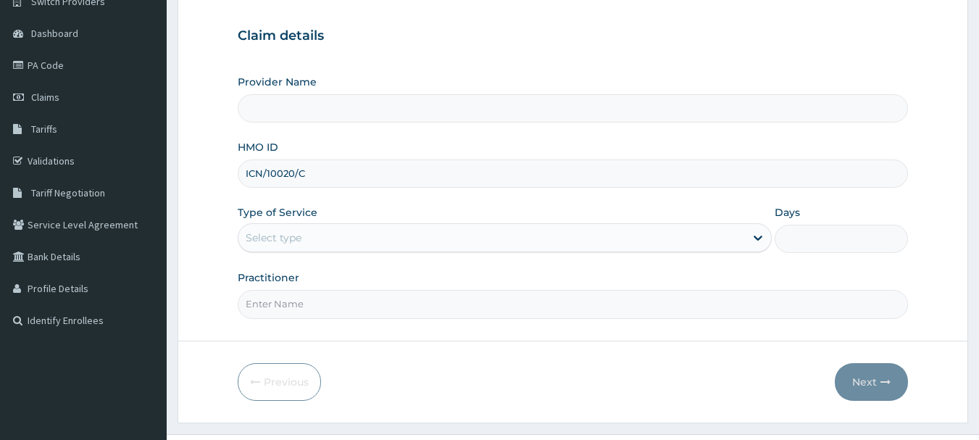
type input "[GEOGRAPHIC_DATA], [GEOGRAPHIC_DATA]"
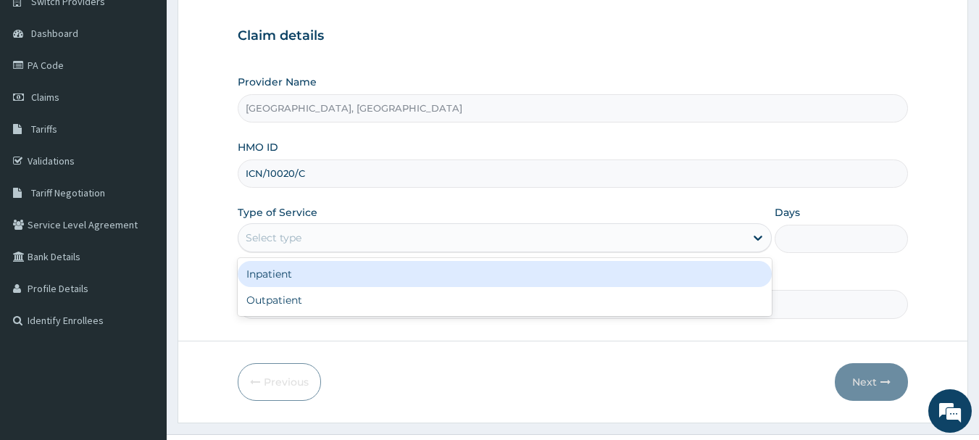
click at [359, 307] on div "Outpatient" at bounding box center [505, 300] width 534 height 26
type input "1"
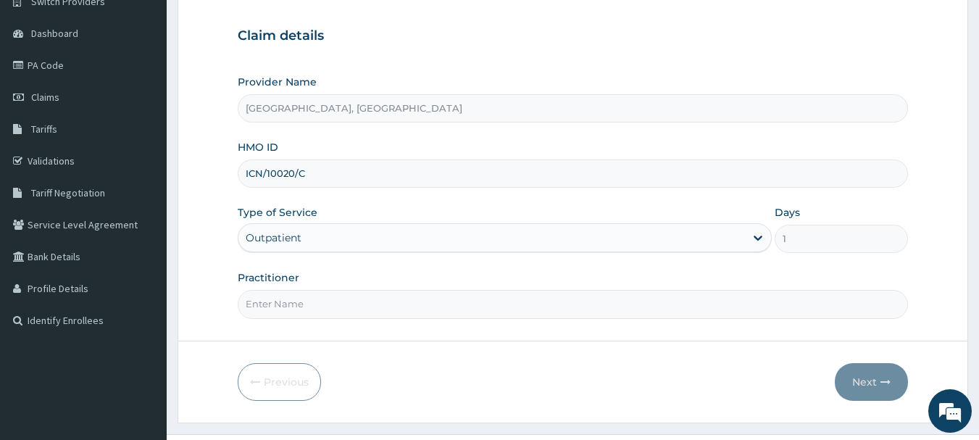
click at [377, 306] on input "Practitioner" at bounding box center [573, 304] width 671 height 28
type input "[PERSON_NAME]"
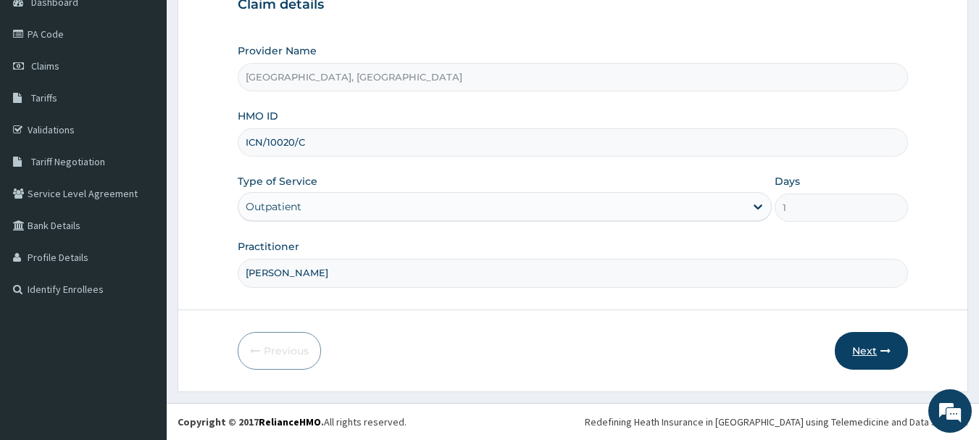
click at [890, 334] on button "Next" at bounding box center [870, 351] width 73 height 38
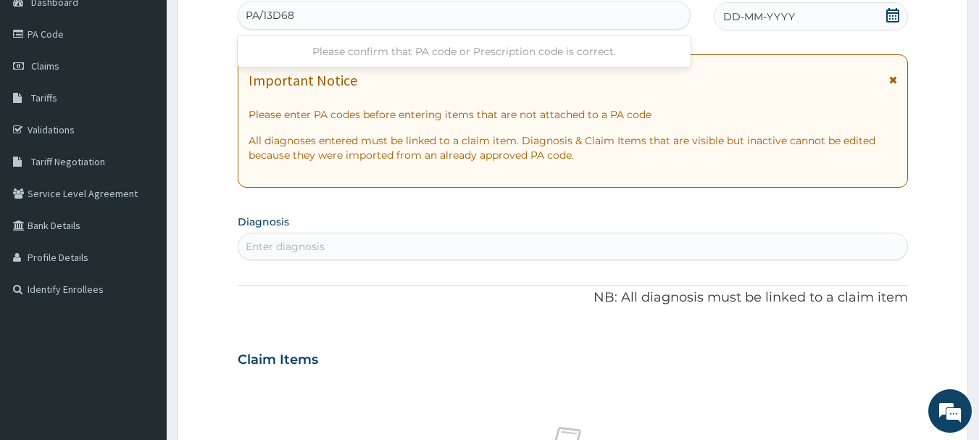
type input "PA/13D682"
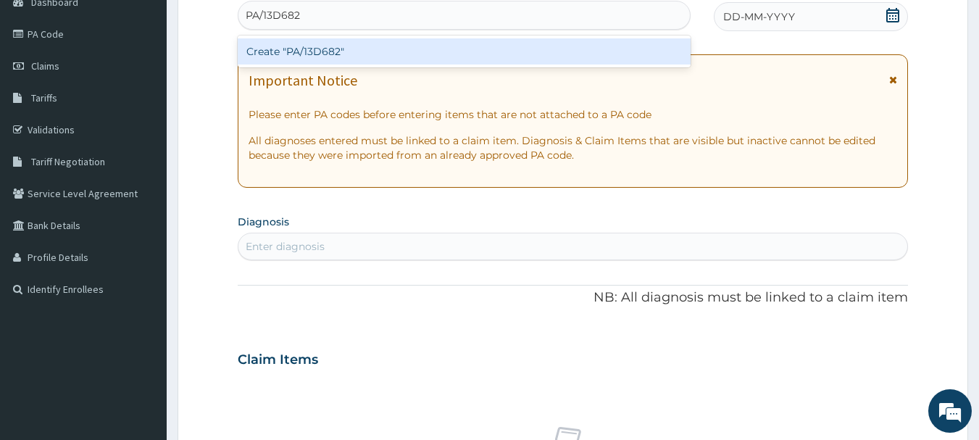
click at [406, 59] on div "Create "PA/13D682"" at bounding box center [464, 51] width 453 height 26
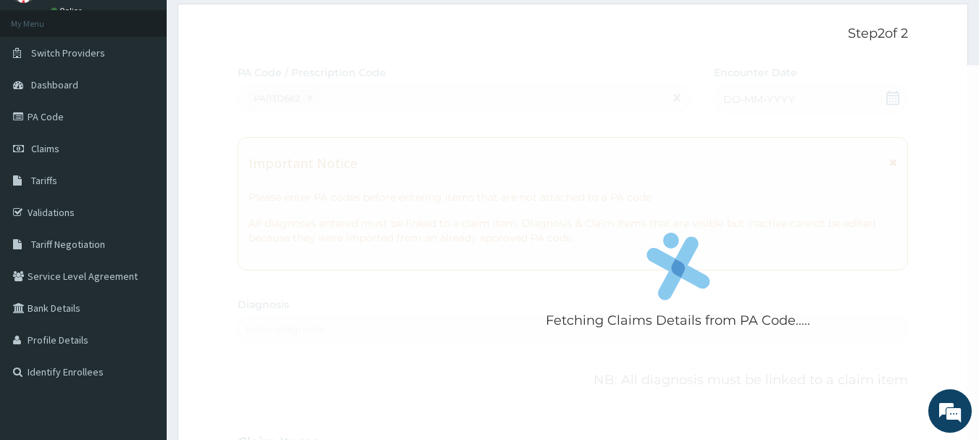
scroll to position [72, 0]
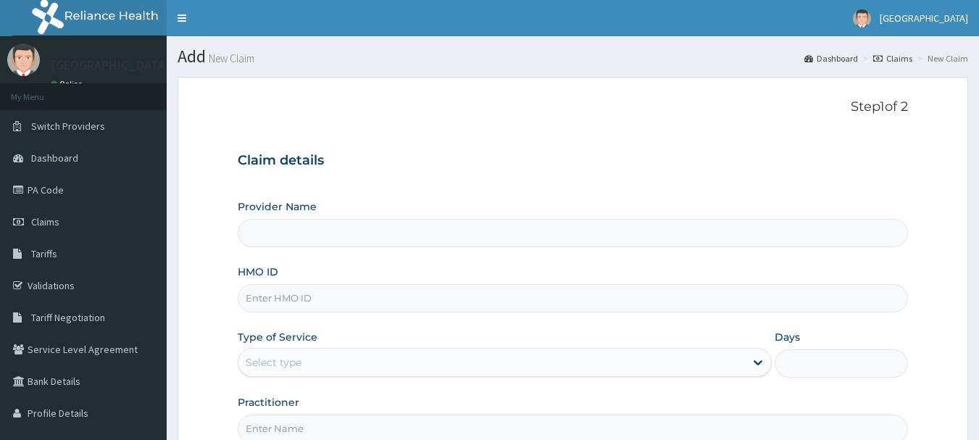
type input "[GEOGRAPHIC_DATA], [GEOGRAPHIC_DATA]"
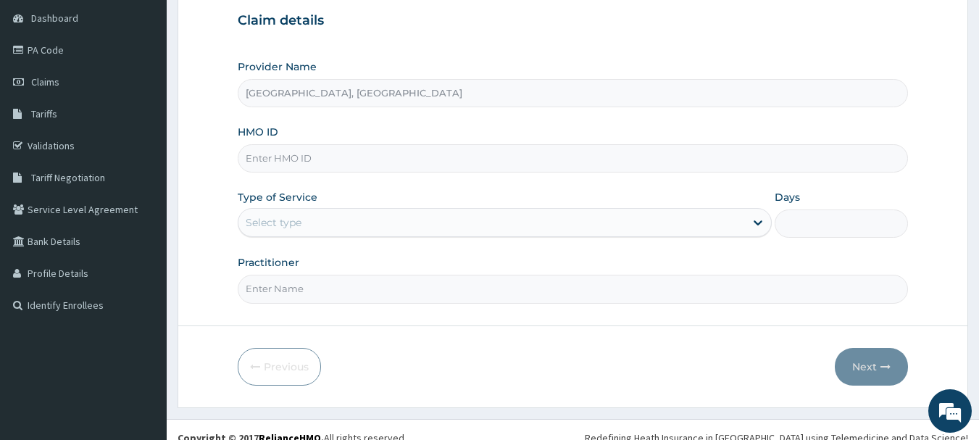
scroll to position [156, 0]
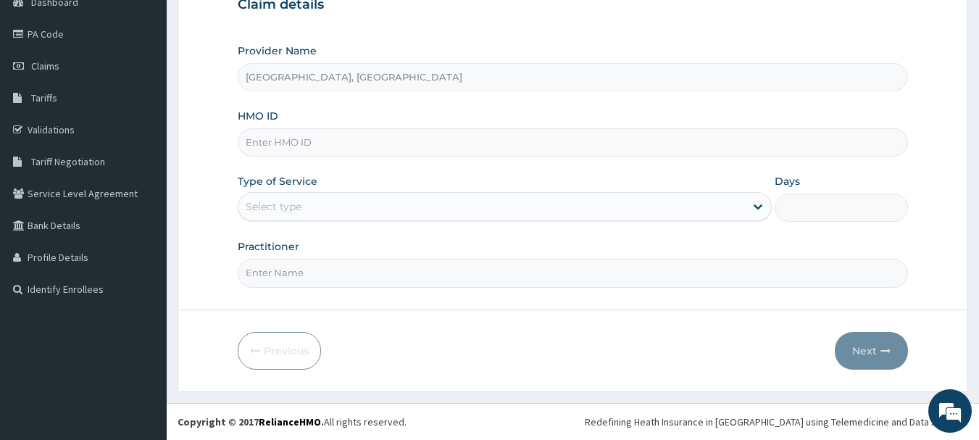
paste input "ICN/10020/C"
type input "ICN/10020/C"
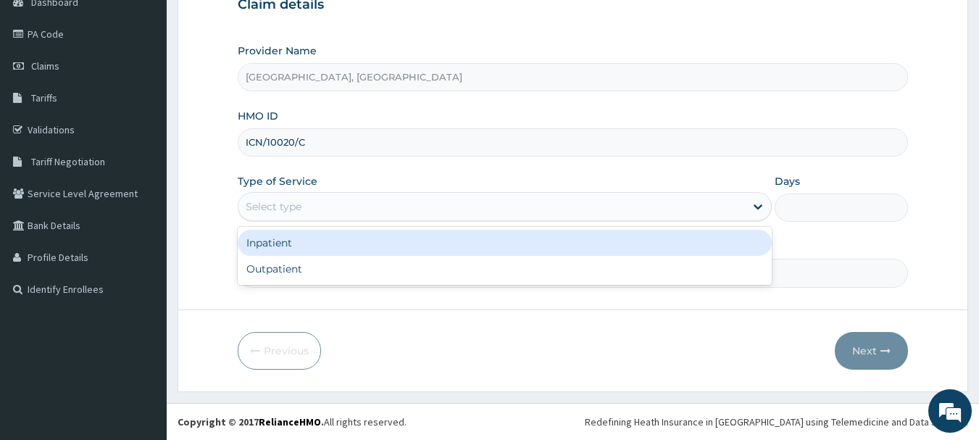
click at [322, 275] on div "Outpatient" at bounding box center [505, 269] width 534 height 26
type input "1"
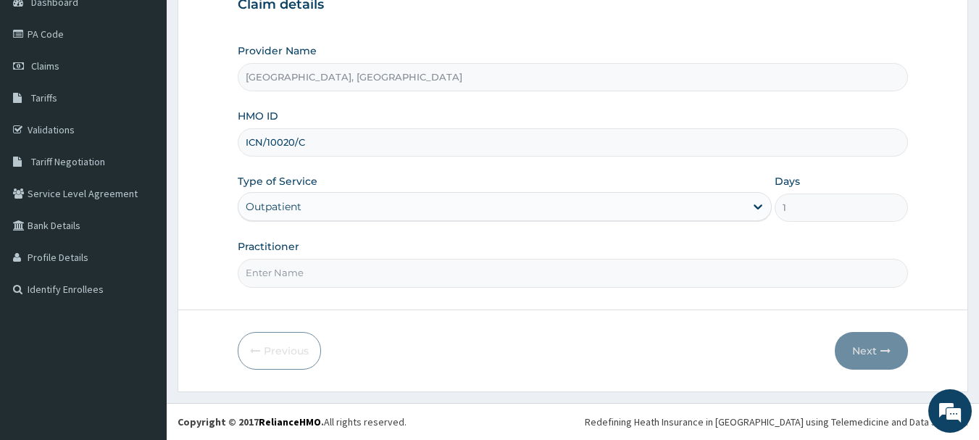
click at [317, 278] on input "Practitioner" at bounding box center [573, 273] width 671 height 28
type input "Dr [PERSON_NAME]"
click at [874, 346] on button "Next" at bounding box center [870, 351] width 73 height 38
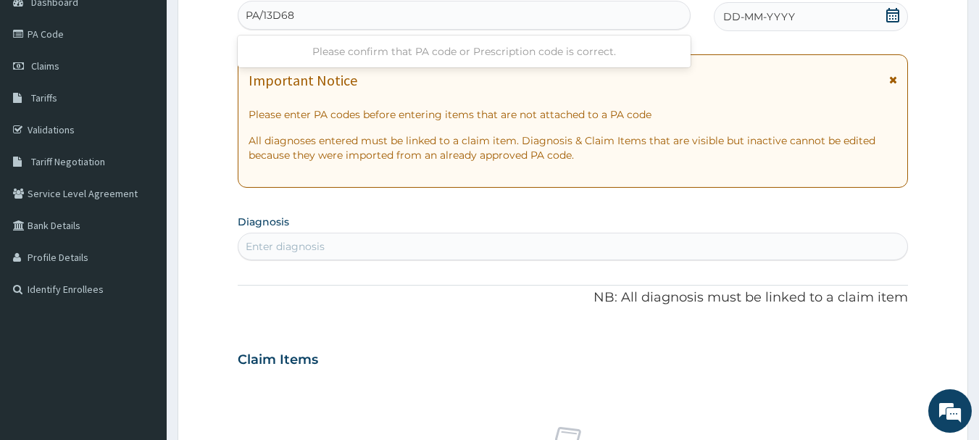
type input "PA/13D682"
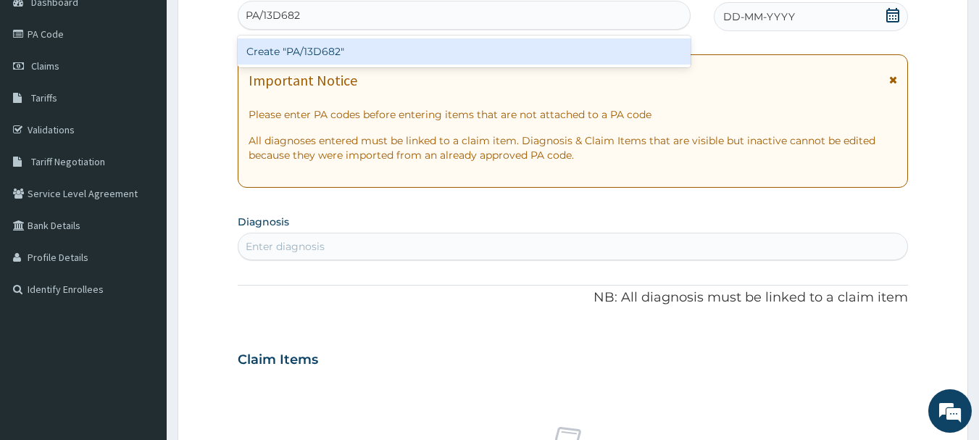
click at [421, 41] on div "Create "PA/13D682"" at bounding box center [464, 51] width 453 height 26
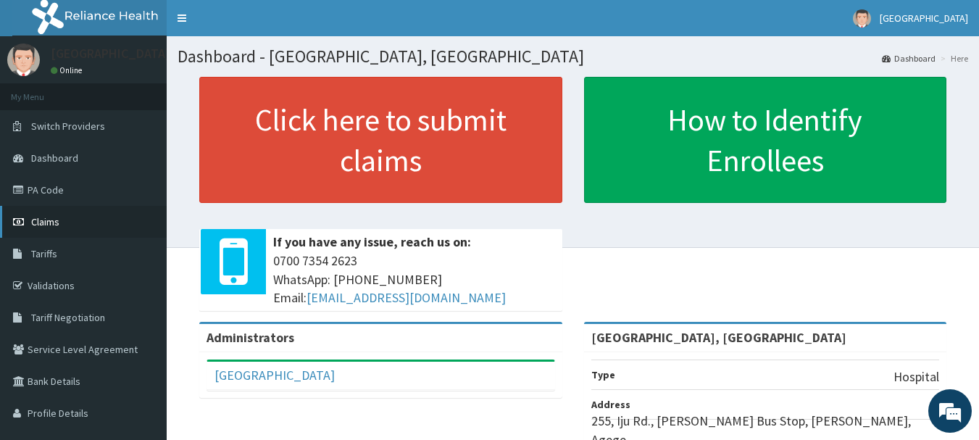
click at [109, 223] on link "Claims" at bounding box center [83, 222] width 167 height 32
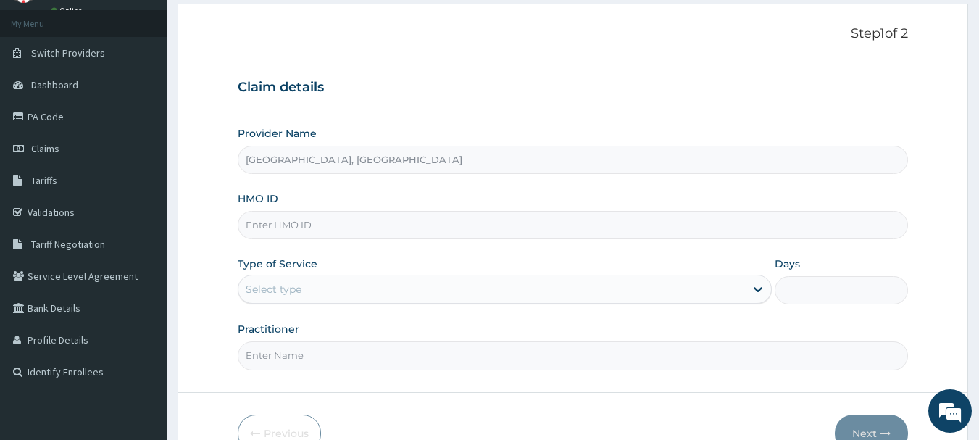
scroll to position [156, 0]
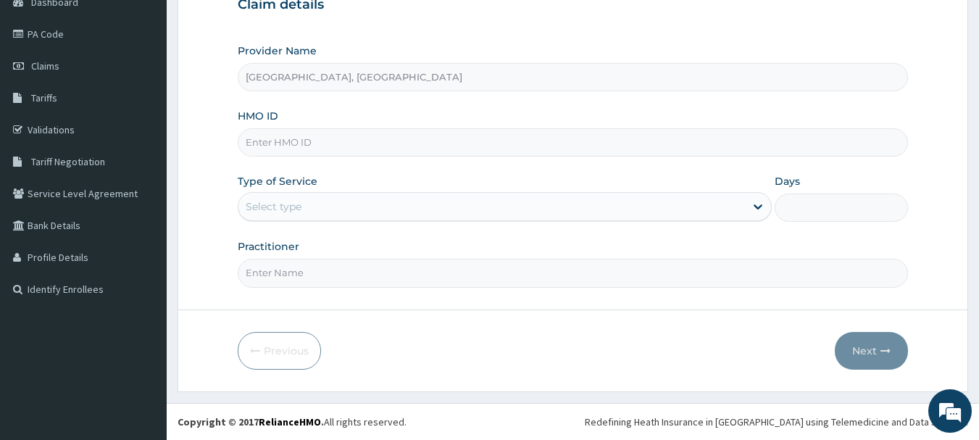
paste input "ICN/10020/C"
type input "ICN/10020/C"
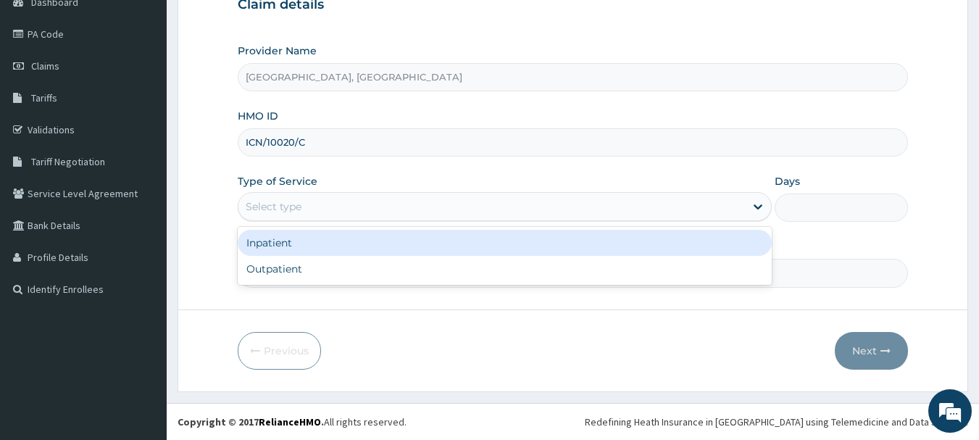
click at [320, 276] on div "Outpatient" at bounding box center [505, 269] width 534 height 26
type input "1"
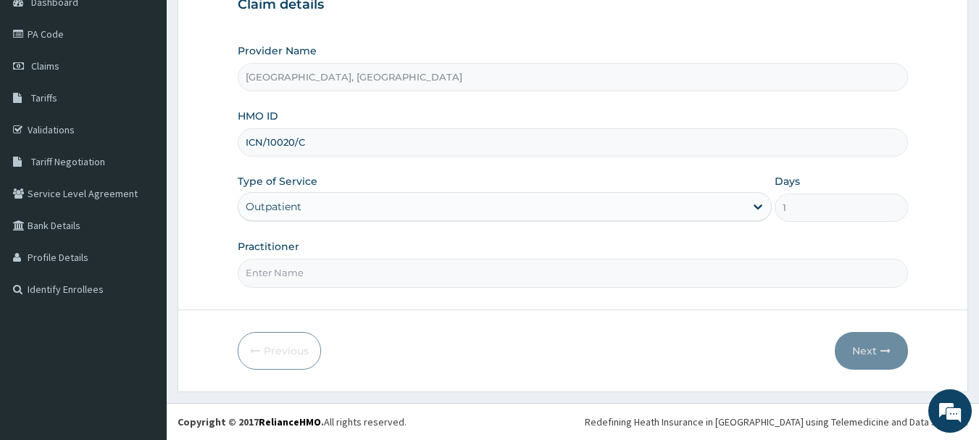
click at [347, 279] on input "Practitioner" at bounding box center [573, 273] width 671 height 28
type input "Dr [PERSON_NAME]"
click at [888, 352] on icon "button" at bounding box center [885, 351] width 10 height 10
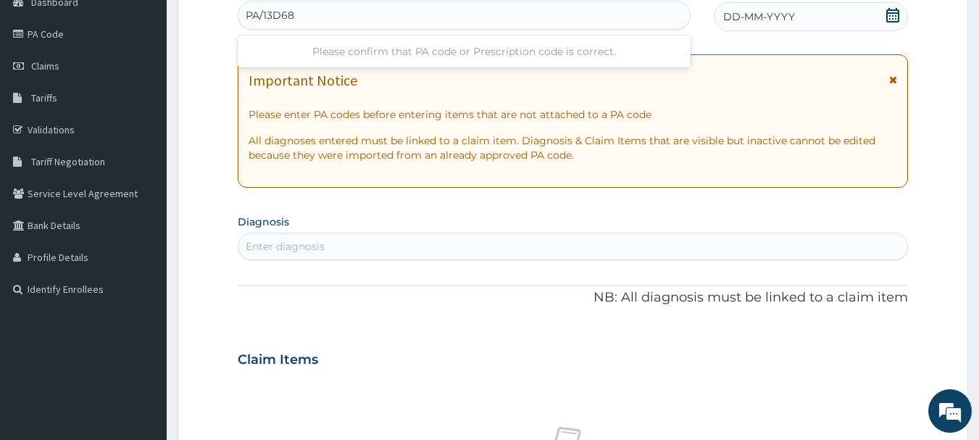
type input "PA/13D682"
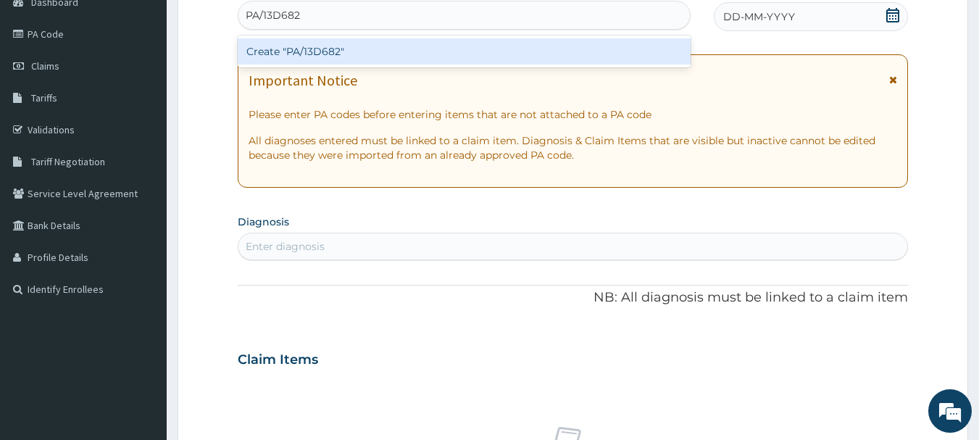
click at [401, 63] on div "Create "PA/13D682"" at bounding box center [464, 51] width 453 height 26
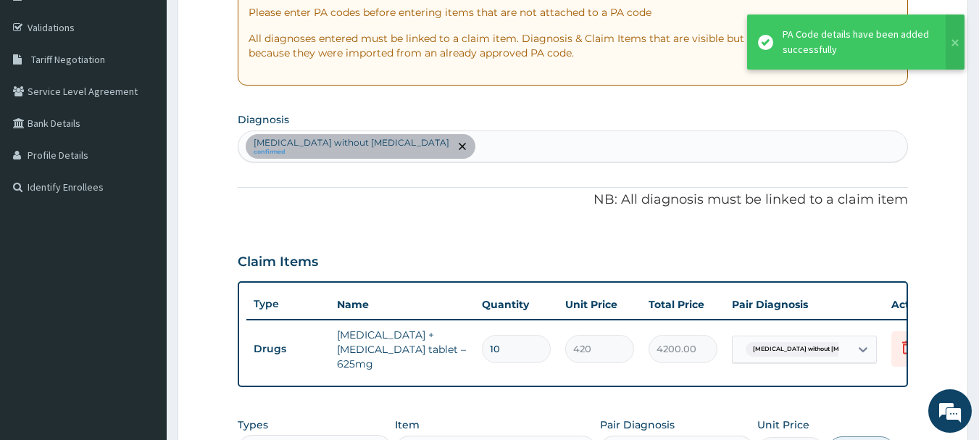
scroll to position [265, 0]
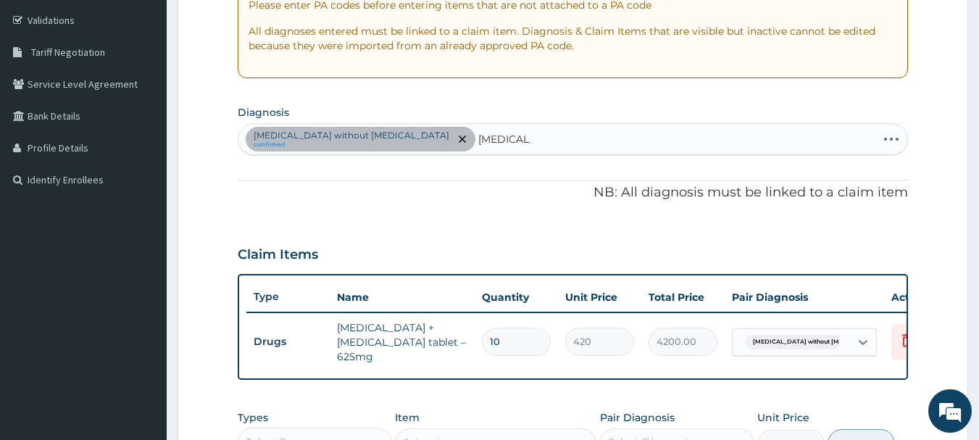
type input "[MEDICAL_DATA]"
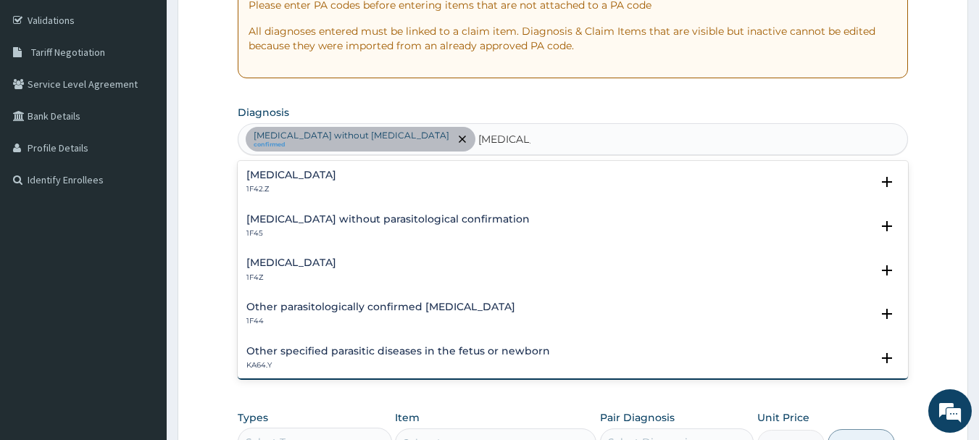
click at [437, 266] on div "[MEDICAL_DATA] 1F4Z" at bounding box center [572, 269] width 653 height 25
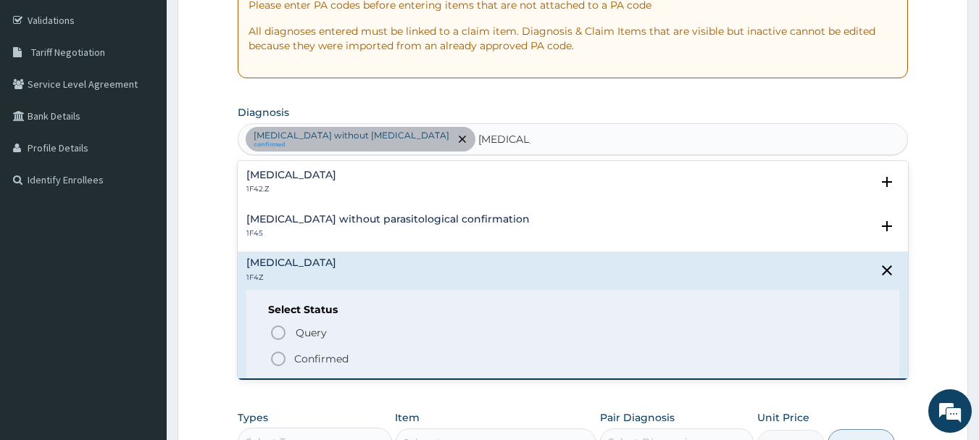
click at [386, 357] on span "Confirmed" at bounding box center [573, 358] width 608 height 17
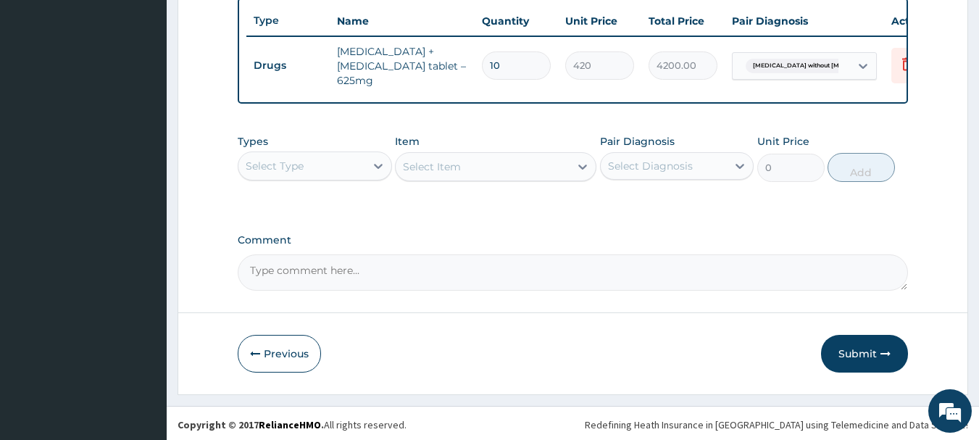
scroll to position [547, 0]
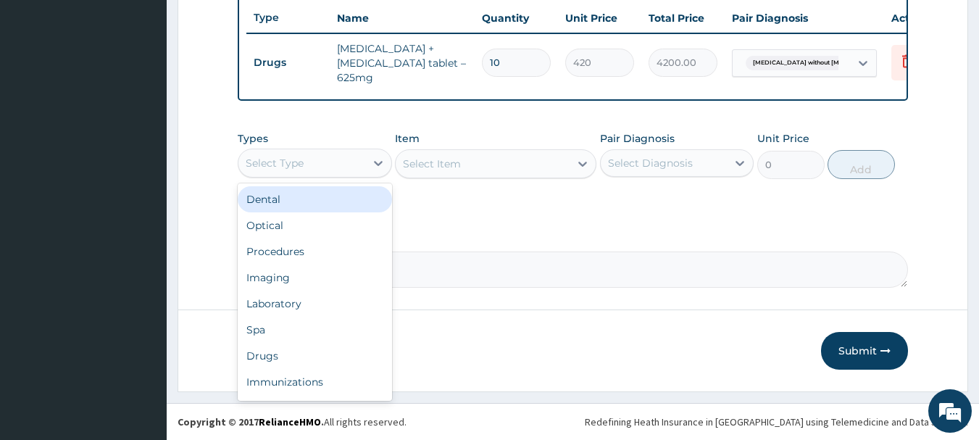
click at [338, 252] on div "Procedures" at bounding box center [315, 251] width 154 height 26
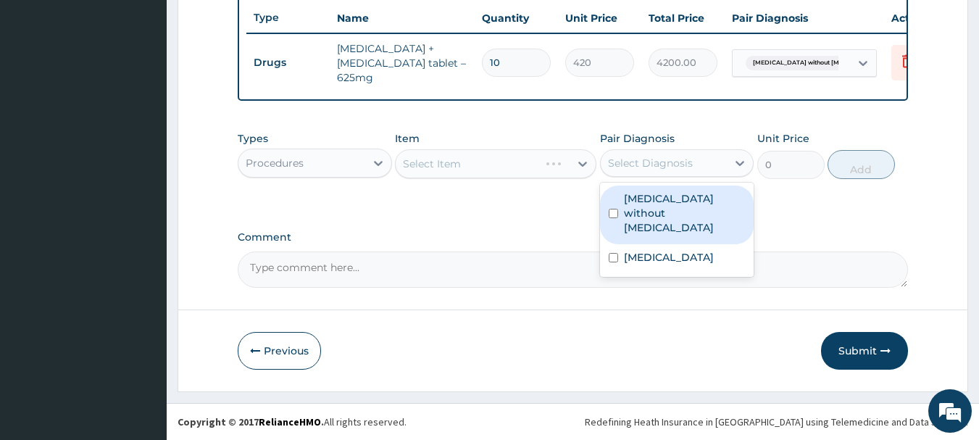
click at [707, 209] on label "[MEDICAL_DATA] without [MEDICAL_DATA]" at bounding box center [685, 212] width 122 height 43
checkbox input "true"
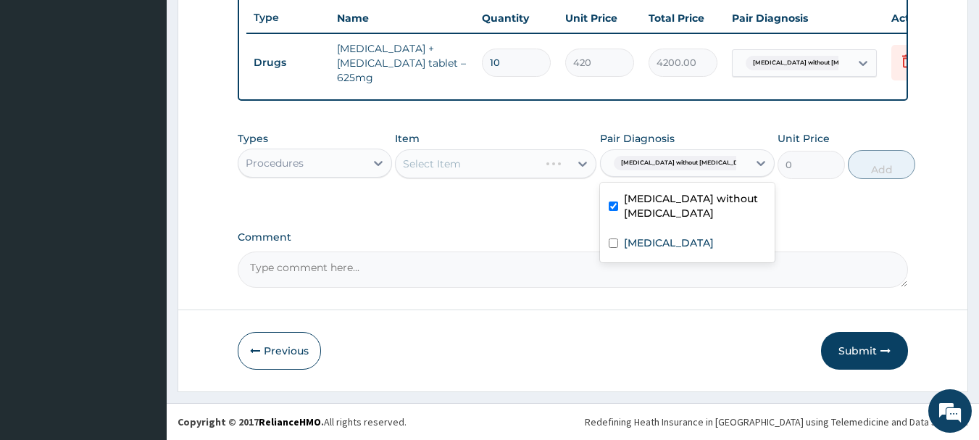
click at [695, 243] on label "[MEDICAL_DATA]" at bounding box center [669, 242] width 90 height 14
checkbox input "true"
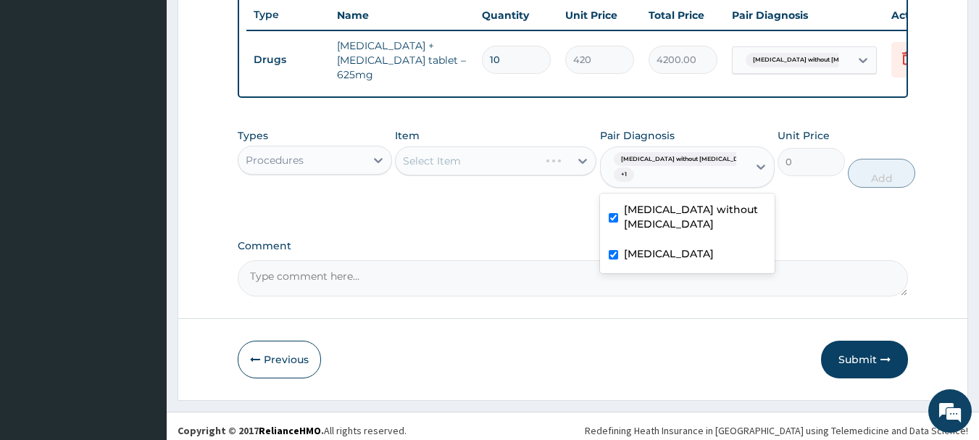
click at [529, 245] on label "Comment" at bounding box center [573, 246] width 671 height 12
click at [529, 260] on textarea "Comment" at bounding box center [573, 278] width 671 height 36
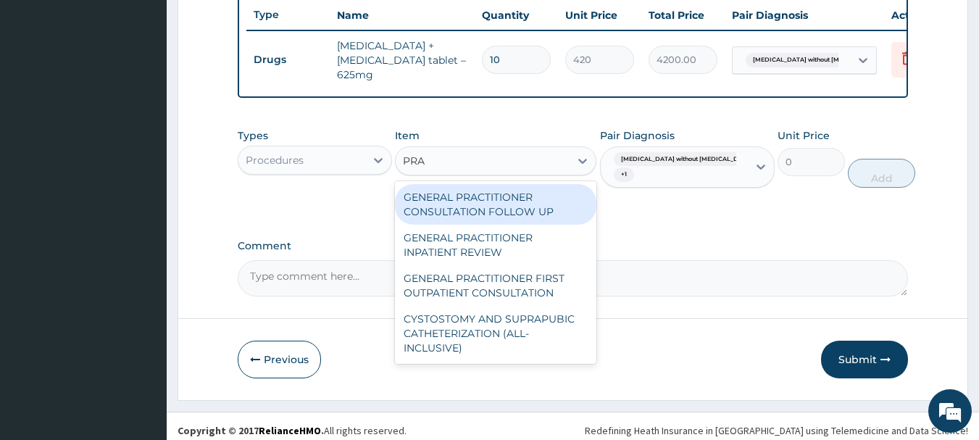
type input "PRAC"
click at [544, 297] on div "GENERAL PRACTITIONER FIRST OUTPATIENT CONSULTATION" at bounding box center [495, 285] width 201 height 41
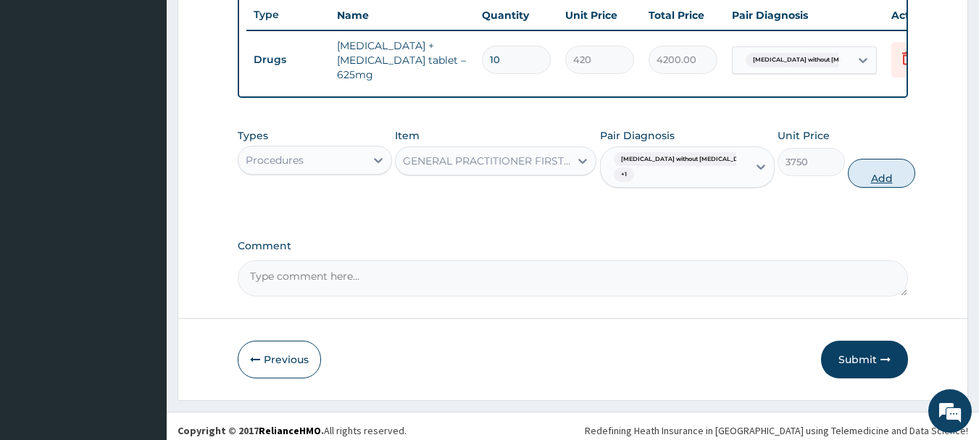
click at [882, 188] on button "Add" at bounding box center [880, 173] width 67 height 29
type input "0"
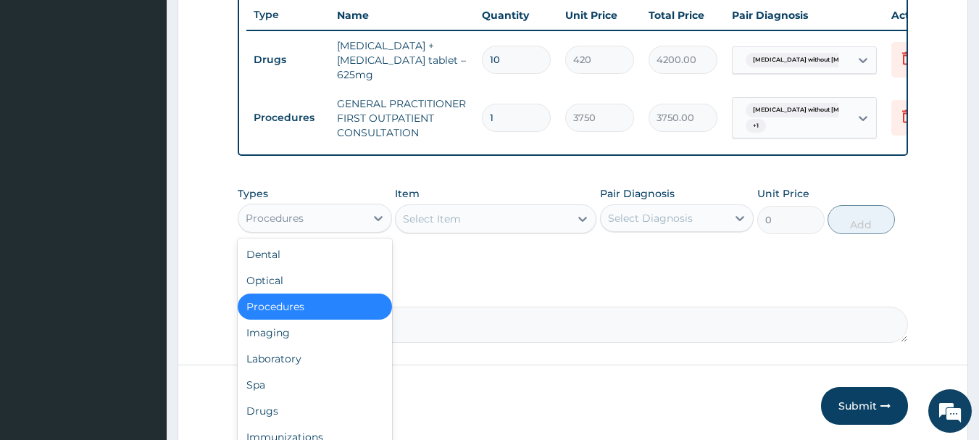
click at [325, 411] on div "Drugs" at bounding box center [315, 411] width 154 height 26
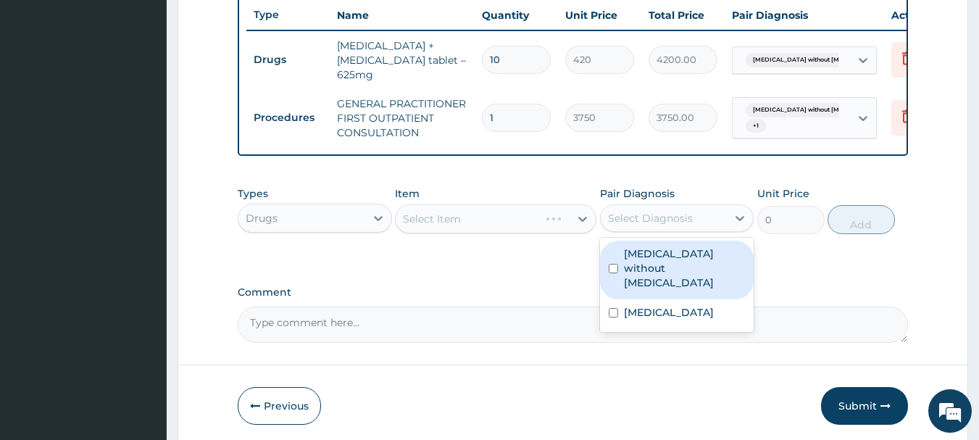
click at [692, 305] on label "[MEDICAL_DATA]" at bounding box center [669, 312] width 90 height 14
checkbox input "true"
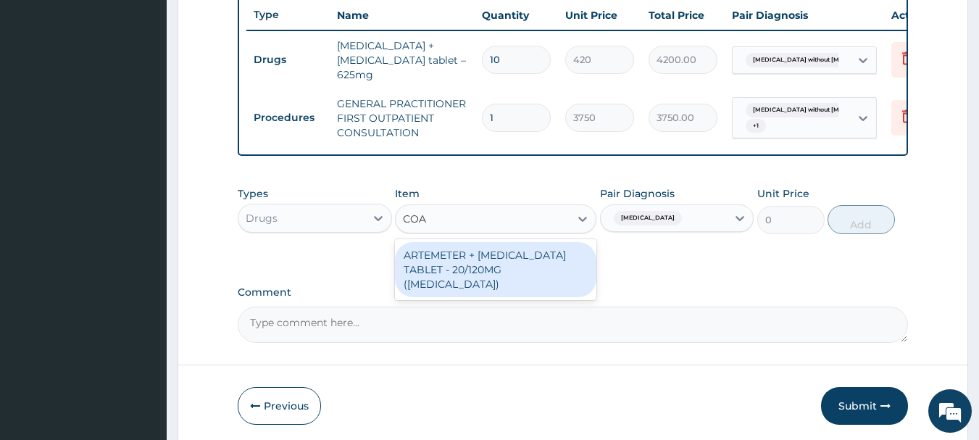
type input "[PERSON_NAME]"
click at [552, 273] on div "ARTEMETER + [MEDICAL_DATA] TABLET - 20/120MG ([MEDICAL_DATA])" at bounding box center [495, 269] width 201 height 55
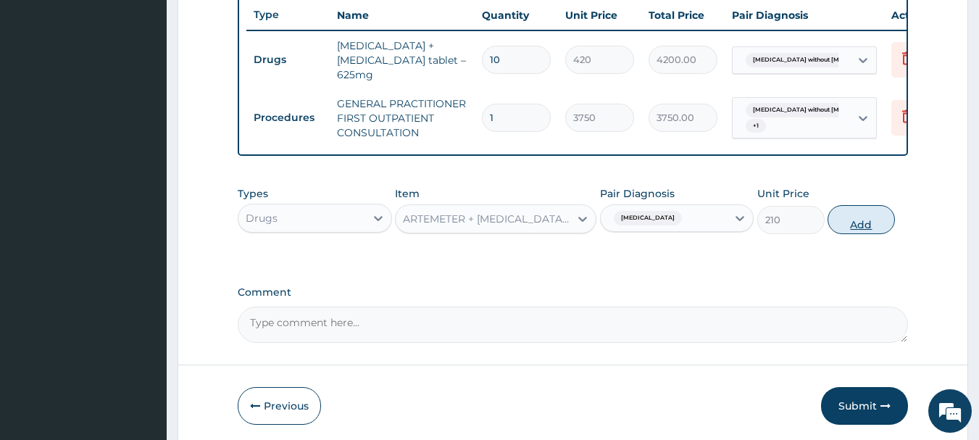
click at [884, 219] on button "Add" at bounding box center [860, 219] width 67 height 29
type input "0"
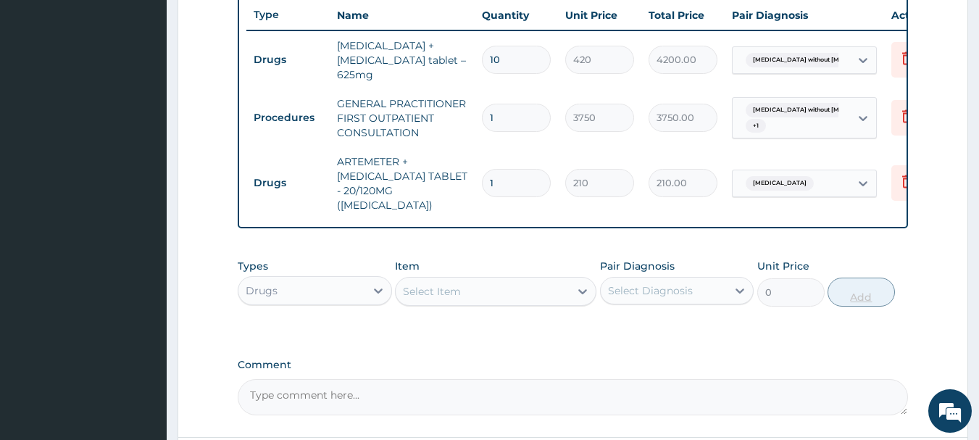
type input "0.00"
type input "3"
type input "630.00"
type input "0.00"
type input "2"
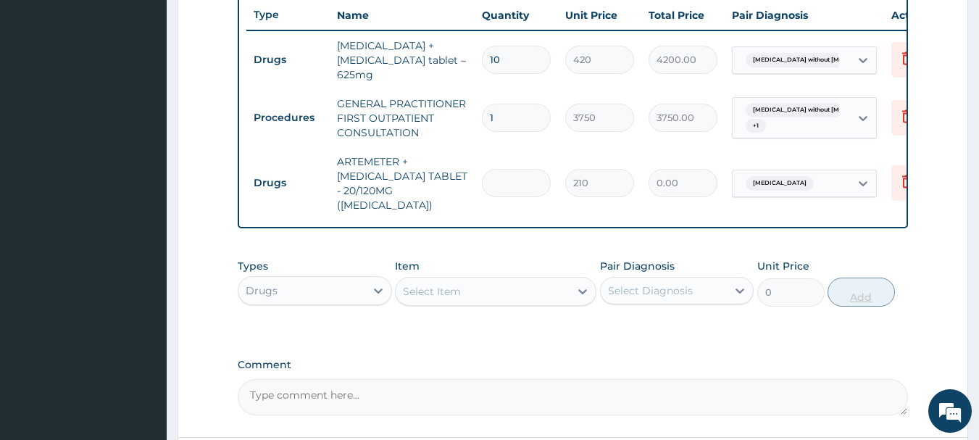
type input "420.00"
type input "24"
type input "5040.00"
type input "24"
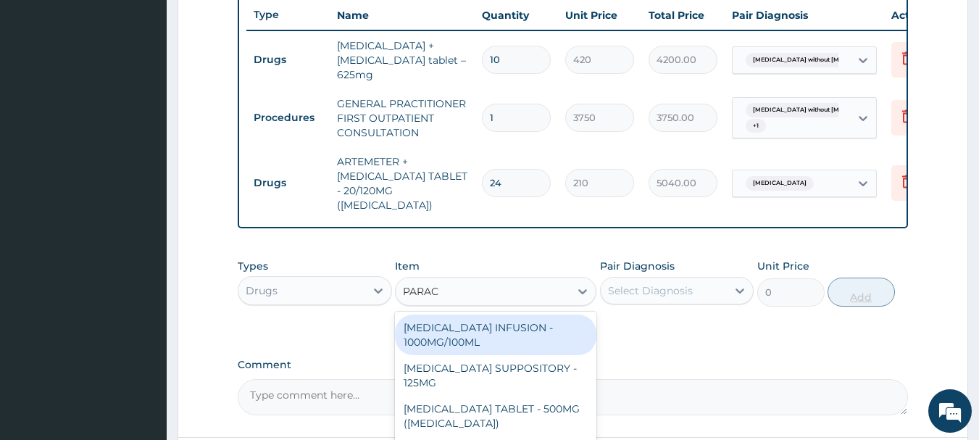
type input "PARACE"
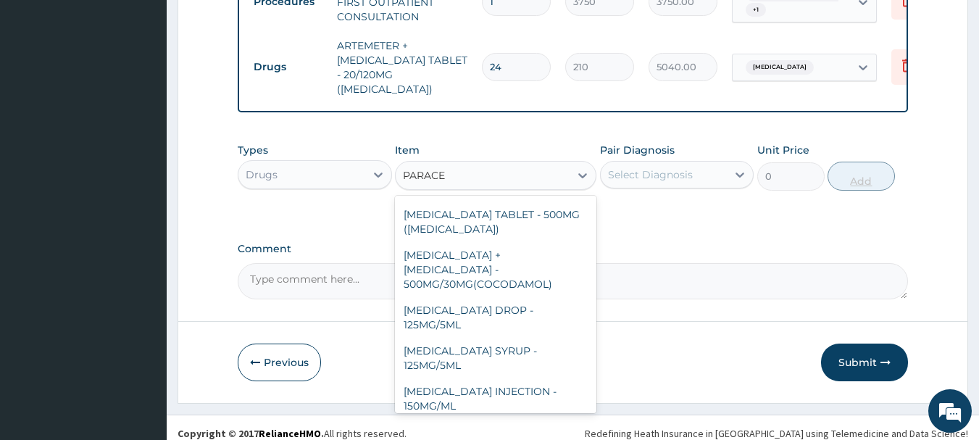
scroll to position [154, 0]
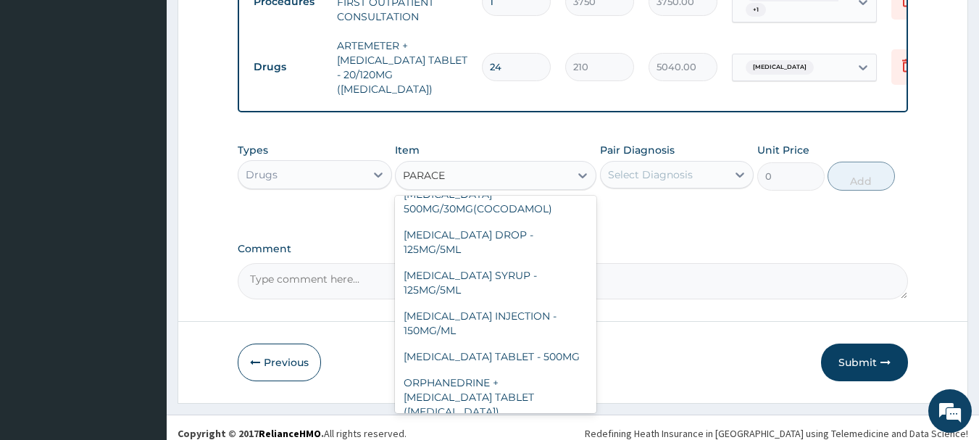
click at [551, 343] on div "[MEDICAL_DATA] TABLET - 500MG" at bounding box center [495, 356] width 201 height 26
type input "33.599999999999994"
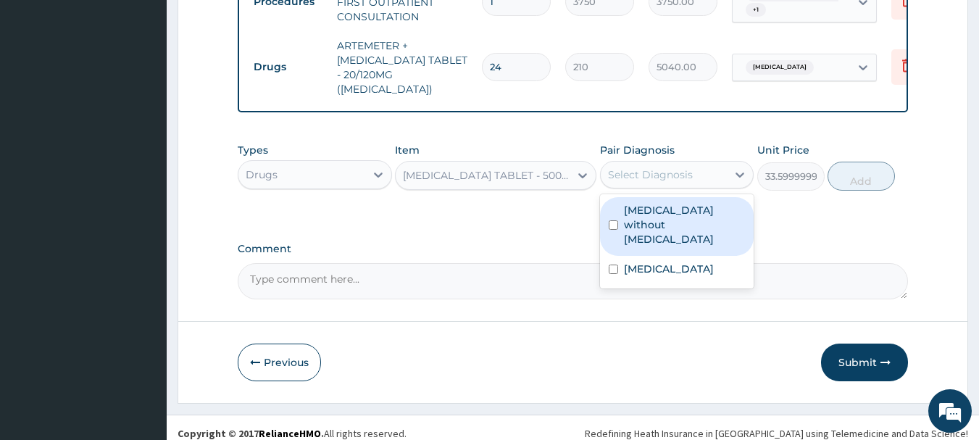
click at [709, 256] on div "[MEDICAL_DATA]" at bounding box center [677, 271] width 154 height 30
checkbox input "true"
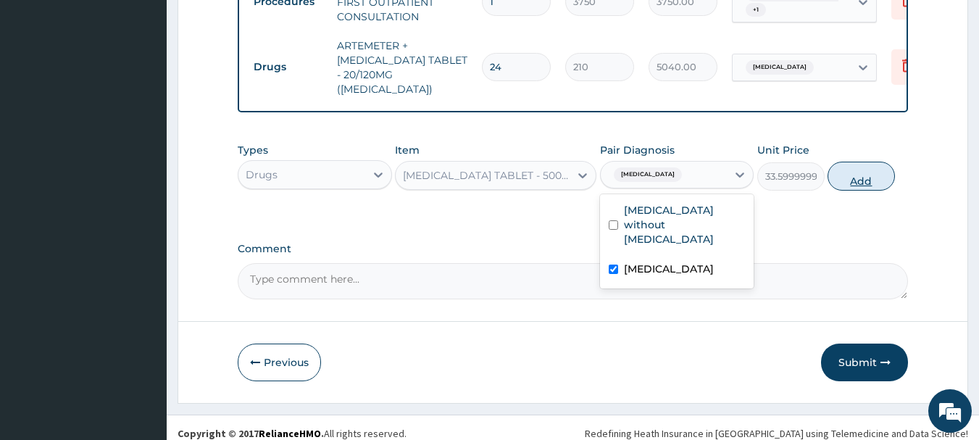
click at [884, 164] on button "Add" at bounding box center [860, 176] width 67 height 29
type input "0"
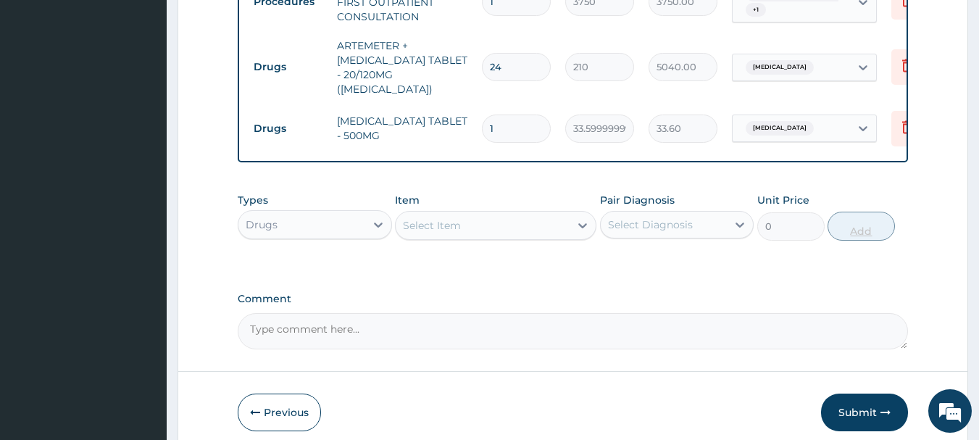
type input "18"
type input "604.80"
type input "18"
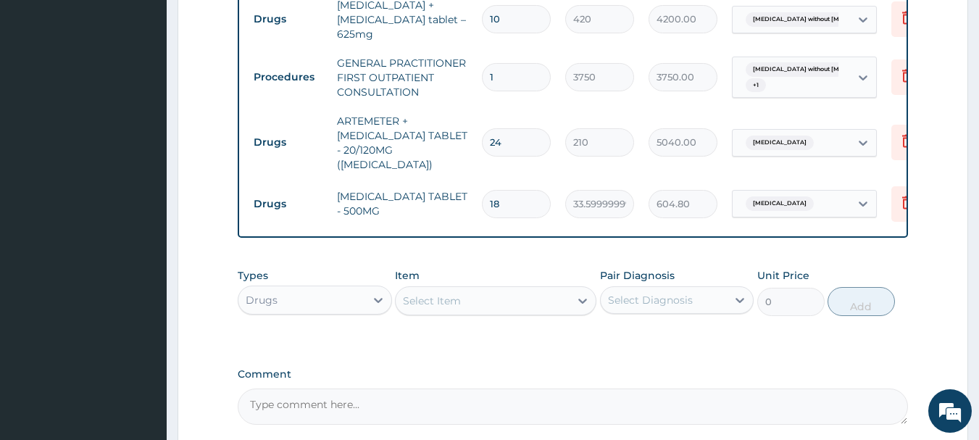
scroll to position [480, 0]
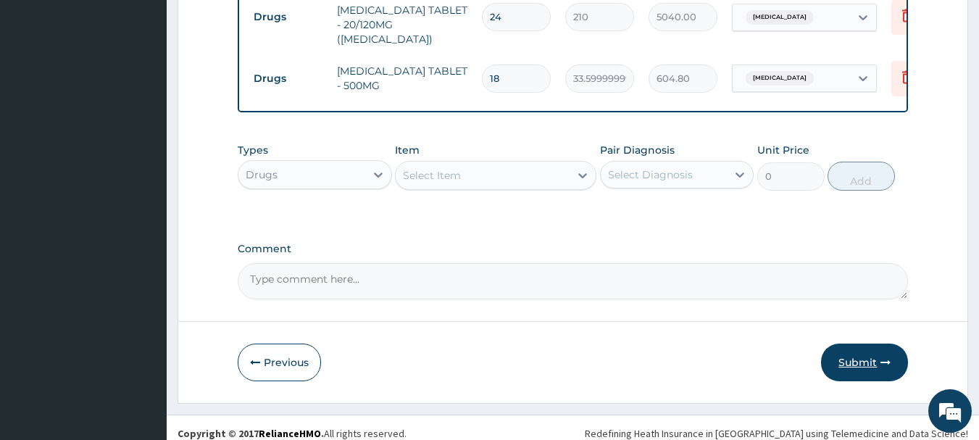
click at [862, 356] on button "Submit" at bounding box center [864, 362] width 87 height 38
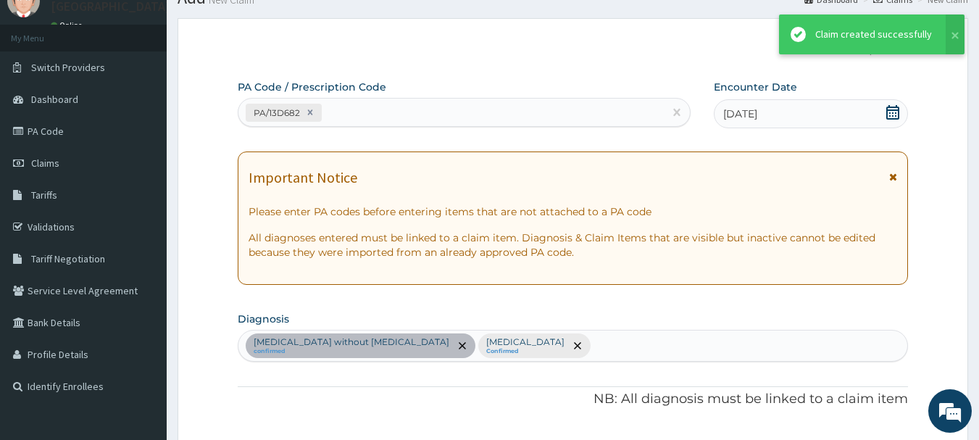
scroll to position [713, 0]
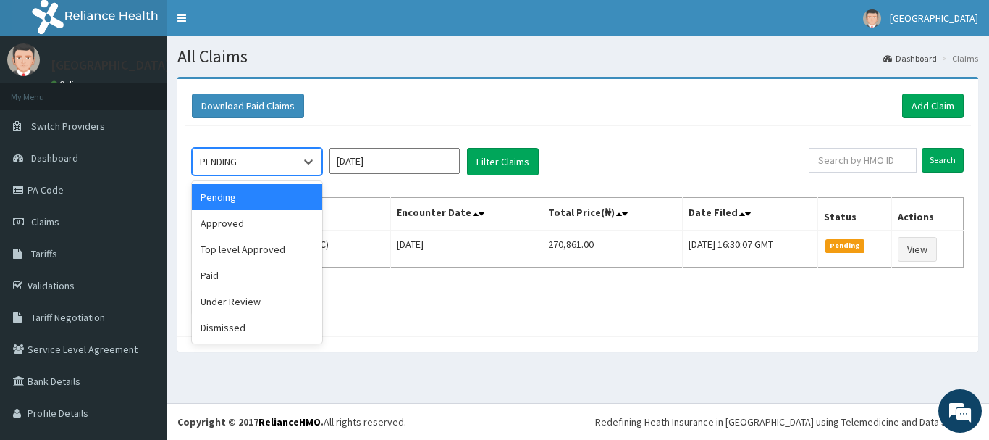
click at [284, 211] on div "Approved" at bounding box center [257, 223] width 130 height 26
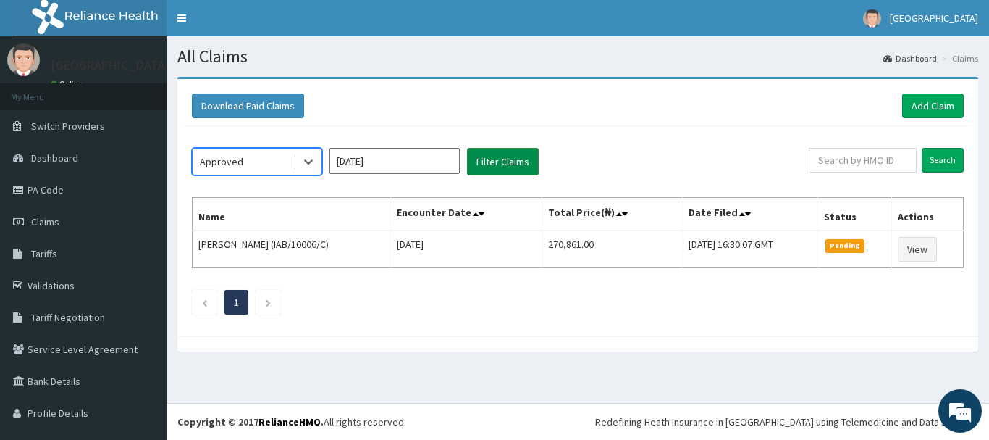
click at [519, 154] on button "Filter Claims" at bounding box center [503, 162] width 72 height 28
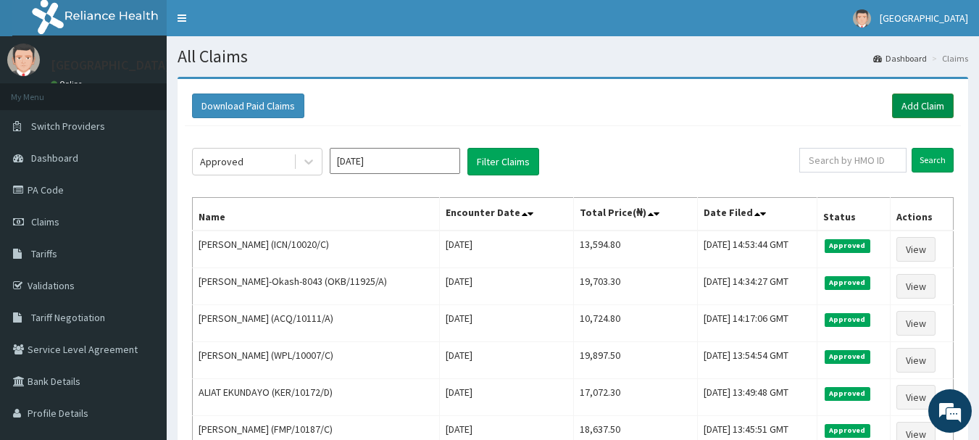
click at [928, 111] on link "Add Claim" at bounding box center [923, 105] width 62 height 25
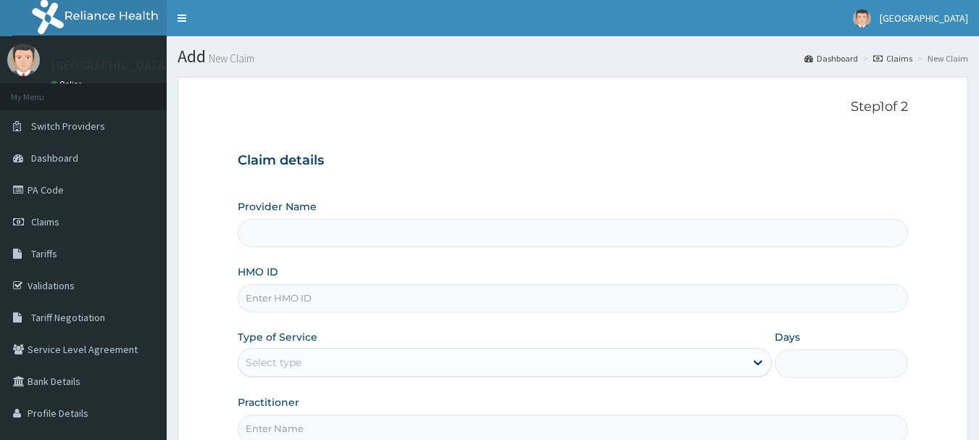
type input "[GEOGRAPHIC_DATA], [GEOGRAPHIC_DATA]"
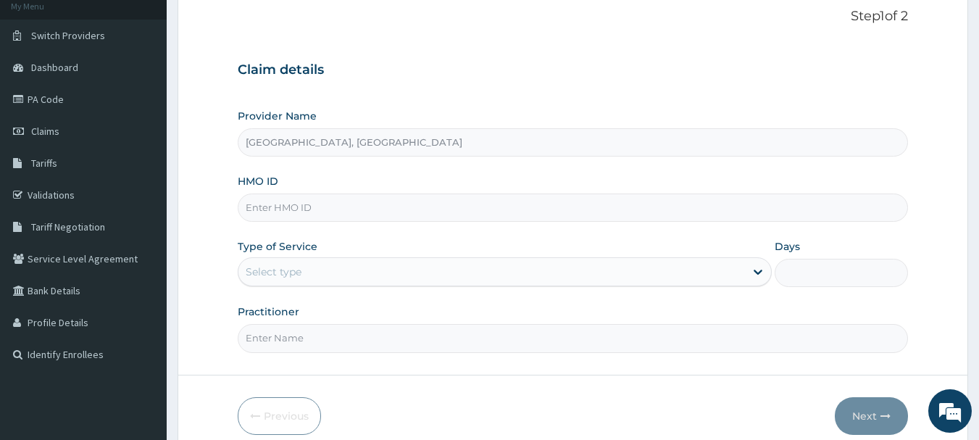
scroll to position [151, 0]
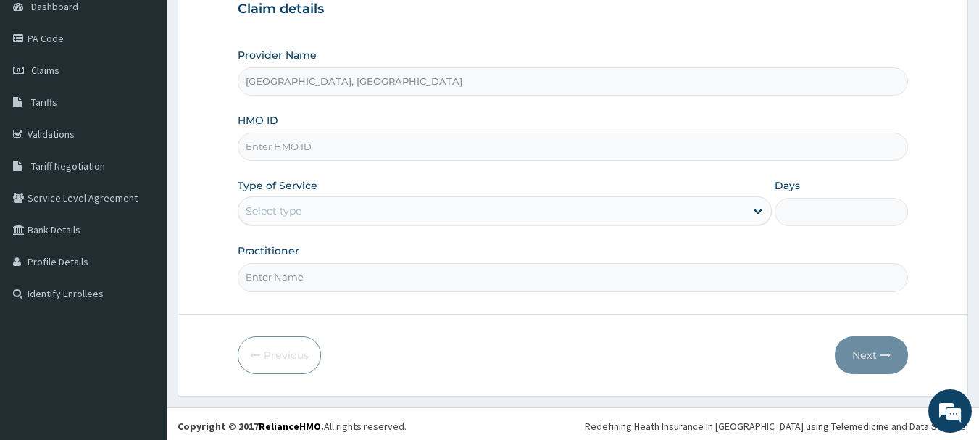
paste input "BCK/10090/C"
type input "BCK/10090/C"
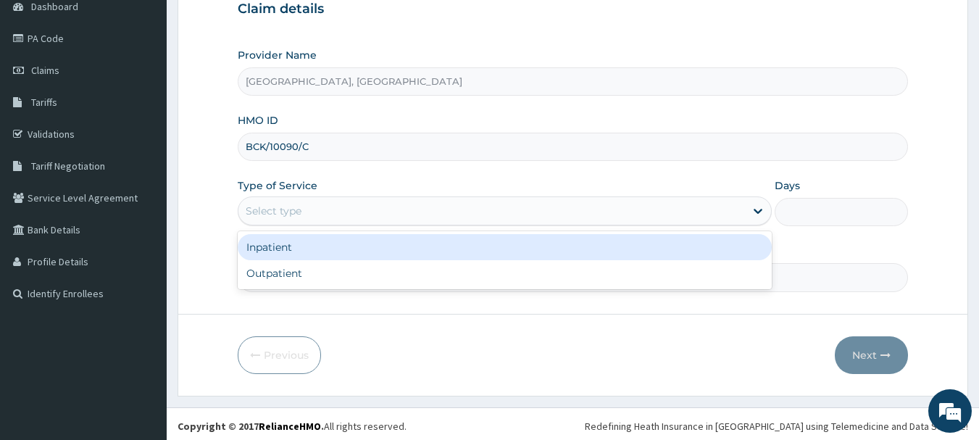
click at [314, 275] on div "Outpatient" at bounding box center [505, 273] width 534 height 26
type input "1"
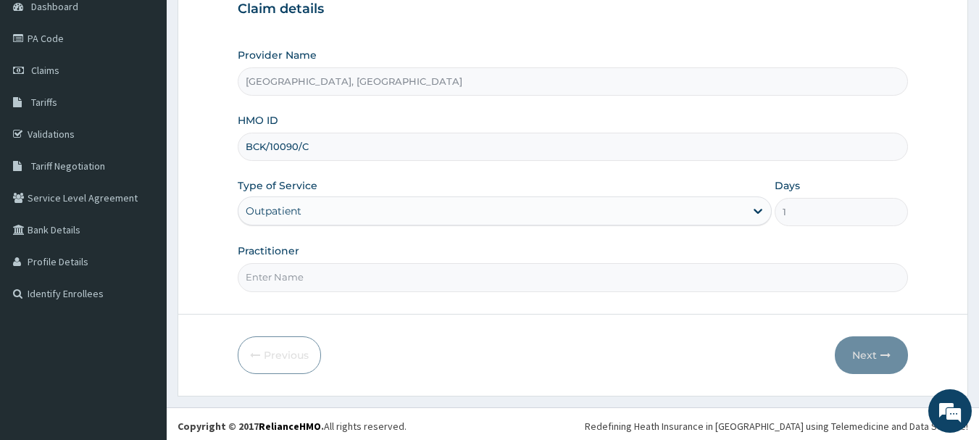
click at [325, 282] on input "Practitioner" at bounding box center [573, 277] width 671 height 28
type input "[PERSON_NAME]"
click at [896, 353] on button "Next" at bounding box center [870, 355] width 73 height 38
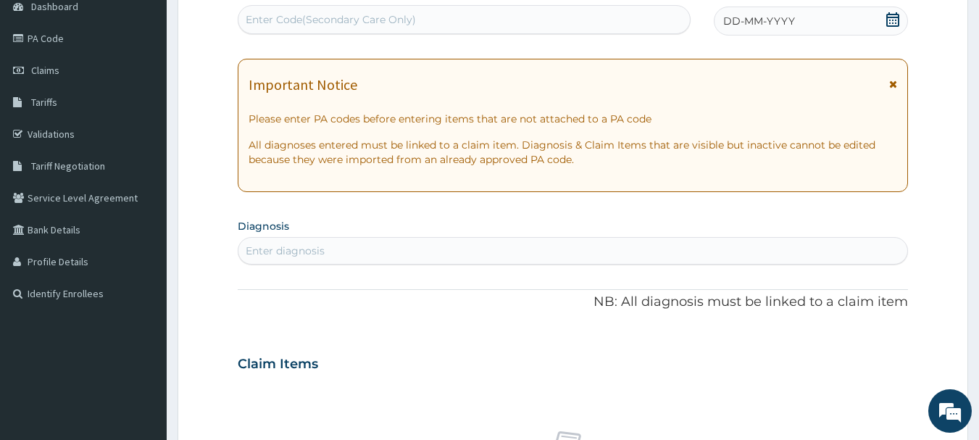
click at [897, 24] on icon at bounding box center [892, 19] width 14 height 14
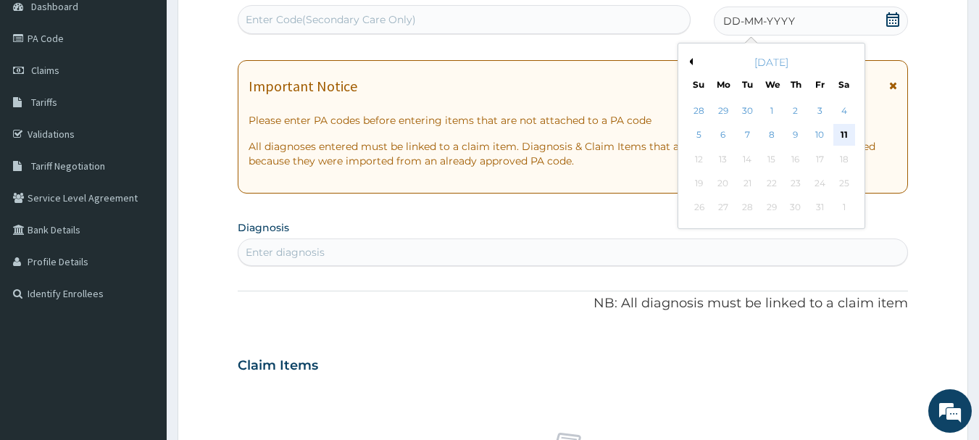
click at [849, 141] on div "11" at bounding box center [844, 136] width 22 height 22
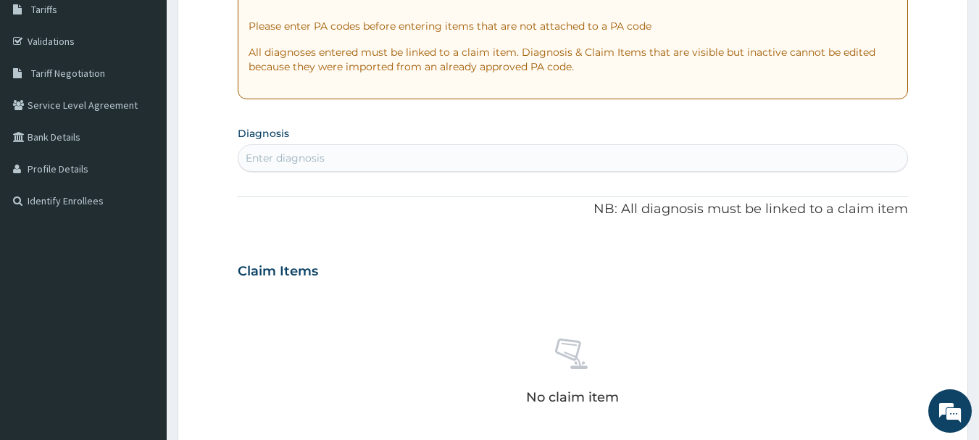
scroll to position [246, 0]
type input "UPPER"
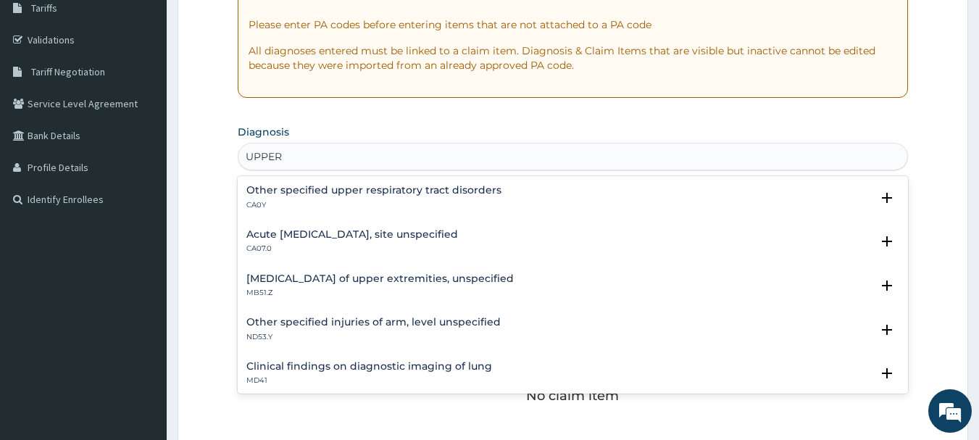
click at [458, 233] on h4 "Acute [MEDICAL_DATA], site unspecified" at bounding box center [352, 234] width 212 height 11
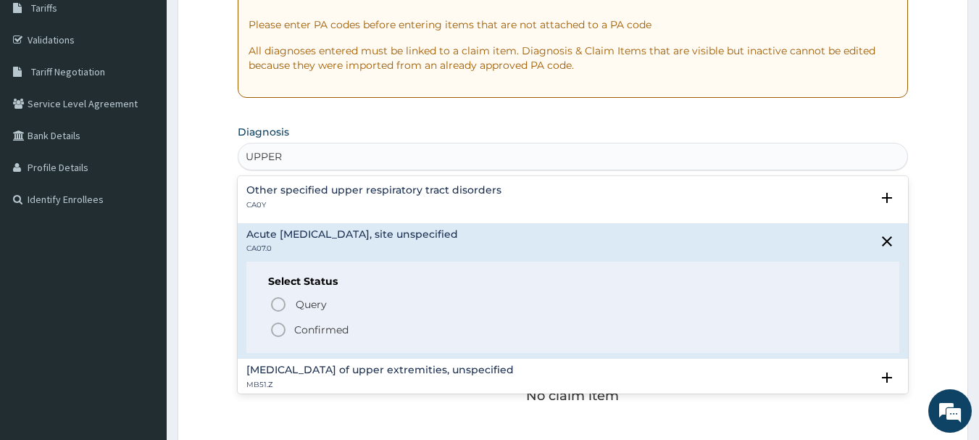
click at [382, 333] on span "Confirmed" at bounding box center [573, 329] width 608 height 17
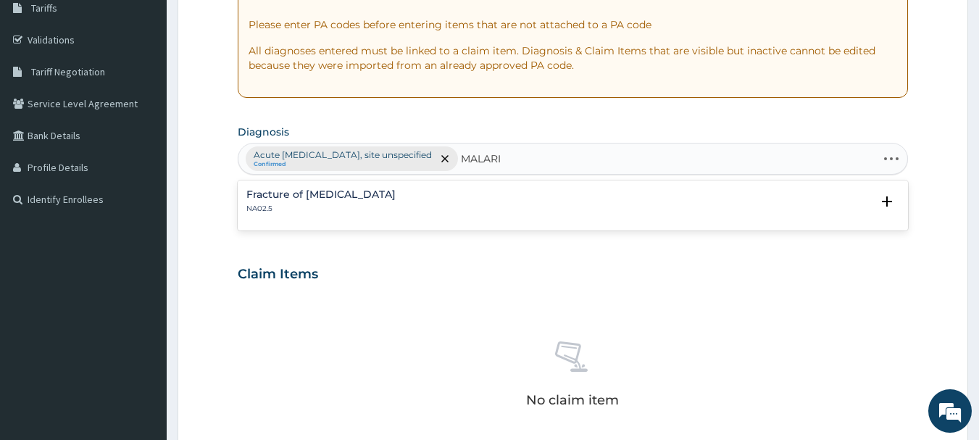
type input "[MEDICAL_DATA]"
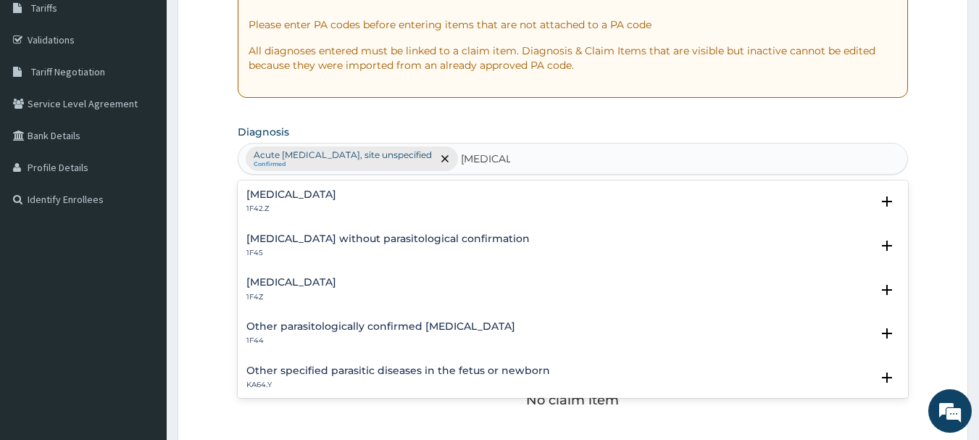
click at [409, 284] on div "[MEDICAL_DATA] 1F4Z" at bounding box center [572, 289] width 653 height 25
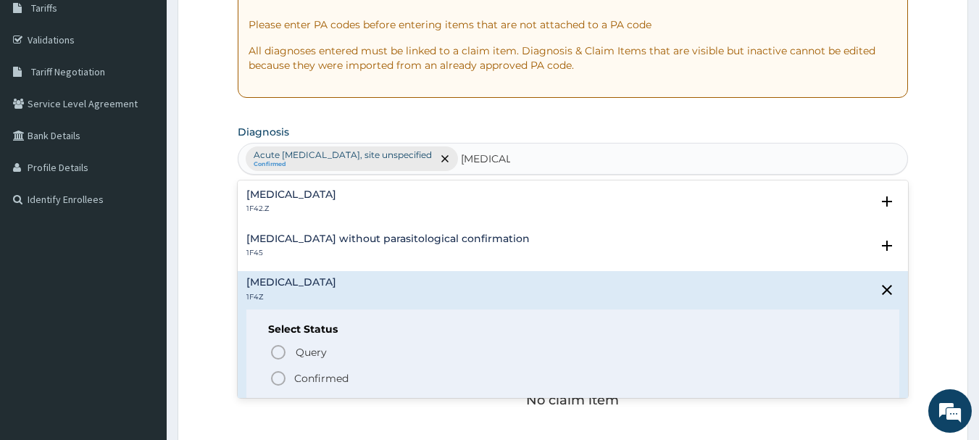
click at [381, 381] on span "Confirmed" at bounding box center [573, 377] width 608 height 17
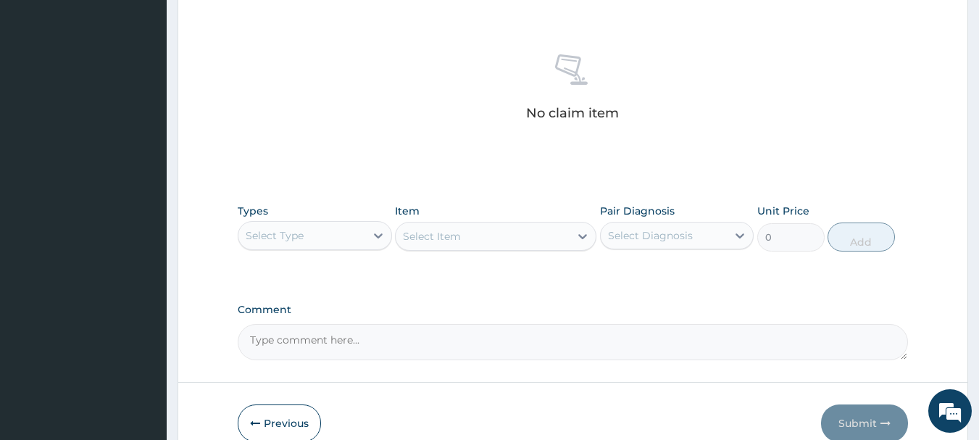
scroll to position [533, 0]
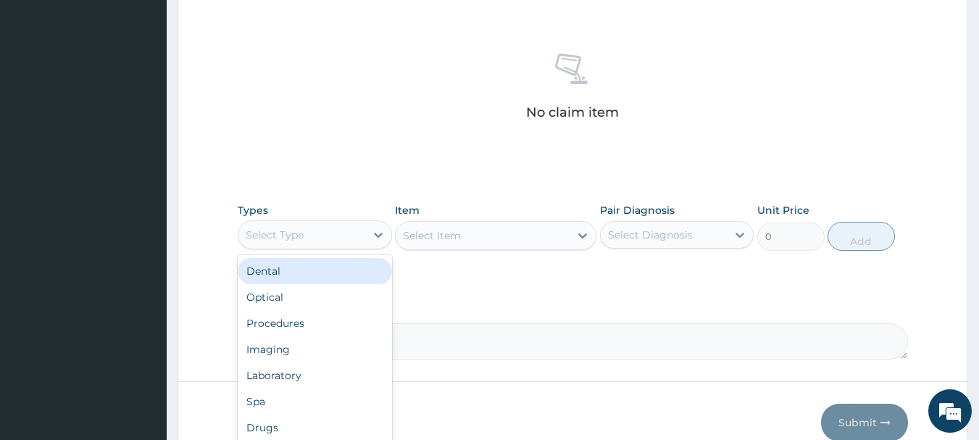
click at [331, 325] on div "Procedures" at bounding box center [315, 323] width 154 height 26
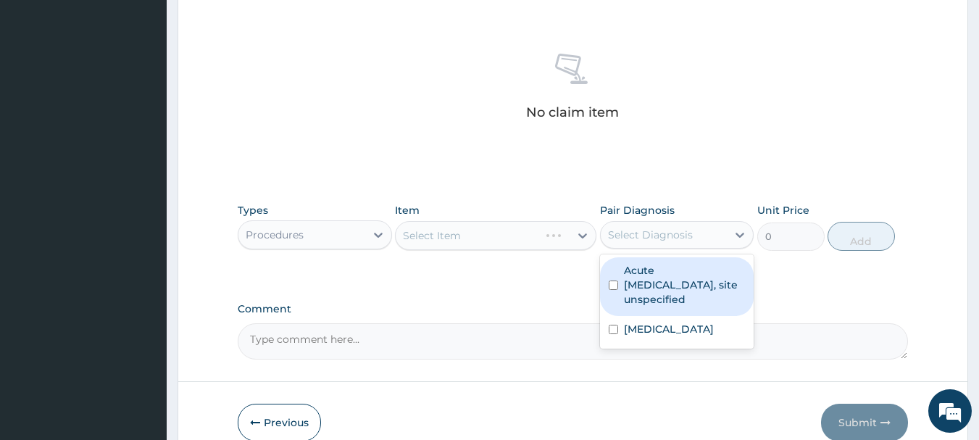
click at [698, 301] on label "Acute [MEDICAL_DATA], site unspecified" at bounding box center [685, 284] width 122 height 43
checkbox input "true"
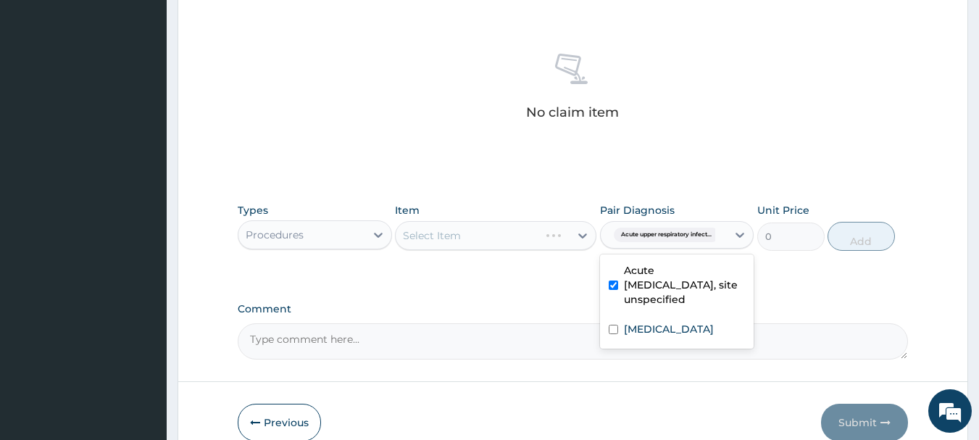
click at [684, 344] on div "[MEDICAL_DATA]" at bounding box center [677, 331] width 154 height 30
checkbox input "true"
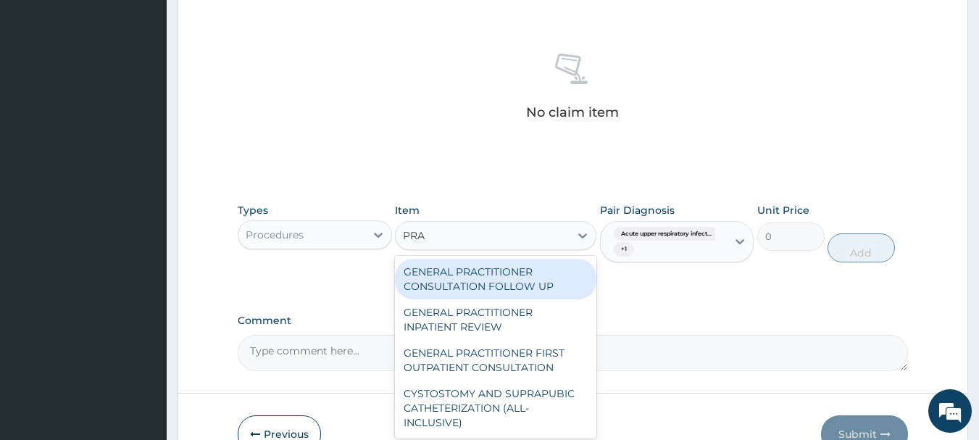
type input "PRAC"
click at [533, 367] on div "GENERAL PRACTITIONER FIRST OUTPATIENT CONSULTATION" at bounding box center [495, 360] width 201 height 41
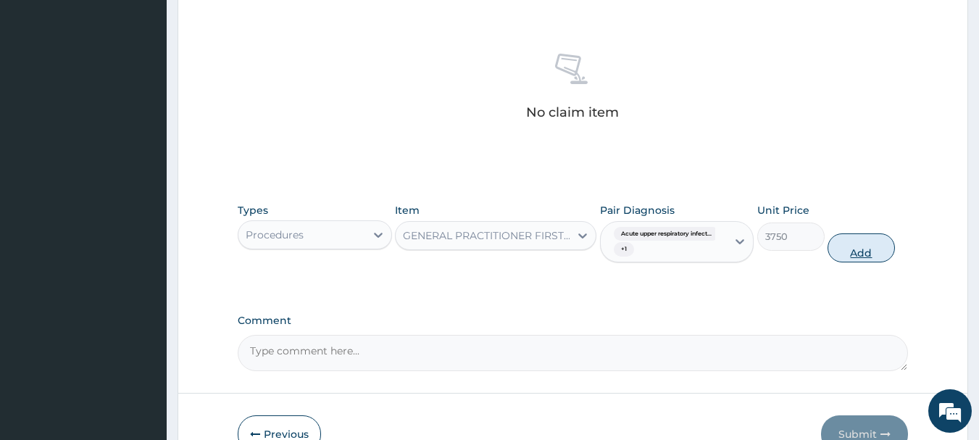
click at [873, 249] on button "Add" at bounding box center [860, 247] width 67 height 29
type input "0"
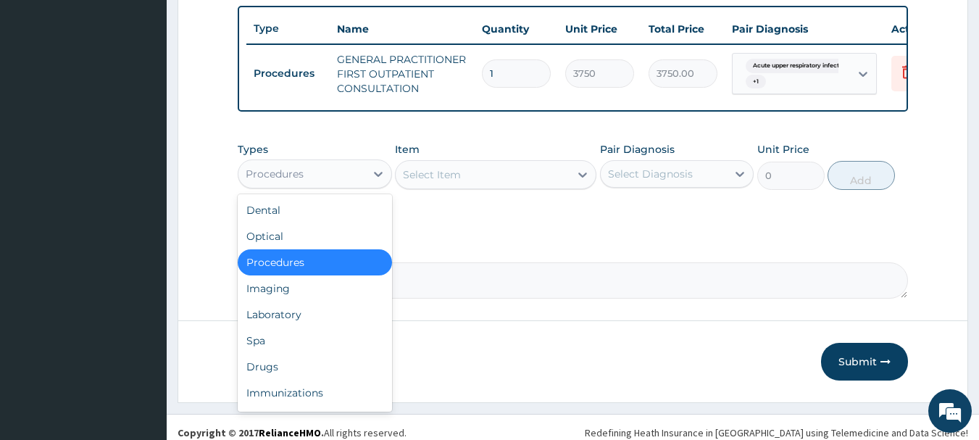
click at [308, 380] on div "Drugs" at bounding box center [315, 366] width 154 height 26
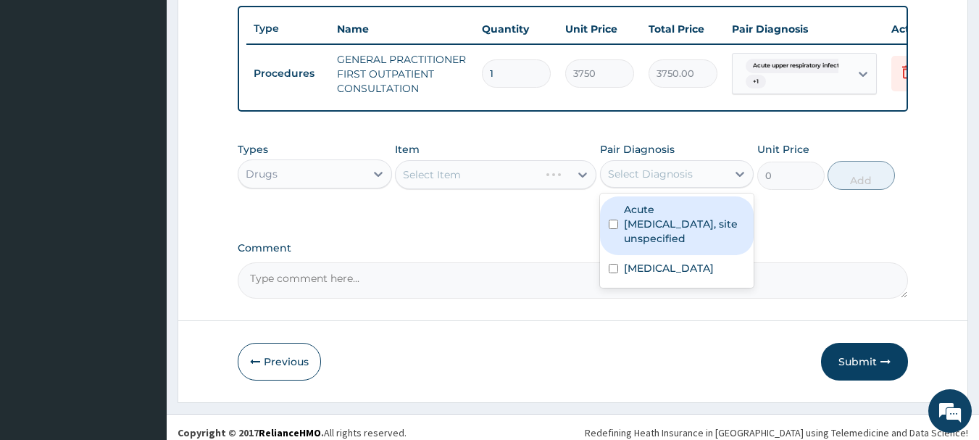
click at [682, 285] on div "[MEDICAL_DATA]" at bounding box center [677, 270] width 154 height 30
checkbox input "true"
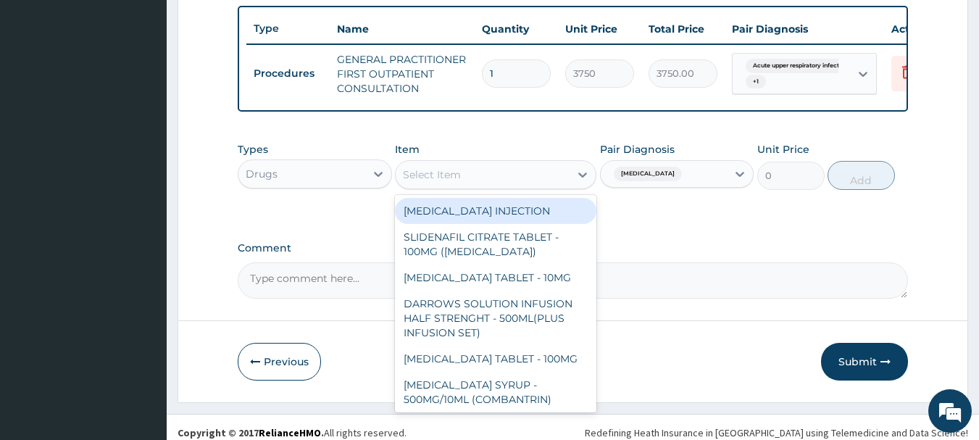
type input "X"
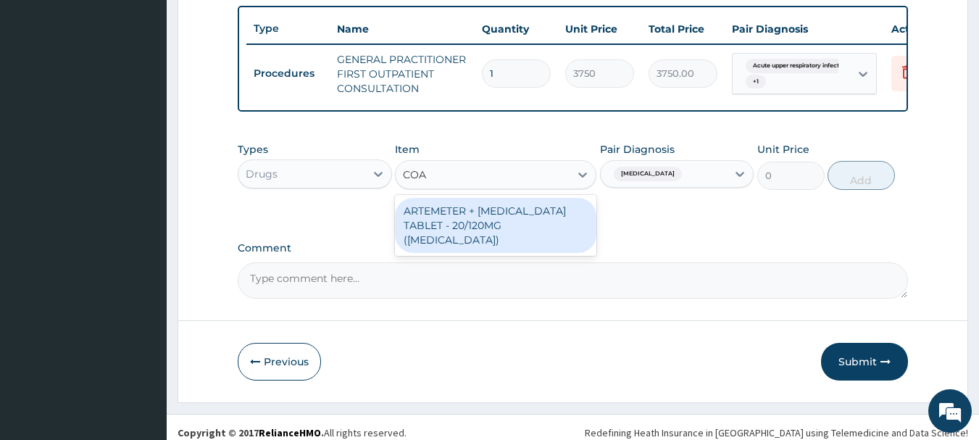
type input "[PERSON_NAME]"
click at [563, 230] on div "ARTEMETER + [MEDICAL_DATA] TABLET - 20/120MG ([MEDICAL_DATA])" at bounding box center [495, 225] width 201 height 55
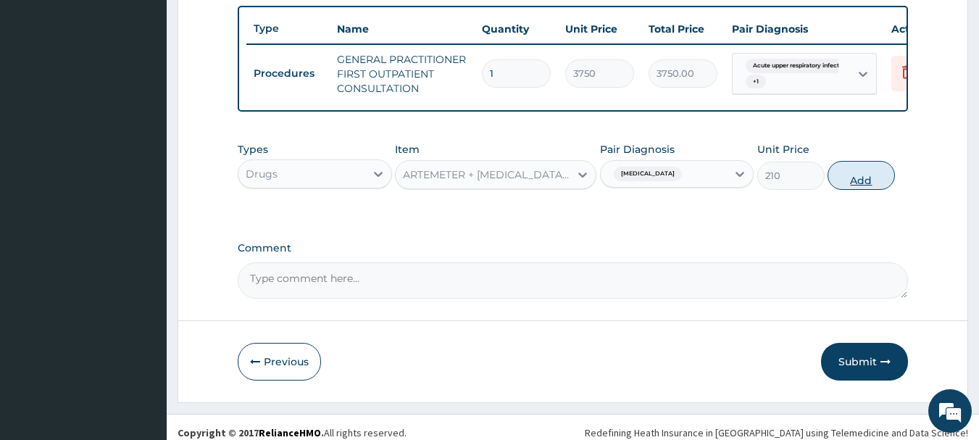
click at [869, 185] on button "Add" at bounding box center [860, 175] width 67 height 29
type input "0"
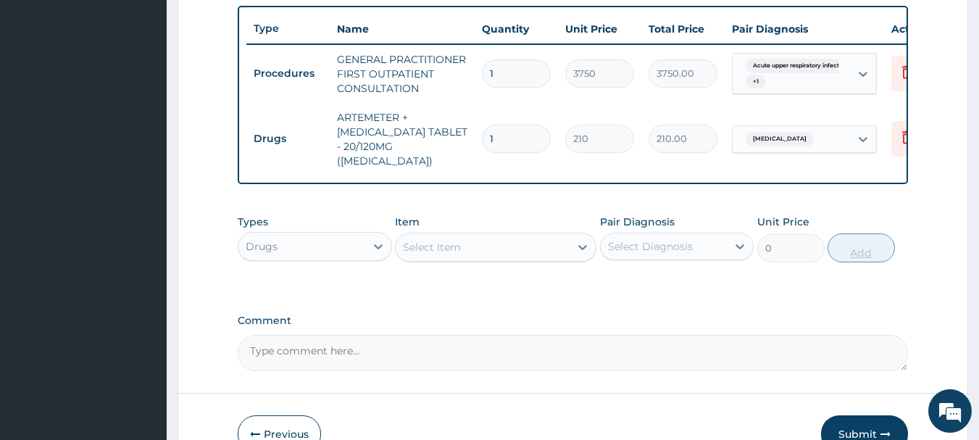
type input "0.00"
type input "2"
type input "420.00"
type input "24"
type input "5040.00"
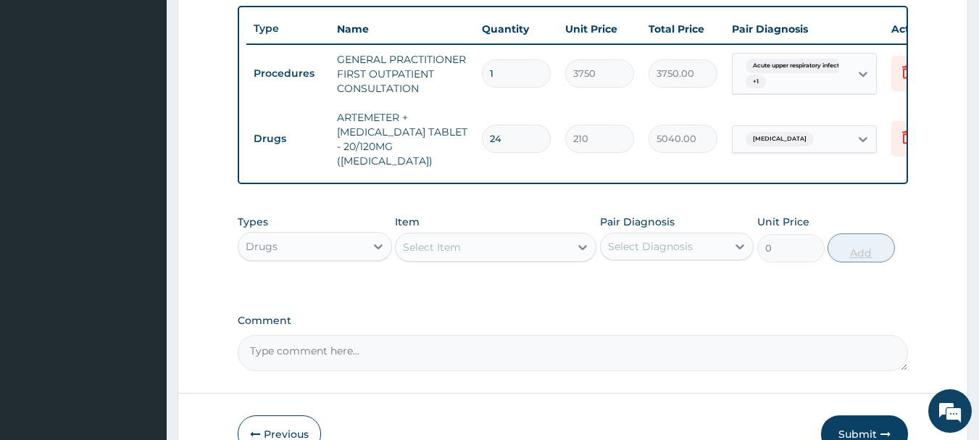
type input "24"
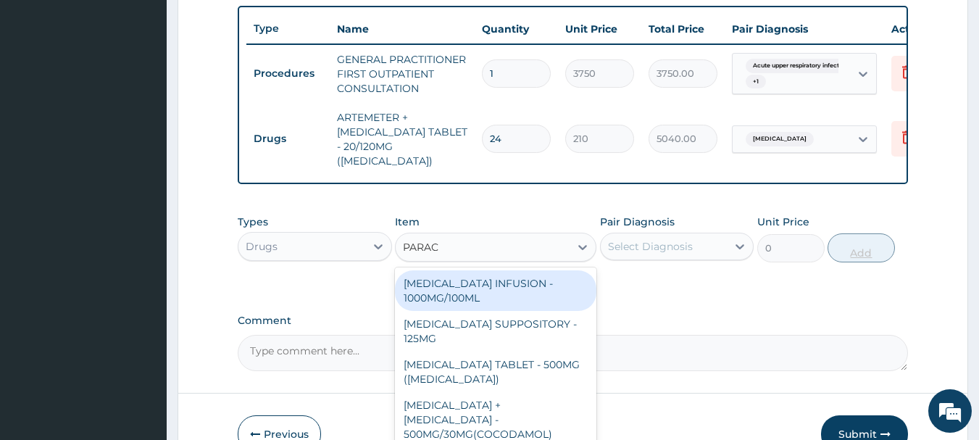
type input "PARACE"
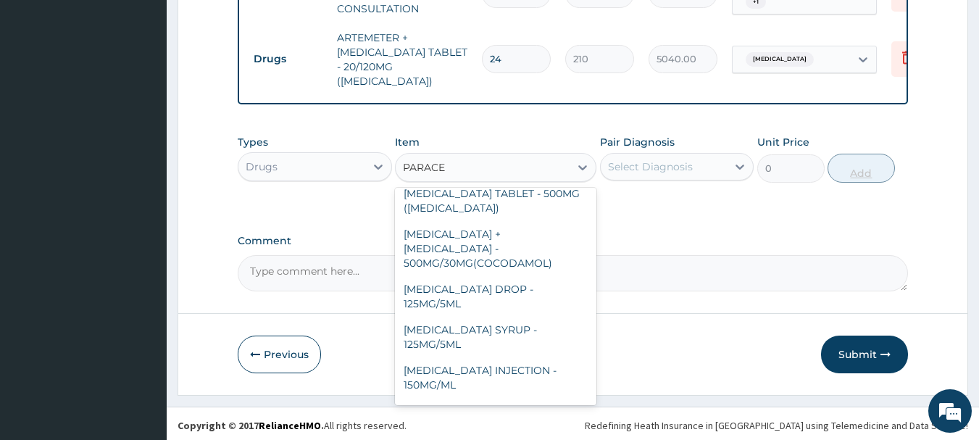
scroll to position [154, 0]
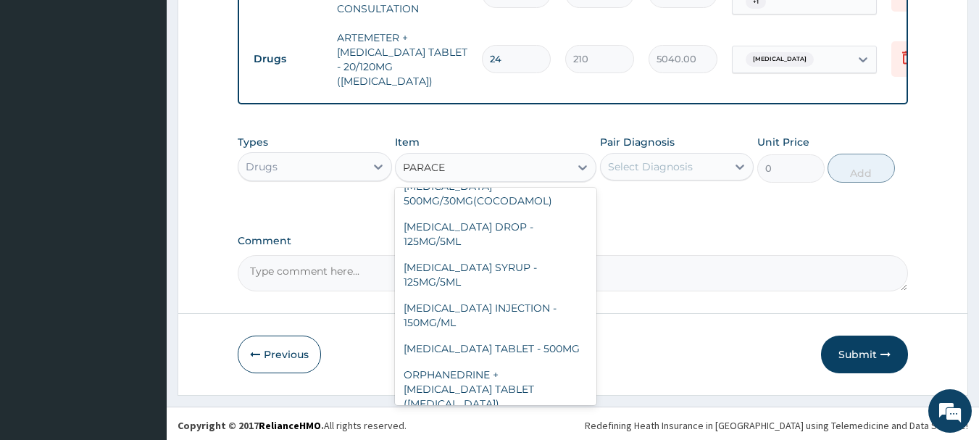
click at [559, 335] on div "[MEDICAL_DATA] TABLET - 500MG" at bounding box center [495, 348] width 201 height 26
type input "33.599999999999994"
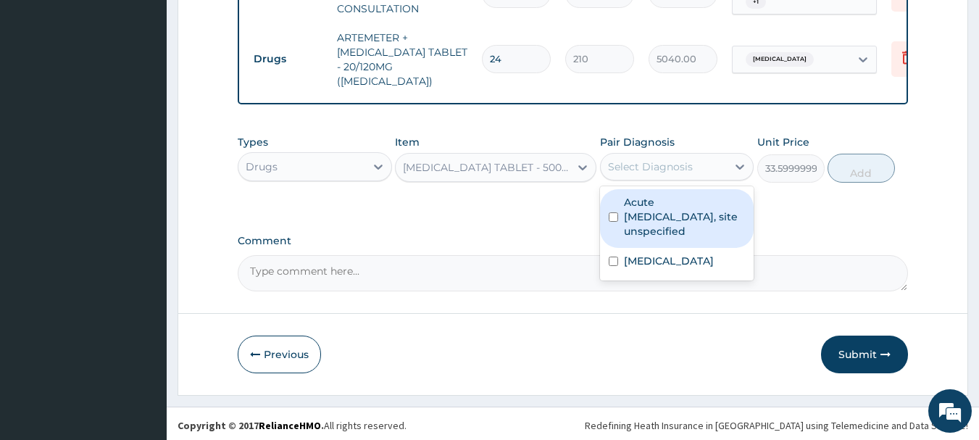
click at [710, 261] on label "Malaria, unspecified" at bounding box center [669, 261] width 90 height 14
checkbox input "true"
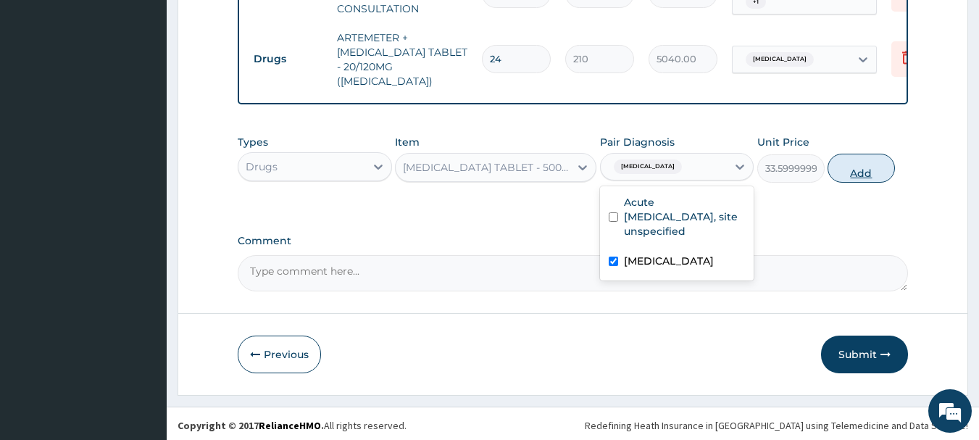
click at [887, 172] on button "Add" at bounding box center [860, 168] width 67 height 29
type input "0"
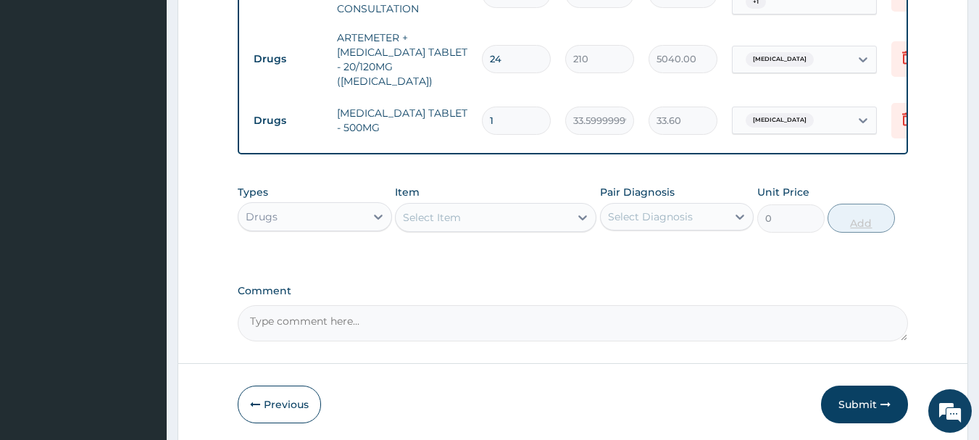
type input "18"
type input "604.80"
type input "18"
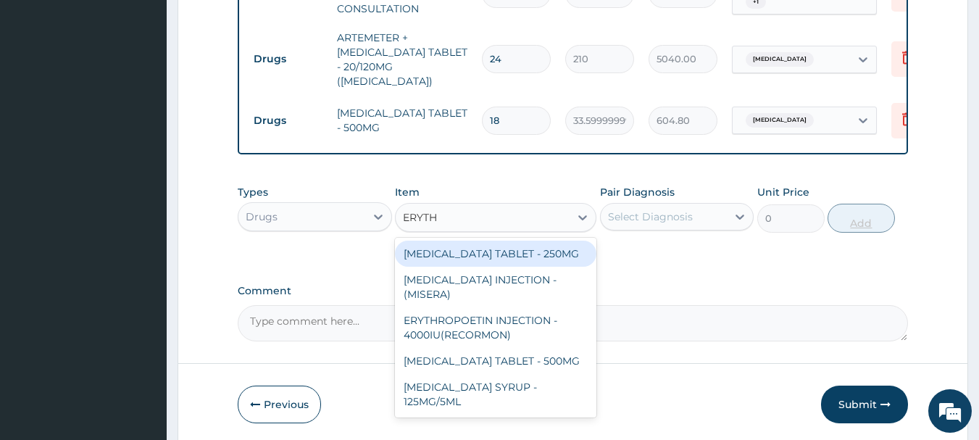
type input "ERYTHR"
click at [563, 354] on div "ERYTHROMYCIN TABLET - 500MG" at bounding box center [495, 361] width 201 height 26
type input "140"
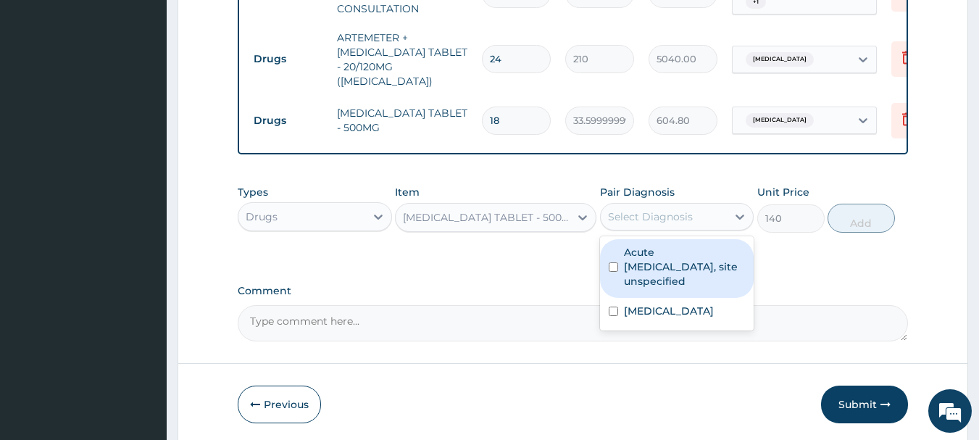
click at [703, 269] on label "Acute upper respiratory infection, site unspecified" at bounding box center [685, 266] width 122 height 43
checkbox input "true"
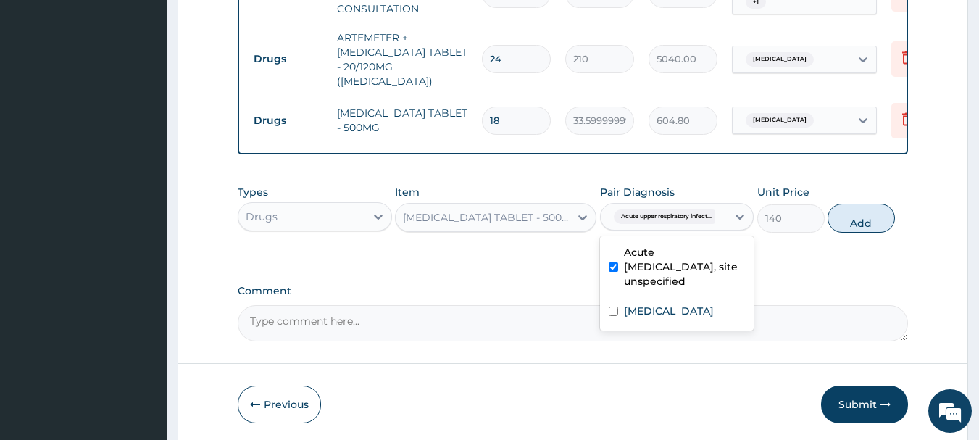
click at [876, 224] on button "Add" at bounding box center [860, 218] width 67 height 29
type input "0"
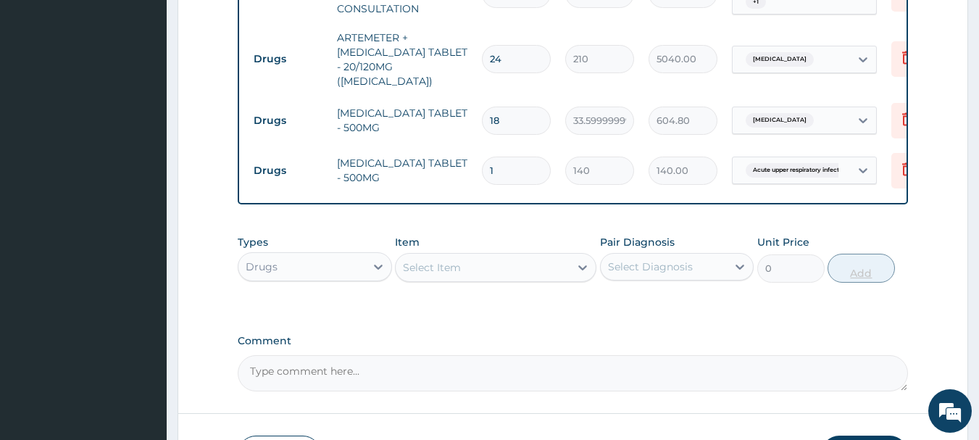
type input "11"
type input "1540.00"
type input "110"
type input "15400.00"
type input "11"
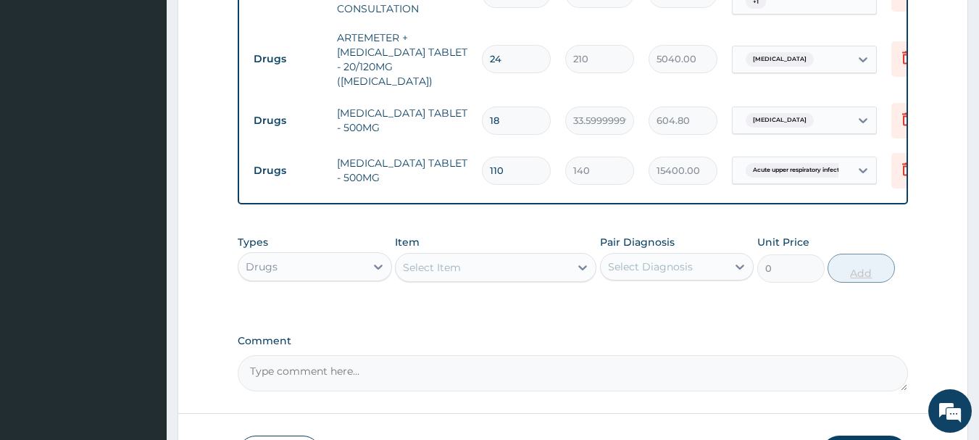
type input "1540.00"
type input "1"
type input "140.00"
type input "10"
type input "1400.00"
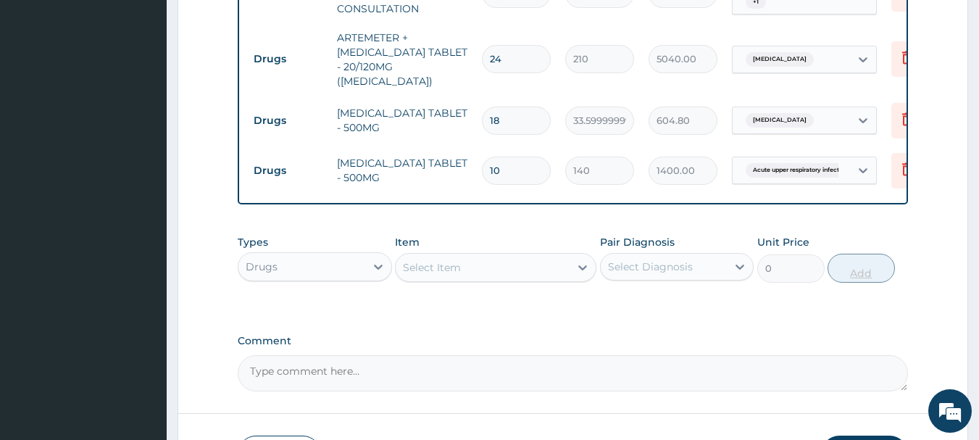
type input "10"
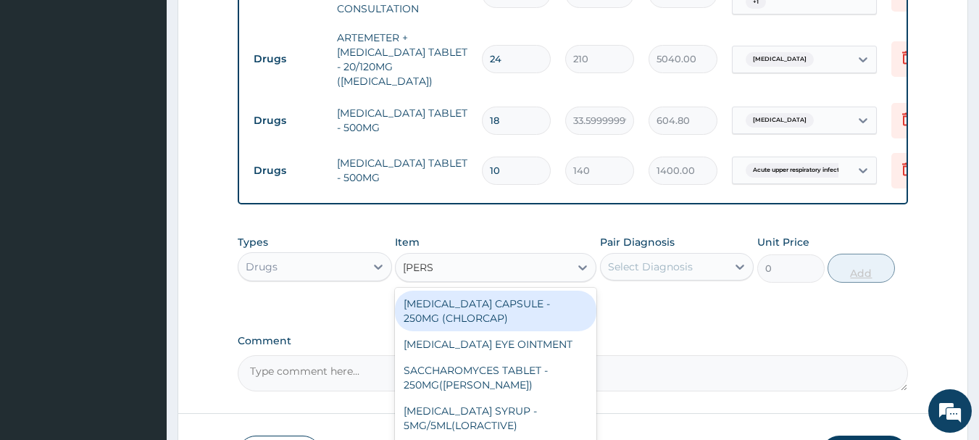
type input "LORAT"
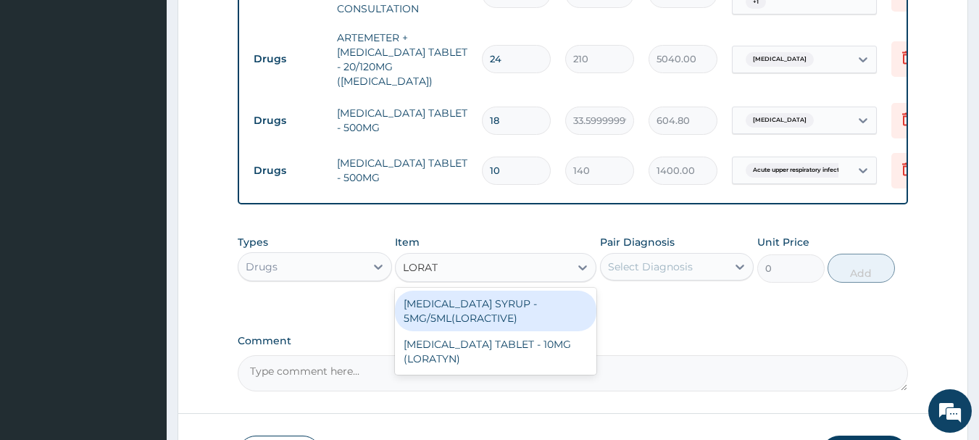
click at [537, 345] on div "LORATADINE TABLET - 10MG (LORATYN)" at bounding box center [495, 351] width 201 height 41
type input "98"
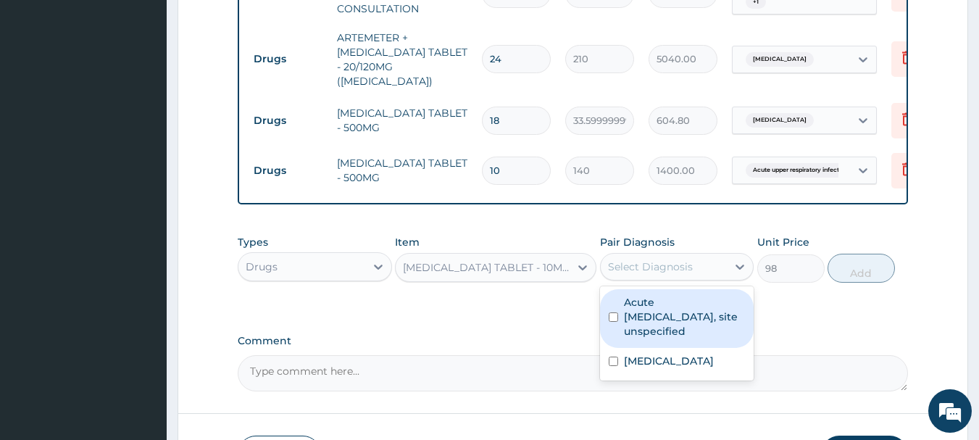
click at [718, 318] on label "Acute upper respiratory infection, site unspecified" at bounding box center [685, 316] width 122 height 43
checkbox input "true"
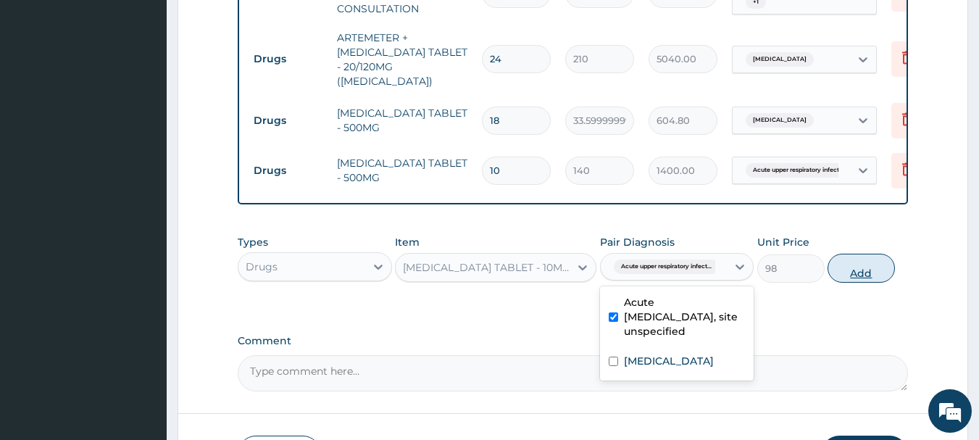
click at [882, 278] on button "Add" at bounding box center [860, 268] width 67 height 29
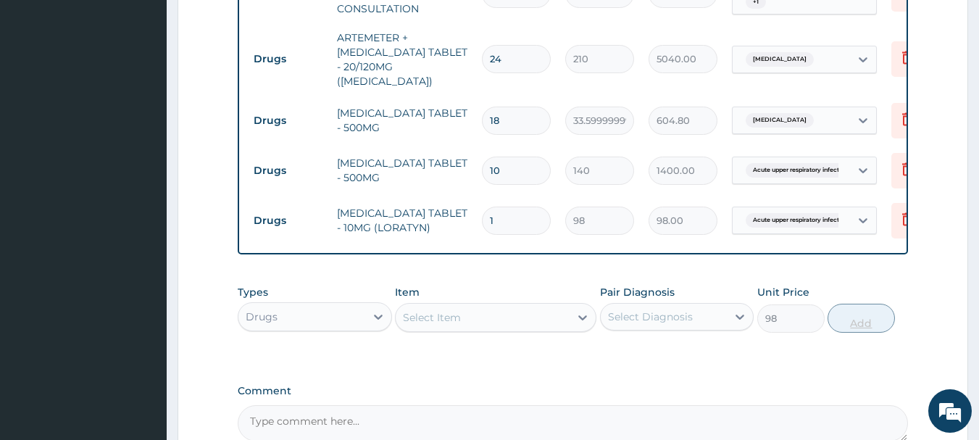
type input "0"
type input "0.00"
type input "5"
type input "490.00"
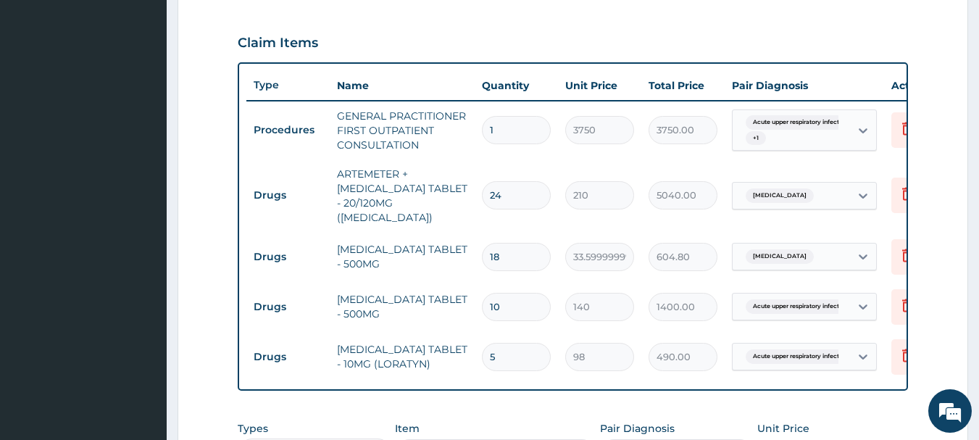
scroll to position [477, 0]
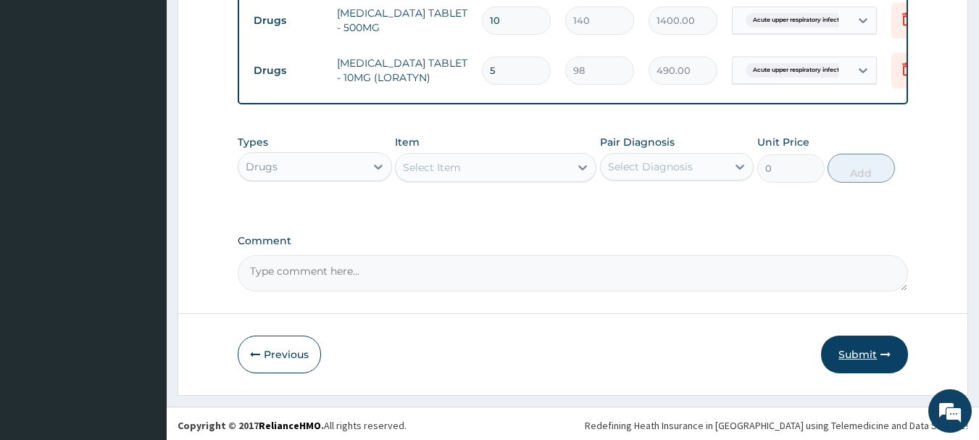
click at [879, 347] on button "Submit" at bounding box center [864, 354] width 87 height 38
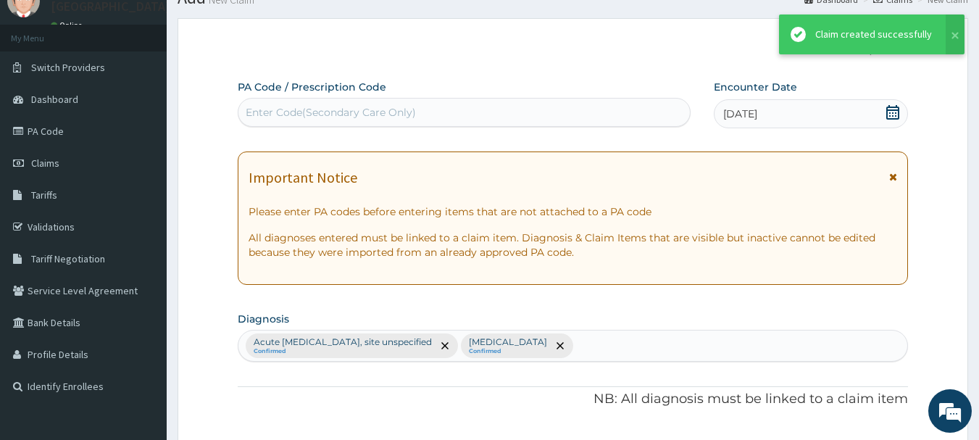
scroll to position [763, 0]
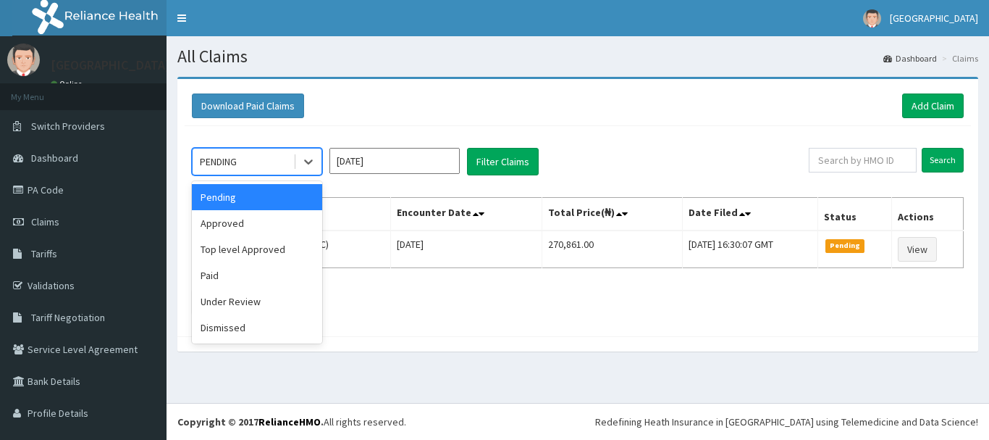
click at [278, 221] on div "Approved" at bounding box center [257, 223] width 130 height 26
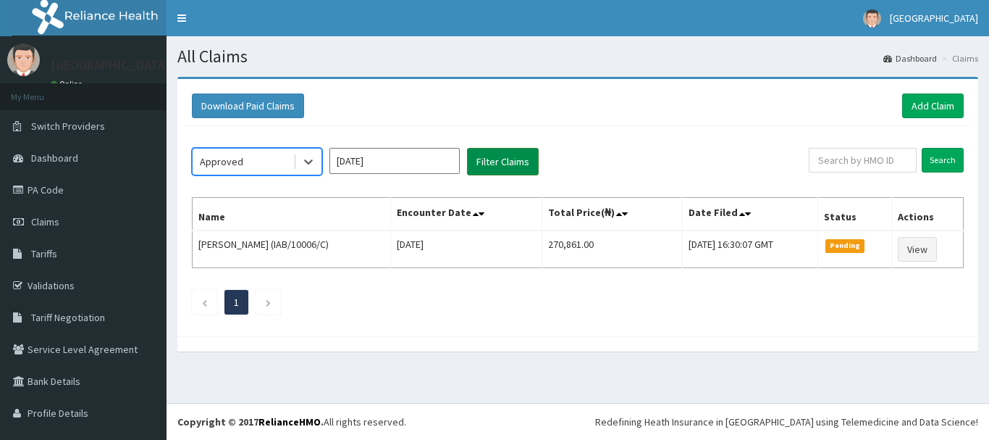
click at [514, 161] on button "Filter Claims" at bounding box center [503, 162] width 72 height 28
click at [505, 160] on button "Filter Claims" at bounding box center [503, 162] width 72 height 28
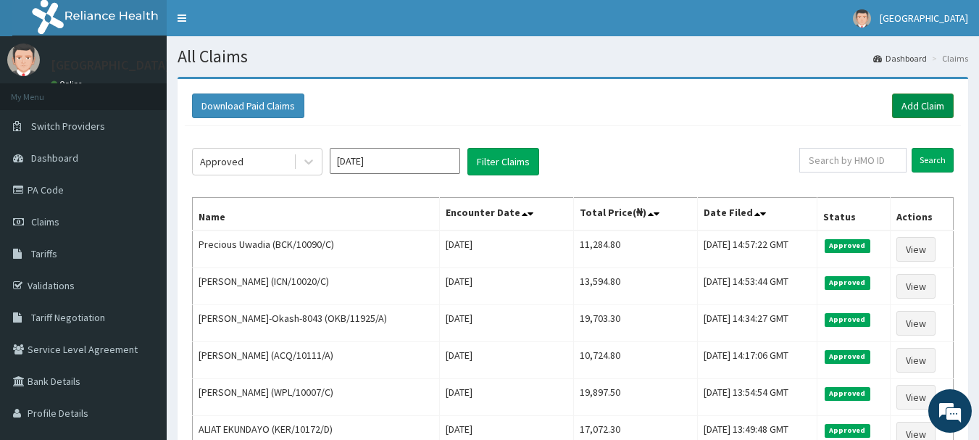
click at [924, 111] on link "Add Claim" at bounding box center [923, 105] width 62 height 25
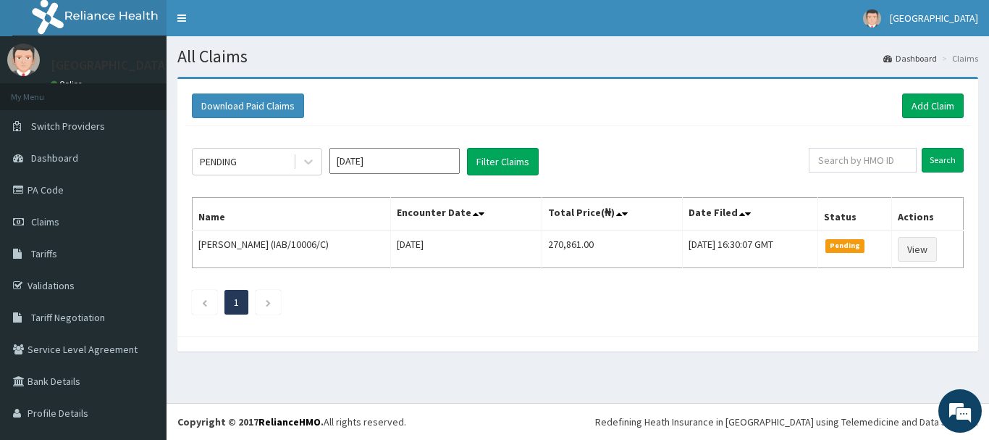
click at [969, 99] on div "Download Paid Claims Add Claim × Note you can only download claims within a max…" at bounding box center [578, 221] width 823 height 289
click at [947, 106] on link "Add Claim" at bounding box center [934, 105] width 62 height 25
click at [921, 113] on link "Add Claim" at bounding box center [934, 105] width 62 height 25
click at [931, 104] on link "Add Claim" at bounding box center [934, 105] width 62 height 25
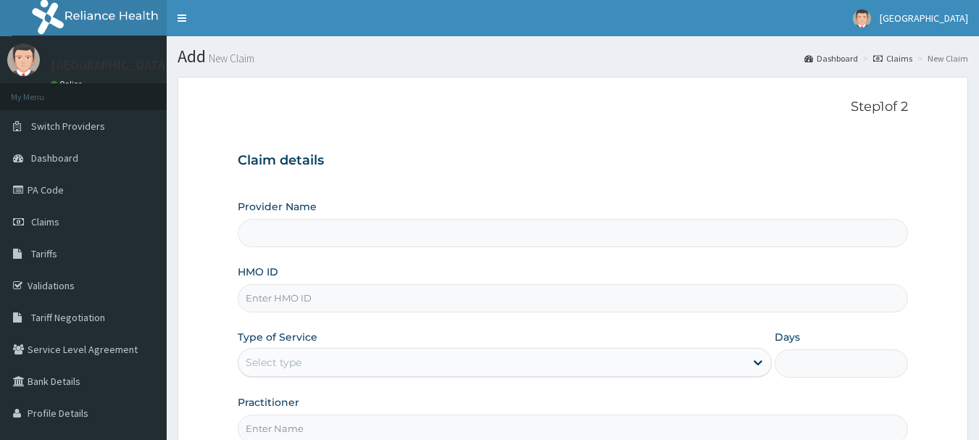
type input "[GEOGRAPHIC_DATA], [GEOGRAPHIC_DATA]"
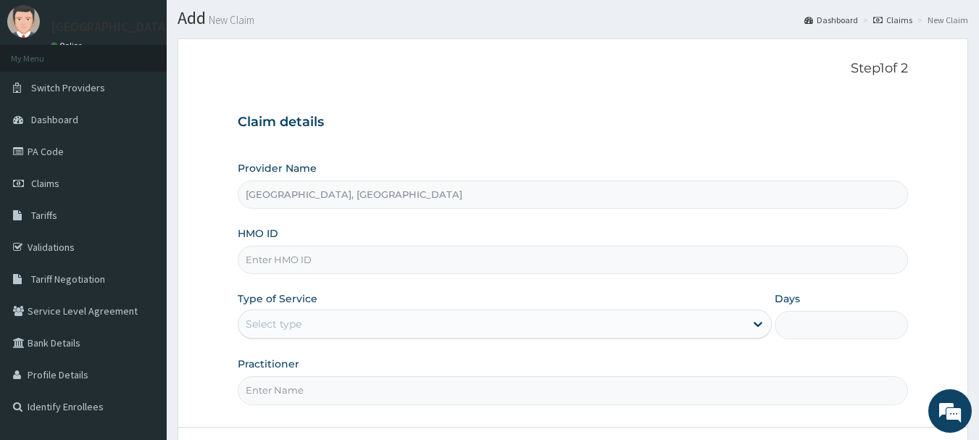
scroll to position [126, 0]
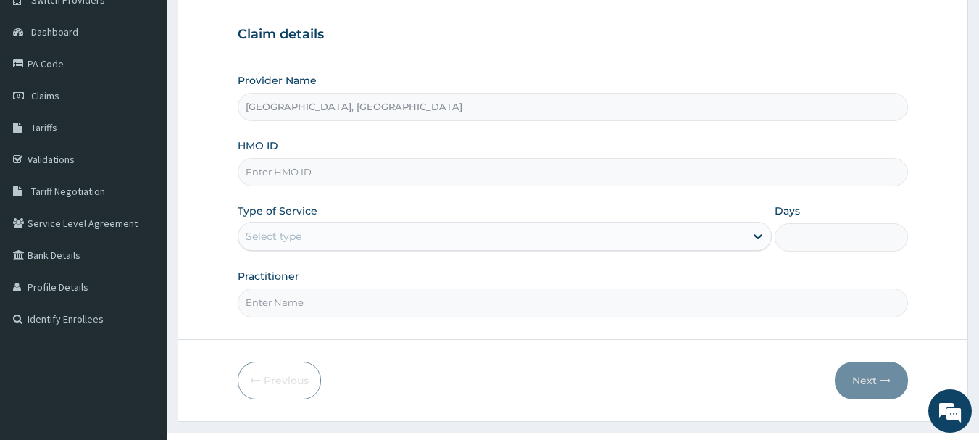
click at [322, 177] on input "HMO ID" at bounding box center [573, 172] width 671 height 28
type input "ISD/10011/A"
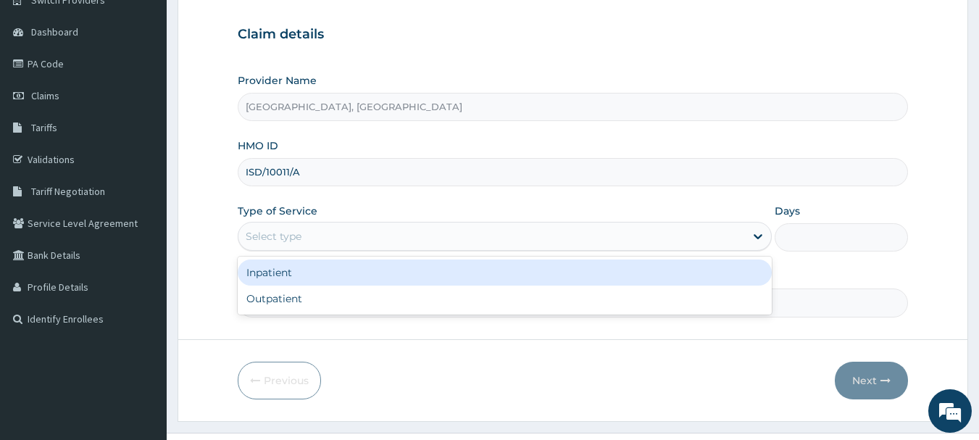
click at [338, 298] on div "Outpatient" at bounding box center [505, 298] width 534 height 26
type input "1"
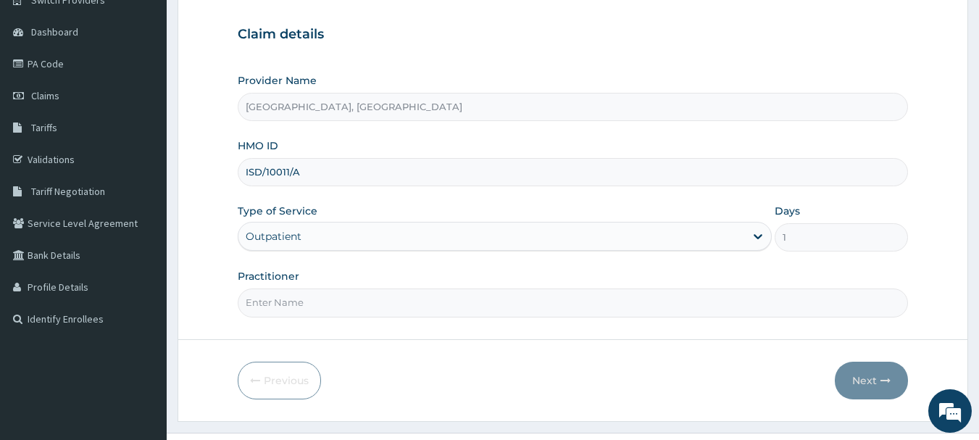
click at [356, 305] on input "Practitioner" at bounding box center [573, 302] width 671 height 28
type input "Dr Calista"
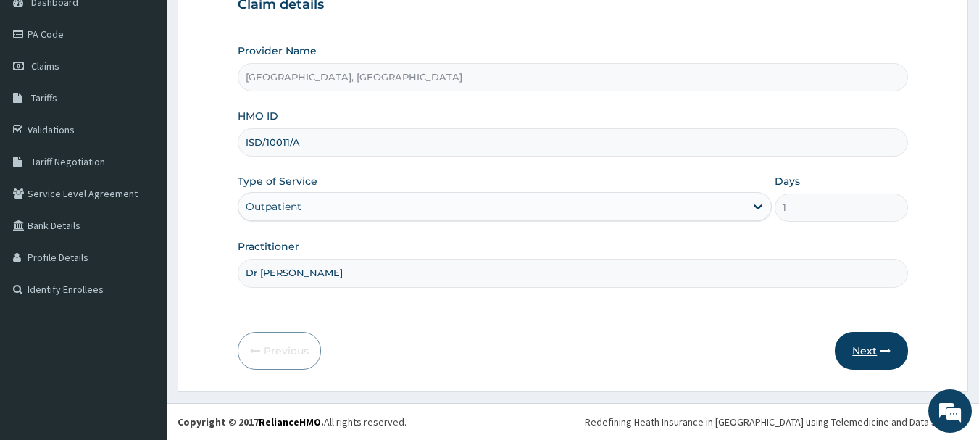
click at [872, 346] on button "Next" at bounding box center [870, 351] width 73 height 38
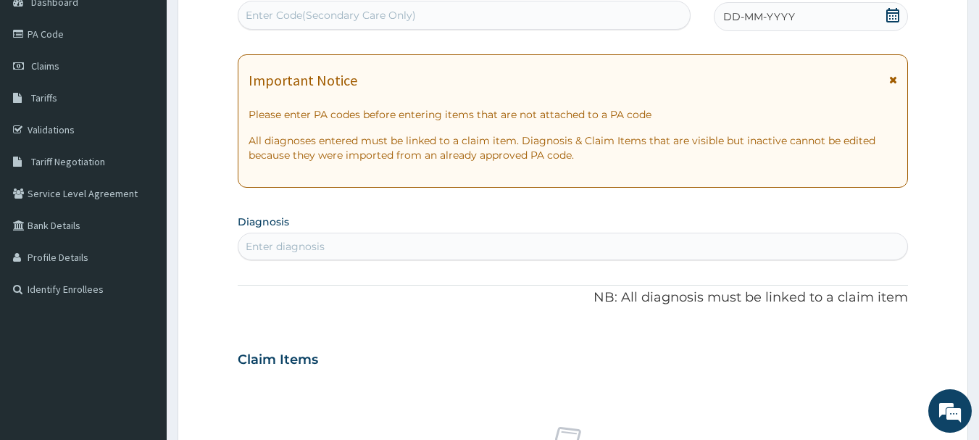
click at [895, 7] on div "DD-MM-YYYY" at bounding box center [810, 16] width 194 height 29
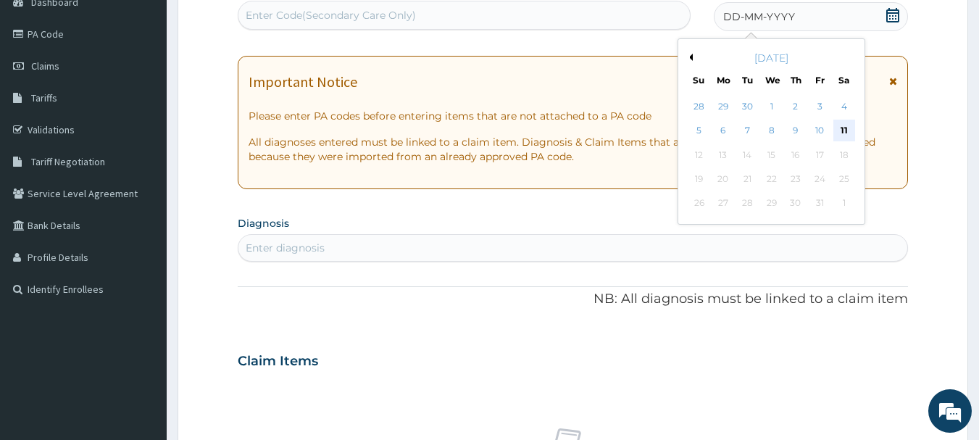
click at [847, 138] on div "11" at bounding box center [844, 131] width 22 height 22
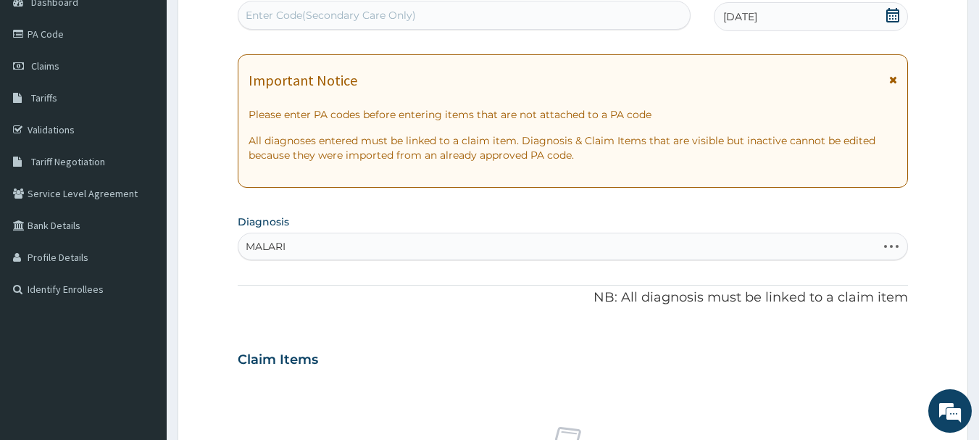
type input "MALARIA"
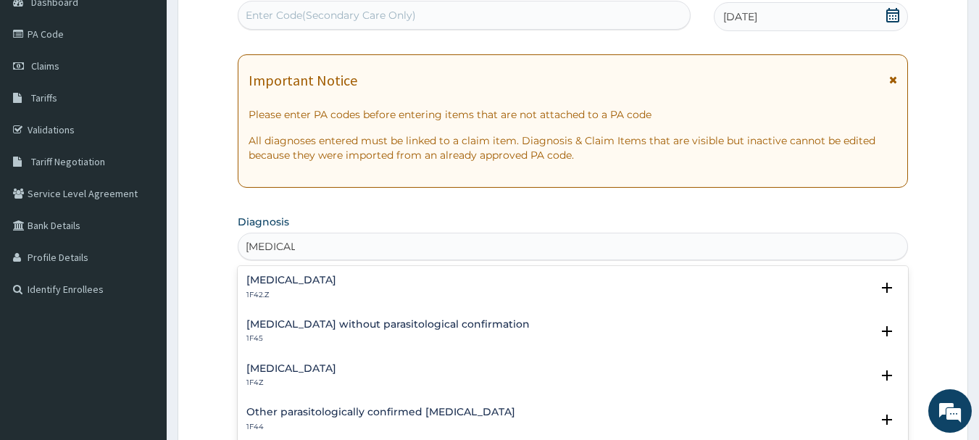
click at [419, 374] on div "Malaria, unspecified 1F4Z" at bounding box center [572, 375] width 653 height 25
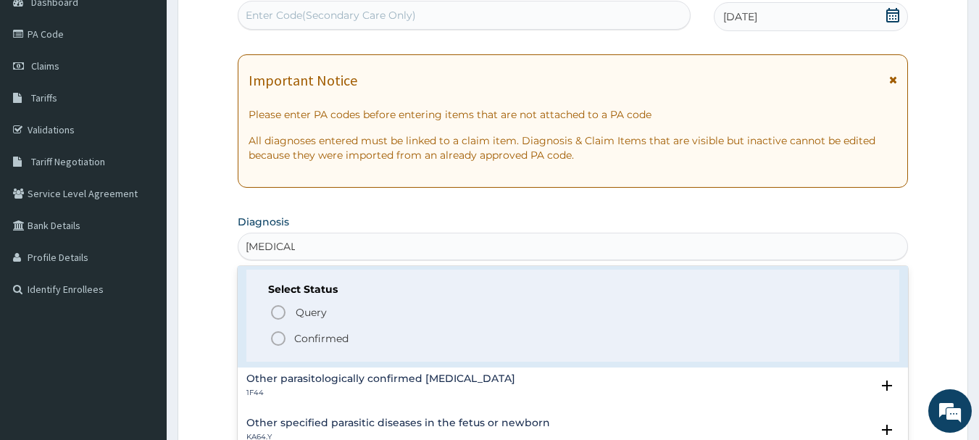
scroll to position [134, 0]
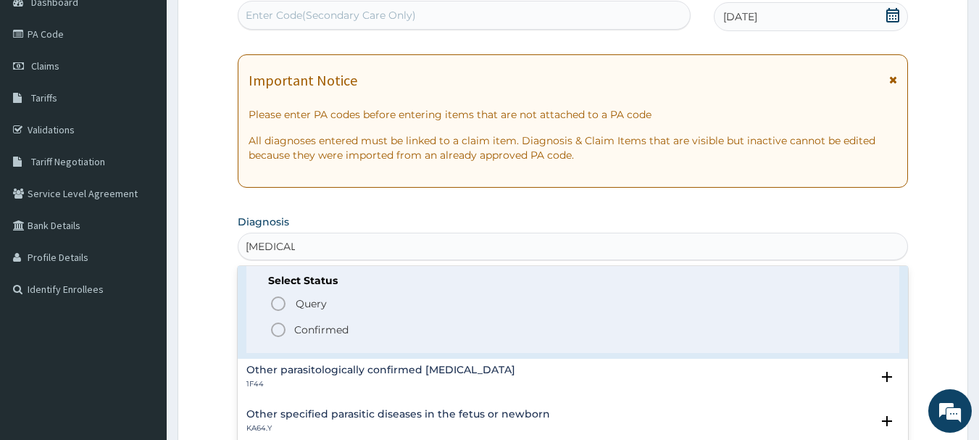
click at [403, 332] on span "Confirmed" at bounding box center [573, 329] width 608 height 17
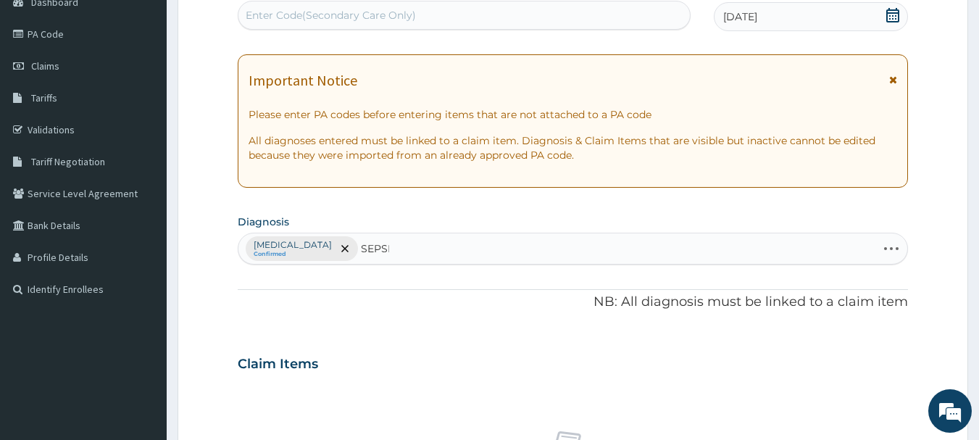
type input "SEPSIS"
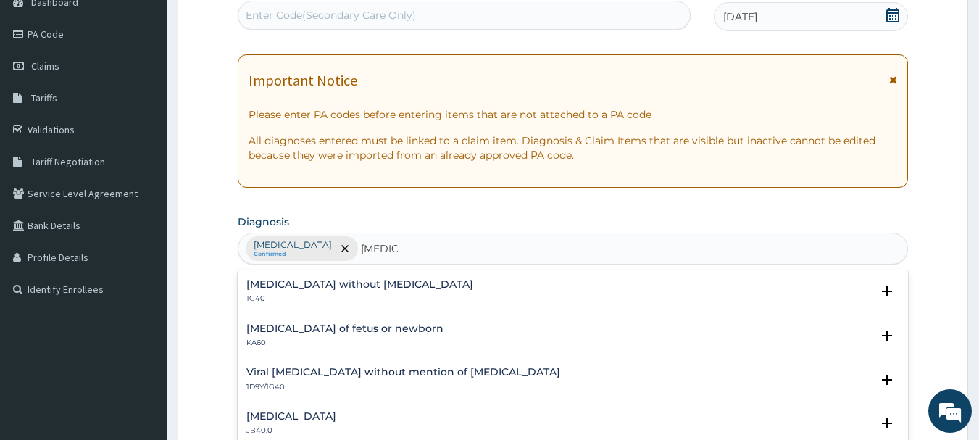
click at [437, 290] on div "Sepsis without septic shock 1G40" at bounding box center [572, 291] width 653 height 25
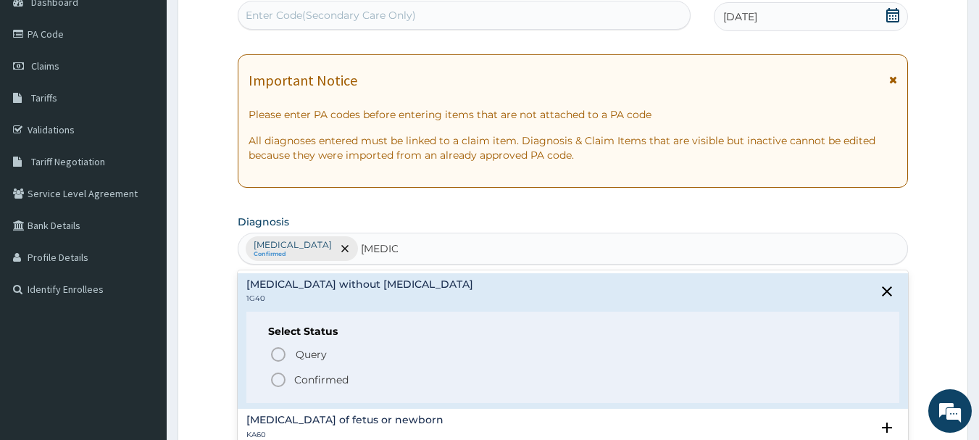
click at [396, 388] on span "Confirmed" at bounding box center [573, 379] width 608 height 17
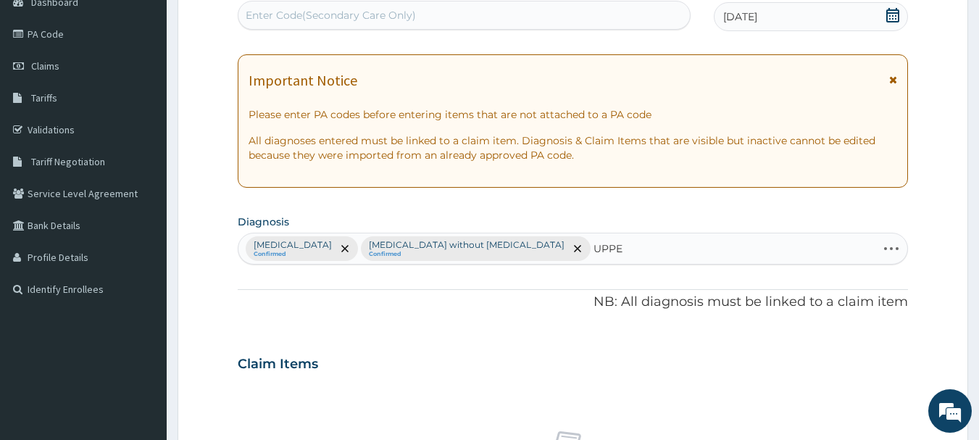
type input "UPPER"
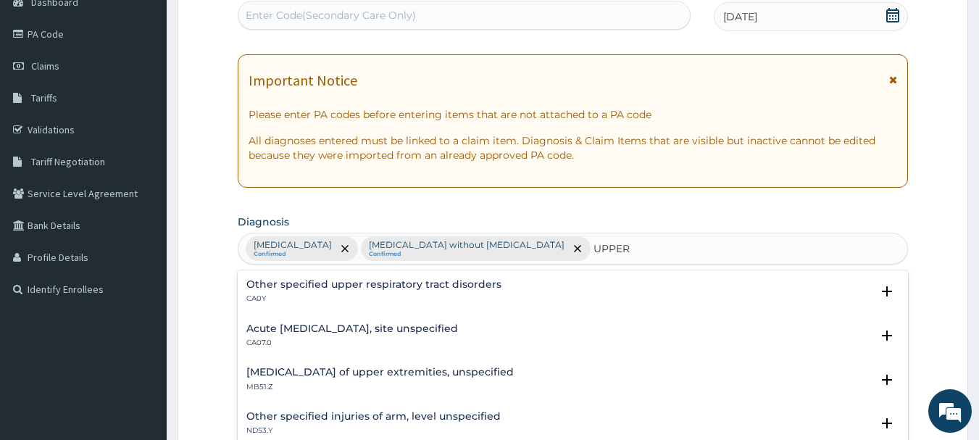
click at [448, 339] on p "CA07.0" at bounding box center [352, 343] width 212 height 10
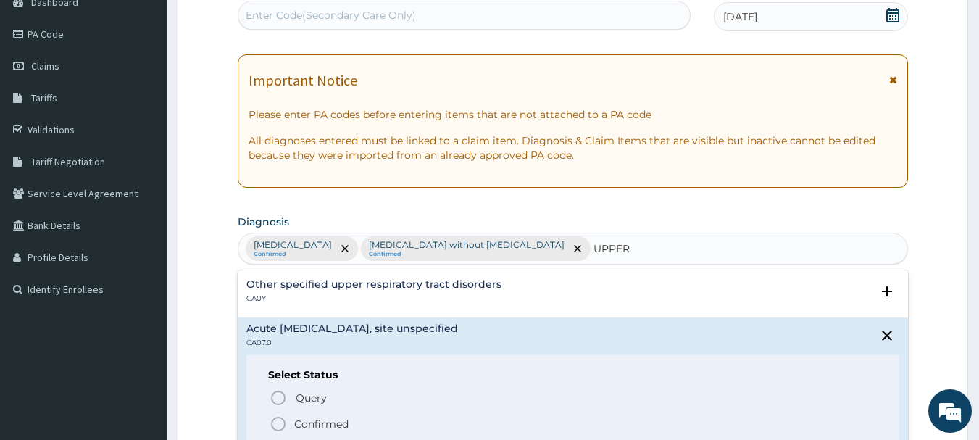
click at [418, 427] on span "Confirmed" at bounding box center [573, 423] width 608 height 17
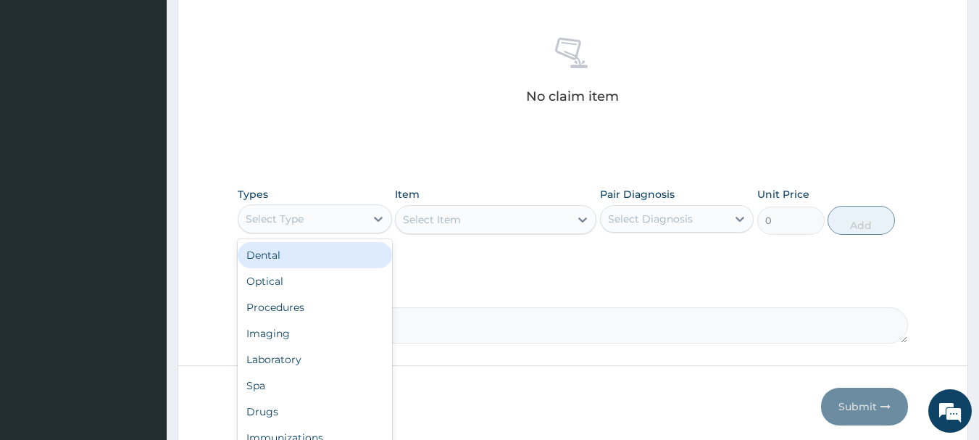
scroll to position [605, 0]
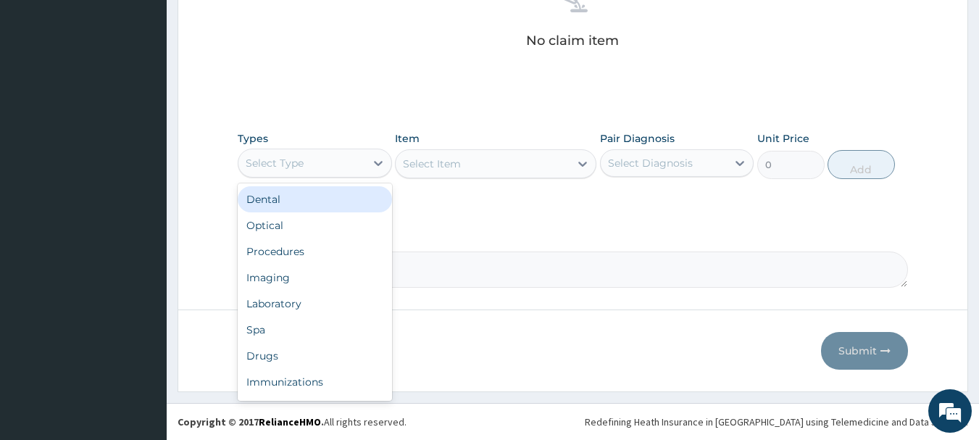
click at [323, 233] on div "Optical" at bounding box center [315, 225] width 154 height 26
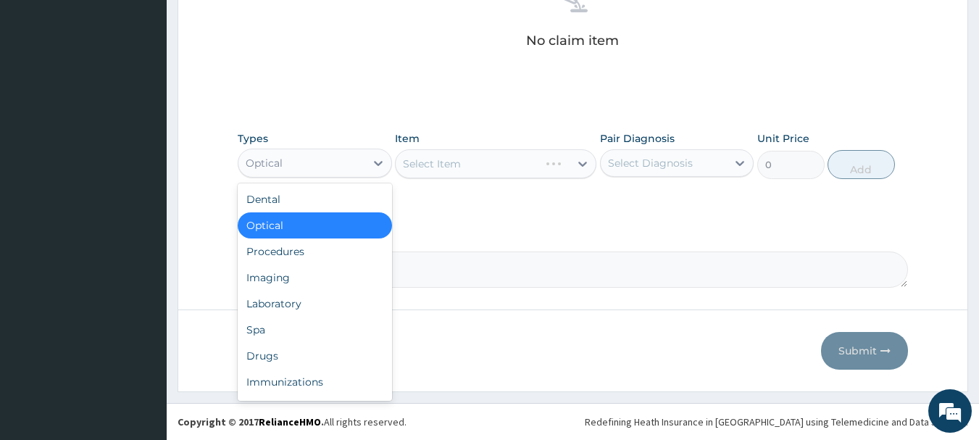
click at [328, 258] on div "Procedures" at bounding box center [315, 251] width 154 height 26
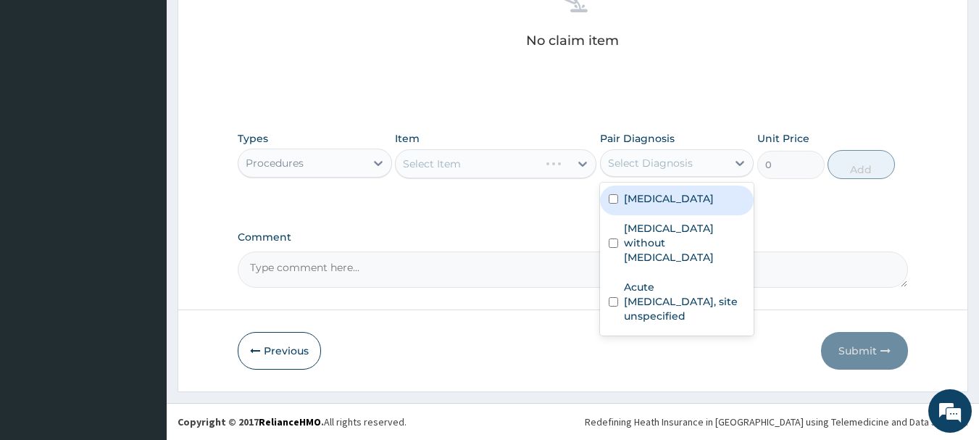
click at [714, 222] on label "Sepsis without septic shock" at bounding box center [685, 242] width 122 height 43
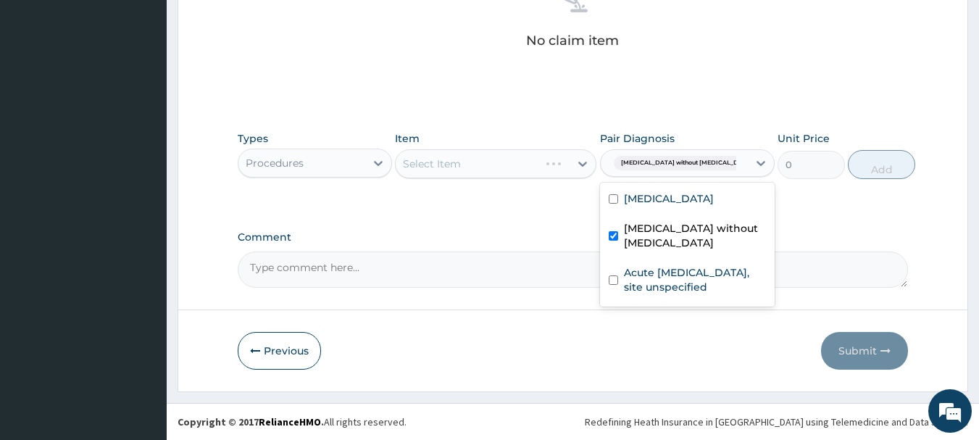
click at [705, 252] on div "Sepsis without septic shock" at bounding box center [687, 237] width 175 height 44
checkbox input "false"
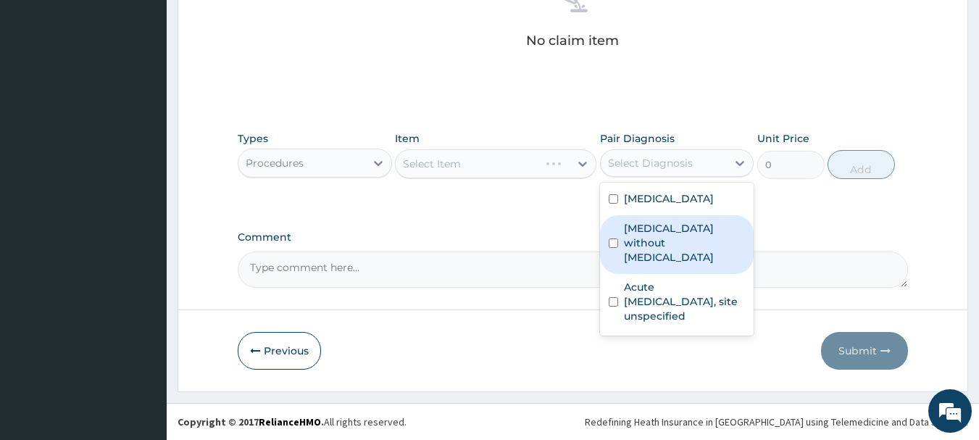
click at [690, 298] on label "Acute upper respiratory infection, site unspecified" at bounding box center [685, 301] width 122 height 43
checkbox input "true"
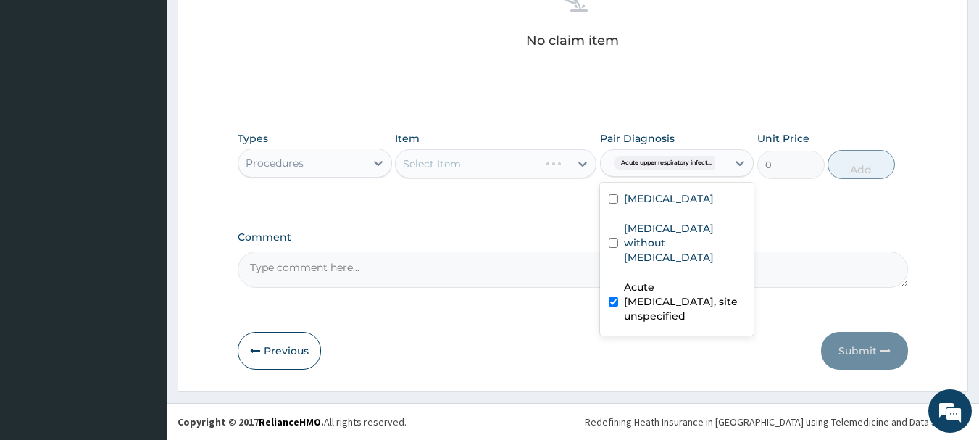
click at [689, 201] on label "Malaria, unspecified" at bounding box center [669, 198] width 90 height 14
checkbox input "true"
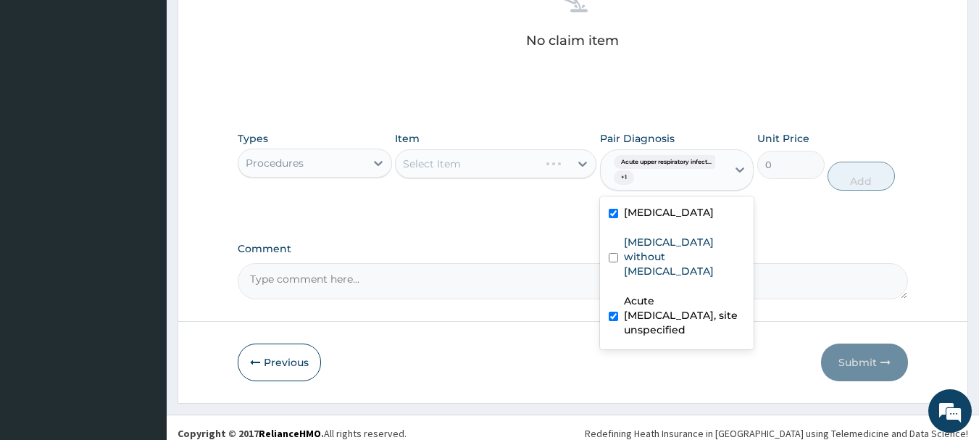
click at [687, 254] on label "Sepsis without septic shock" at bounding box center [685, 256] width 122 height 43
checkbox input "true"
click at [496, 191] on div "Types Procedures Item Select Item Pair Diagnosis option Sepsis without septic s…" at bounding box center [573, 161] width 671 height 75
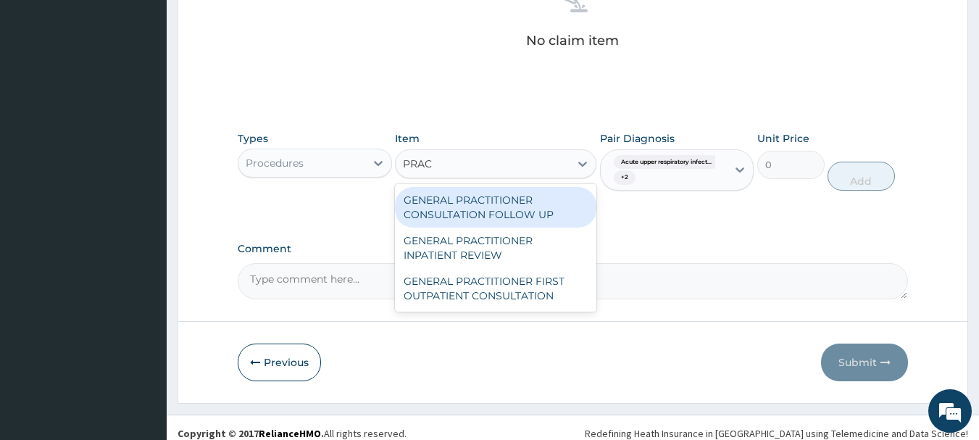
type input "PRACT"
click at [556, 304] on div "GENERAL PRACTITIONER FIRST OUTPATIENT CONSULTATION" at bounding box center [495, 288] width 201 height 41
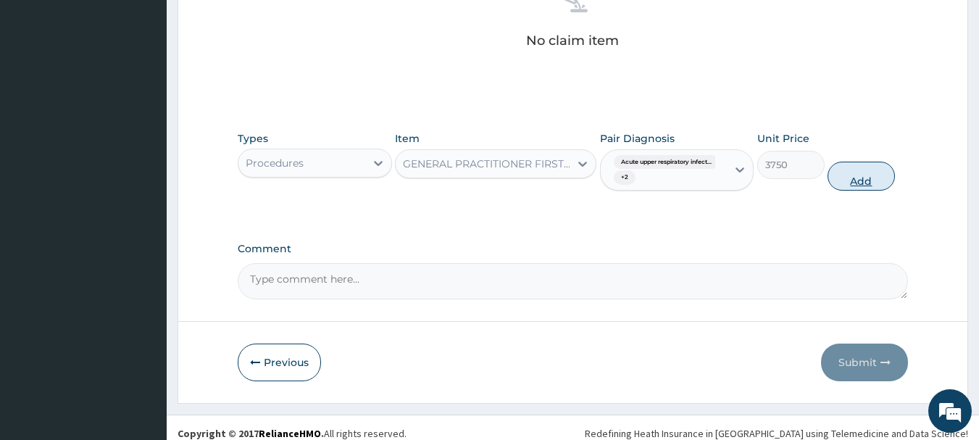
click at [858, 178] on button "Add" at bounding box center [860, 176] width 67 height 29
type input "0"
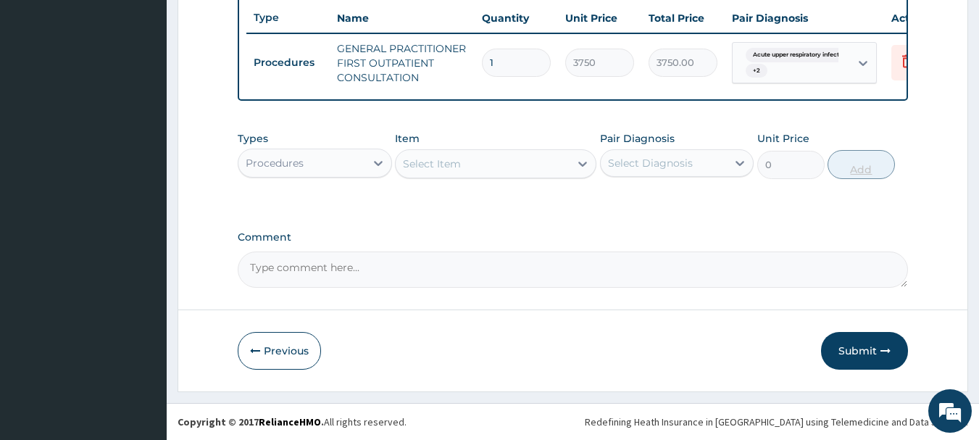
scroll to position [555, 0]
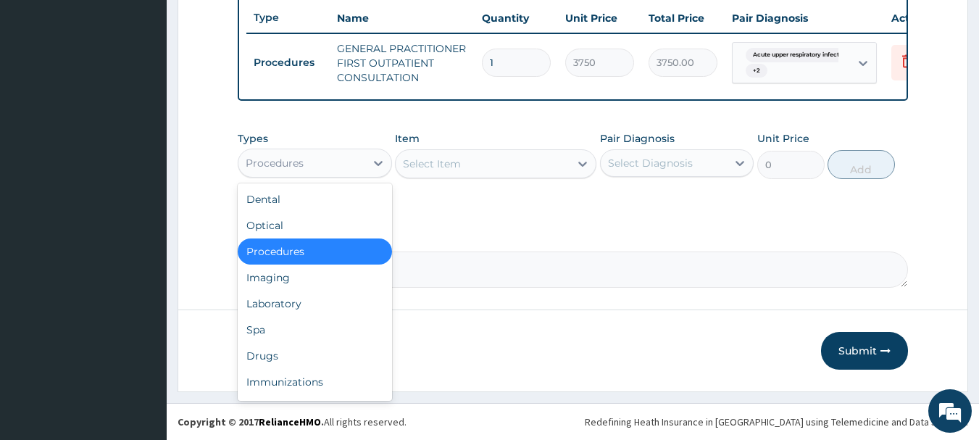
click at [322, 351] on div "Drugs" at bounding box center [315, 356] width 154 height 26
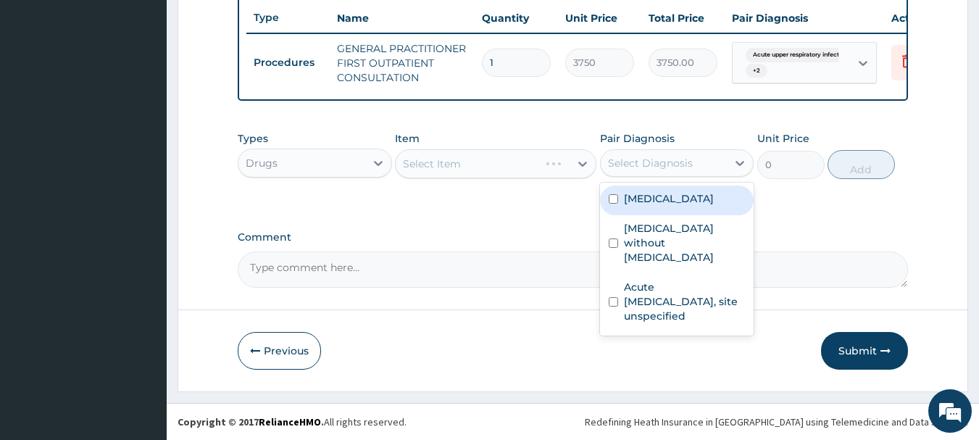
click at [705, 202] on label "Malaria, unspecified" at bounding box center [669, 198] width 90 height 14
checkbox input "true"
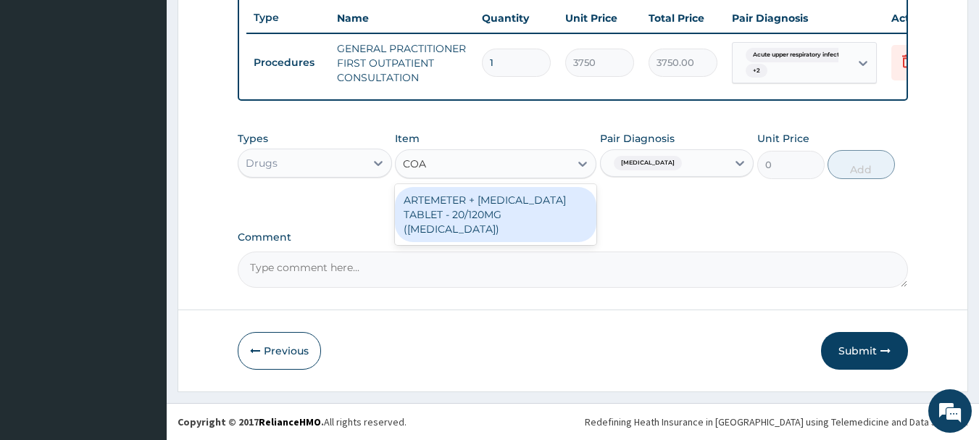
type input "COAR"
click at [556, 214] on div "ARTEMETER + LUMEFANTRINE TABLET - 20/120MG (COARTEM)" at bounding box center [495, 214] width 201 height 55
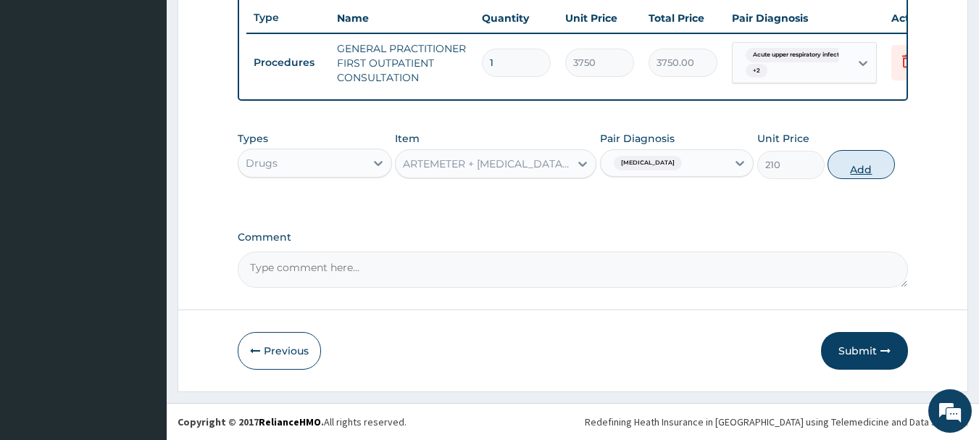
click at [886, 165] on button "Add" at bounding box center [860, 164] width 67 height 29
type input "0"
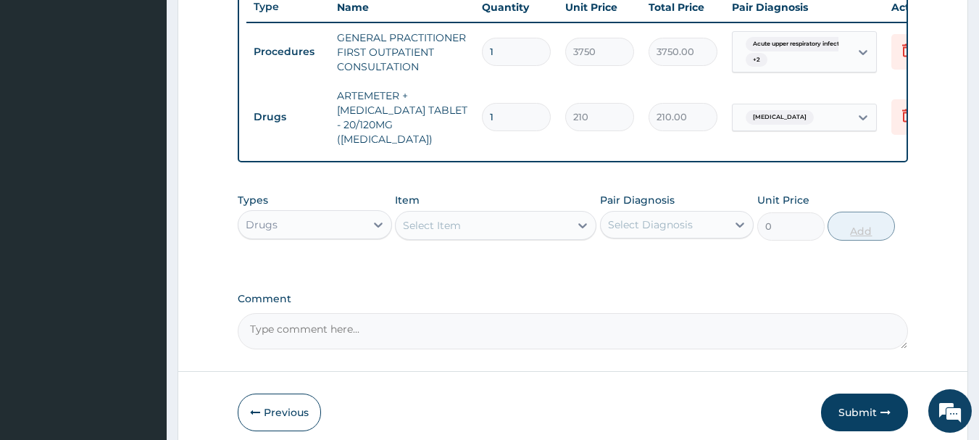
type input "0.00"
type input "2"
type input "420.00"
type input "24"
type input "5040.00"
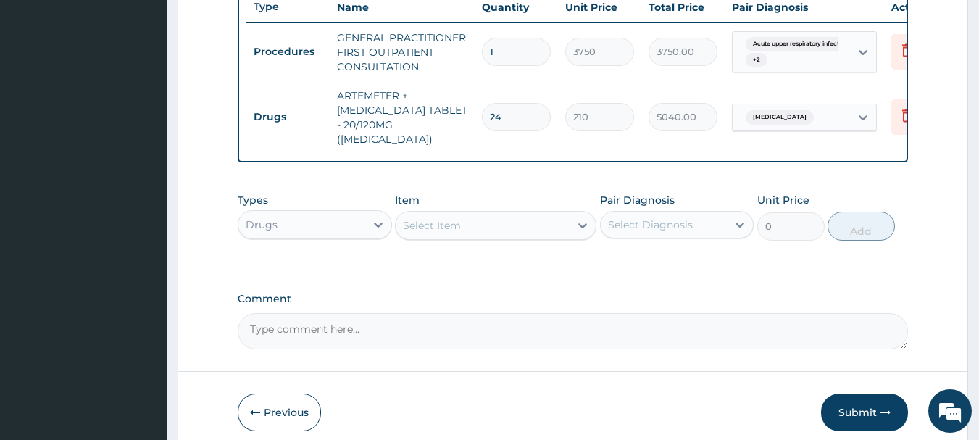
type input "24"
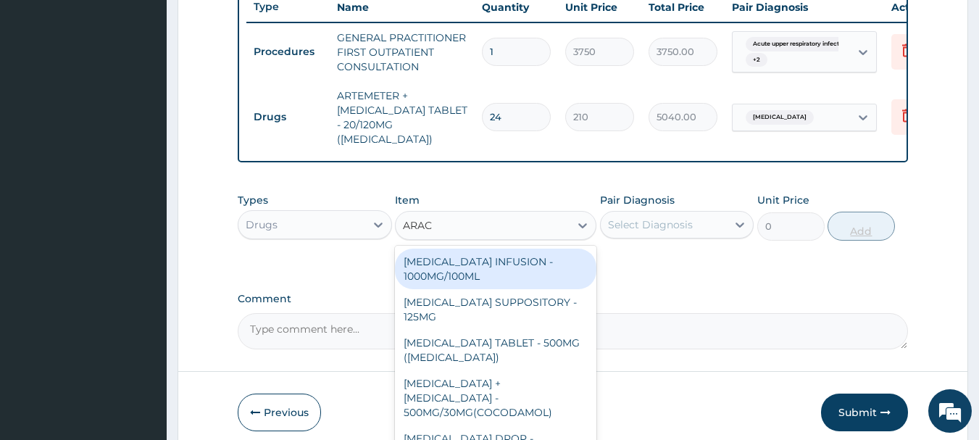
type input "ARACE"
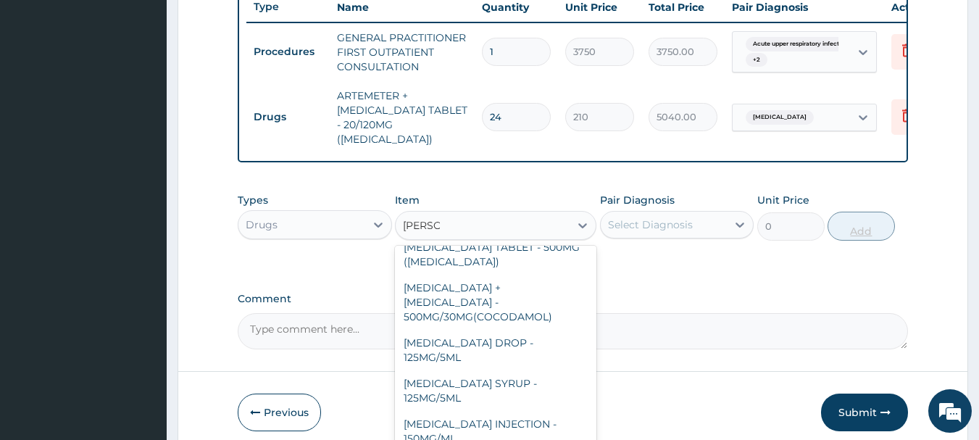
scroll to position [154, 0]
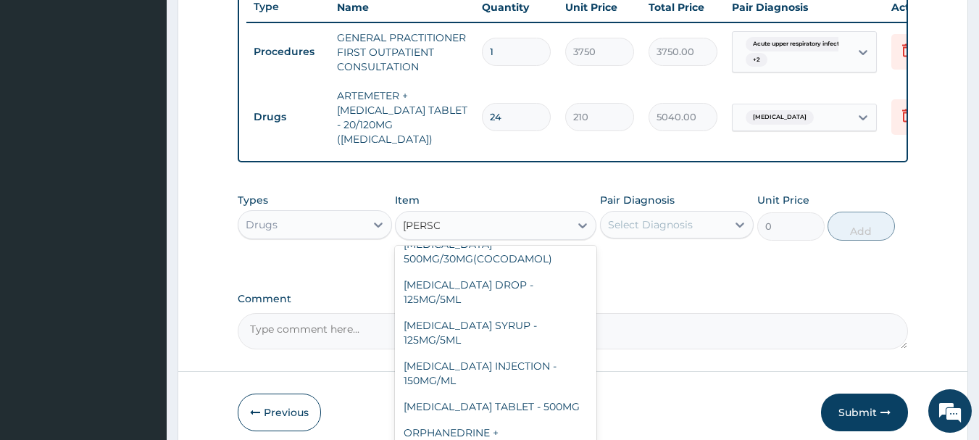
click at [553, 393] on div "PARACETAMOL TABLET - 500MG" at bounding box center [495, 406] width 201 height 26
type input "33.599999999999994"
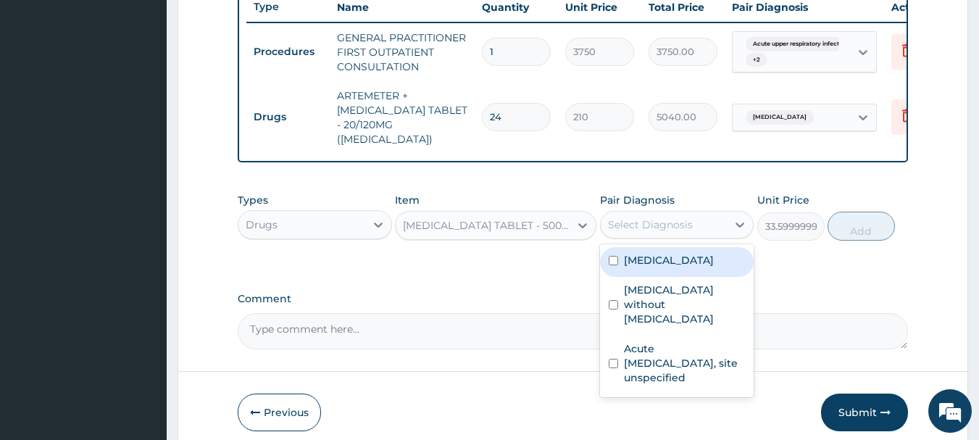
click at [721, 264] on div "Malaria, unspecified" at bounding box center [677, 262] width 154 height 30
checkbox input "true"
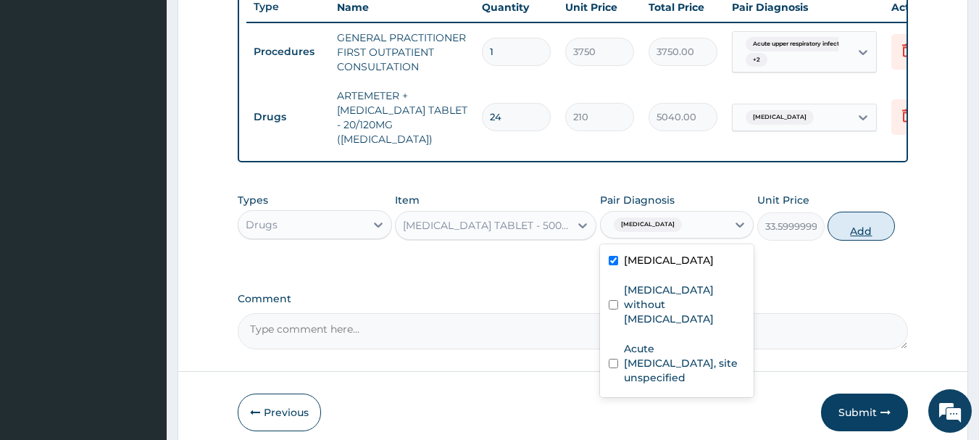
click at [858, 230] on button "Add" at bounding box center [860, 226] width 67 height 29
type input "0"
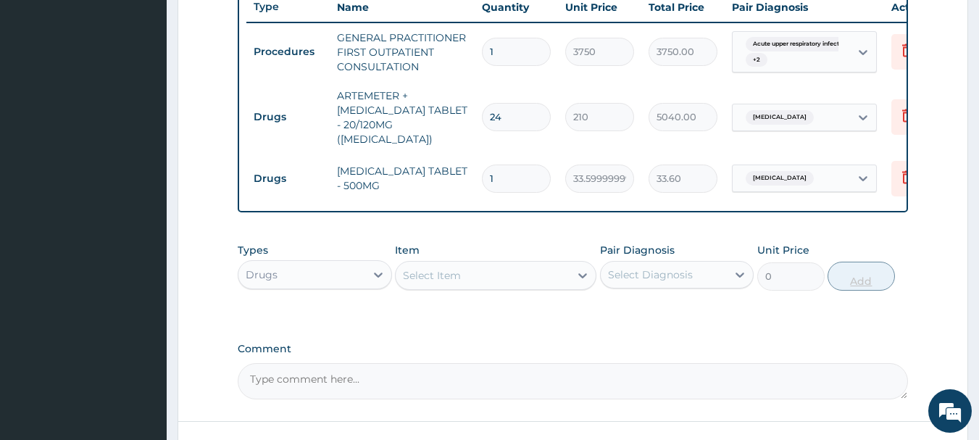
type input "18"
type input "604.80"
type input "18"
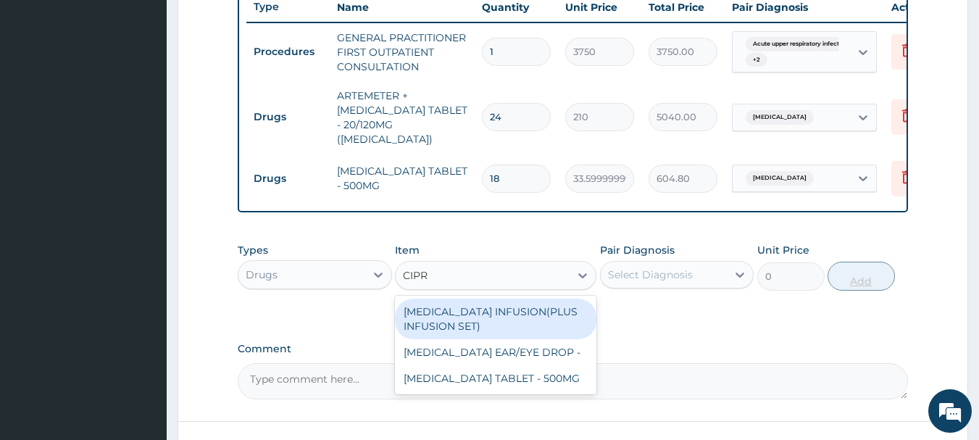
type input "CIPRO"
click at [564, 379] on div "CIPROFLOXACIN TABLET - 500MG" at bounding box center [495, 378] width 201 height 26
type input "196"
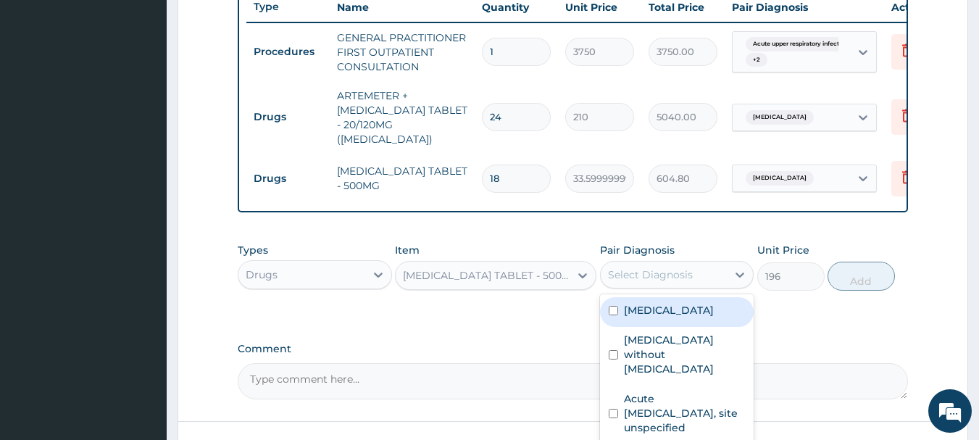
click at [709, 348] on label "Sepsis without septic shock" at bounding box center [685, 353] width 122 height 43
checkbox input "true"
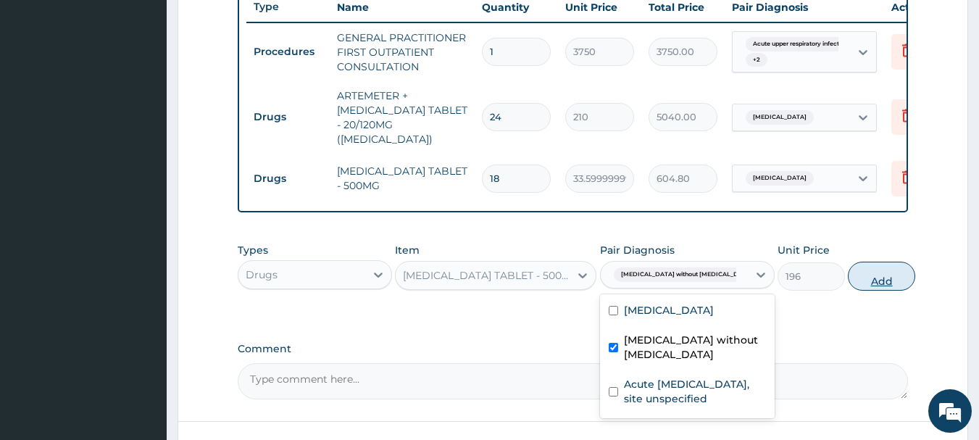
click at [880, 274] on button "Add" at bounding box center [880, 275] width 67 height 29
type input "0"
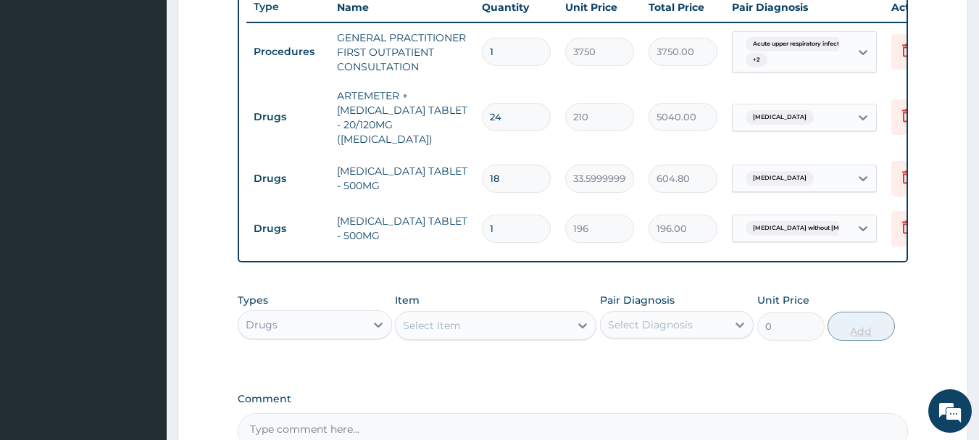
type input "10"
type input "1960.00"
type input "10"
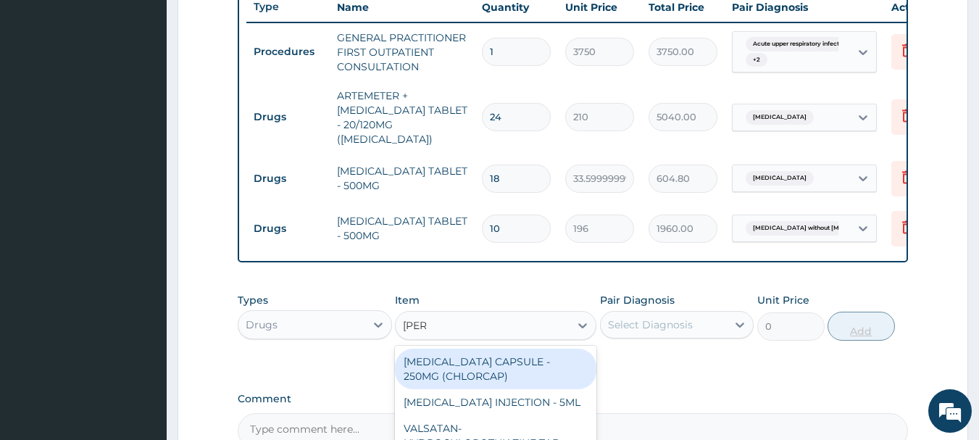
type input "LORAT"
click at [543, 402] on div "LORATADINE TABLET - 10MG (LORATYN)" at bounding box center [495, 409] width 201 height 41
type input "98"
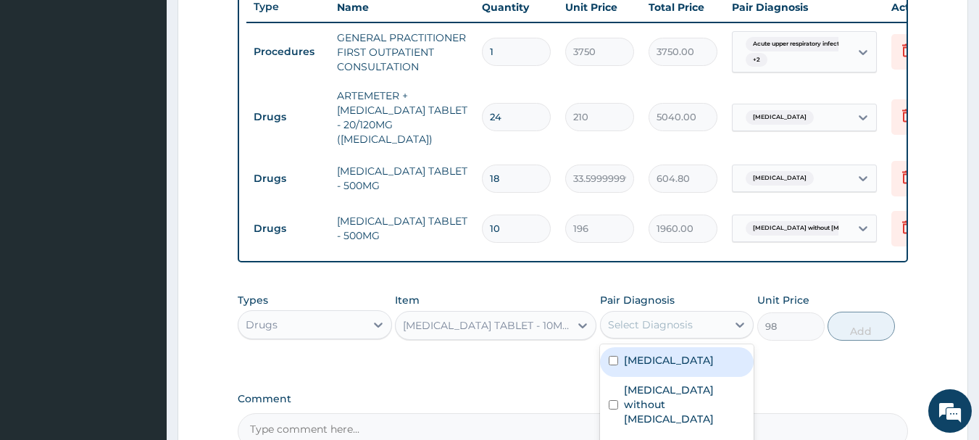
checkbox input "true"
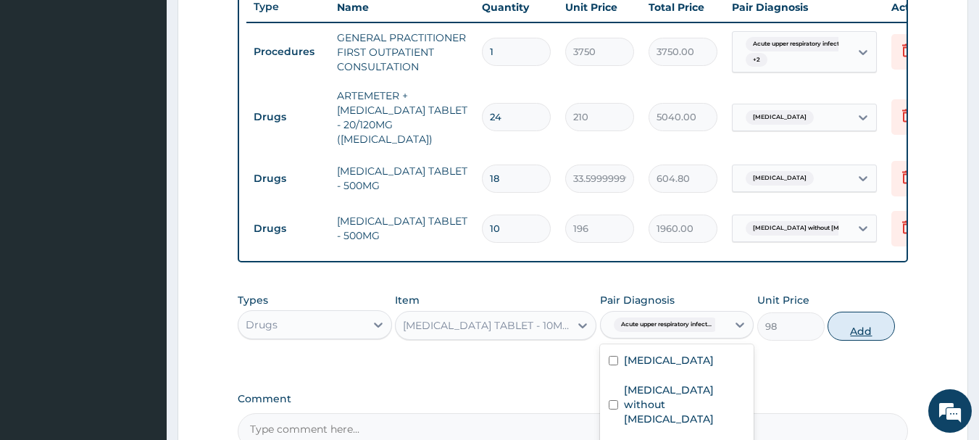
click at [855, 321] on button "Add" at bounding box center [860, 325] width 67 height 29
type input "0"
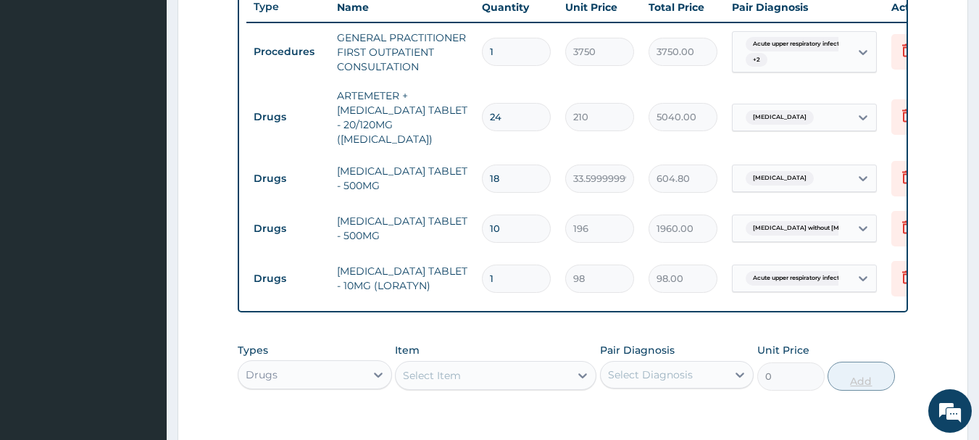
type input "0.00"
type input "5"
type input "490.00"
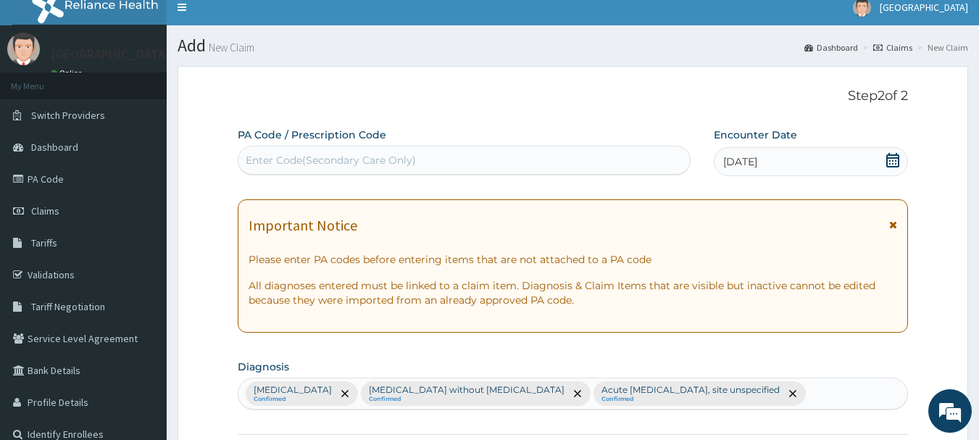
scroll to position [0, 0]
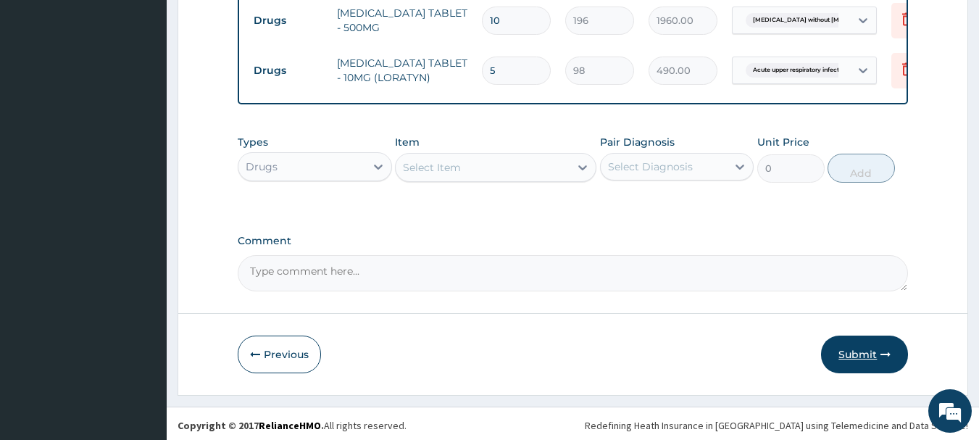
click at [872, 356] on button "Submit" at bounding box center [864, 354] width 87 height 38
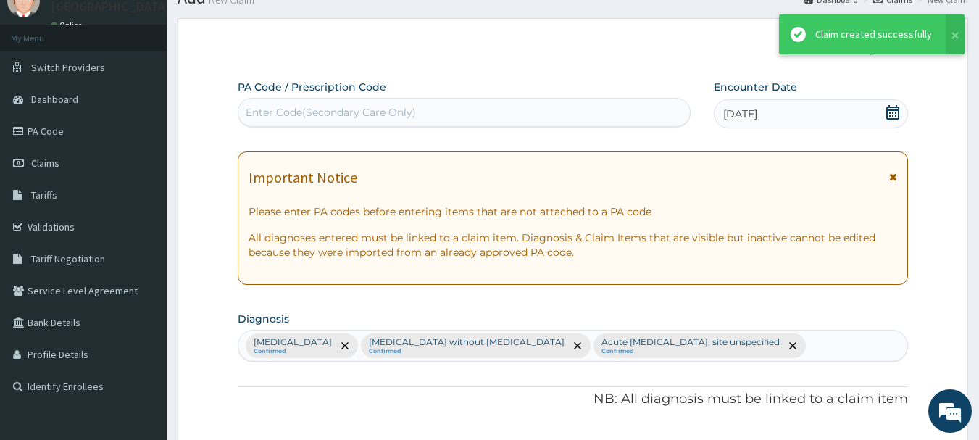
scroll to position [763, 0]
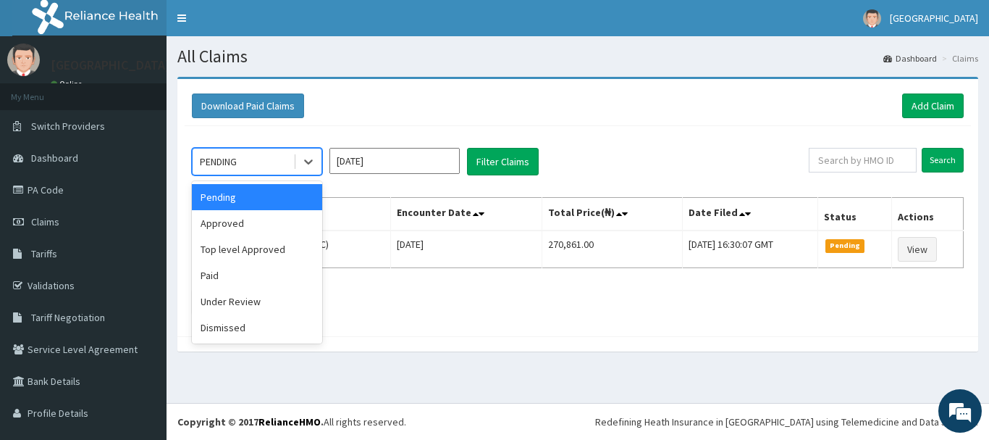
click at [270, 230] on div "Approved" at bounding box center [257, 223] width 130 height 26
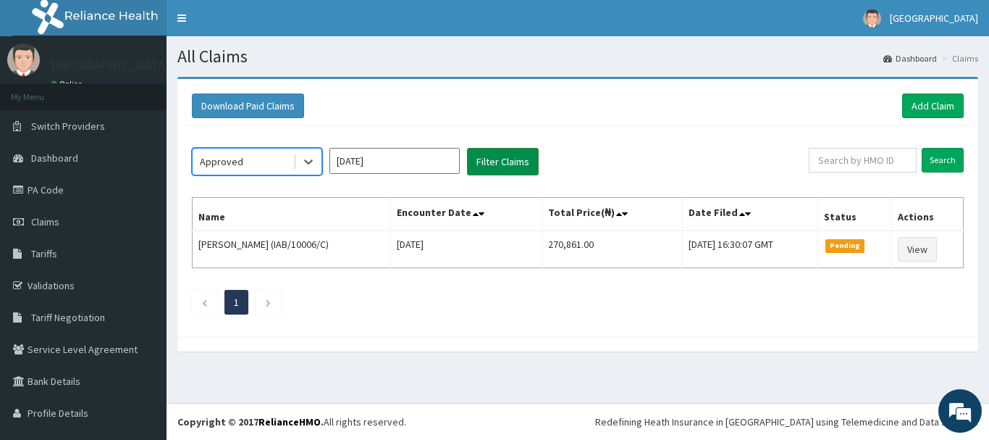
click at [498, 153] on button "Filter Claims" at bounding box center [503, 162] width 72 height 28
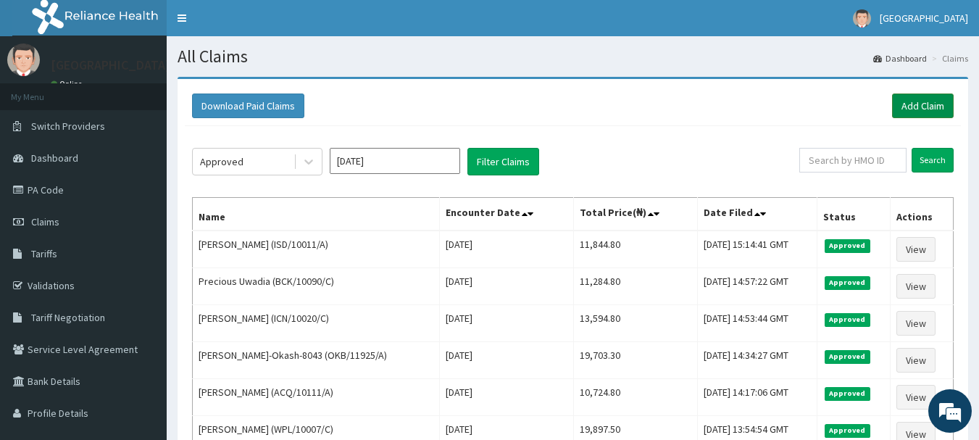
click at [922, 99] on link "Add Claim" at bounding box center [923, 105] width 62 height 25
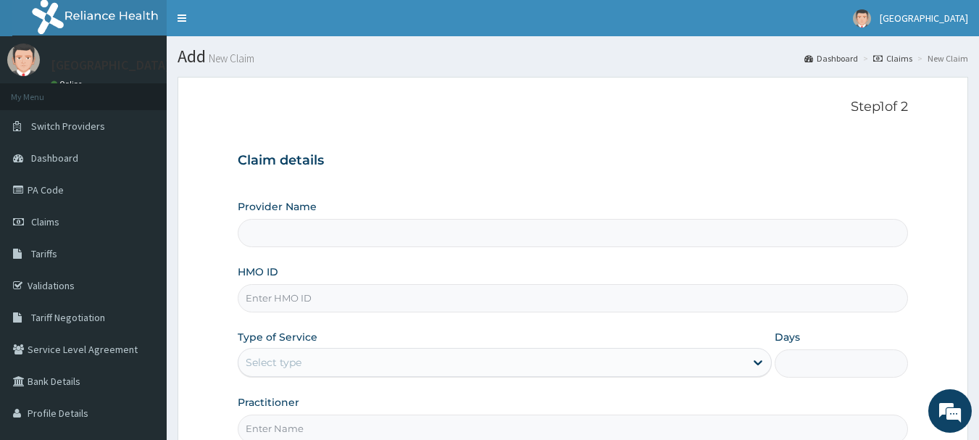
type input "[GEOGRAPHIC_DATA], [GEOGRAPHIC_DATA]"
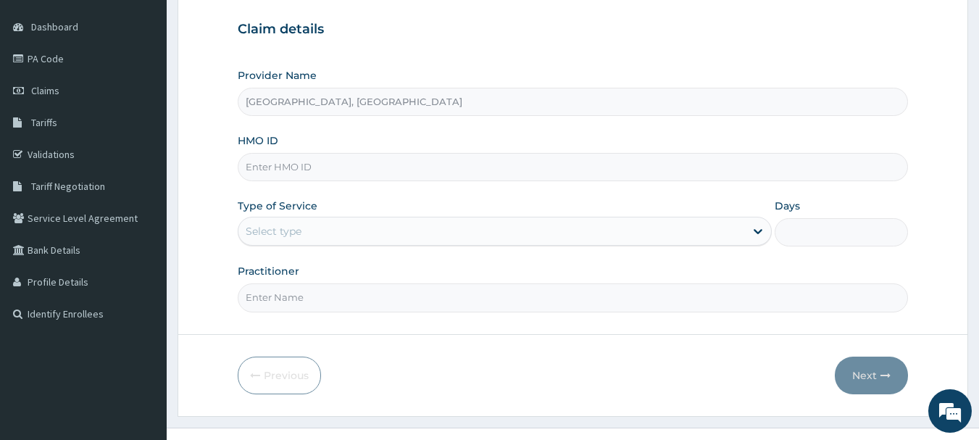
scroll to position [132, 0]
paste input "BCK/10090/A"
type input "BCK/10090/A"
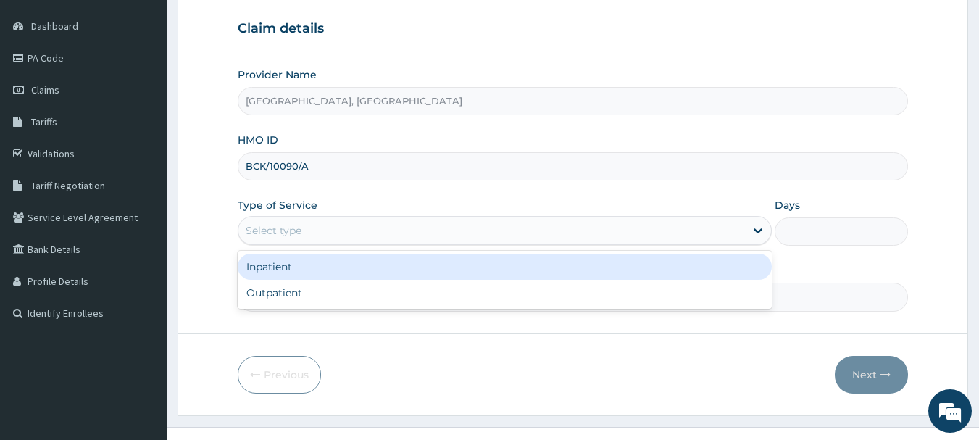
click at [309, 294] on div "Outpatient" at bounding box center [505, 293] width 534 height 26
type input "1"
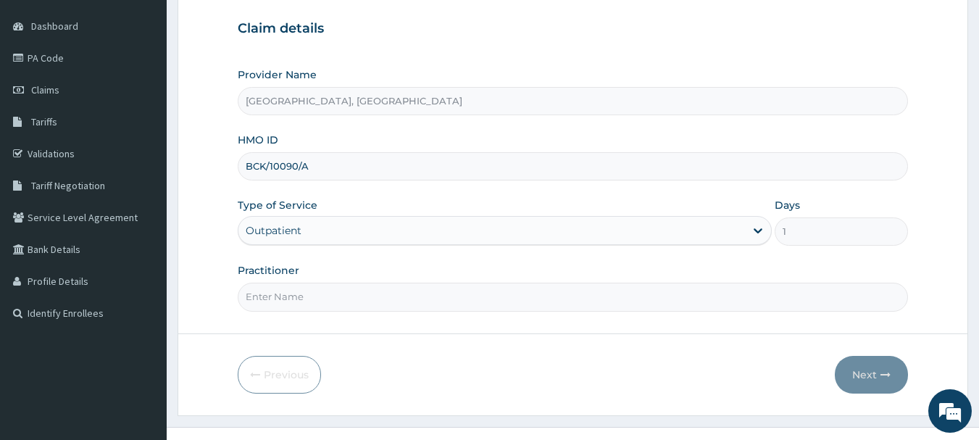
click at [347, 301] on input "Practitioner" at bounding box center [573, 296] width 671 height 28
type input "[PERSON_NAME]"
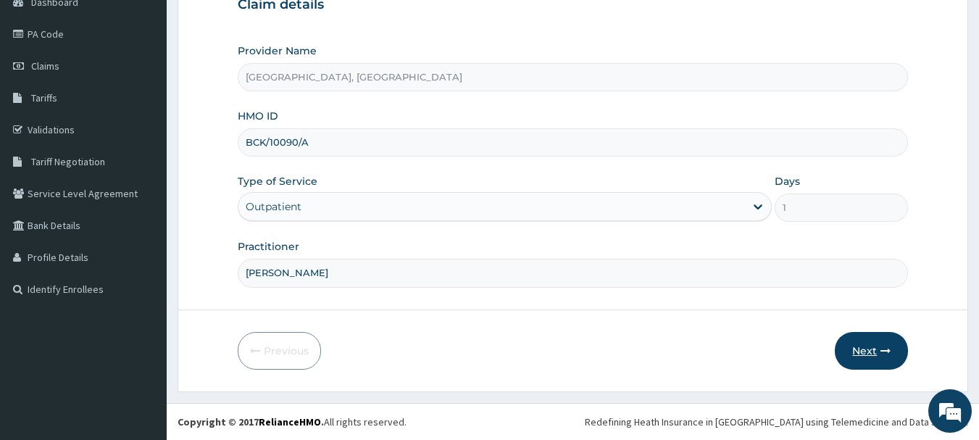
click at [881, 355] on icon "button" at bounding box center [885, 351] width 10 height 10
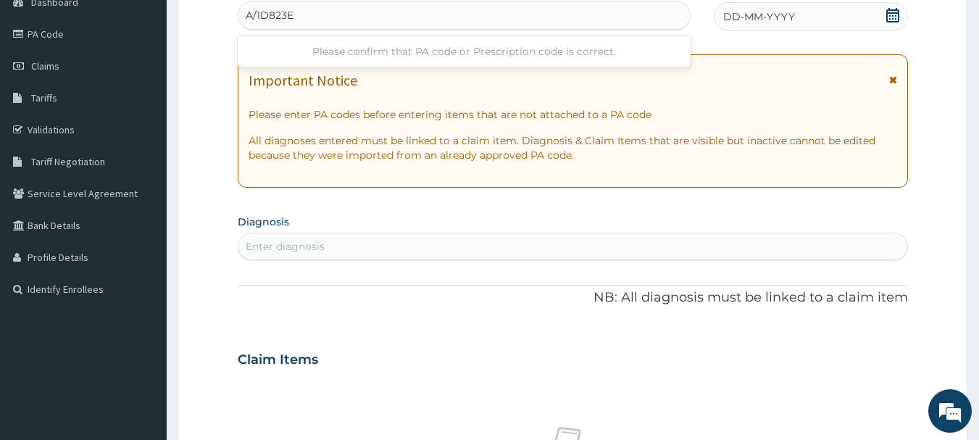
click at [253, 12] on input "A/1D823E" at bounding box center [270, 15] width 49 height 14
type input "PA/1D823E"
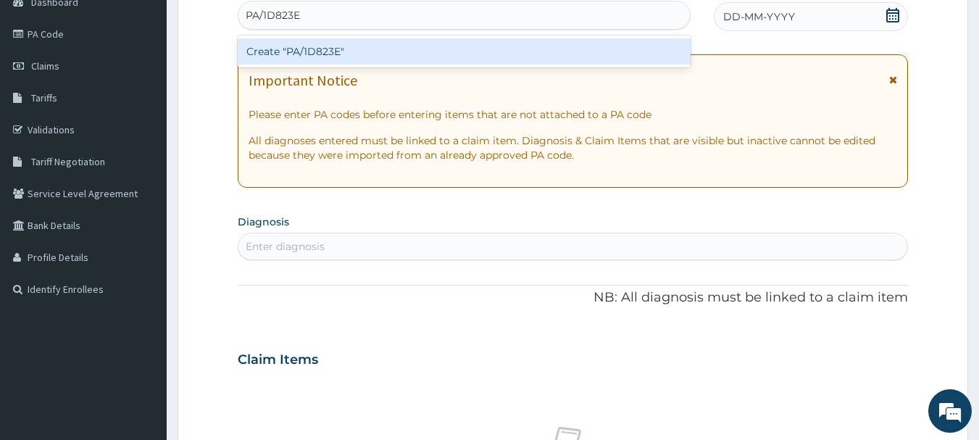
click at [417, 51] on div "Create "PA/1D823E"" at bounding box center [464, 51] width 453 height 26
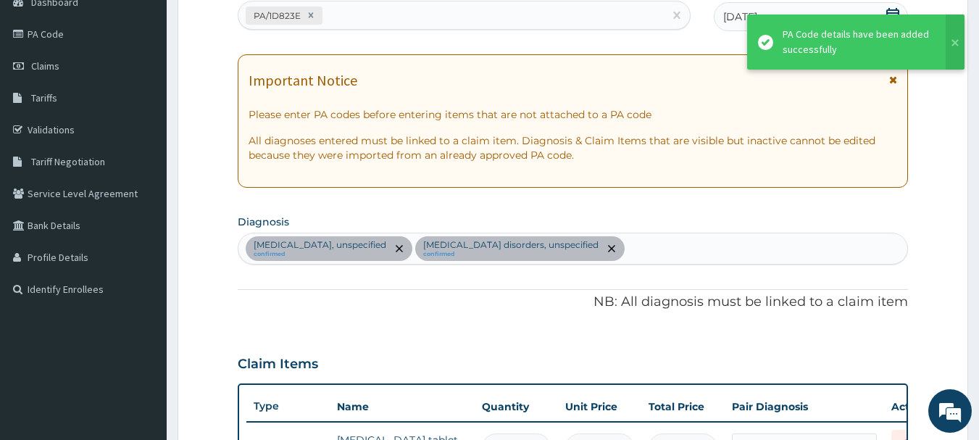
scroll to position [483, 0]
